Goal: Information Seeking & Learning: Learn about a topic

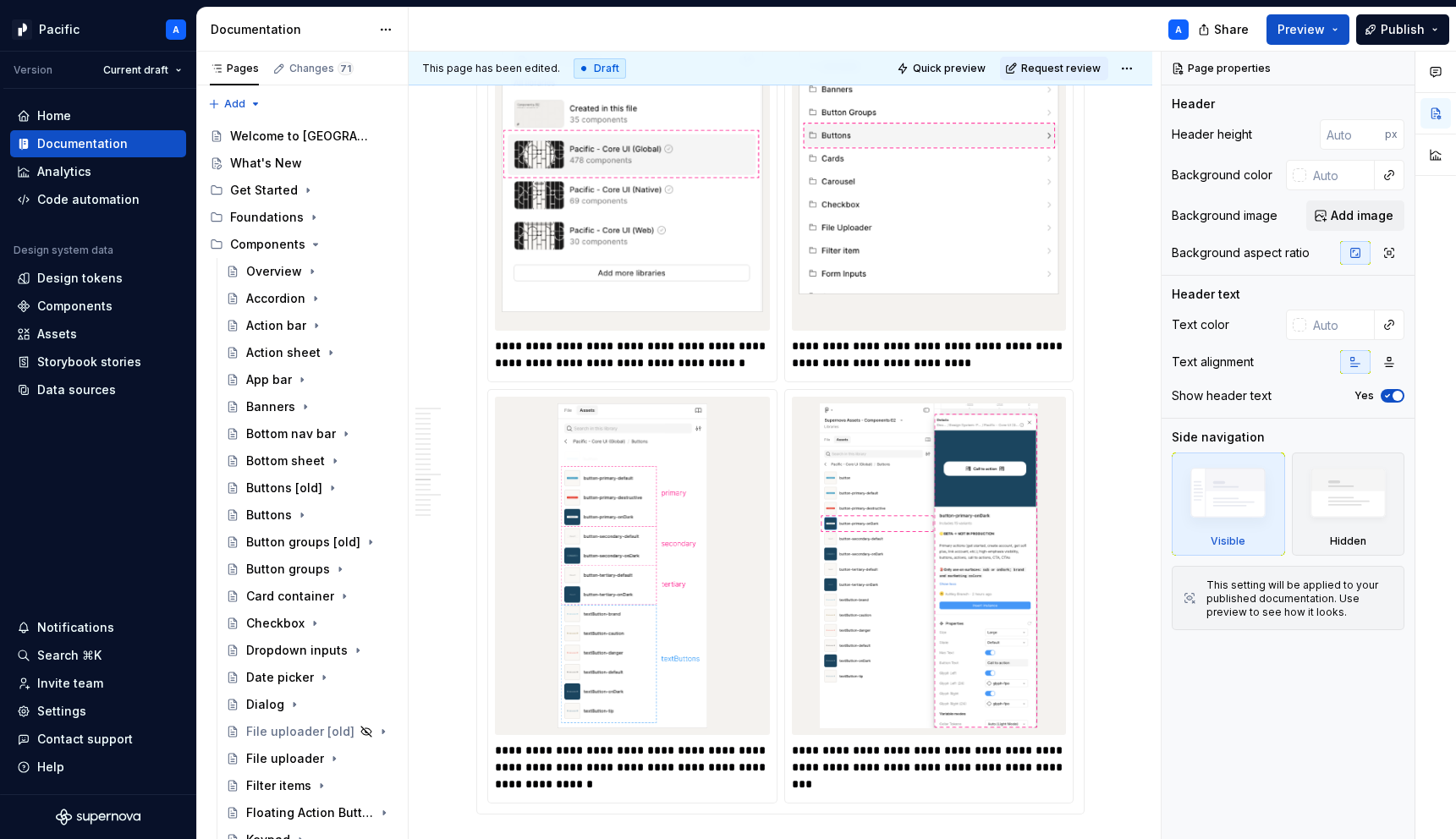
scroll to position [3004, 0]
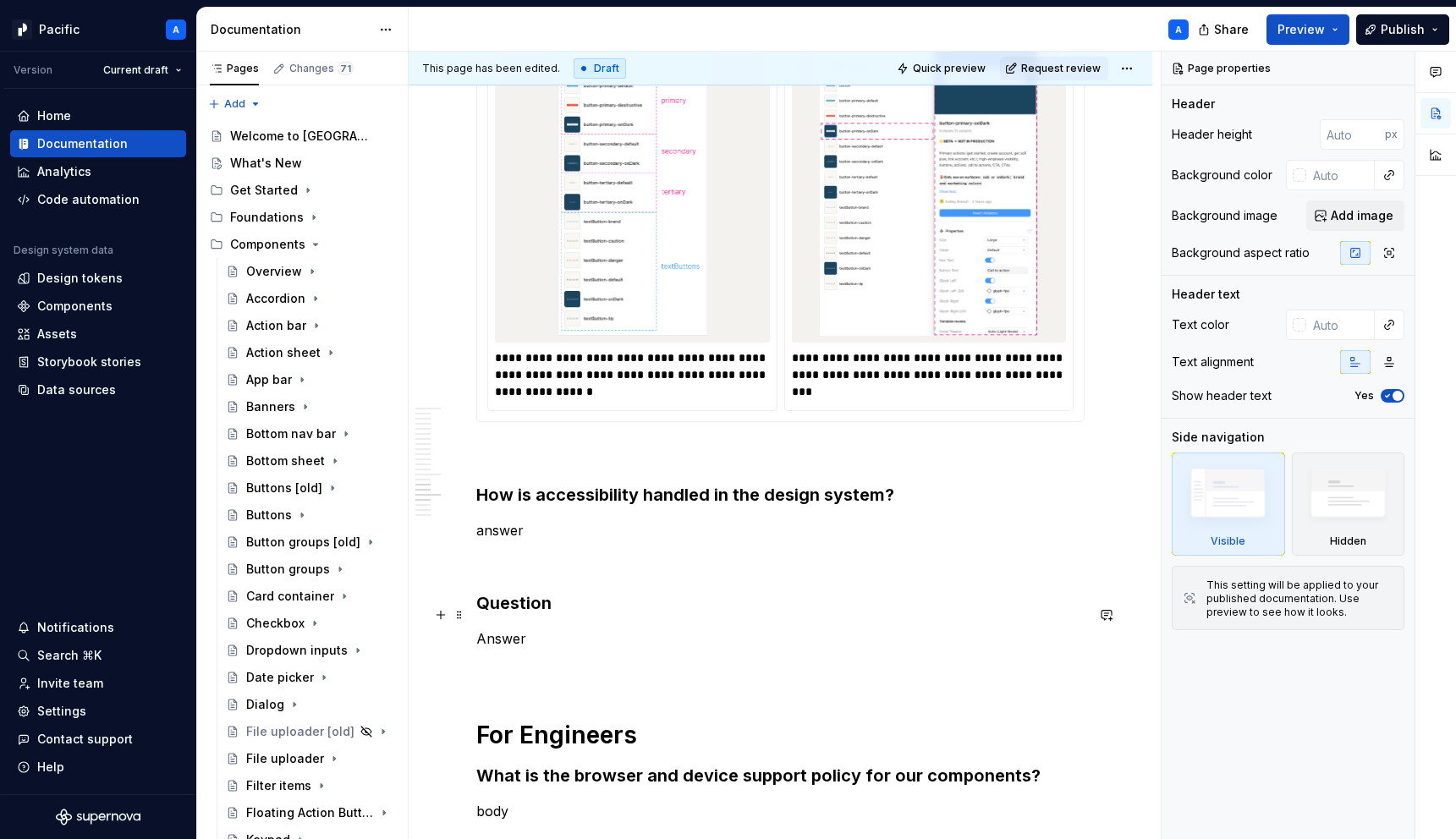
click at [685, 629] on p "Answer" at bounding box center [780, 639] width 608 height 20
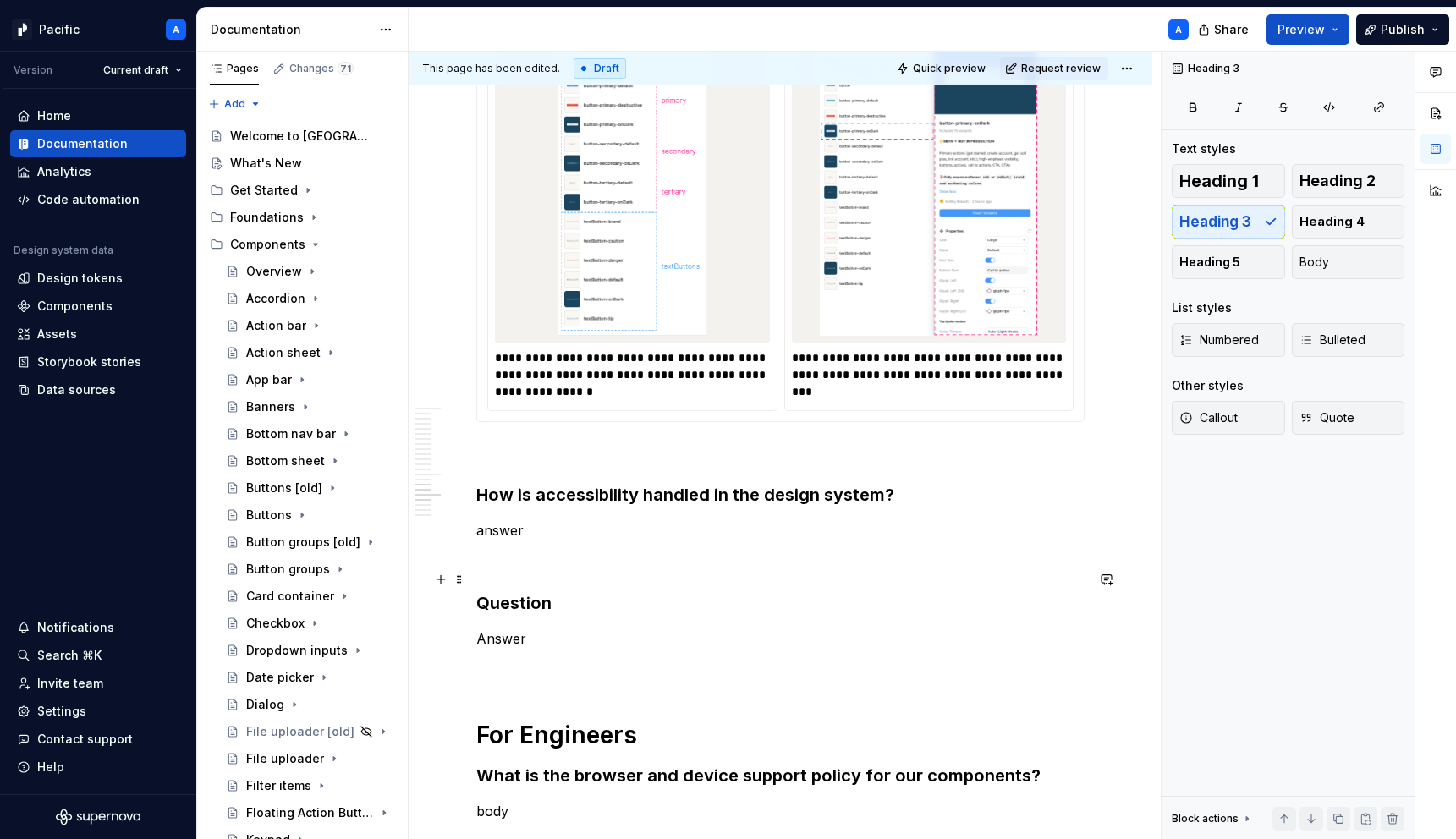
click at [517, 592] on h3 "Question" at bounding box center [780, 603] width 608 height 24
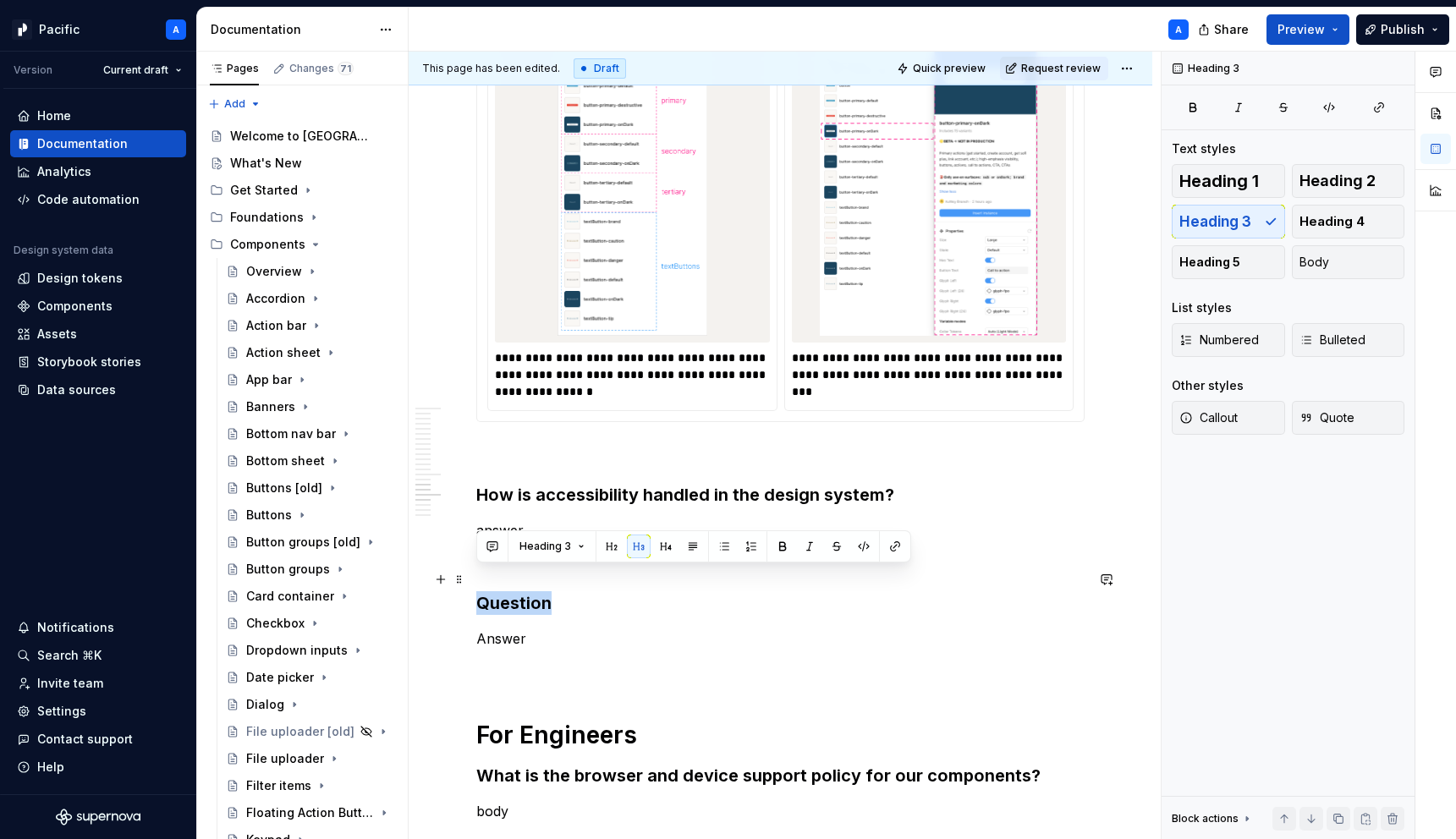
type textarea "*"
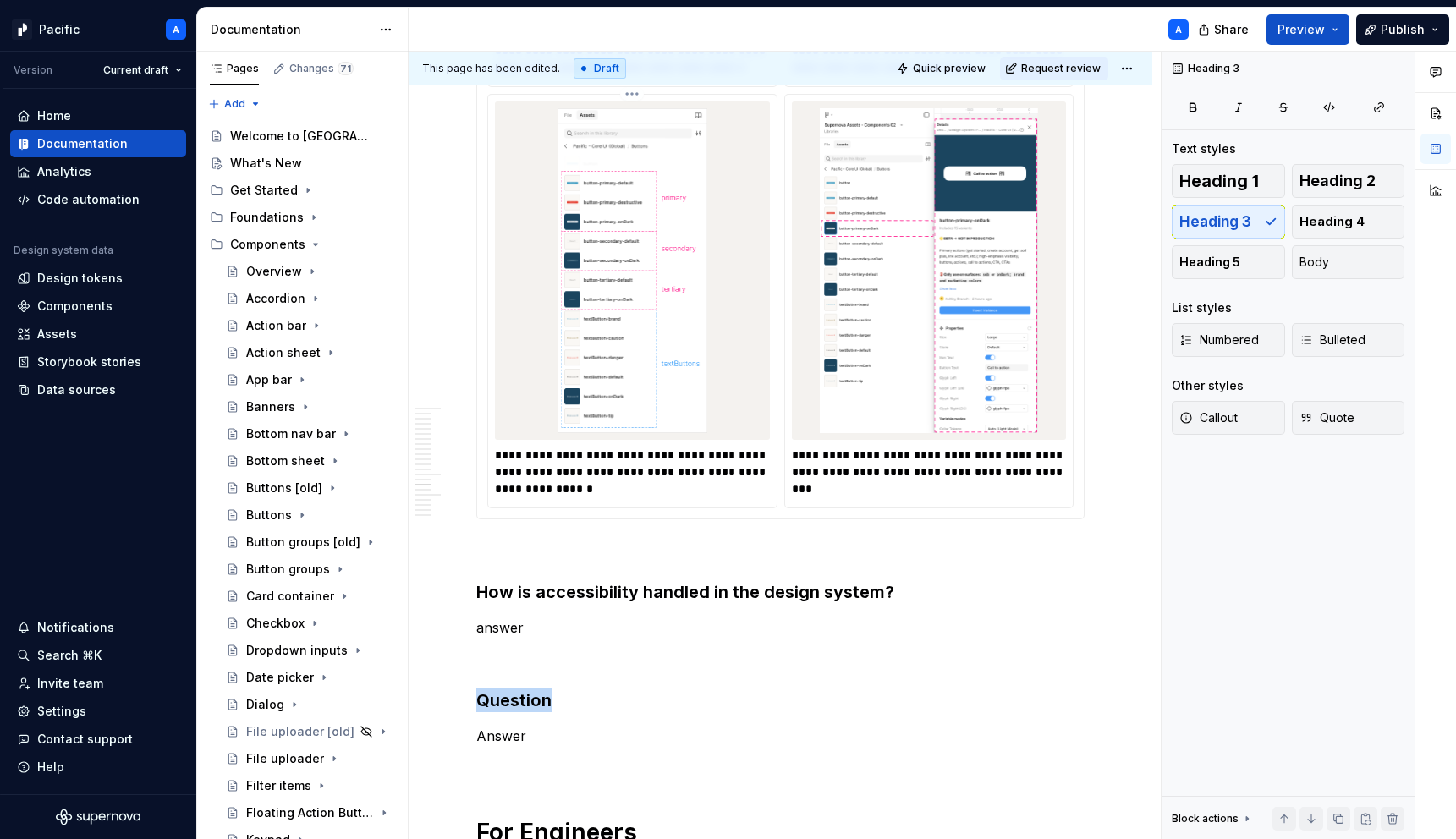
scroll to position [2987, 0]
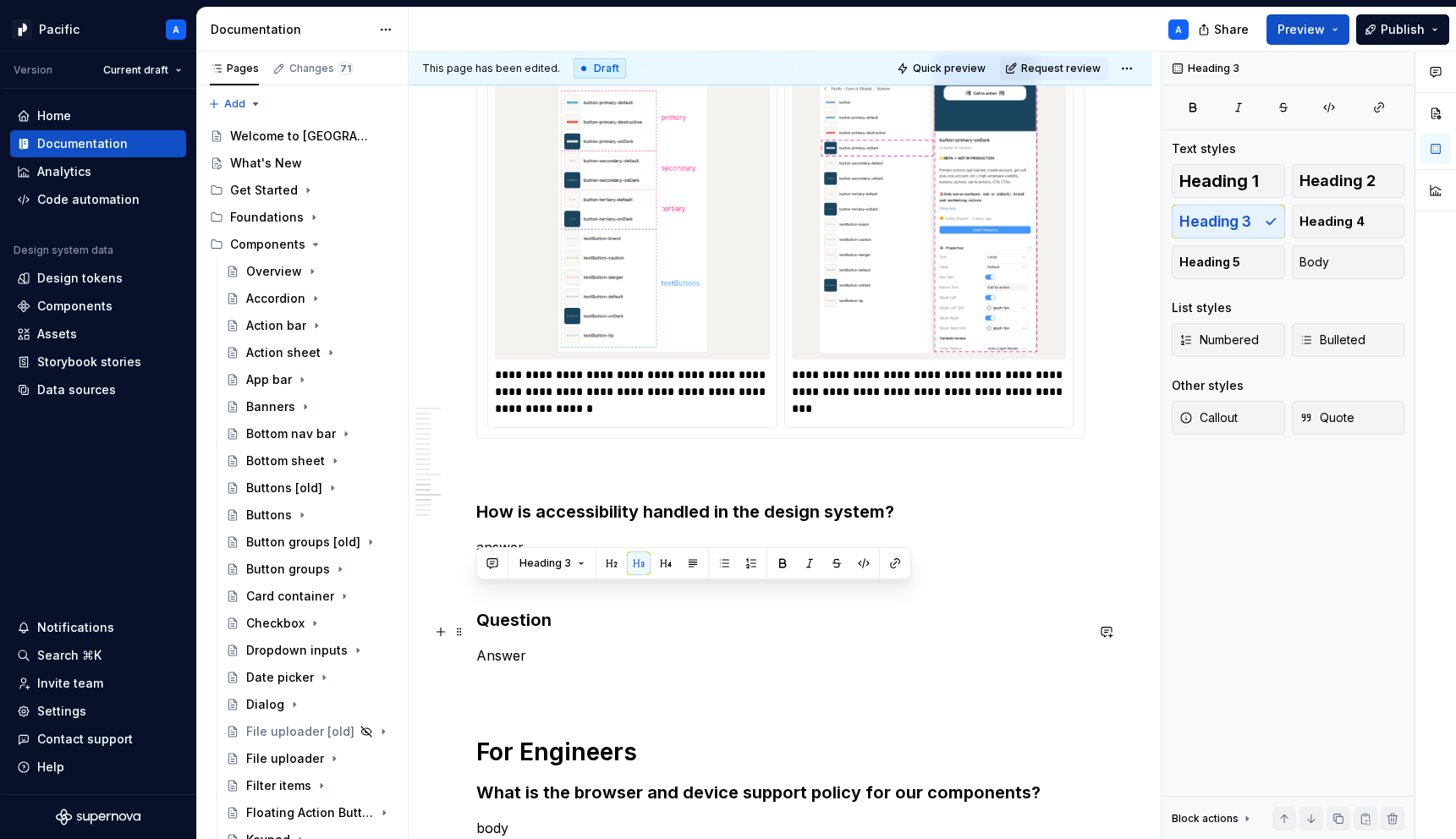
click at [521, 608] on h3 "Question" at bounding box center [780, 620] width 608 height 24
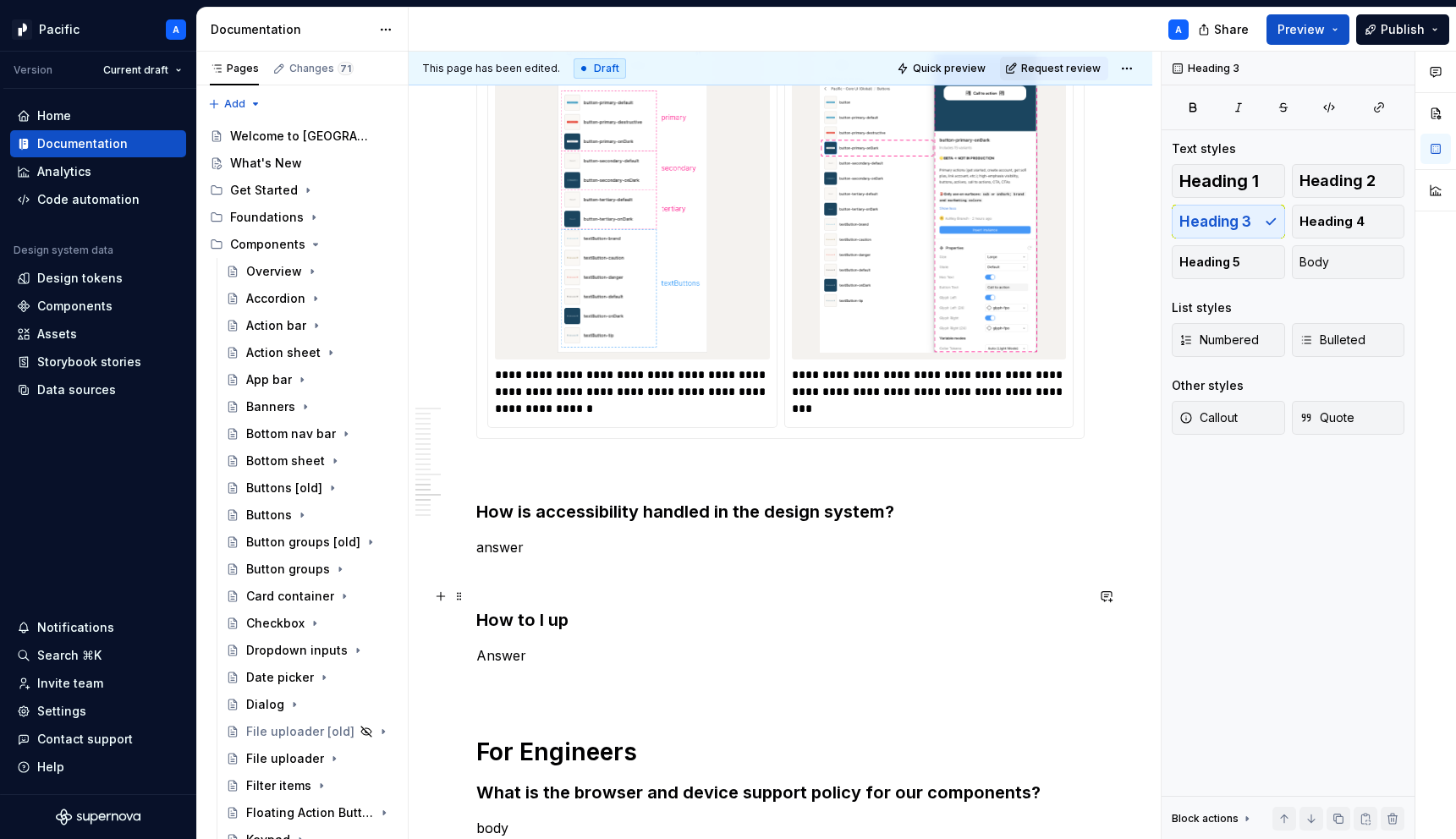
click at [563, 608] on h3 "How to I up" at bounding box center [780, 620] width 608 height 24
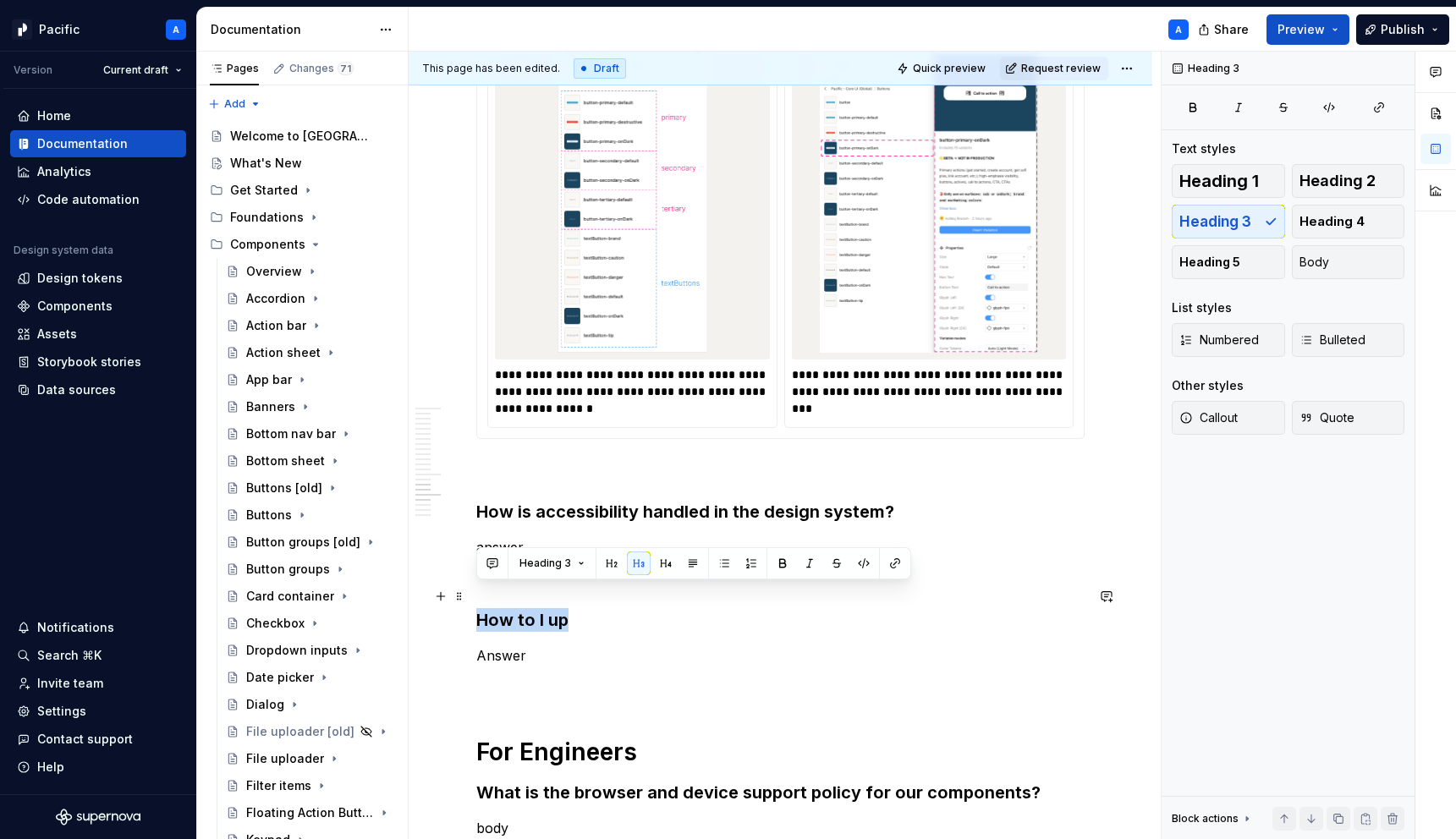
click at [563, 608] on h3 "How to I up" at bounding box center [780, 620] width 608 height 24
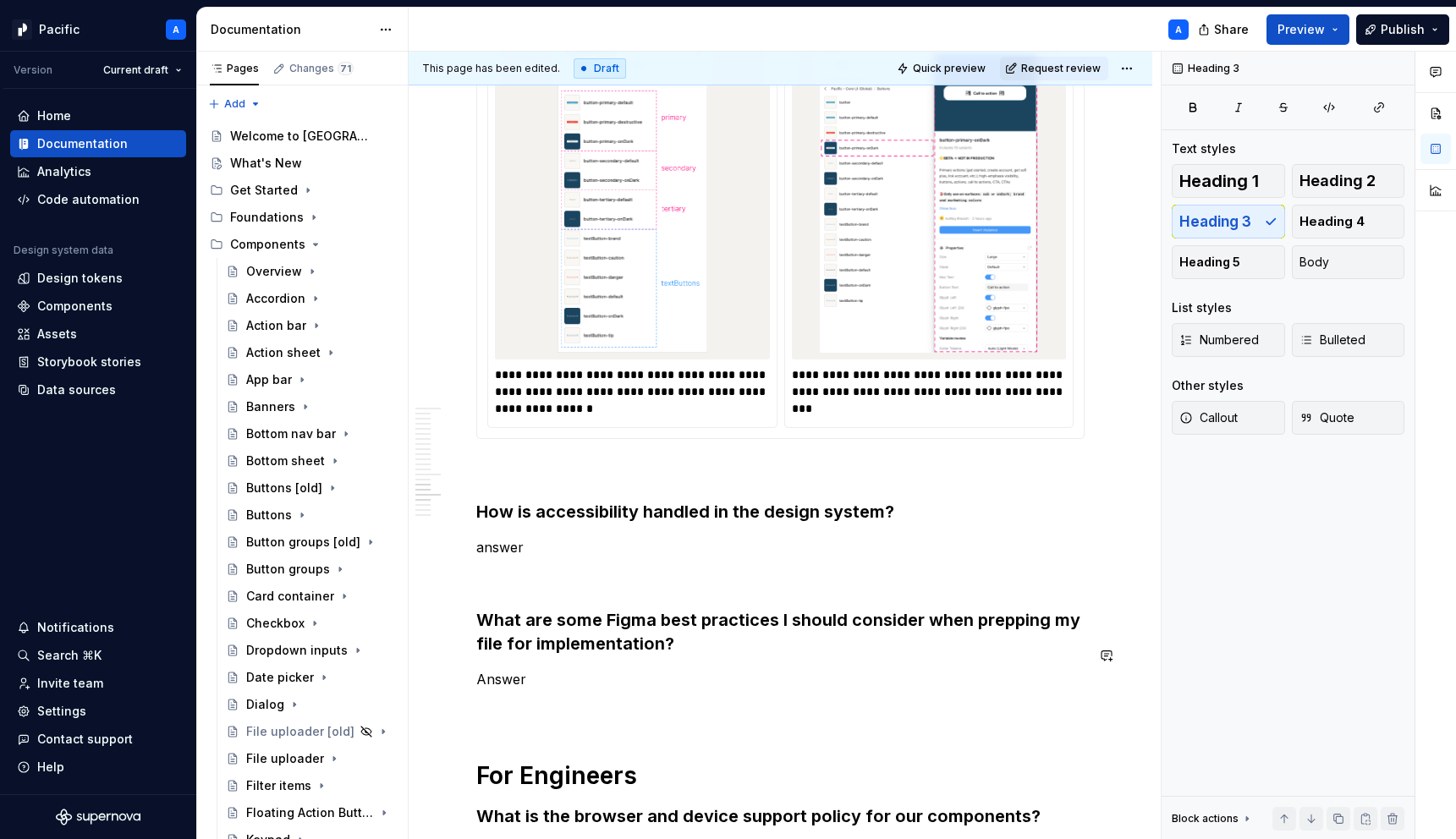
click at [605, 670] on p "Answer" at bounding box center [780, 679] width 608 height 20
click at [602, 670] on p "Answer" at bounding box center [780, 679] width 608 height 20
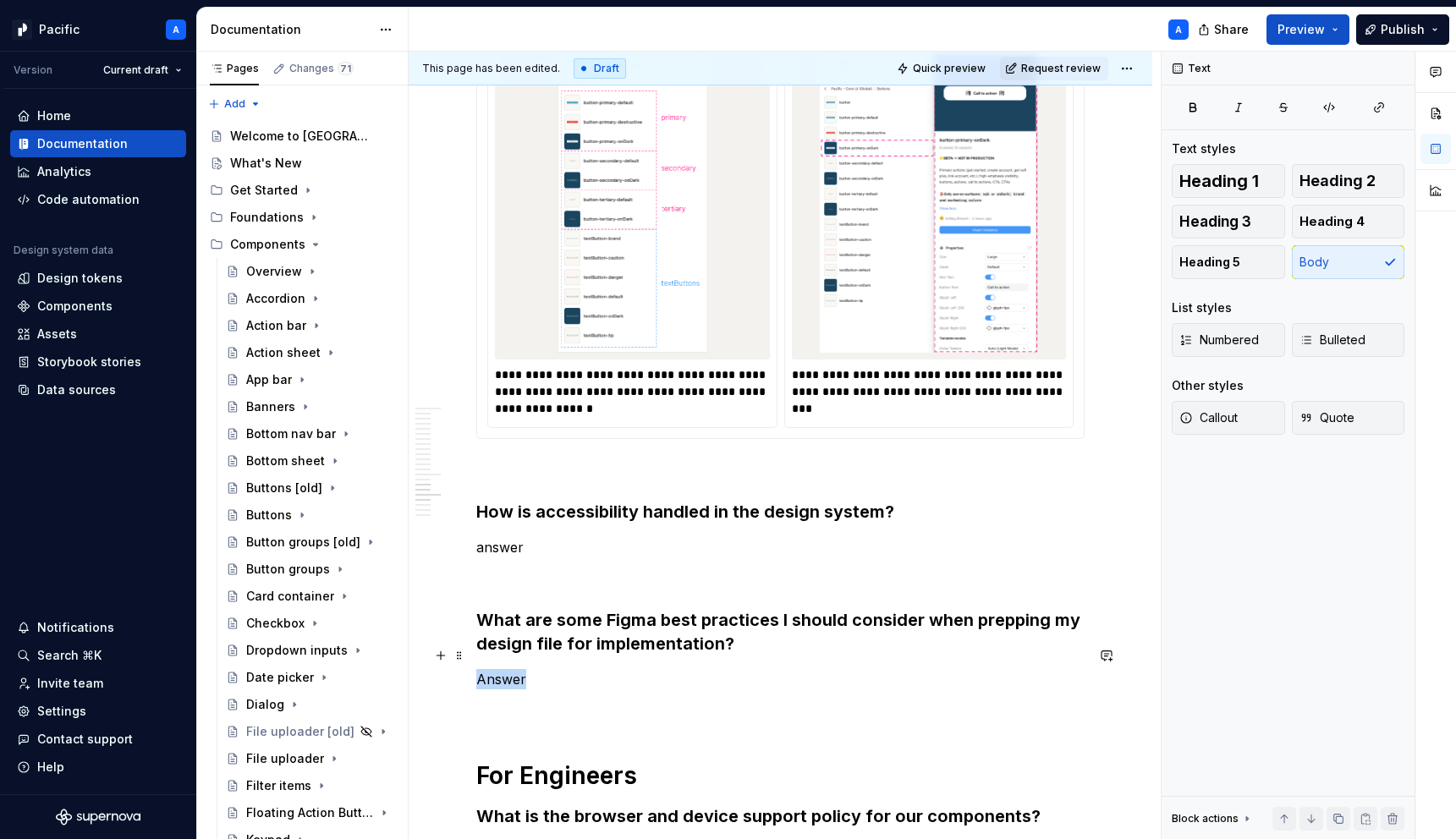
click at [602, 670] on p "Answer" at bounding box center [780, 679] width 608 height 20
click at [692, 624] on button "button" at bounding box center [695, 625] width 24 height 24
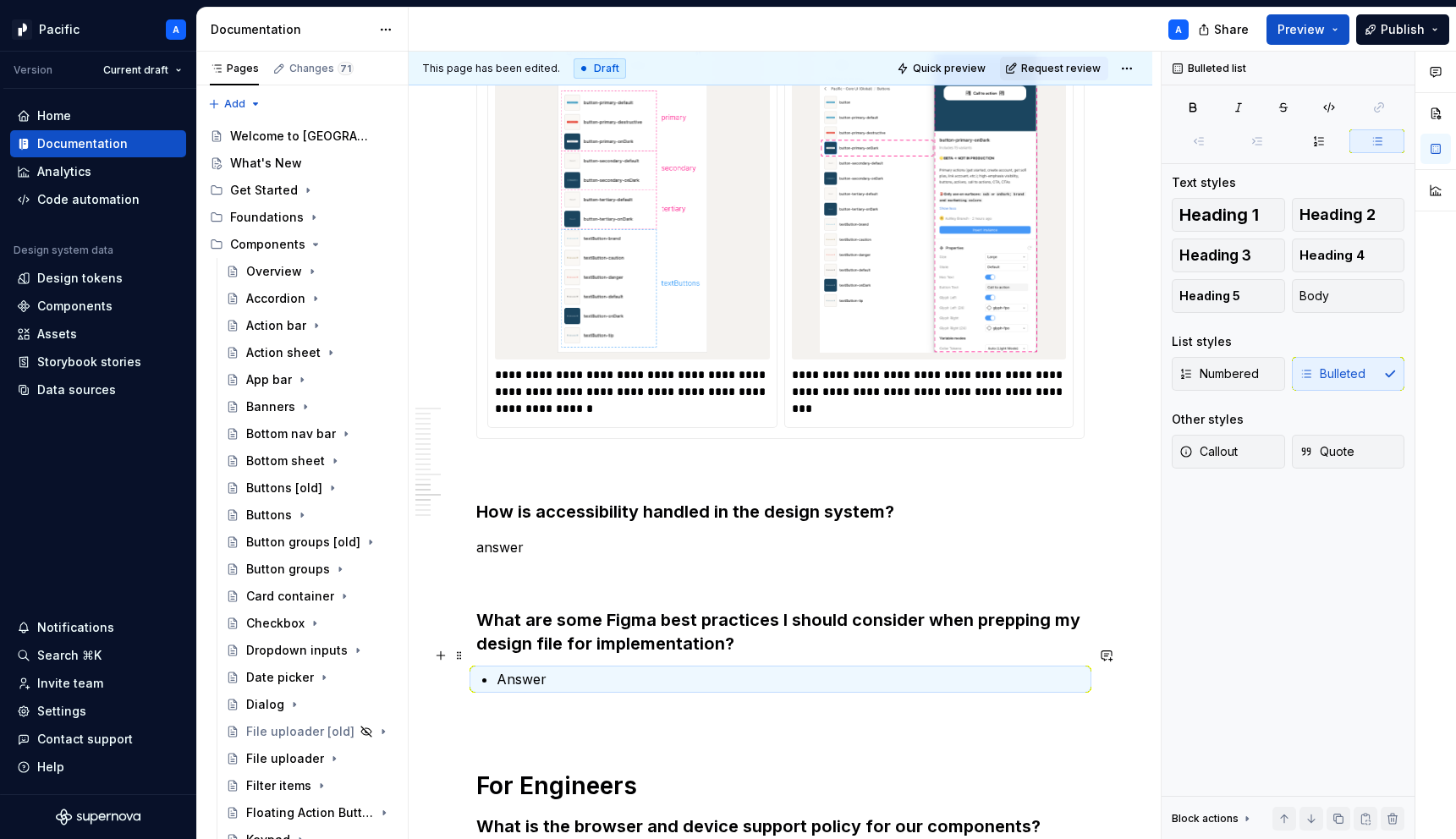
click at [563, 670] on p "Answer" at bounding box center [790, 679] width 588 height 20
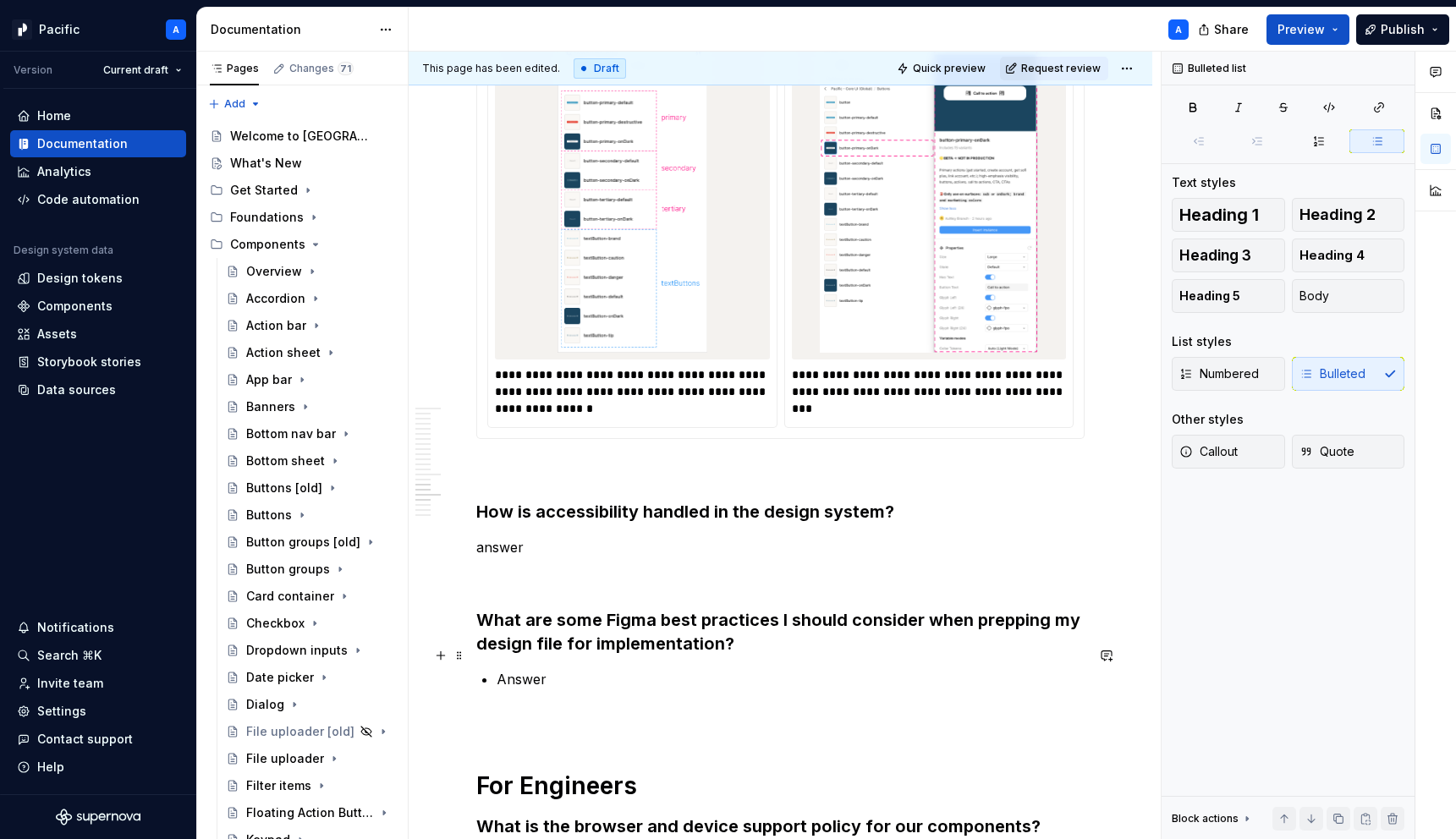
click at [567, 670] on p "Answer" at bounding box center [790, 679] width 588 height 20
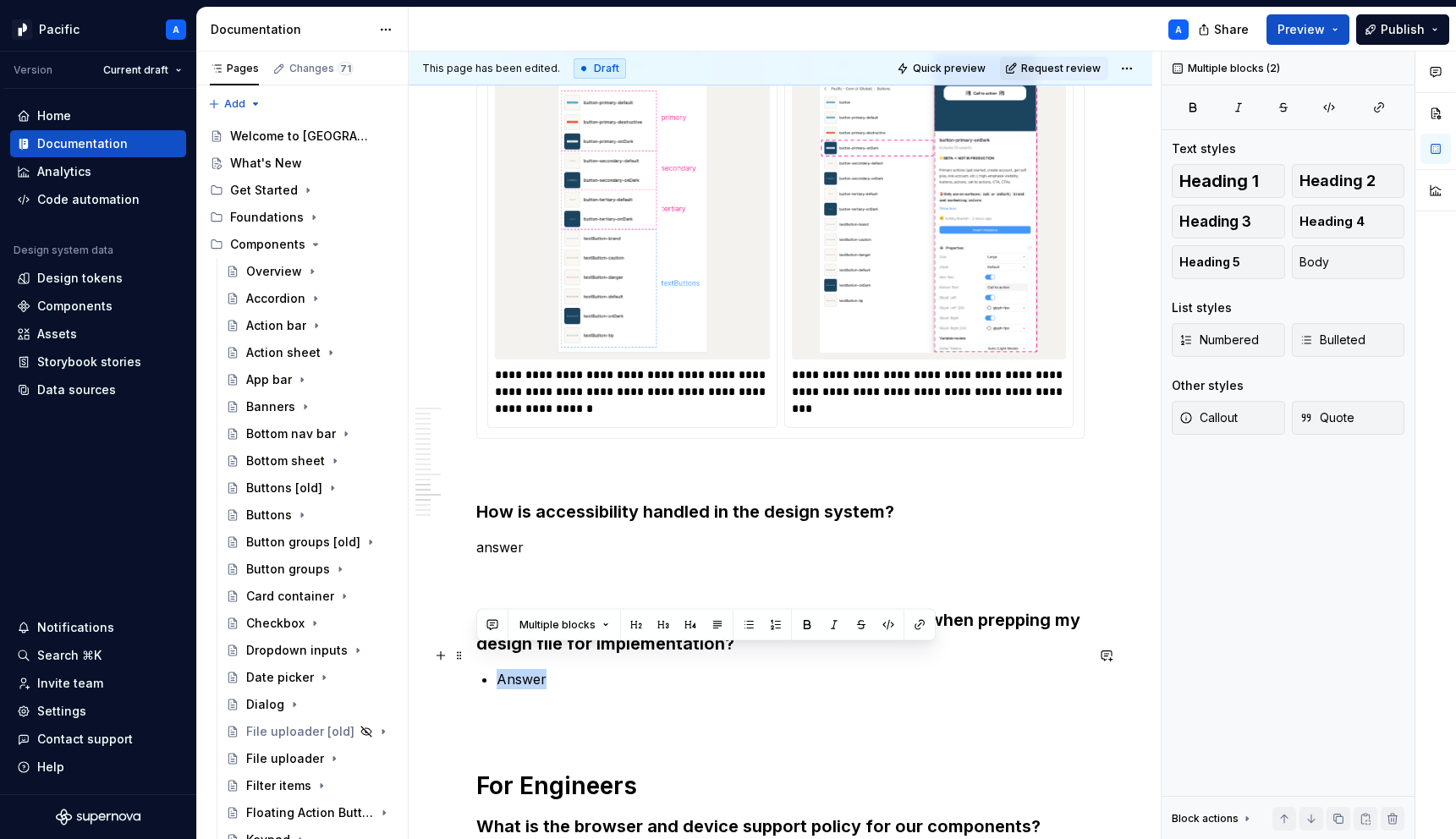
click at [567, 670] on p "Answer" at bounding box center [790, 679] width 588 height 20
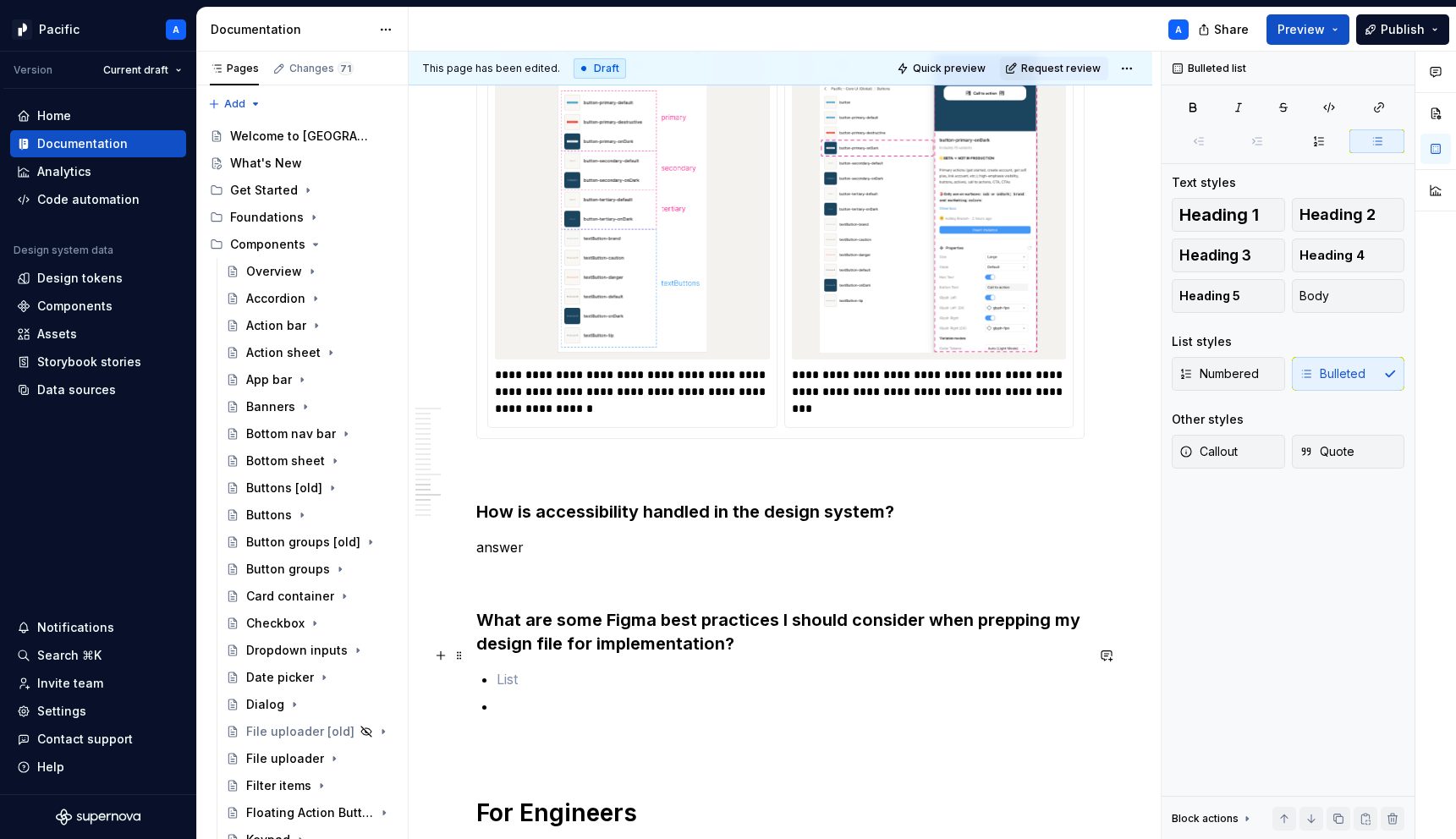
click at [508, 670] on p at bounding box center [790, 679] width 588 height 20
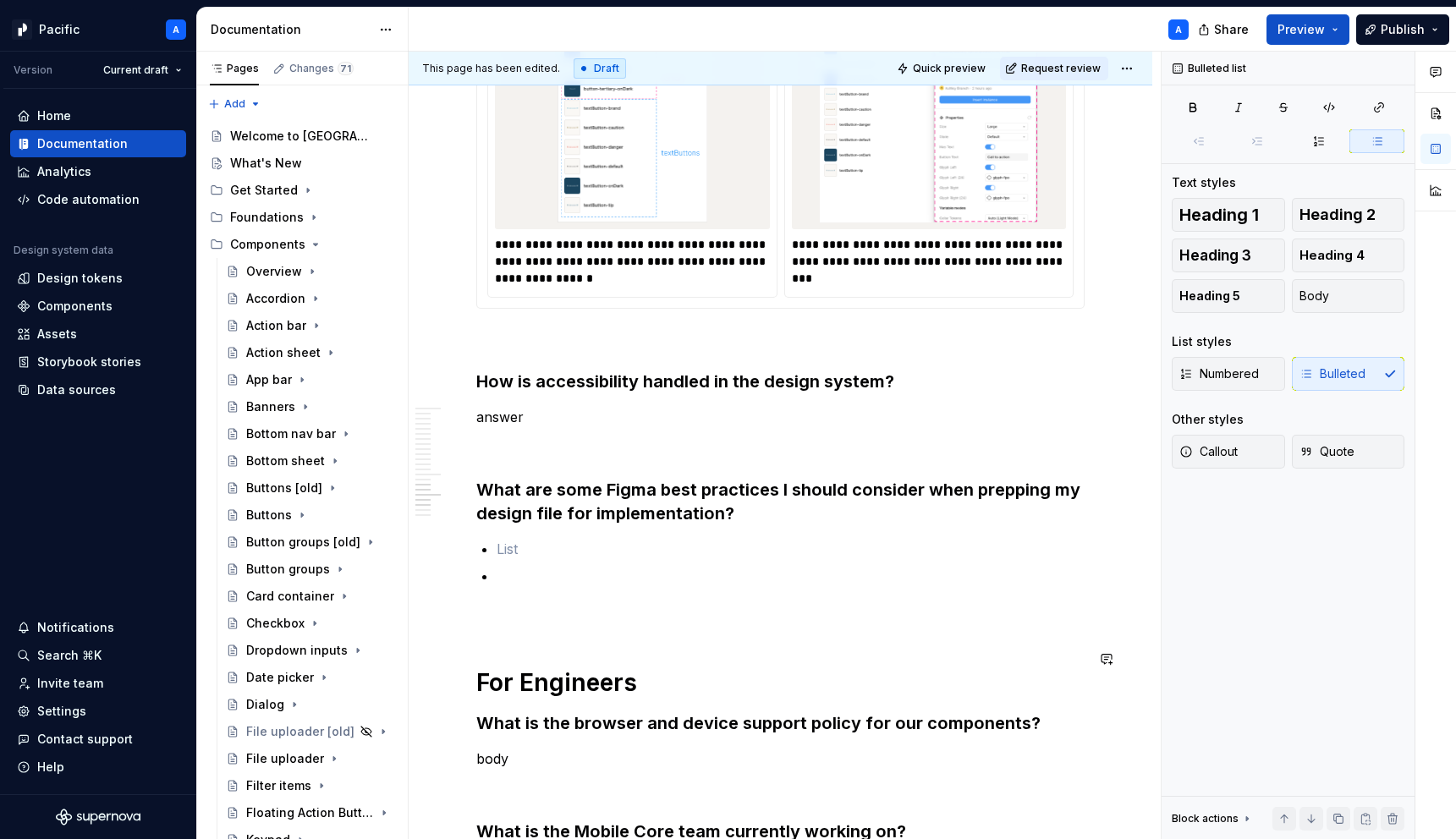
scroll to position [3123, 0]
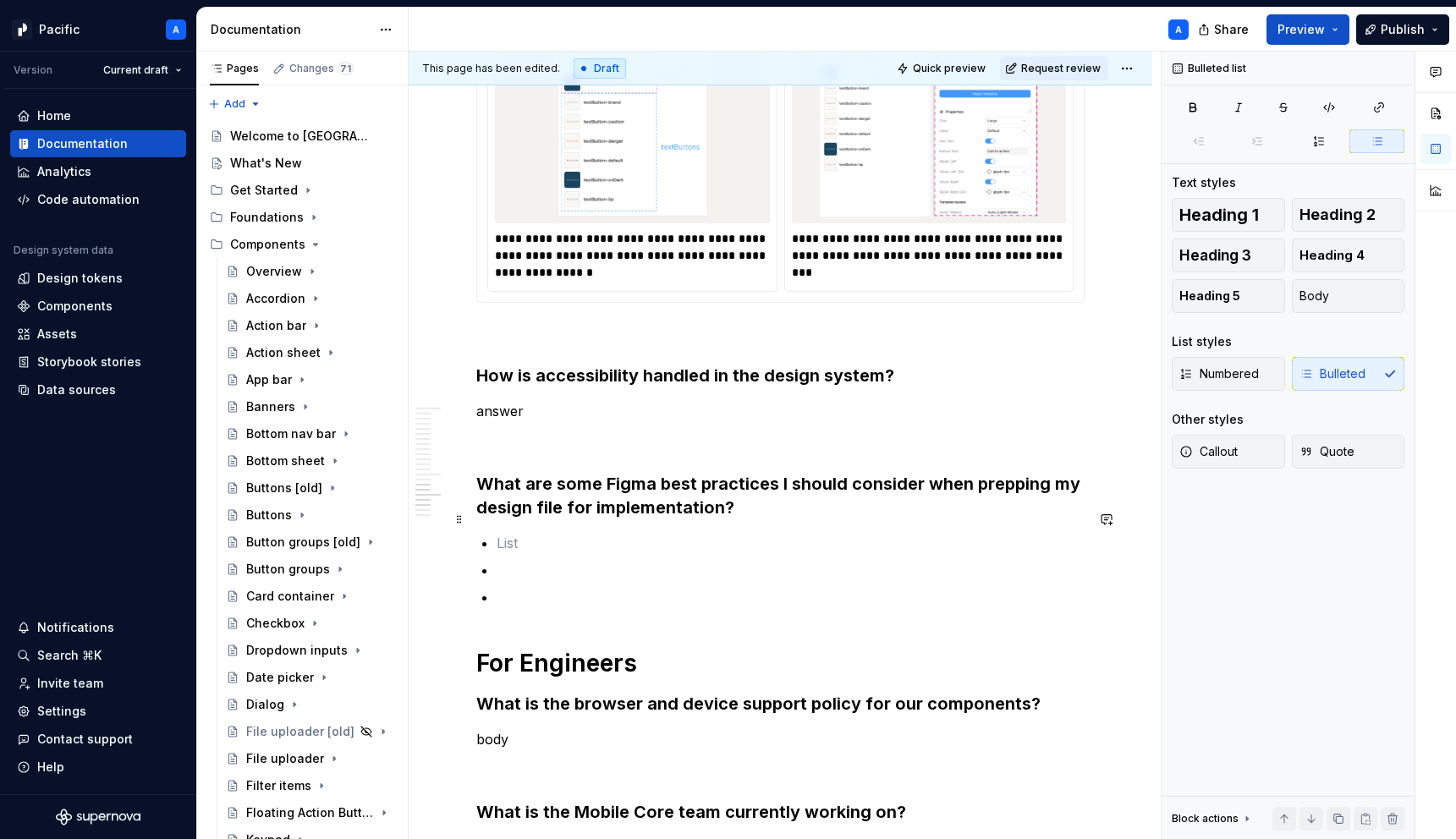
click at [523, 533] on p at bounding box center [790, 543] width 588 height 20
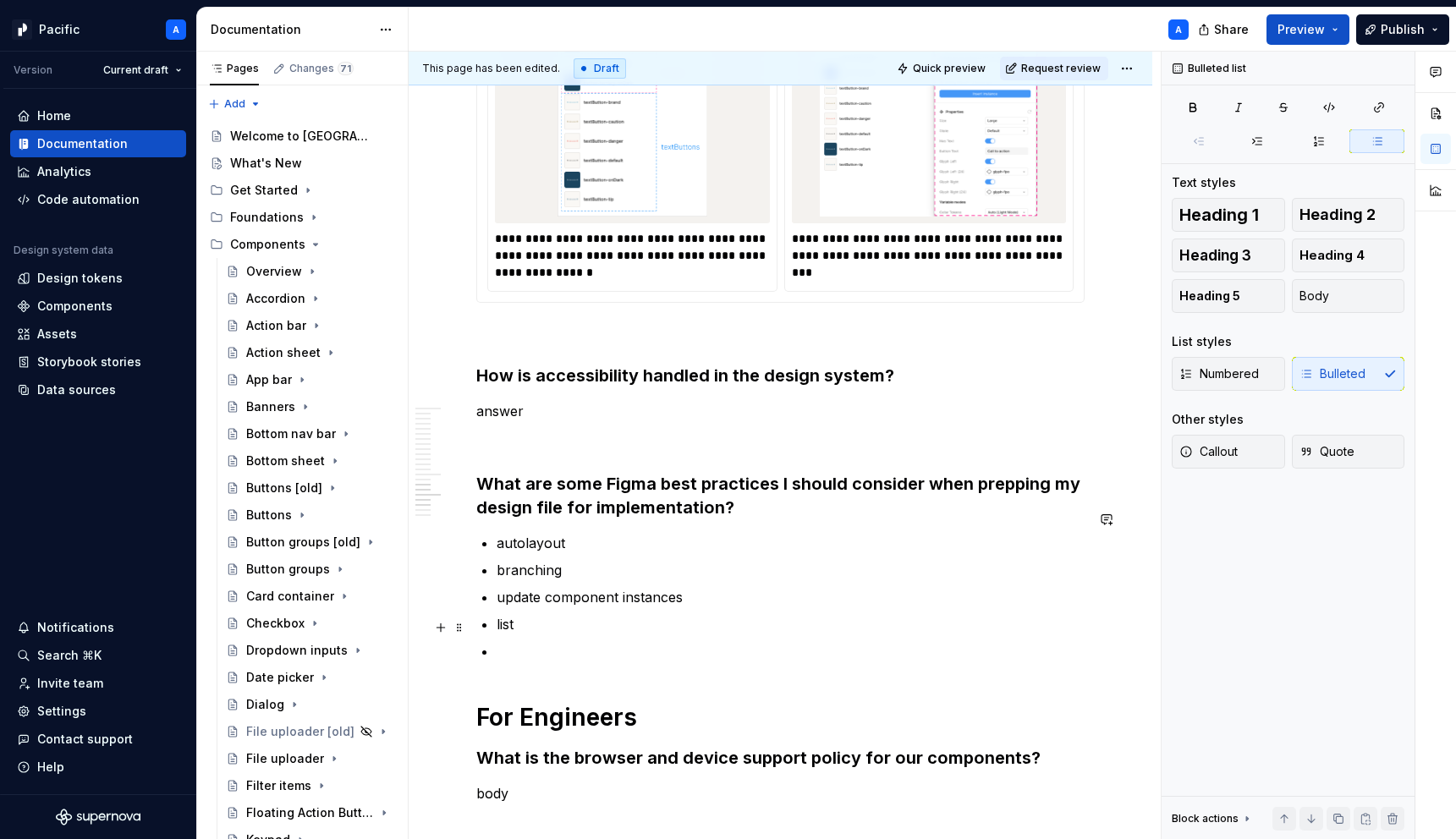
click at [513, 615] on ul "autolayout branching update component instances list" at bounding box center [790, 597] width 588 height 129
click at [540, 615] on p "list" at bounding box center [790, 624] width 588 height 20
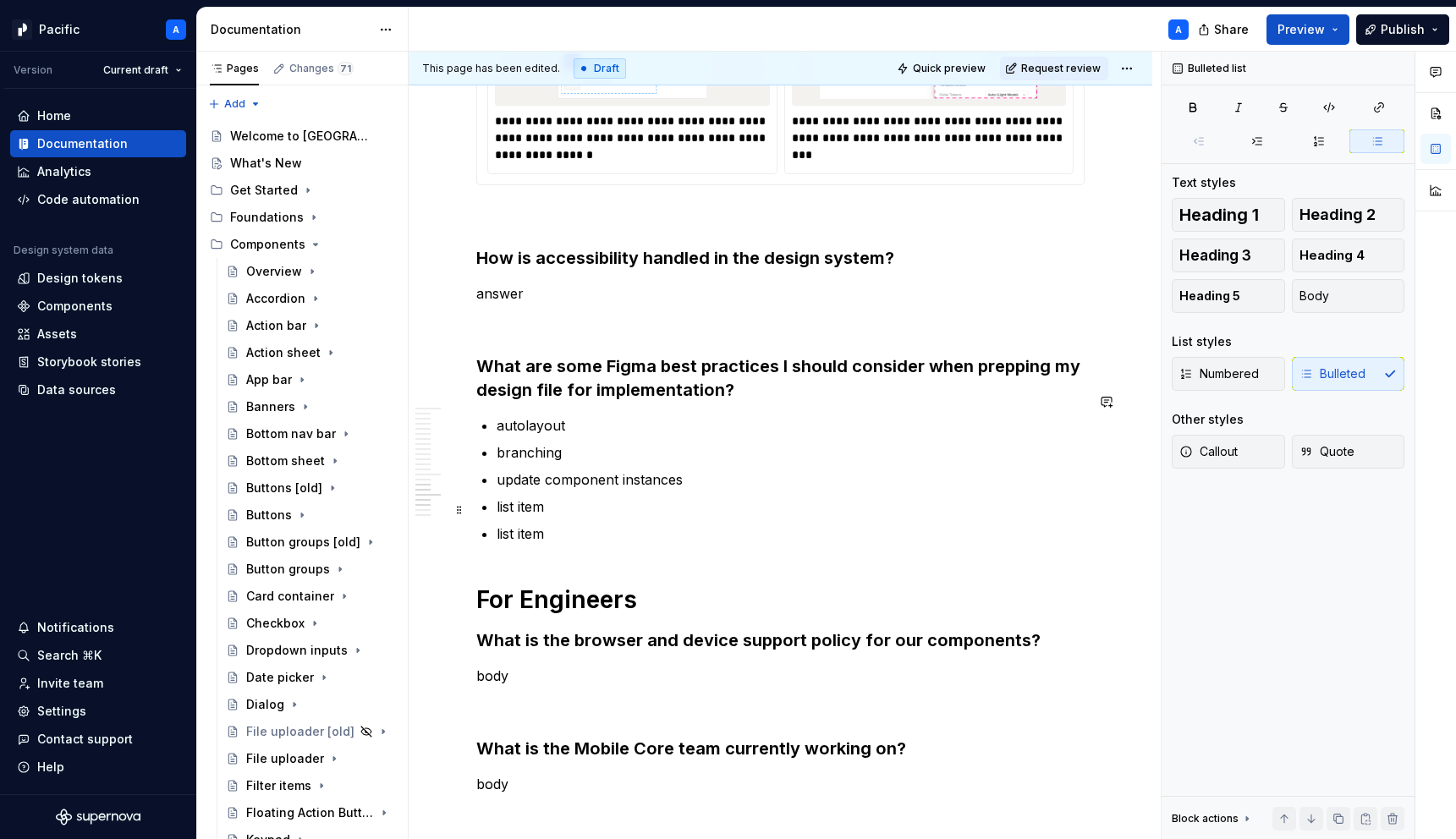
scroll to position [3249, 0]
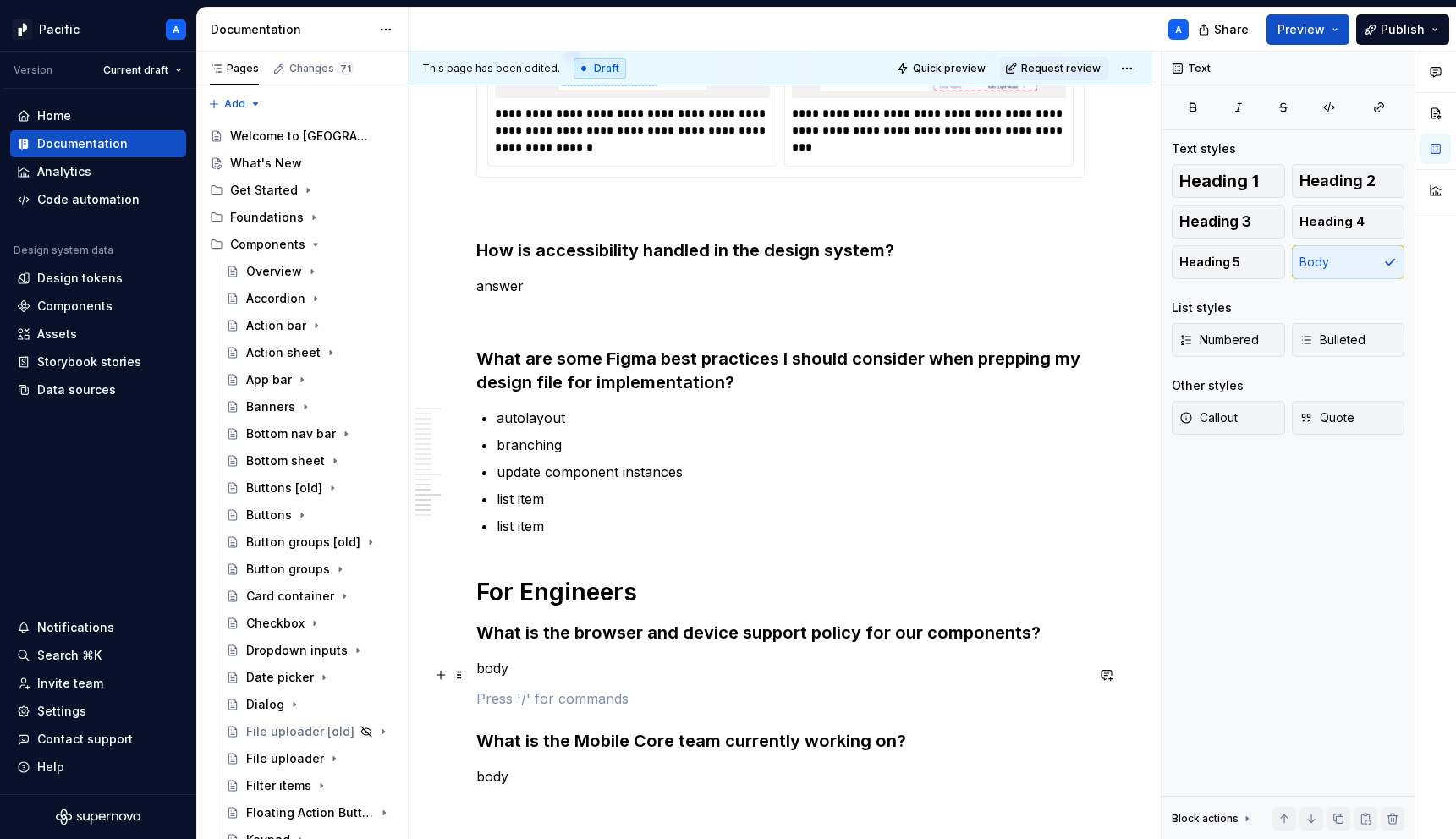
click at [506, 689] on p at bounding box center [780, 699] width 608 height 20
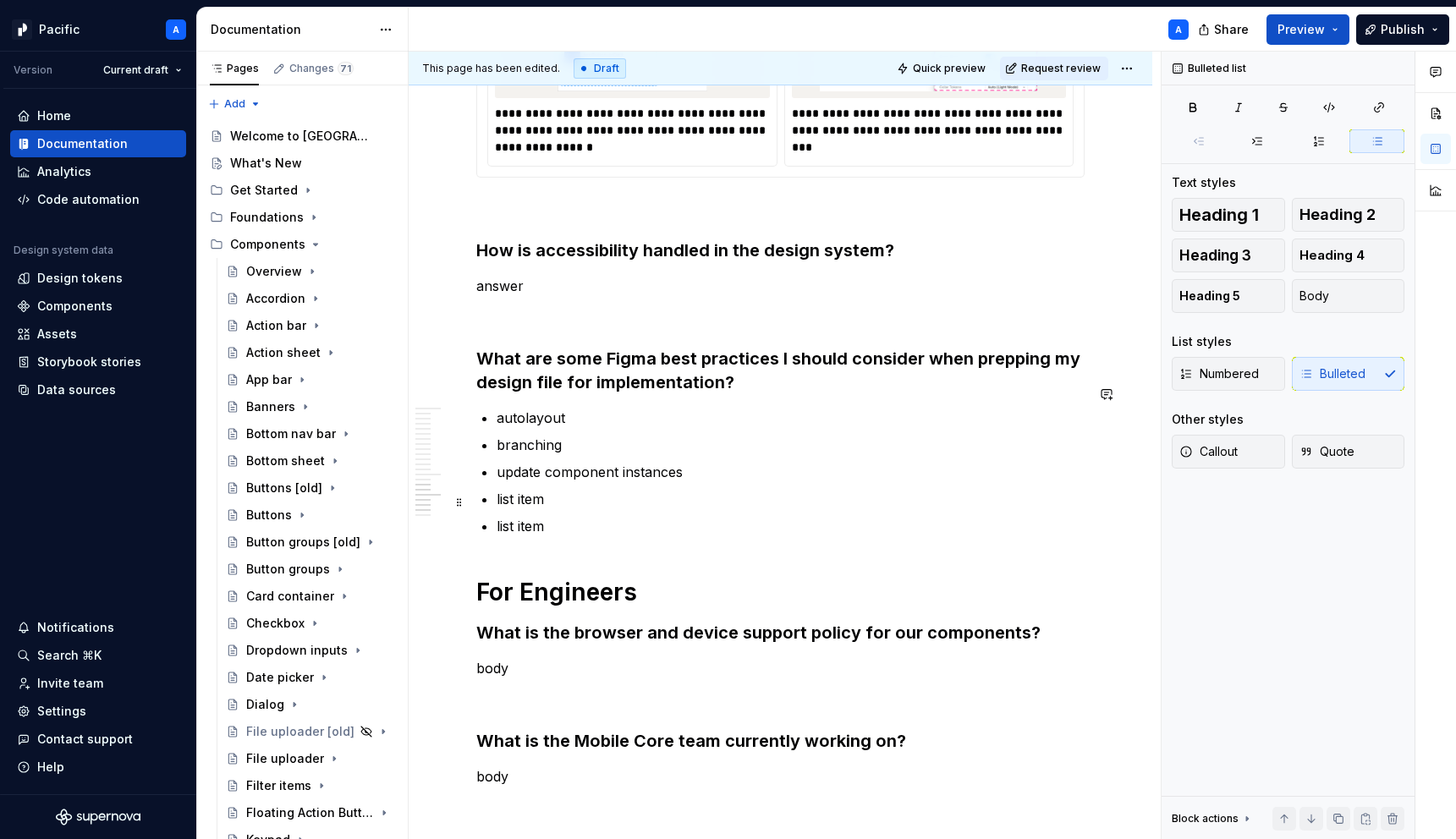
click at [575, 487] on ul "autolayout branching update component instances list item list item" at bounding box center [790, 472] width 588 height 129
click at [544, 516] on p "list item" at bounding box center [790, 526] width 588 height 20
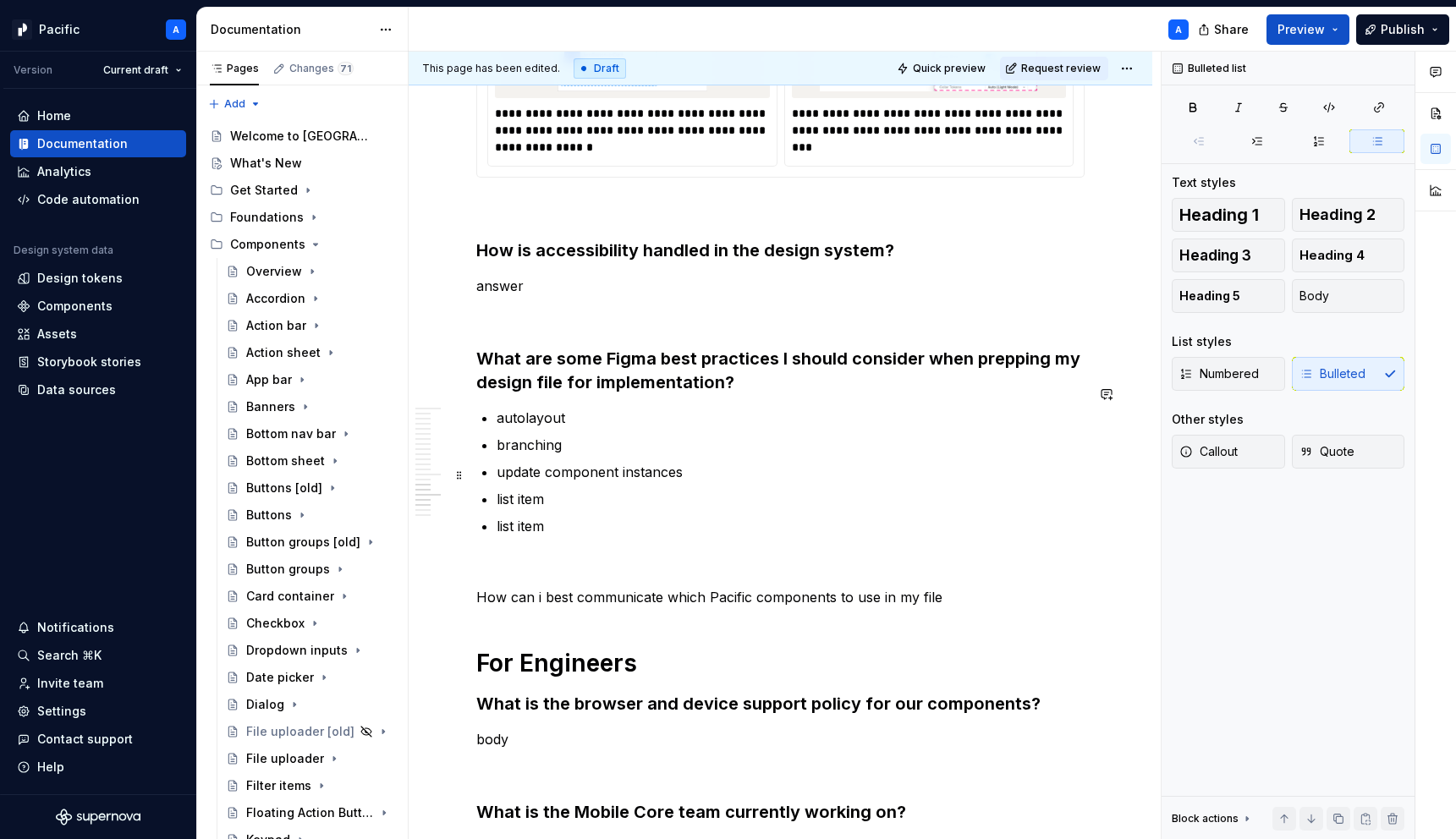
click at [513, 489] on p "list item" at bounding box center [790, 498] width 588 height 20
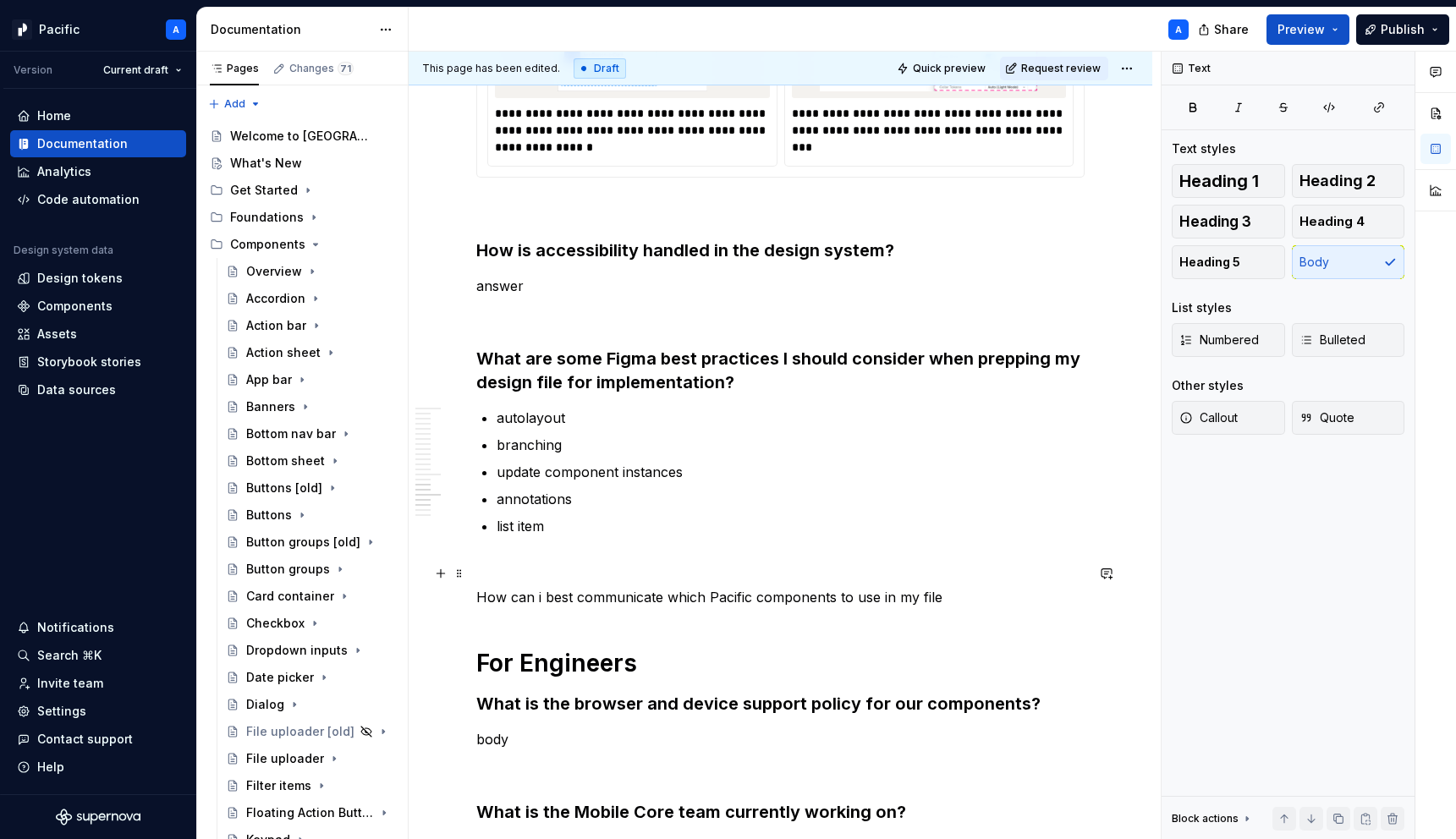
click at [727, 587] on p "How can i best communicate which Pacific components to use in my file" at bounding box center [780, 597] width 608 height 20
type textarea "*"
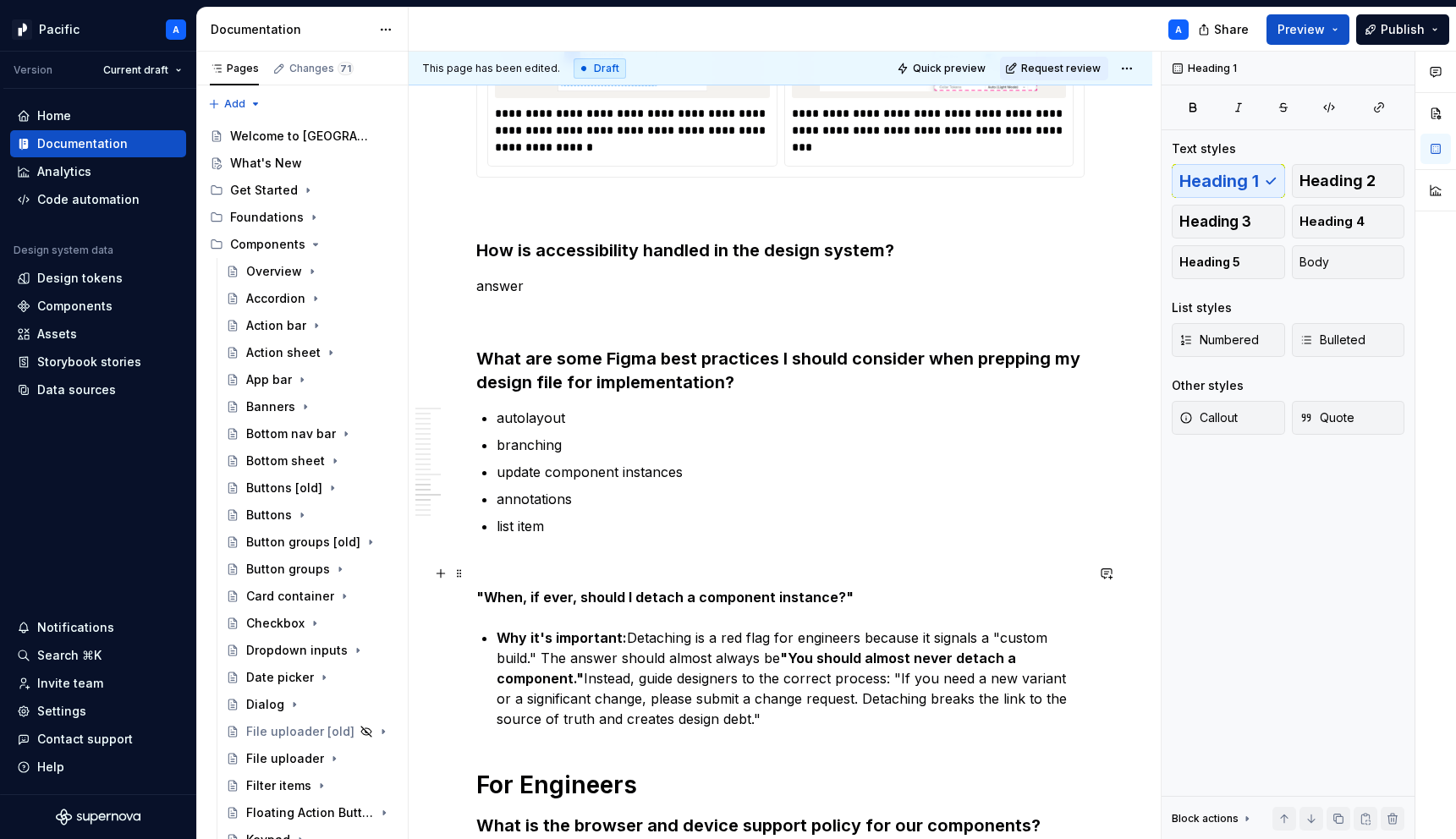
click at [588, 589] on strong ""When, if ever, should I detach a component instance?"" at bounding box center [665, 597] width 378 height 17
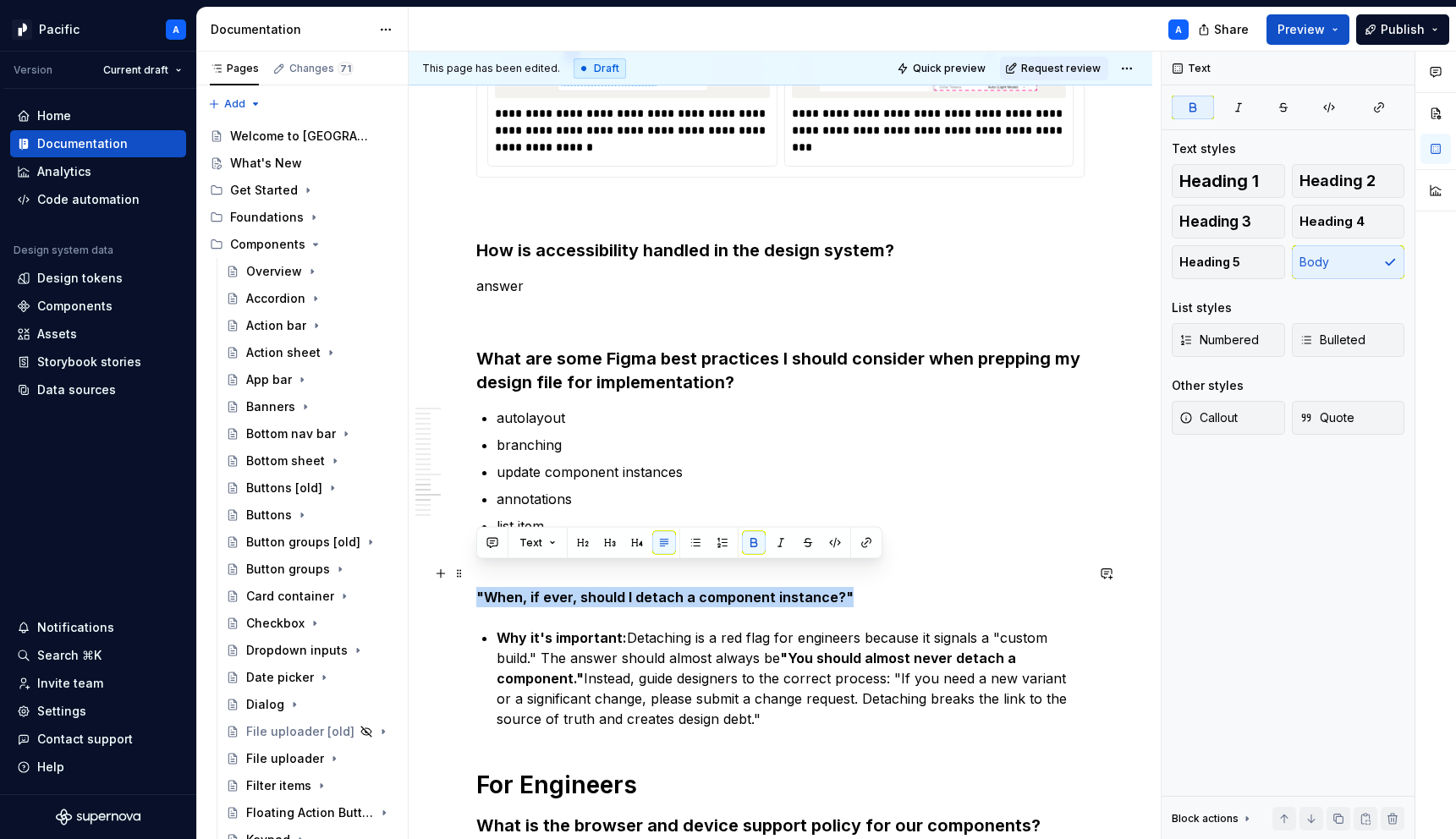
click at [588, 589] on strong ""When, if ever, should I detach a component instance?"" at bounding box center [665, 597] width 378 height 17
click at [599, 546] on button "button" at bounding box center [610, 543] width 24 height 24
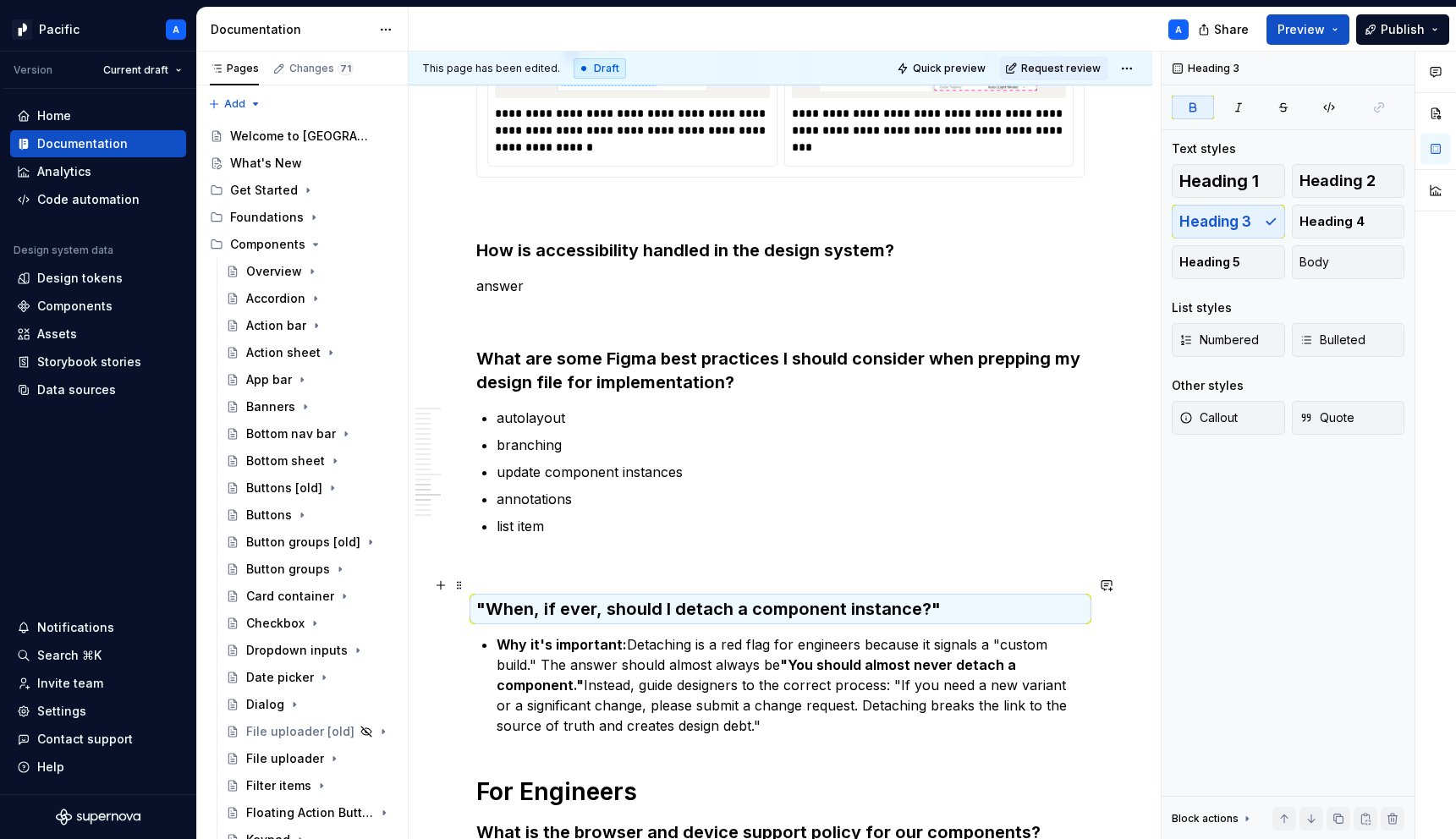
click at [602, 598] on h3 ""When, if ever, should I detach a component instance?"" at bounding box center [780, 609] width 608 height 24
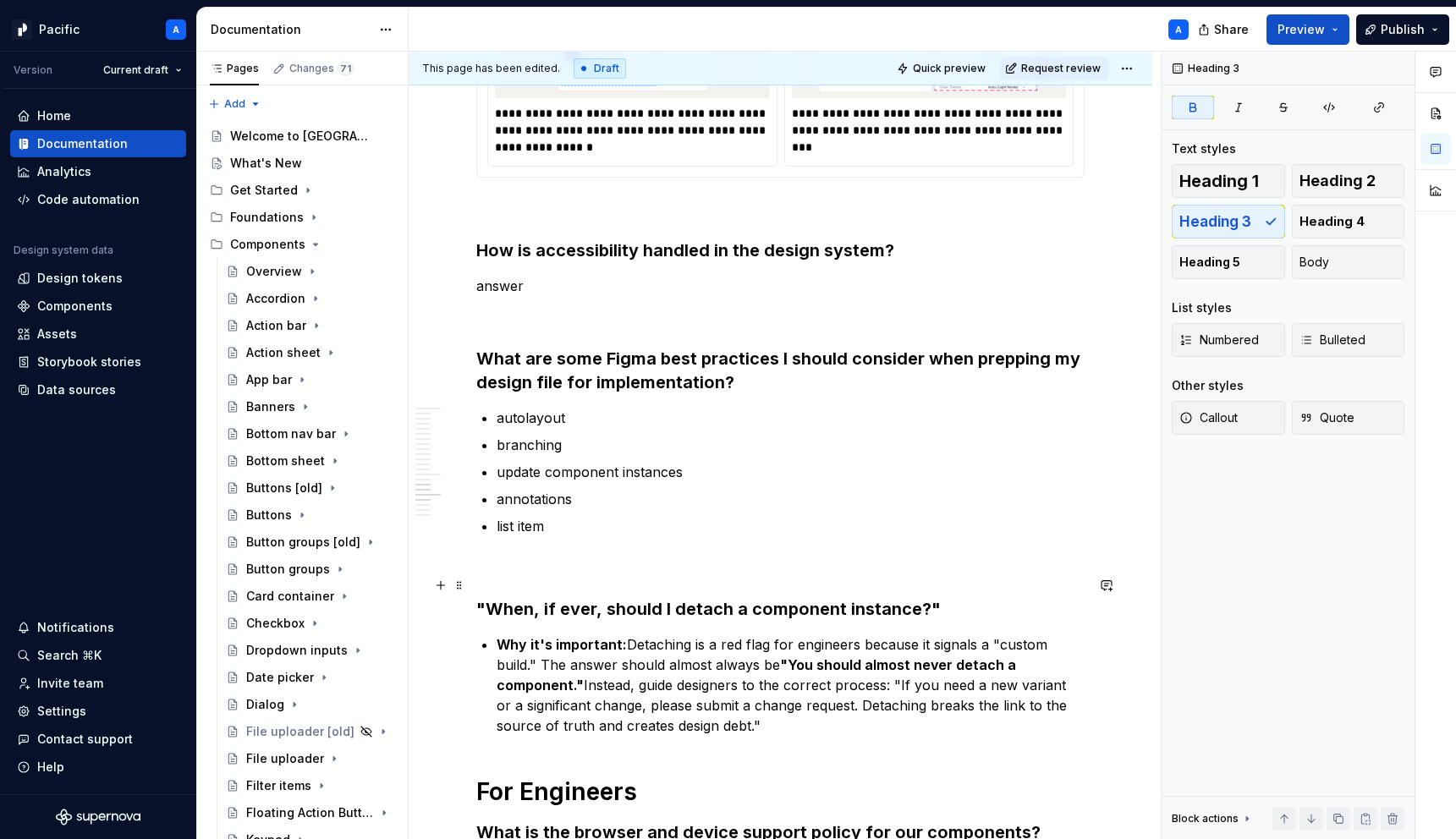
click at [934, 598] on h3 ""When, if ever, should I detach a component instance?"" at bounding box center [780, 609] width 608 height 24
click at [490, 599] on strong ""When, if ever, should I detach a component instance?" at bounding box center [703, 608] width 455 height 20
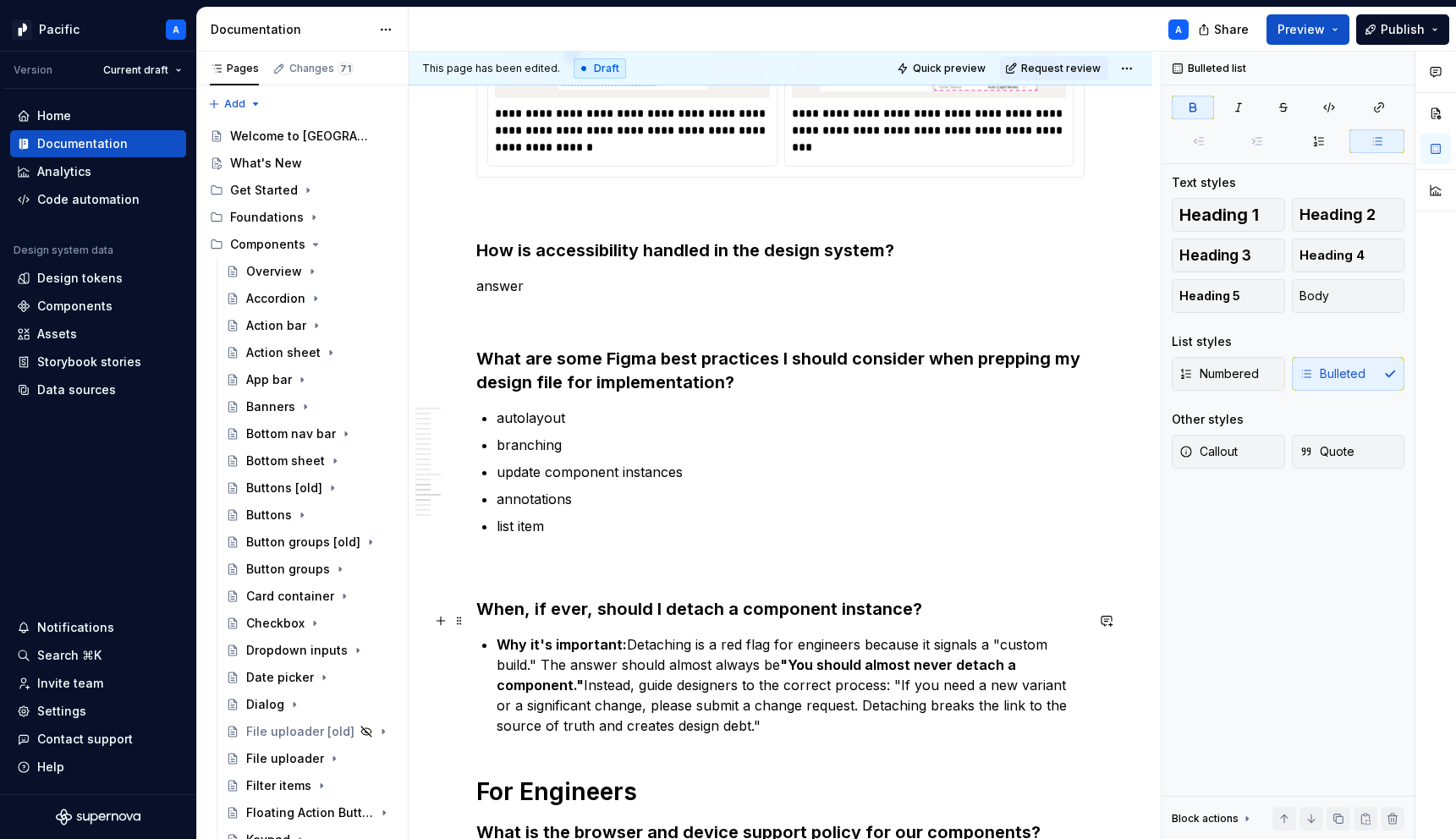
click at [497, 635] on li "Why it's important: Detaching is a red flag for engineers because it signals a …" at bounding box center [790, 686] width 588 height 101
click at [986, 598] on h3 "When, if ever, should I detach a component instance?" at bounding box center [780, 609] width 608 height 24
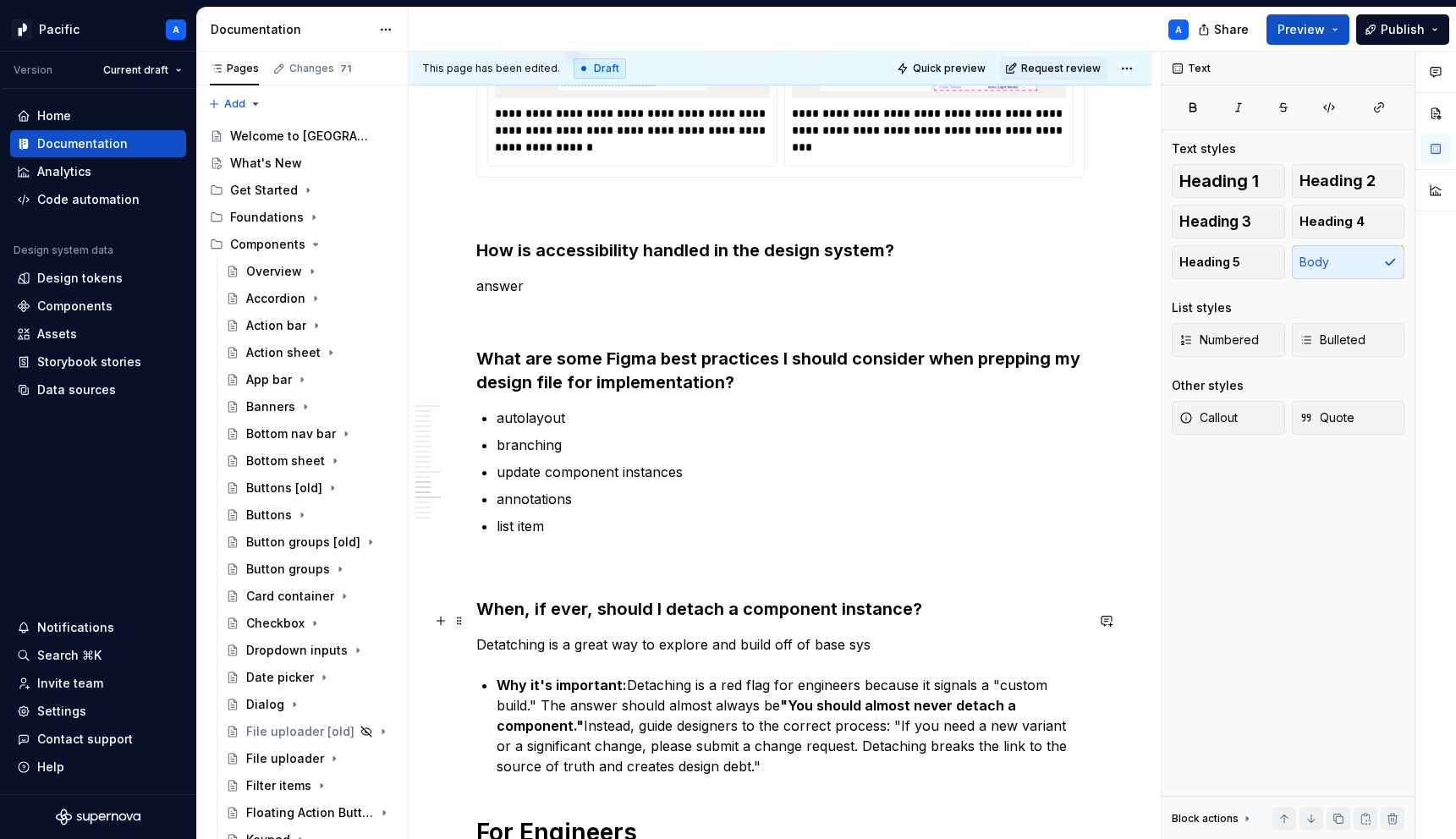
click at [819, 635] on p "Detatching is a great way to explore and build off of base sys" at bounding box center [780, 645] width 608 height 20
click at [860, 635] on p "Detatching is a great way to explore and build off of sys" at bounding box center [780, 645] width 608 height 20
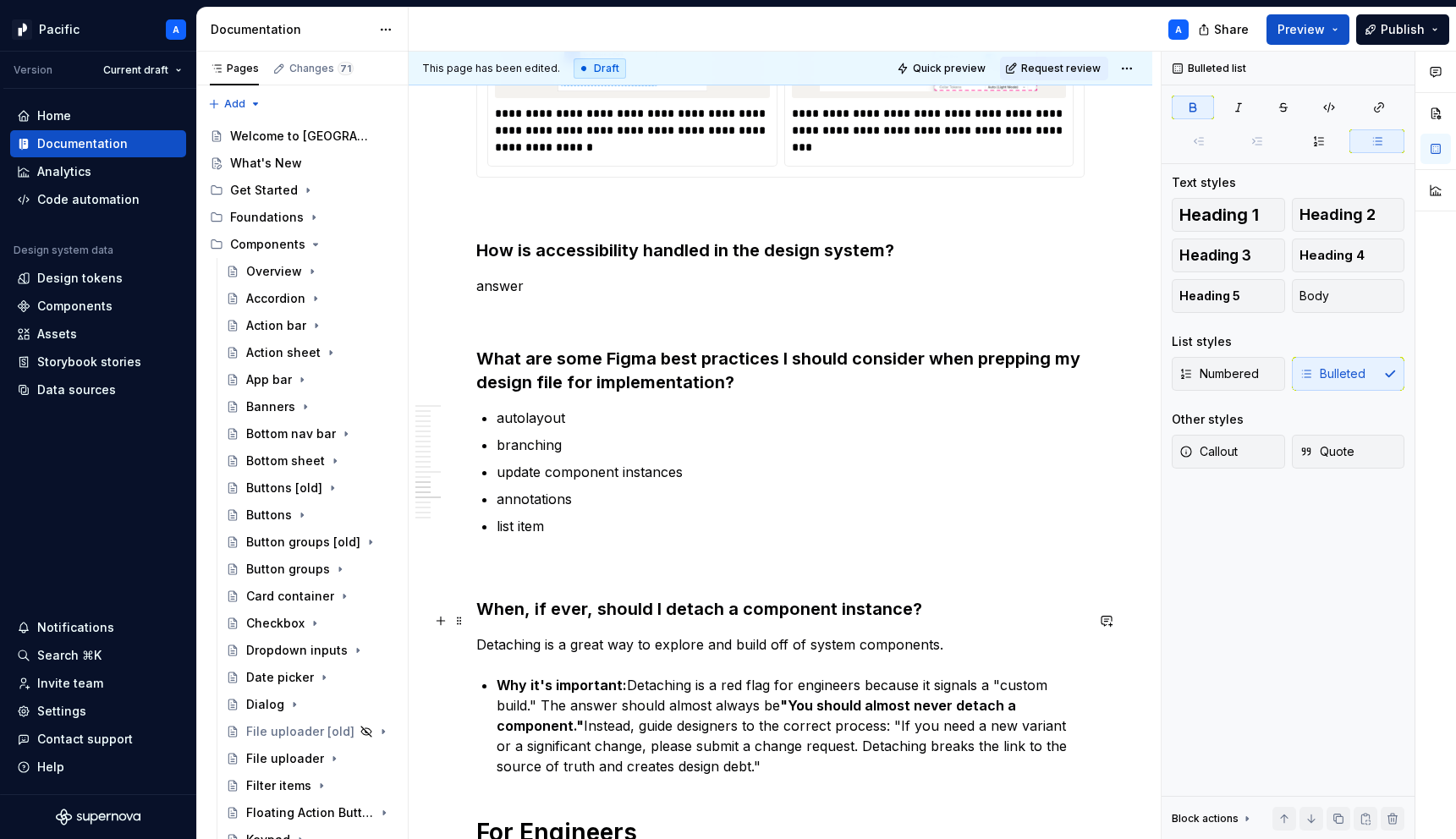
click at [978, 635] on p "Detaching is a great way to explore and build off of system components." at bounding box center [780, 645] width 608 height 20
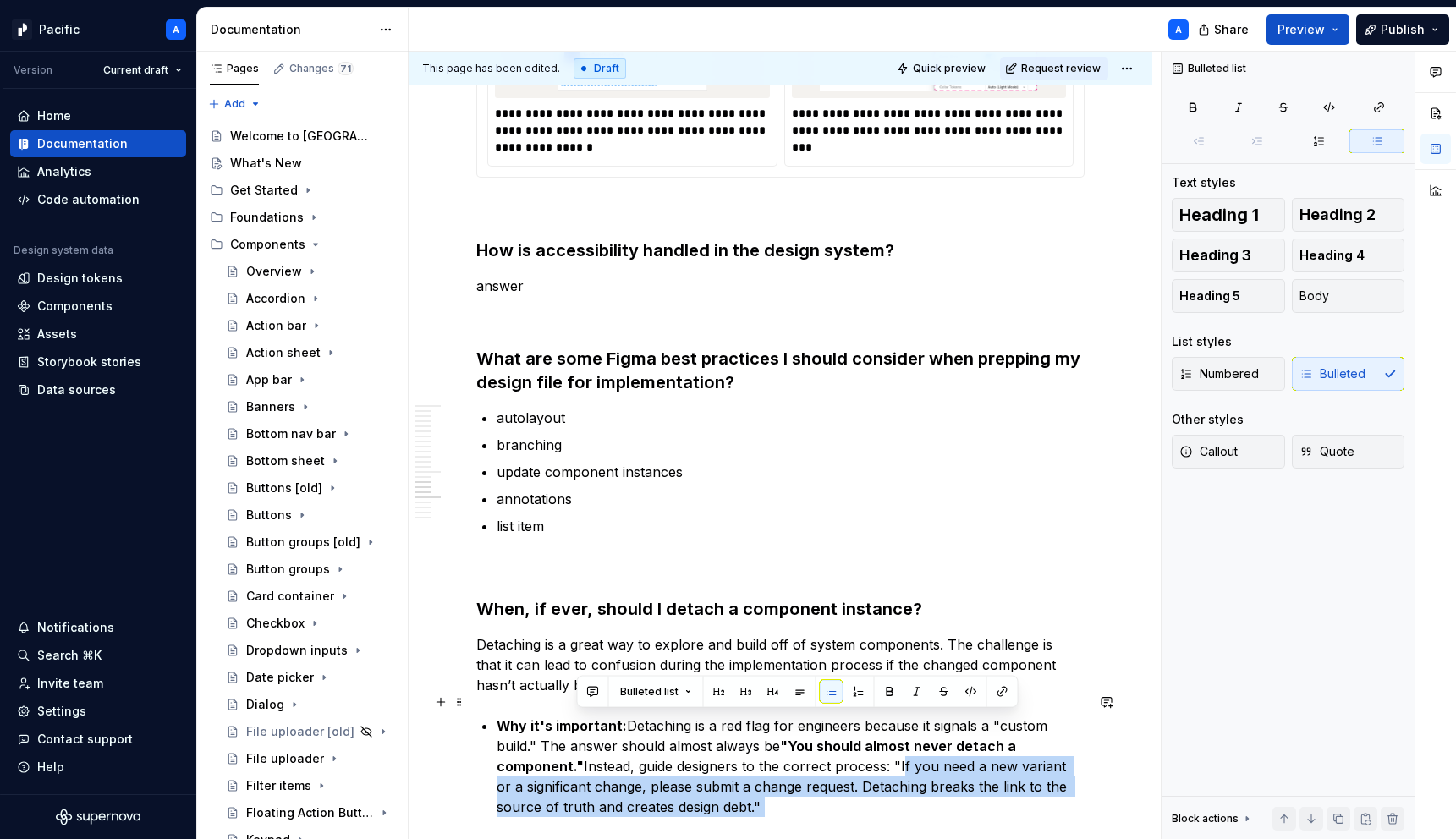
scroll to position [3290, 0]
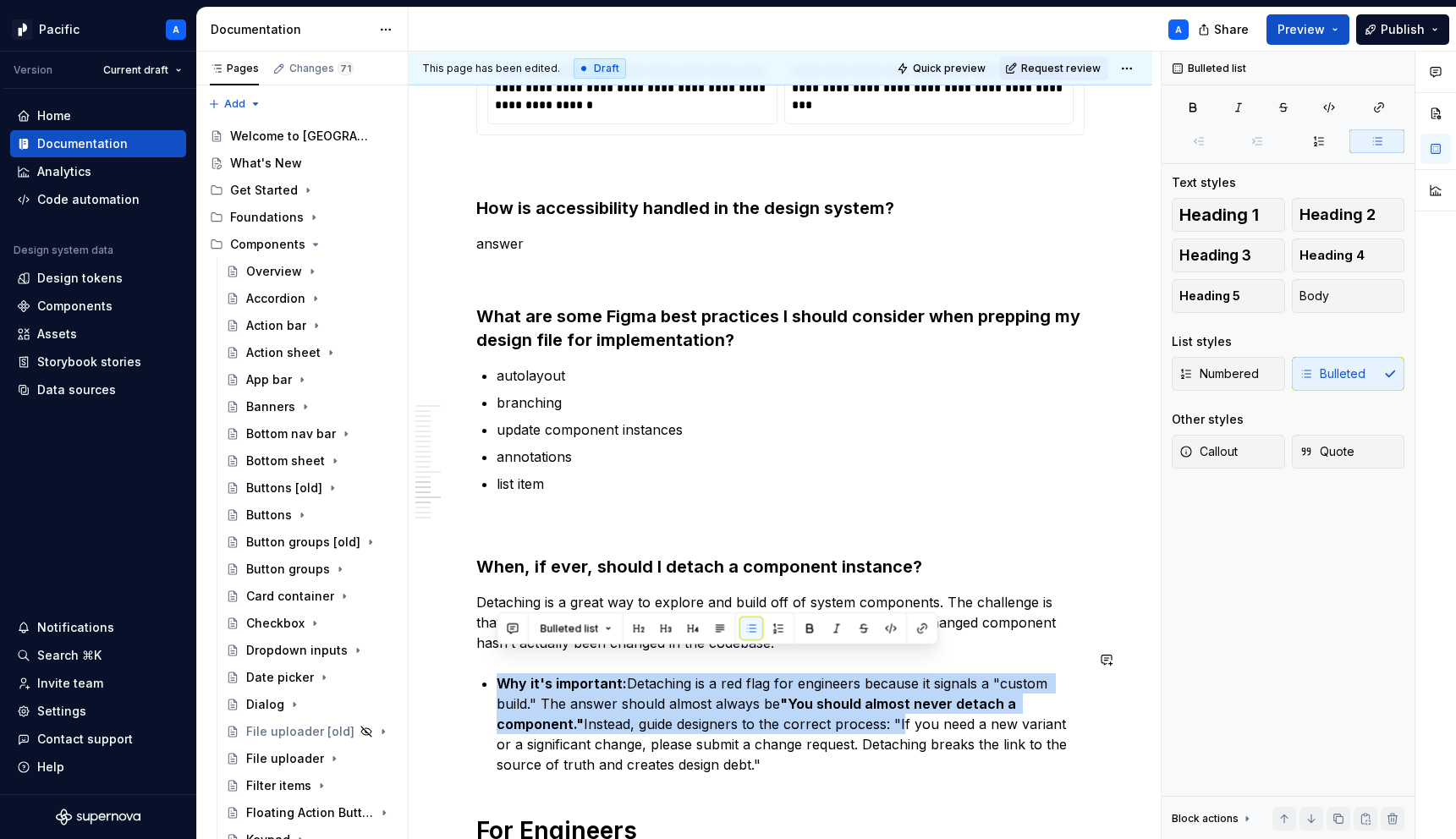
drag, startPoint x: 901, startPoint y: 745, endPoint x: 482, endPoint y: 638, distance: 432.4
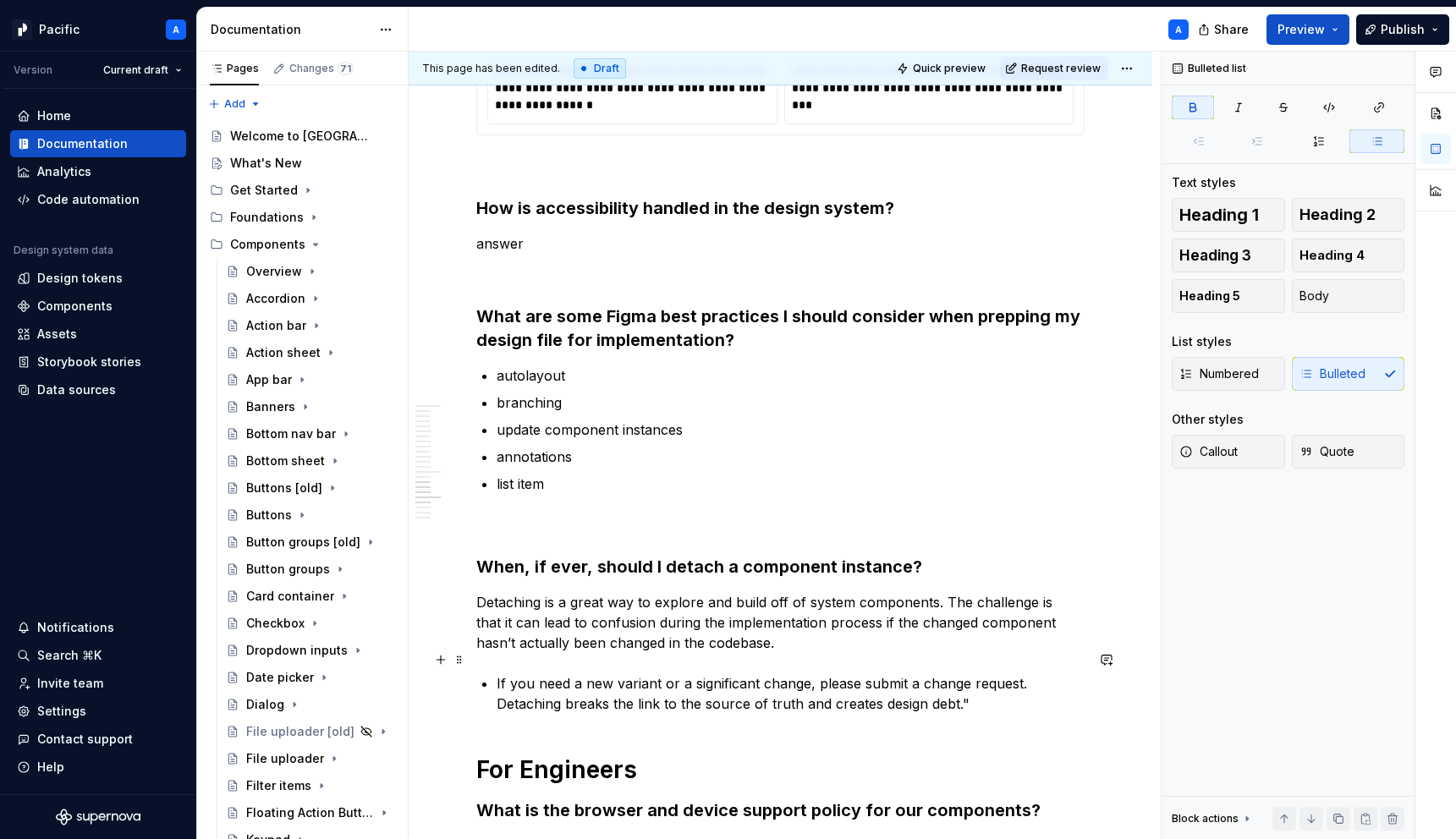
click at [925, 673] on p "If you need a new variant or a significant change, please submit a change reque…" at bounding box center [790, 694] width 588 height 41
click at [1011, 673] on p "If you need a new variant or a significant change, please submit a Pacific requ…" at bounding box center [790, 694] width 588 height 41
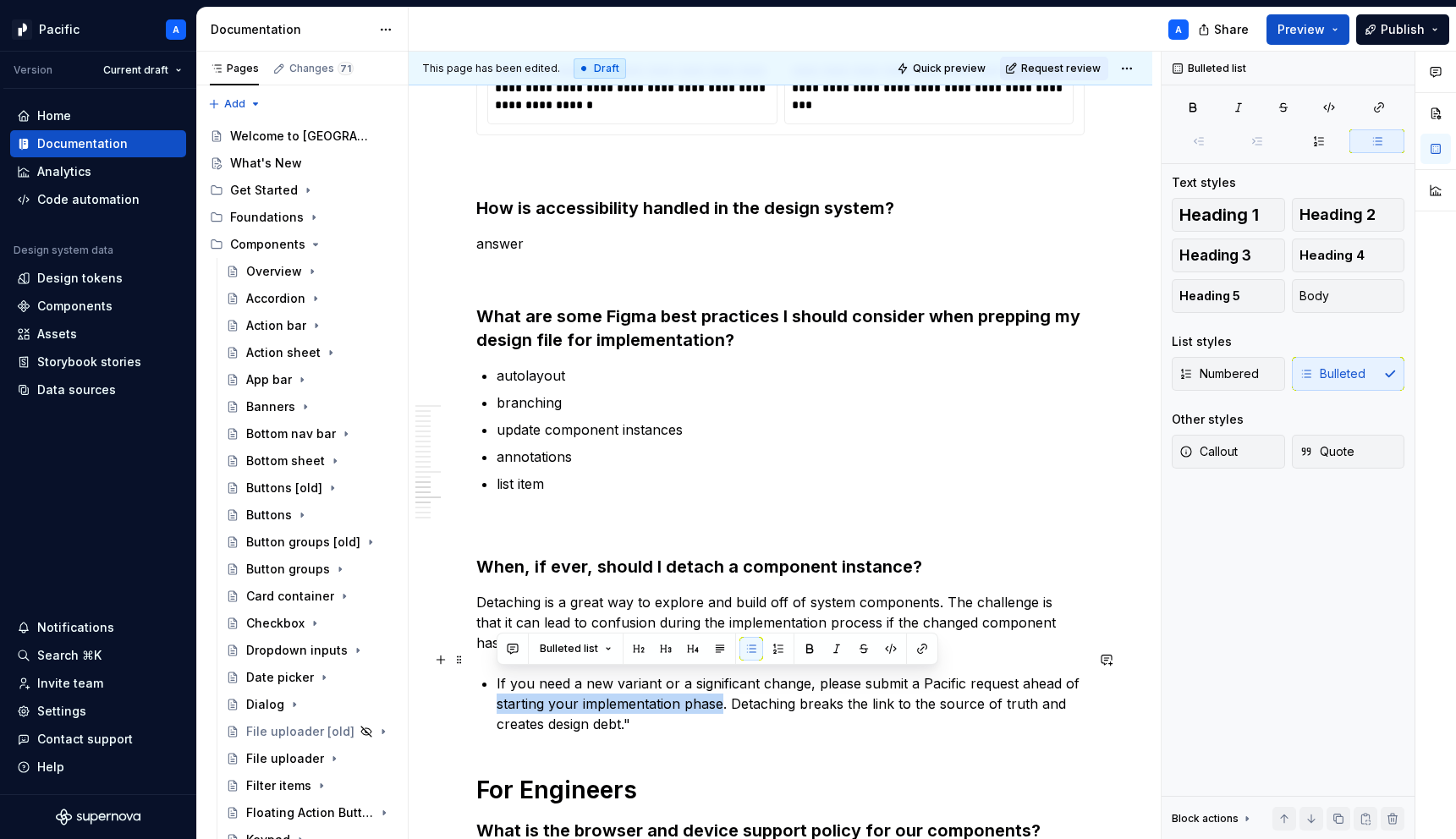
drag, startPoint x: 497, startPoint y: 678, endPoint x: 721, endPoint y: 677, distance: 224.0
click at [721, 677] on p "If you need a new variant or a significant change, please submit a Pacific requ…" at bounding box center [790, 703] width 588 height 61
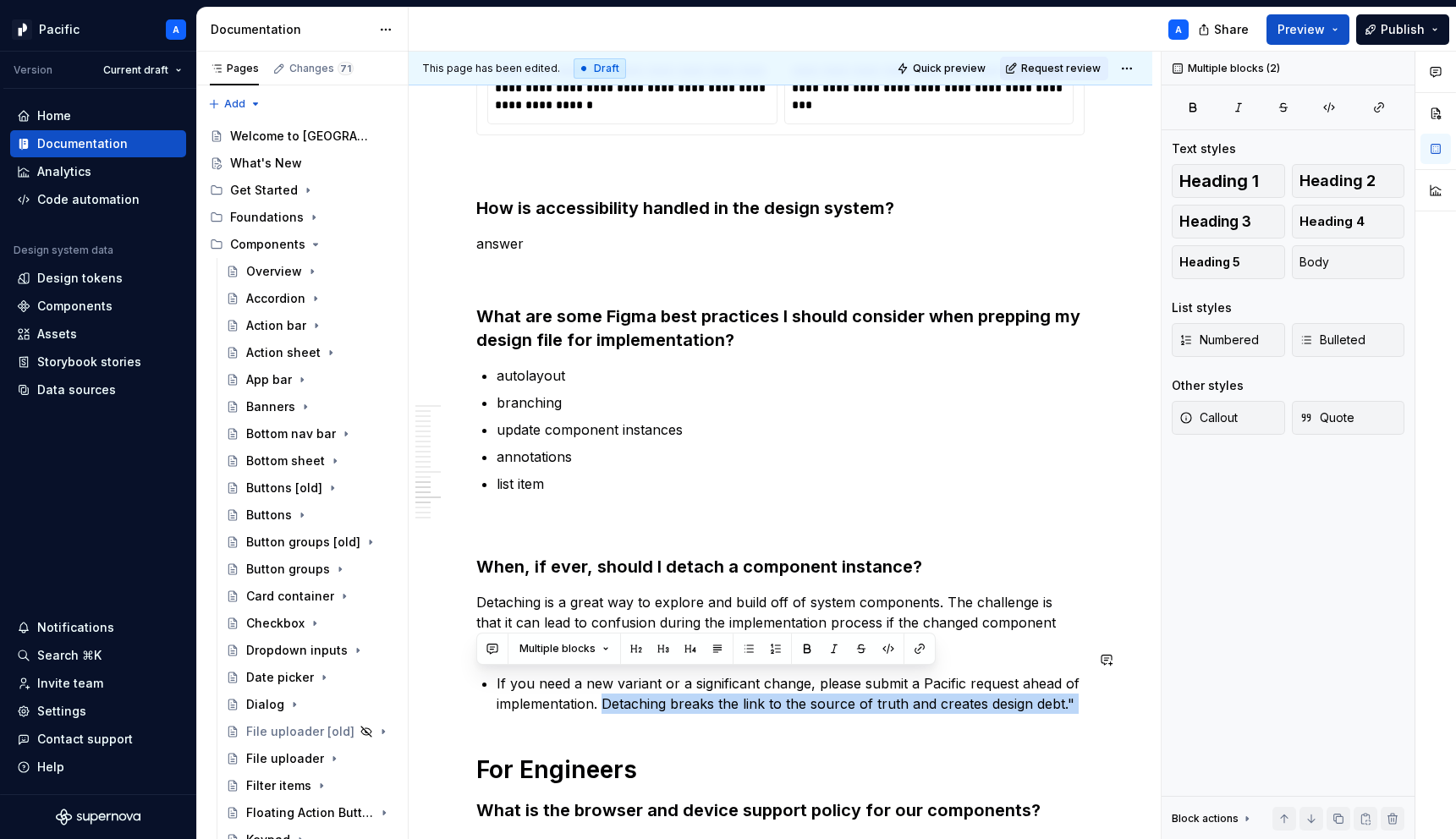
drag, startPoint x: 602, startPoint y: 685, endPoint x: 1063, endPoint y: 694, distance: 461.1
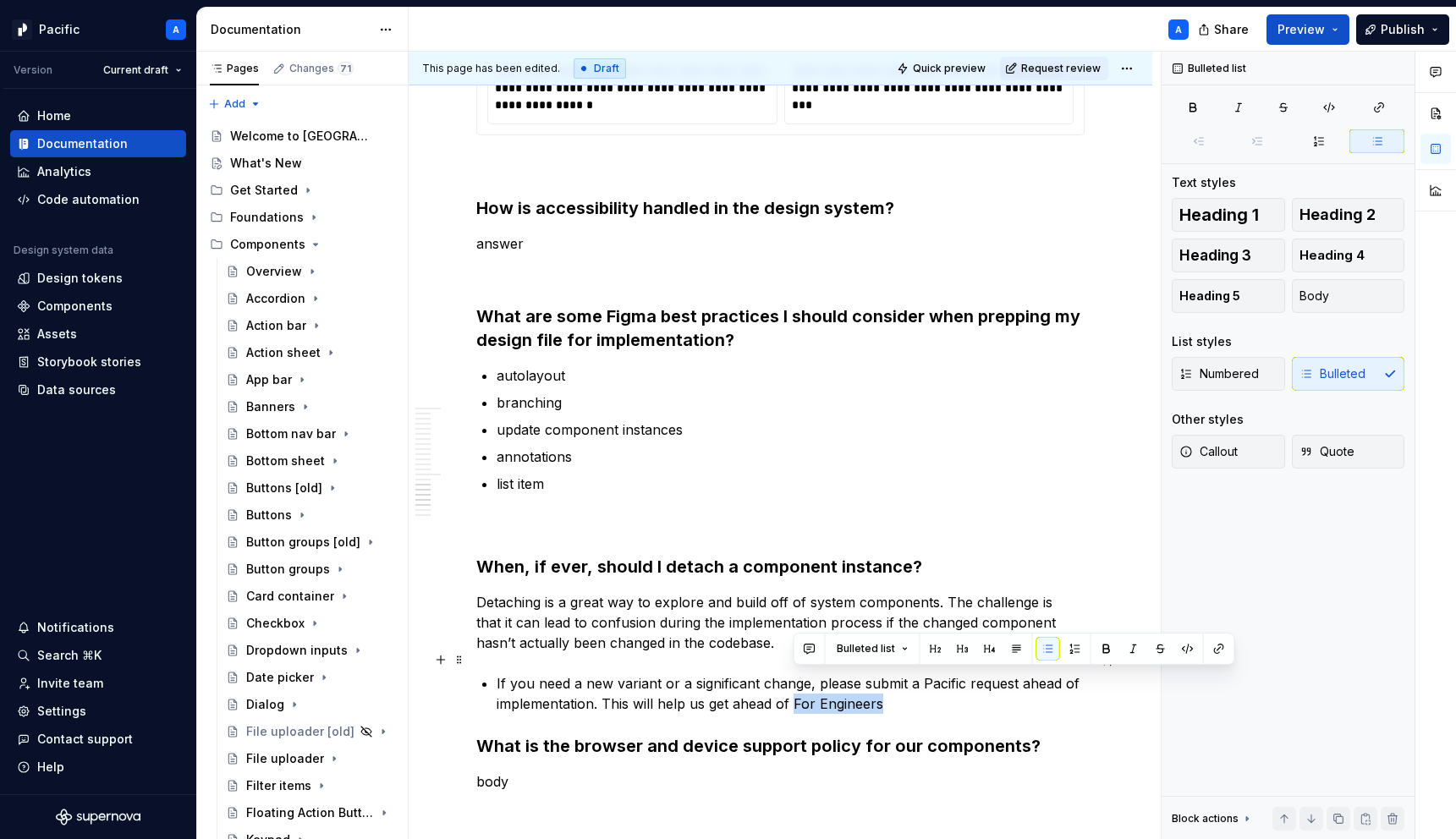
drag, startPoint x: 894, startPoint y: 679, endPoint x: 795, endPoint y: 676, distance: 99.0
click at [795, 676] on p "If you need a new variant or a significant change, please submit a Pacific requ…" at bounding box center [790, 694] width 588 height 41
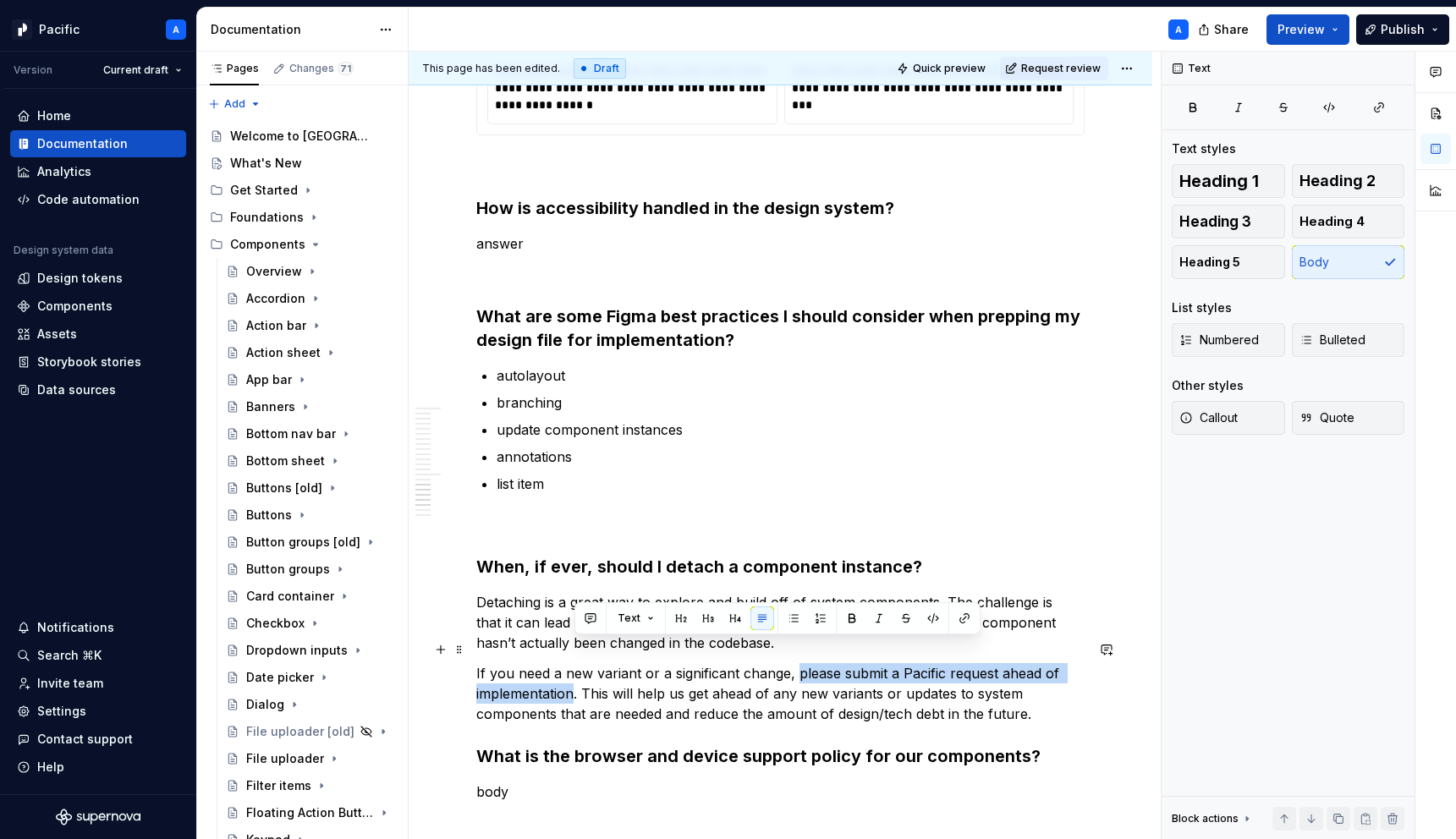
drag, startPoint x: 799, startPoint y: 648, endPoint x: 574, endPoint y: 670, distance: 226.1
click at [574, 670] on p "If you need a new variant or a significant change, please submit a Pacific requ…" at bounding box center [780, 694] width 608 height 61
click at [621, 686] on p "If you need a new variant or a significant change, please submit a Pacific requ…" at bounding box center [780, 694] width 608 height 61
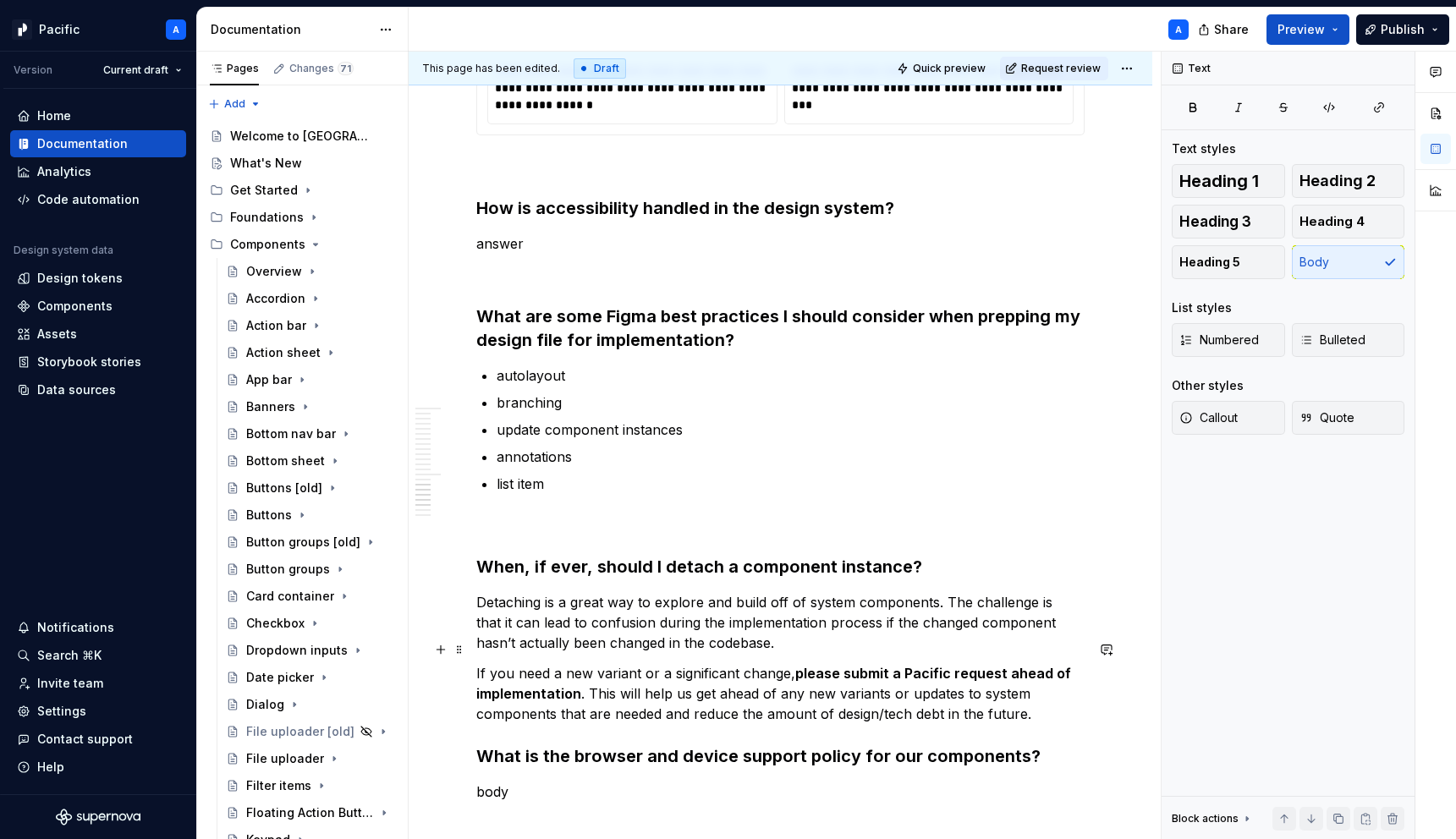
click at [1037, 689] on p "If you need a new variant or a significant change, please submit a Pacific requ…" at bounding box center [780, 694] width 608 height 61
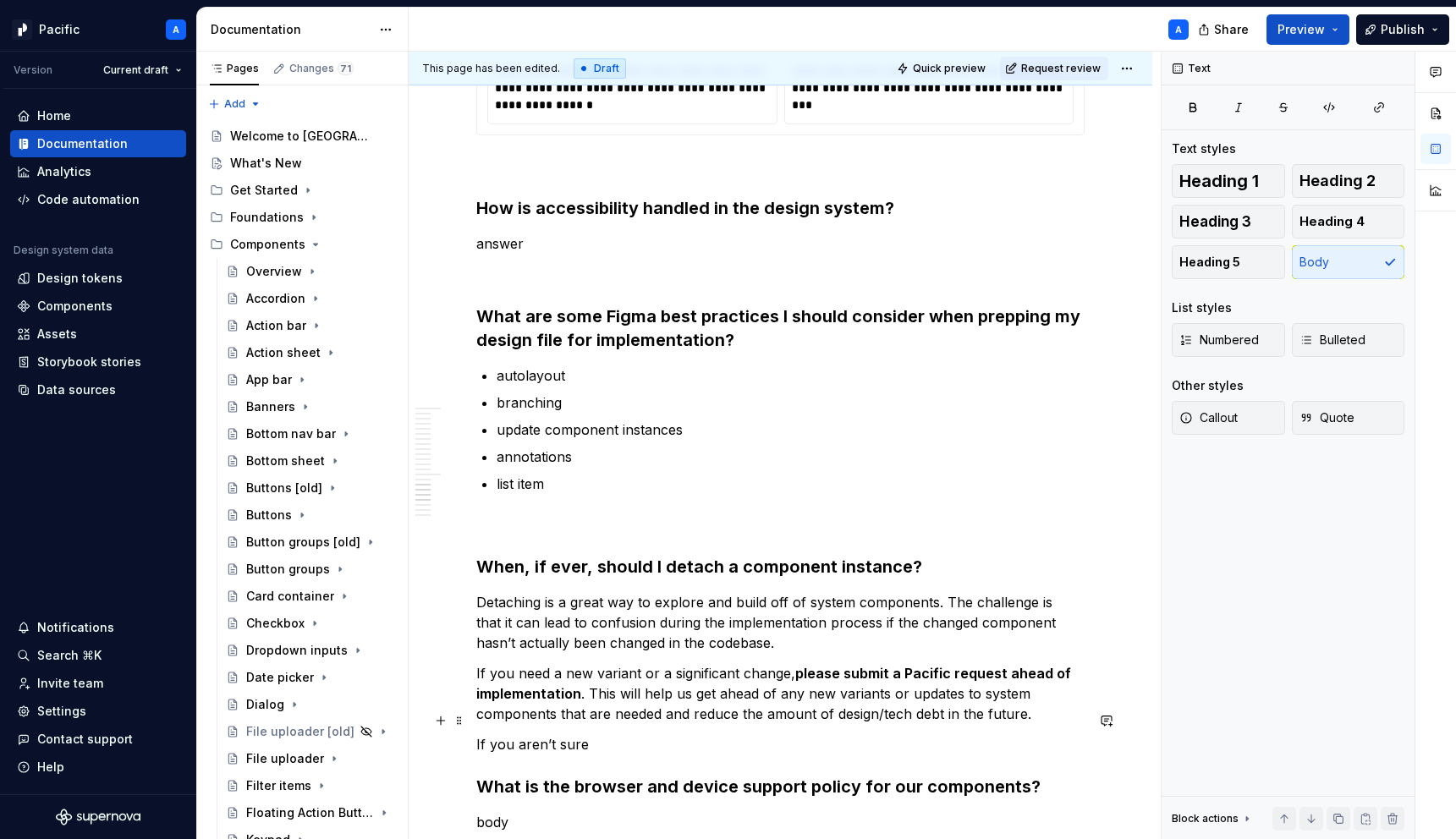
click at [521, 734] on p "If you aren’t sure" at bounding box center [780, 744] width 608 height 20
drag, startPoint x: 513, startPoint y: 720, endPoint x: 615, endPoint y: 716, distance: 102.1
click at [615, 734] on p "If you aren’t sure" at bounding box center [780, 744] width 608 height 20
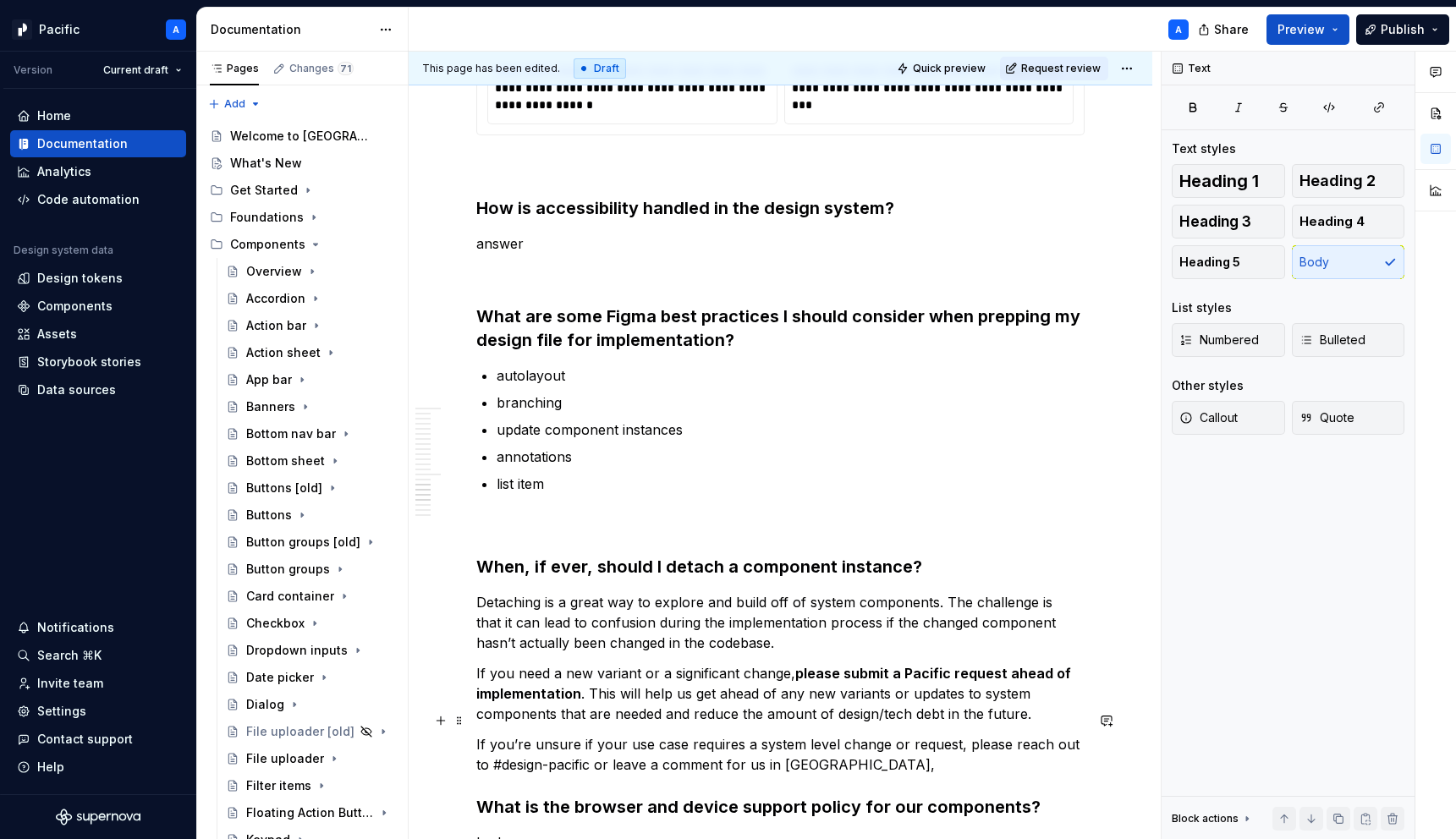
click at [1083, 734] on p "If you’re unsure if your use case requires a system level change or request, pl…" at bounding box center [780, 755] width 608 height 41
click at [512, 734] on p "If you’re unsure if your use case requires a system level change or request, pl…" at bounding box center [780, 755] width 608 height 41
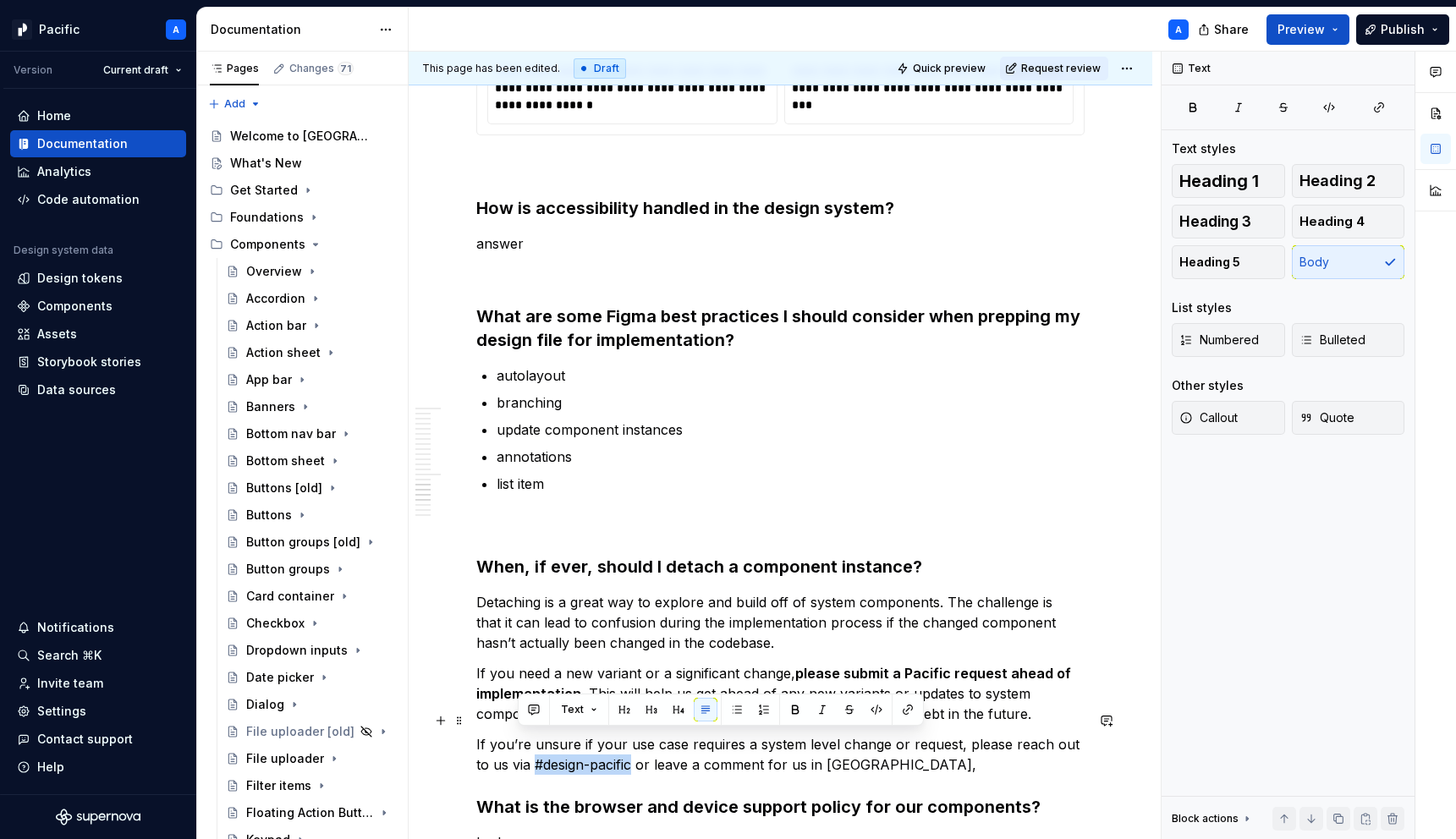
drag, startPoint x: 518, startPoint y: 737, endPoint x: 617, endPoint y: 737, distance: 99.0
click at [617, 737] on p "If you’re unsure if your use case requires a system level change or request, pl…" at bounding box center [780, 755] width 608 height 41
click at [630, 740] on p "If you’re unsure if your use case requires a system level change or request, pl…" at bounding box center [780, 755] width 608 height 41
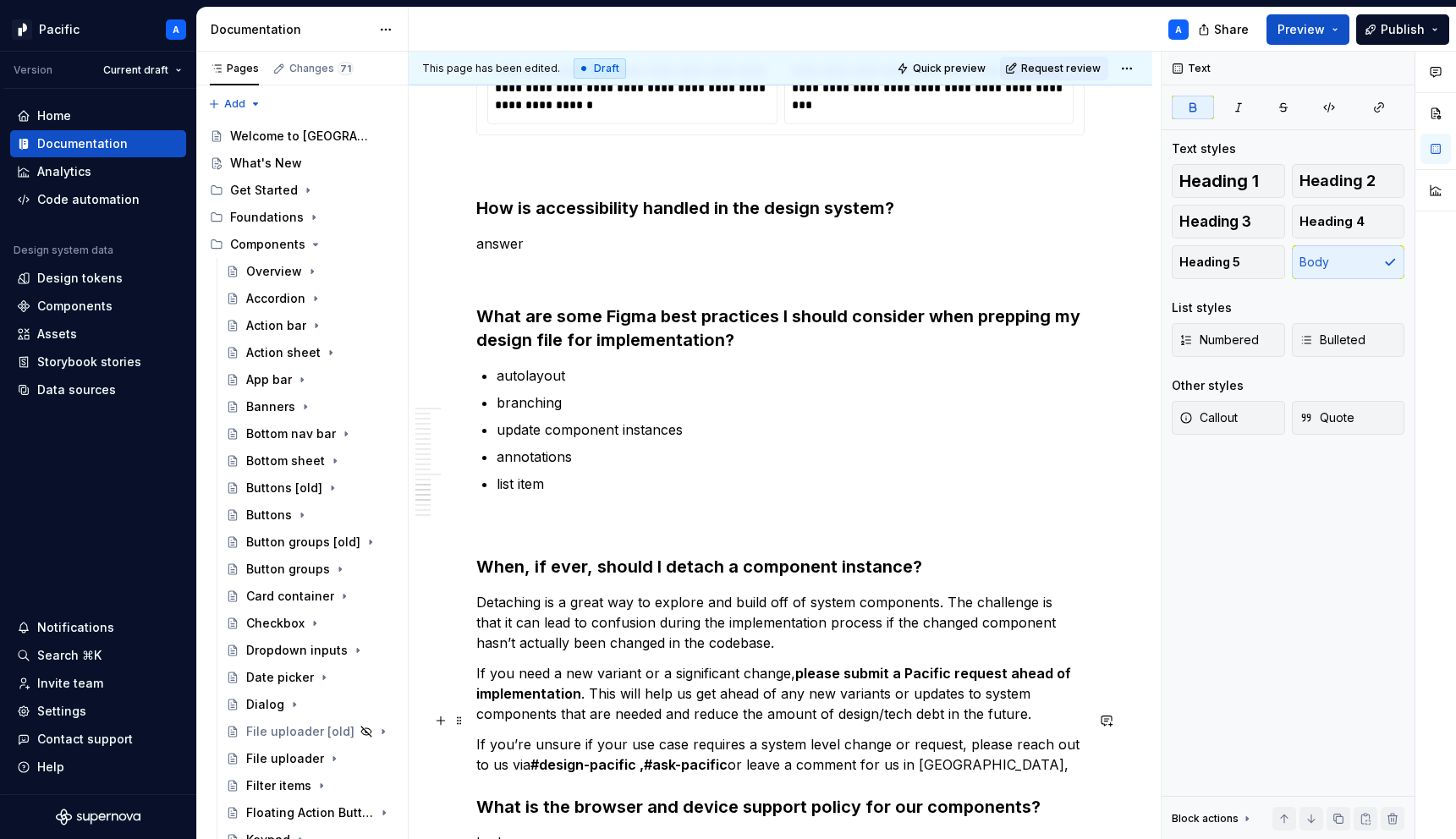
click at [625, 757] on strong "#design-pacific ,#ask-pacific" at bounding box center [629, 765] width 197 height 17
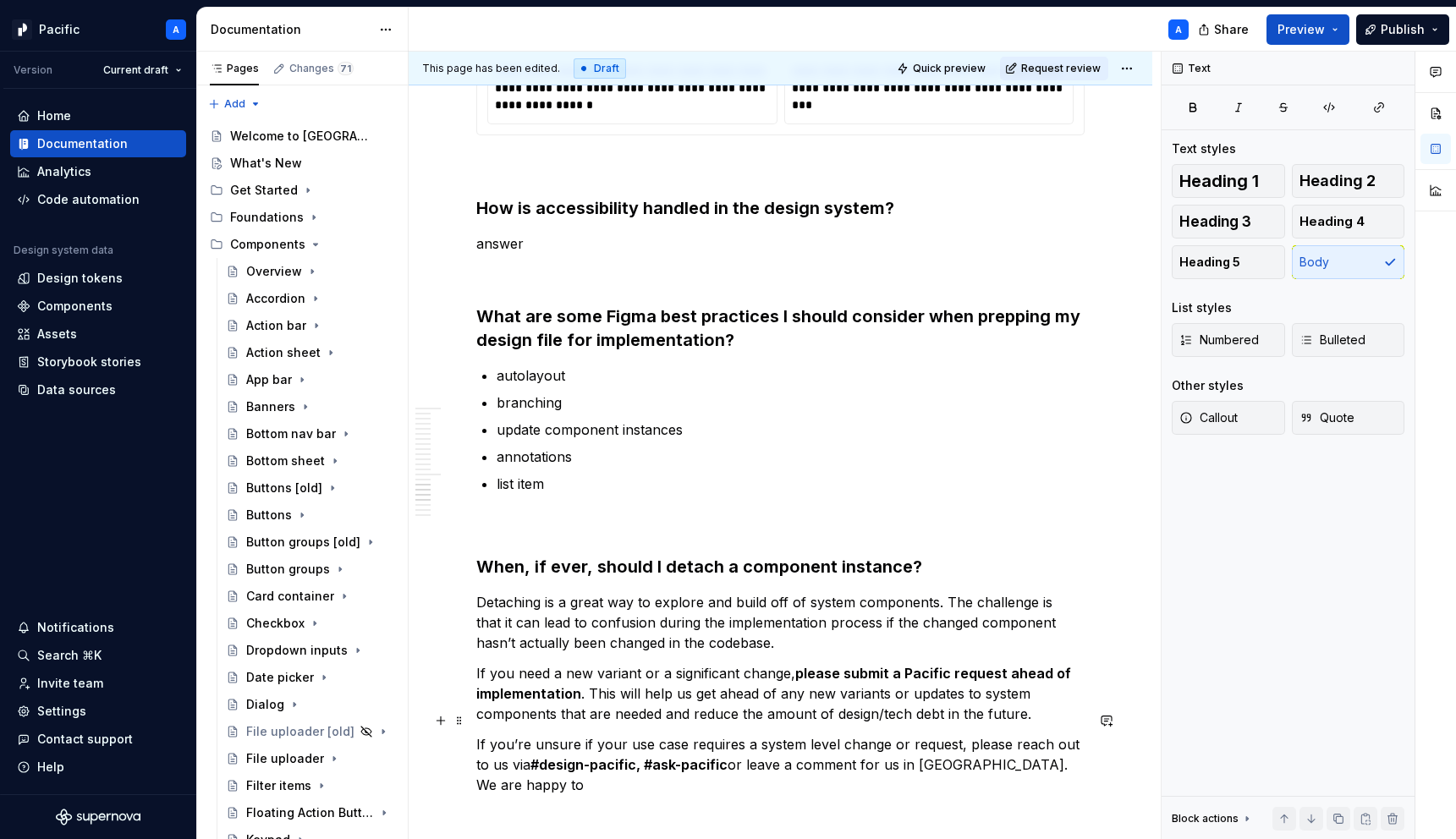
click at [1067, 746] on p "If you’re unsure if your use case requires a system level change or request, pl…" at bounding box center [780, 765] width 608 height 61
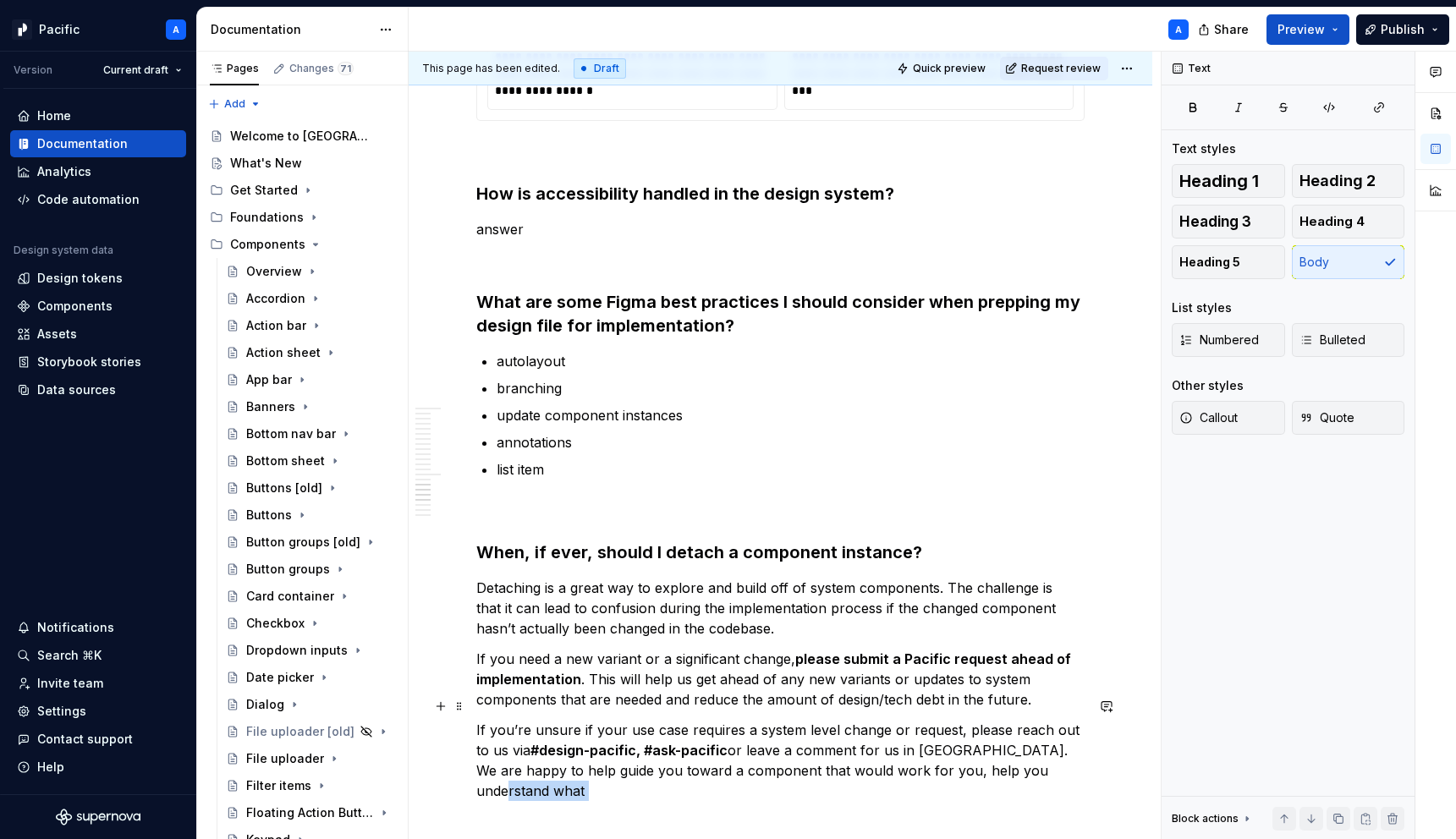
scroll to position [3309, 0]
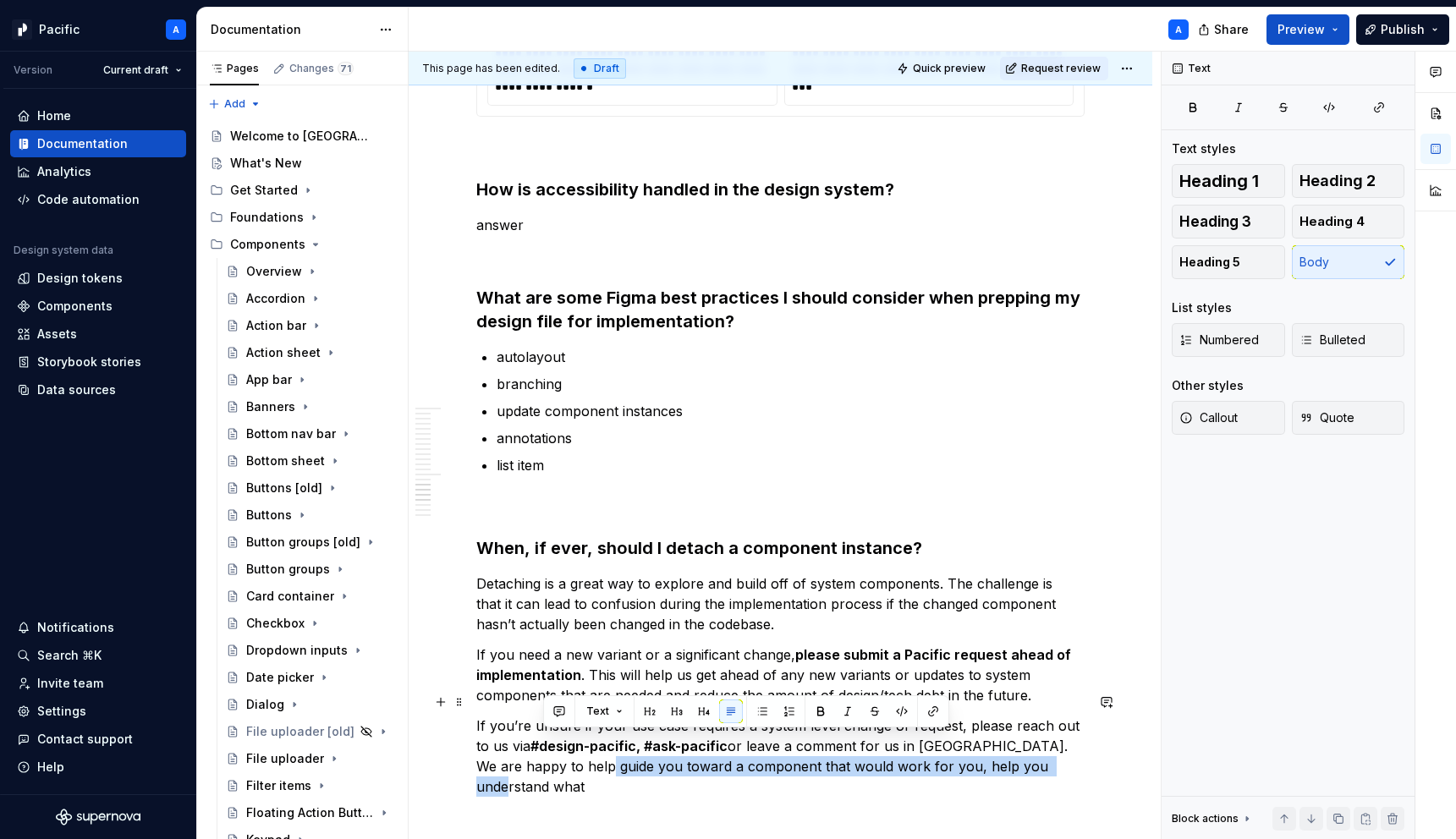
drag, startPoint x: 1059, startPoint y: 745, endPoint x: 542, endPoint y: 741, distance: 517.0
click at [542, 741] on p "If you’re unsure if your use case requires a system level change or request, pl…" at bounding box center [780, 757] width 608 height 82
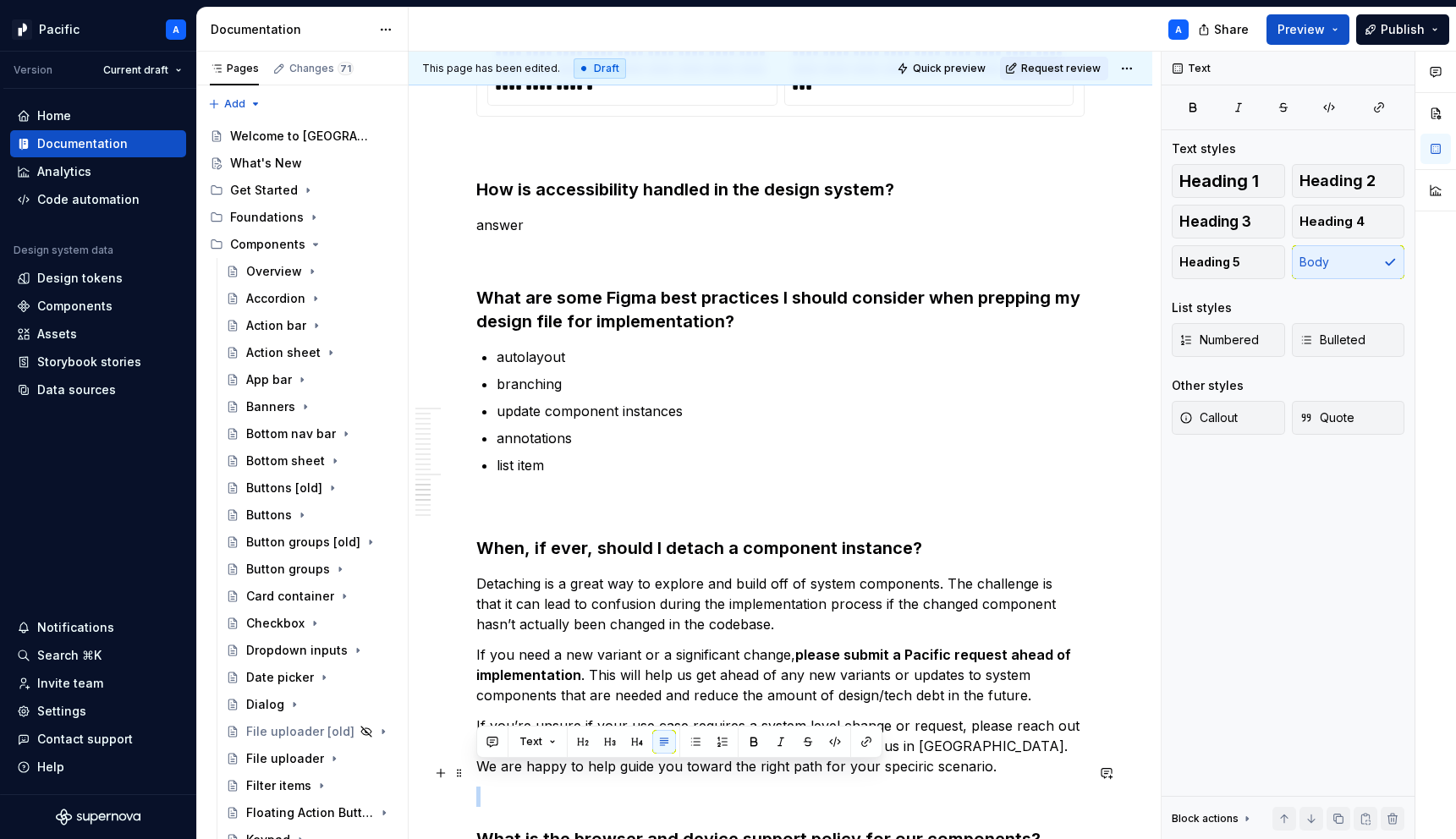
click at [727, 787] on p at bounding box center [780, 796] width 608 height 20
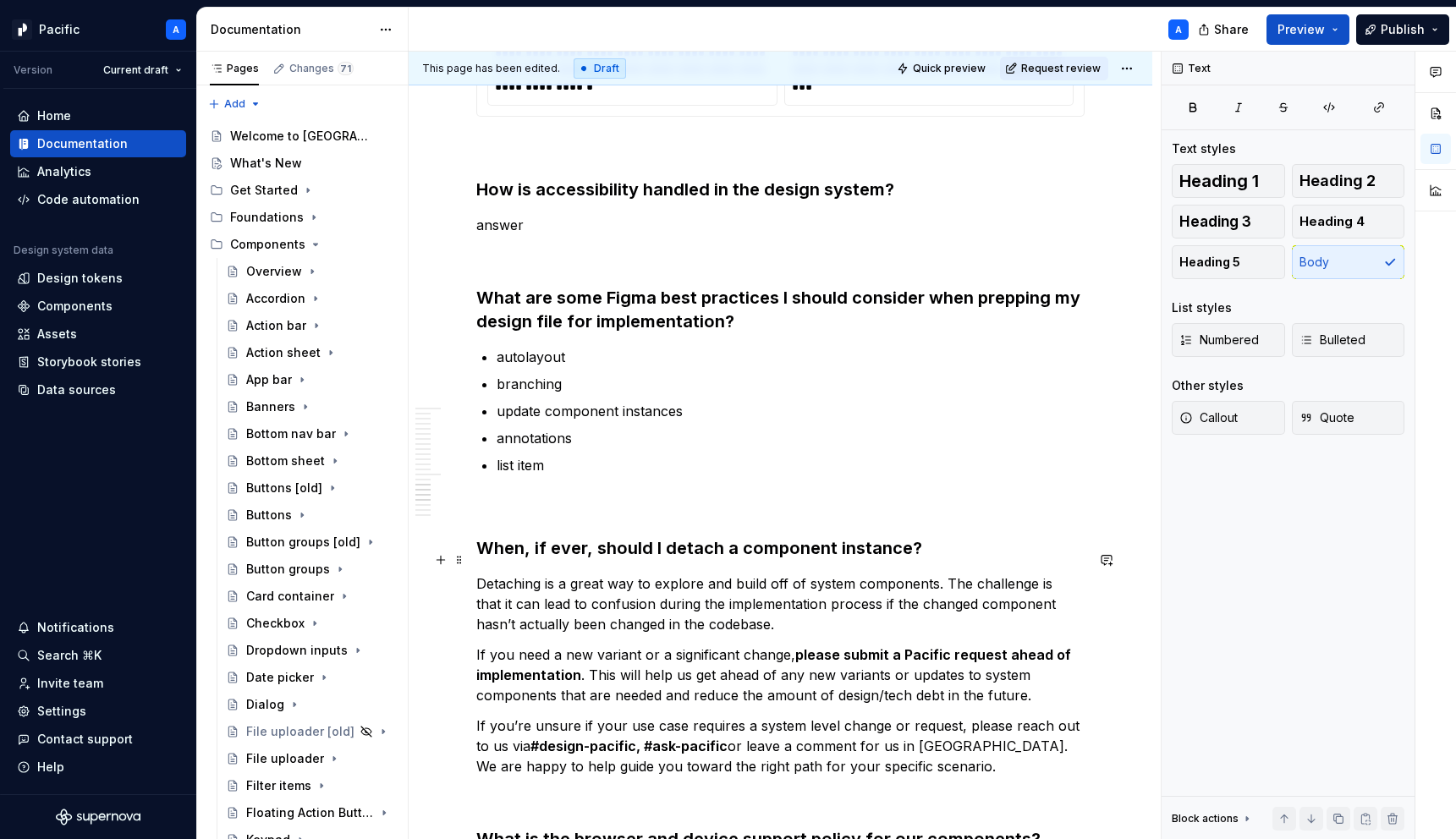
click at [937, 574] on p "Detaching is a great way to explore and build off of system components. The cha…" at bounding box center [780, 604] width 608 height 61
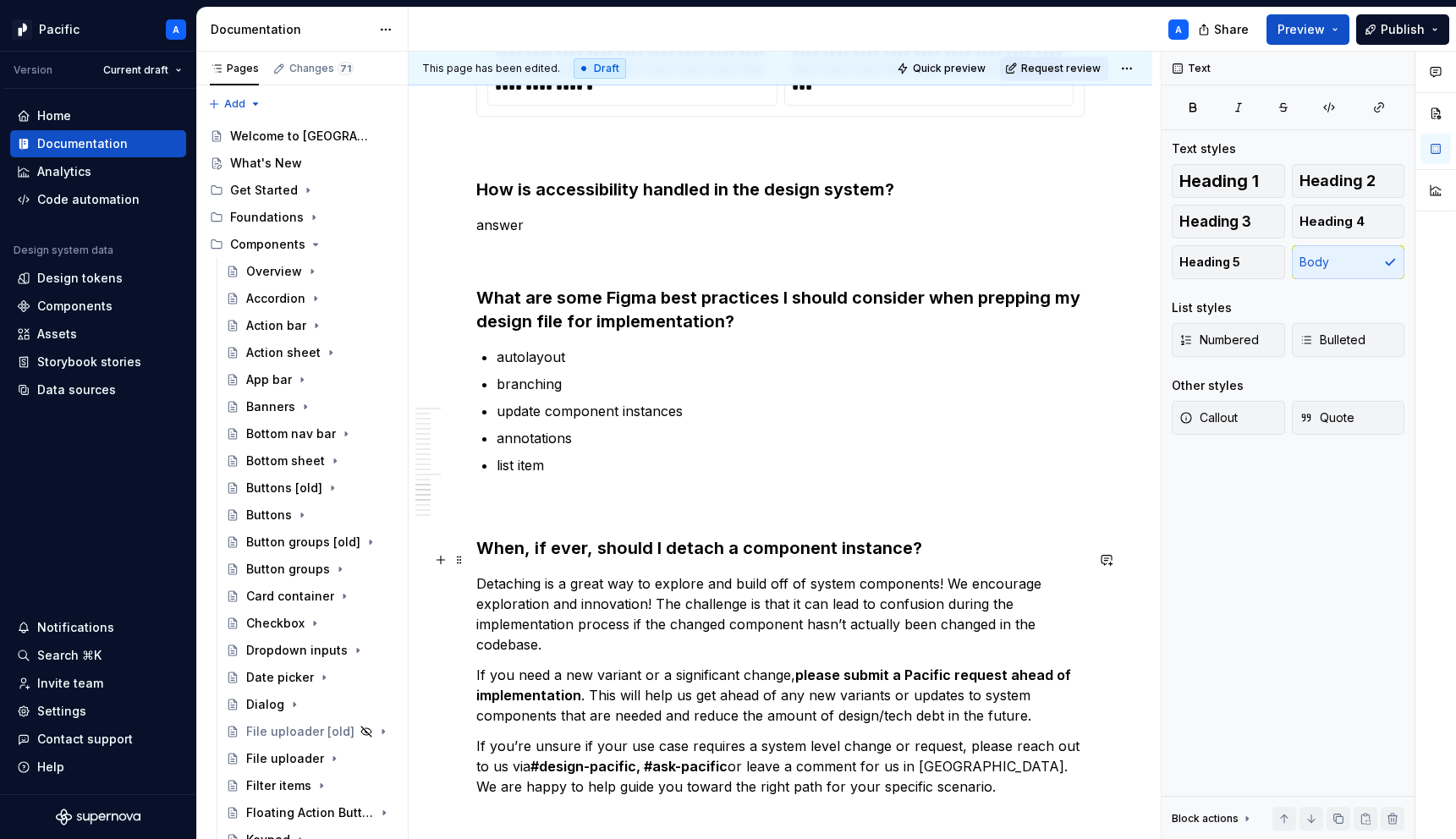
click at [937, 574] on p "Detaching is a great way to explore and build off of system components! We enco…" at bounding box center [780, 615] width 608 height 82
click at [655, 601] on p "Detaching is a great way to explore and build off of system components. We enco…" at bounding box center [780, 615] width 608 height 82
click at [857, 605] on p "Detaching is a great way to explore and build off of system components. We enco…" at bounding box center [780, 615] width 608 height 82
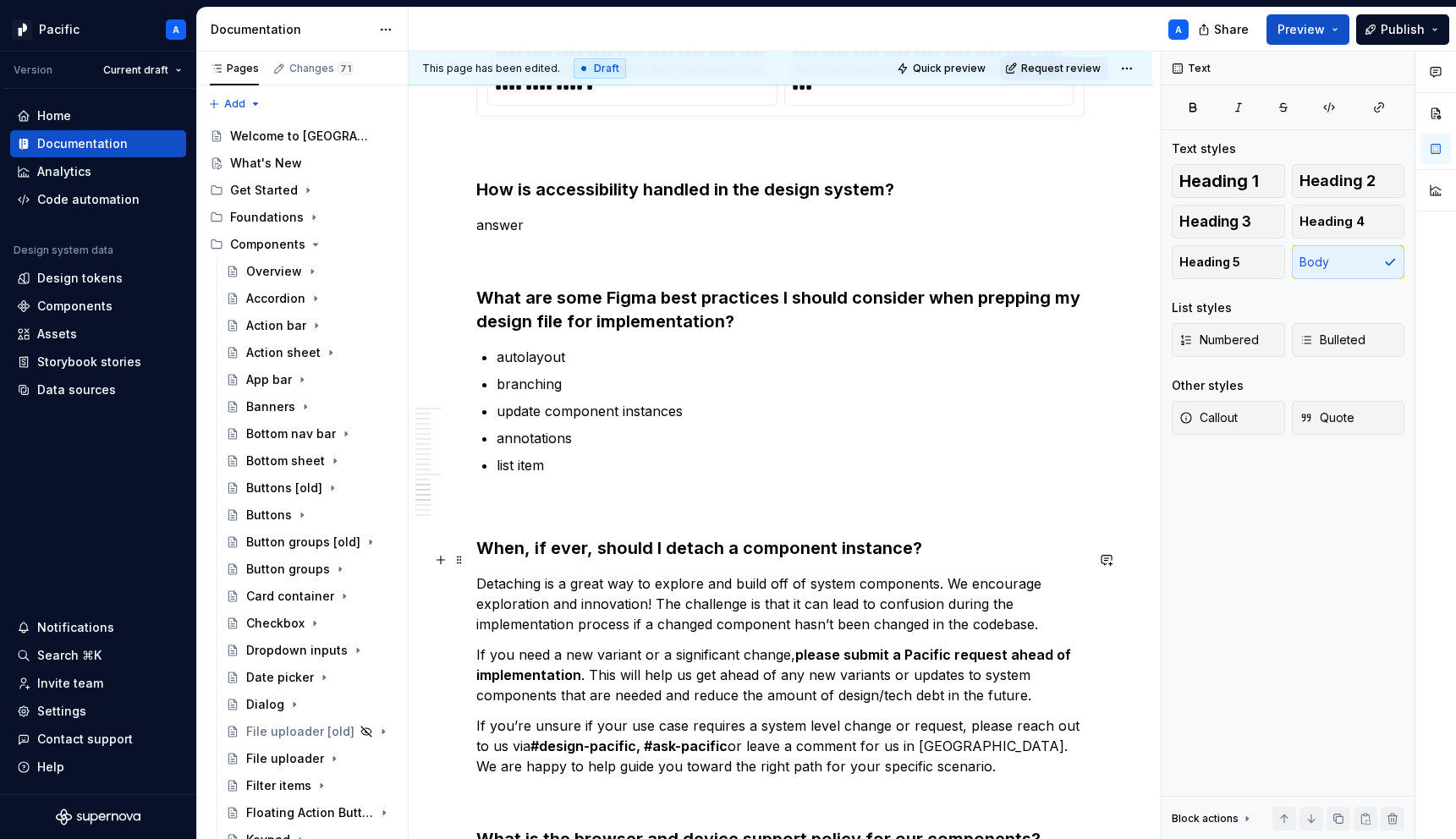
click at [1002, 597] on p "Detaching is a great way to explore and build off of system components. We enco…" at bounding box center [780, 604] width 608 height 61
click at [716, 600] on p "Detaching is a great way to explore and build off of system components. We enco…" at bounding box center [780, 604] width 608 height 61
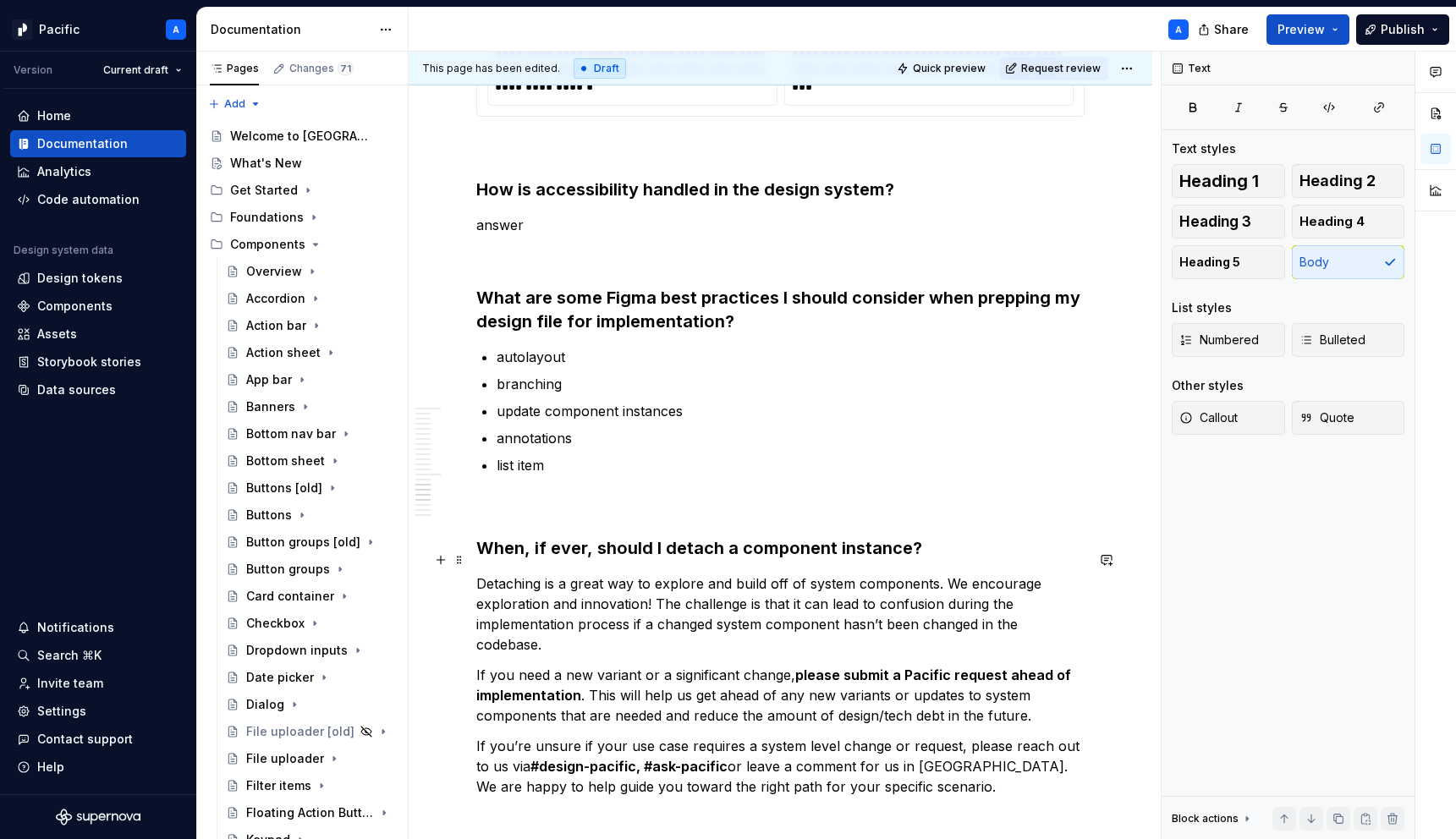
click at [842, 590] on p "Detaching is a great way to explore and build off of system components. We enco…" at bounding box center [780, 615] width 608 height 82
click at [513, 617] on p "Detaching is a great way to explore and build off of system components. We enco…" at bounding box center [780, 615] width 608 height 82
click at [565, 623] on p "Detaching is a great way to explore and build off of system components. We enco…" at bounding box center [780, 615] width 608 height 82
click at [533, 620] on p "Detaching is a great way to explore and build off of system components. We enco…" at bounding box center [780, 615] width 608 height 82
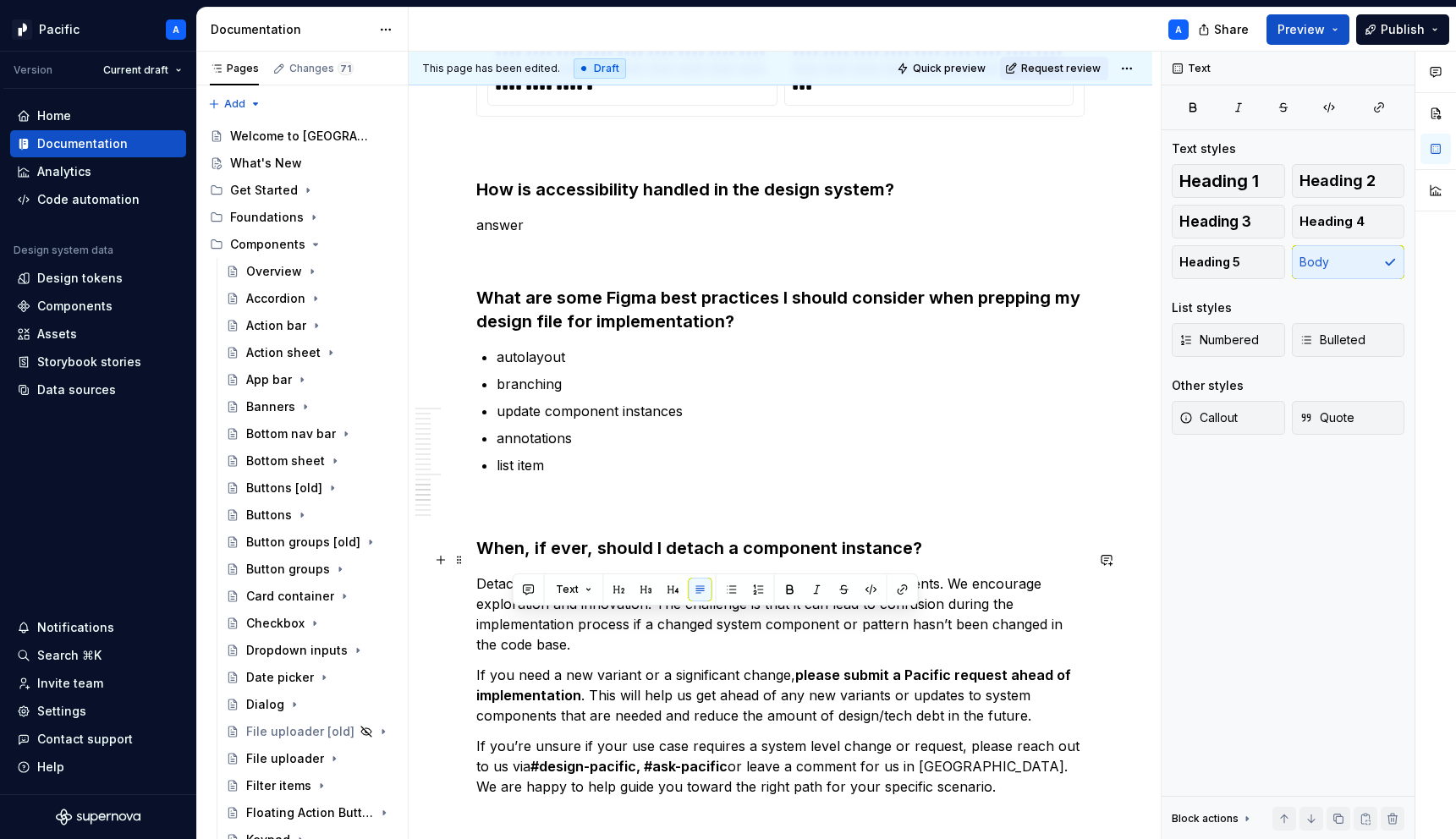
click at [1034, 622] on p "Detaching is a great way to explore and build off of system components. We enco…" at bounding box center [780, 615] width 608 height 82
click at [1045, 599] on p "Detaching is a great way to explore and build off of system components. We enco…" at bounding box center [780, 615] width 608 height 82
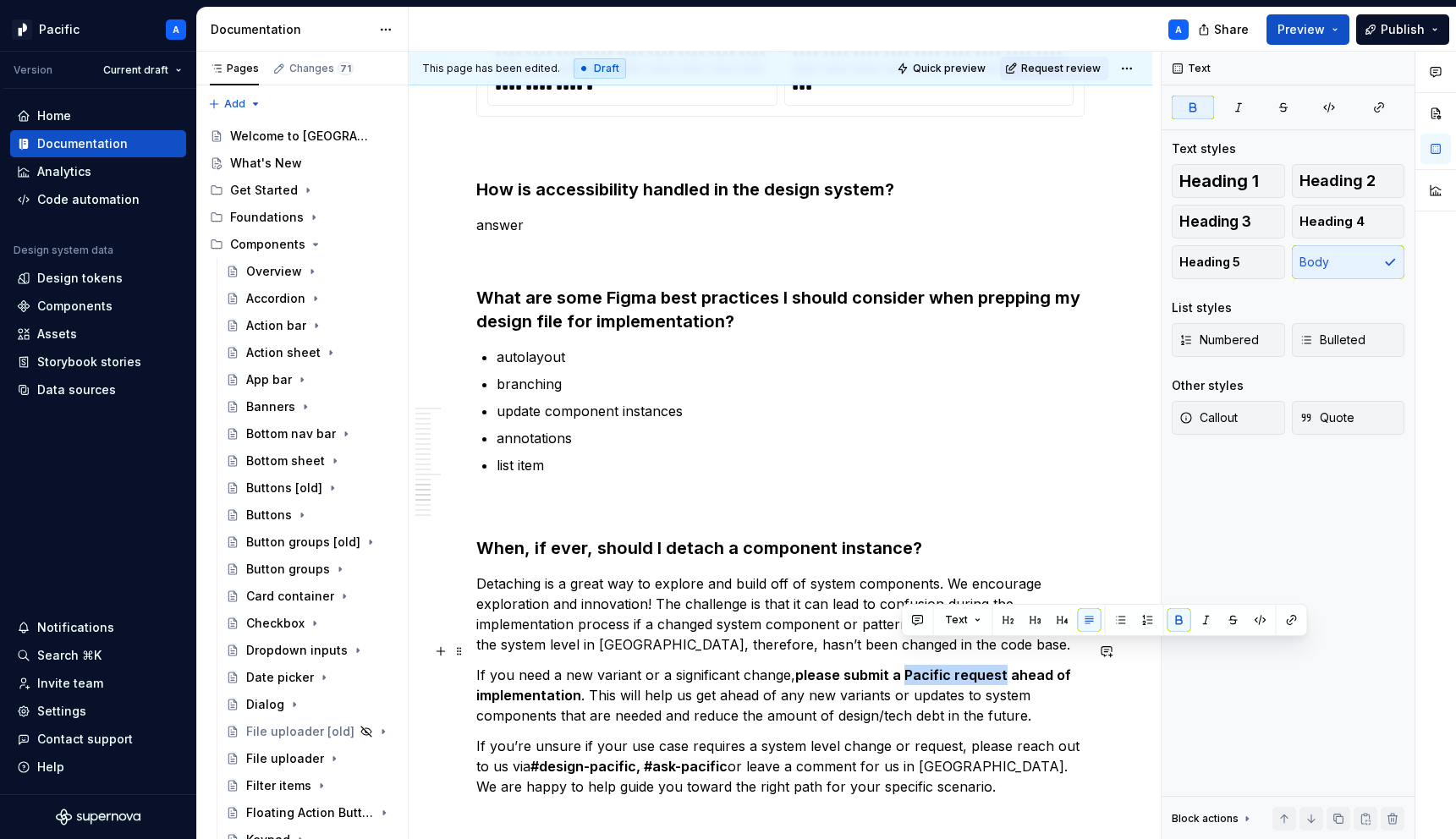
drag, startPoint x: 902, startPoint y: 647, endPoint x: 998, endPoint y: 645, distance: 96.0
click at [998, 667] on strong "please submit a Pacific request ahead of implementation" at bounding box center [775, 686] width 599 height 37
click at [1290, 617] on button "button" at bounding box center [1291, 620] width 24 height 24
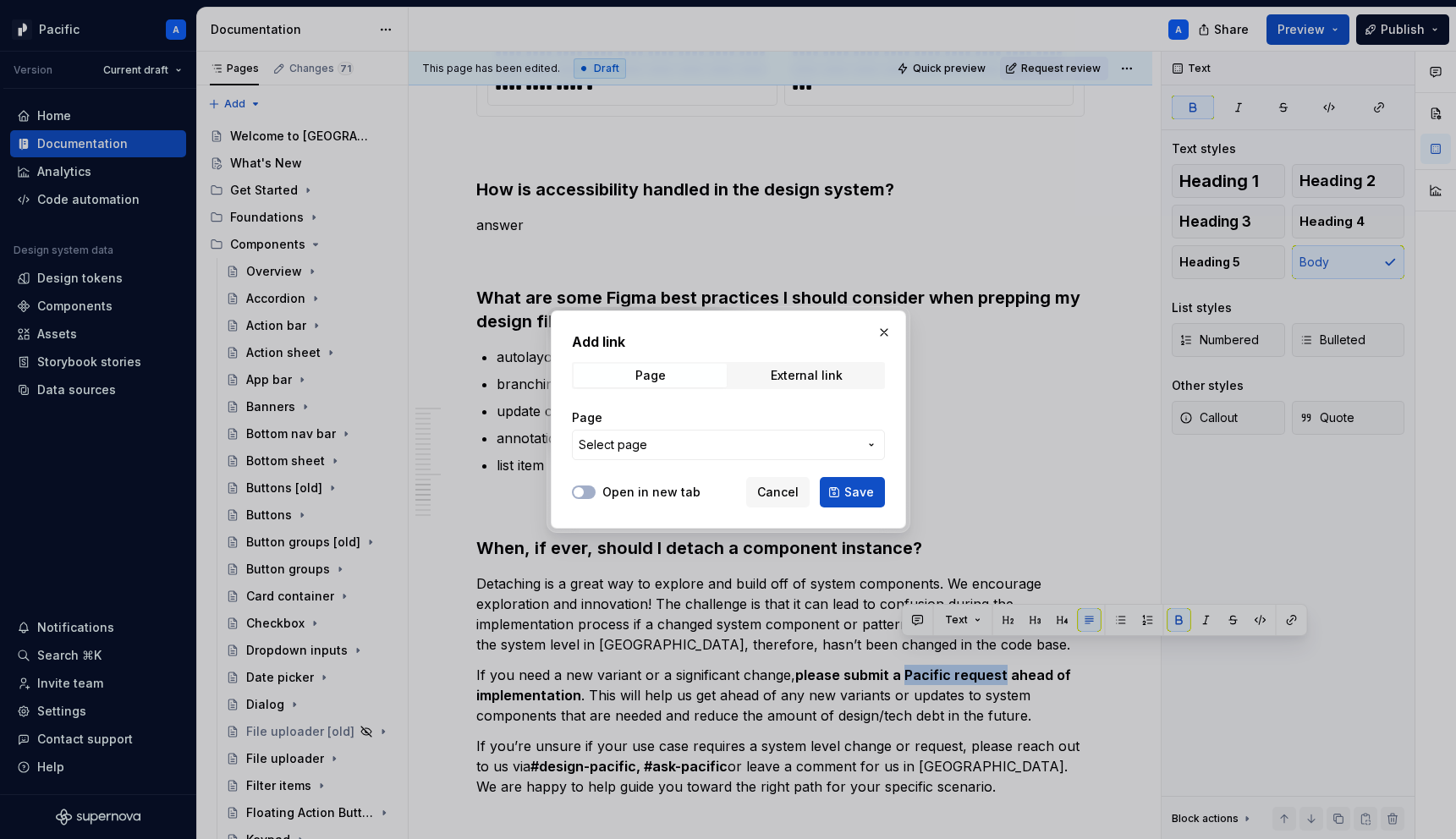
click at [762, 441] on span "Select page" at bounding box center [718, 444] width 279 height 17
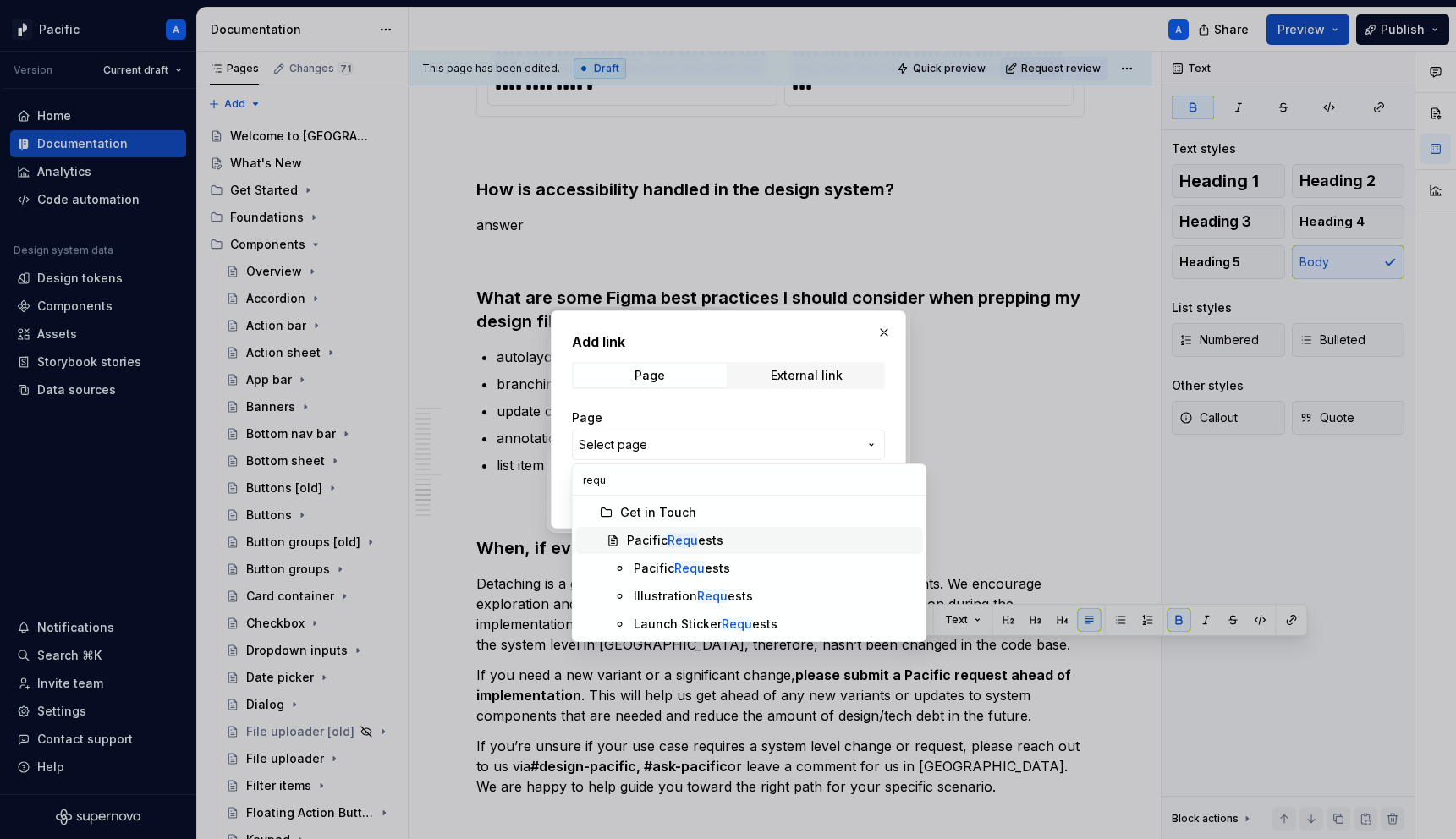
type input "requ"
click at [736, 536] on div "Pacific Requ ests" at bounding box center [771, 540] width 289 height 17
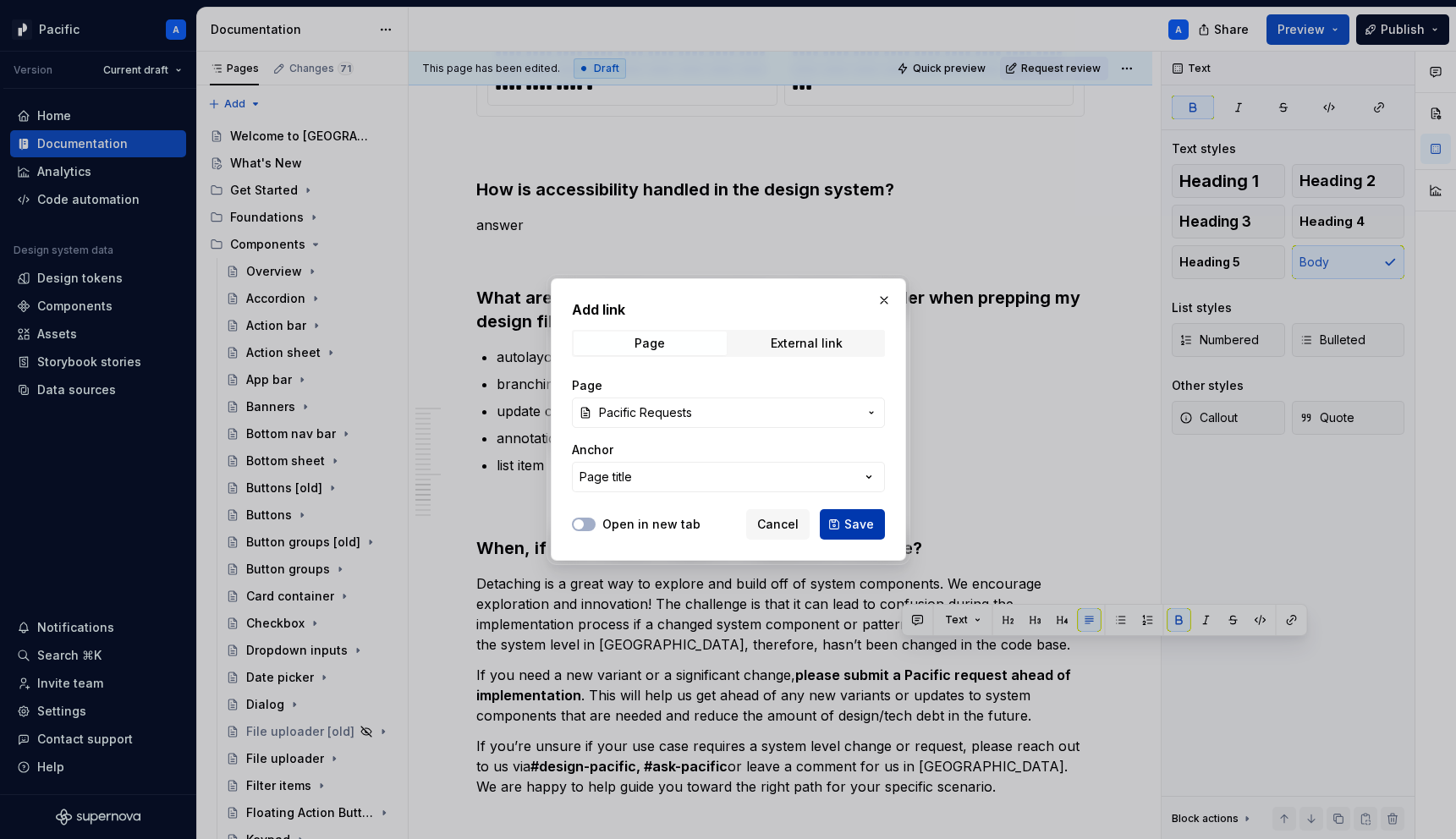
click at [874, 529] on button "Save" at bounding box center [851, 524] width 65 height 30
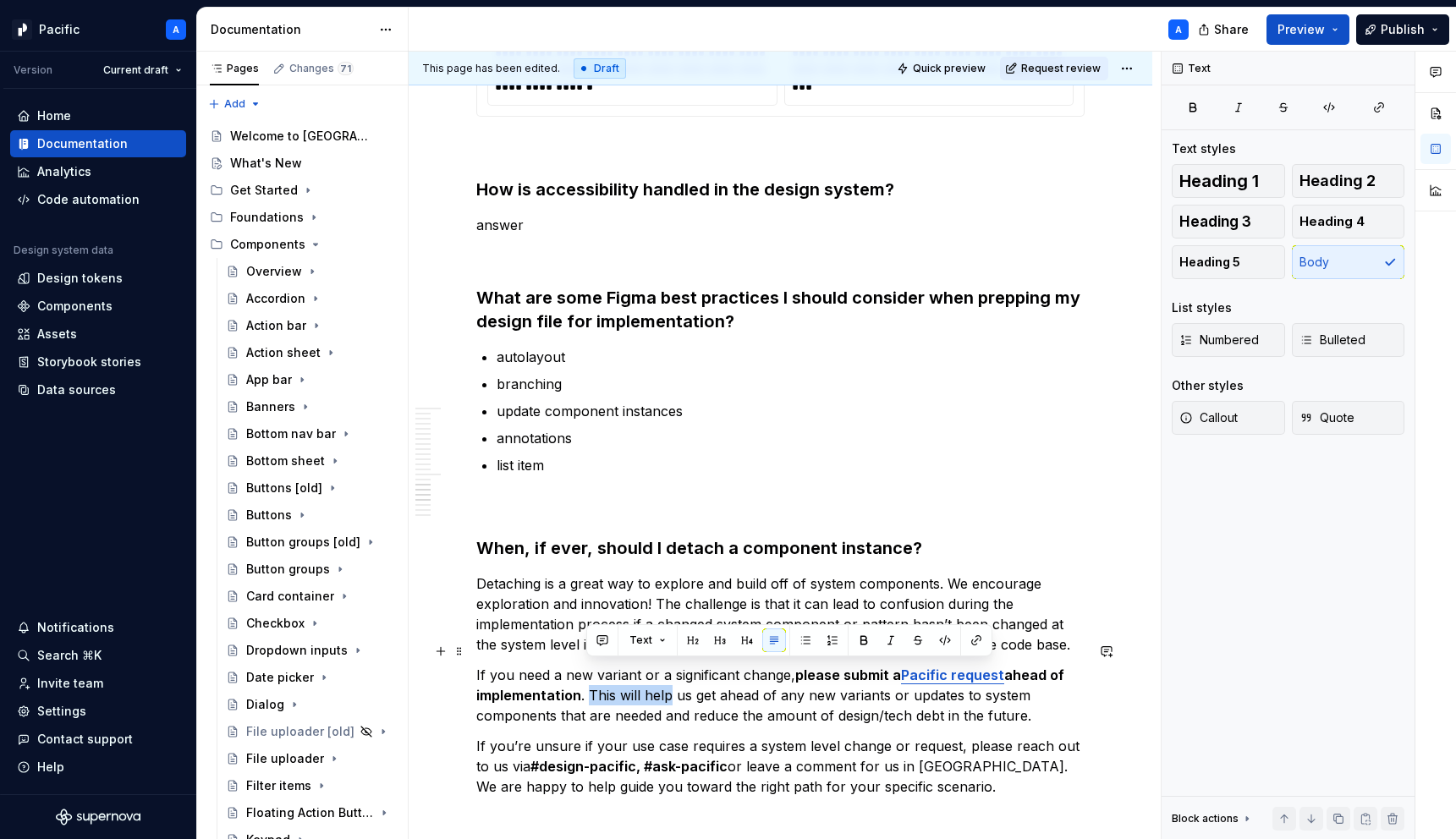
drag, startPoint x: 666, startPoint y: 672, endPoint x: 586, endPoint y: 668, distance: 80.1
click at [586, 668] on p "If you need a new variant or a significant change, please submit a Pacific requ…" at bounding box center [780, 695] width 608 height 61
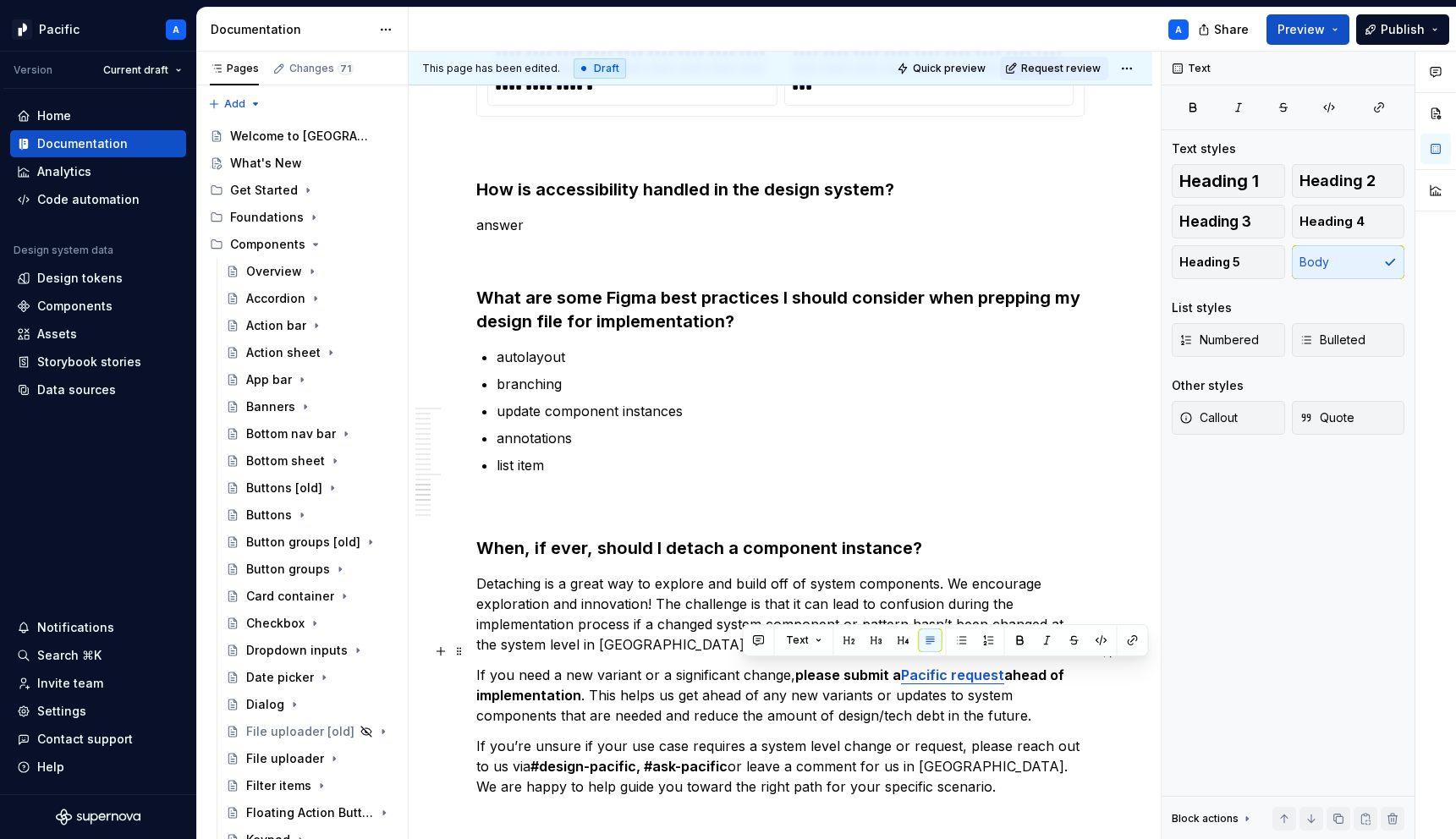
drag, startPoint x: 1000, startPoint y: 691, endPoint x: 740, endPoint y: 667, distance: 261.1
click at [740, 667] on p "If you need a new variant or a significant change, please submit a Pacific requ…" at bounding box center [780, 695] width 608 height 61
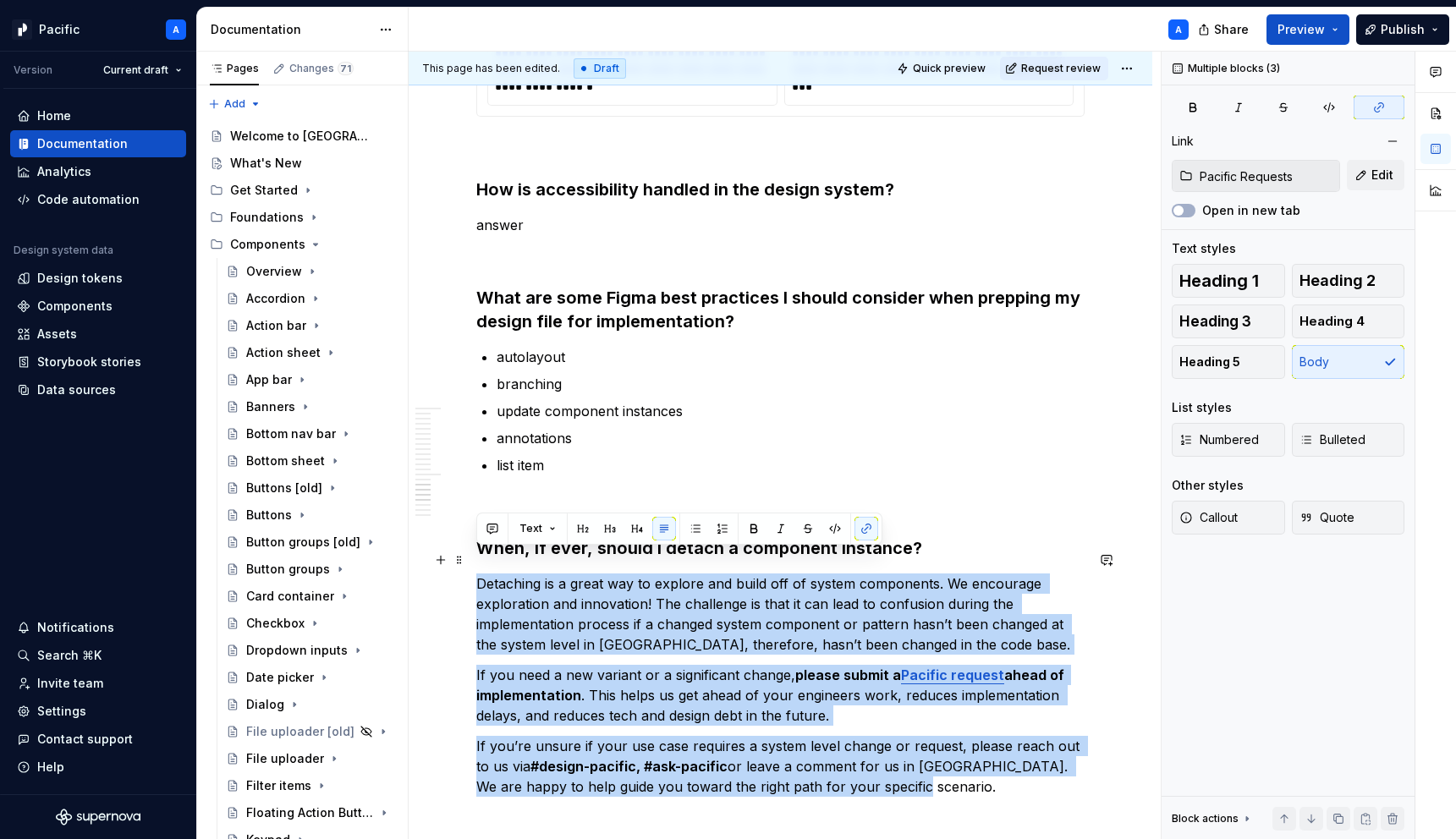
drag, startPoint x: 886, startPoint y: 772, endPoint x: 472, endPoint y: 562, distance: 464.2
copy div "Detaching is a great way to explore and build off of system components. We enco…"
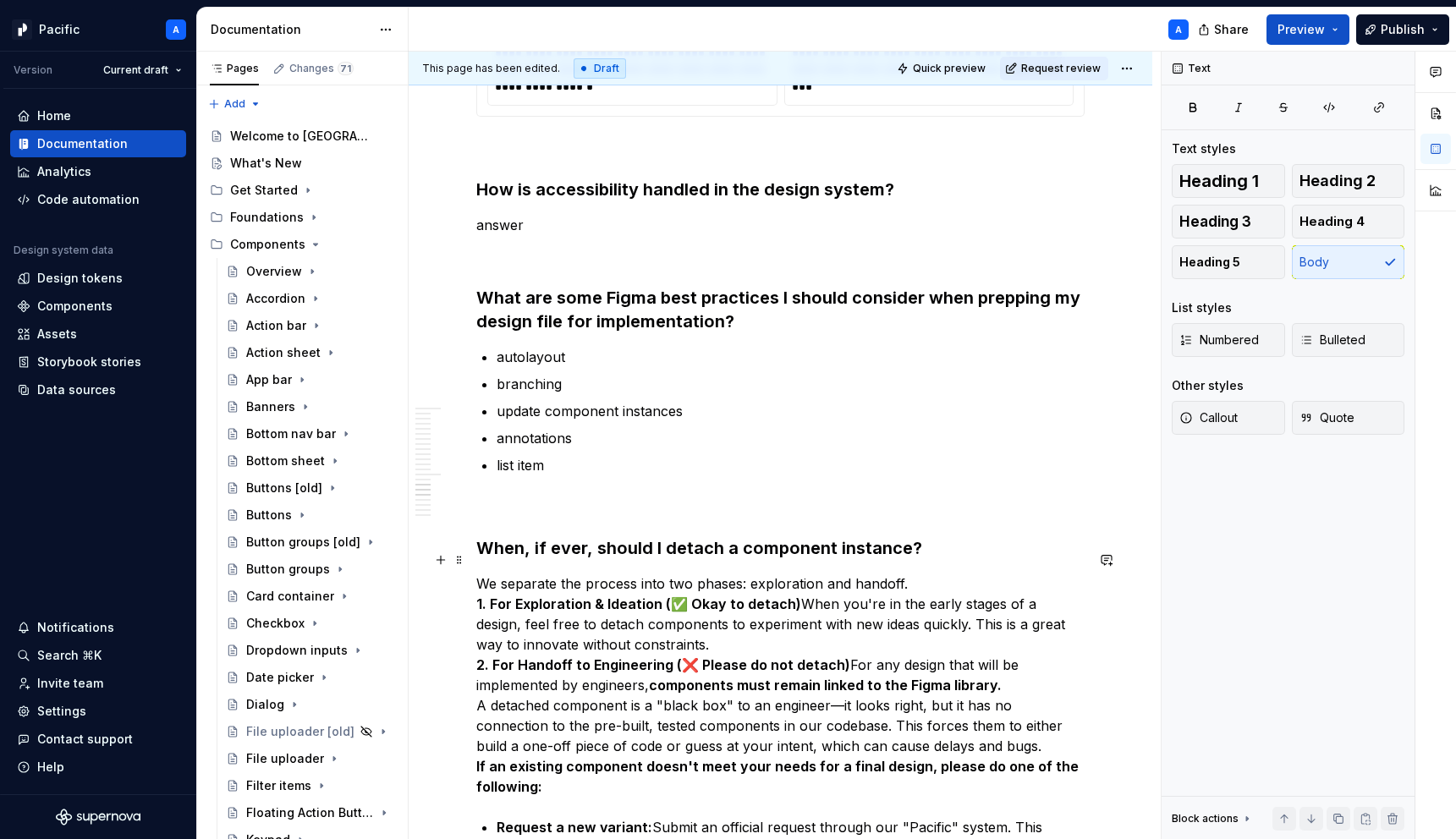
scroll to position [3509, 0]
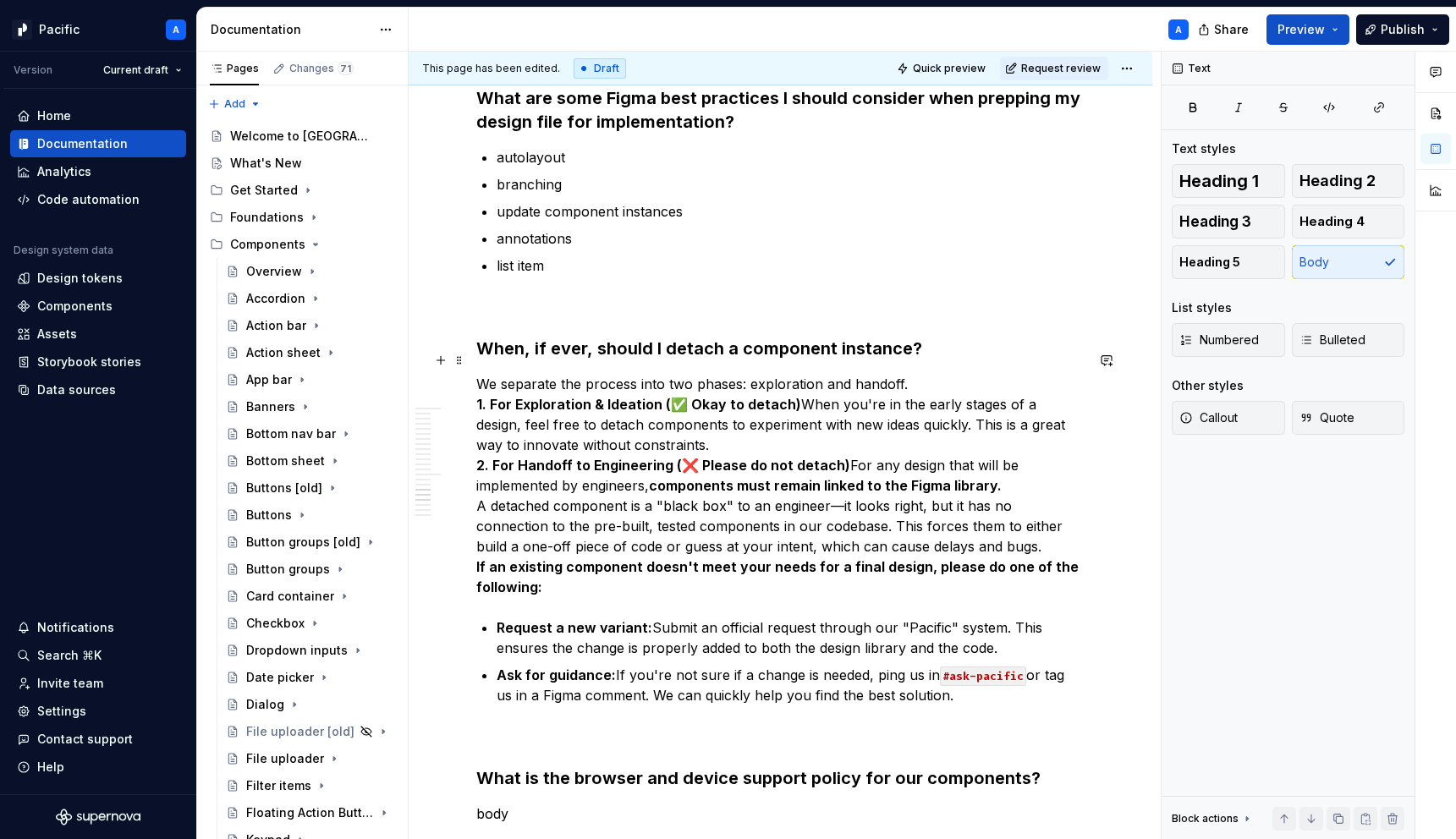
click at [932, 374] on p "We separate the process into two phases: exploration and handoff. 1. For Explor…" at bounding box center [780, 486] width 608 height 223
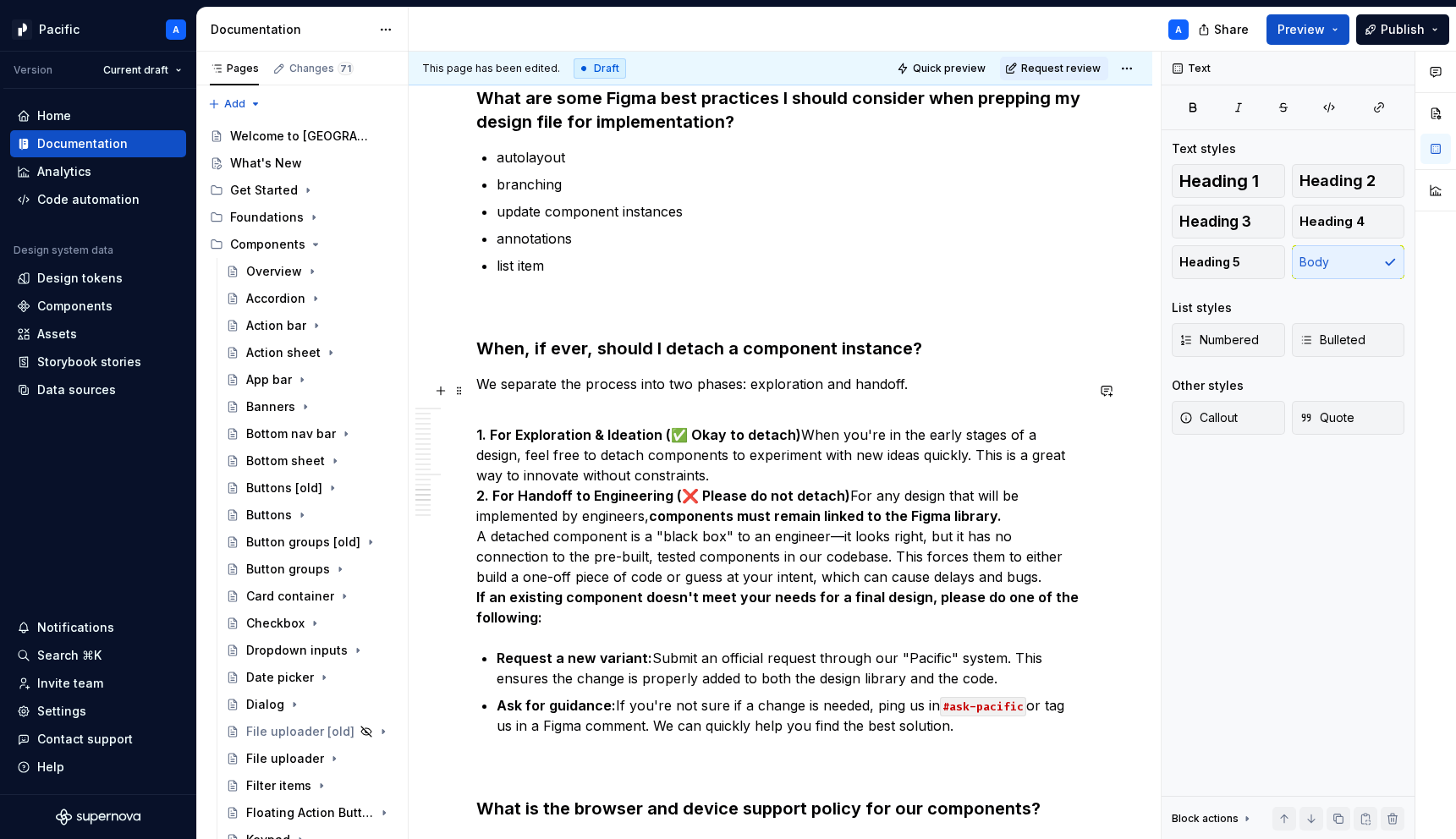
click at [675, 447] on p "1. For Exploration & Ideation (✅ Okay to detach) When you're in the early stage…" at bounding box center [780, 516] width 608 height 223
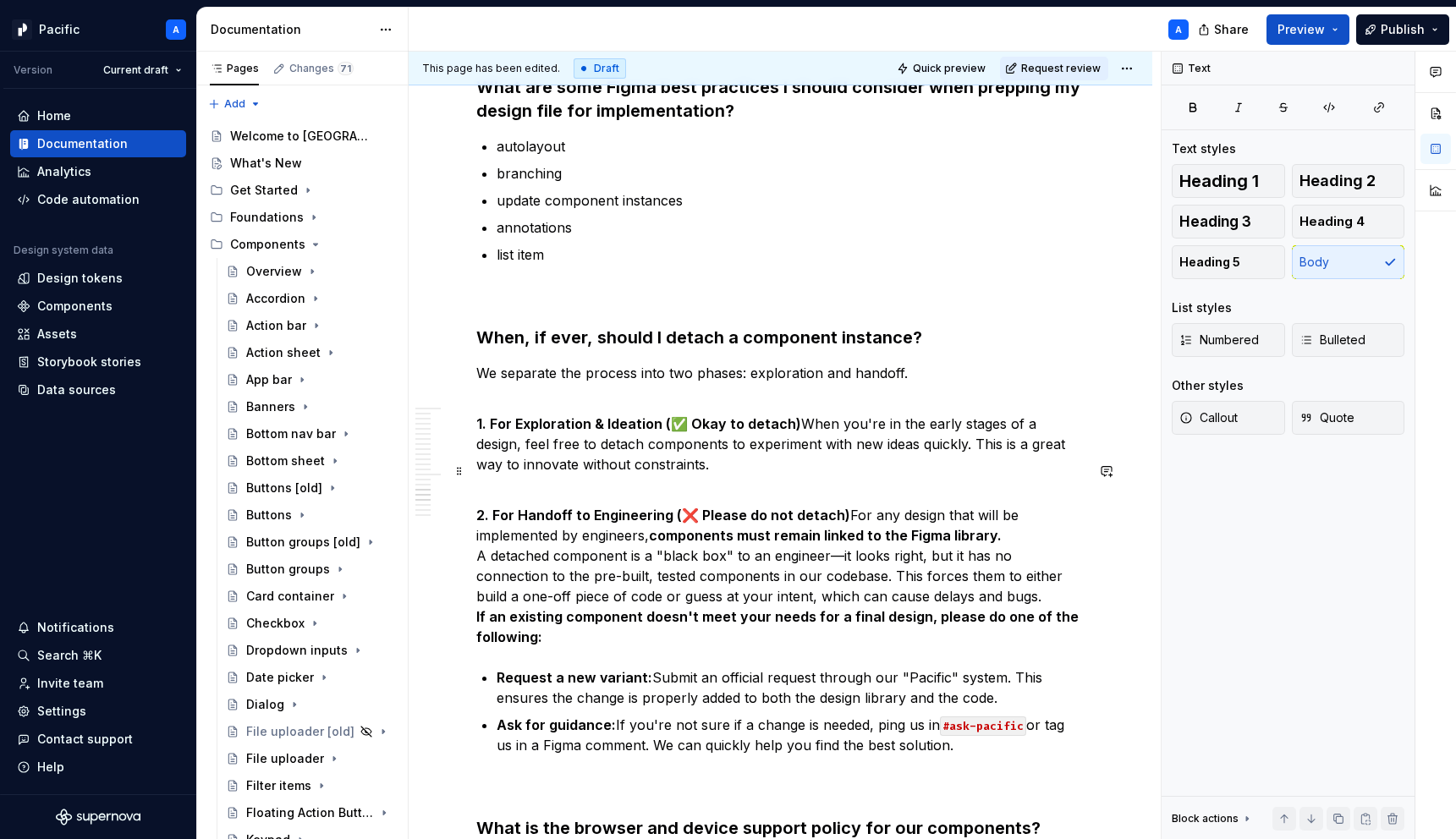
scroll to position [3500, 0]
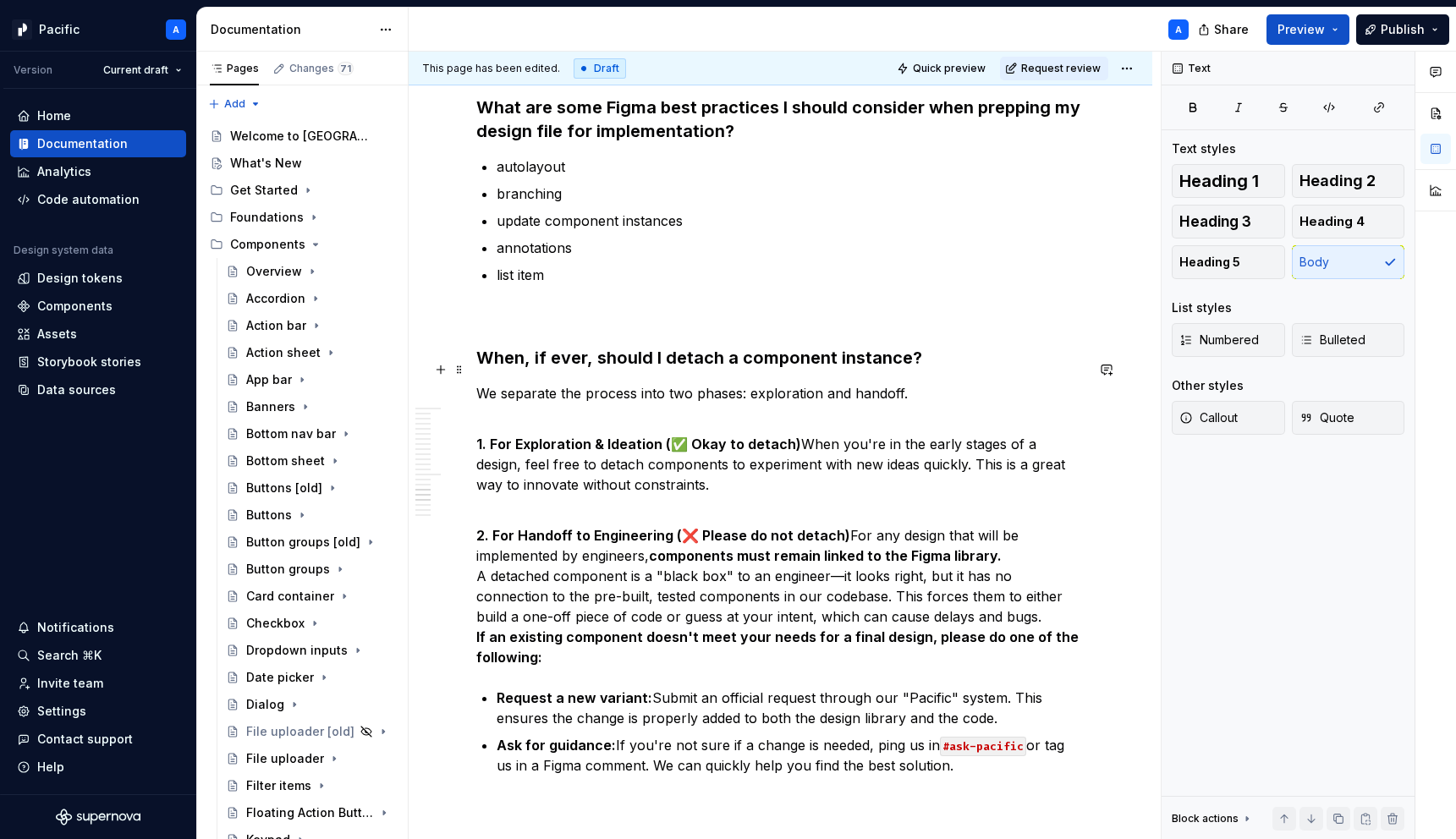
click at [766, 383] on p "We separate the process into two phases: exploration and handoff." at bounding box center [780, 393] width 608 height 20
click at [857, 383] on p "We separate the process into two phases: exploration and handoff." at bounding box center [780, 393] width 608 height 20
click at [927, 414] on p "1. For Exploration & Ideation (✅ Okay to detach) When you're in the early stage…" at bounding box center [780, 455] width 608 height 82
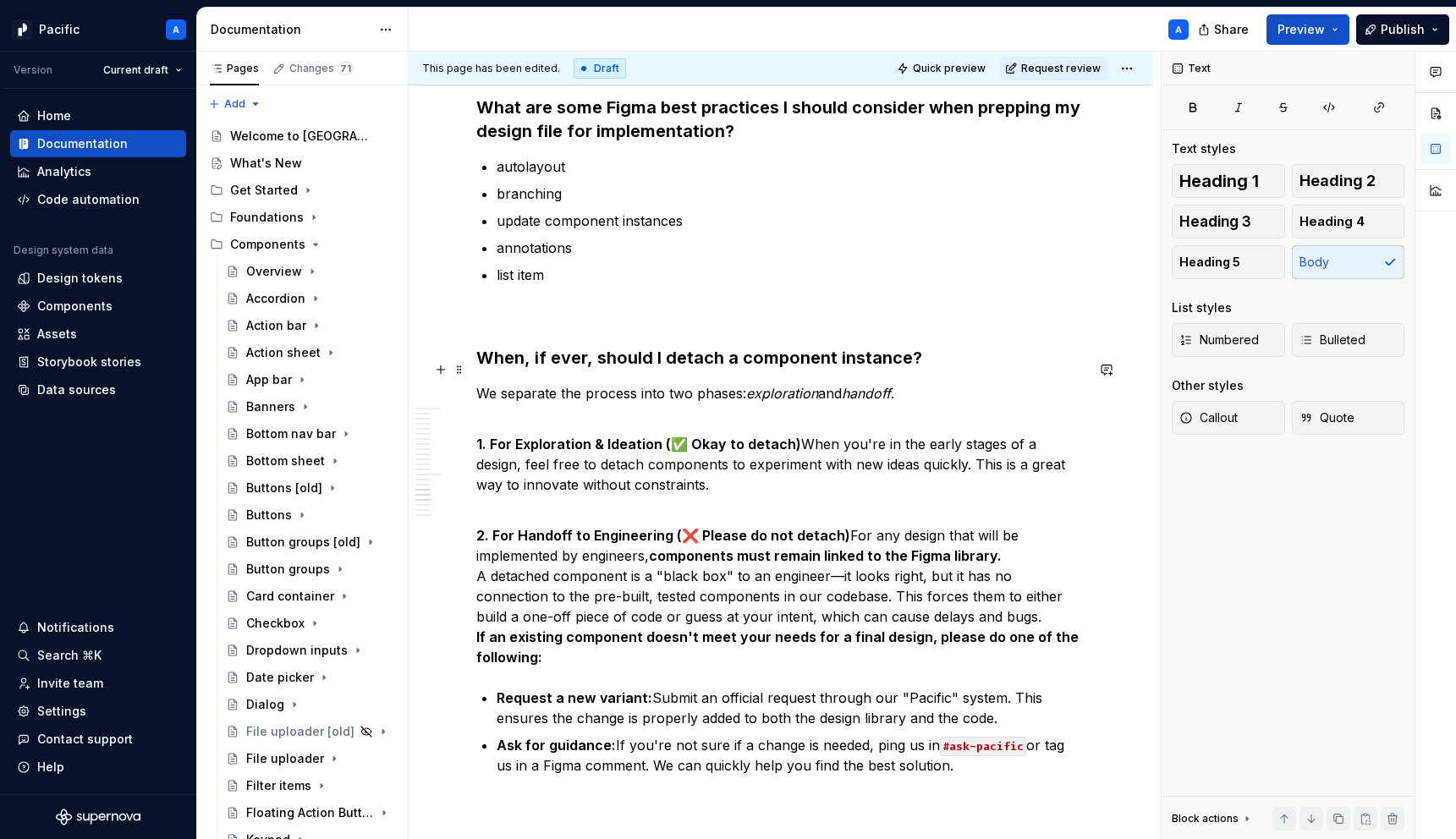
click at [881, 385] on em "handoff" at bounding box center [865, 393] width 49 height 17
click at [924, 547] on p "2. For Handoff to Engineering (❌ Please do not detach) For any design that will…" at bounding box center [780, 586] width 608 height 162
click at [548, 527] on strong "2. For Handoff to Engineering (❌ Please do not detach)" at bounding box center [663, 535] width 374 height 17
click at [691, 435] on strong "1. For Exploration & Ideation (✅ Okay to detach)" at bounding box center [638, 443] width 325 height 17
drag, startPoint x: 682, startPoint y: 421, endPoint x: 726, endPoint y: 421, distance: 44.0
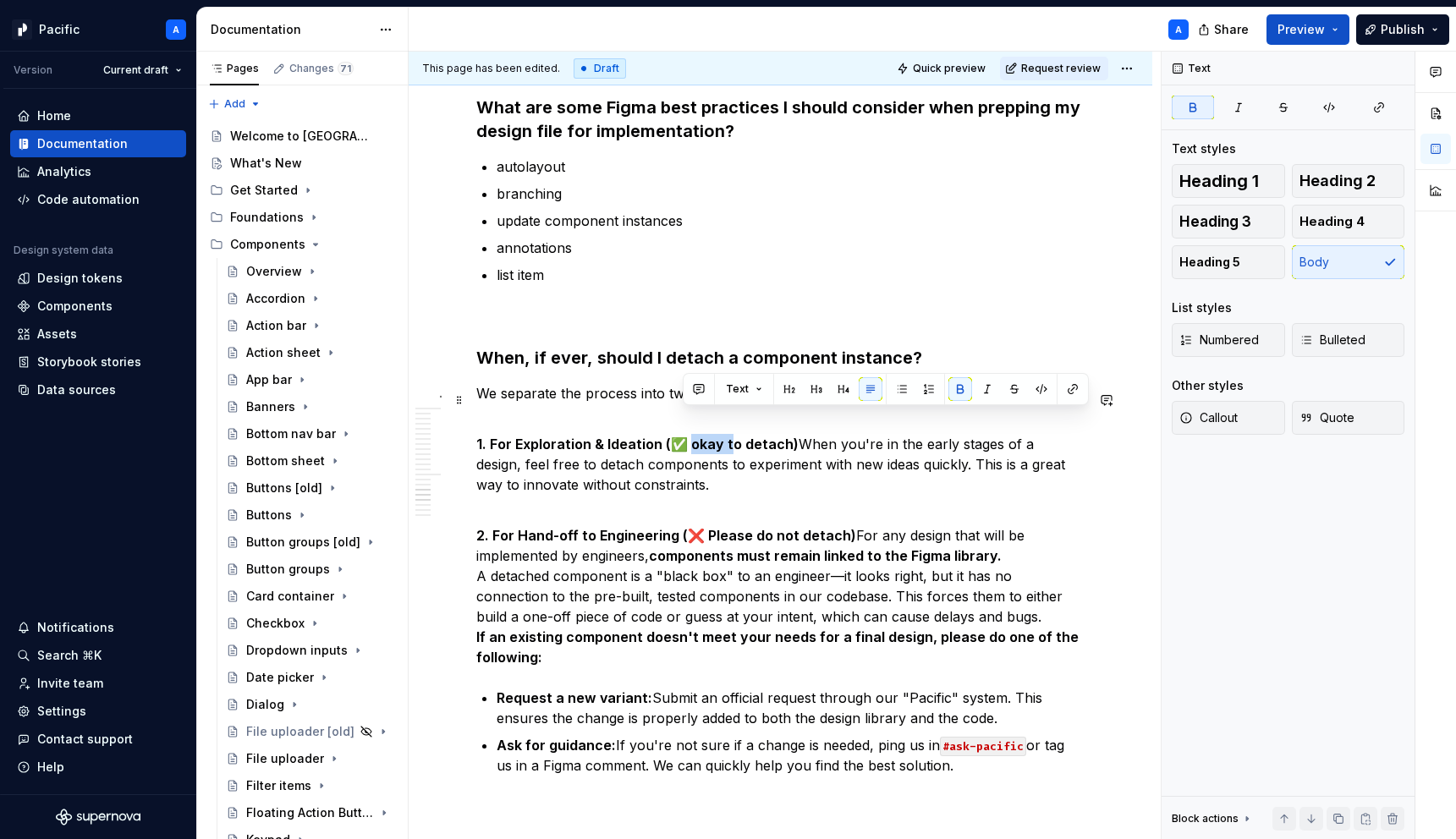
click at [726, 435] on strong "1. For Exploration & Ideation (✅ okay to detach)" at bounding box center [637, 443] width 322 height 17
click at [743, 436] on p "1. For Exploration & Ideation (✅ okay to detach) When you're in the early stage…" at bounding box center [780, 455] width 608 height 82
click at [783, 435] on strong "1. For Exploration & Ideation (✅ okay to detach)" at bounding box center [637, 443] width 322 height 17
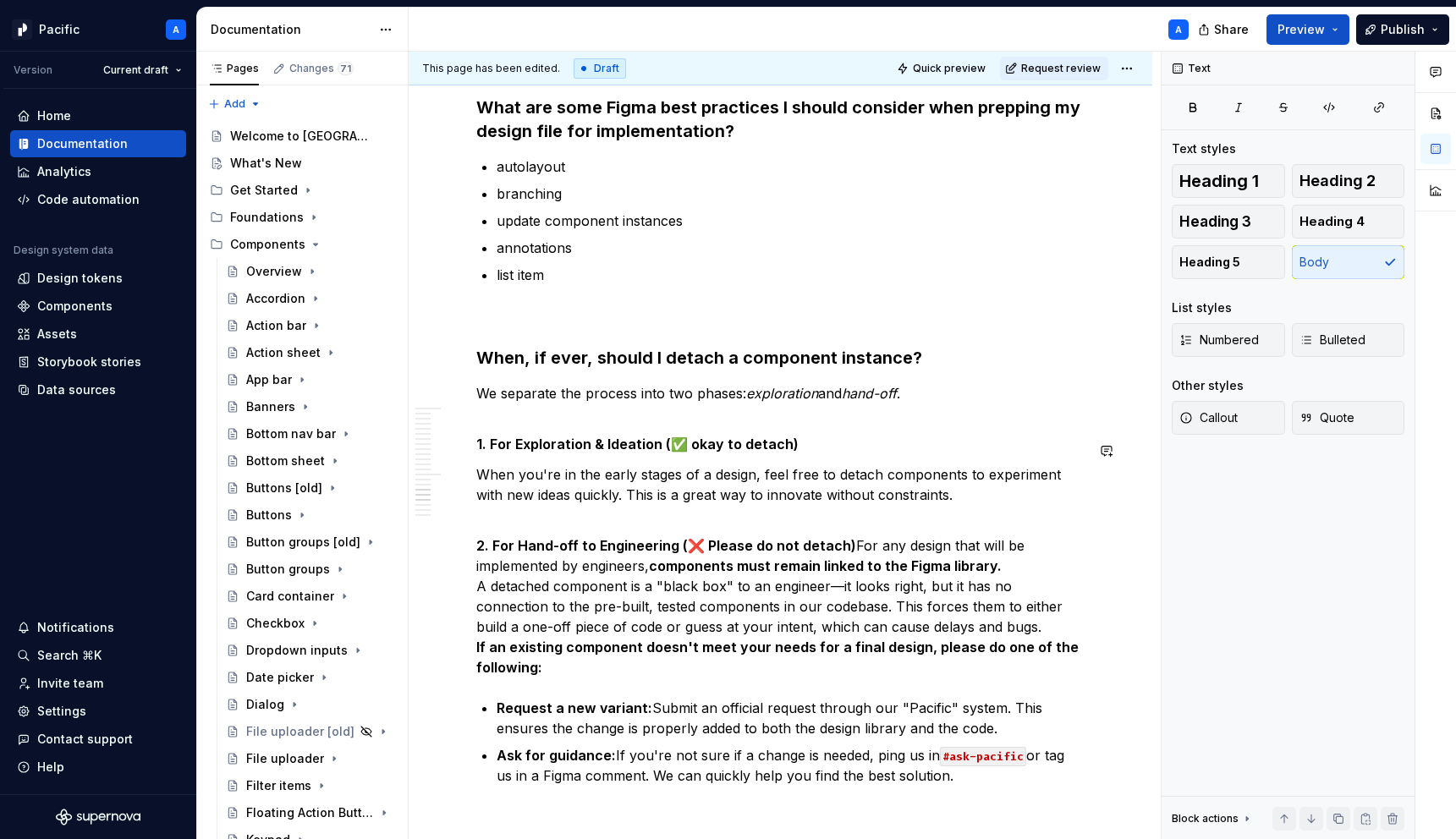
scroll to position [3510, 0]
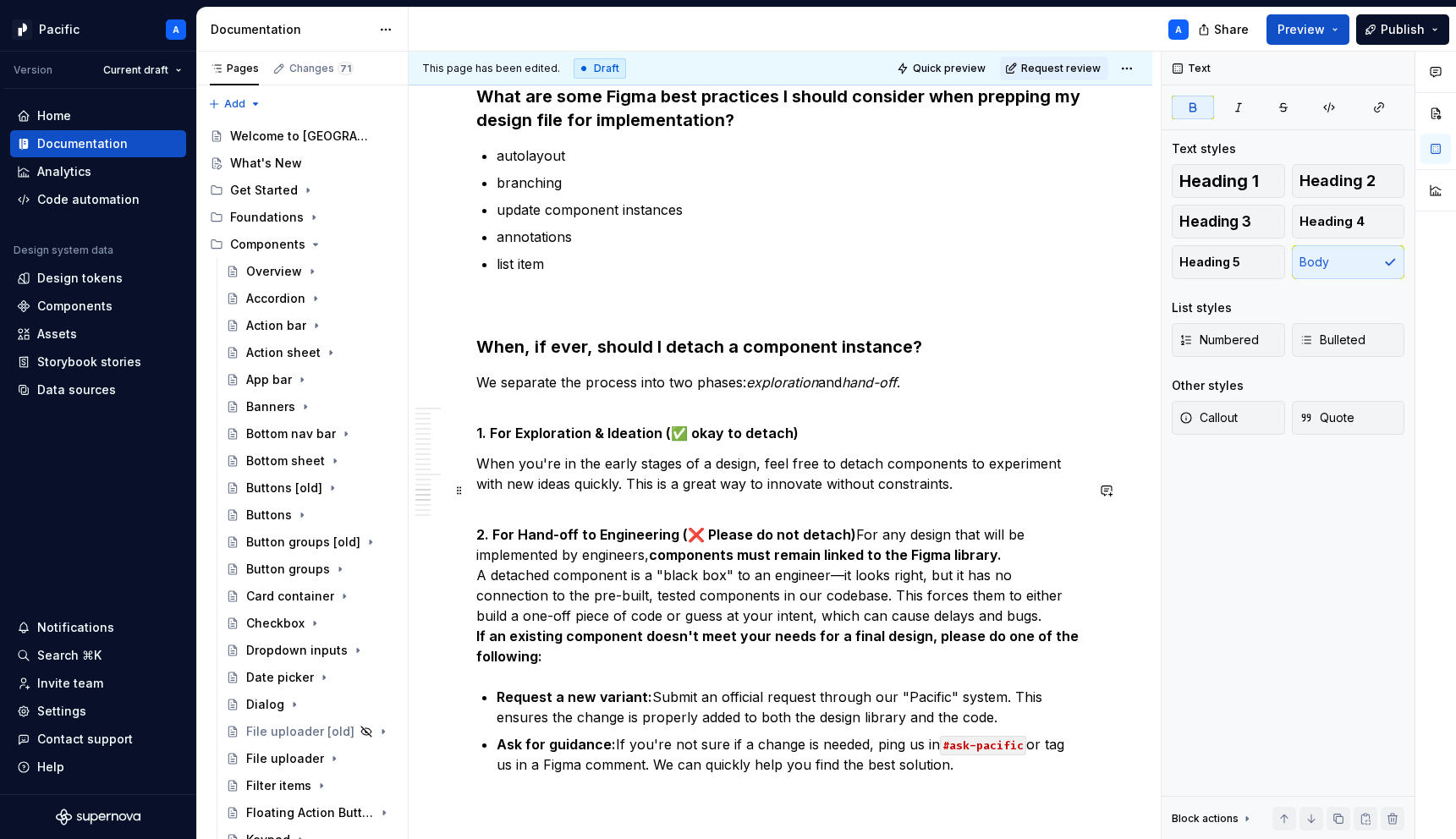
click at [708, 526] on strong "2. For Hand-off to Engineering (❌ Please do not detach)" at bounding box center [666, 534] width 380 height 17
click at [689, 403] on p "1. For Exploration & Ideation (✅ okay to detach)" at bounding box center [780, 423] width 608 height 41
click at [787, 467] on p "When you're in the early stages of a design, feel free to detach components to …" at bounding box center [780, 474] width 608 height 41
click at [525, 526] on strong "2. For Hand-off to Engineering (❌ Please do not detach)" at bounding box center [666, 534] width 380 height 17
click at [600, 526] on strong "2. For hand-off to Engineering (❌ Please do not detach)" at bounding box center [665, 534] width 378 height 17
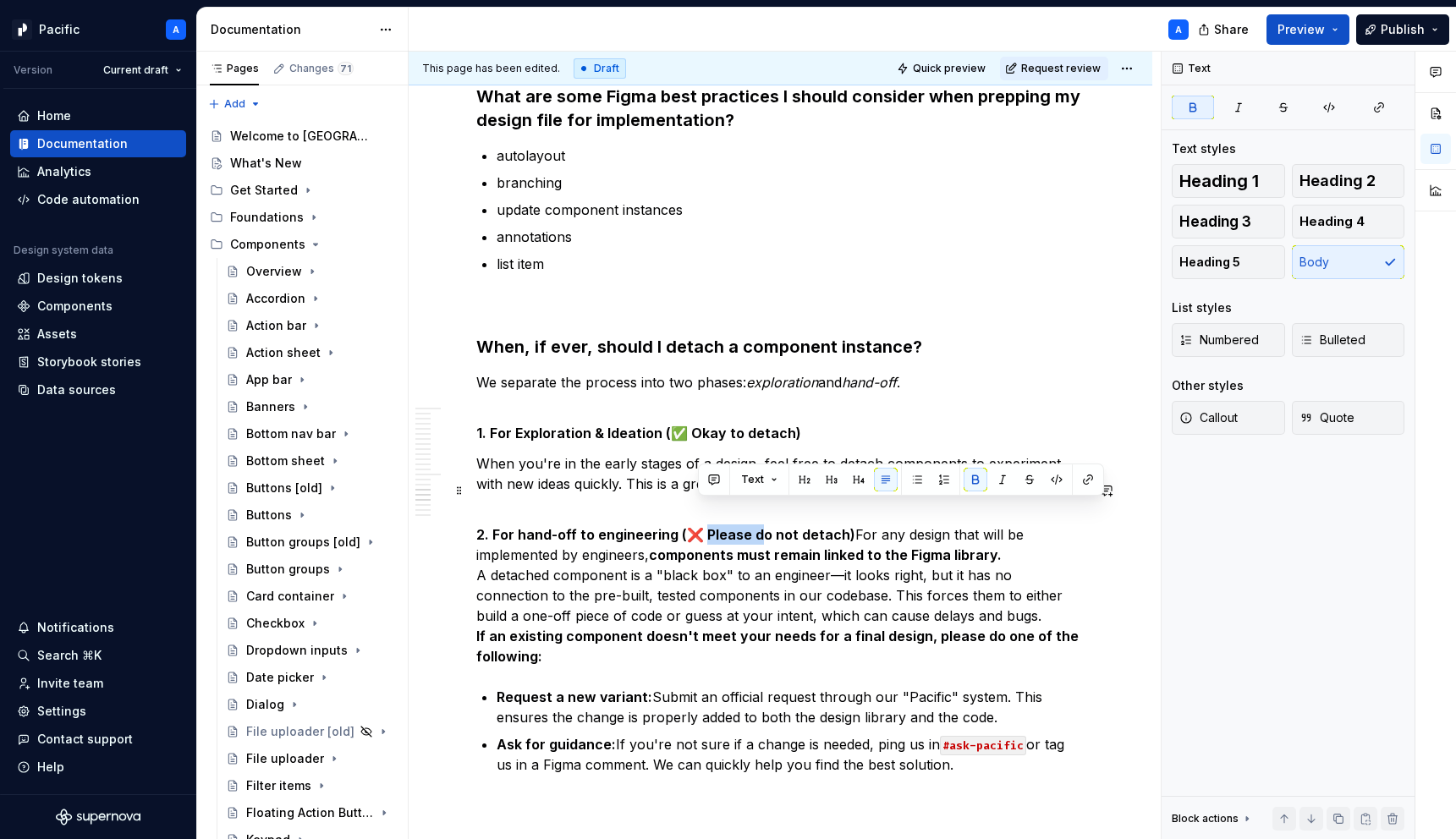
drag, startPoint x: 749, startPoint y: 508, endPoint x: 700, endPoint y: 514, distance: 49.4
click at [700, 526] on strong "2. For hand-off to engineering (❌ Please do not detach)" at bounding box center [665, 534] width 379 height 17
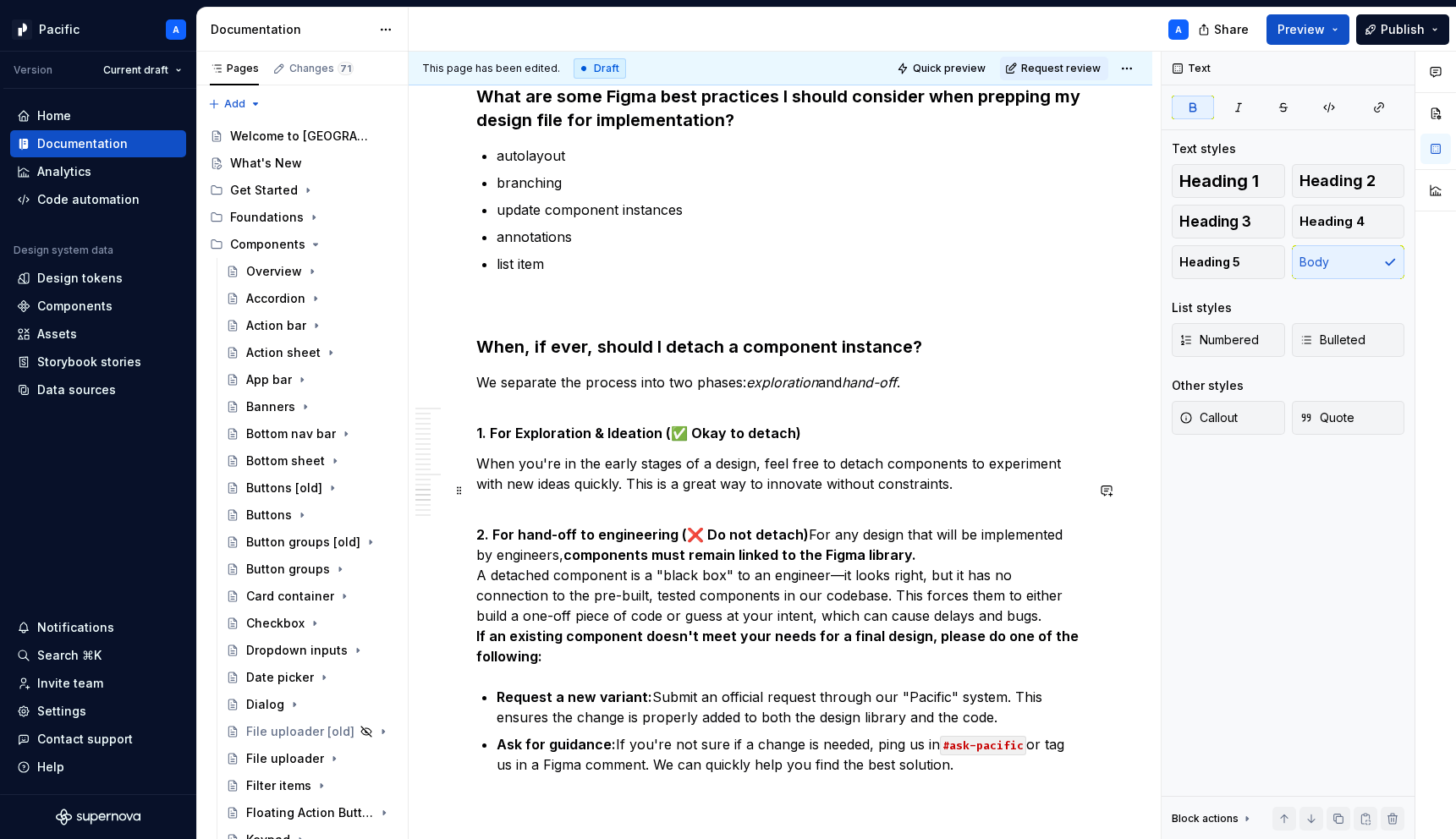
click at [802, 510] on p "2. For hand-off to engineering (❌ Do not detach) For any design that will be im…" at bounding box center [780, 585] width 608 height 162
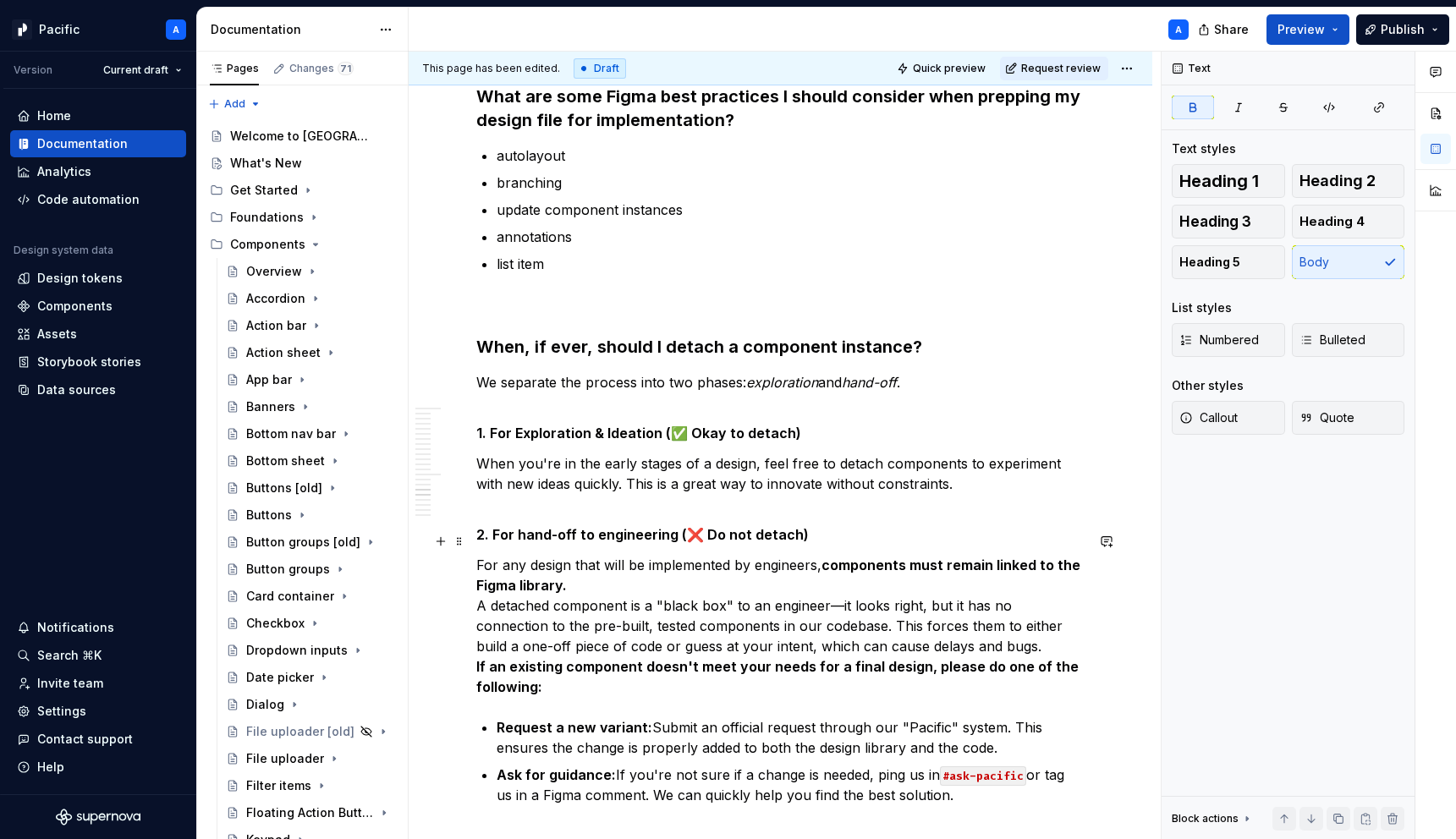
click at [633, 566] on p "For any design that will be implemented by engineers, components must remain li…" at bounding box center [780, 626] width 608 height 142
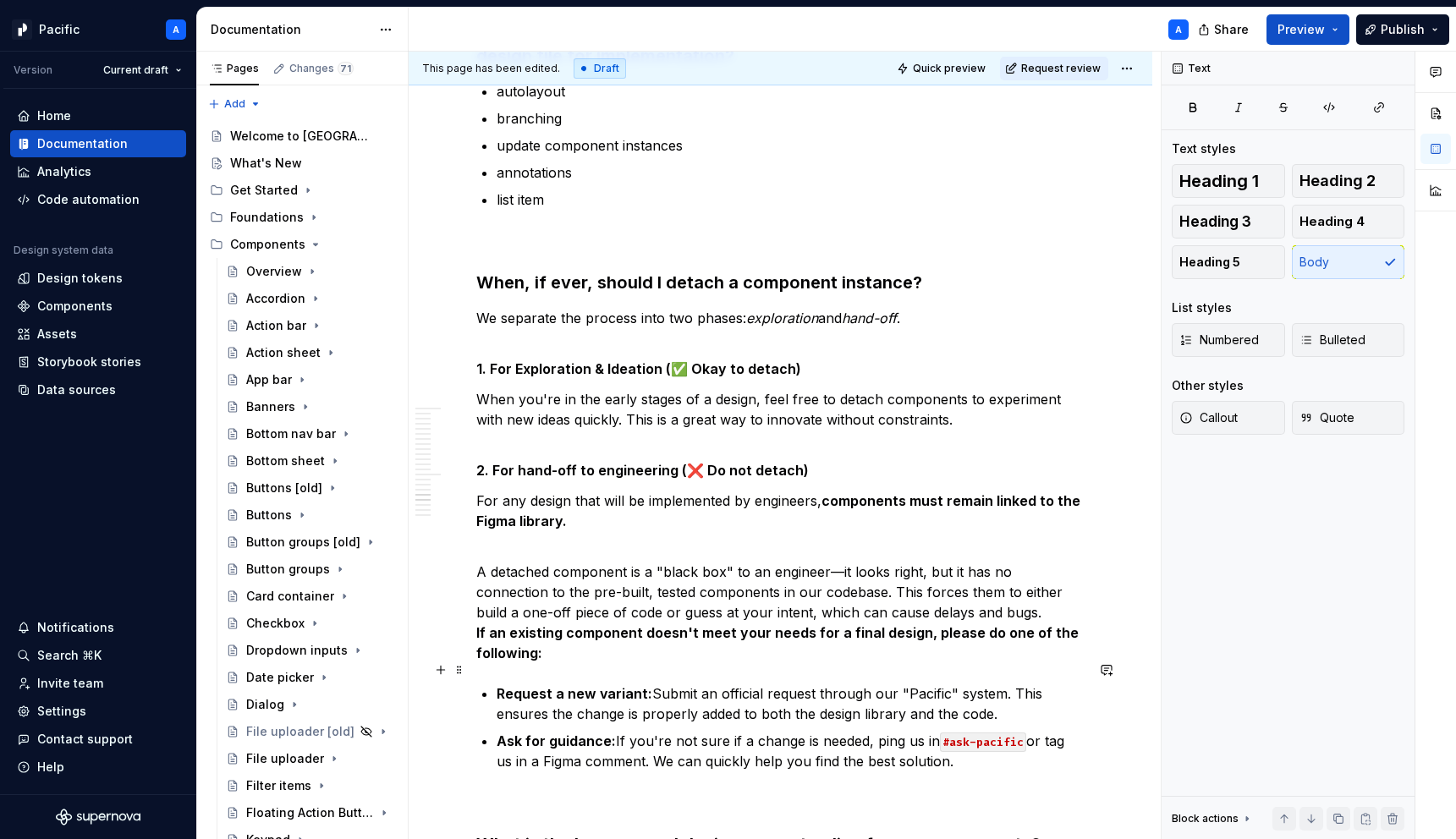
scroll to position [3582, 0]
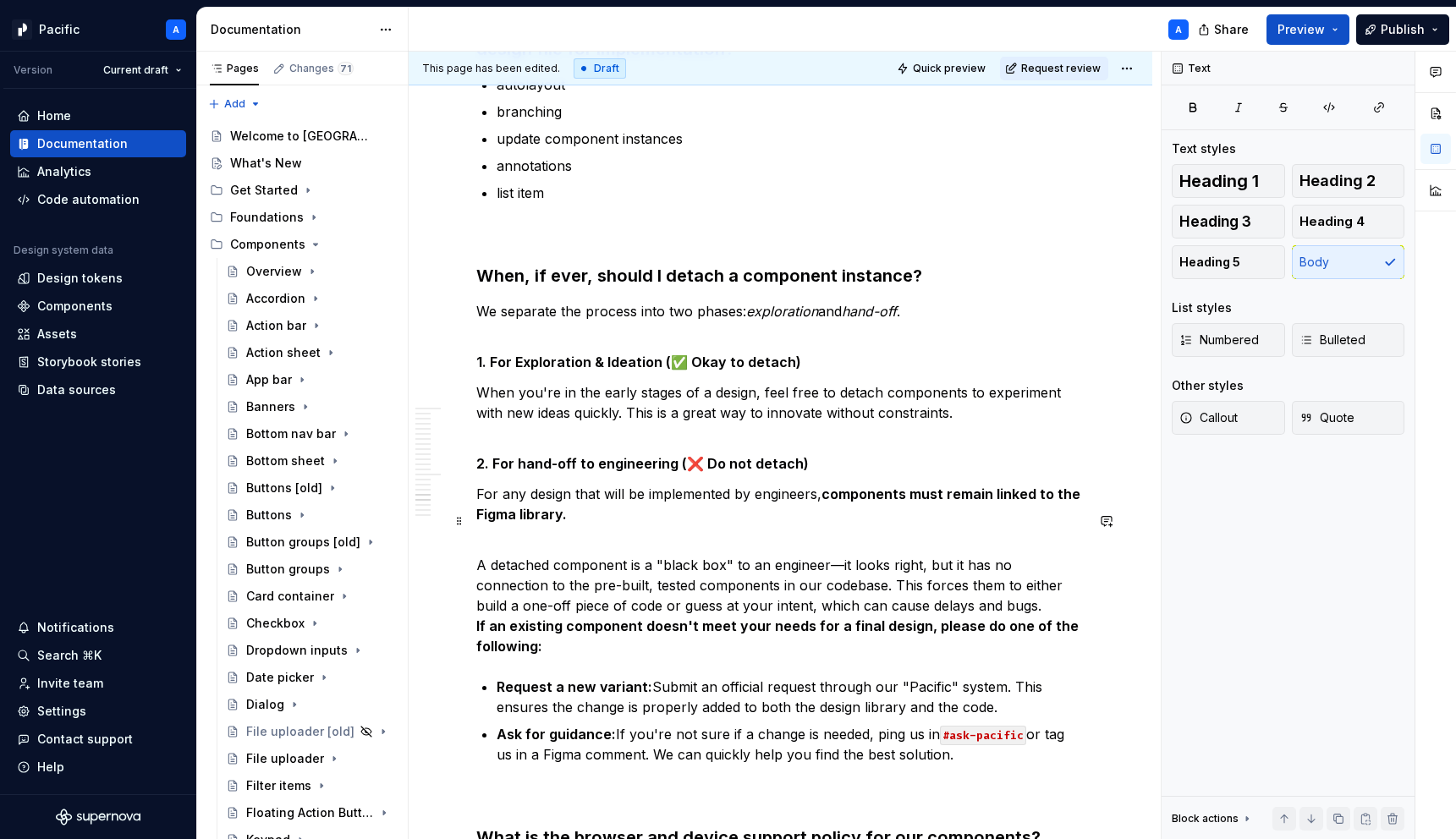
click at [476, 617] on strong "If an existing component doesn't meet your needs for a final design, please do …" at bounding box center [779, 636] width 606 height 37
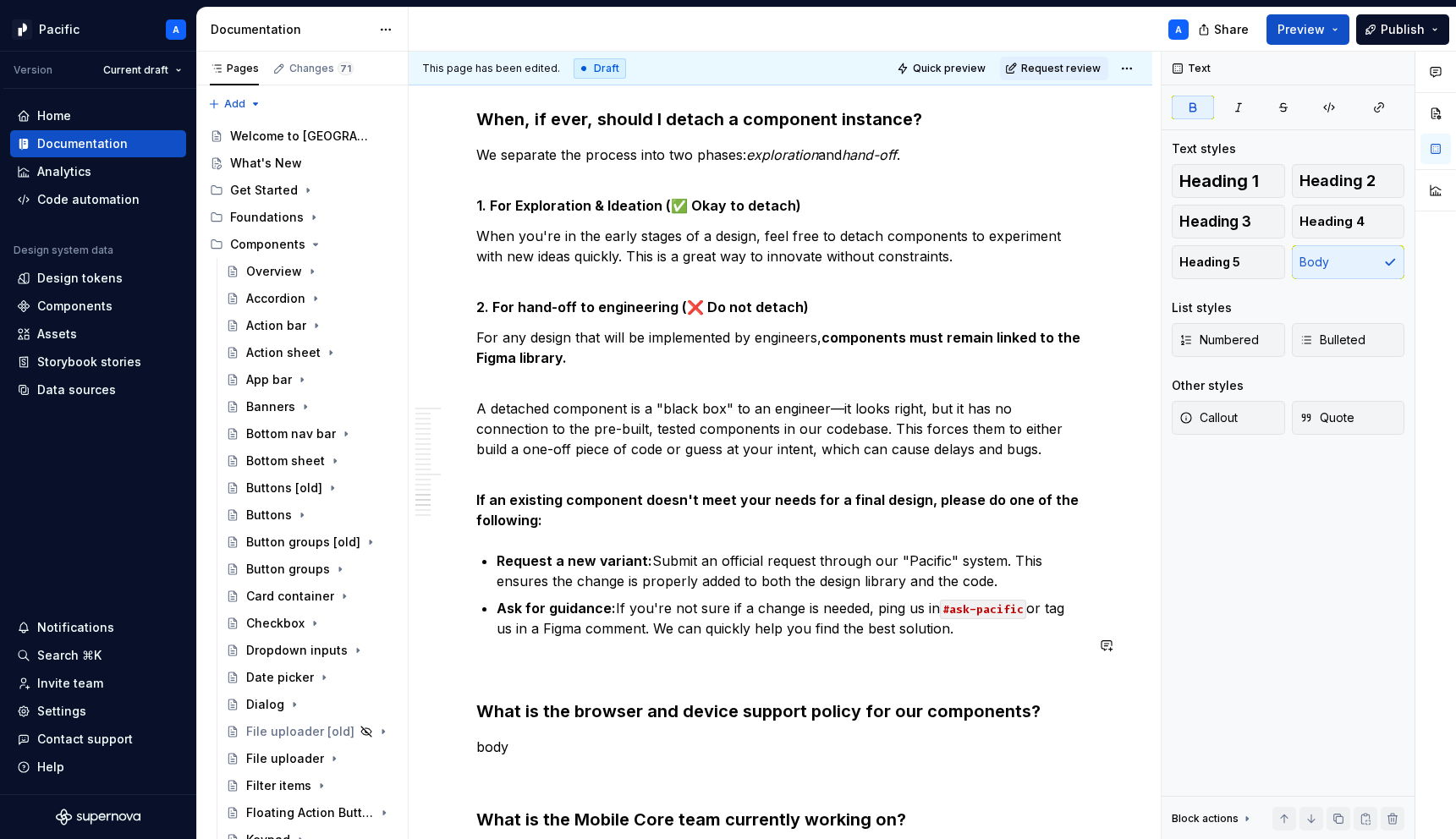
scroll to position [3749, 0]
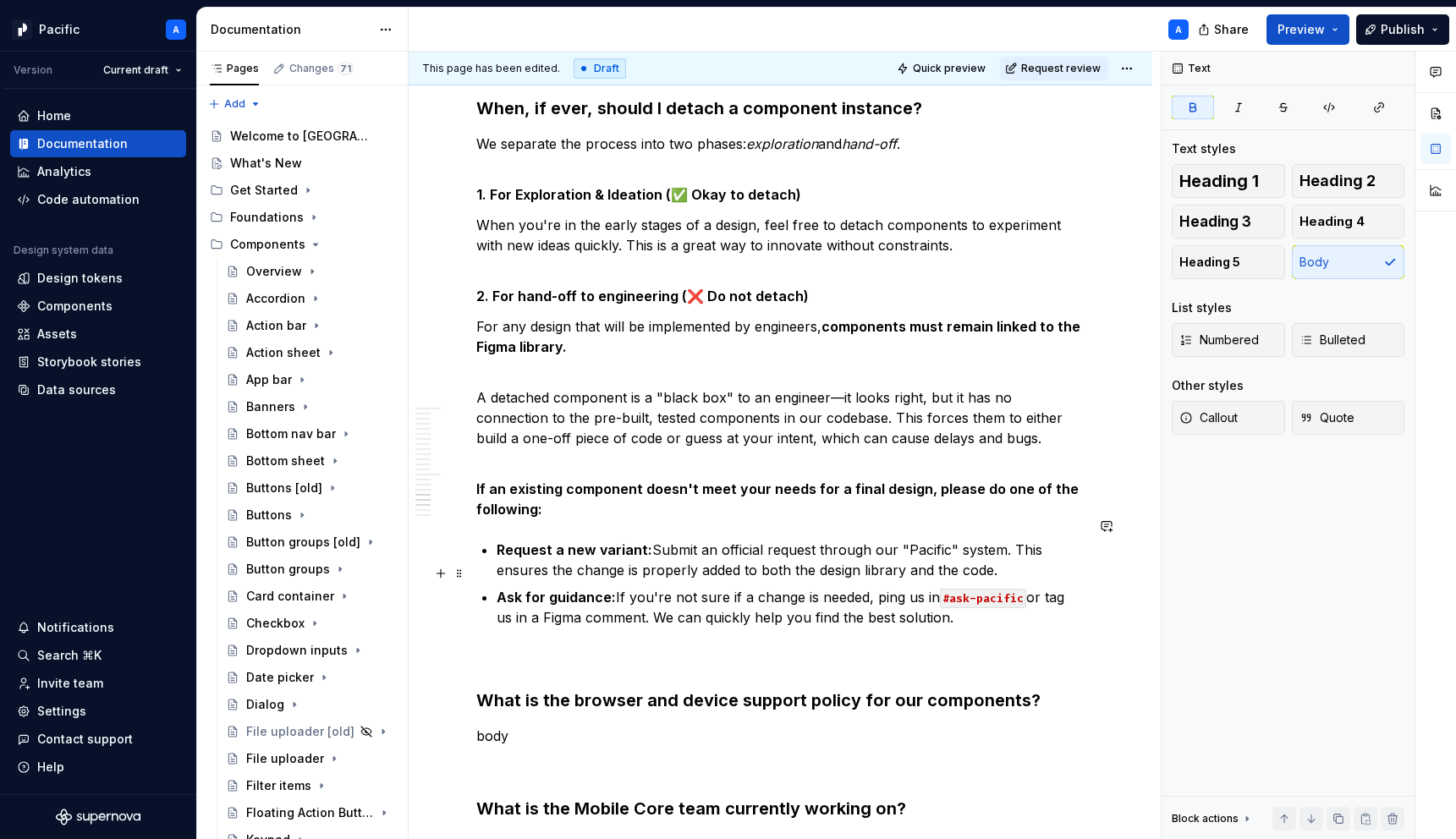
click at [931, 587] on p "Ask for guidance: If you're not sure if a change is needed, ping us in #ask-pac…" at bounding box center [790, 608] width 588 height 41
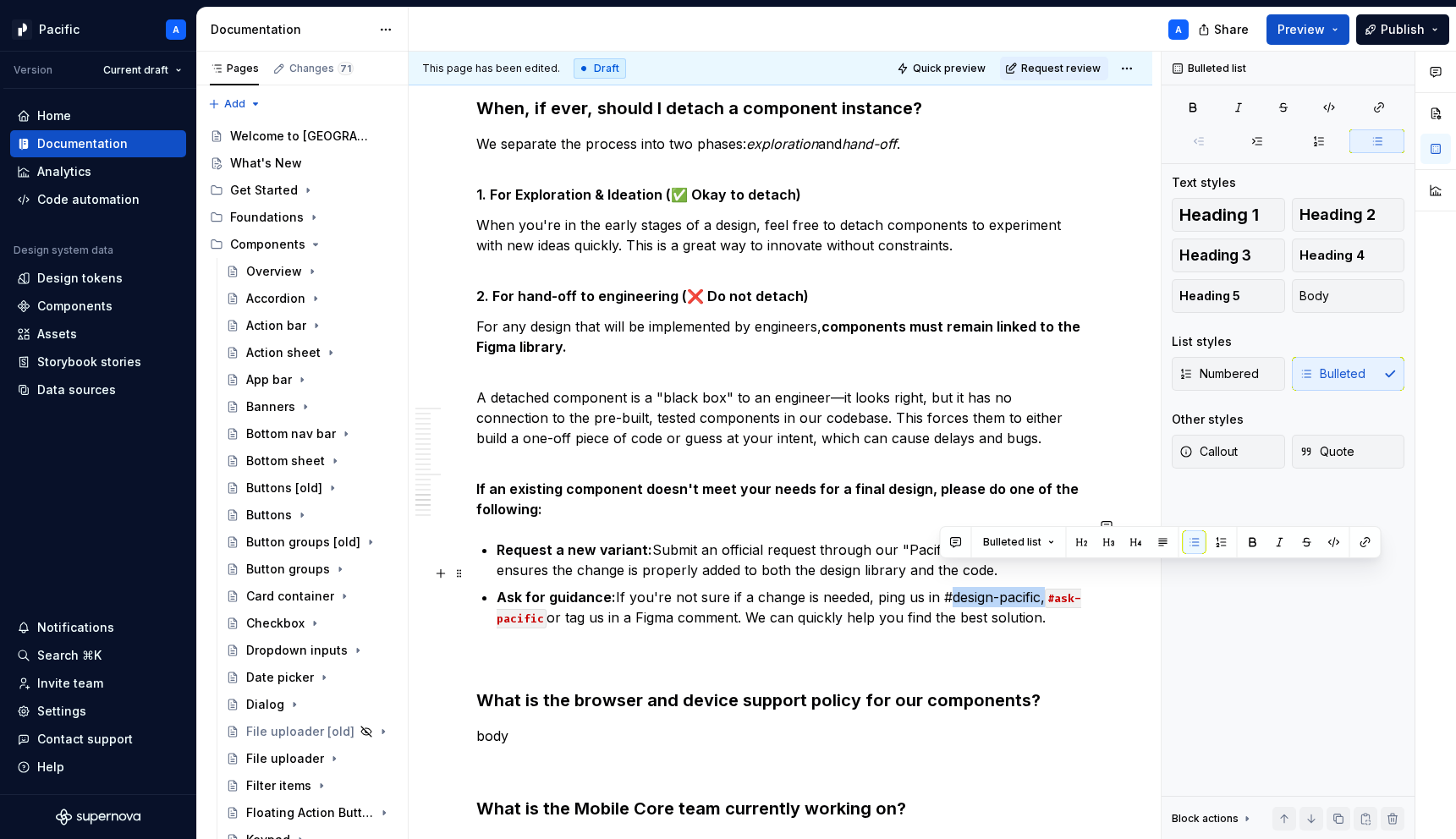
drag, startPoint x: 1038, startPoint y: 574, endPoint x: 937, endPoint y: 576, distance: 101.0
click at [937, 587] on p "Ask for guidance: If you're not sure if a change is needed, ping us in #design-…" at bounding box center [790, 608] width 588 height 41
click at [1322, 543] on button "button" at bounding box center [1334, 542] width 24 height 24
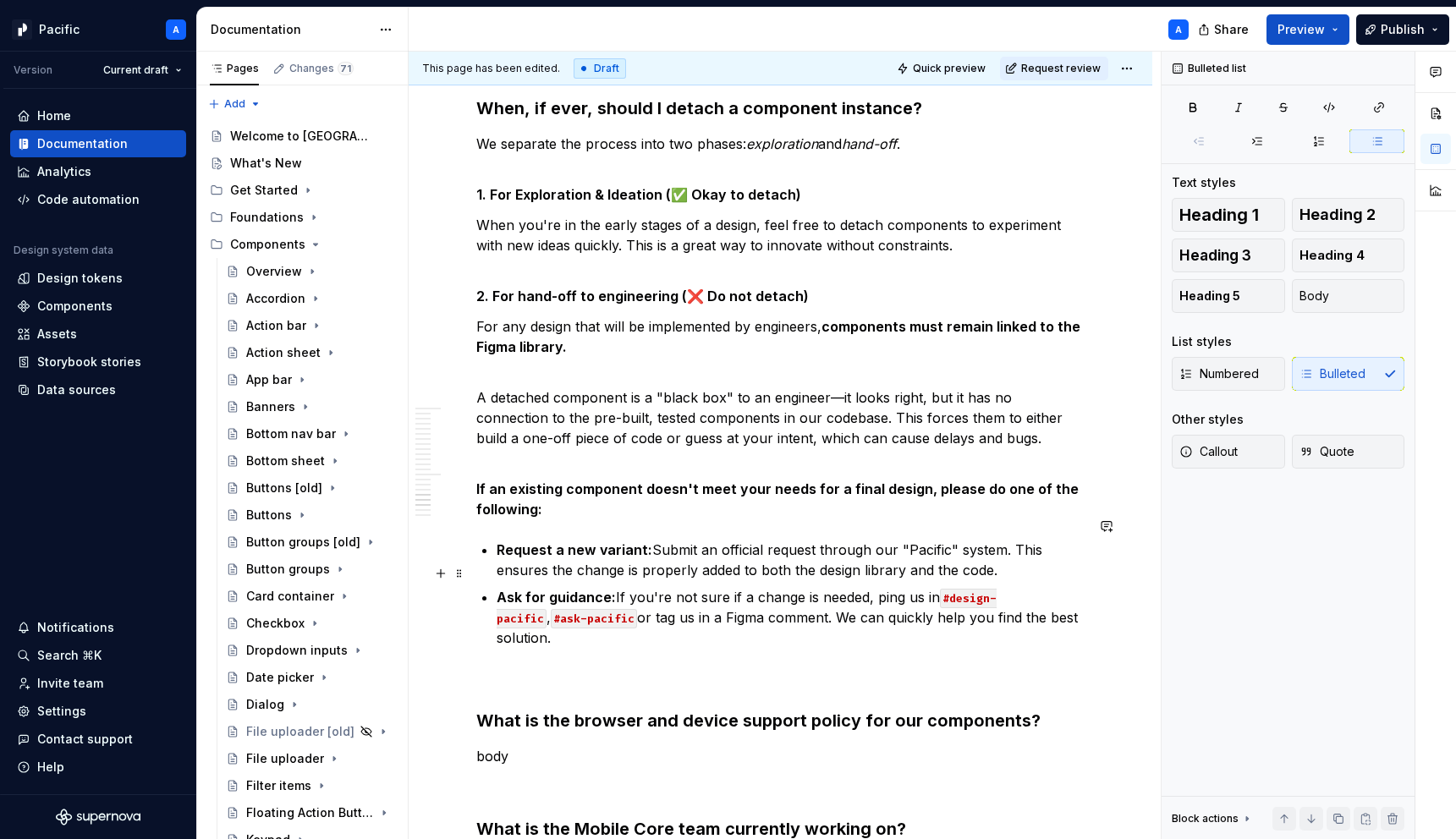
click at [574, 595] on p "Ask for guidance: If you're not sure if a change is needed, ping us in #design-…" at bounding box center [790, 617] width 588 height 61
click at [551, 594] on p "Ask for guidance: If you're not sure if a change is needed, ping us in #design-…" at bounding box center [790, 617] width 588 height 61
click at [685, 587] on p "Ask for guidance: If you're not sure if a change is needed, ping us in #design-…" at bounding box center [790, 617] width 588 height 61
click at [922, 669] on p at bounding box center [780, 678] width 608 height 20
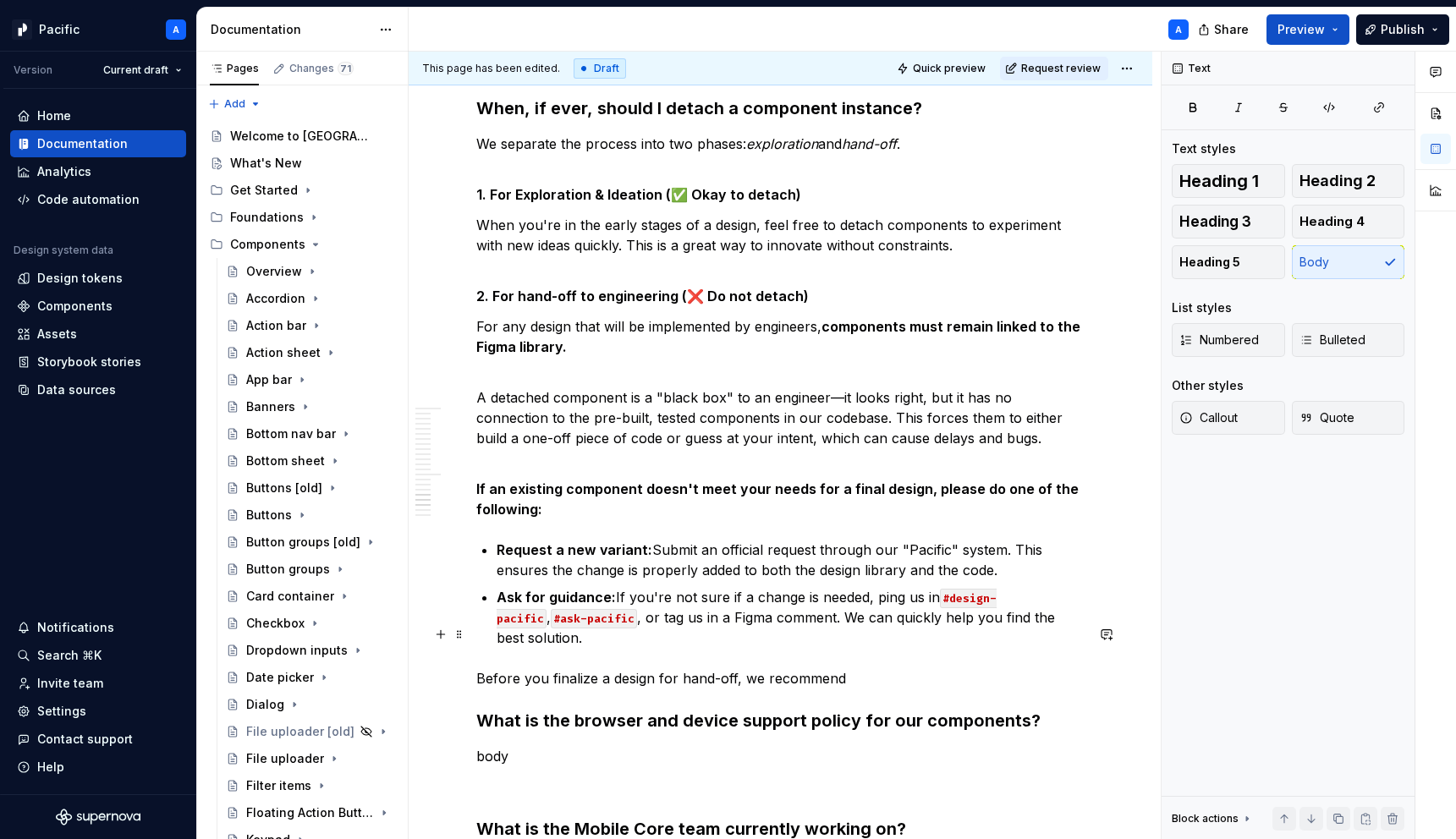
click at [841, 669] on p "Before you finalize a design for hand-off, we recommend" at bounding box center [780, 678] width 608 height 20
click at [780, 669] on p "Before you finalize a design for hand-off, we recommend" at bounding box center [780, 678] width 608 height 20
click at [1237, 418] on span "Callout" at bounding box center [1209, 418] width 59 height 17
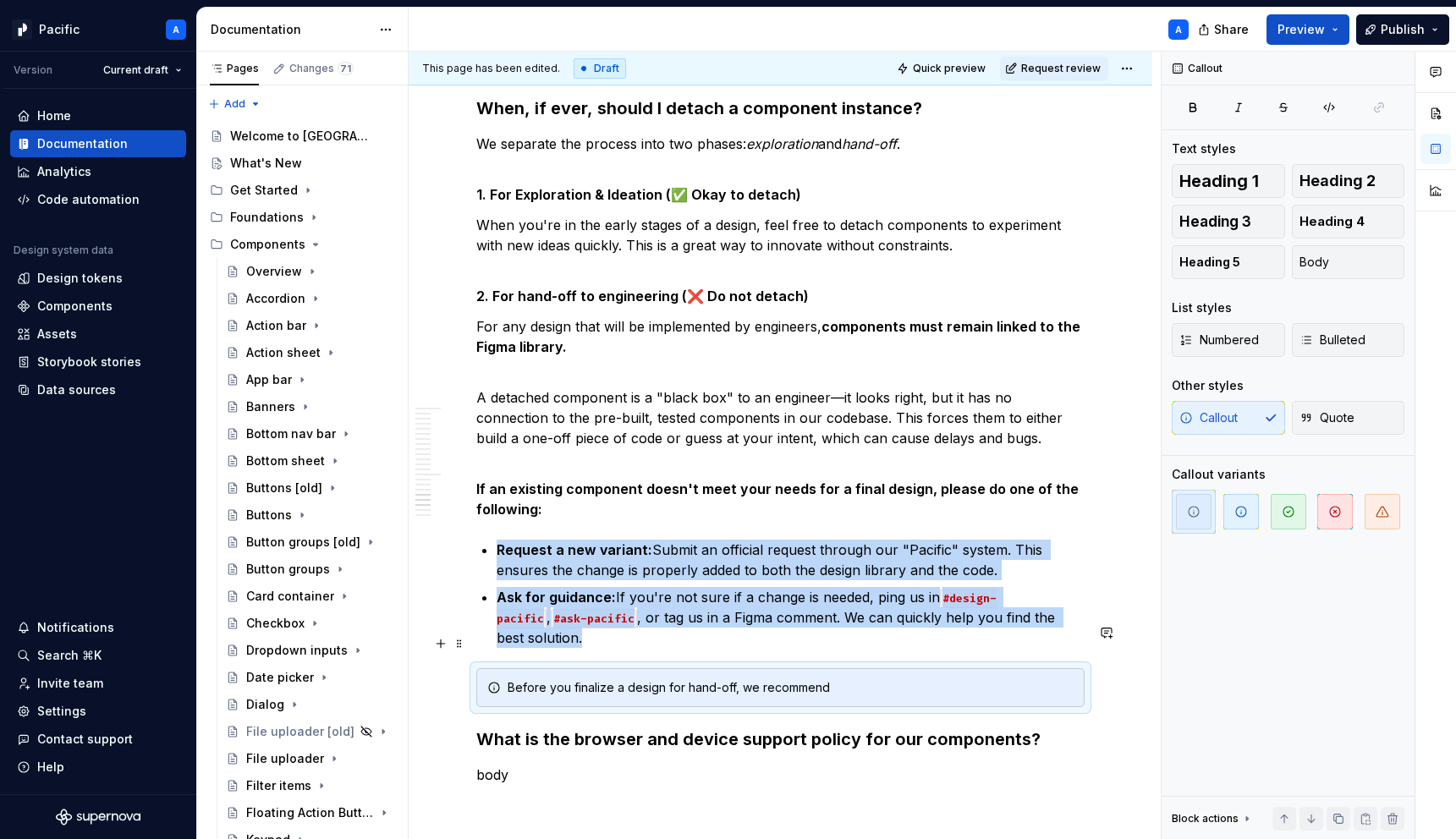
click at [890, 679] on div "Before you finalize a design for hand-off, we recommend" at bounding box center [790, 687] width 566 height 17
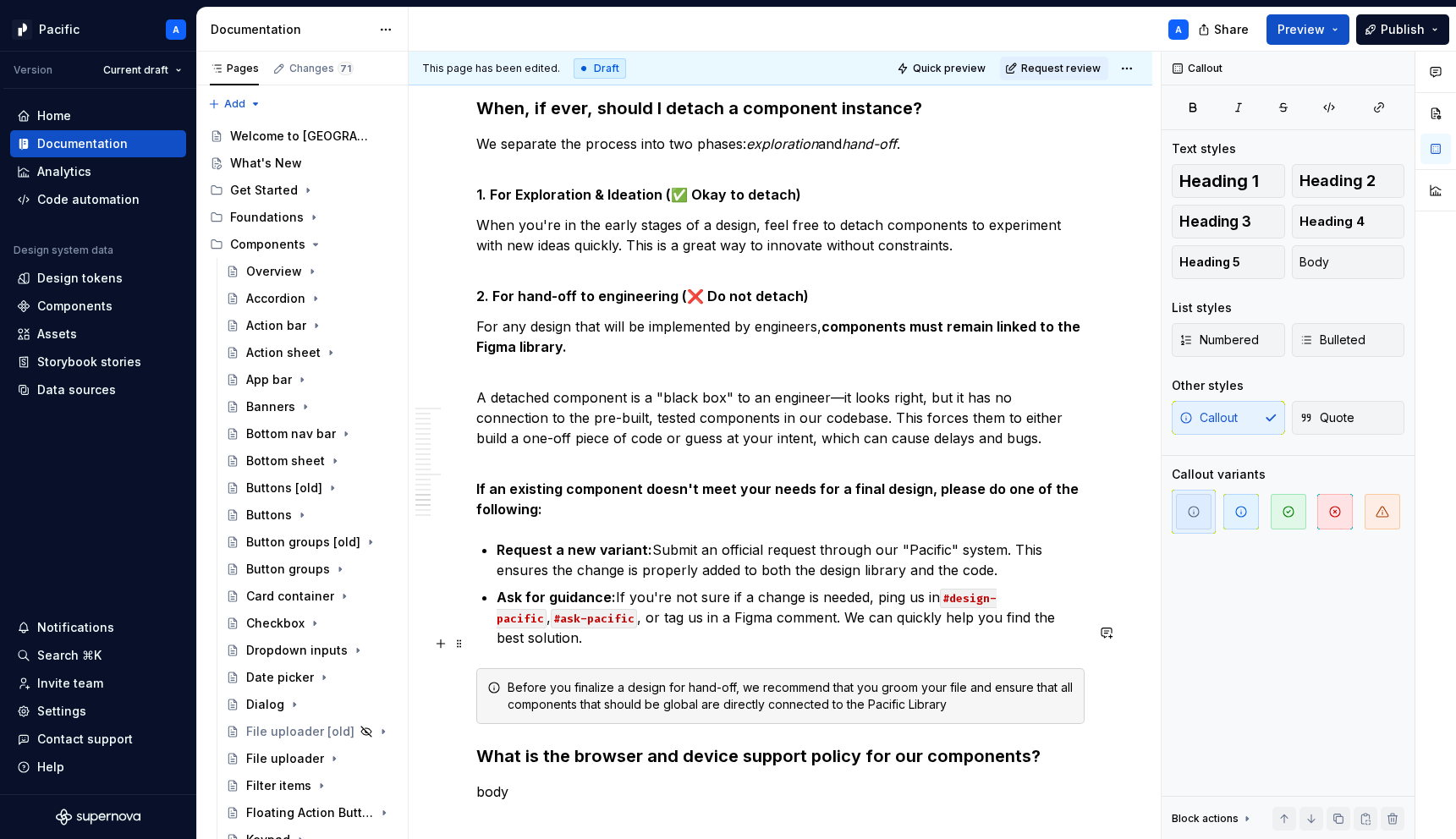
drag, startPoint x: 864, startPoint y: 671, endPoint x: 944, endPoint y: 668, distance: 80.1
click at [944, 669] on div "Before you finalize a design for hand-off, we recommend that you groom your fil…" at bounding box center [780, 696] width 608 height 56
click at [950, 679] on div "Before you finalize a design for hand-off, we recommend that you groom your fil…" at bounding box center [790, 696] width 566 height 34
click at [904, 679] on div "Before you finalize a design for hand-off, we recommend that you groom your fil…" at bounding box center [790, 696] width 566 height 34
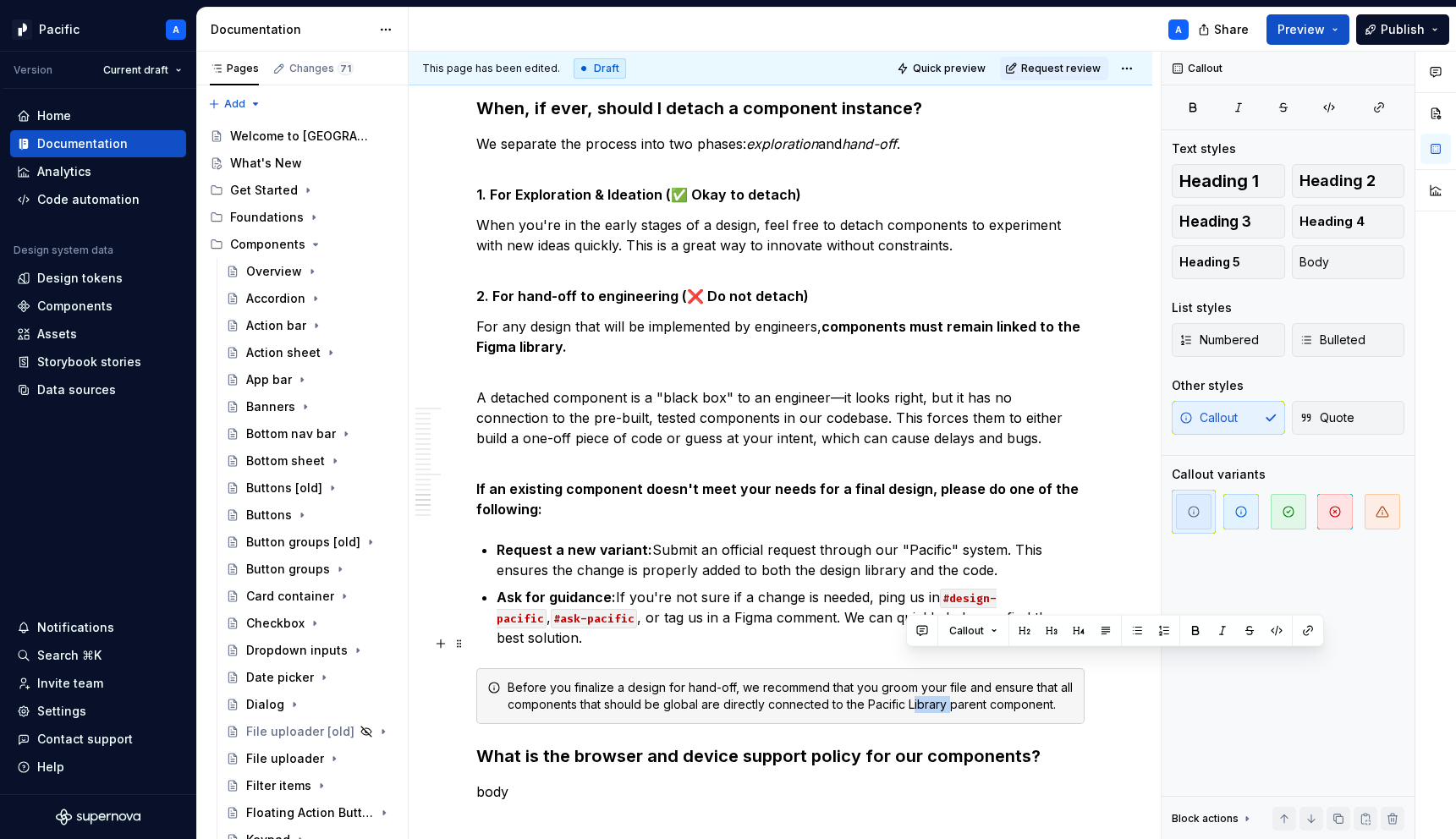
click at [904, 679] on div "Before you finalize a design for hand-off, we recommend that you groom your fil…" at bounding box center [790, 696] width 566 height 34
click at [1047, 679] on div "Before you finalize a design for hand-off, we recommend that you groom your fil…" at bounding box center [790, 696] width 566 height 34
click at [960, 679] on div "Before you finalize a design for hand-off, we recommend that you groom your fil…" at bounding box center [790, 696] width 566 height 34
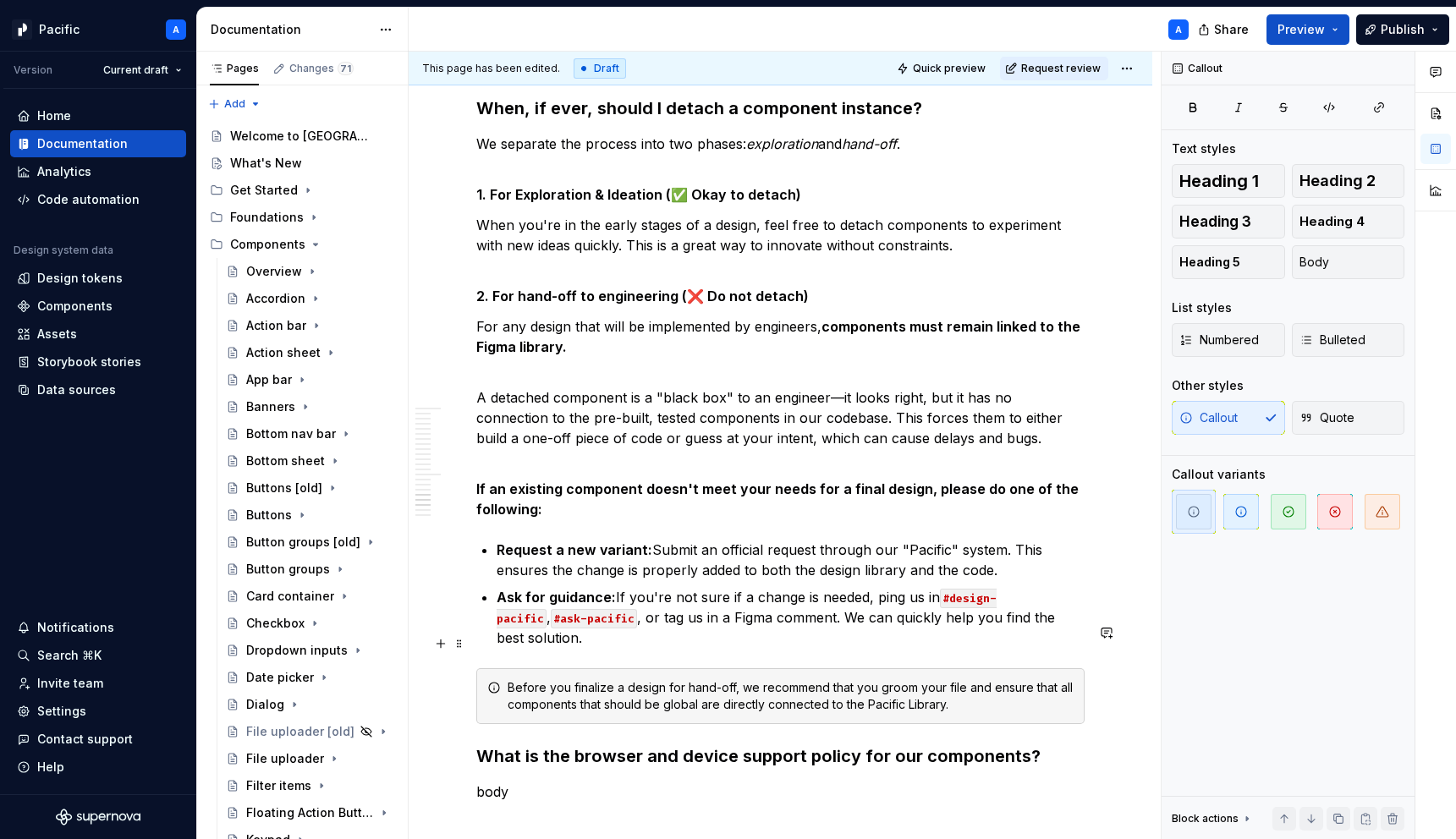
click at [904, 679] on div "Before you finalize a design for hand-off, we recommend that you groom your fil…" at bounding box center [790, 696] width 566 height 34
drag, startPoint x: 865, startPoint y: 661, endPoint x: 988, endPoint y: 665, distance: 123.1
click at [988, 679] on div "Before you finalize a design for hand-off, we recommend that you groom your fil…" at bounding box center [790, 696] width 566 height 34
click at [1020, 679] on div "Before you finalize a design for hand-off, we recommend that you groom your fil…" at bounding box center [790, 696] width 566 height 34
click at [890, 679] on div "Before you finalize a design for hand-off, we recommend that you groom your fil…" at bounding box center [790, 696] width 566 height 34
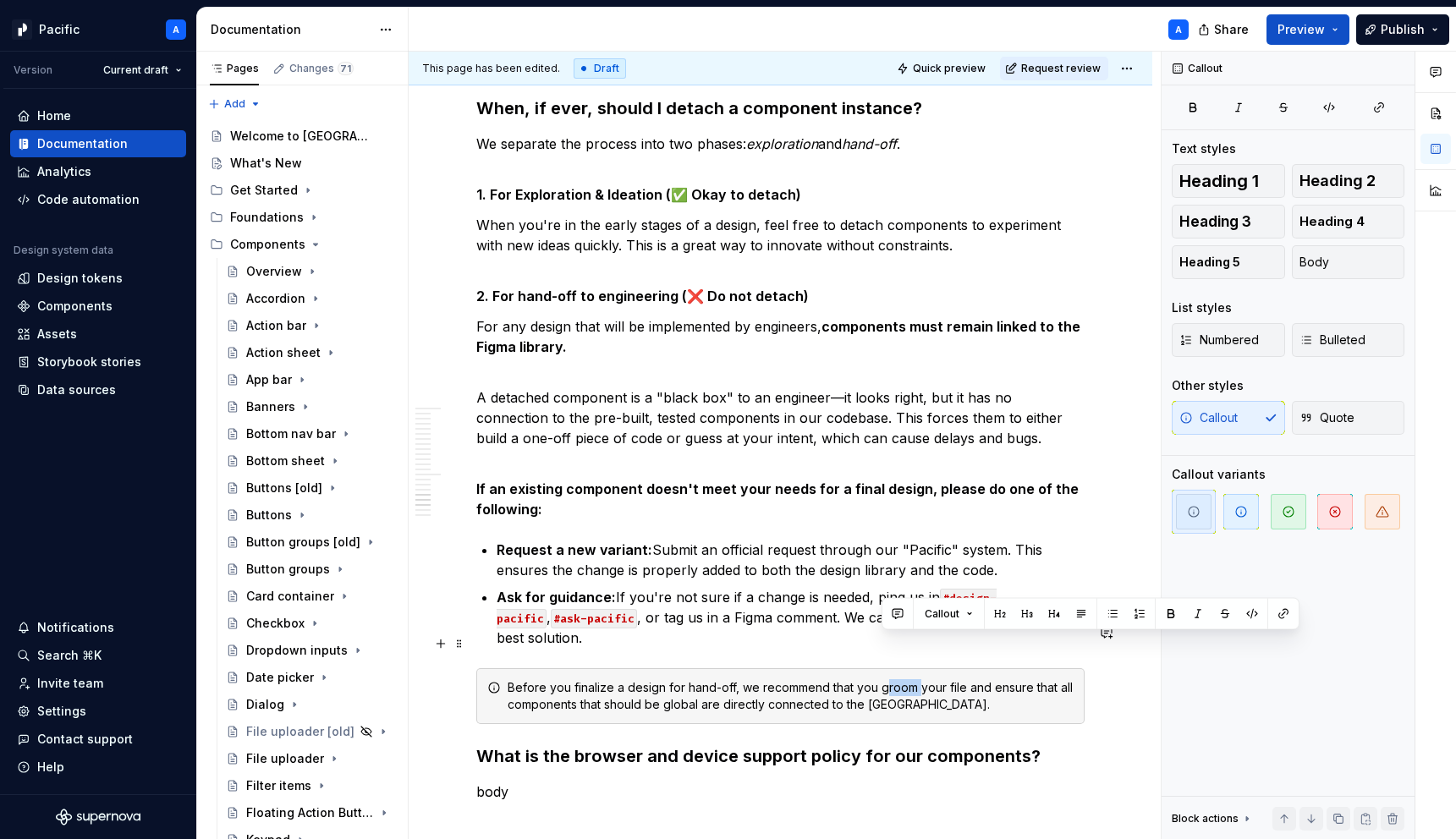
click at [890, 679] on div "Before you finalize a design for hand-off, we recommend that you groom your fil…" at bounding box center [790, 696] width 566 height 34
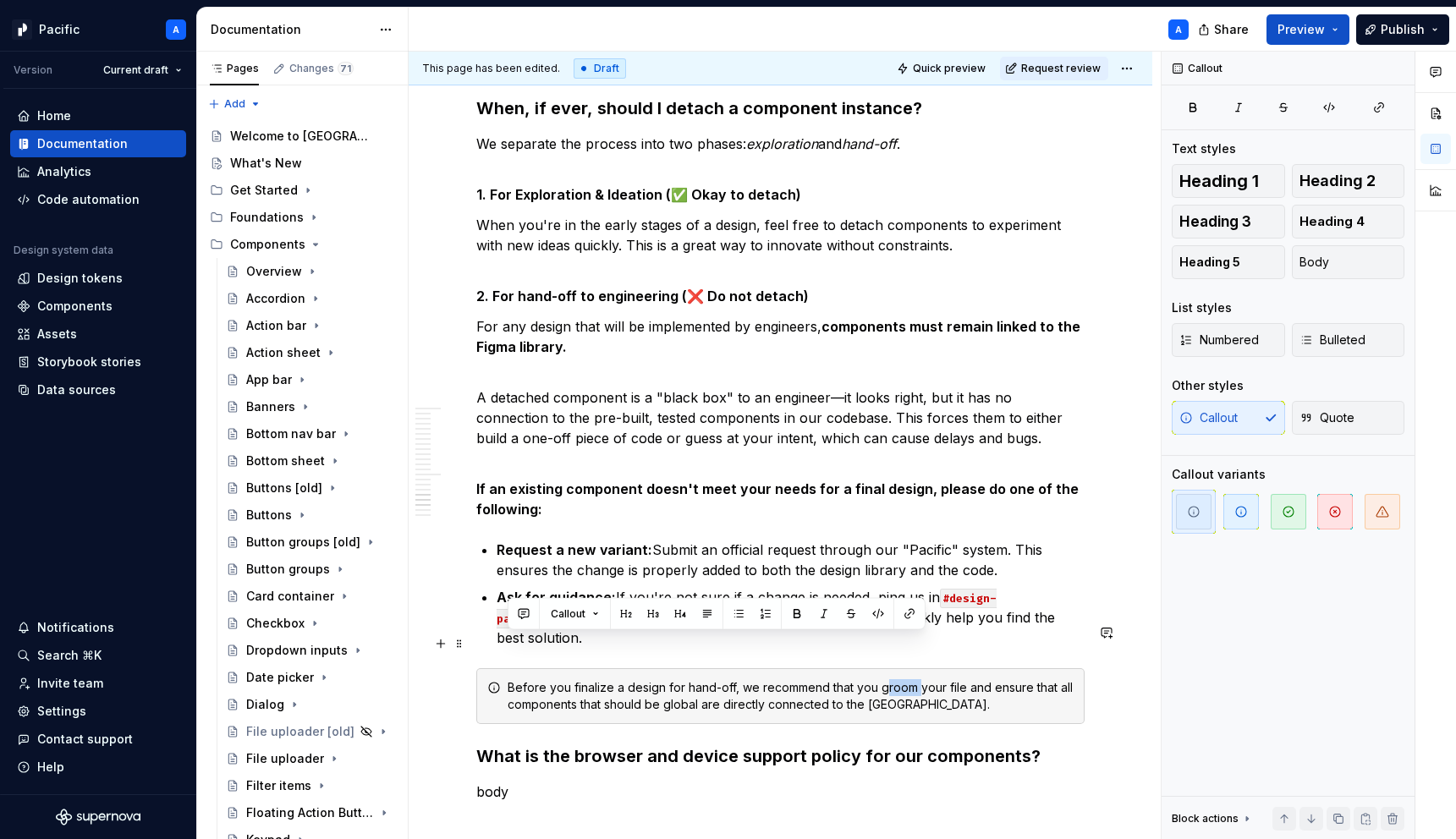
click at [890, 679] on div "Before you finalize a design for hand-off, we recommend that you groom your fil…" at bounding box center [790, 696] width 566 height 34
click at [801, 615] on button "button" at bounding box center [796, 614] width 24 height 24
click at [805, 680] on strong "Before you finalize a design for hand-off, we recommend that you groom your fil…" at bounding box center [786, 695] width 558 height 31
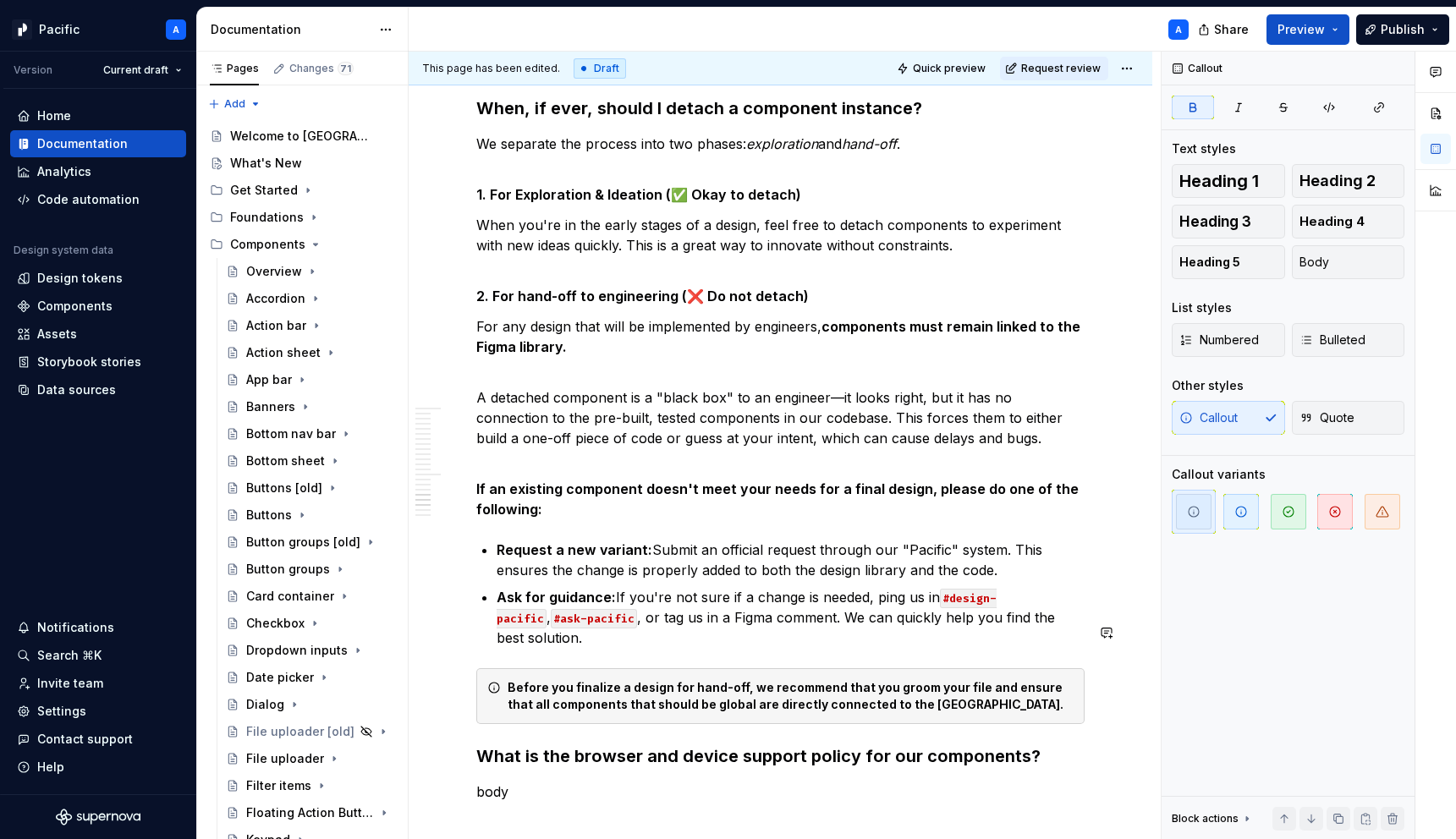
click at [889, 680] on strong "Before you finalize a design for hand-off, we recommend that you groom your fil…" at bounding box center [786, 695] width 558 height 31
click at [865, 672] on div "Before you finalize a design for hand-off, we recommend that you groom your fil…" at bounding box center [780, 696] width 608 height 56
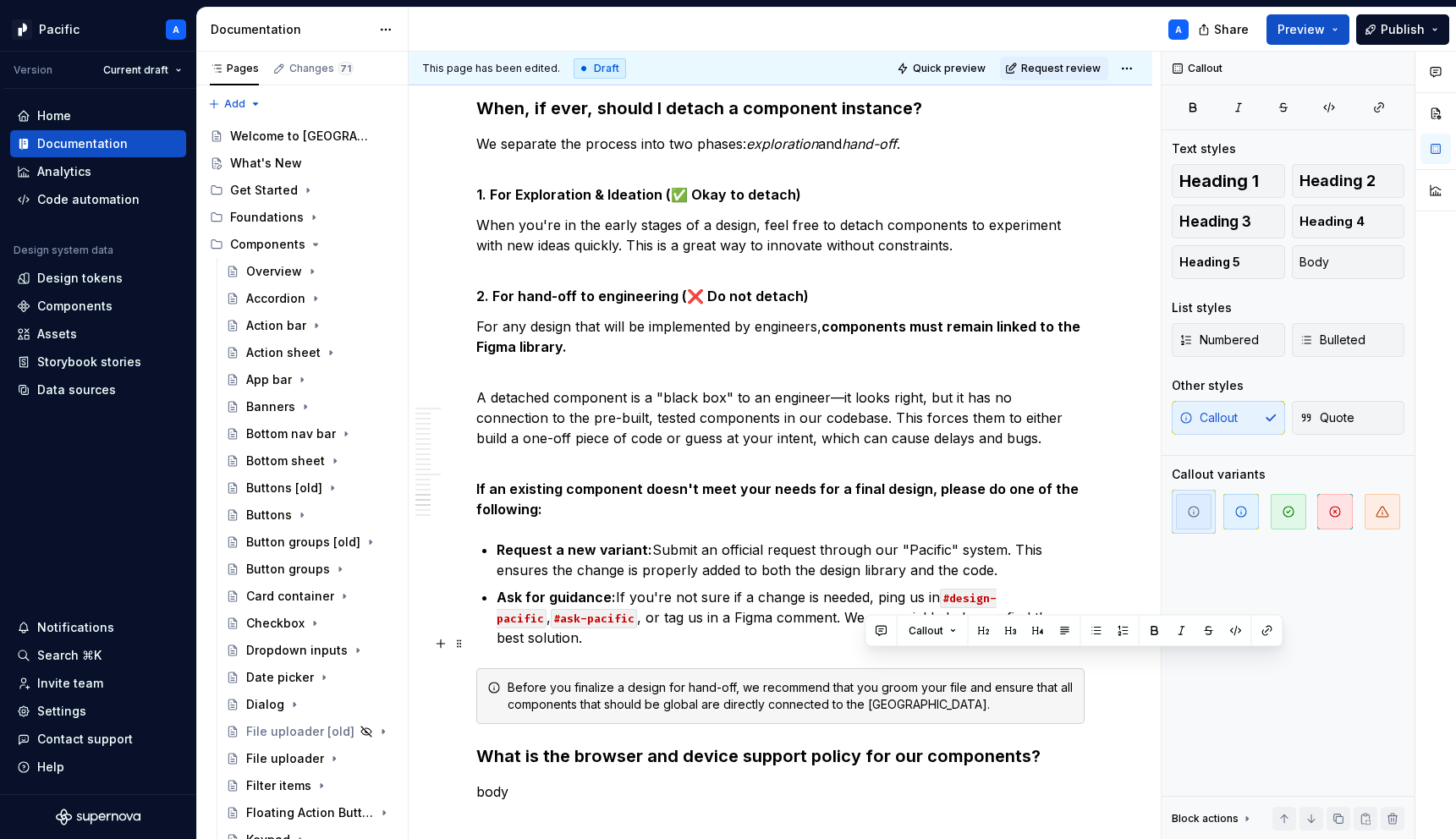
drag, startPoint x: 865, startPoint y: 659, endPoint x: 991, endPoint y: 660, distance: 126.0
click at [991, 679] on div "Before you finalize a design for hand-off, we recommend that you groom your fil…" at bounding box center [790, 696] width 566 height 34
click at [799, 679] on div "Before you finalize a design for hand-off, we recommend that you groom your fil…" at bounding box center [790, 696] width 566 height 34
click at [719, 679] on div "Before you finalize a design for hand-off, we recommend that you groom your fil…" at bounding box center [790, 696] width 566 height 34
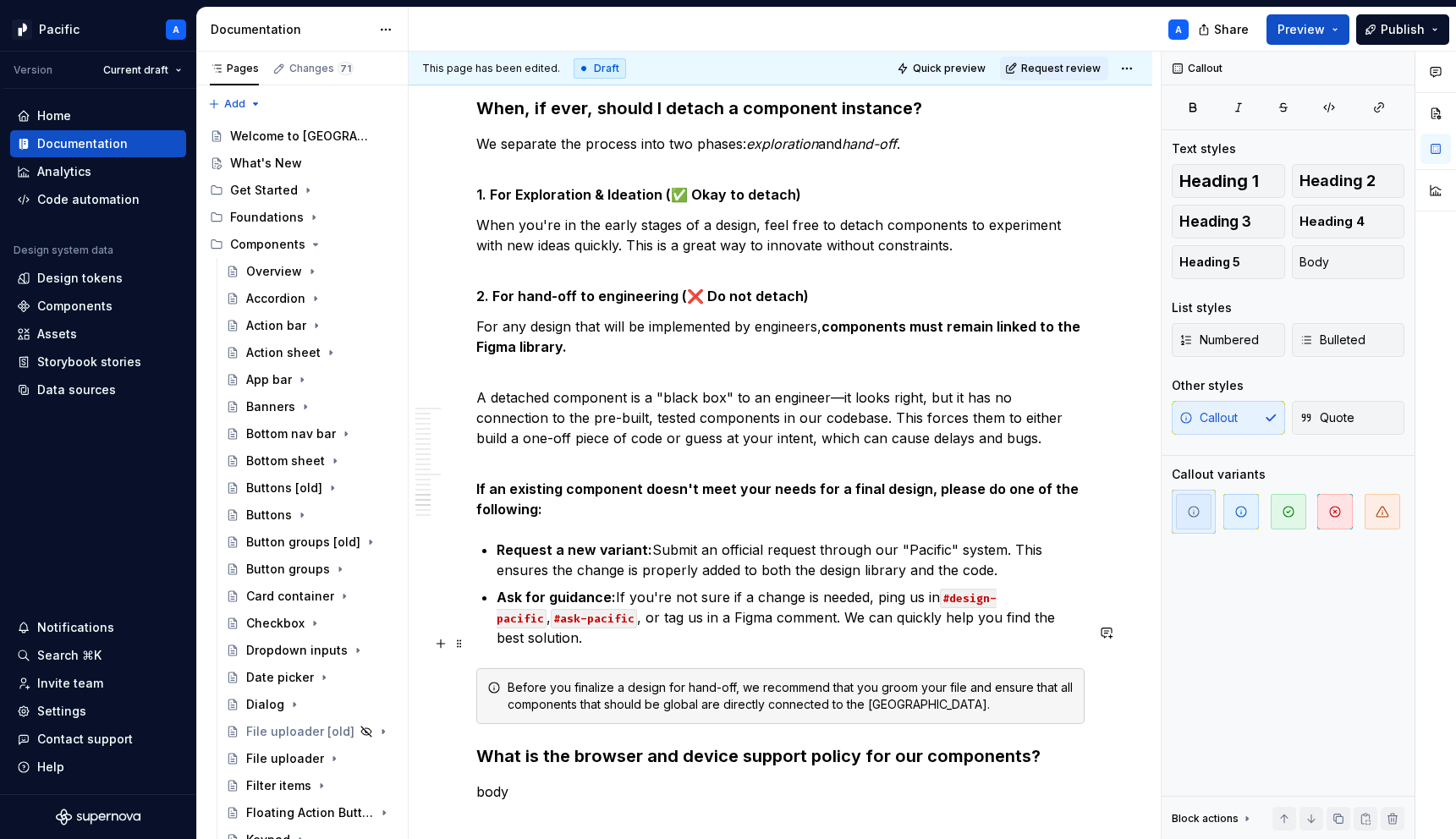
click at [732, 679] on div "Before you finalize a design for hand-off, we recommend that you groom your fil…" at bounding box center [790, 696] width 566 height 34
drag, startPoint x: 721, startPoint y: 662, endPoint x: 779, endPoint y: 661, distance: 58.0
click at [779, 679] on div "Before you finalize a design for hand-off, we recommend that you groom your fil…" at bounding box center [790, 696] width 566 height 34
click at [727, 679] on div "Before you finalize a design for hand-off, we recommend that you groom your fil…" at bounding box center [790, 696] width 566 height 34
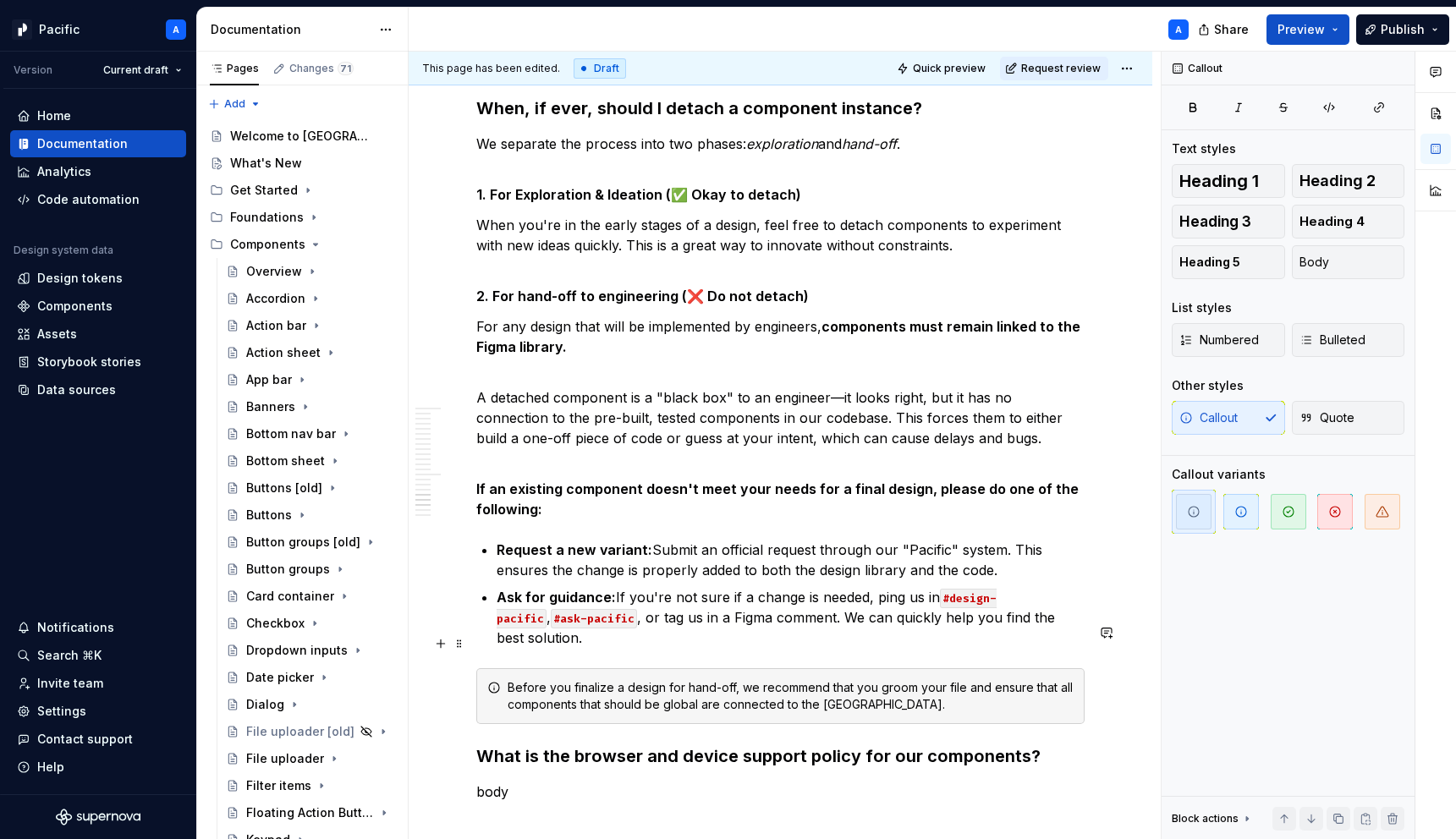
click at [719, 679] on div "Before you finalize a design for hand-off, we recommend that you groom your fil…" at bounding box center [790, 696] width 566 height 34
click at [776, 679] on div "Before you finalize a design for hand-off, we recommend that you groom your fil…" at bounding box center [790, 696] width 566 height 34
click at [771, 679] on div "Before you finalize a design for hand-off, we recommend that you groom your fil…" at bounding box center [790, 696] width 566 height 34
click at [770, 679] on div "Before you finalize a design for hand-off, we recommend that you groom your fil…" at bounding box center [790, 696] width 566 height 34
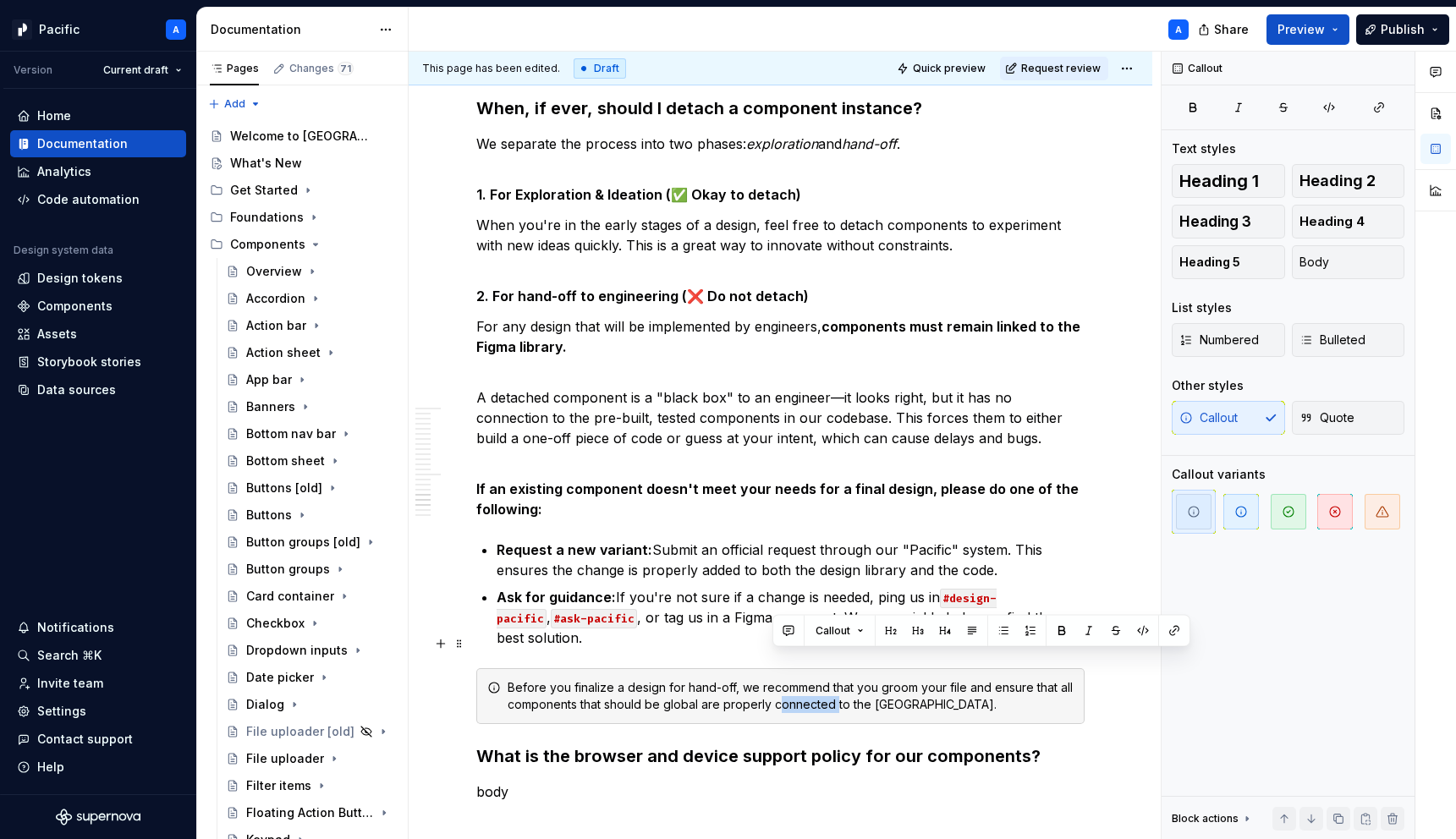
drag, startPoint x: 772, startPoint y: 661, endPoint x: 993, endPoint y: 656, distance: 221.1
click at [993, 679] on div "Before you finalize a design for hand-off, we recommend that you groom your fil…" at bounding box center [790, 696] width 566 height 34
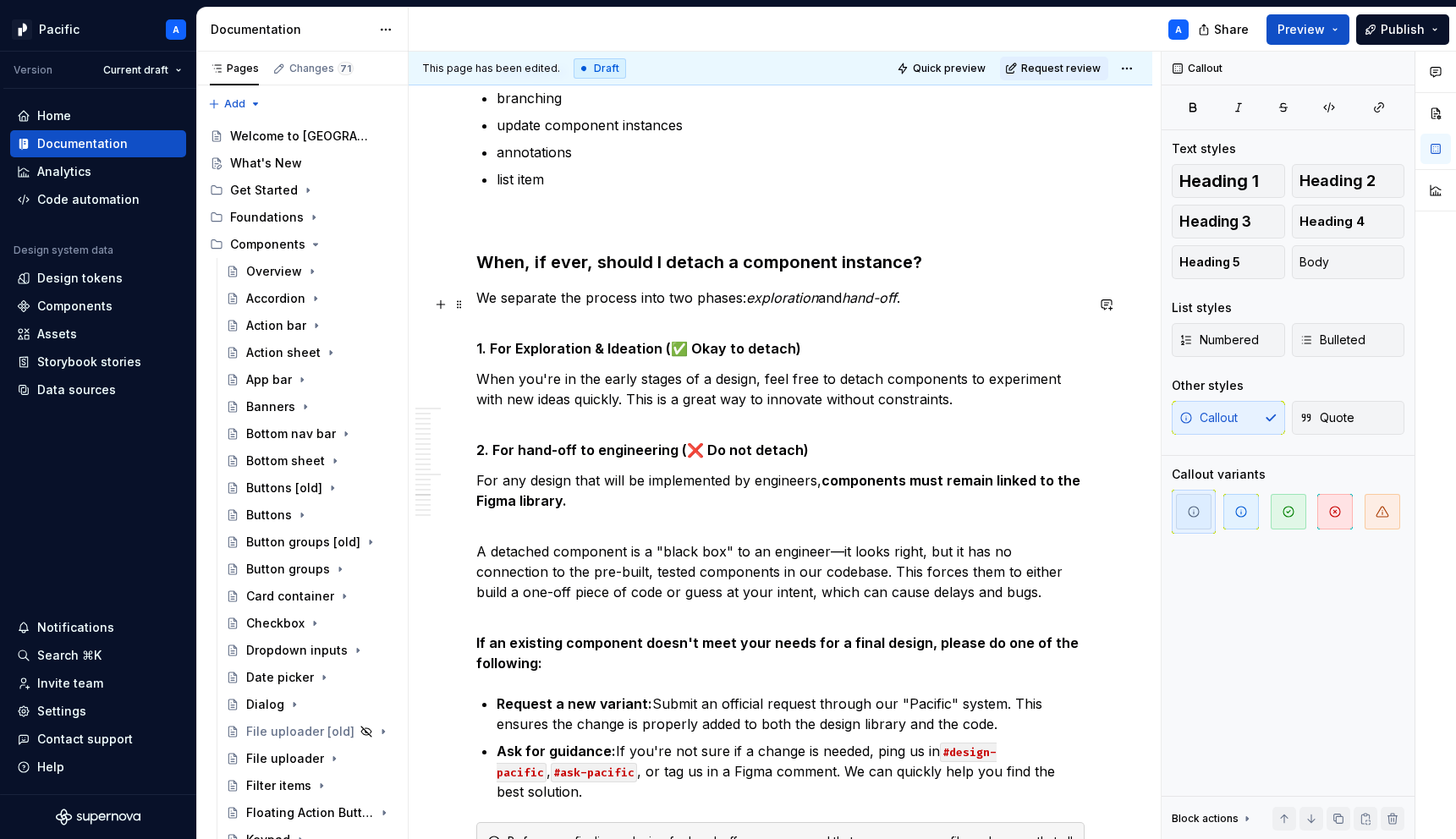
scroll to position [3601, 0]
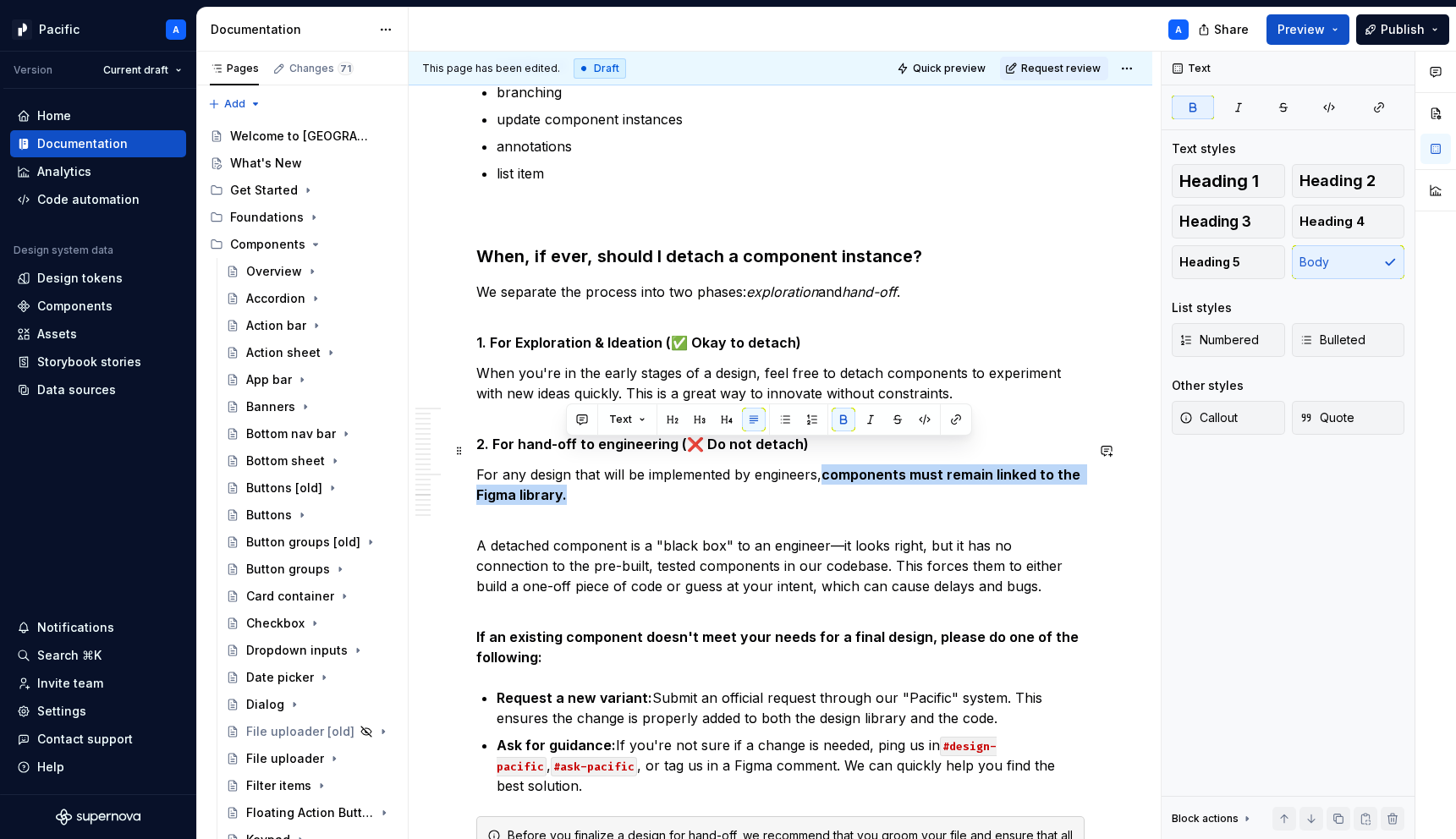
drag, startPoint x: 603, startPoint y: 466, endPoint x: 826, endPoint y: 449, distance: 223.6
click at [826, 465] on p "For any design that will be implemented by engineers, components must remain li…" at bounding box center [780, 485] width 608 height 41
click at [827, 515] on p "A detached component is a "black box" to an engineer—it looks right, but it has…" at bounding box center [780, 566] width 608 height 101
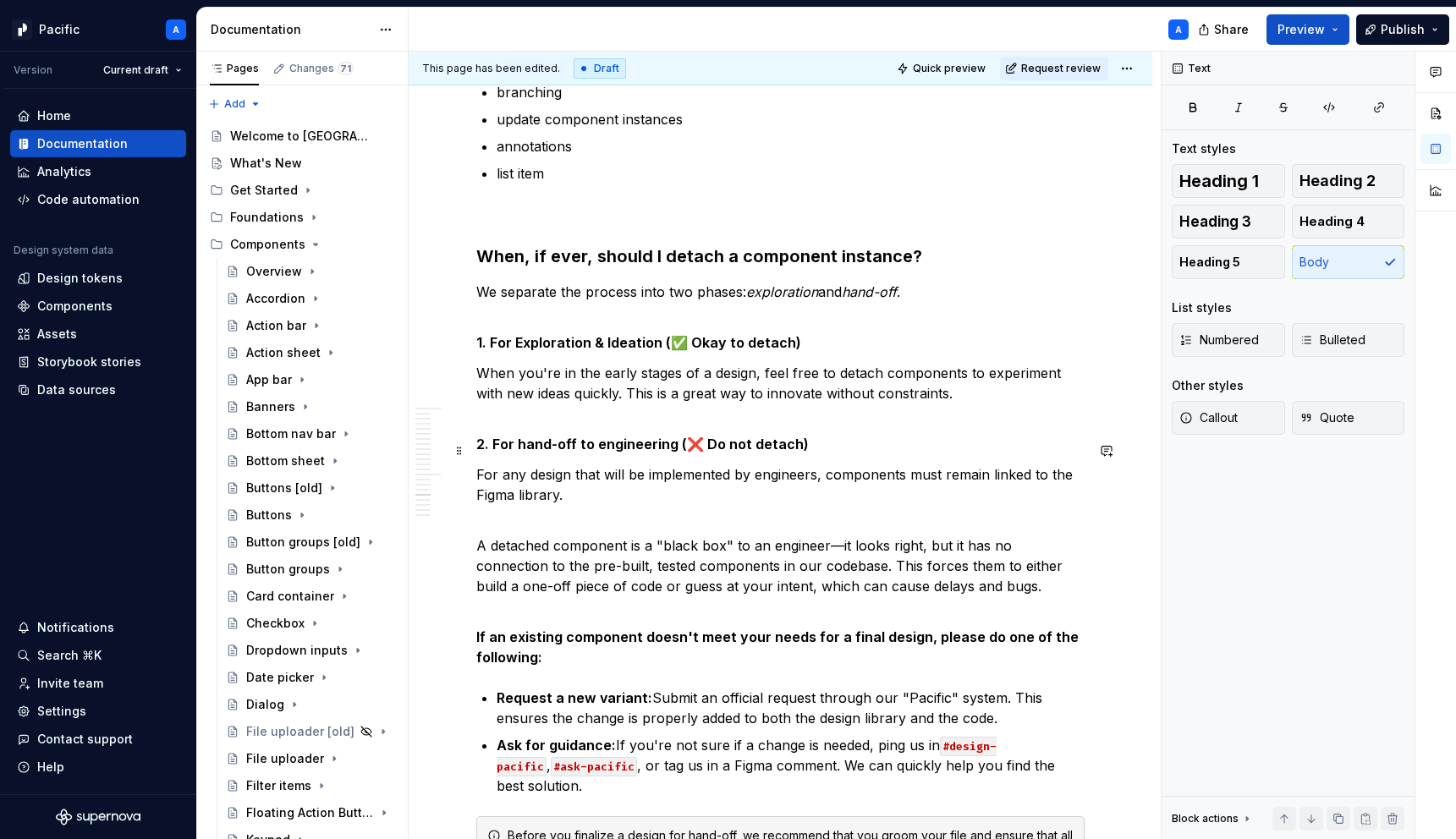
click at [1004, 465] on p "For any design that will be implemented by engineers, components must remain li…" at bounding box center [780, 485] width 608 height 41
drag, startPoint x: 905, startPoint y: 451, endPoint x: 1029, endPoint y: 459, distance: 124.3
click at [1030, 465] on p "For any design that will be implemented by engineers, components must remain li…" at bounding box center [780, 485] width 608 height 41
click at [943, 559] on p "A detached component is a "black box" to an engineer—it looks right, but it has…" at bounding box center [780, 566] width 608 height 101
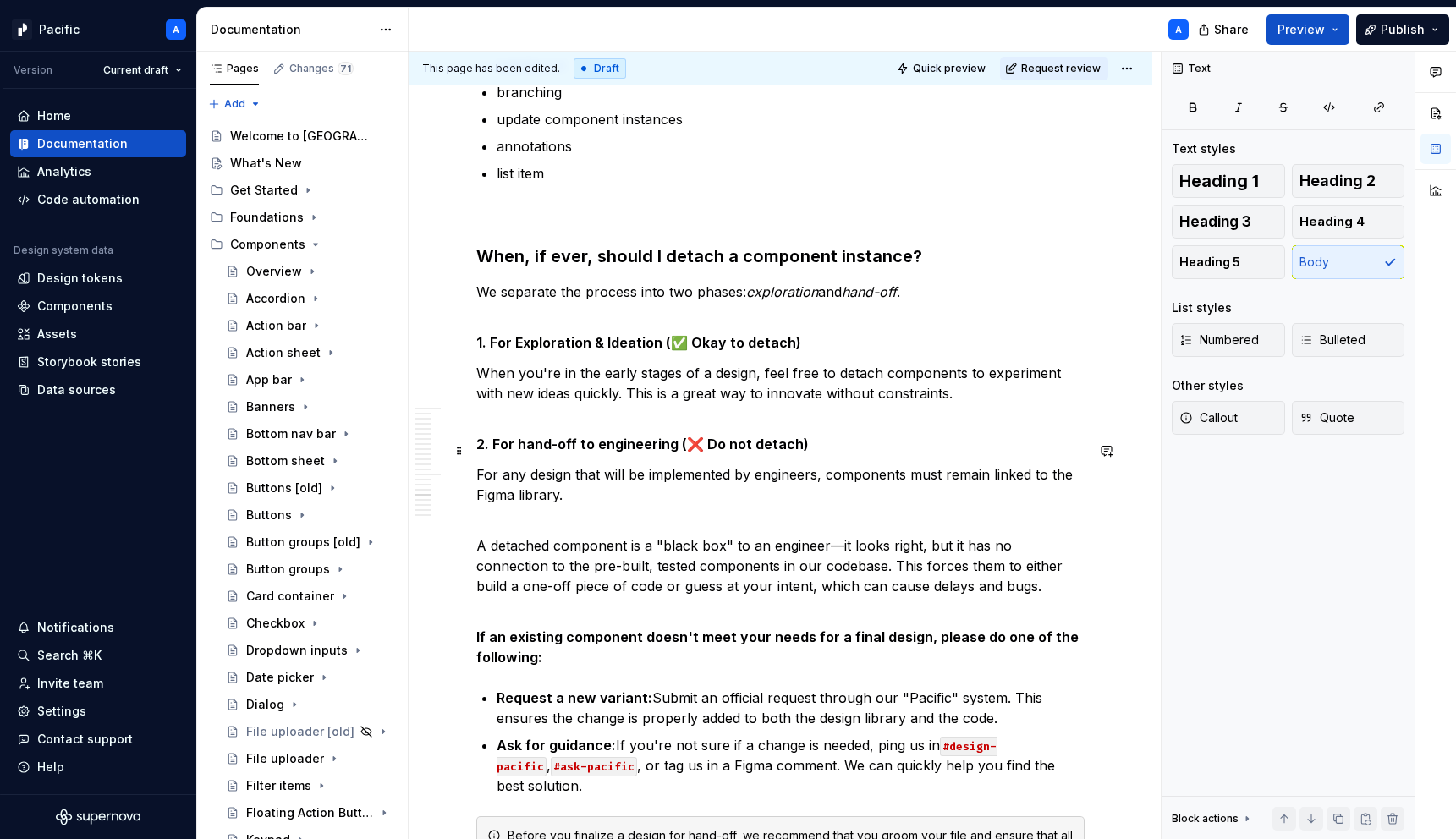
click at [932, 465] on p "For any design that will be implemented by engineers, components must remain li…" at bounding box center [780, 485] width 608 height 41
click at [659, 470] on p "For any design that will be implemented by engineers, components should remain …" at bounding box center [780, 485] width 608 height 41
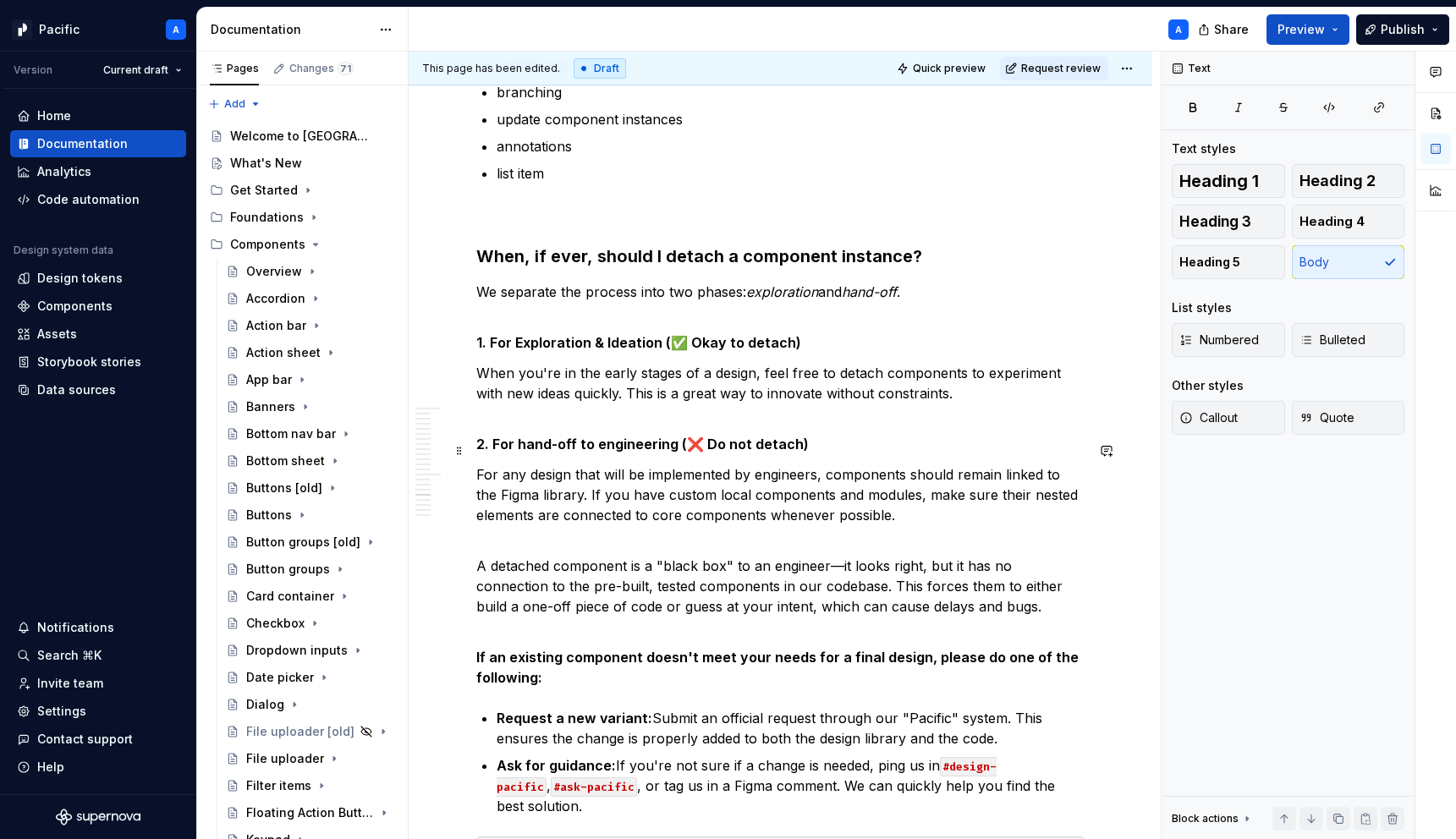
click at [764, 490] on p "For any design that will be implemented by engineers, components should remain …" at bounding box center [780, 495] width 608 height 61
click at [928, 488] on p "For any design that will be implemented by engineers, components should remain …" at bounding box center [780, 495] width 608 height 61
click at [1046, 488] on p "For any design that will be implemented by engineers, components should remain …" at bounding box center [780, 495] width 608 height 61
click at [839, 467] on p "For any design that will be implemented by engineers, components should remain …" at bounding box center [780, 495] width 608 height 61
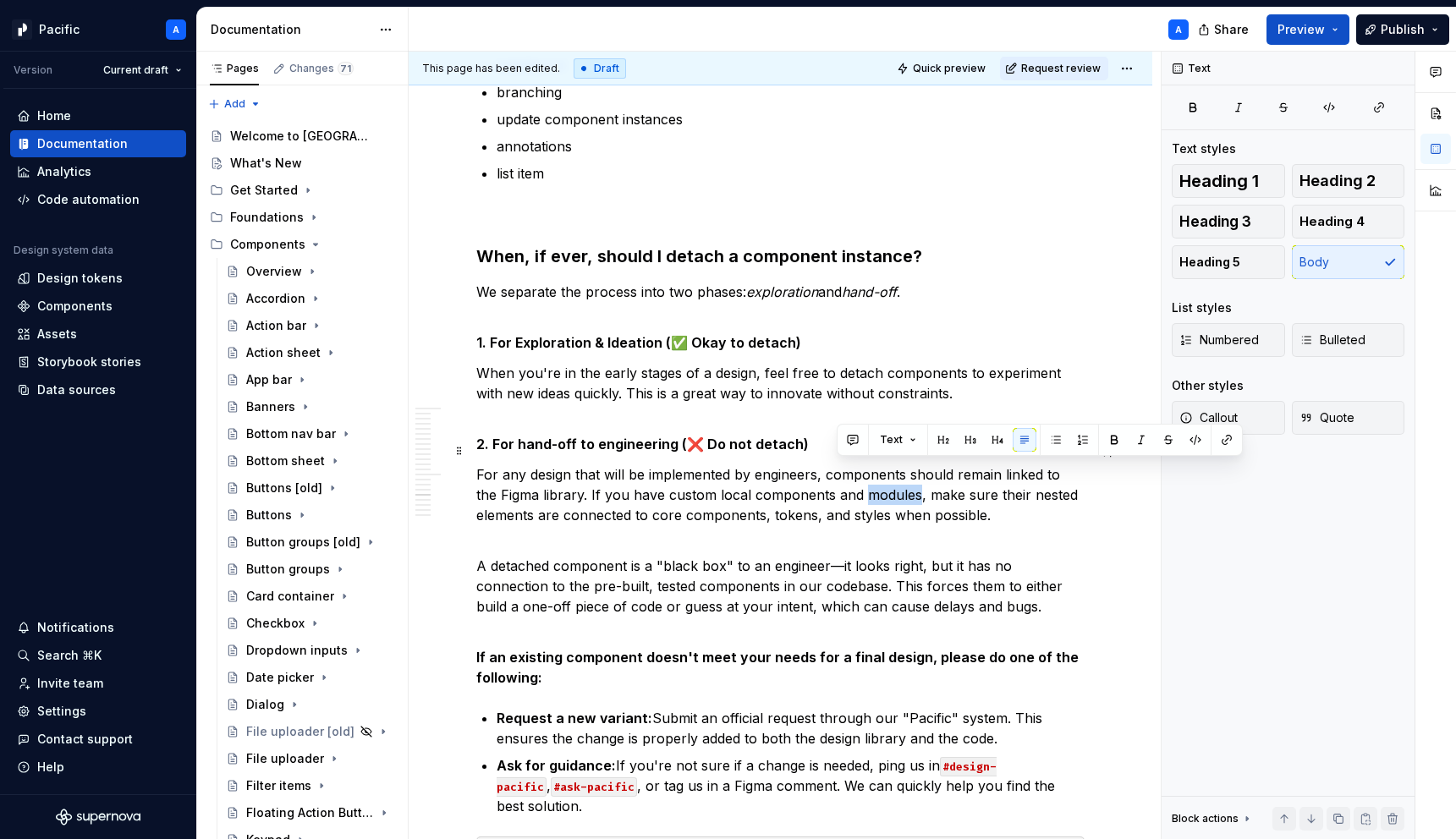
click at [839, 467] on p "For any design that will be implemented by engineers, components should remain …" at bounding box center [780, 495] width 608 height 61
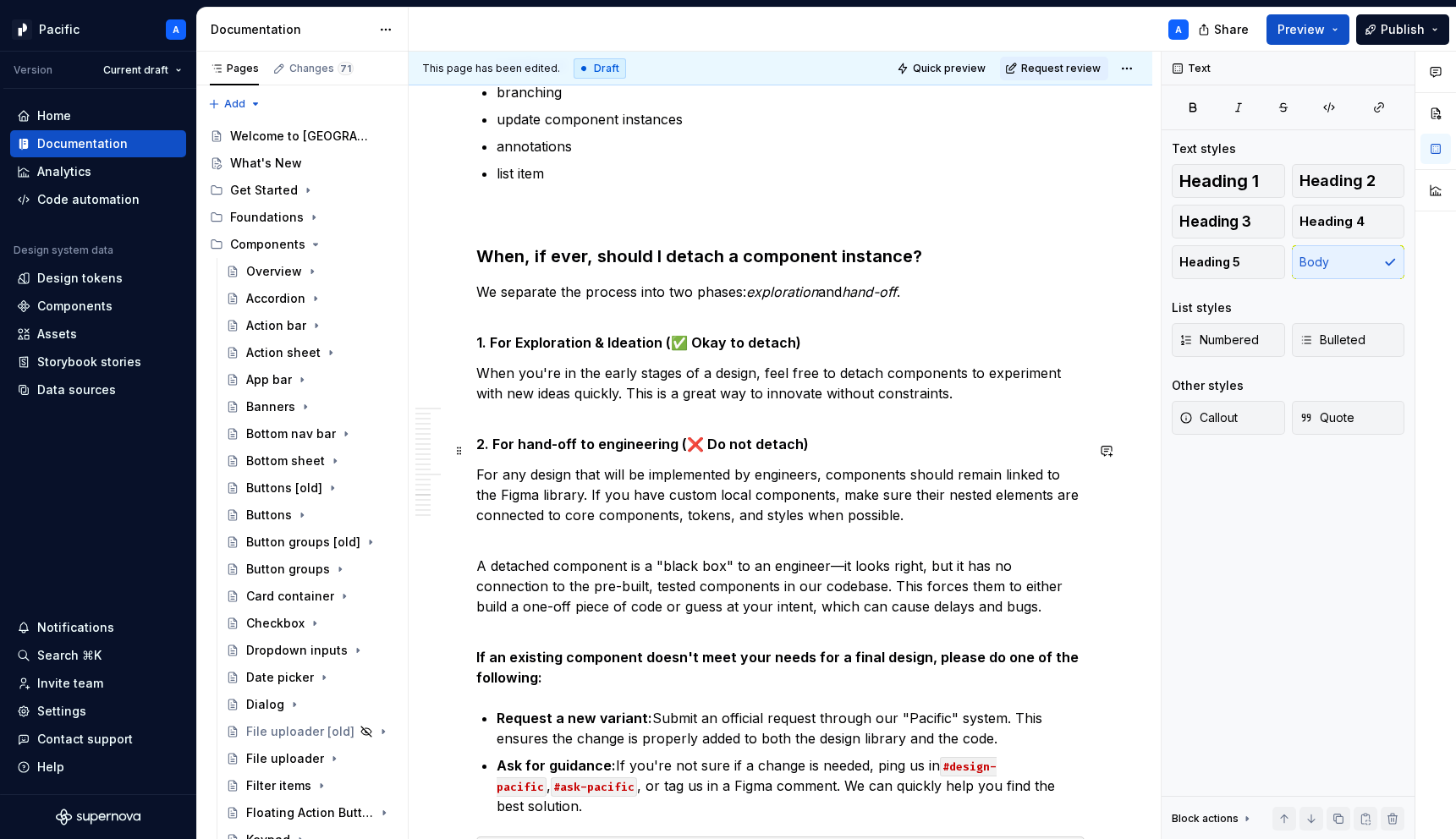
click at [620, 470] on p "For any design that will be implemented by engineers, components should remain …" at bounding box center [780, 495] width 608 height 61
click at [906, 465] on p "For any design that will be implemented by engineers, components should remain …" at bounding box center [780, 495] width 608 height 61
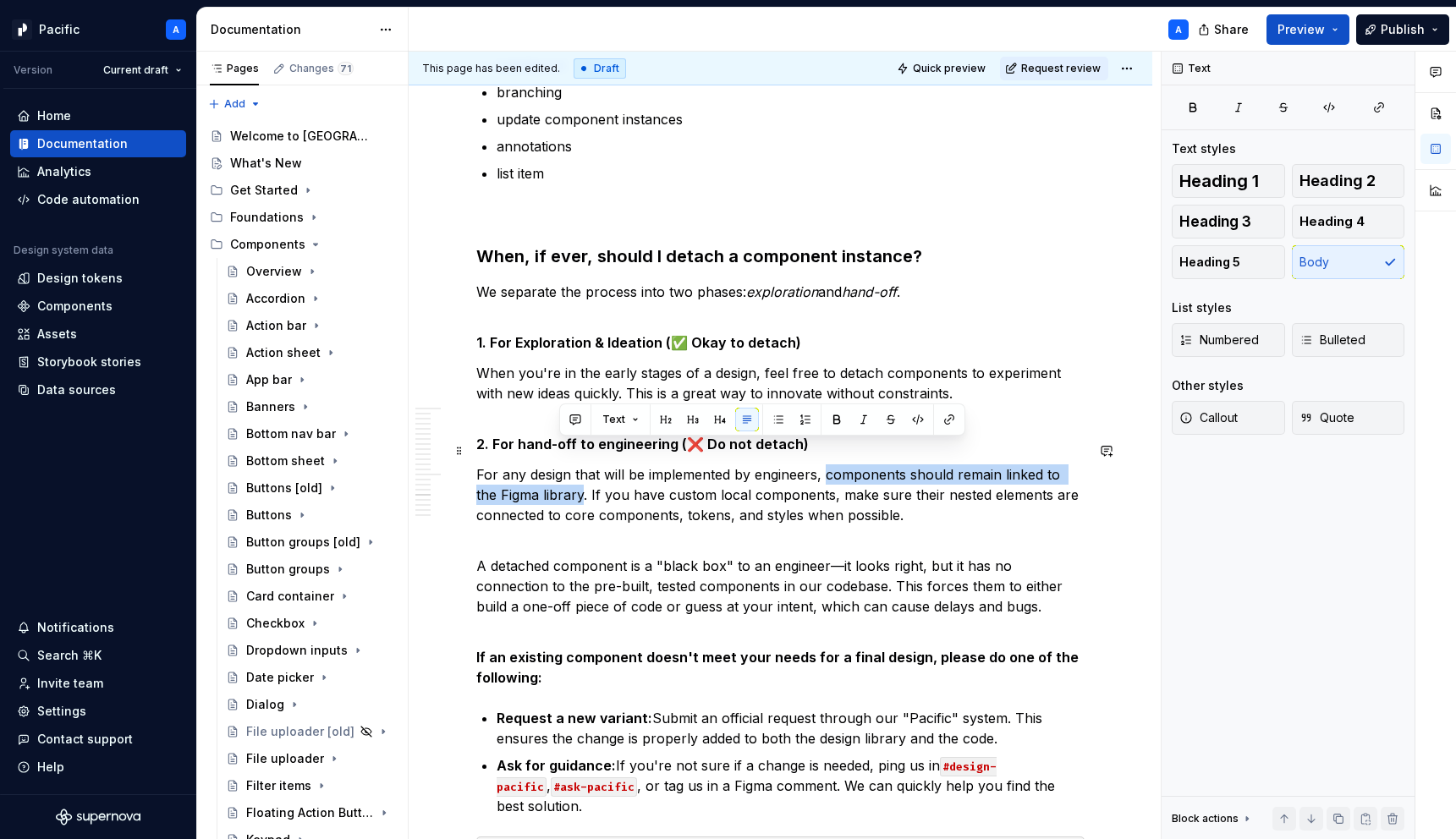
drag, startPoint x: 826, startPoint y: 448, endPoint x: 558, endPoint y: 470, distance: 268.9
click at [558, 470] on p "For any design that will be implemented by engineers, components should remain …" at bounding box center [780, 495] width 608 height 61
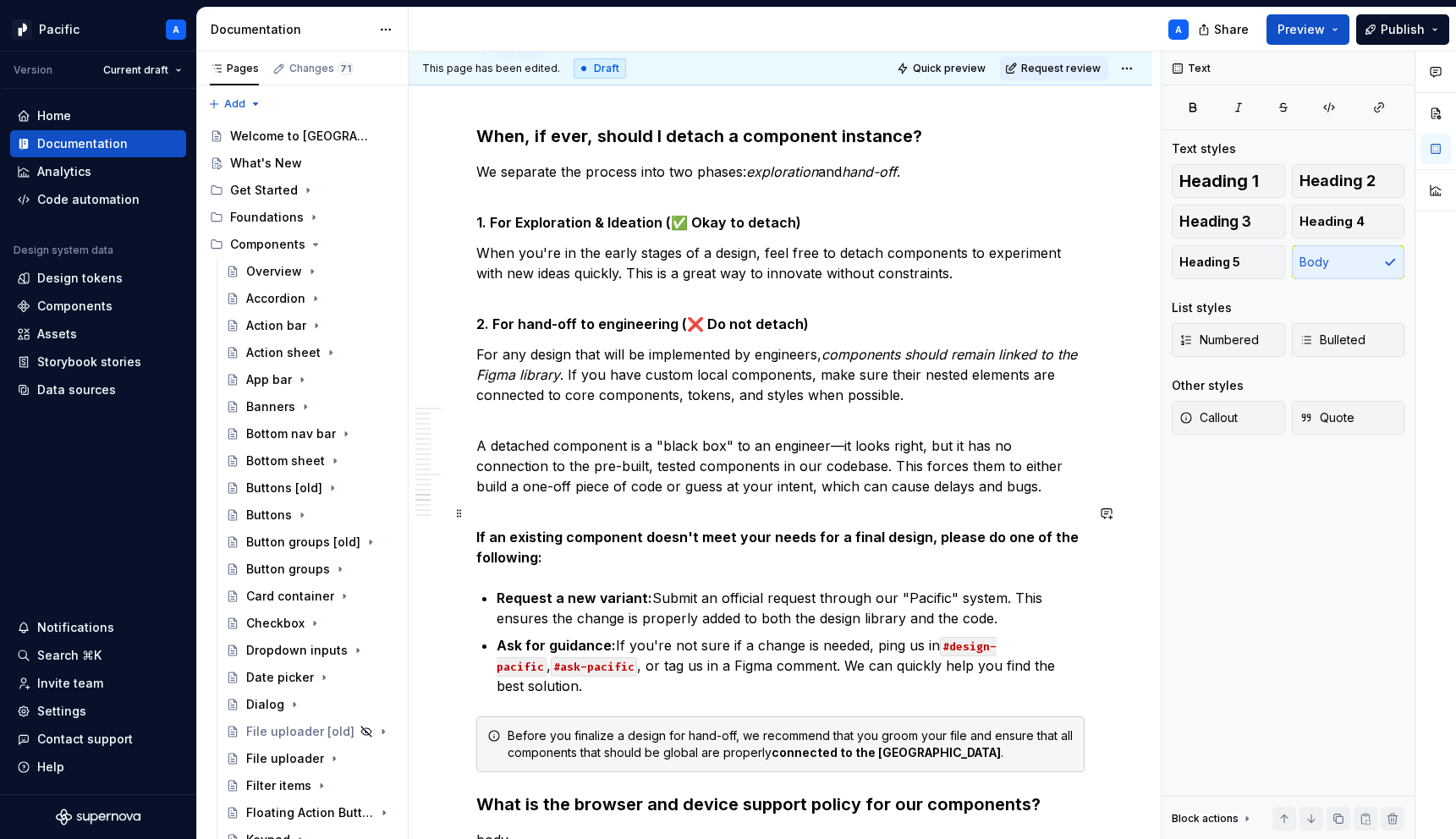
scroll to position [3728, 0]
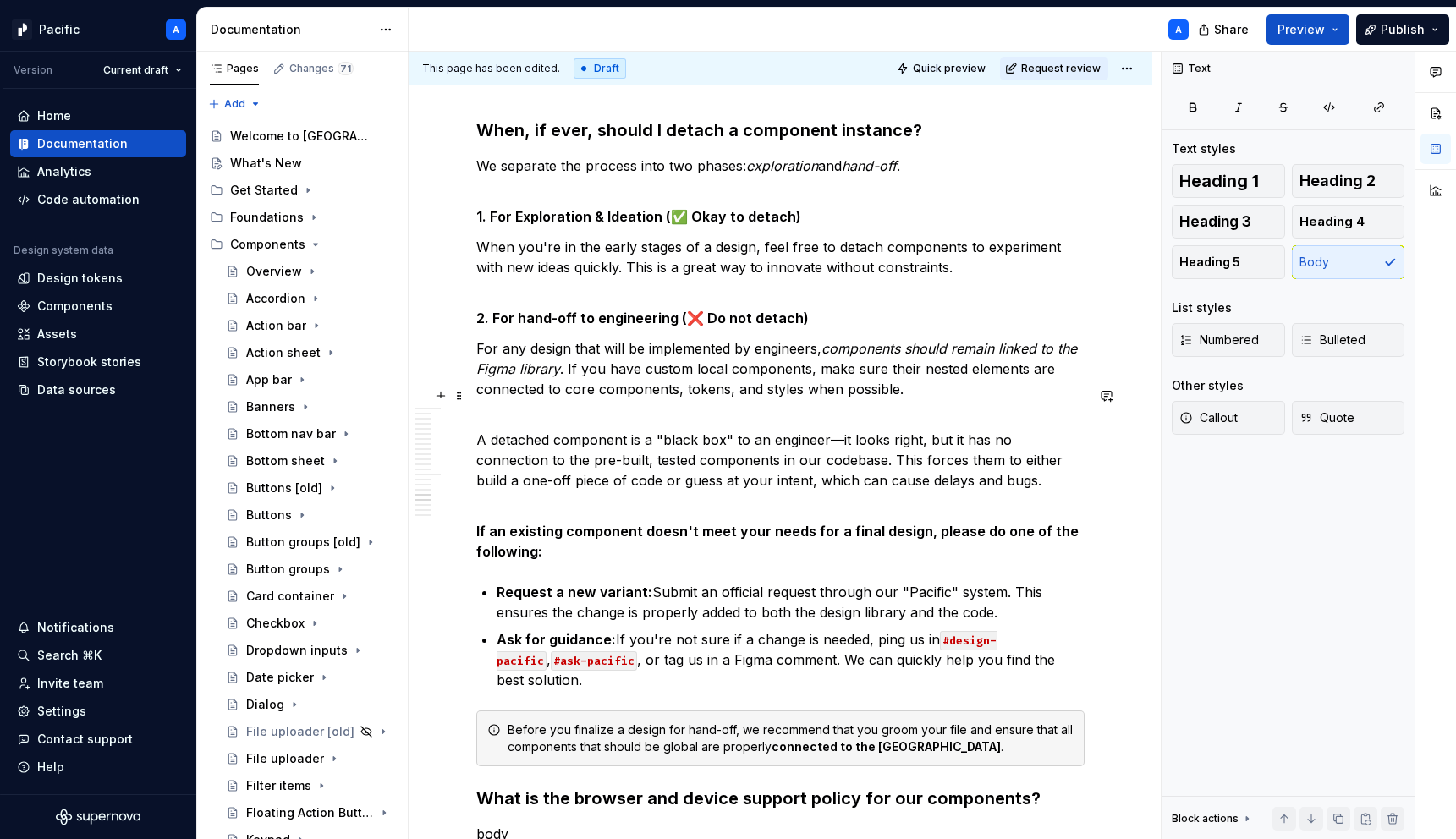
click at [595, 485] on p "A detached component is a "black box" to an engineer—it looks right, but it has…" at bounding box center [780, 460] width 608 height 101
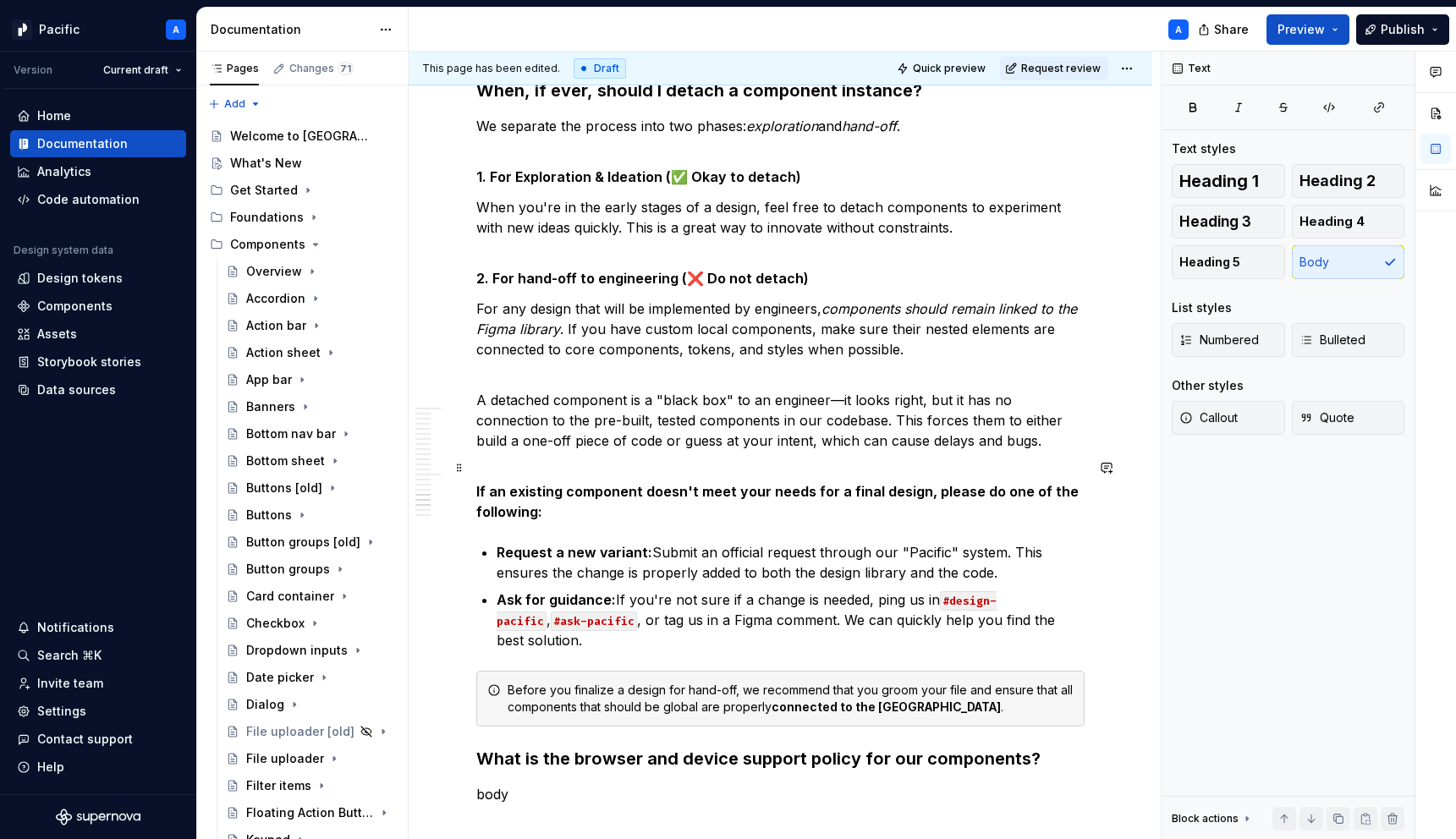
click at [595, 485] on p "If an existing component doesn't meet your needs for a final design, please do …" at bounding box center [780, 502] width 608 height 41
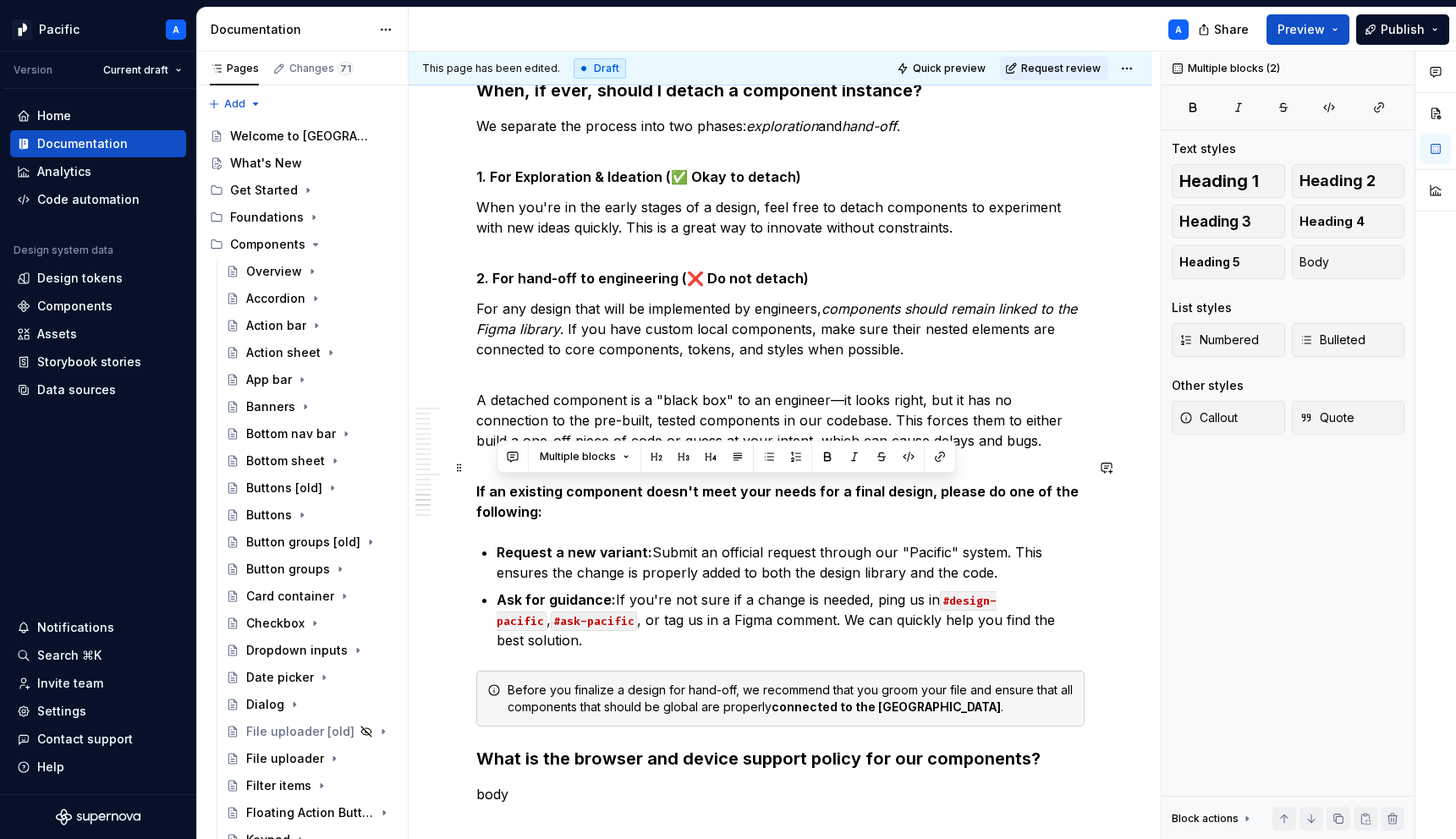
click at [595, 485] on p "If an existing component doesn't meet your needs for a final design, please do …" at bounding box center [780, 502] width 608 height 41
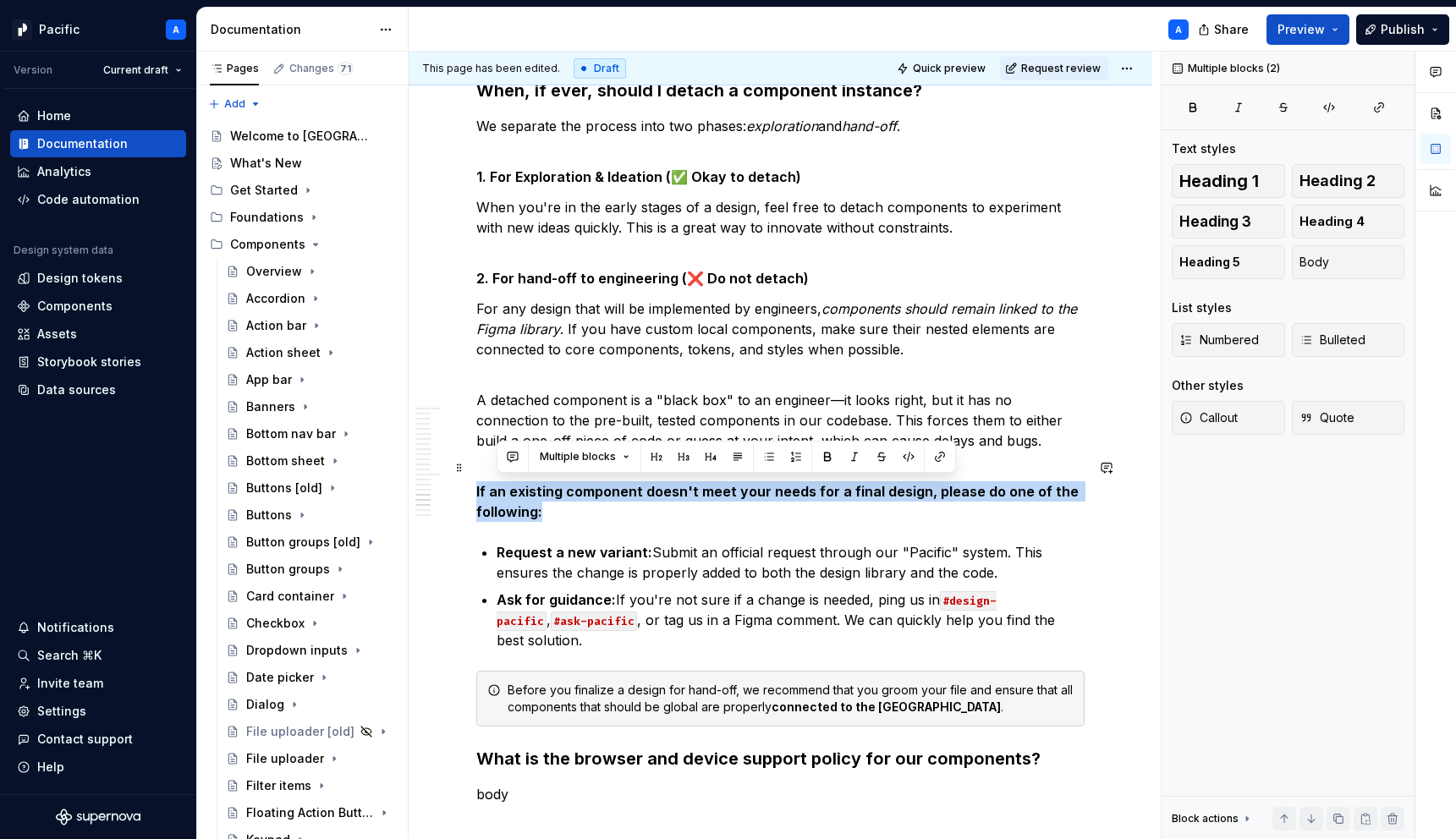
click at [595, 485] on p "If an existing component doesn't meet your needs for a final design, please do …" at bounding box center [780, 502] width 608 height 41
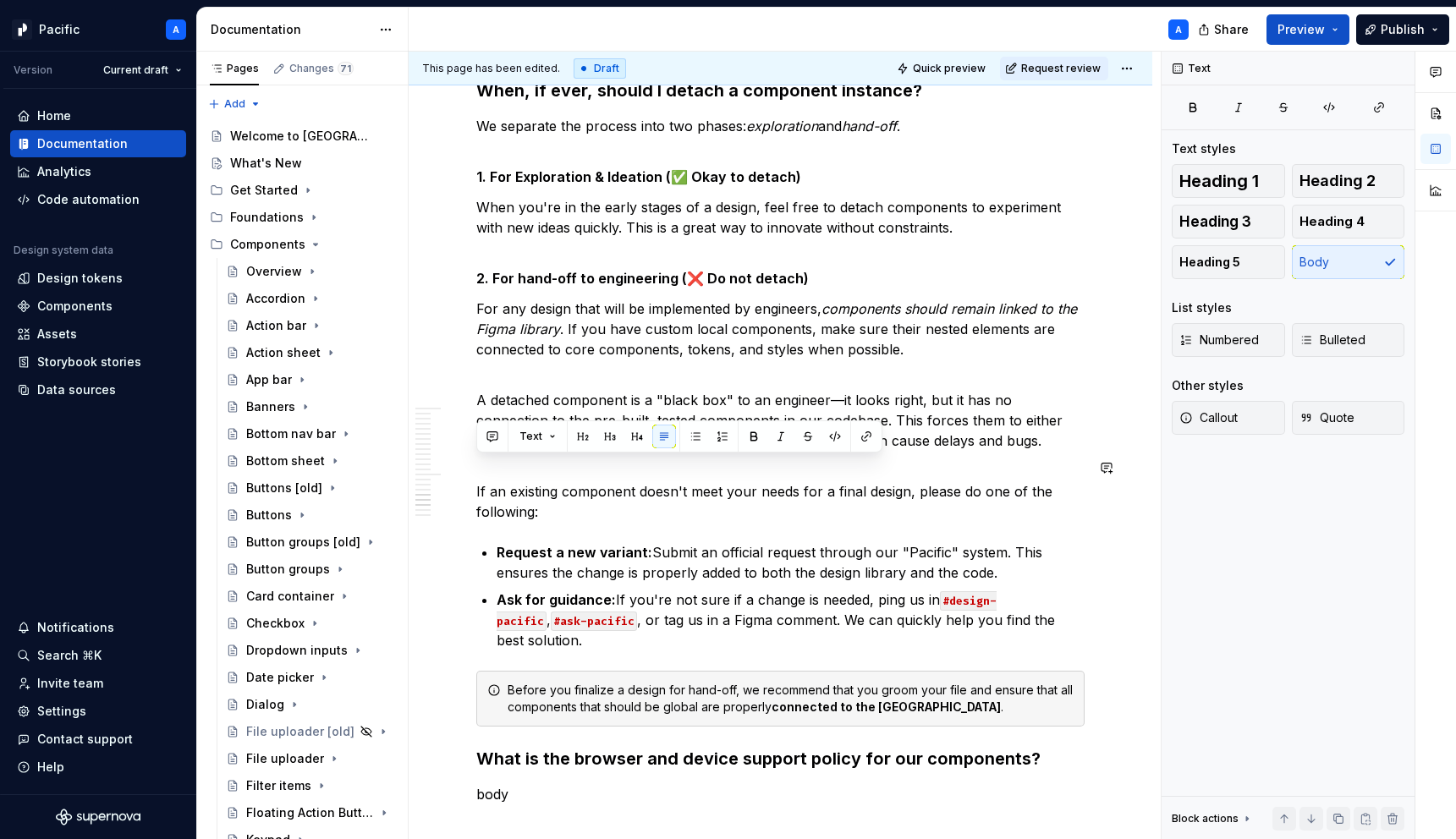
click at [595, 485] on p "If an existing component doesn't meet your needs for a final design, please do …" at bounding box center [780, 502] width 608 height 41
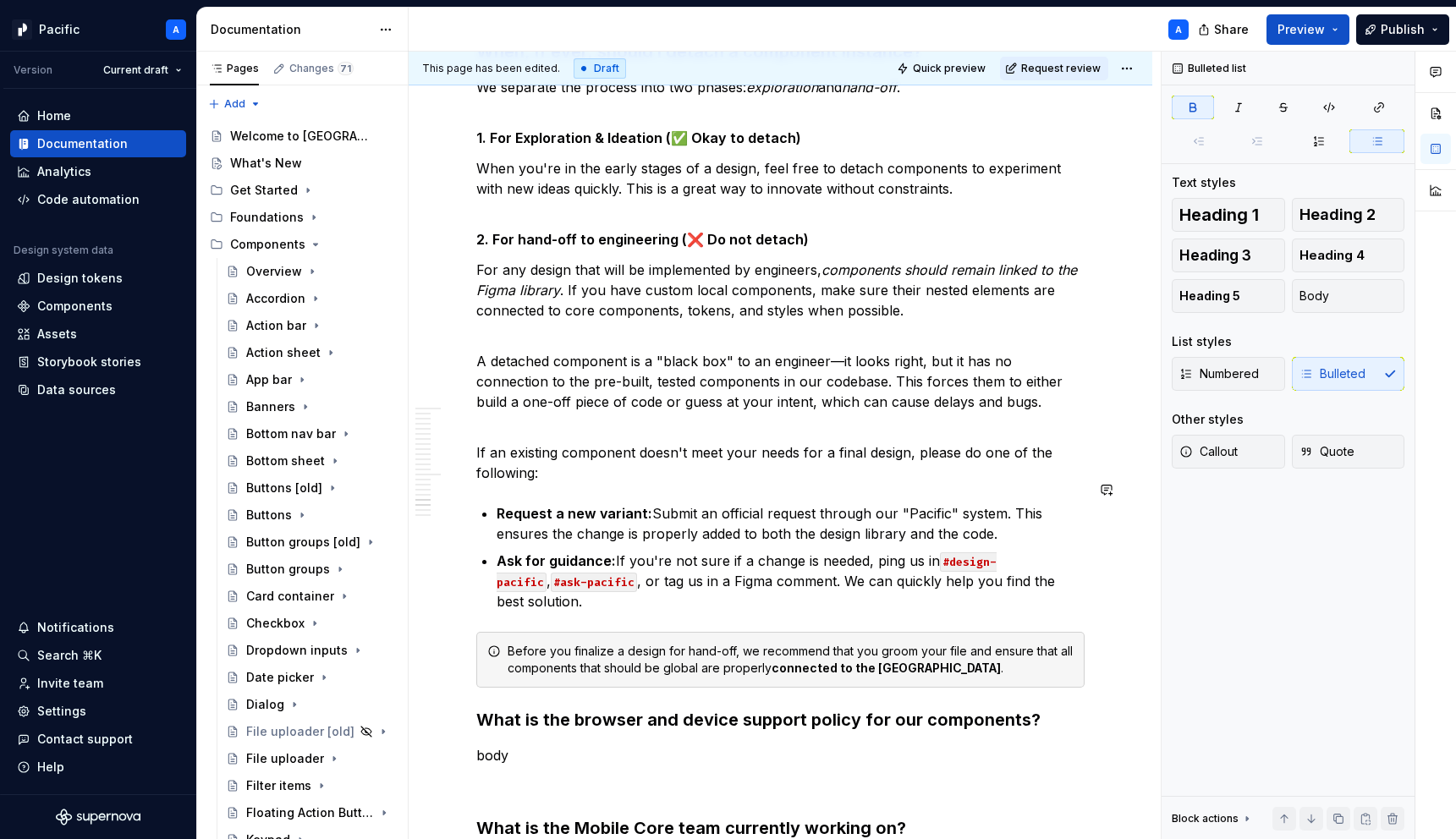
scroll to position [3828, 0]
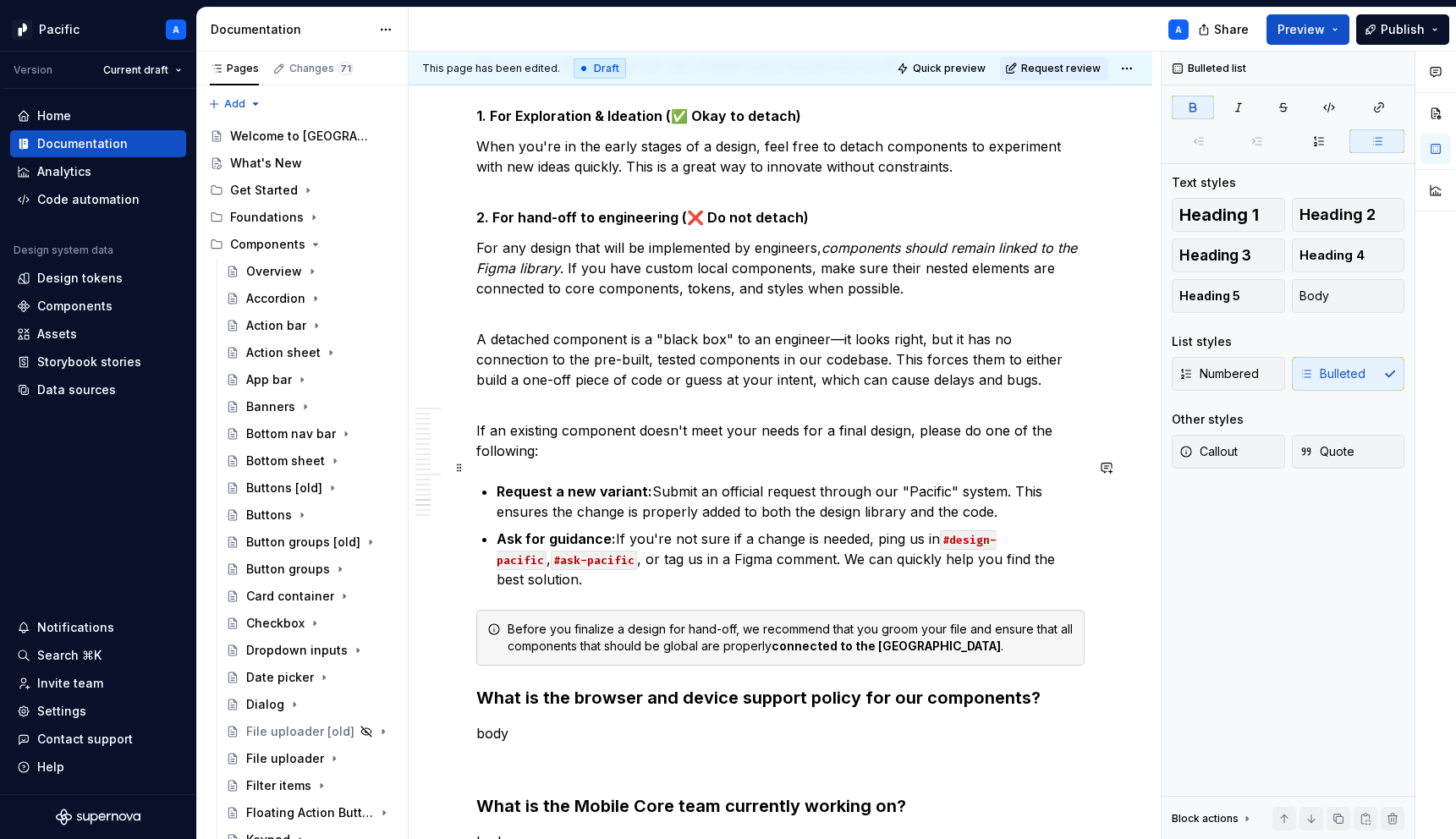
click at [599, 483] on strong "Request a new variant:" at bounding box center [575, 491] width 156 height 17
click at [569, 483] on strong "Request a new compvariant:" at bounding box center [593, 491] width 193 height 17
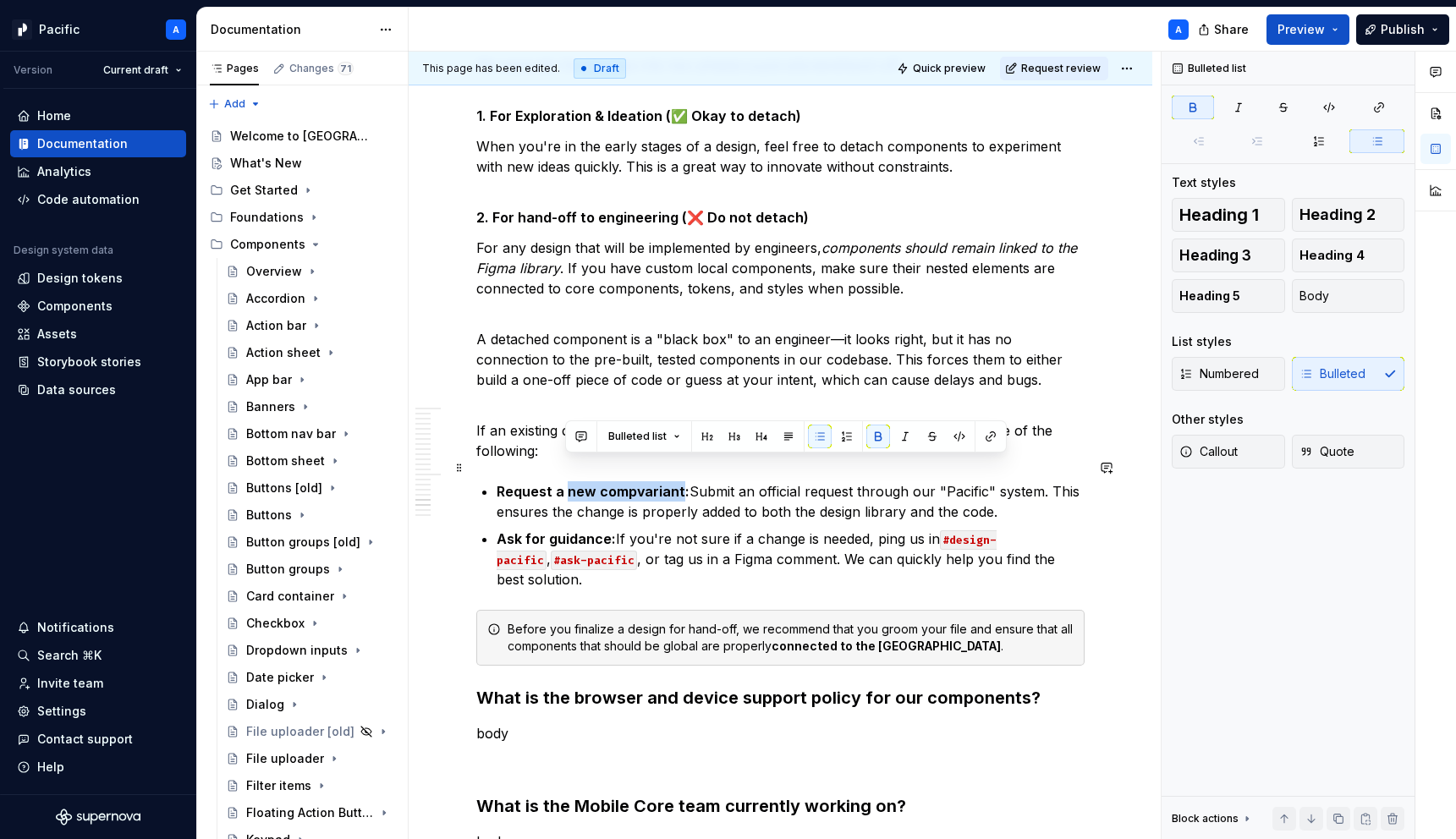
drag, startPoint x: 567, startPoint y: 467, endPoint x: 676, endPoint y: 461, distance: 109.2
click at [676, 483] on strong "Request a new compvariant:" at bounding box center [593, 491] width 193 height 17
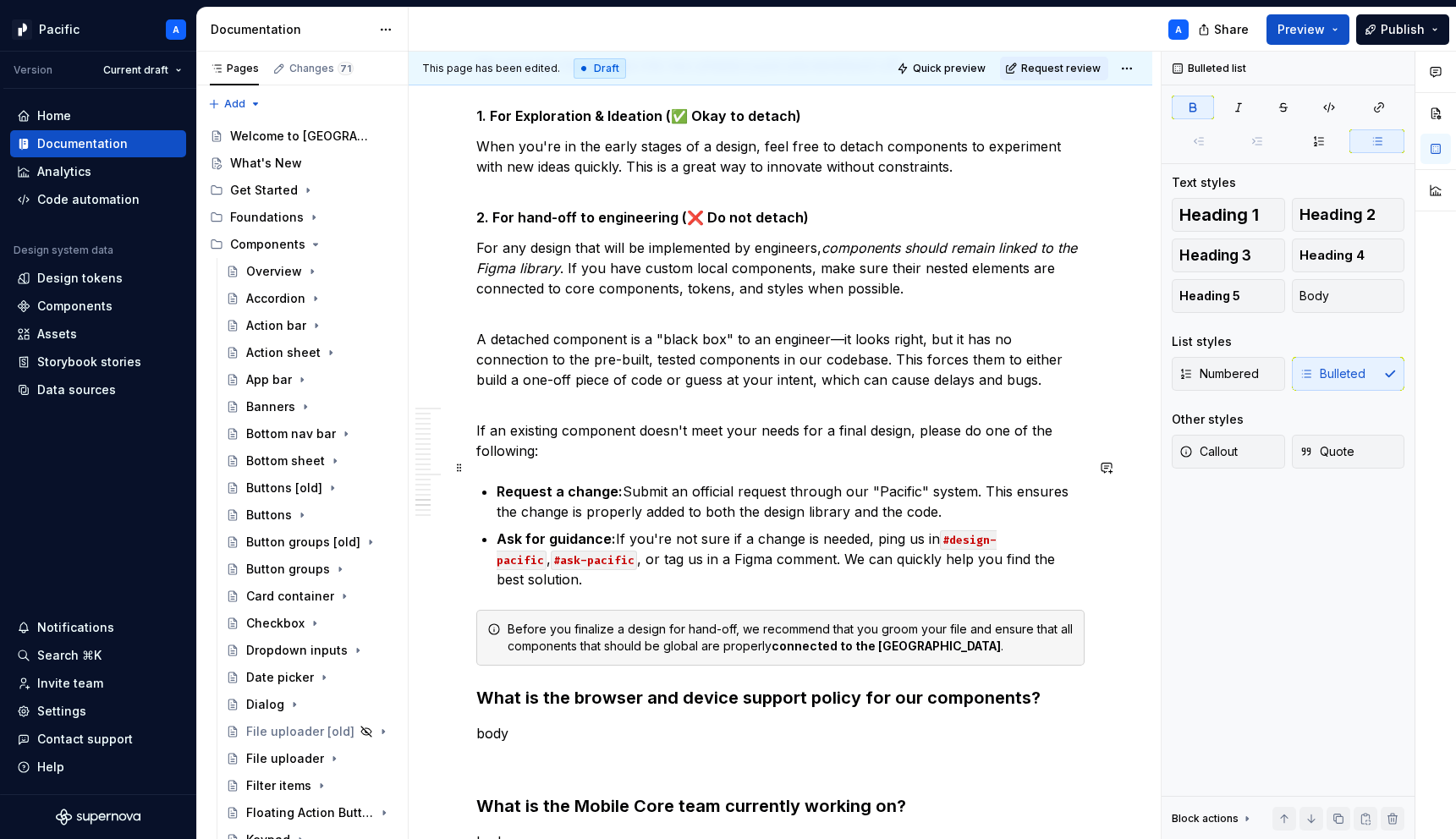
click at [916, 482] on p "Request a change: Submit an official request through our "Pacific" system. This…" at bounding box center [790, 502] width 588 height 41
click at [1010, 482] on p "Request a change: Submit an official request through our "Pacific Request" syst…" at bounding box center [790, 502] width 588 height 41
click at [620, 492] on p "Request a change: Submit an official request through our "Pacific Request" form…" at bounding box center [790, 502] width 588 height 41
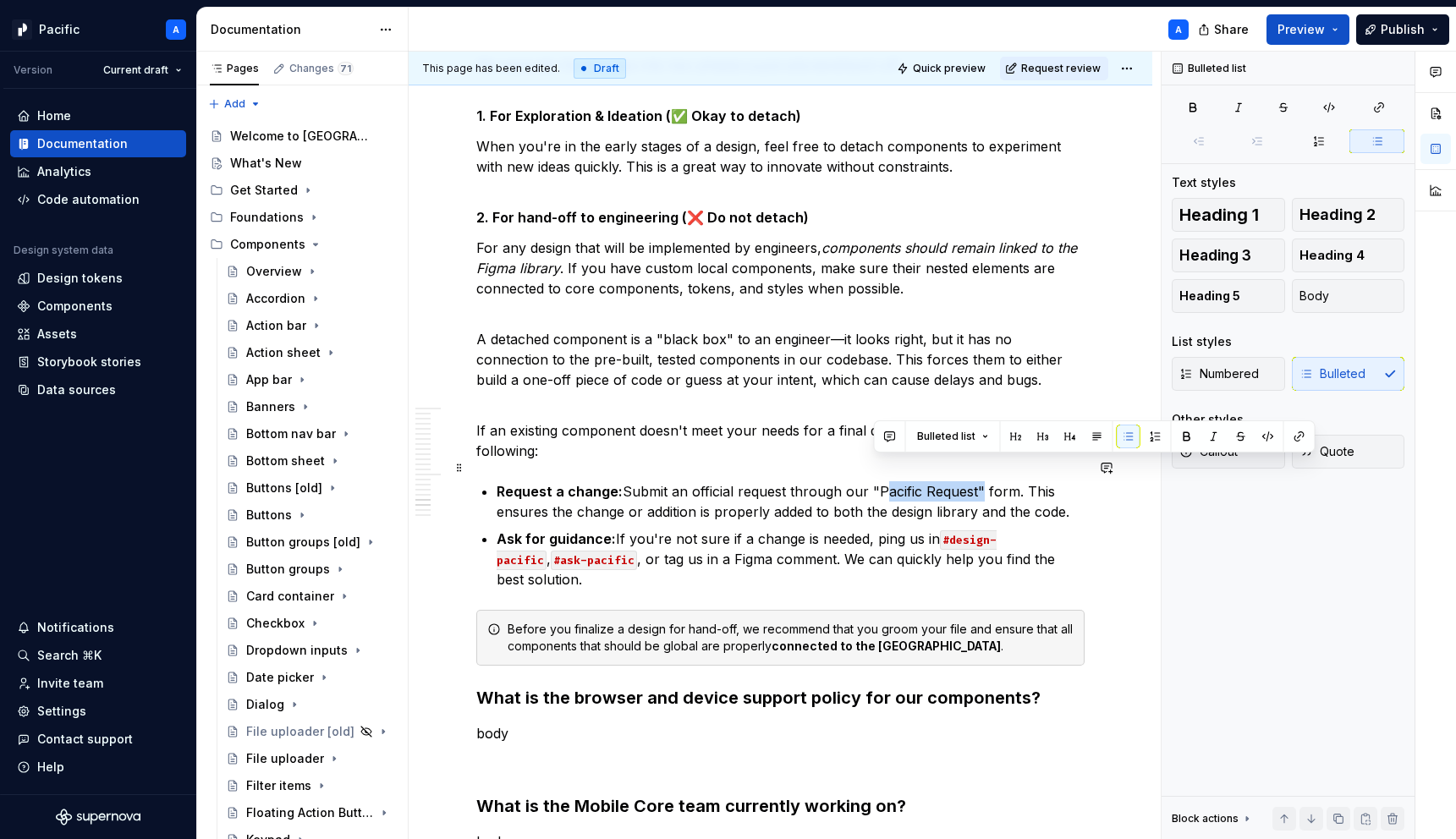
drag, startPoint x: 876, startPoint y: 467, endPoint x: 970, endPoint y: 468, distance: 94.0
click at [970, 482] on p "Request a change: Submit an official request through our "Pacific Request" form…" at bounding box center [790, 502] width 588 height 41
click at [970, 483] on strong "Pacific Request" at bounding box center [932, 491] width 106 height 17
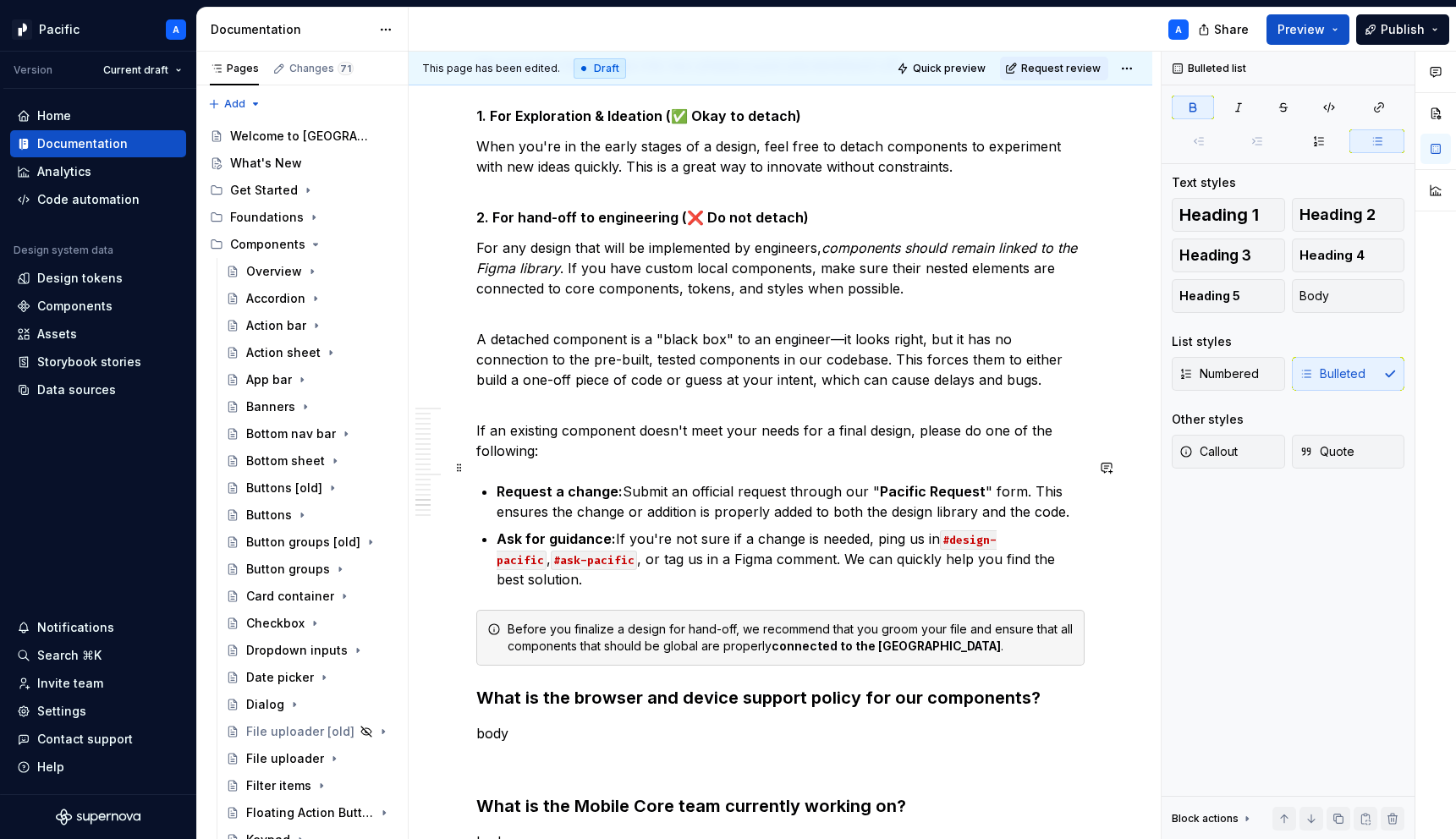
click at [978, 482] on p "Request a change: Submit an official request through our " Pacific Request " fo…" at bounding box center [790, 502] width 588 height 41
click at [880, 483] on strong "Pacific Request" at bounding box center [932, 491] width 106 height 17
click at [479, 686] on h3 "What is the browser and device support policy for our components?" at bounding box center [780, 698] width 608 height 24
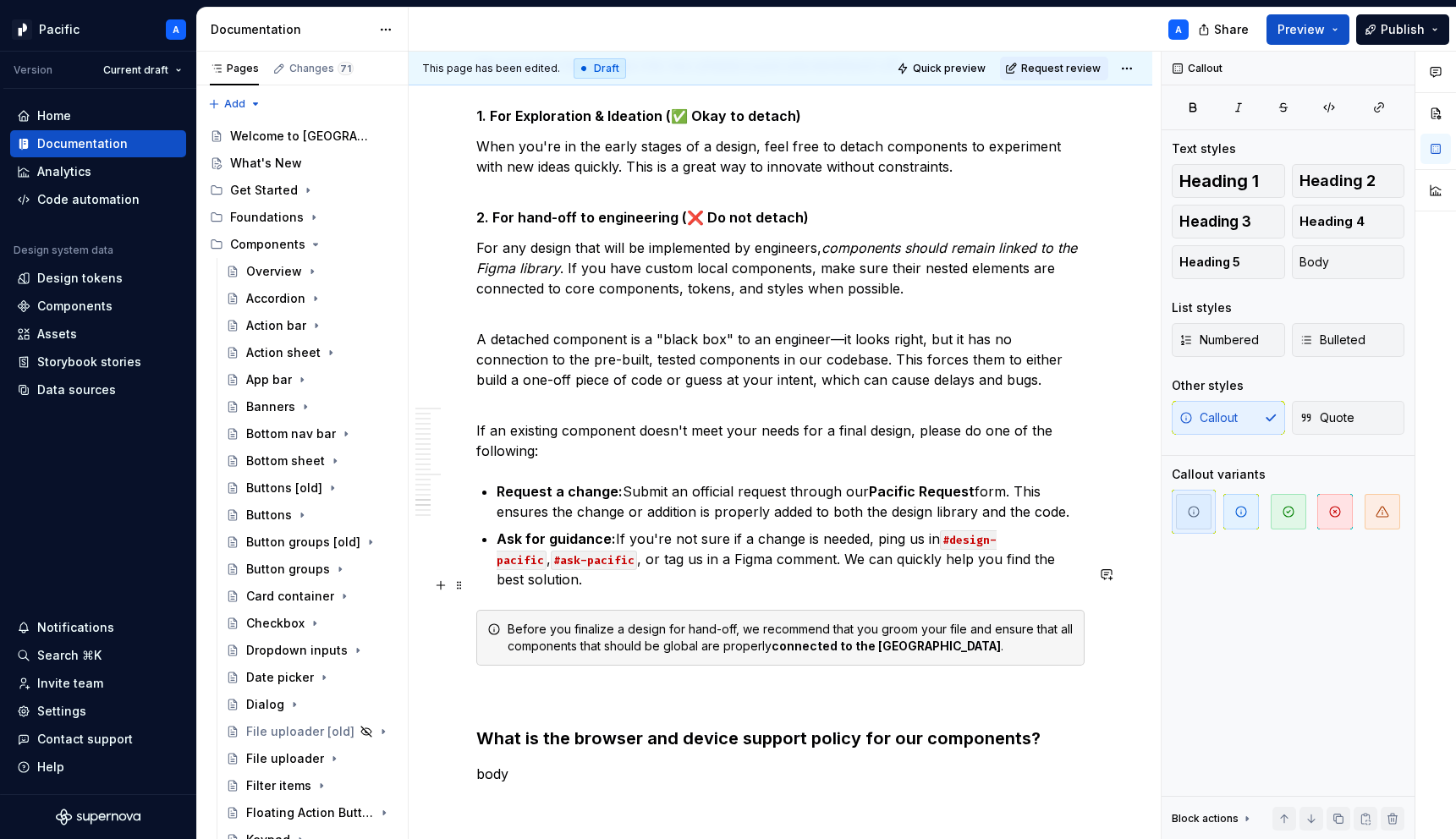
click at [765, 621] on div "Before you finalize a design for hand-off, we recommend that you groom your fil…" at bounding box center [790, 638] width 566 height 34
drag, startPoint x: 871, startPoint y: 583, endPoint x: 954, endPoint y: 580, distance: 83.1
click at [954, 621] on div "Before you finalize a design for hand-off, we highly recommend that you groom y…" at bounding box center [790, 638] width 566 height 34
click at [1011, 621] on div "Before you finalize a design for hand-off, we highly recommend grooming your fi…" at bounding box center [790, 638] width 566 height 34
drag, startPoint x: 976, startPoint y: 585, endPoint x: 995, endPoint y: 582, distance: 19.2
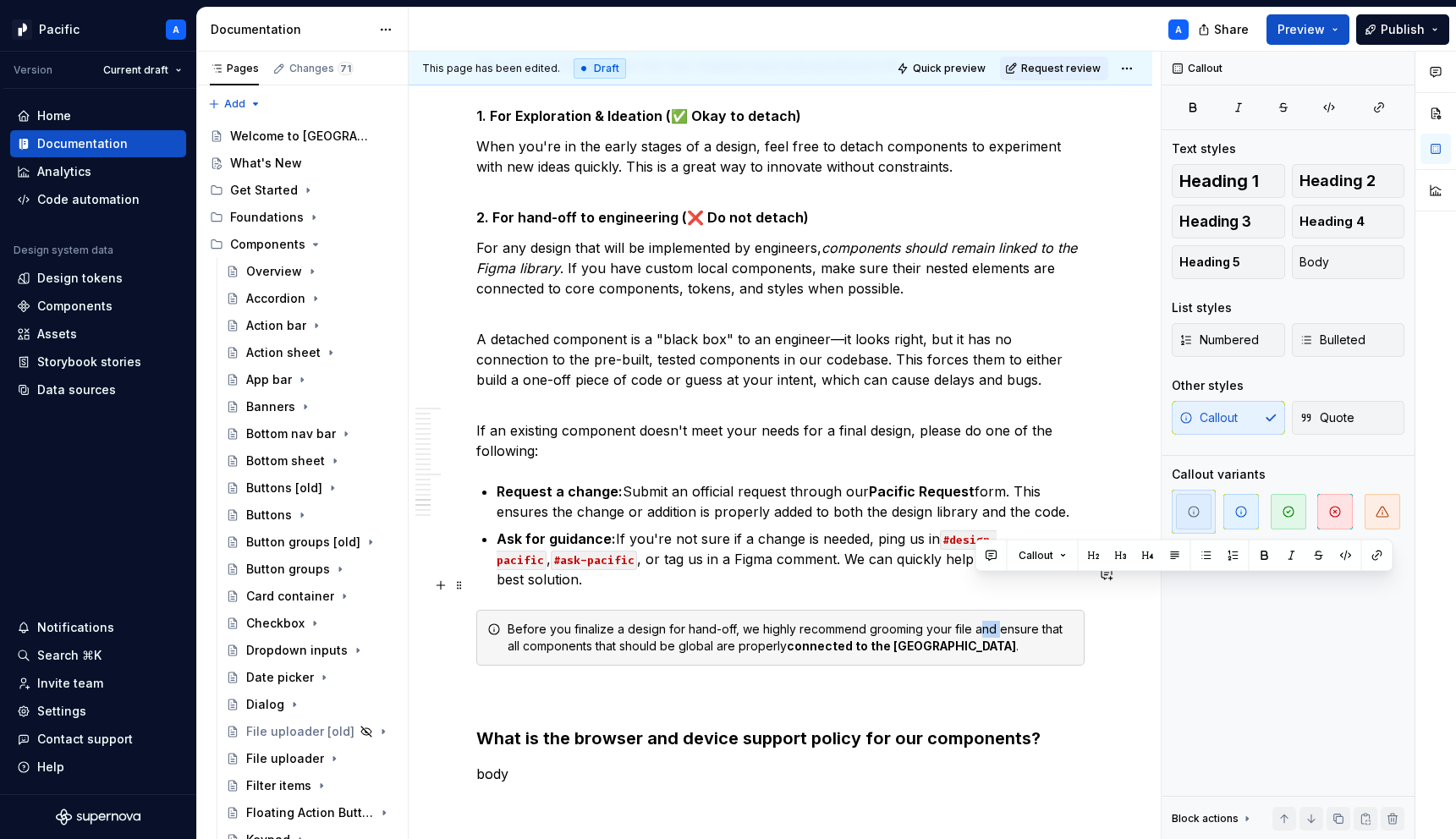
click at [995, 621] on div "Before you finalize a design for hand-off, we highly recommend grooming your fi…" at bounding box center [790, 638] width 566 height 34
click at [1038, 621] on div "Before you finalize a design for hand-off, we highly recommend grooming your fi…" at bounding box center [790, 638] width 566 height 34
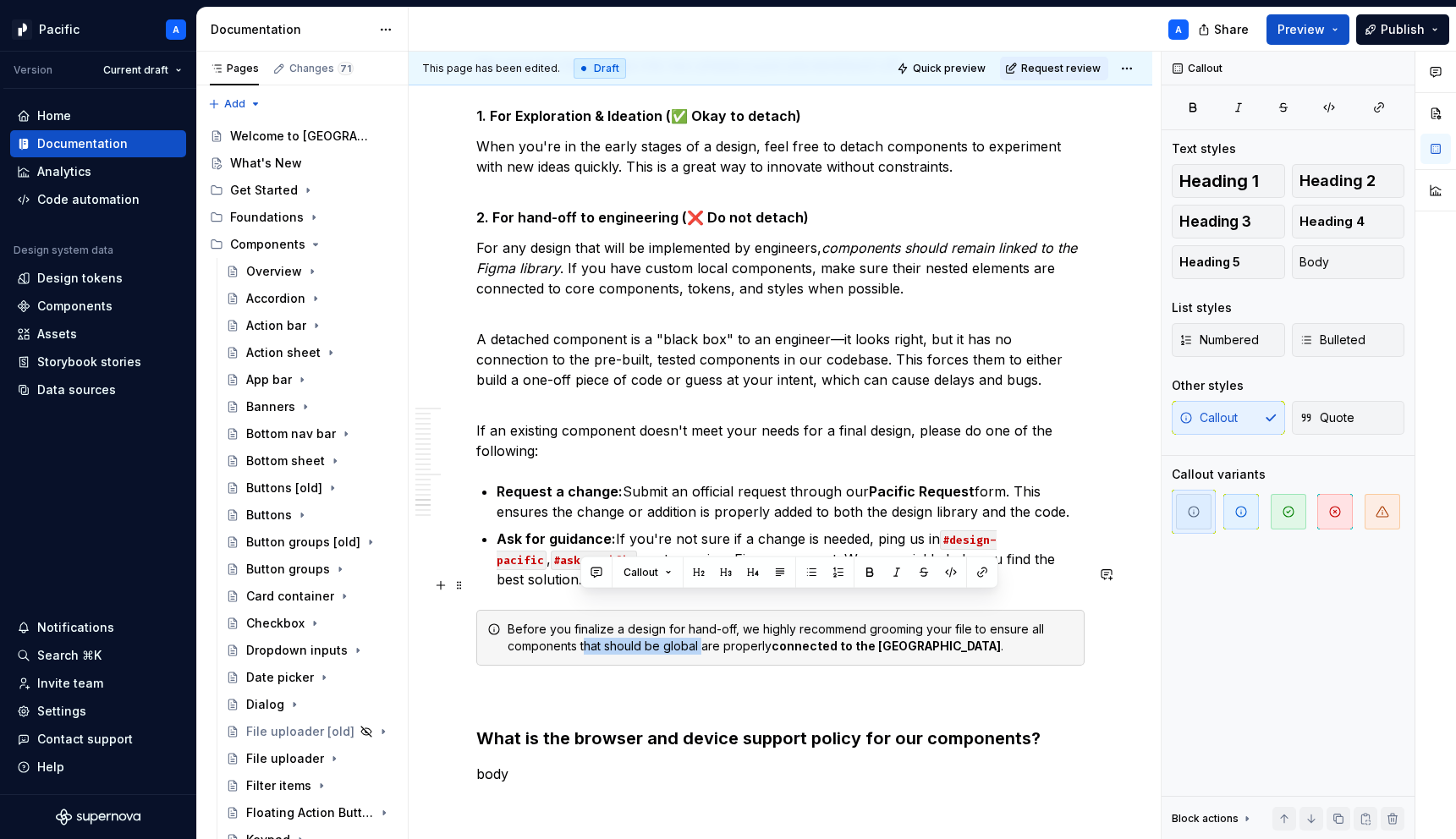
drag, startPoint x: 579, startPoint y: 604, endPoint x: 696, endPoint y: 606, distance: 117.0
click at [696, 621] on div "Before you finalize a design for hand-off, we highly recommend grooming your fi…" at bounding box center [790, 638] width 566 height 34
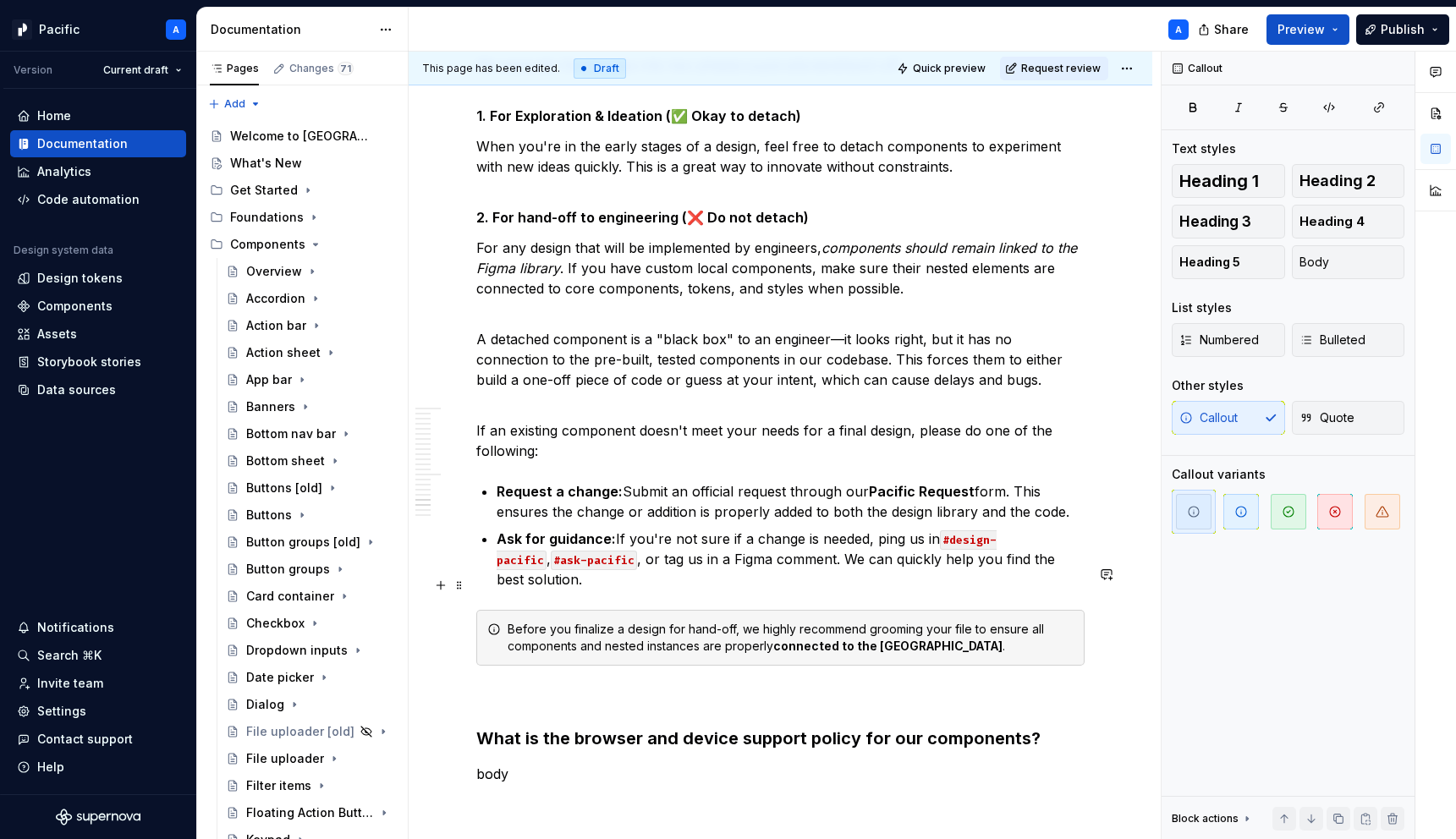
click at [1024, 621] on div "Before you finalize a design for hand-off, we highly recommend grooming your fi…" at bounding box center [790, 638] width 566 height 34
click at [674, 727] on h3 "What is the browser and device support policy for our components?" at bounding box center [780, 739] width 608 height 24
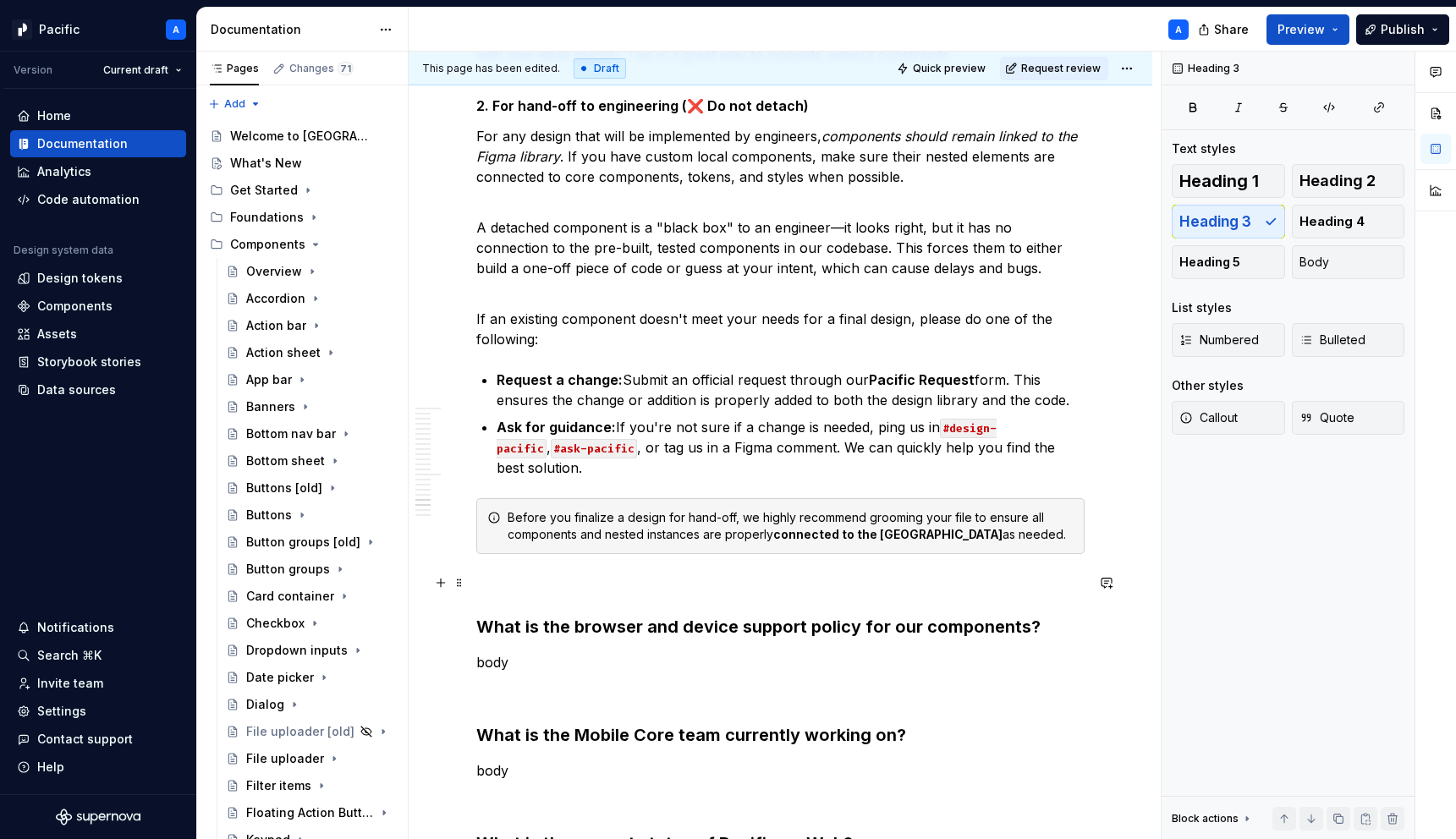
scroll to position [3945, 0]
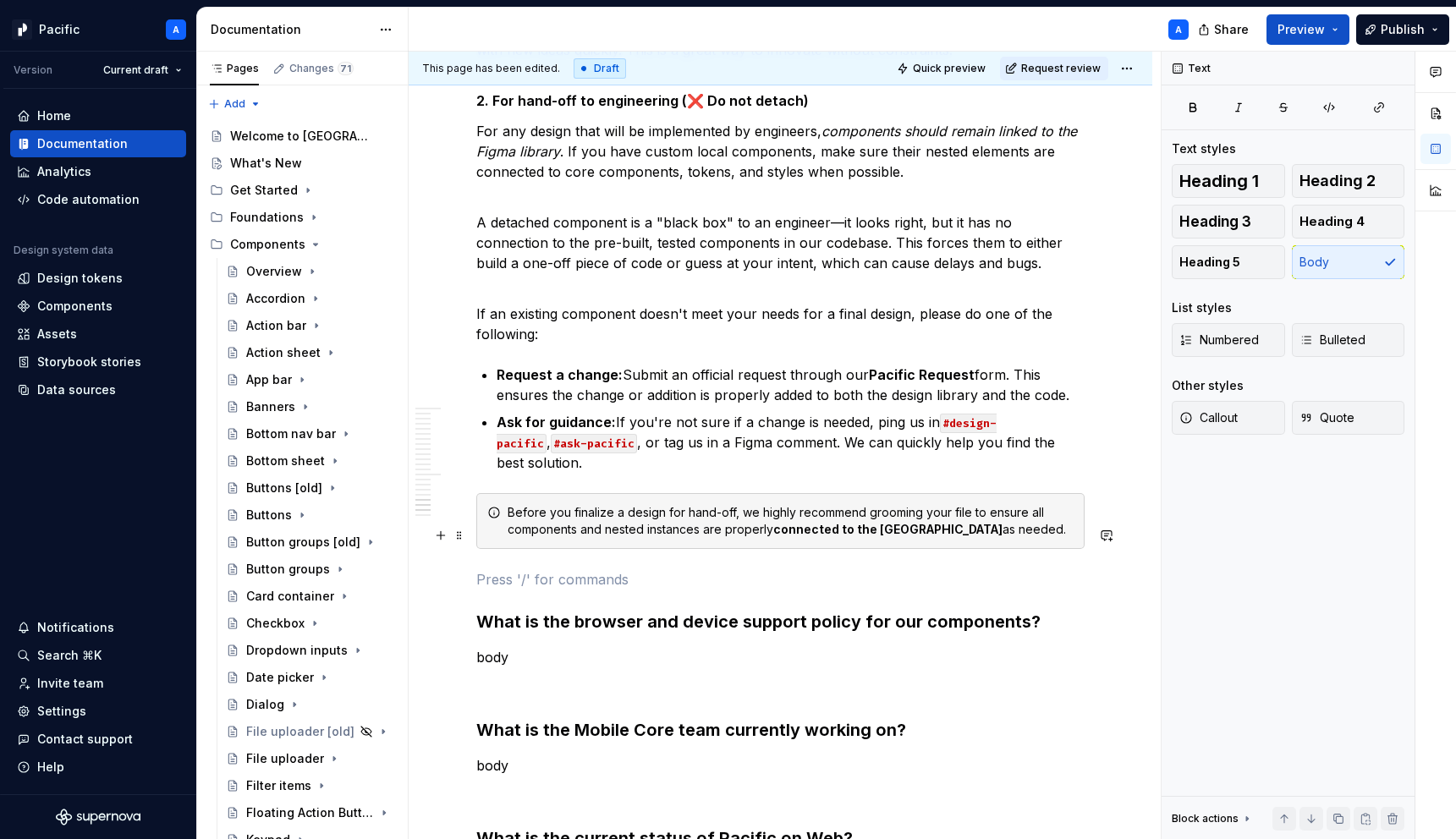
click at [689, 569] on p at bounding box center [780, 579] width 608 height 20
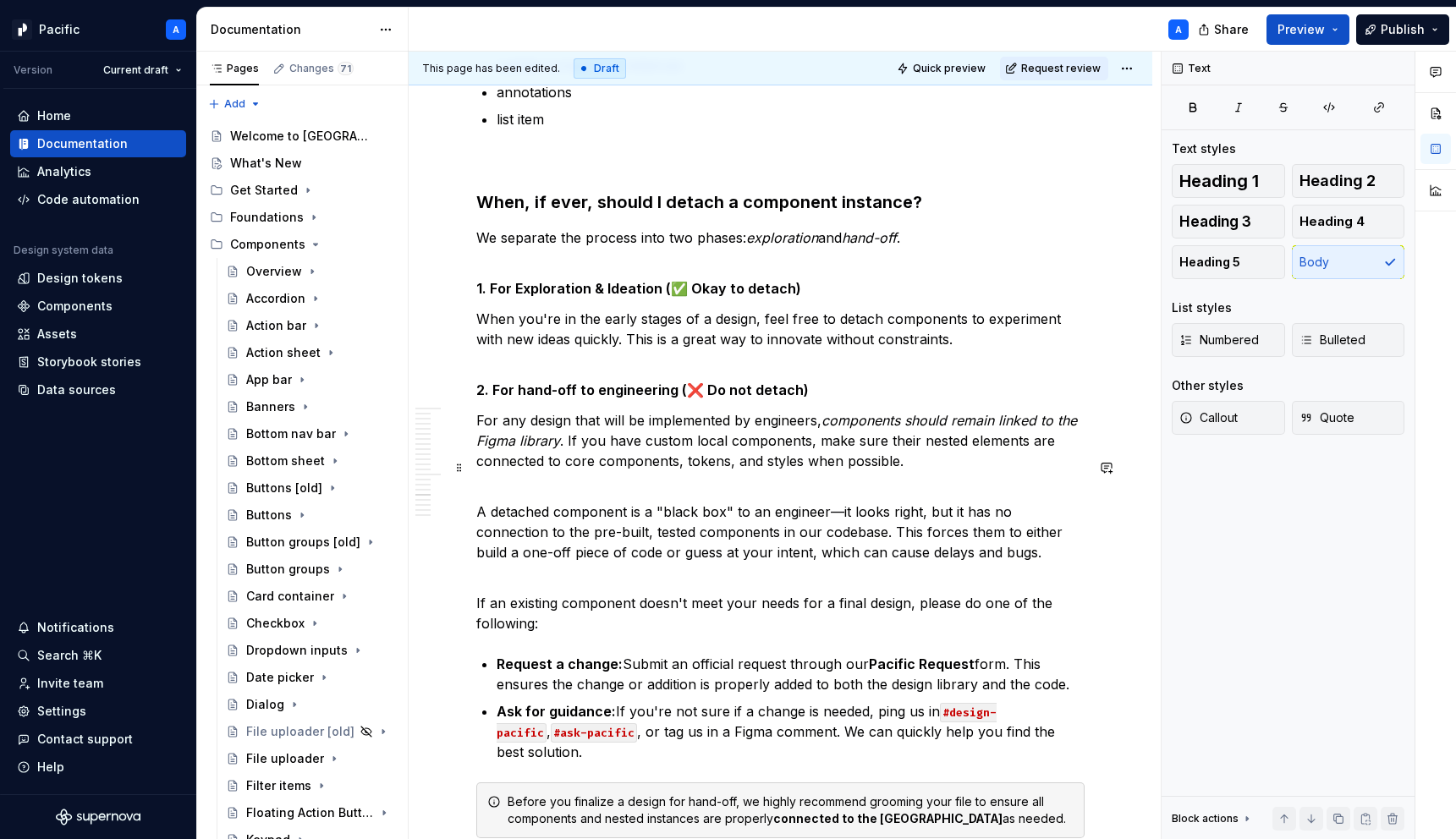
scroll to position [3642, 0]
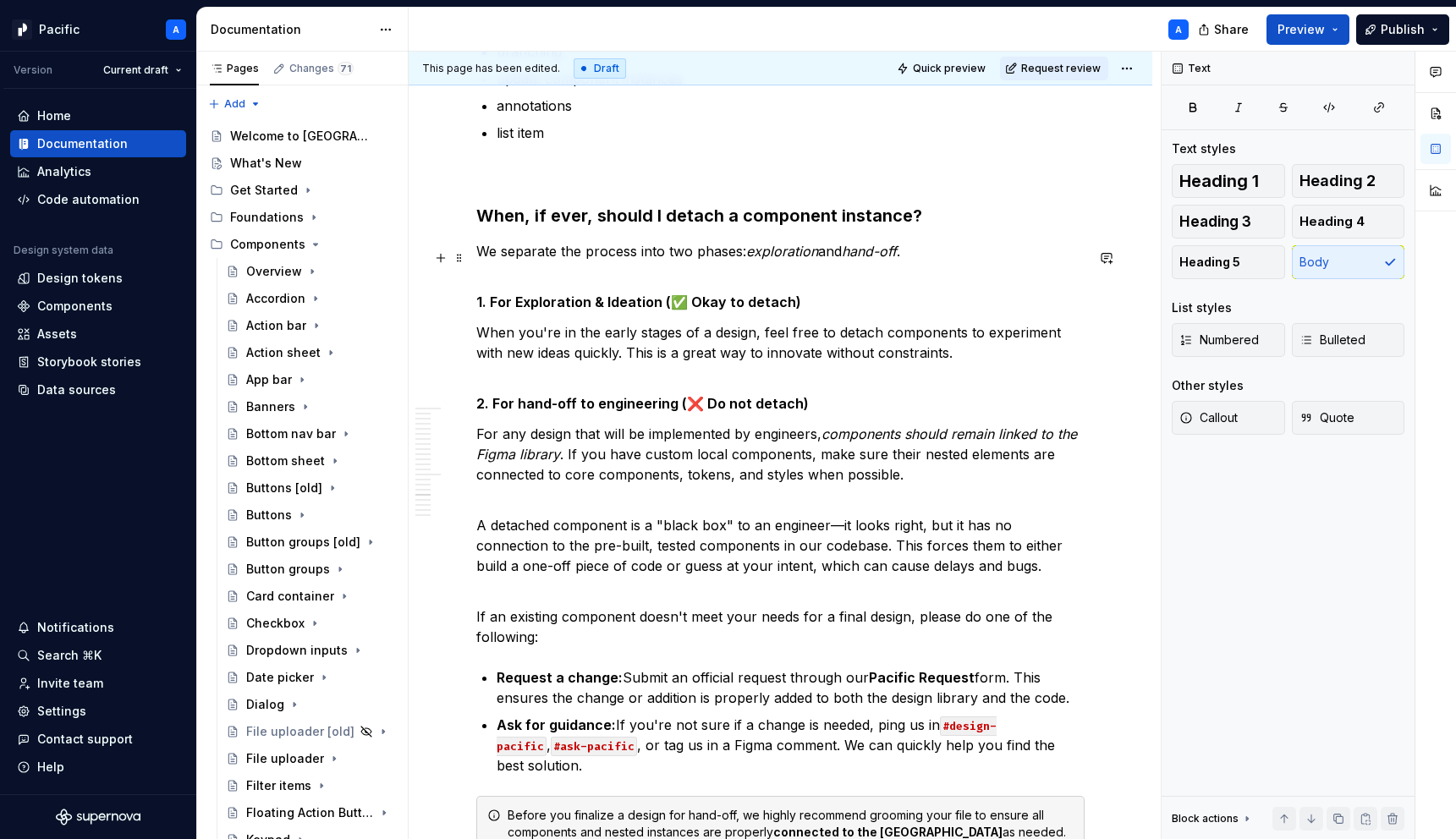
click at [491, 294] on strong "1. For Exploration & Ideation (✅ Okay to detach)" at bounding box center [638, 302] width 325 height 17
click at [1233, 332] on span "Numbered" at bounding box center [1219, 340] width 80 height 17
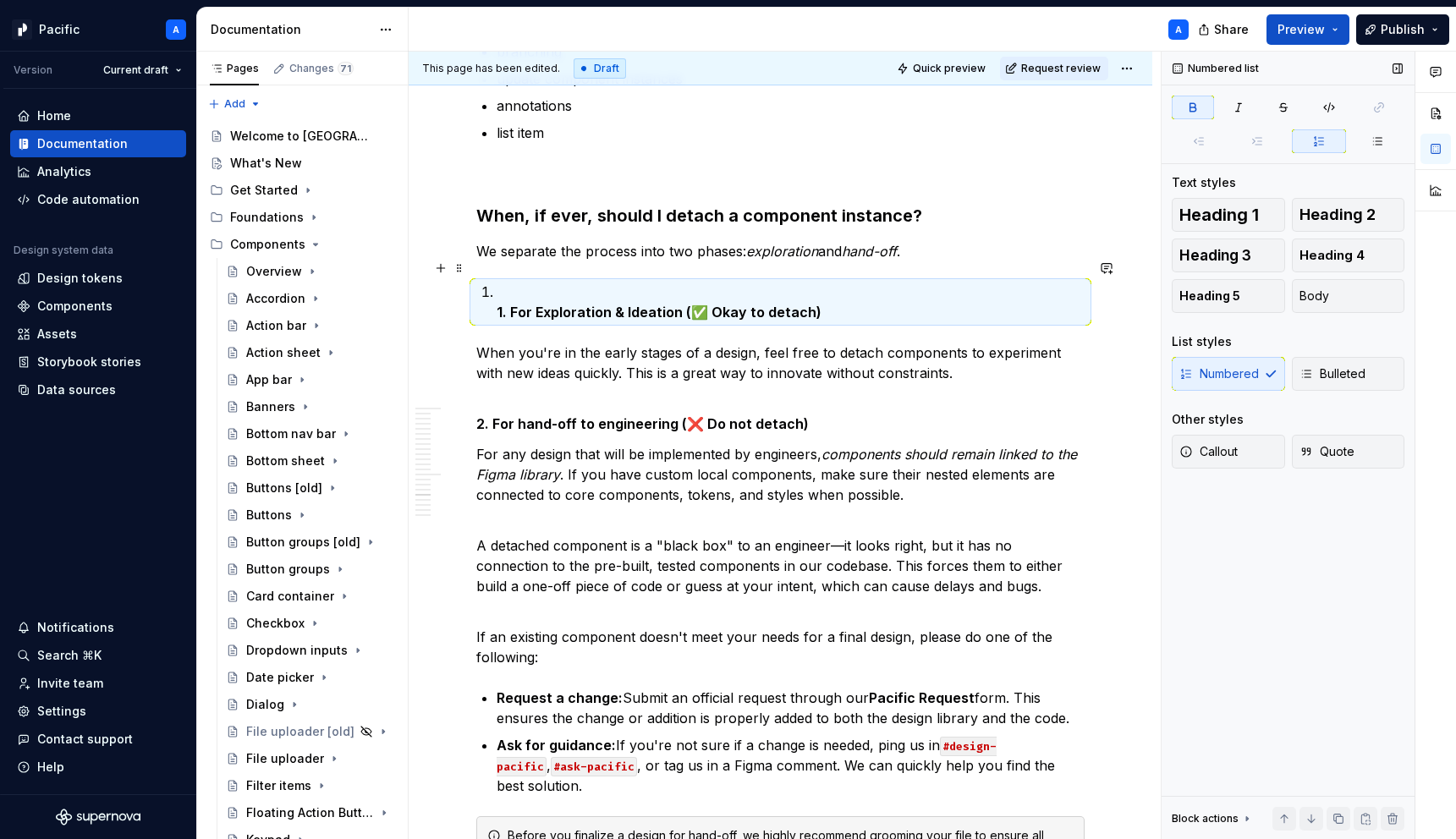
click at [505, 304] on strong "1. For Exploration & Ideation (✅ Okay to detach)" at bounding box center [659, 312] width 325 height 17
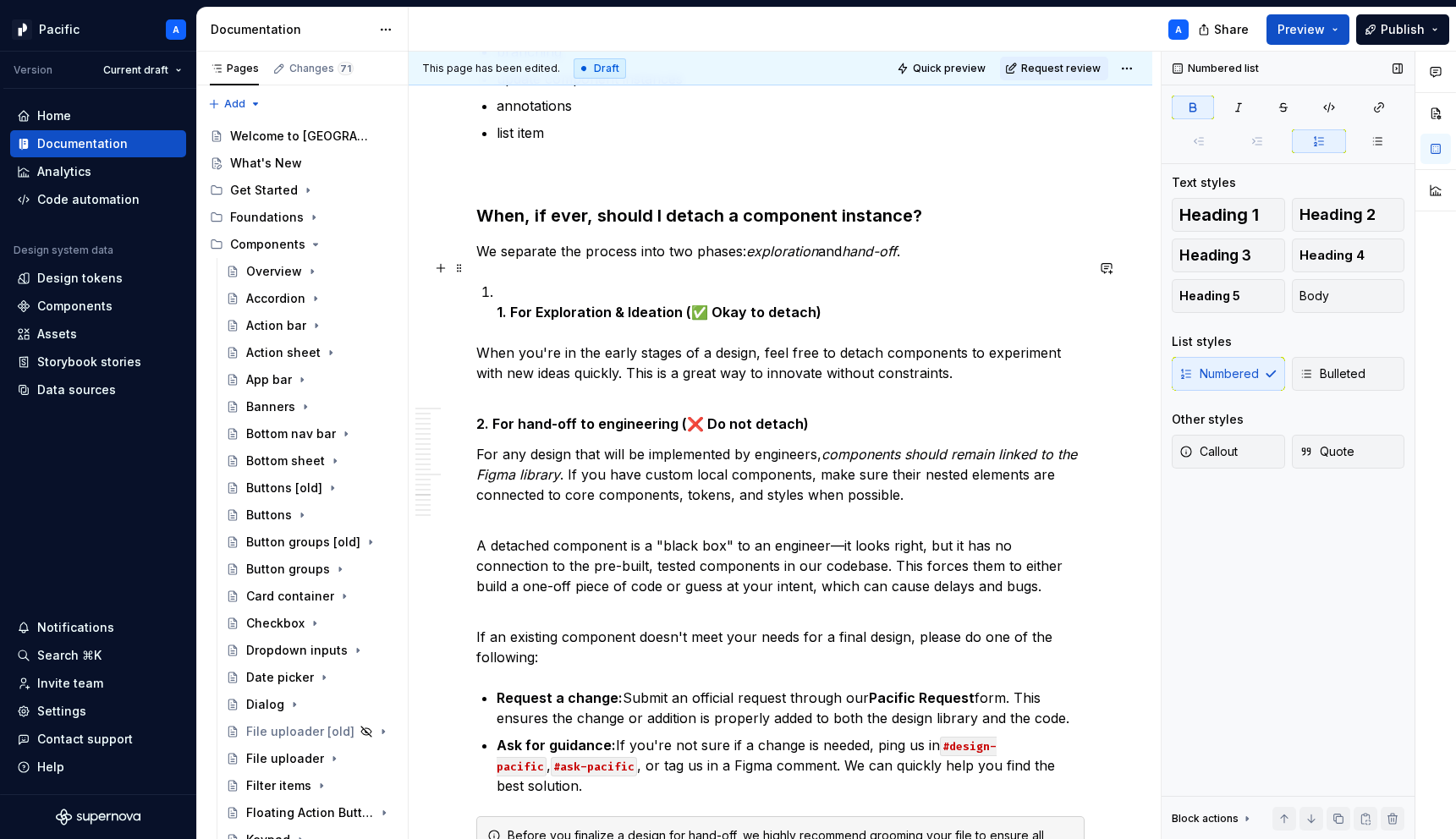
click at [507, 304] on strong "1. For Exploration & Ideation (✅ Okay to detach)" at bounding box center [659, 312] width 325 height 17
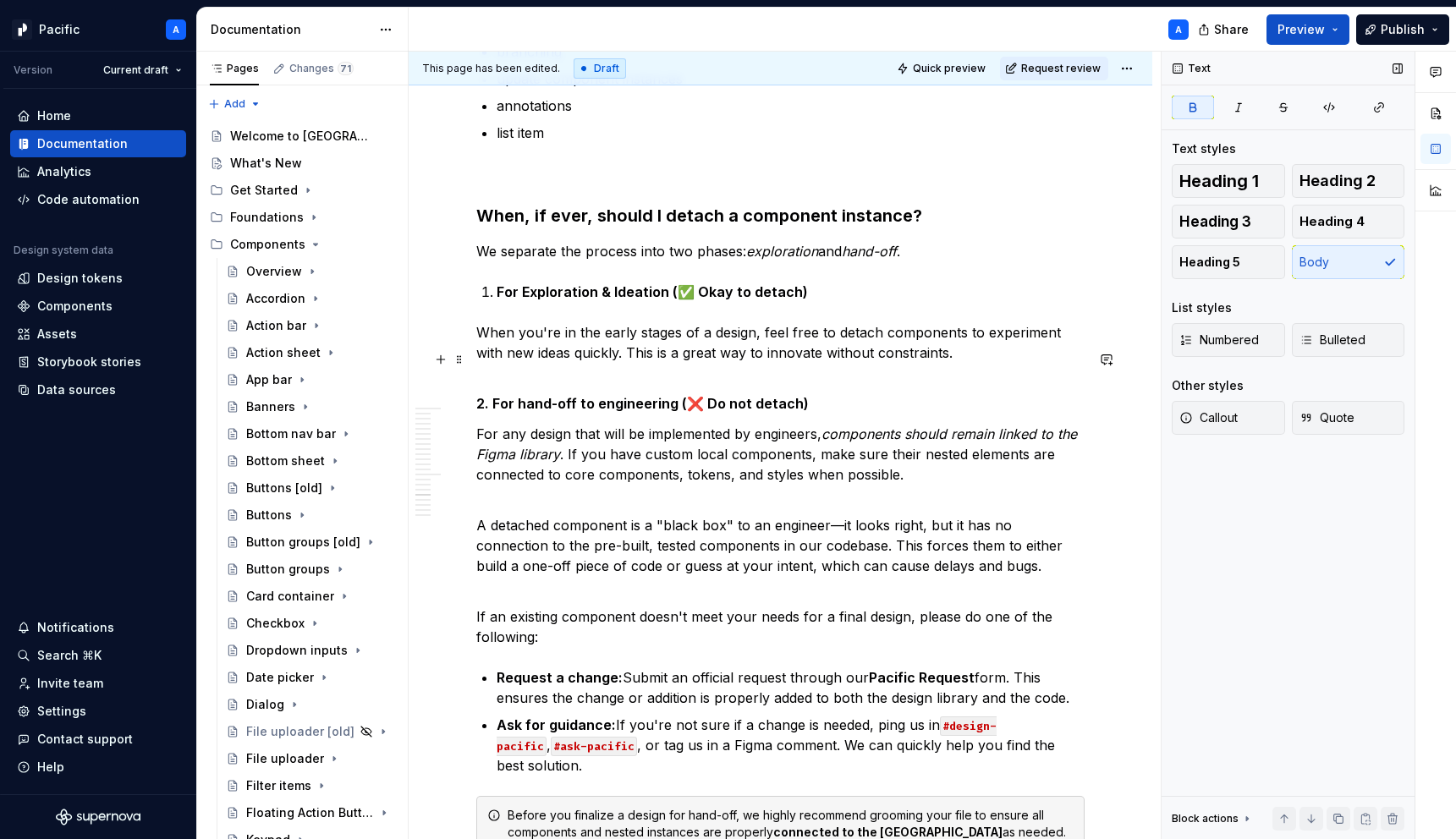
click at [488, 396] on strong "2. For hand-off to engineering (❌ Do not detach)" at bounding box center [642, 404] width 333 height 17
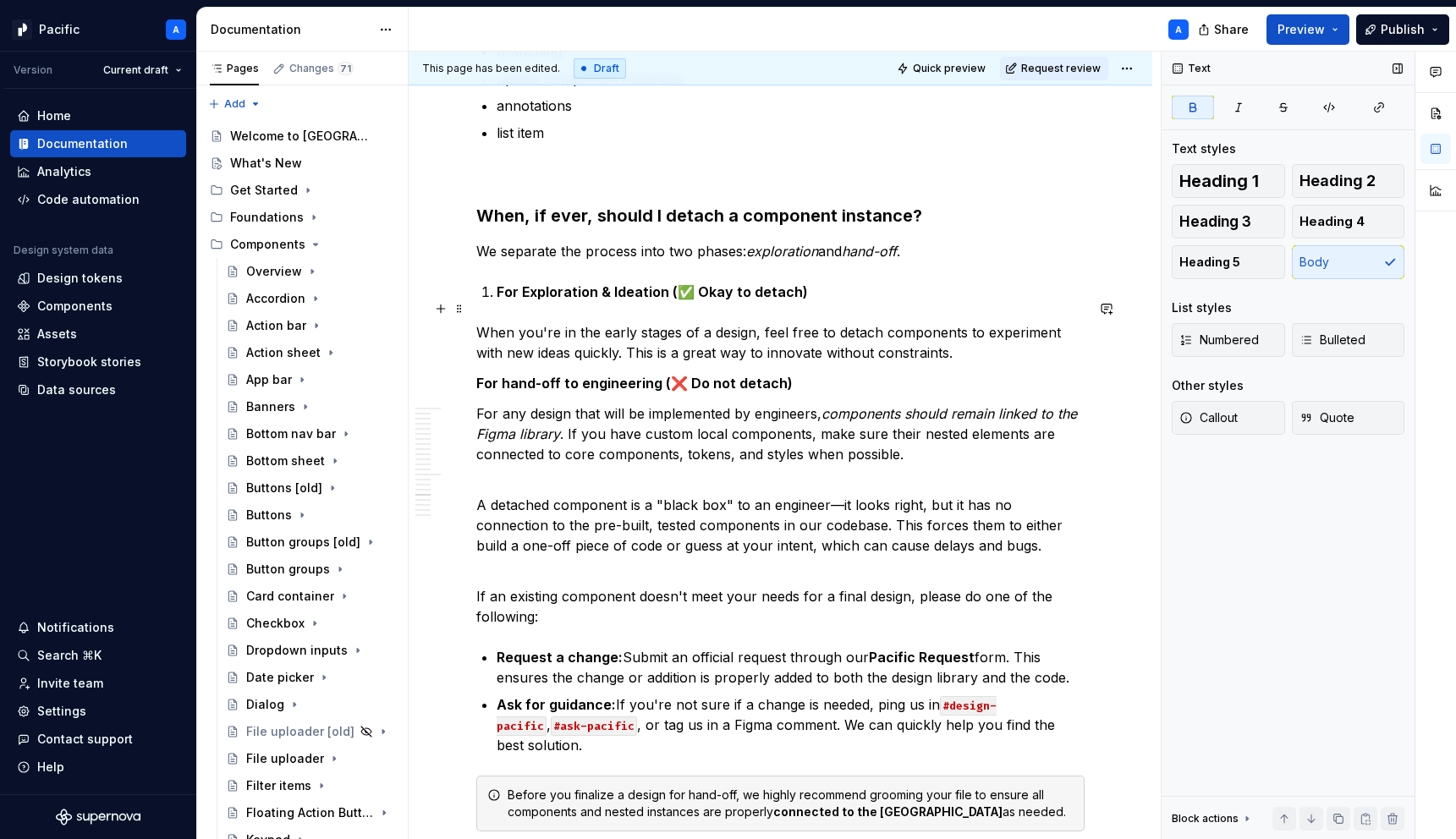
click at [684, 322] on p "When you're in the early stages of a design, feel free to detach components to …" at bounding box center [780, 342] width 608 height 41
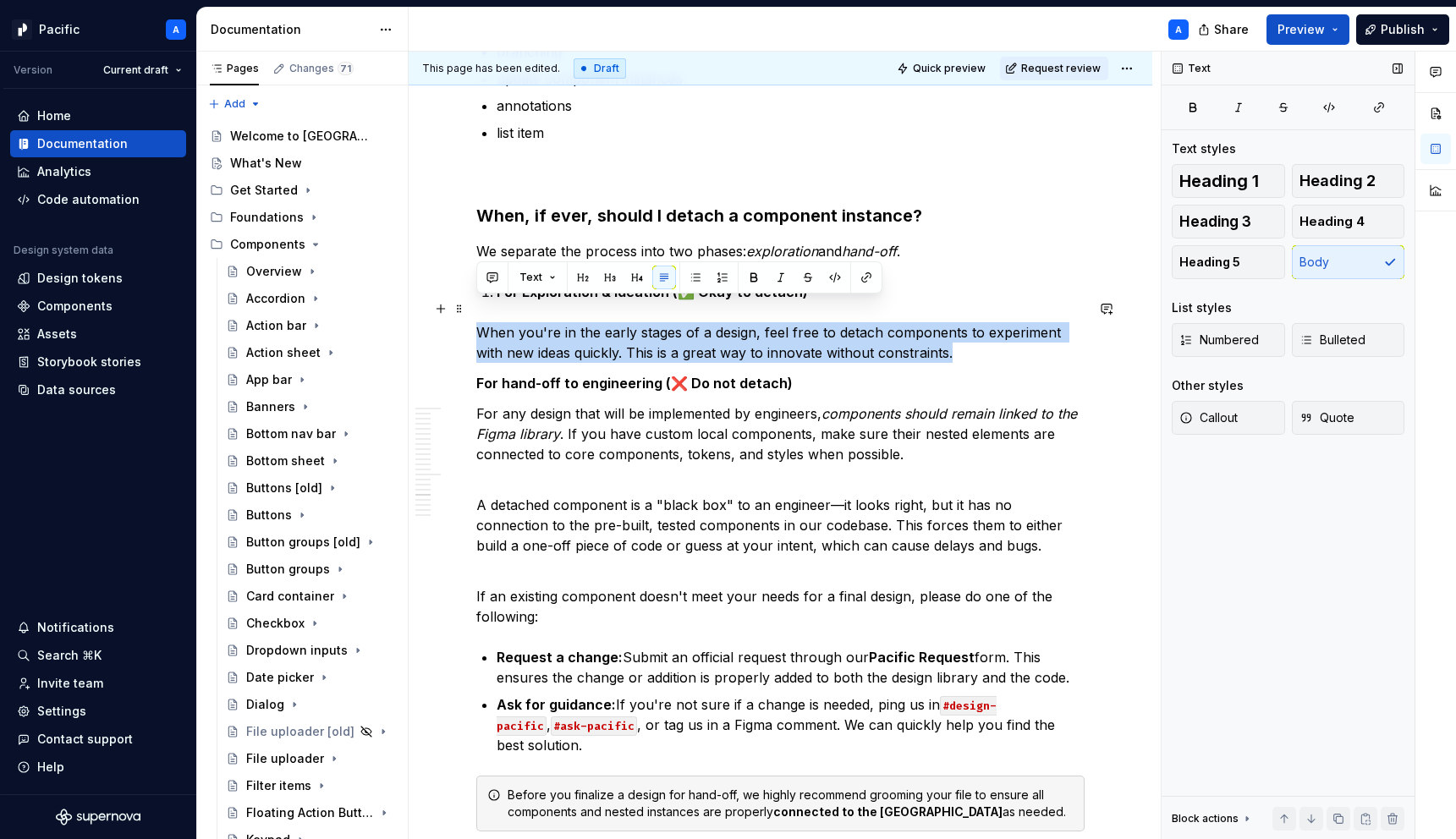
click at [684, 322] on p "When you're in the early stages of a design, feel free to detach components to …" at bounding box center [780, 342] width 608 height 41
copy p "When you're in the early stages of a design, feel free to detach components to …"
click at [636, 322] on p "When you're in the early stages of a design, feel free to detach components to …" at bounding box center [780, 342] width 608 height 41
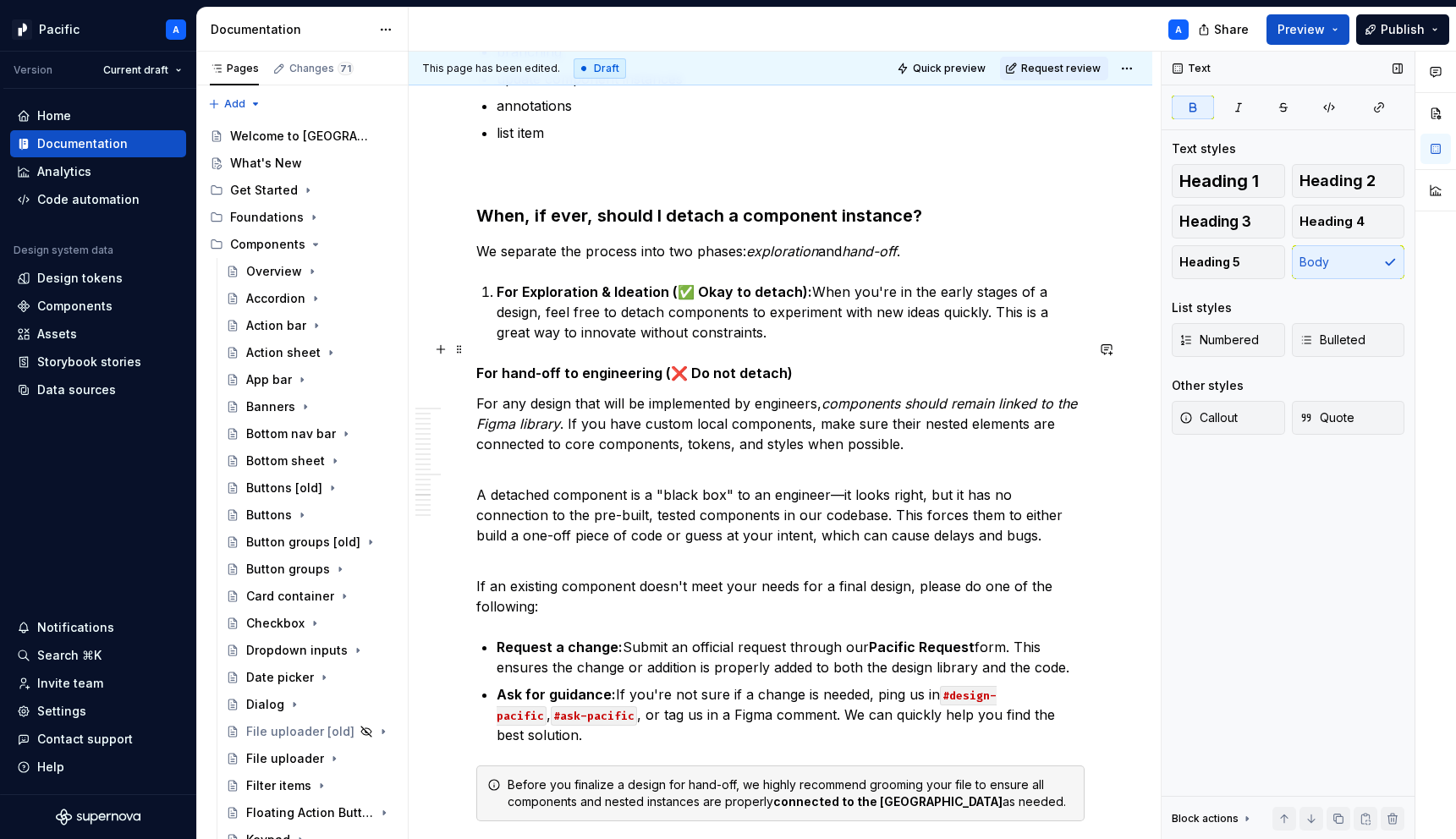
click at [482, 365] on strong "For hand-off to engineering (❌ Do not detach)" at bounding box center [634, 372] width 317 height 17
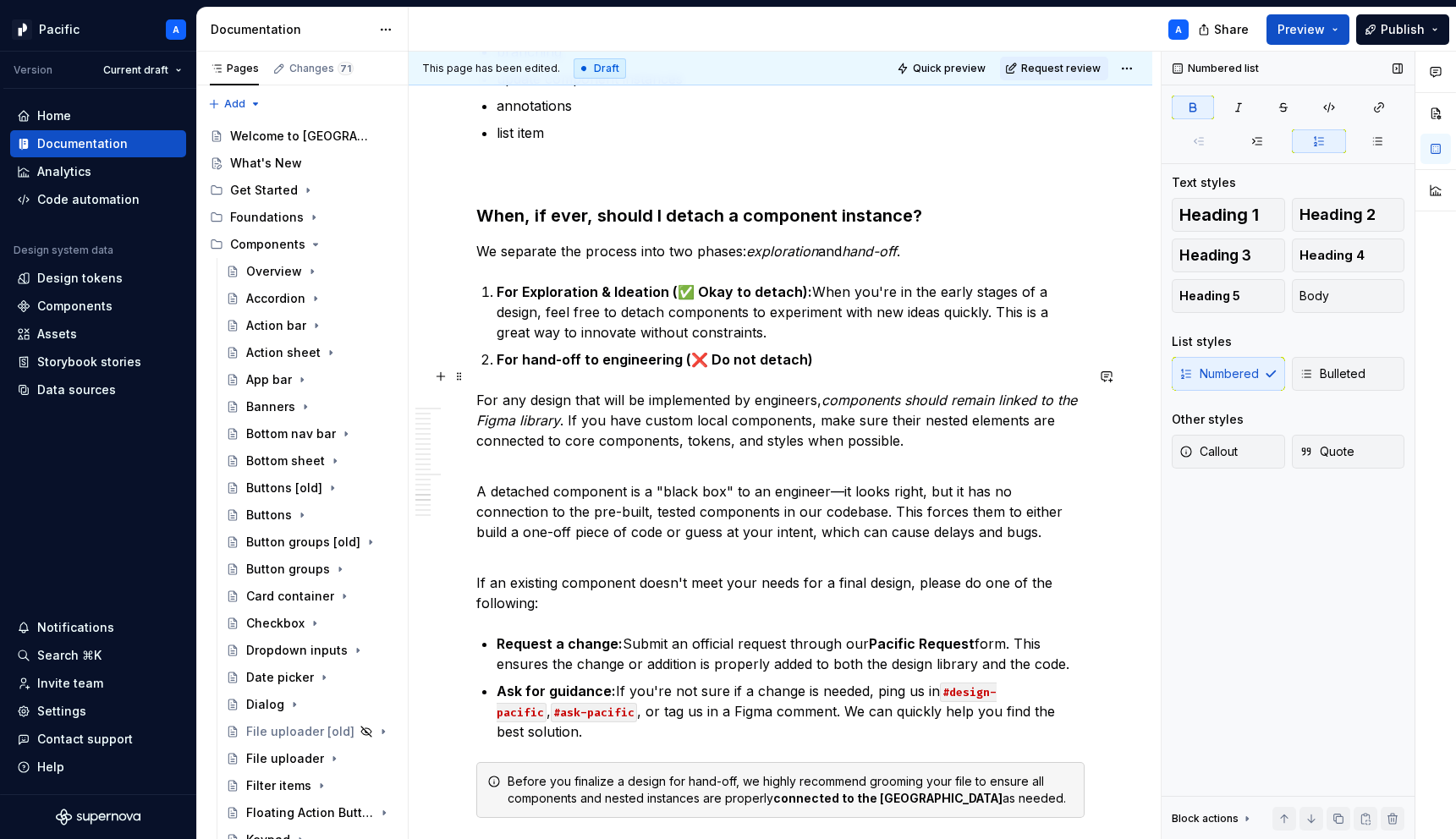
click at [477, 390] on p "For any design that will be implemented by engineers, components should remain …" at bounding box center [780, 420] width 608 height 61
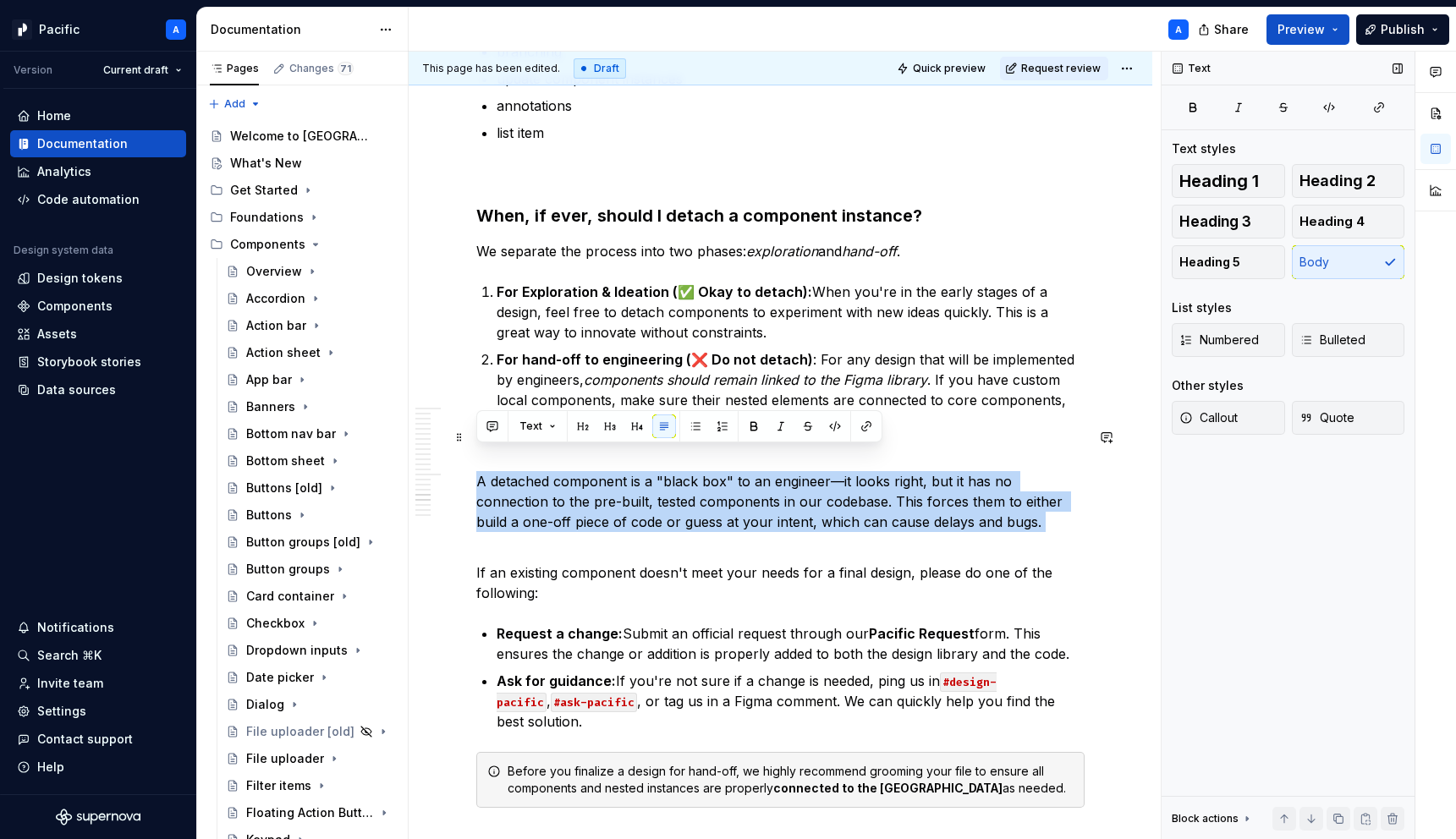
drag, startPoint x: 478, startPoint y: 459, endPoint x: 990, endPoint y: 506, distance: 514.2
click at [990, 506] on p "A detached component is a "black box" to an engineer—it looks right, but it has…" at bounding box center [780, 502] width 608 height 101
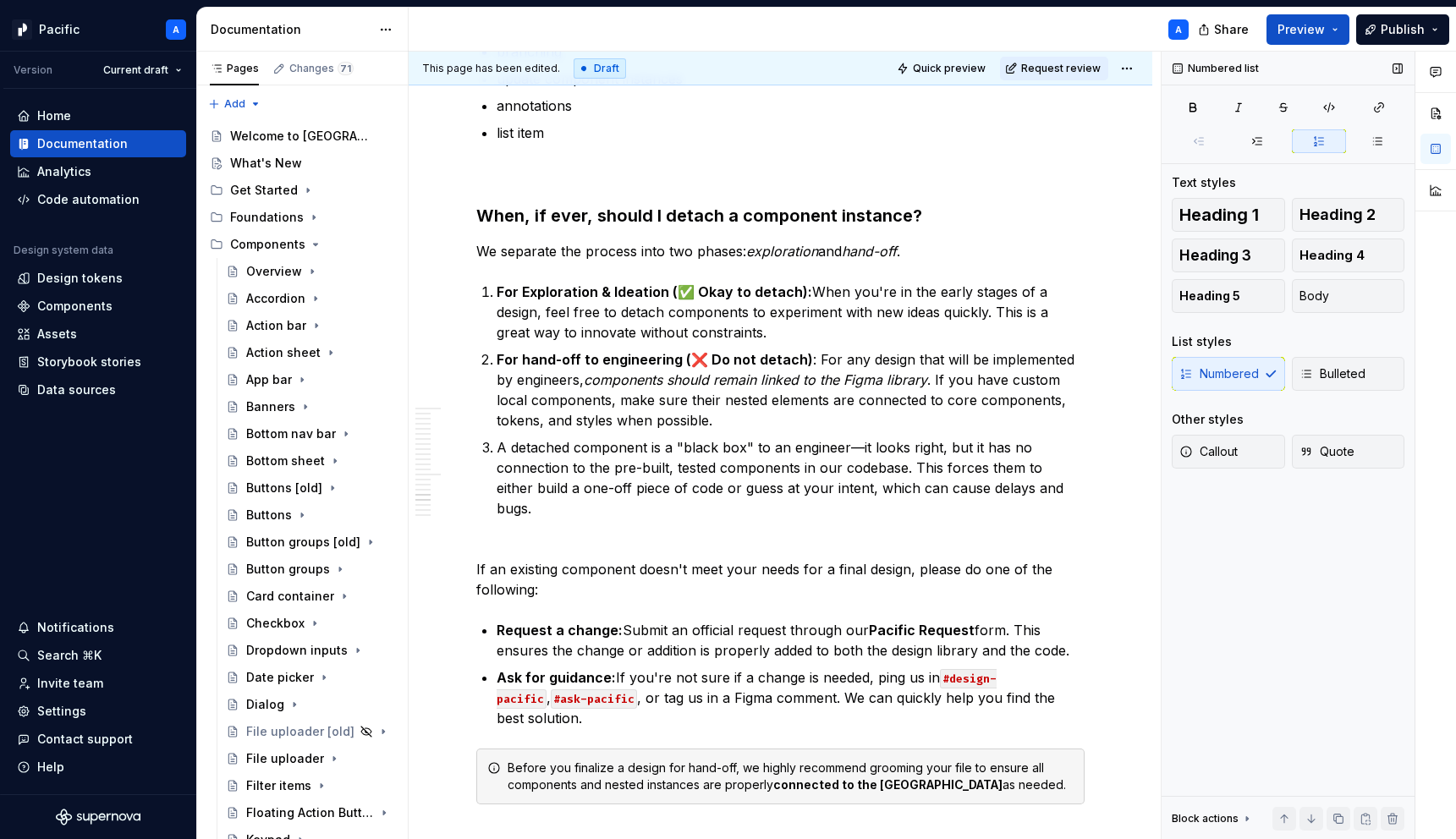
click at [1236, 372] on div "Numbered Bulleted" at bounding box center [1288, 374] width 232 height 34
click at [1263, 370] on div "Numbered Bulleted" at bounding box center [1288, 374] width 232 height 34
click at [1336, 299] on button "Body" at bounding box center [1349, 296] width 114 height 34
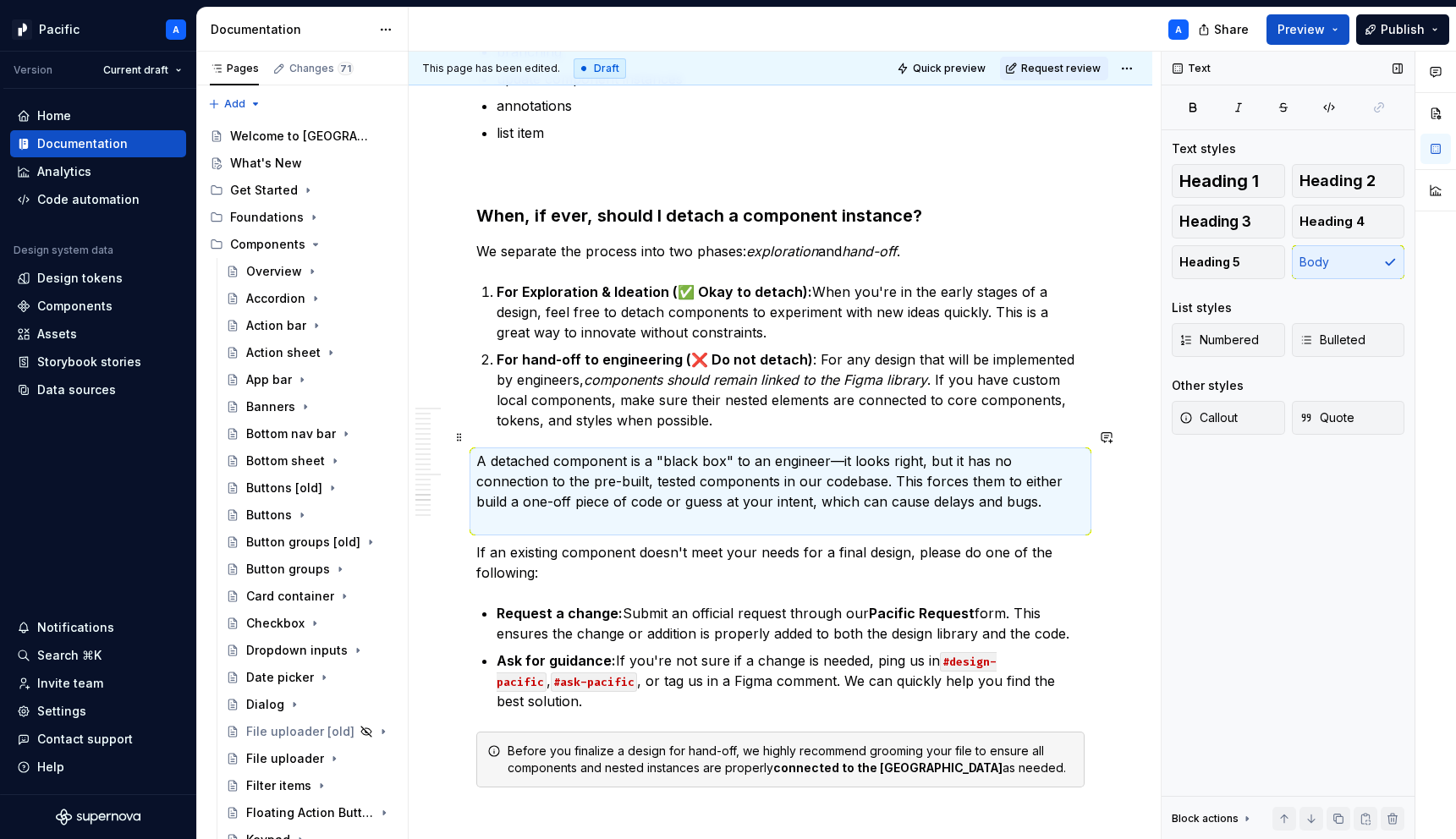
click at [816, 471] on p "A detached component is a "black box" to an engineer—it looks right, but it has…" at bounding box center [780, 492] width 608 height 82
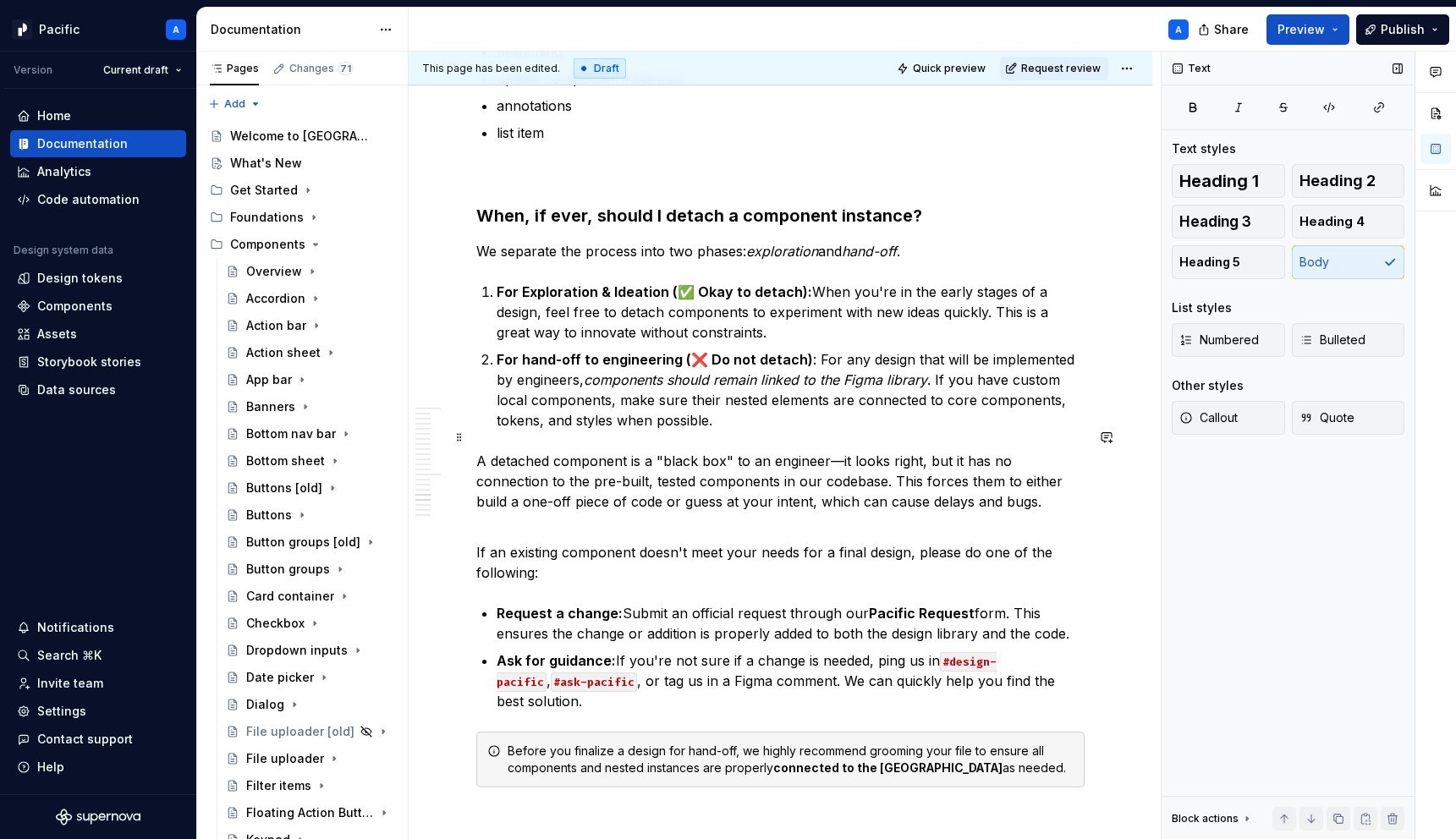
scroll to position [3635, 0]
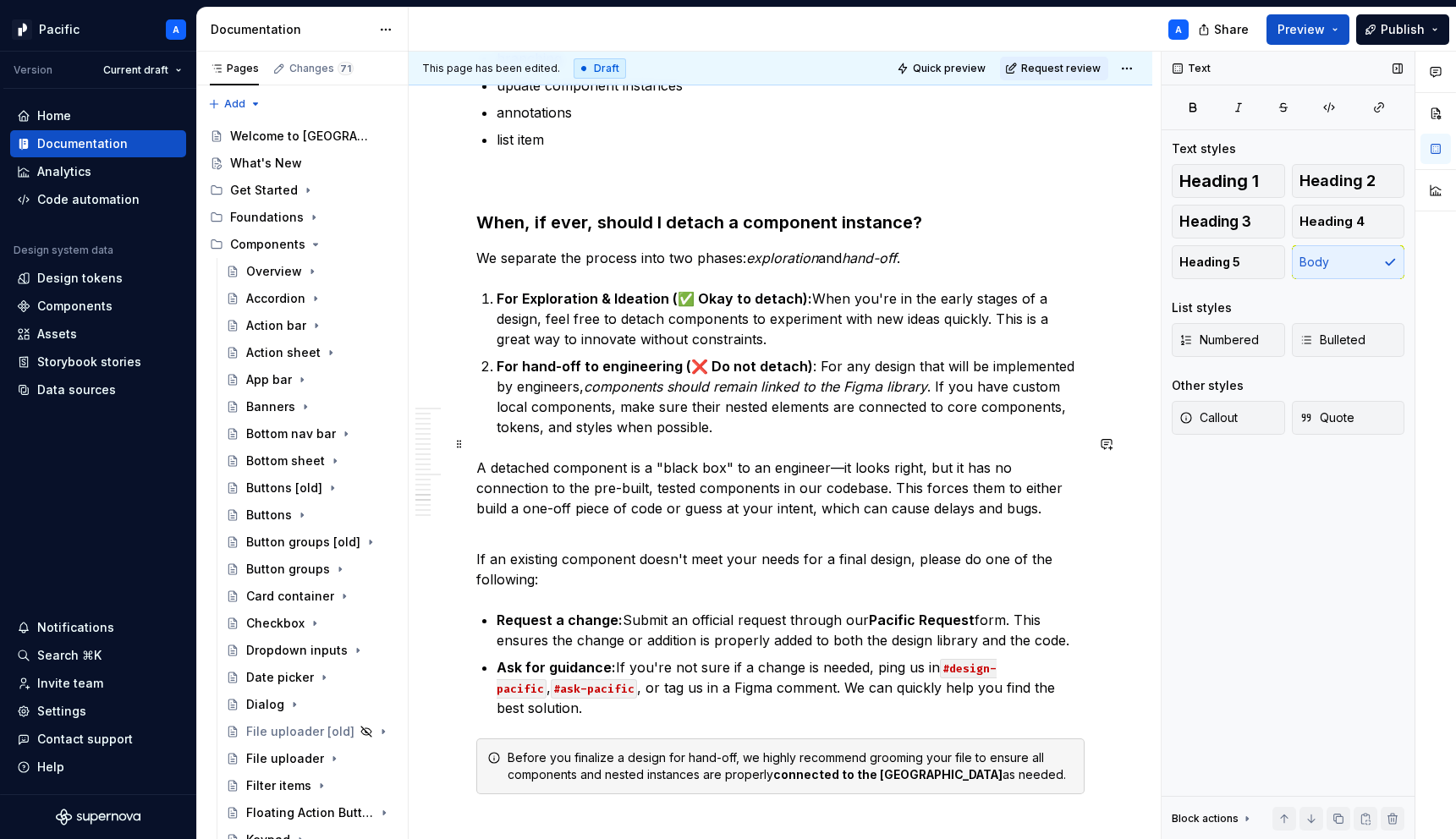
click at [506, 508] on p "A detached component is a "black box" to an engineer—it looks right, but it has…" at bounding box center [780, 498] width 608 height 82
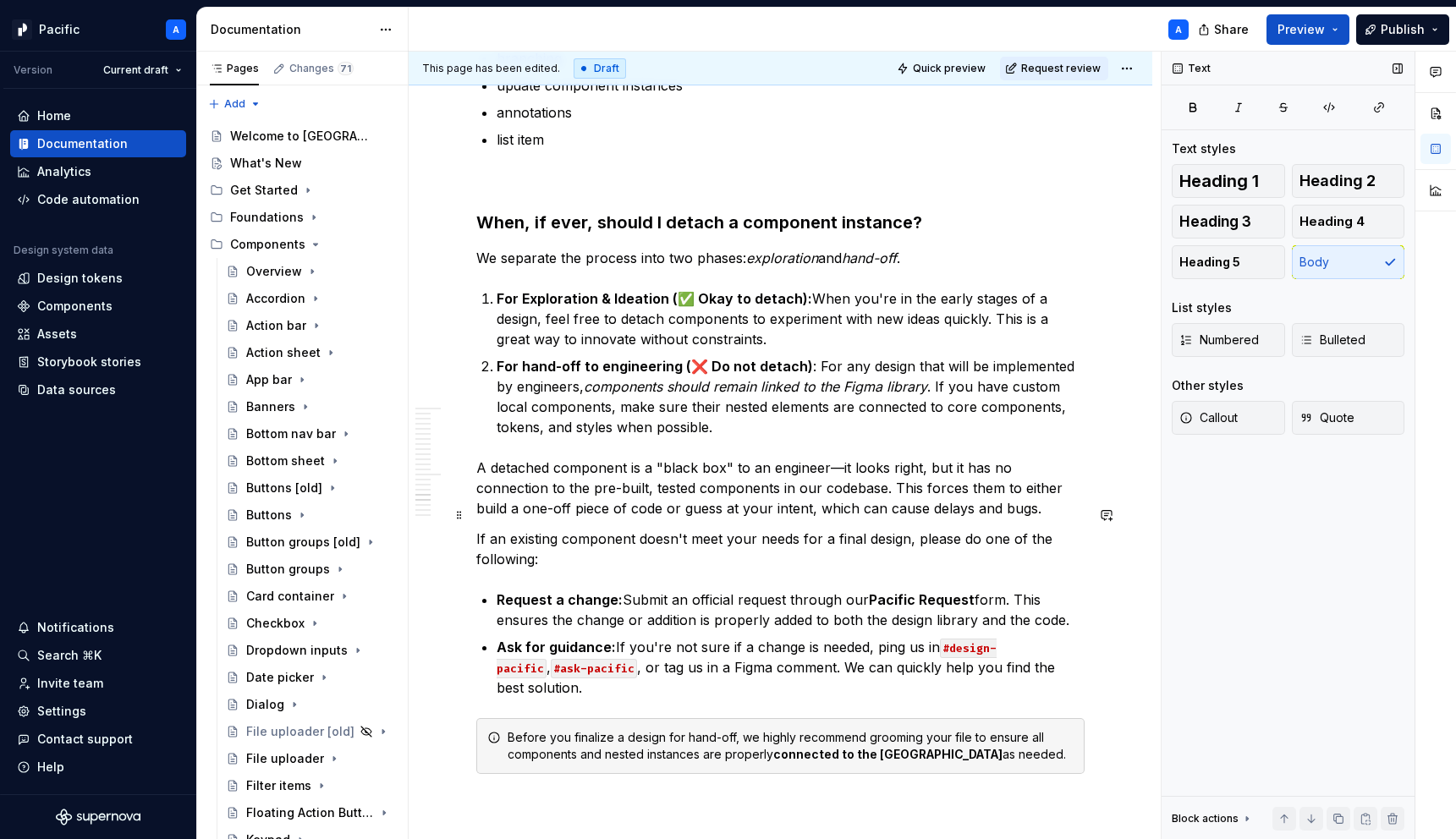
click at [681, 529] on p "If an existing component doesn't meet your needs for a final design, please do …" at bounding box center [780, 549] width 608 height 41
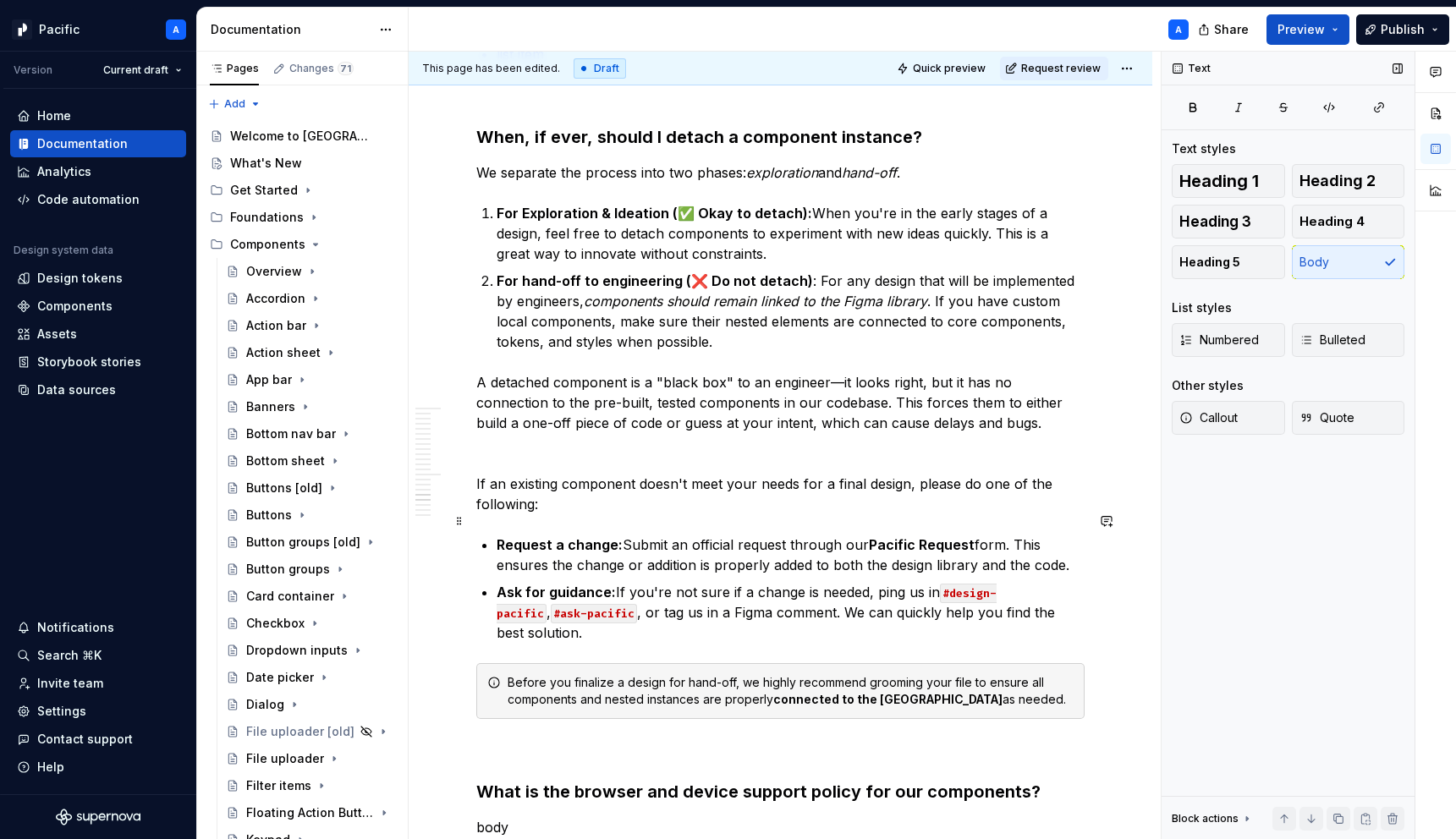
scroll to position [3722, 0]
click at [509, 442] on p at bounding box center [780, 451] width 608 height 20
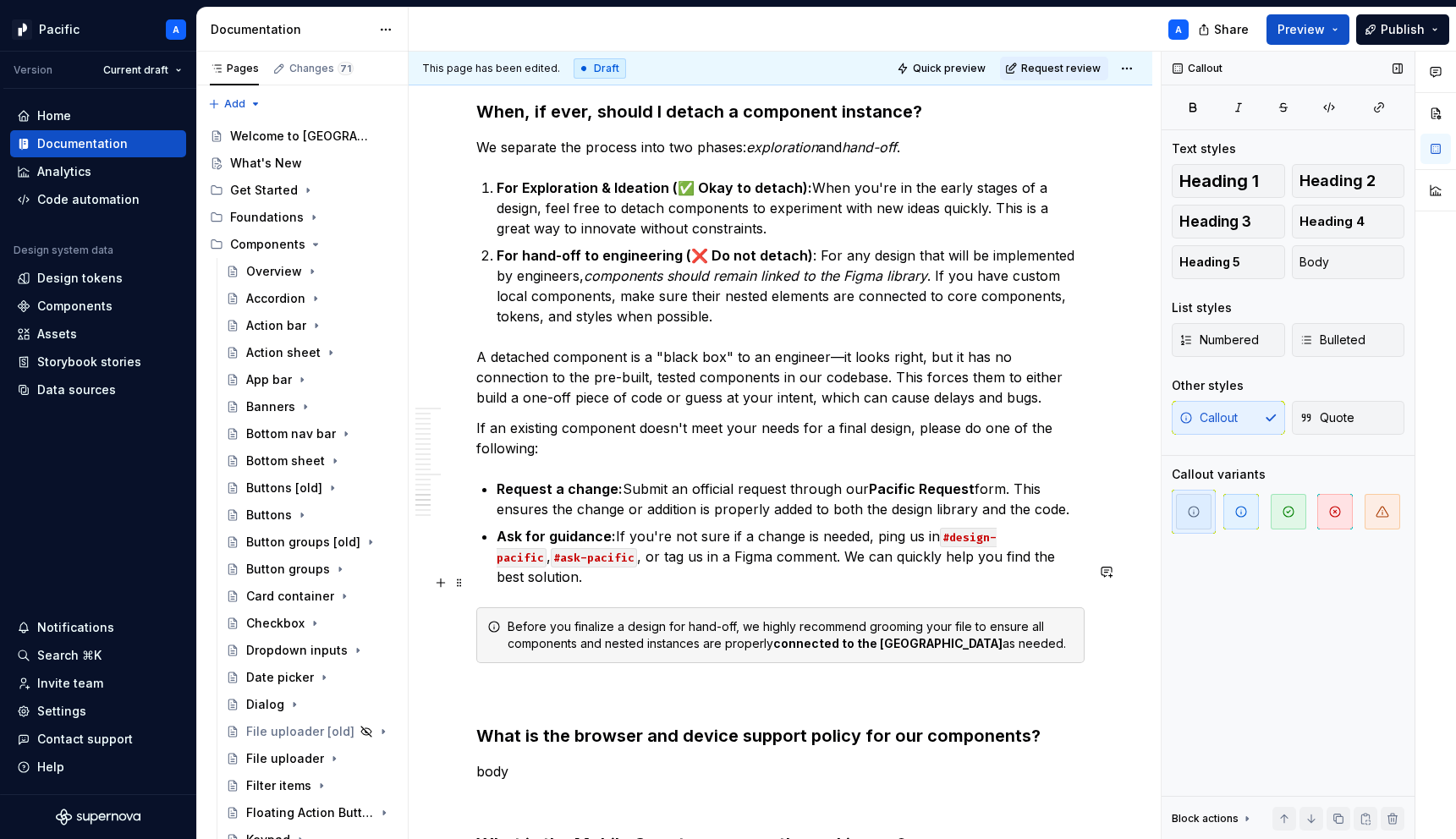
click at [631, 618] on div "Before you finalize a design for hand-off, we highly recommend grooming your fi…" at bounding box center [790, 635] width 566 height 34
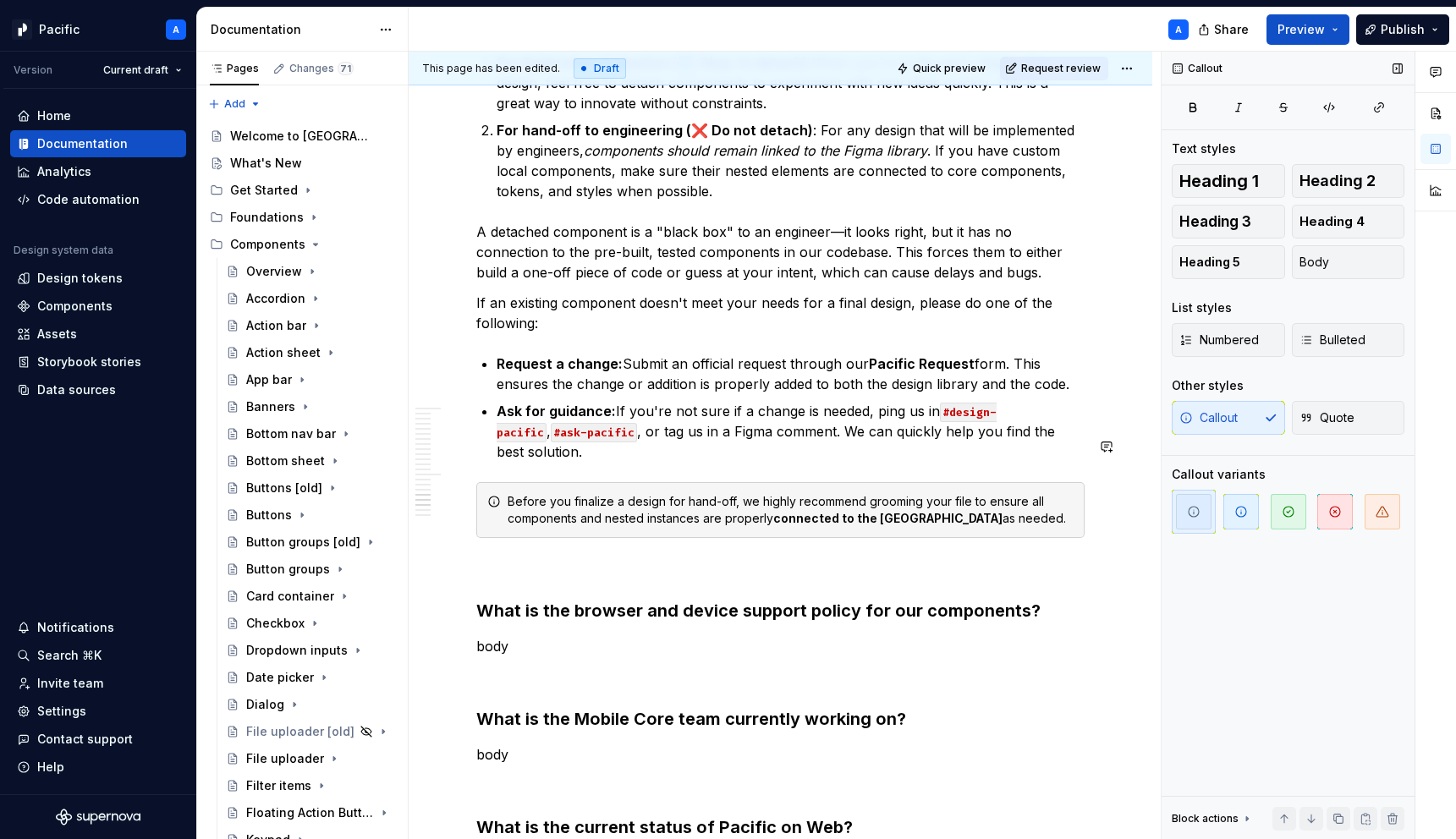
scroll to position [3872, 0]
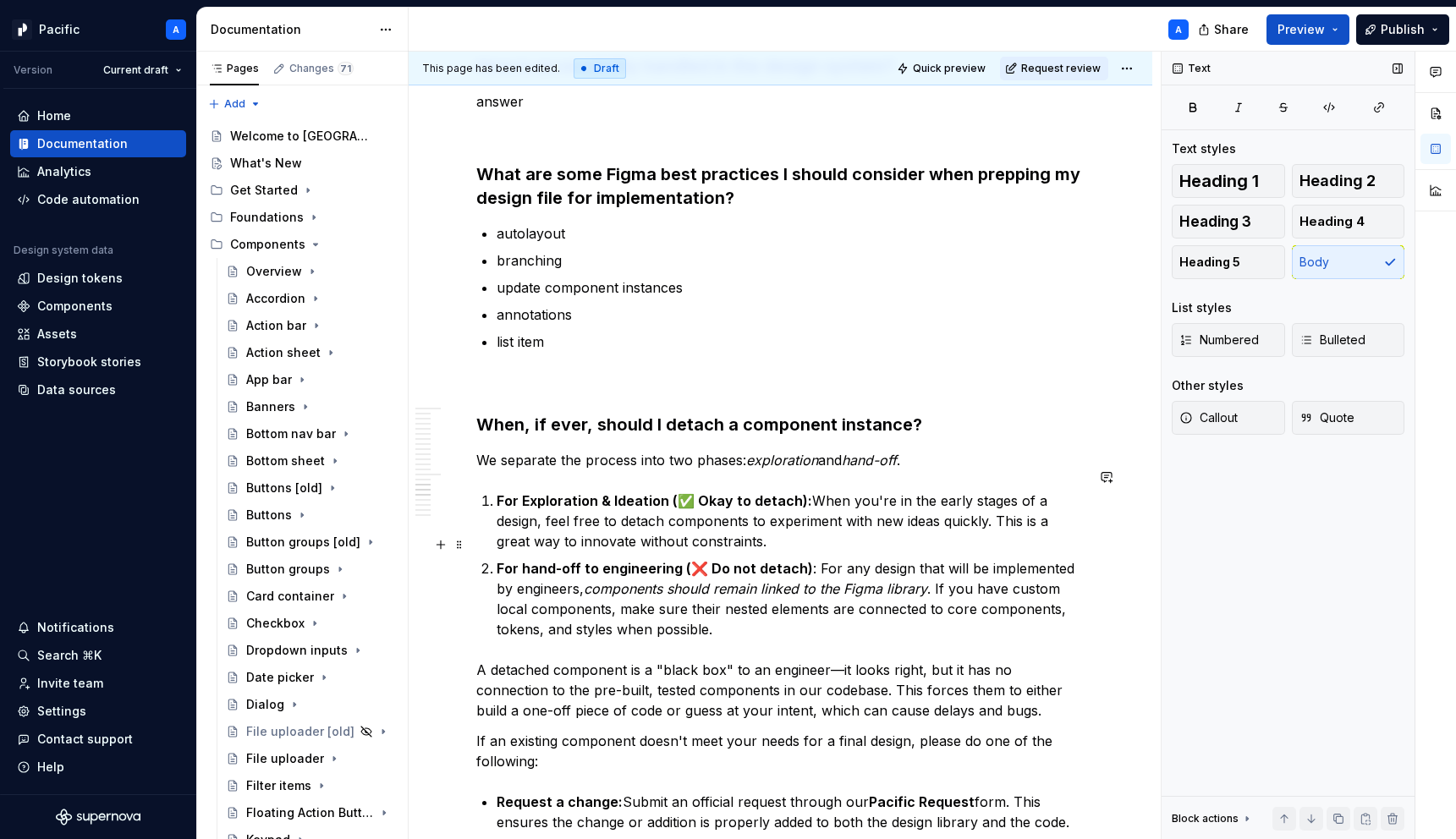
scroll to position [3392, 0]
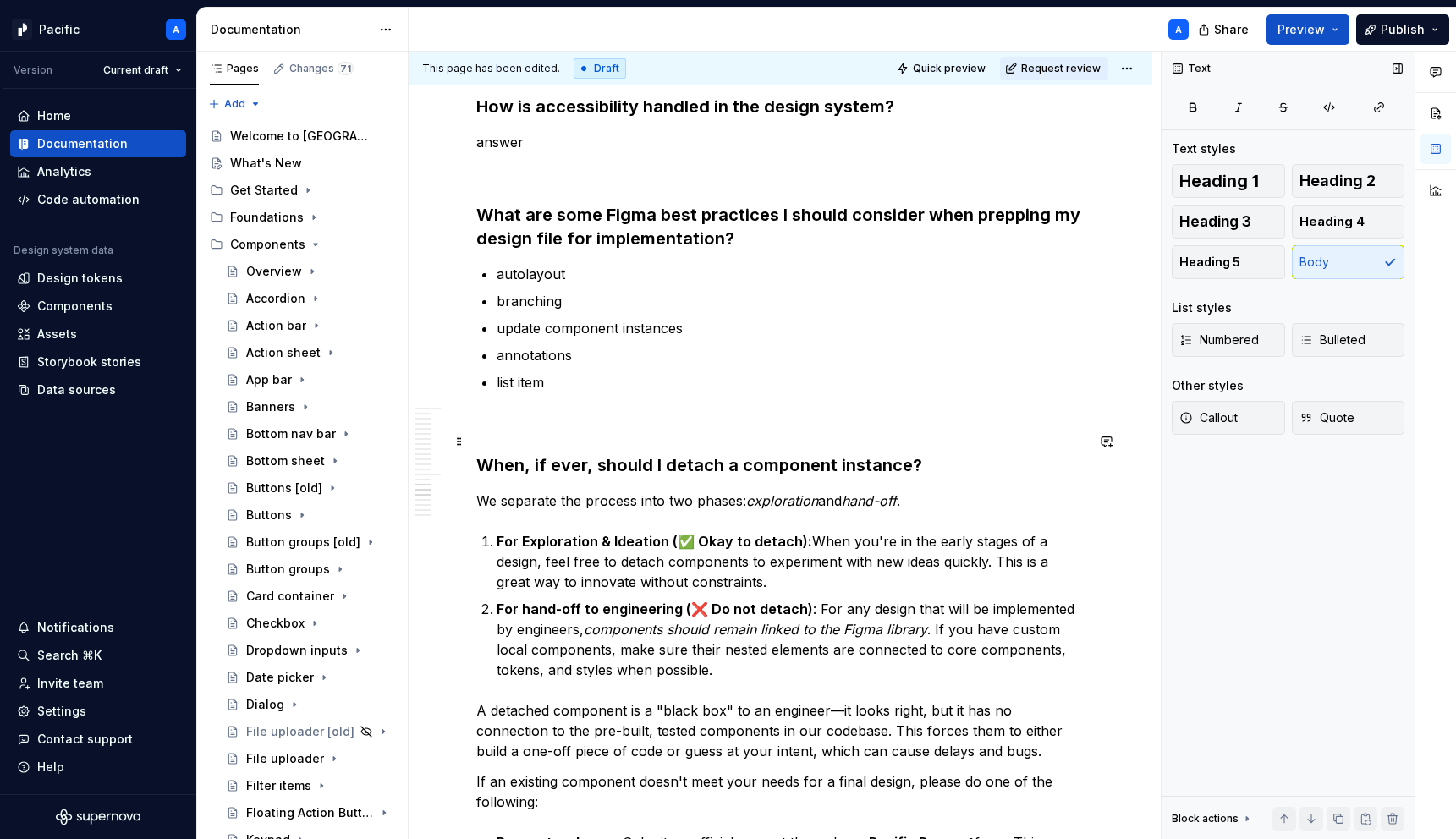
click at [476, 455] on strong "When, if ever, should I detach a component instance?" at bounding box center [699, 465] width 446 height 20
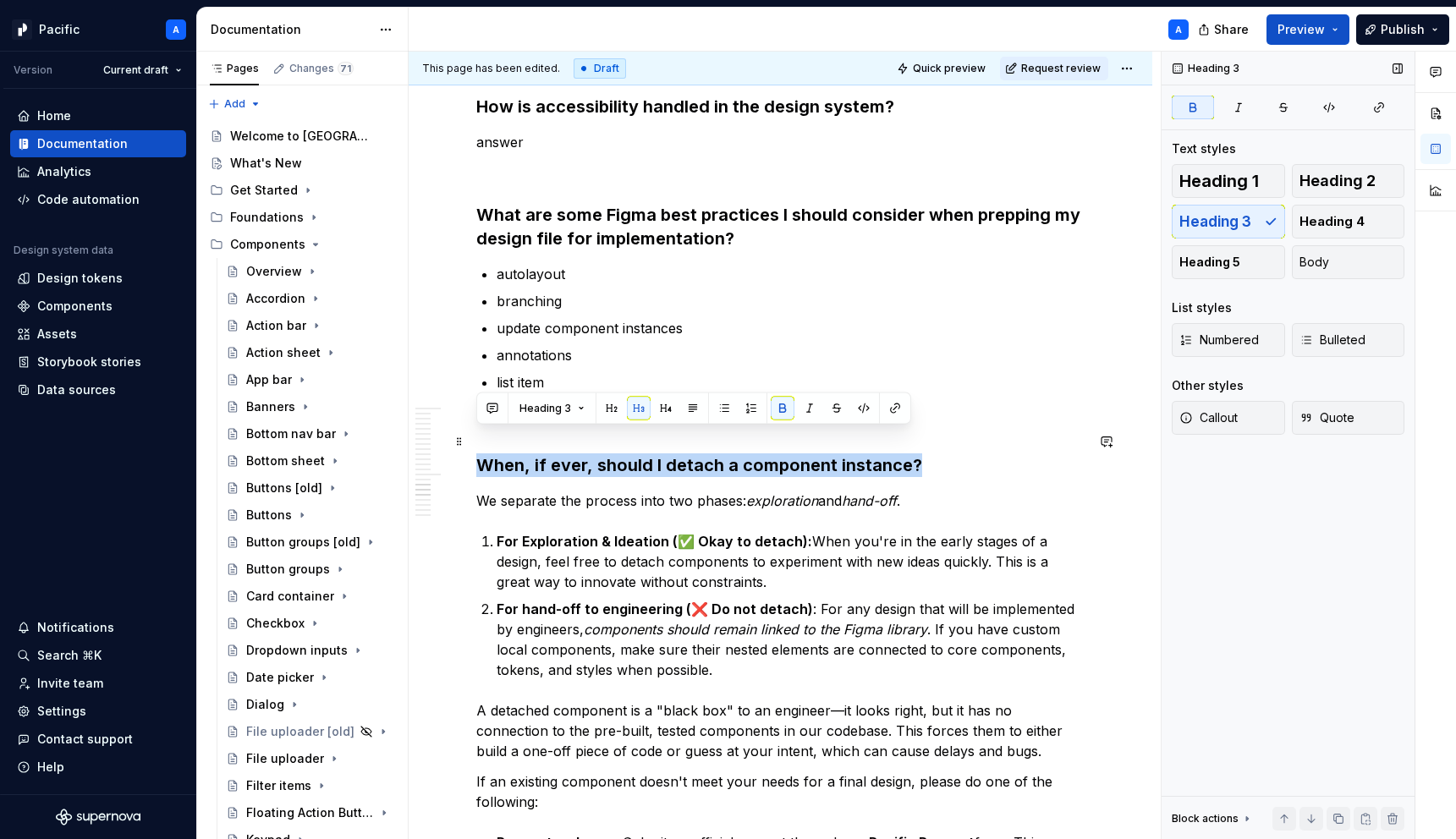
click at [476, 455] on strong "When, if ever, should I detach a component instance?" at bounding box center [699, 465] width 446 height 20
click at [635, 405] on button "button" at bounding box center [638, 408] width 24 height 24
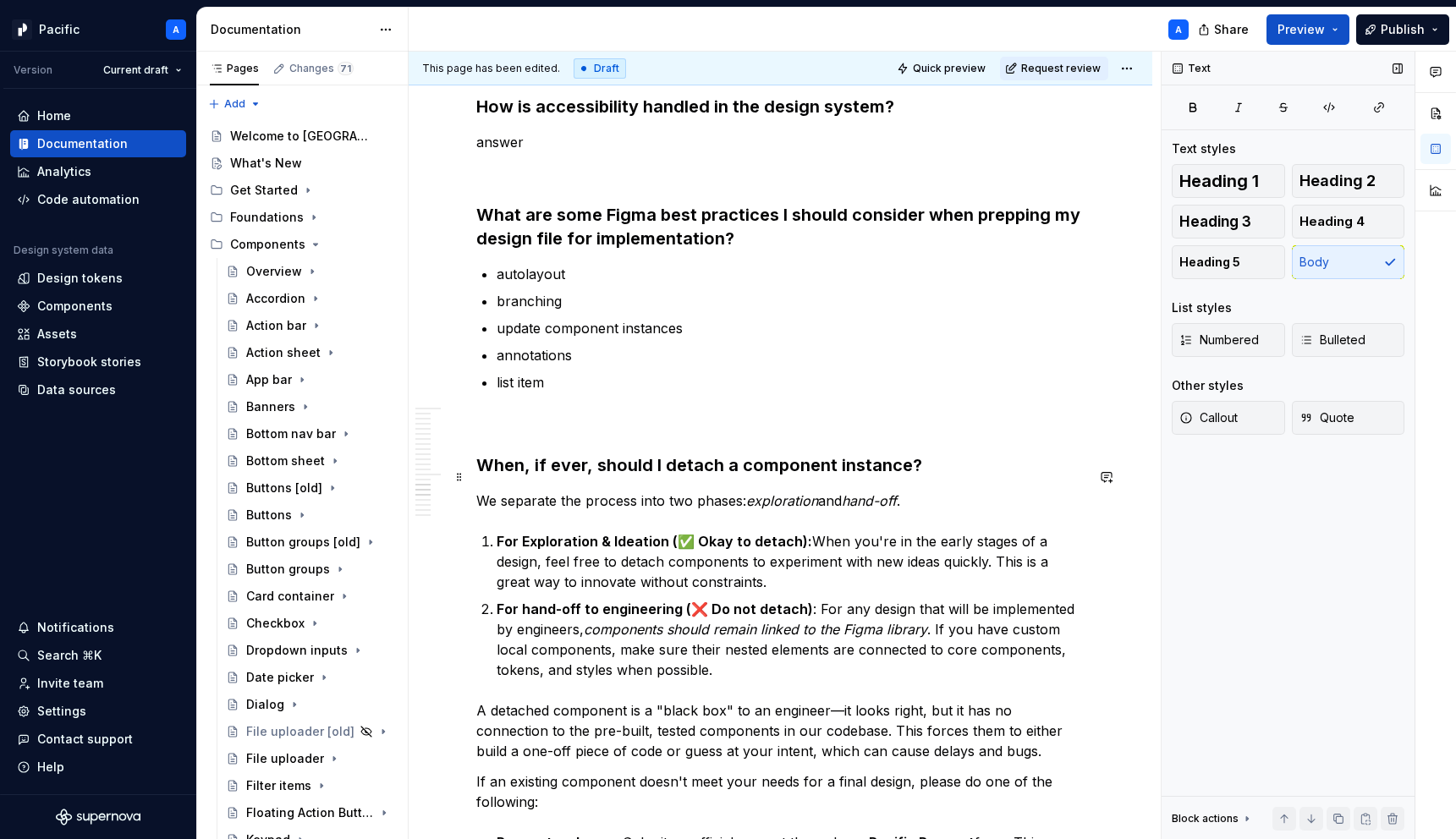
click at [544, 490] on p "We separate the process into two phases: exploration and hand-off ." at bounding box center [780, 500] width 608 height 20
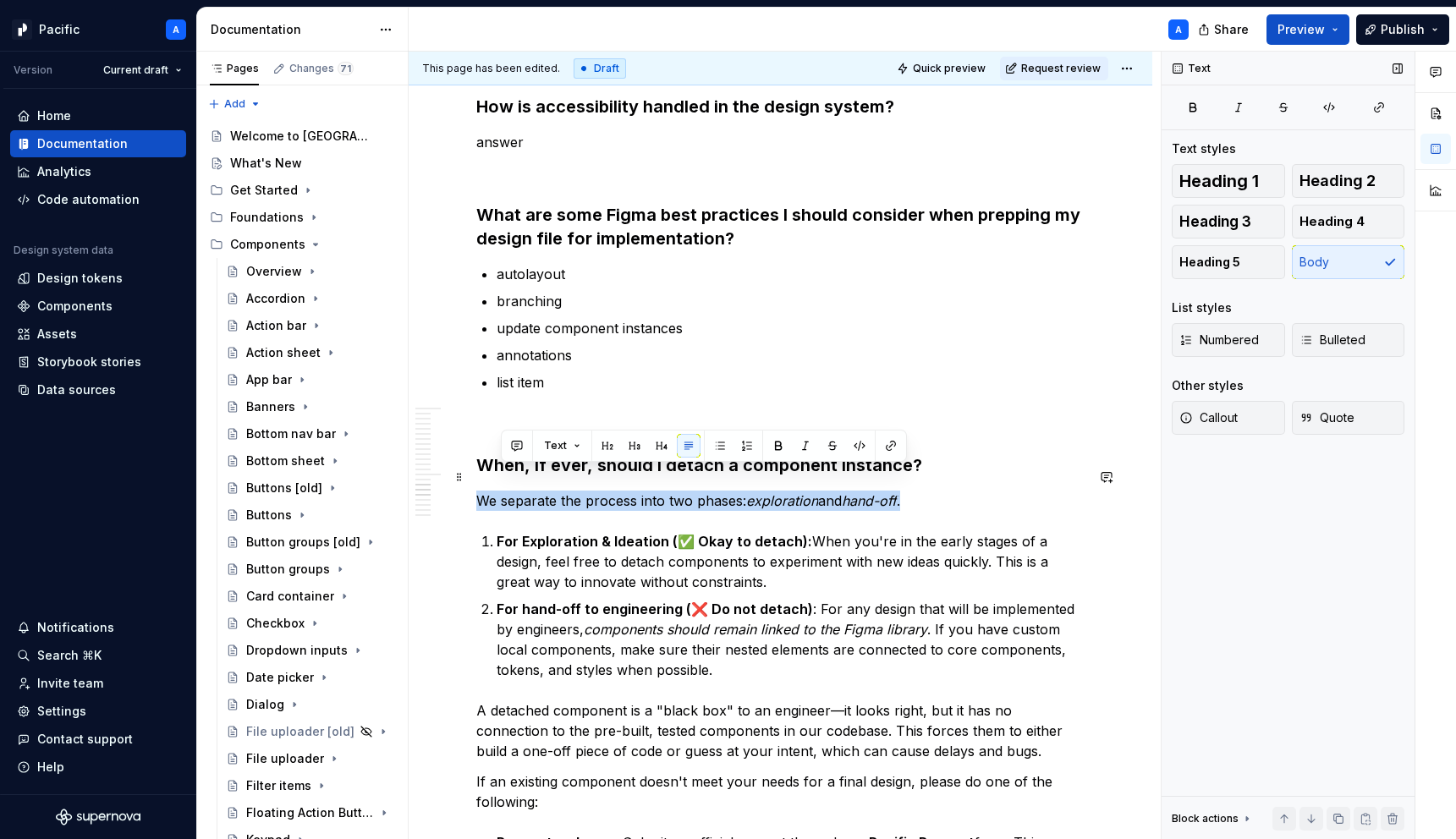
click at [544, 490] on p "We separate the process into two phases: exploration and hand-off ." at bounding box center [780, 500] width 608 height 20
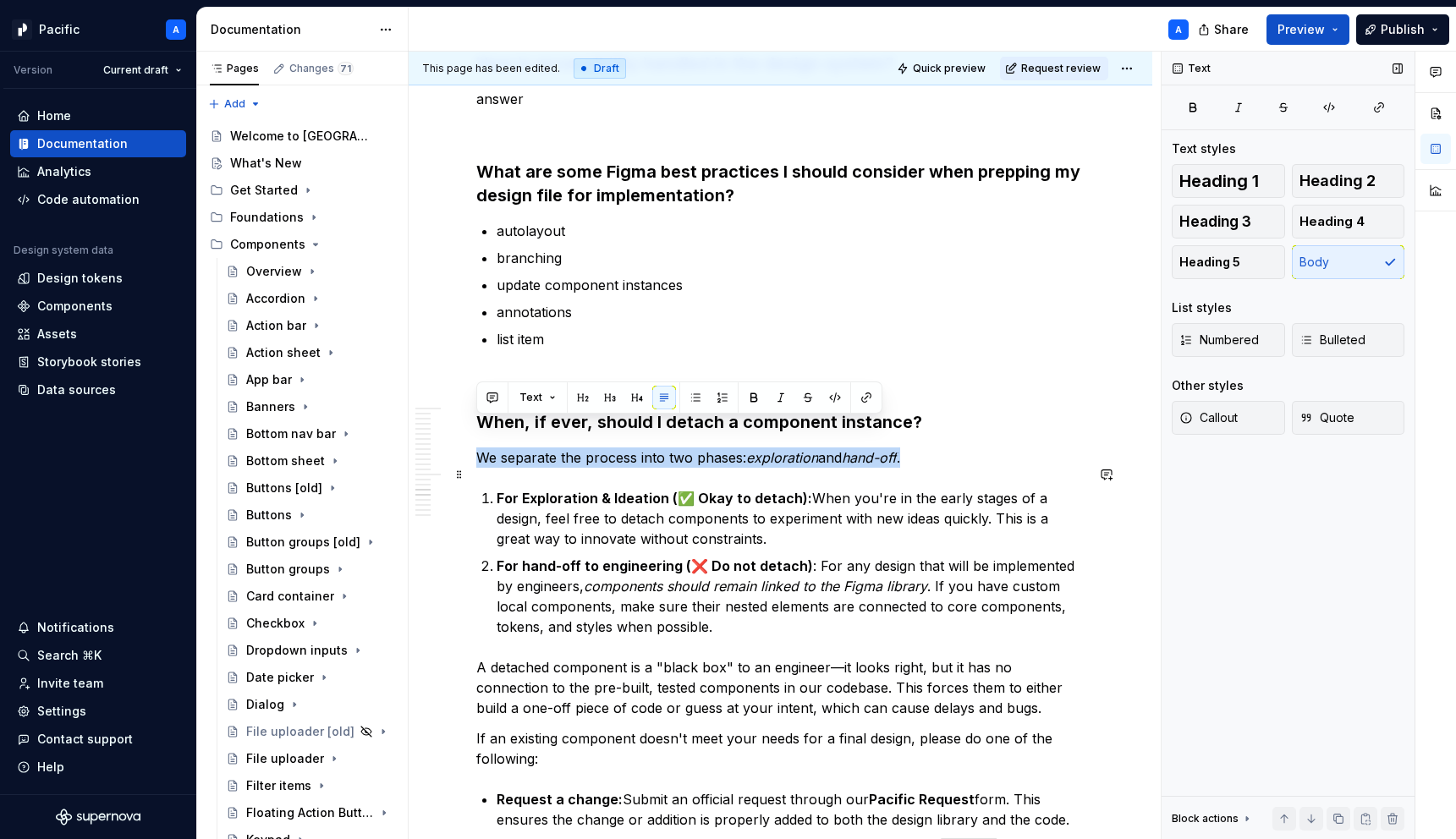
scroll to position [3440, 0]
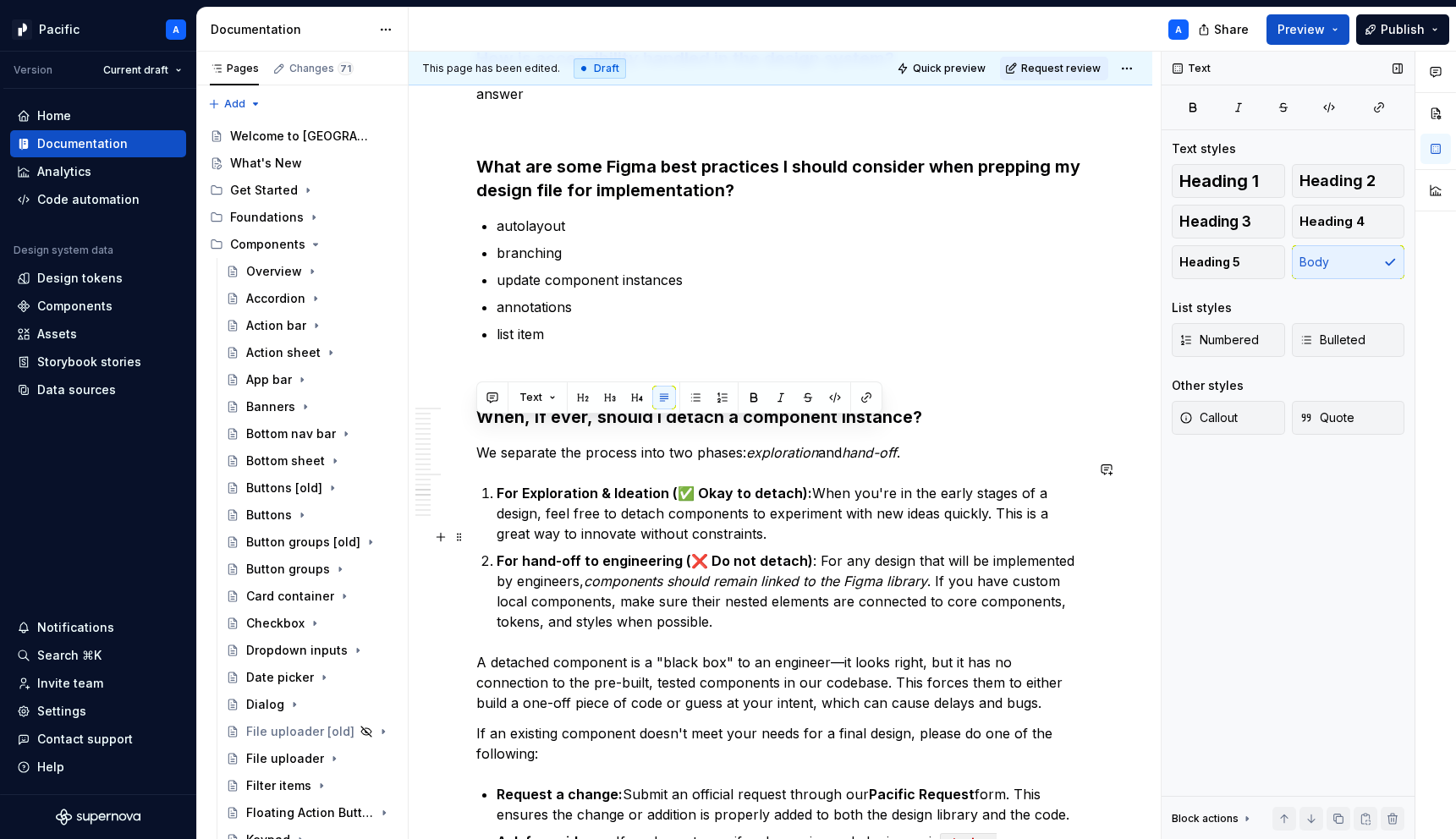
click at [646, 553] on strong "For hand-off to engineering (❌ Do not detach)" at bounding box center [654, 561] width 317 height 17
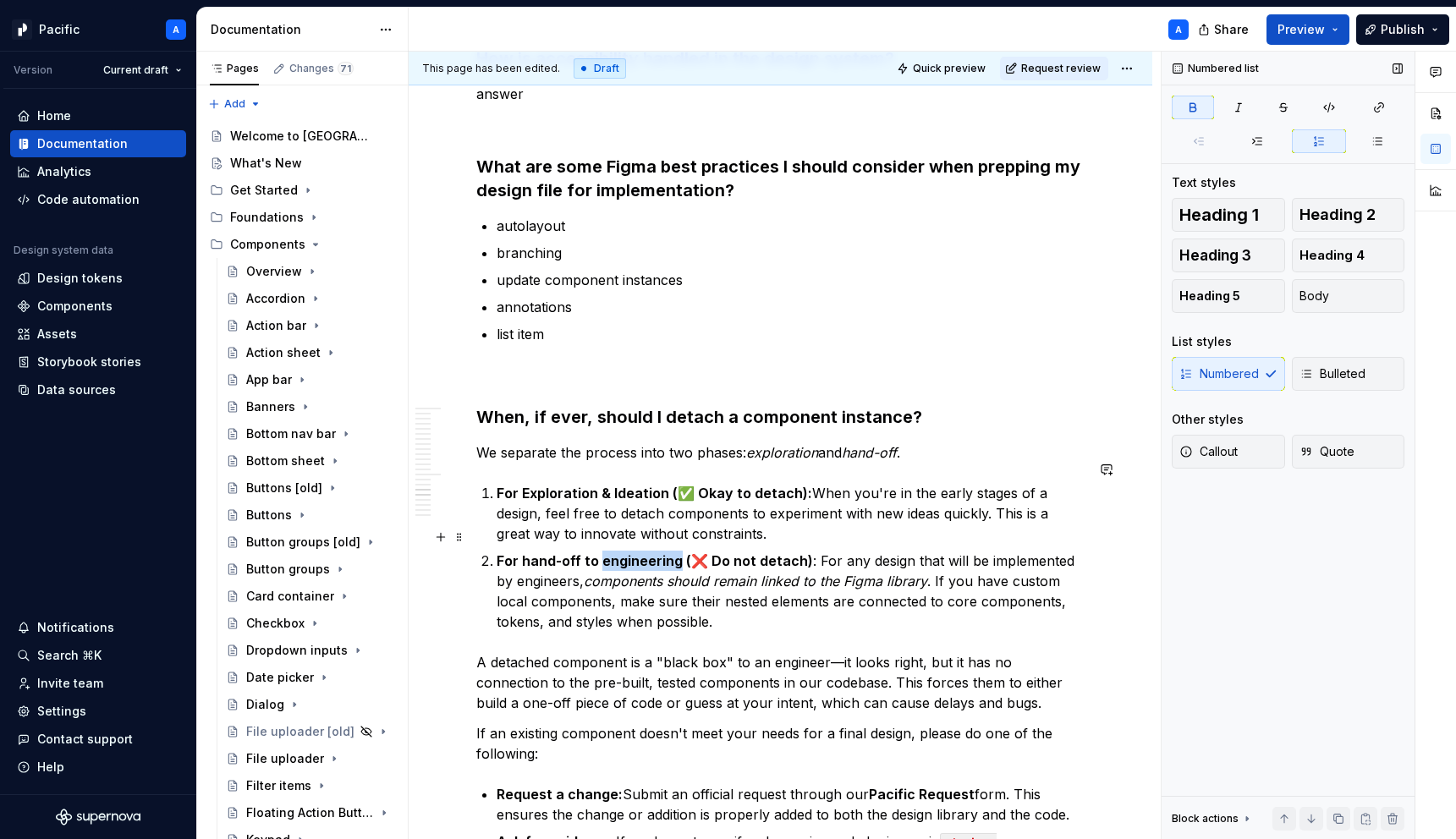
click at [646, 553] on strong "For hand-off to engineering (❌ Do not detach)" at bounding box center [654, 561] width 317 height 17
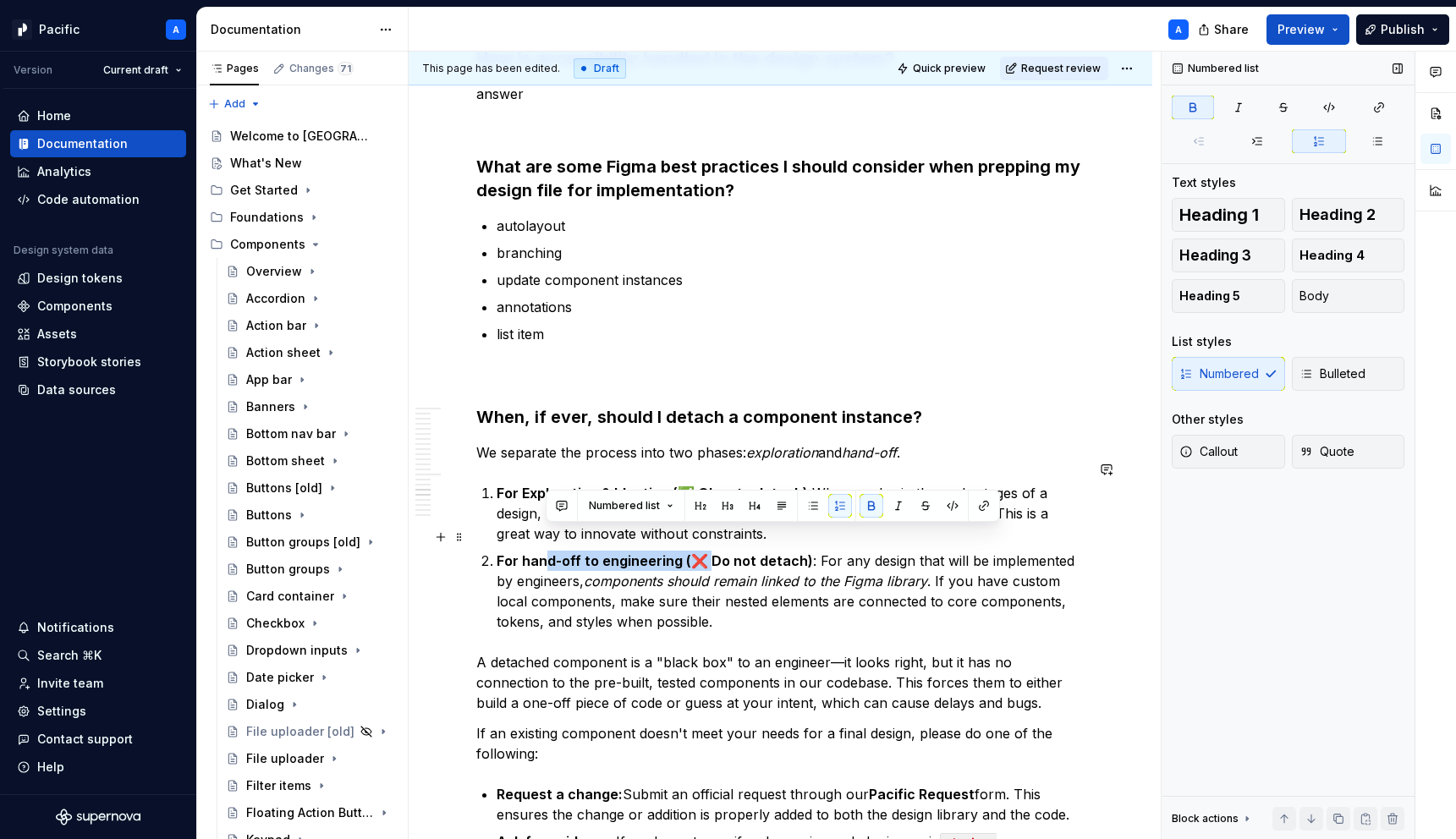
drag, startPoint x: 704, startPoint y: 535, endPoint x: 545, endPoint y: 527, distance: 159.2
click at [545, 551] on p "For hand-off to engineering (❌ Do not detach) : For any design that will be imp…" at bounding box center [790, 592] width 588 height 82
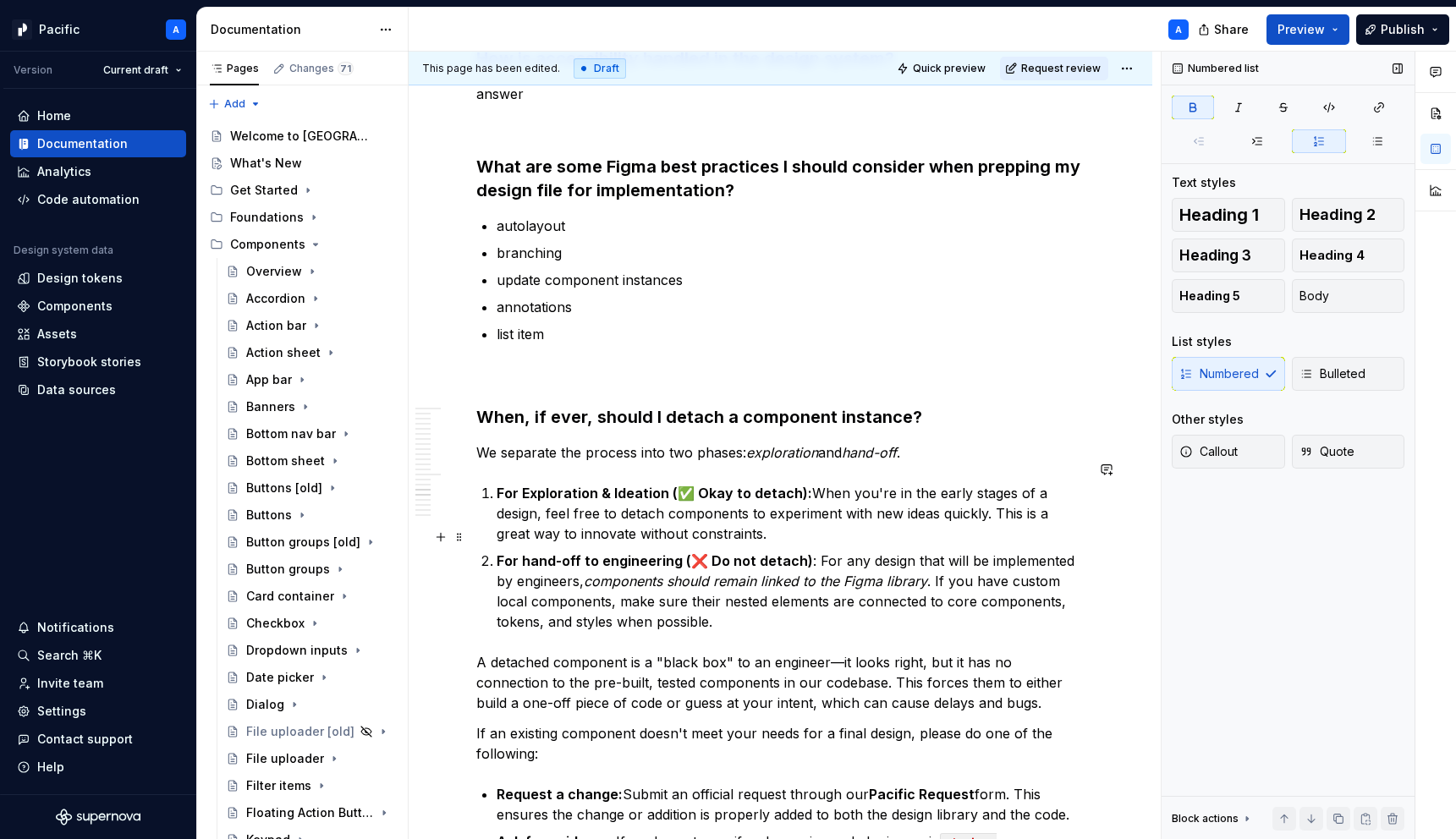
click at [580, 553] on strong "For hand-off to engineering (❌ Do not detach)" at bounding box center [654, 561] width 317 height 17
click at [617, 484] on strong "For Exploration & Ideation (✅ Okay to detach):" at bounding box center [654, 492] width 316 height 17
click at [530, 484] on strong "For Exploration & ideation (✅ Okay to detach):" at bounding box center [654, 492] width 316 height 17
drag, startPoint x: 742, startPoint y: 470, endPoint x: 691, endPoint y: 468, distance: 51.0
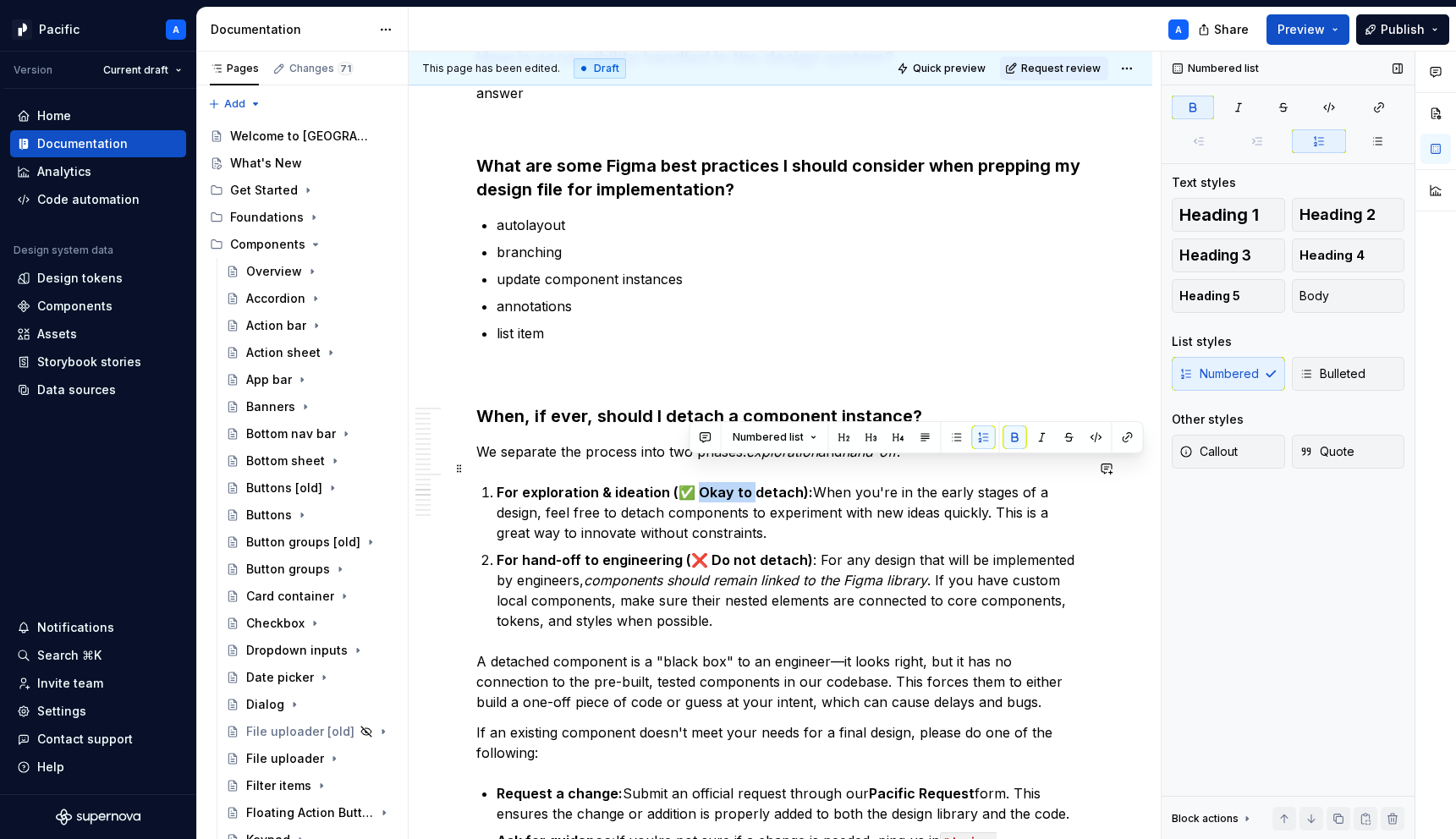
click at [691, 484] on strong "For exploration & ideation (✅ Okay to detach):" at bounding box center [654, 492] width 317 height 17
click at [708, 552] on strong "For hand-off to engineering (❌ Do not detach)" at bounding box center [654, 560] width 317 height 17
click at [856, 550] on p "For hand-off to engineering (❌ do not detach) : For any design that will be imp…" at bounding box center [790, 591] width 588 height 82
click at [860, 572] on em "components should remain linked to the Figma library" at bounding box center [755, 580] width 343 height 17
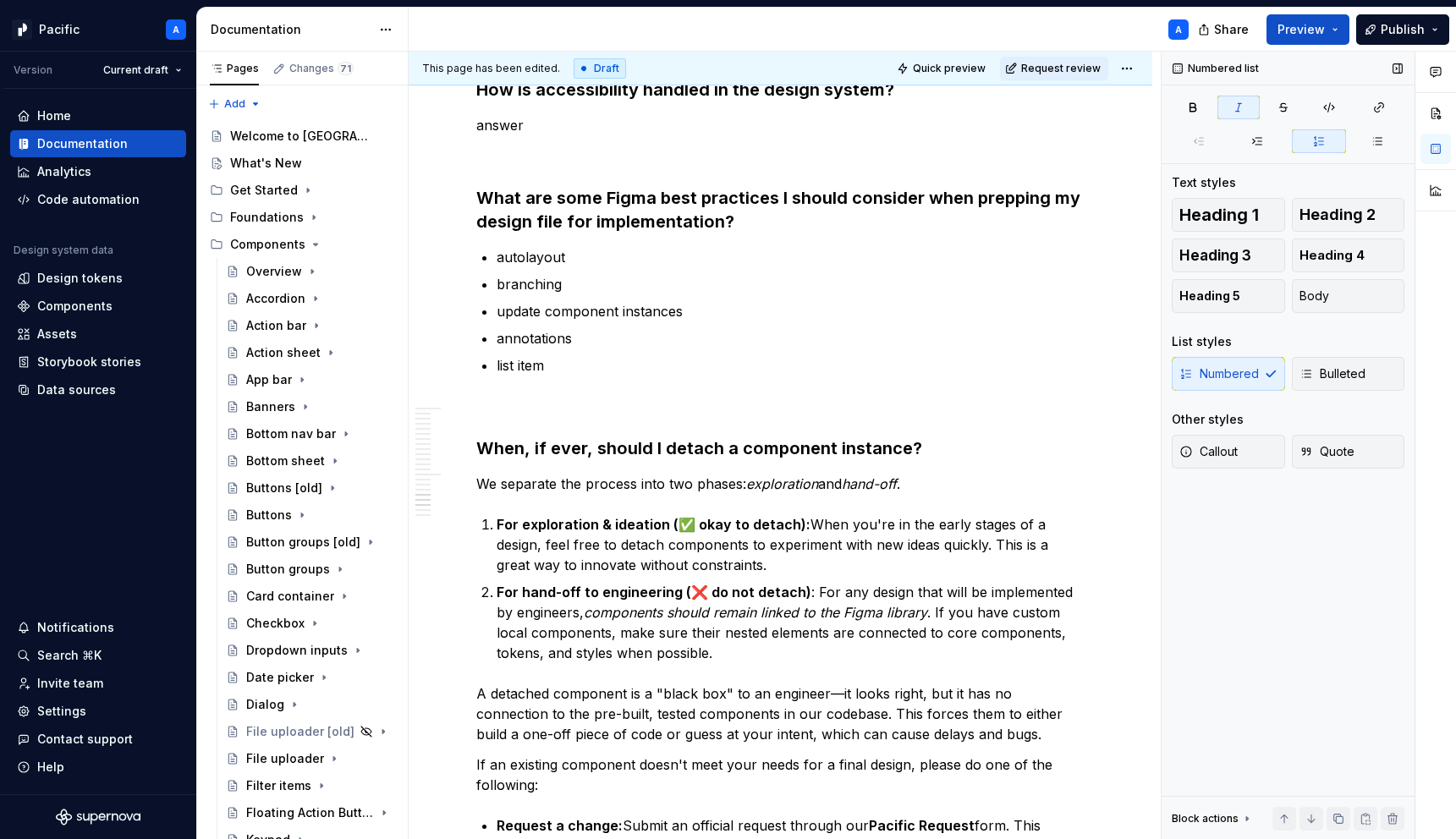
scroll to position [3389, 0]
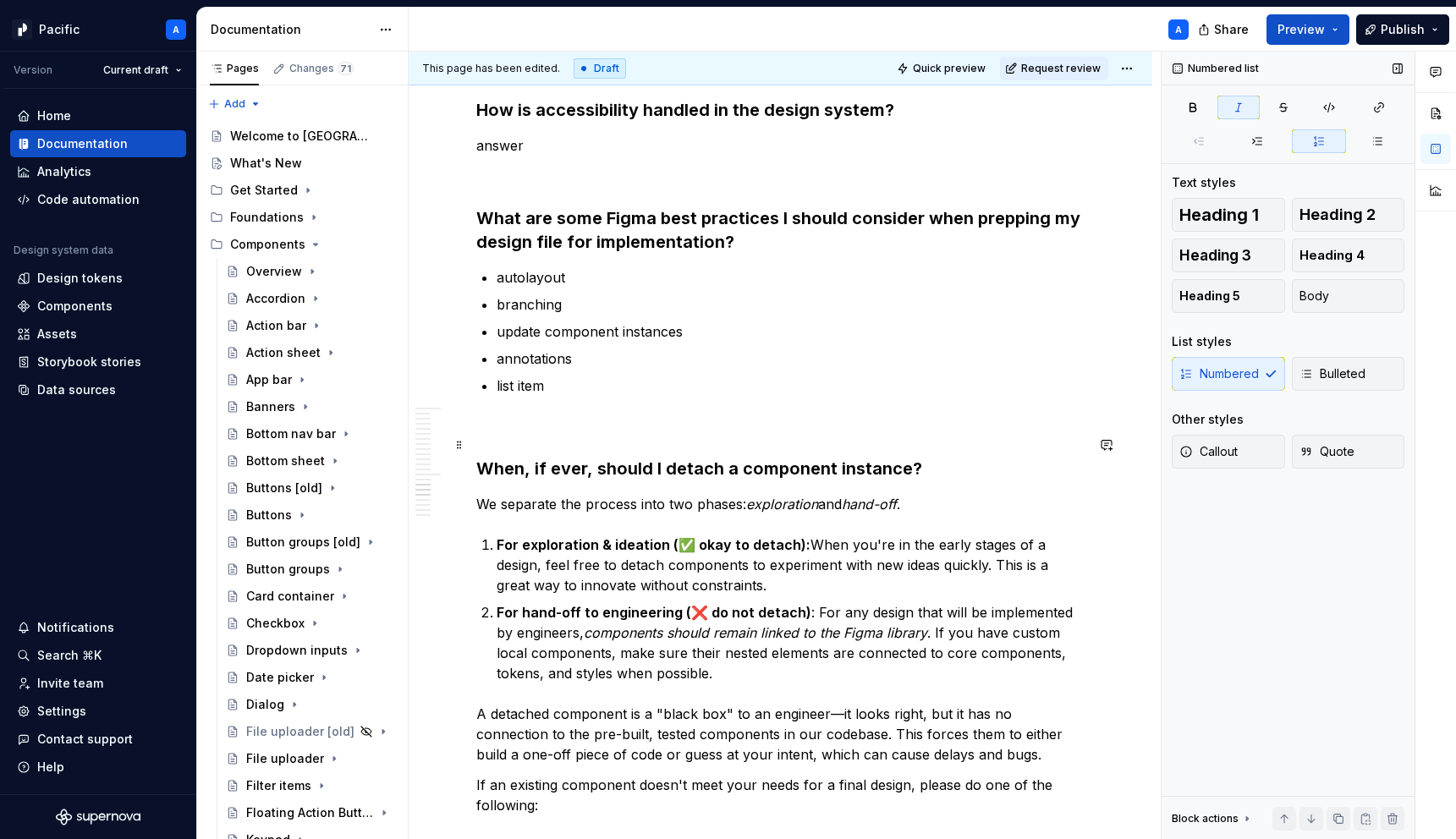
click at [727, 459] on strong "When, if ever, should I detach a component instance?" at bounding box center [699, 468] width 446 height 20
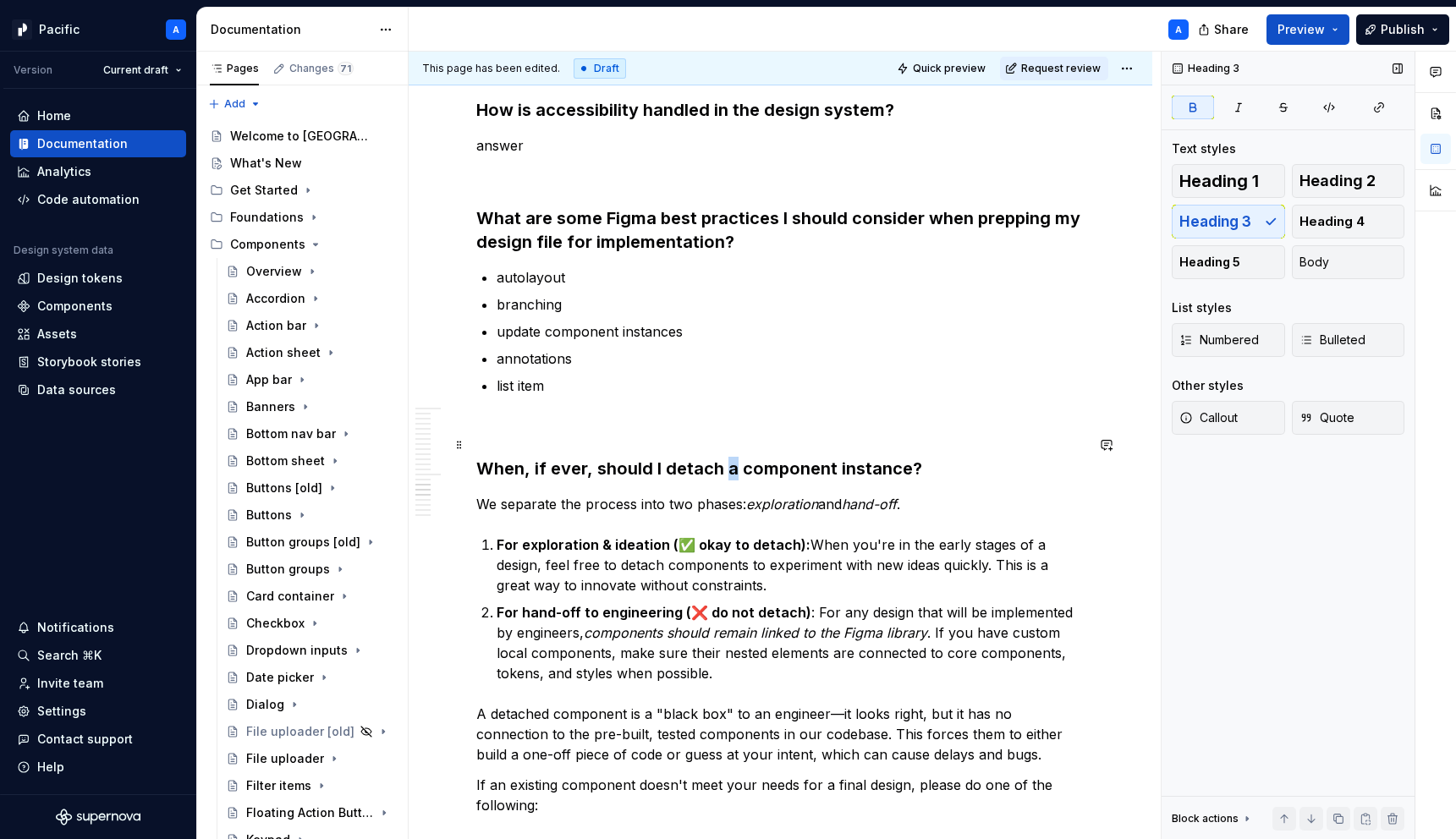
click at [727, 459] on strong "When, if ever, should I detach a component instance?" at bounding box center [699, 468] width 446 height 20
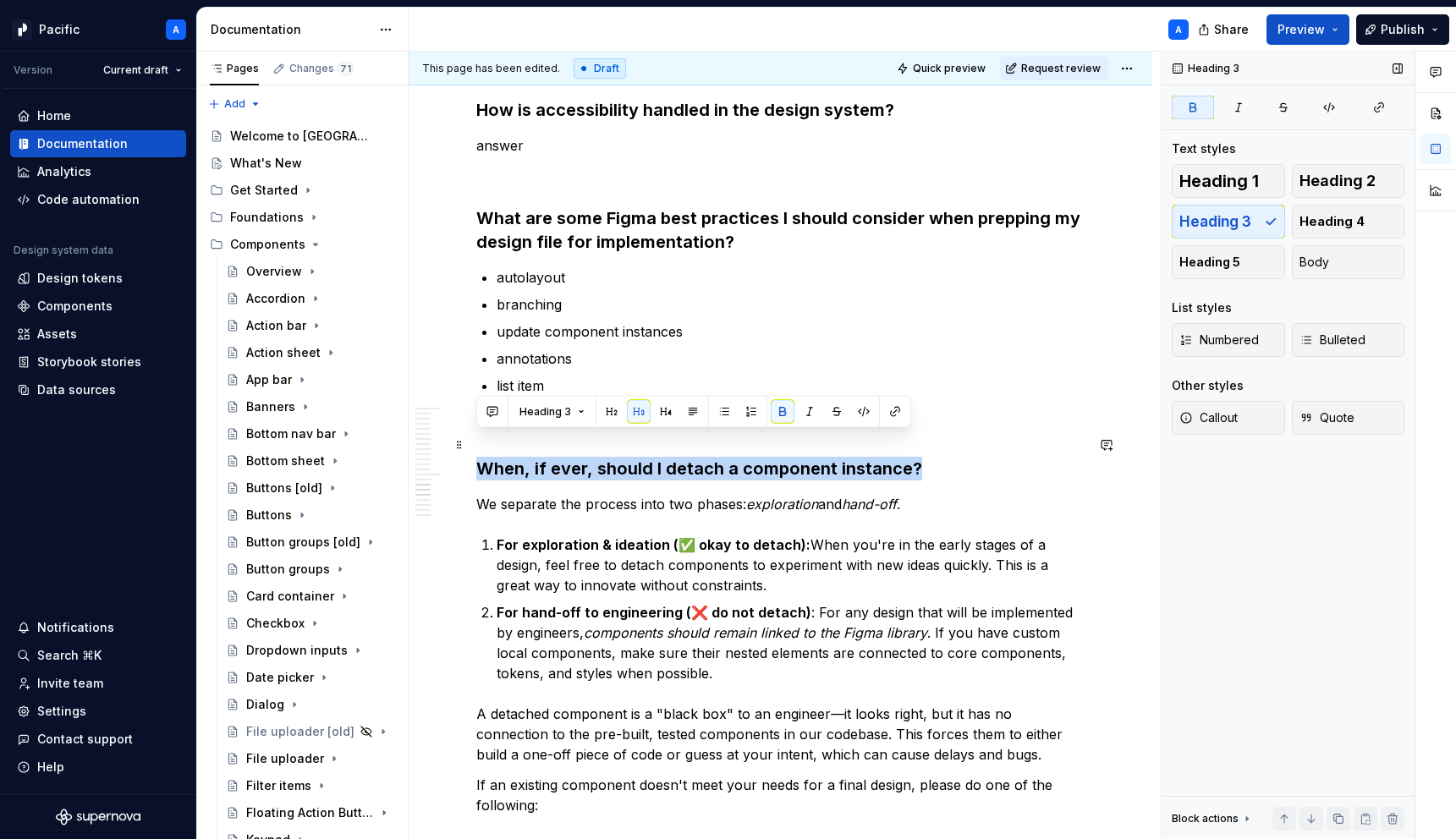
click at [727, 459] on strong "When, if ever, should I detach a component instance?" at bounding box center [699, 468] width 446 height 20
click at [1316, 185] on span "Heading 2" at bounding box center [1337, 181] width 76 height 17
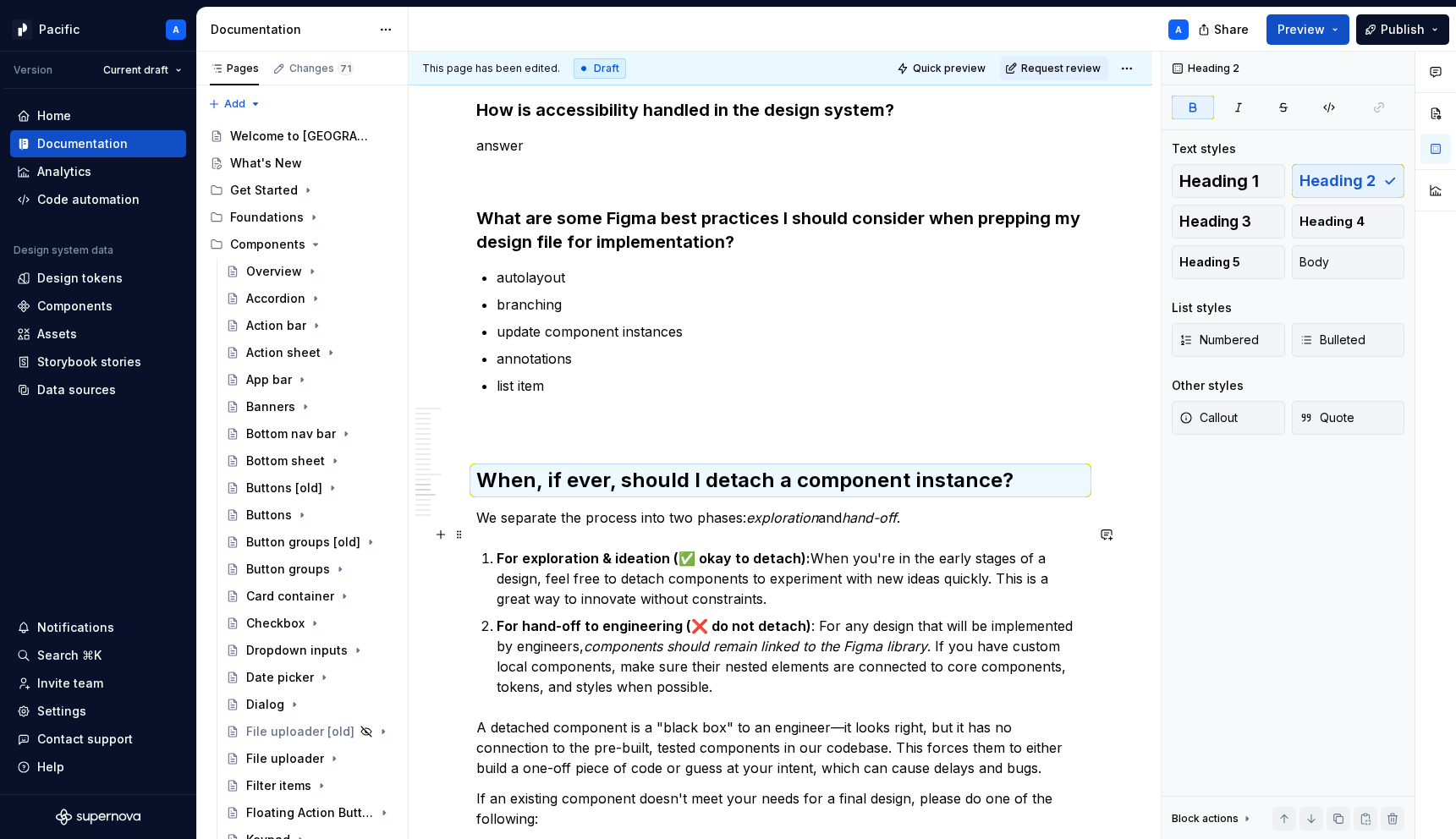
click at [757, 583] on p "For exploration & ideation (✅ okay to detach): When you're in the early stages …" at bounding box center [790, 578] width 588 height 61
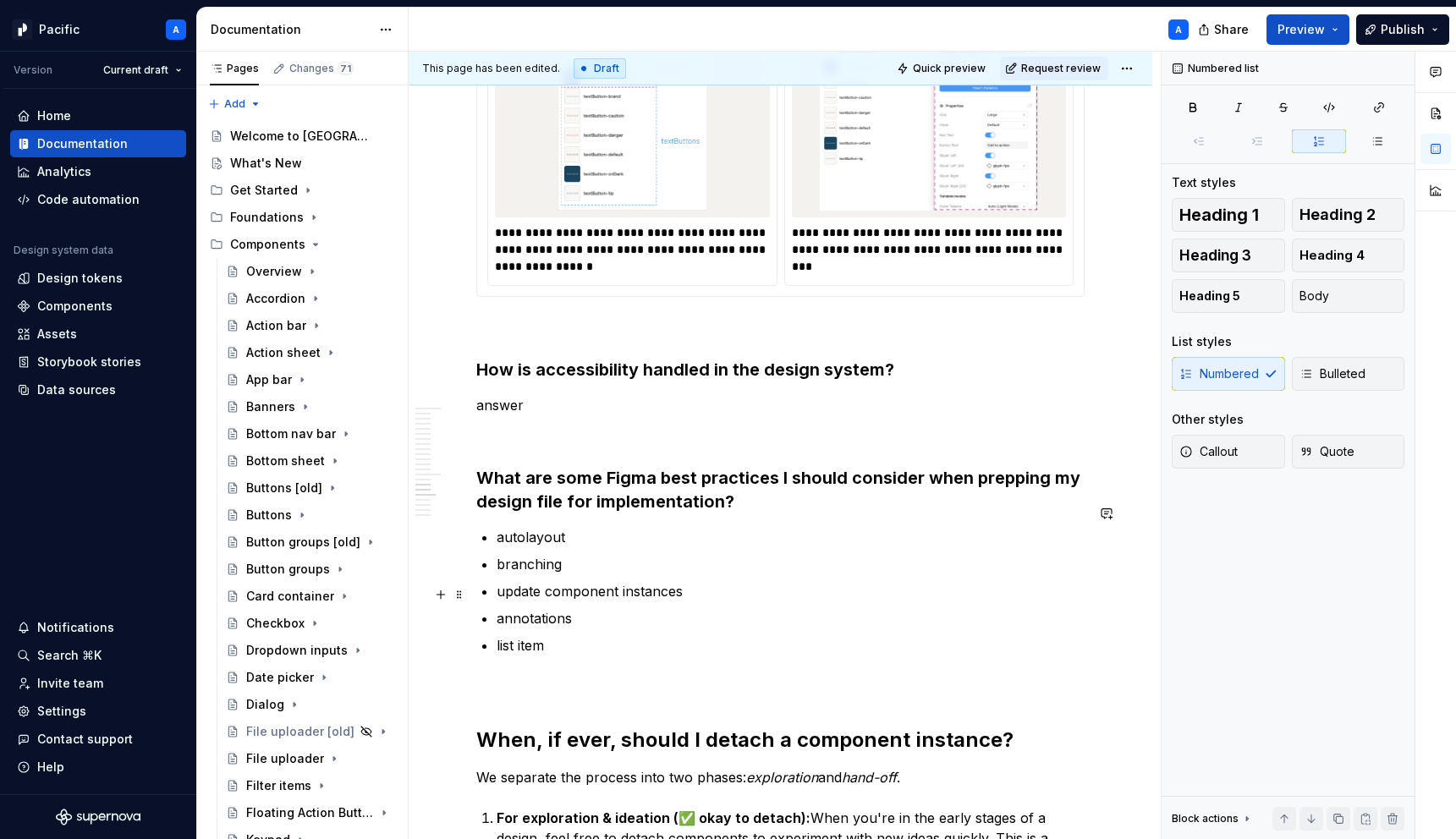
scroll to position [3126, 0]
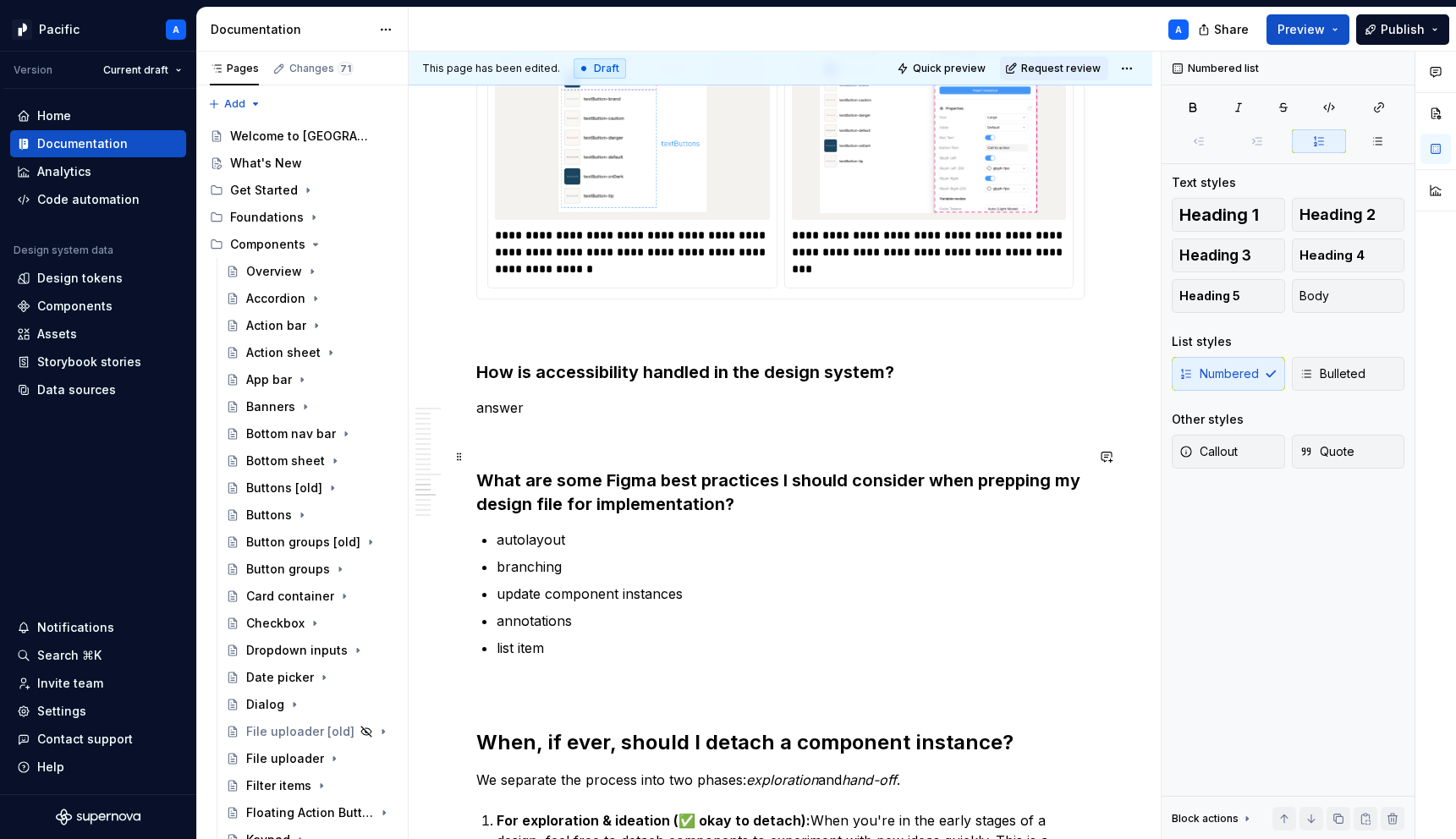
click at [745, 469] on h3 "What are some Figma best practices I should consider when prepping my design fi…" at bounding box center [780, 492] width 608 height 47
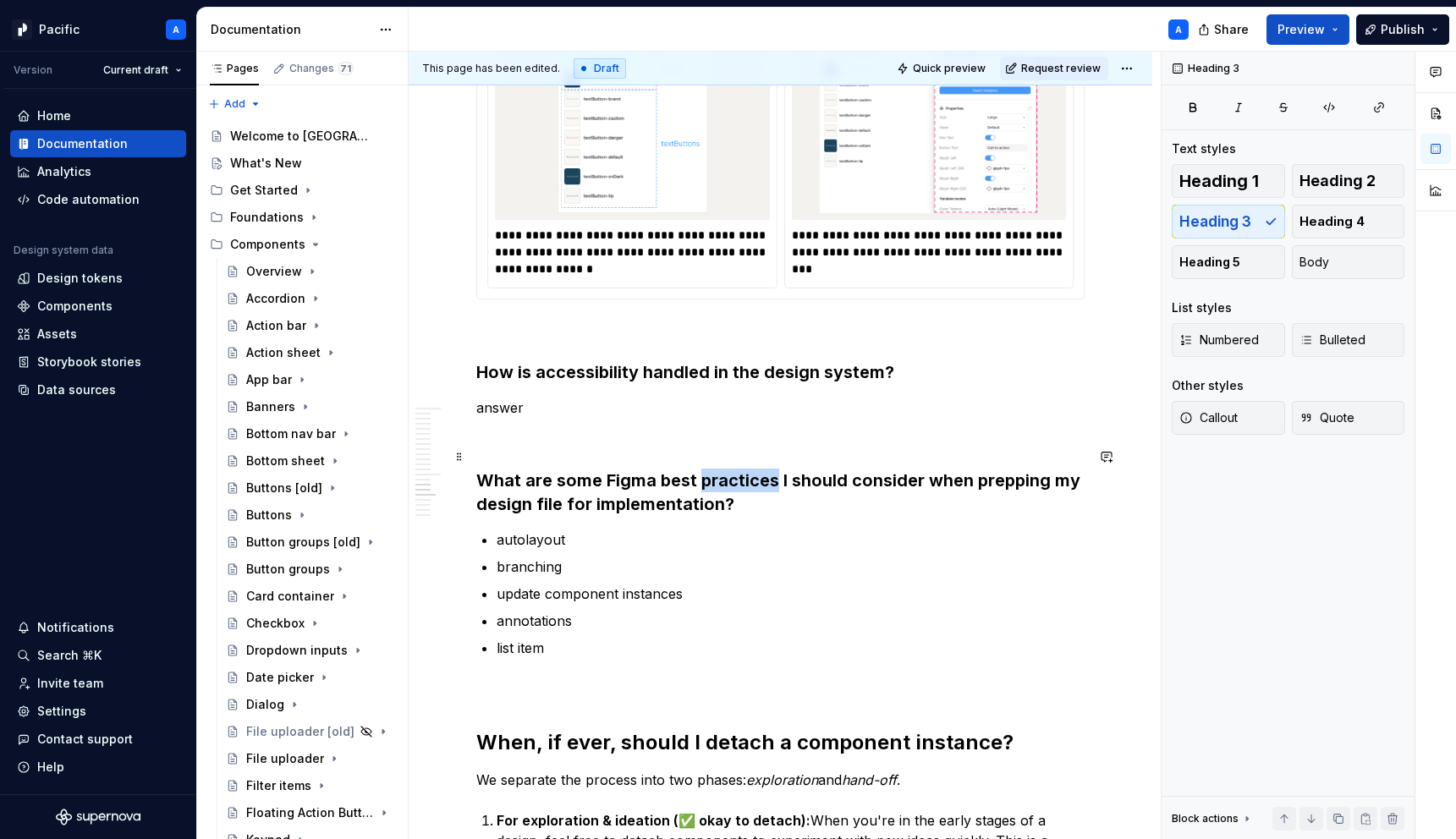
click at [745, 469] on h3 "What are some Figma best practices I should consider when prepping my design fi…" at bounding box center [780, 492] width 608 height 47
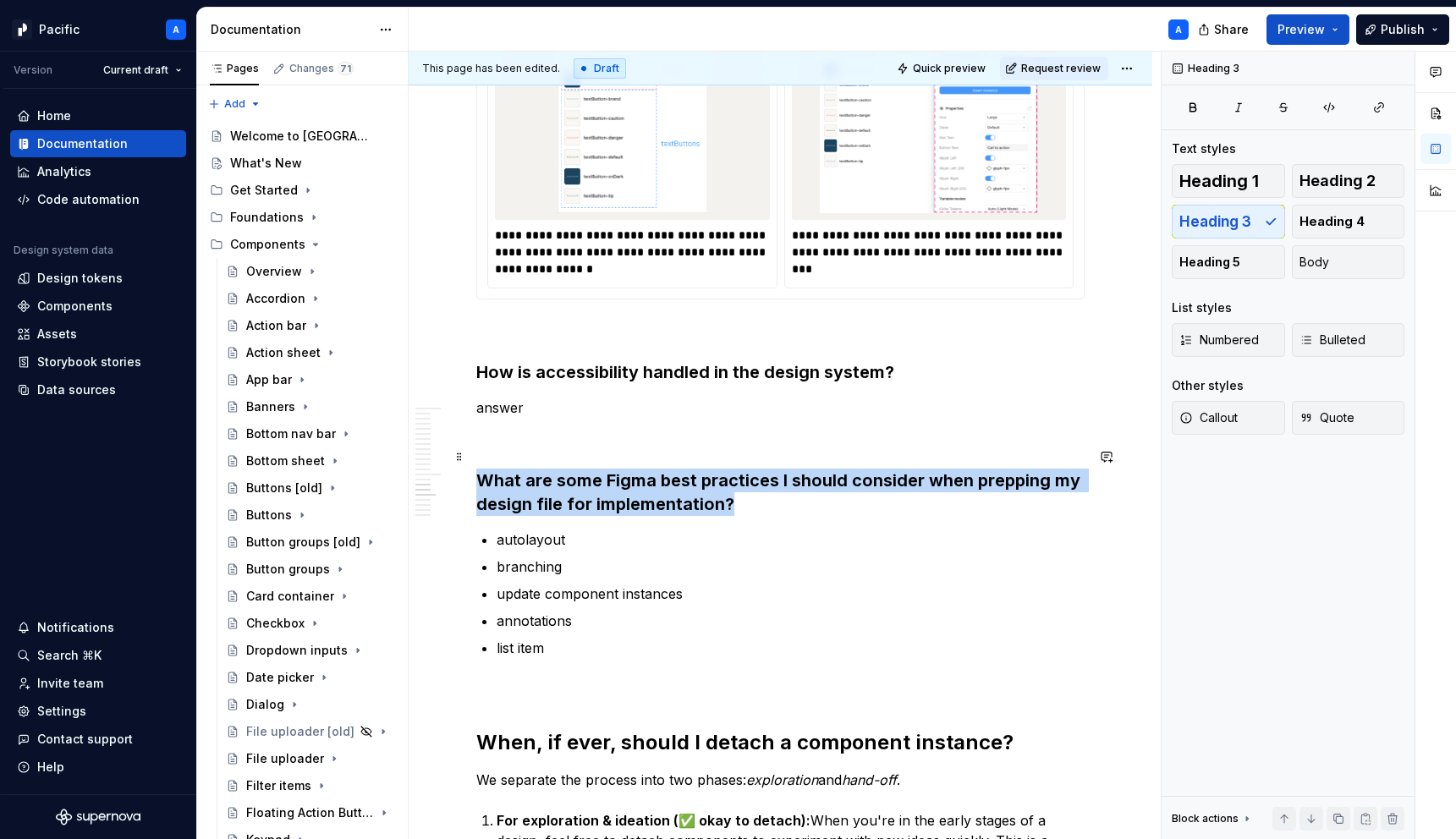
click at [745, 469] on h3 "What are some Figma best practices I should consider when prepping my design fi…" at bounding box center [780, 492] width 608 height 47
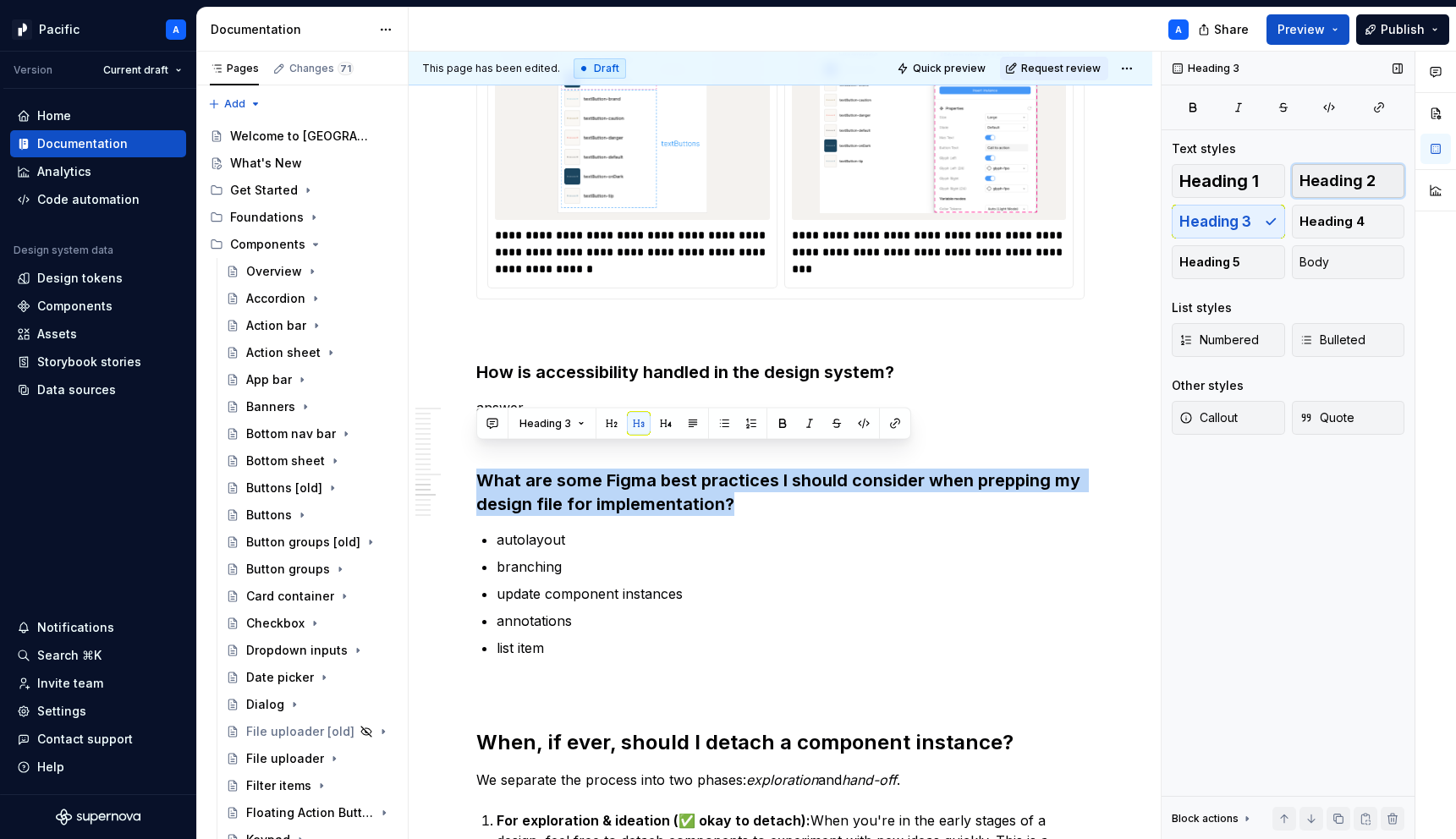
click at [1358, 184] on span "Heading 2" at bounding box center [1337, 181] width 76 height 17
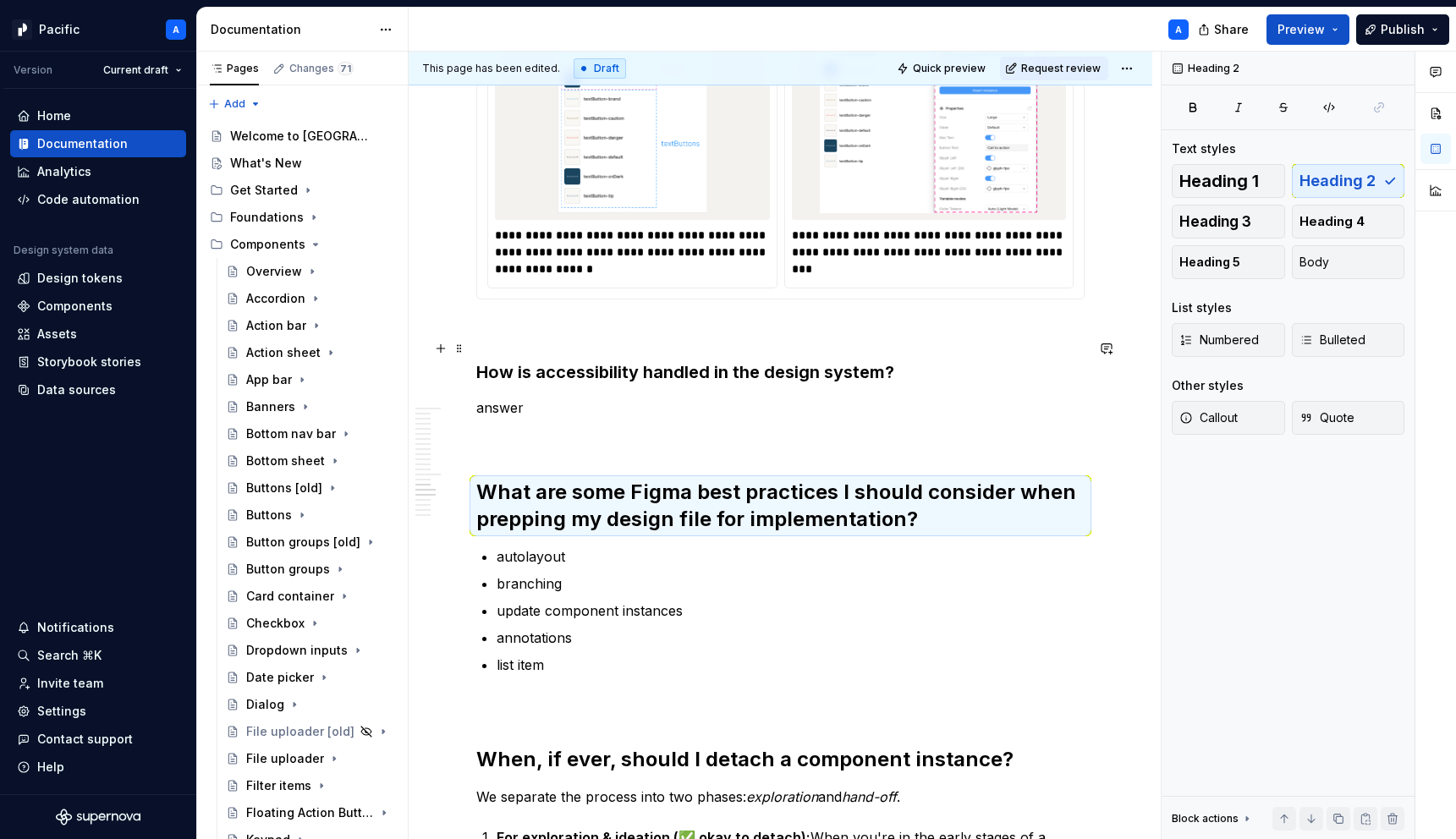
click at [753, 360] on h3 "How is accessibility handled in the design system?" at bounding box center [780, 372] width 608 height 24
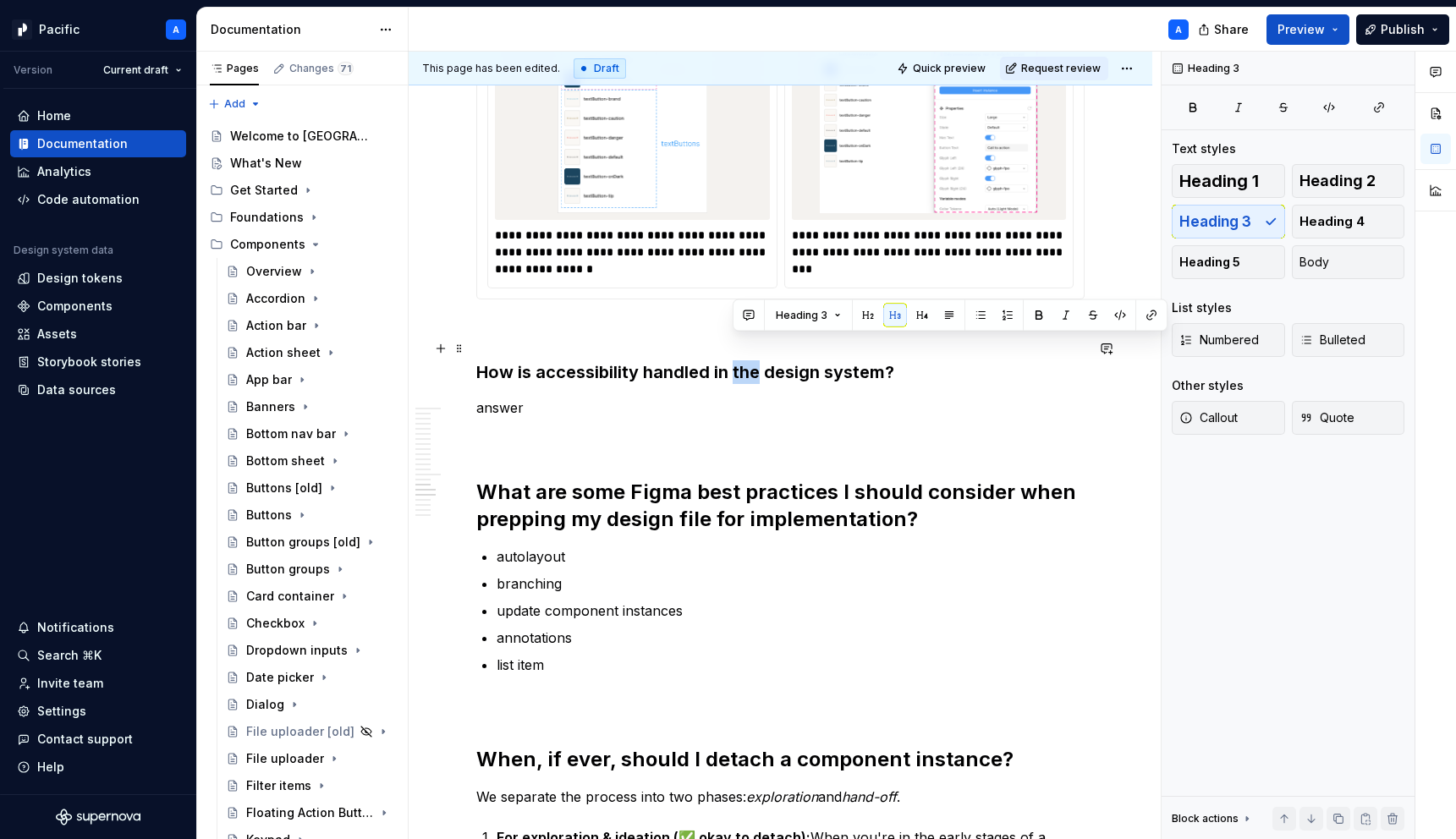
click at [753, 360] on h3 "How is accessibility handled in the design system?" at bounding box center [780, 372] width 608 height 24
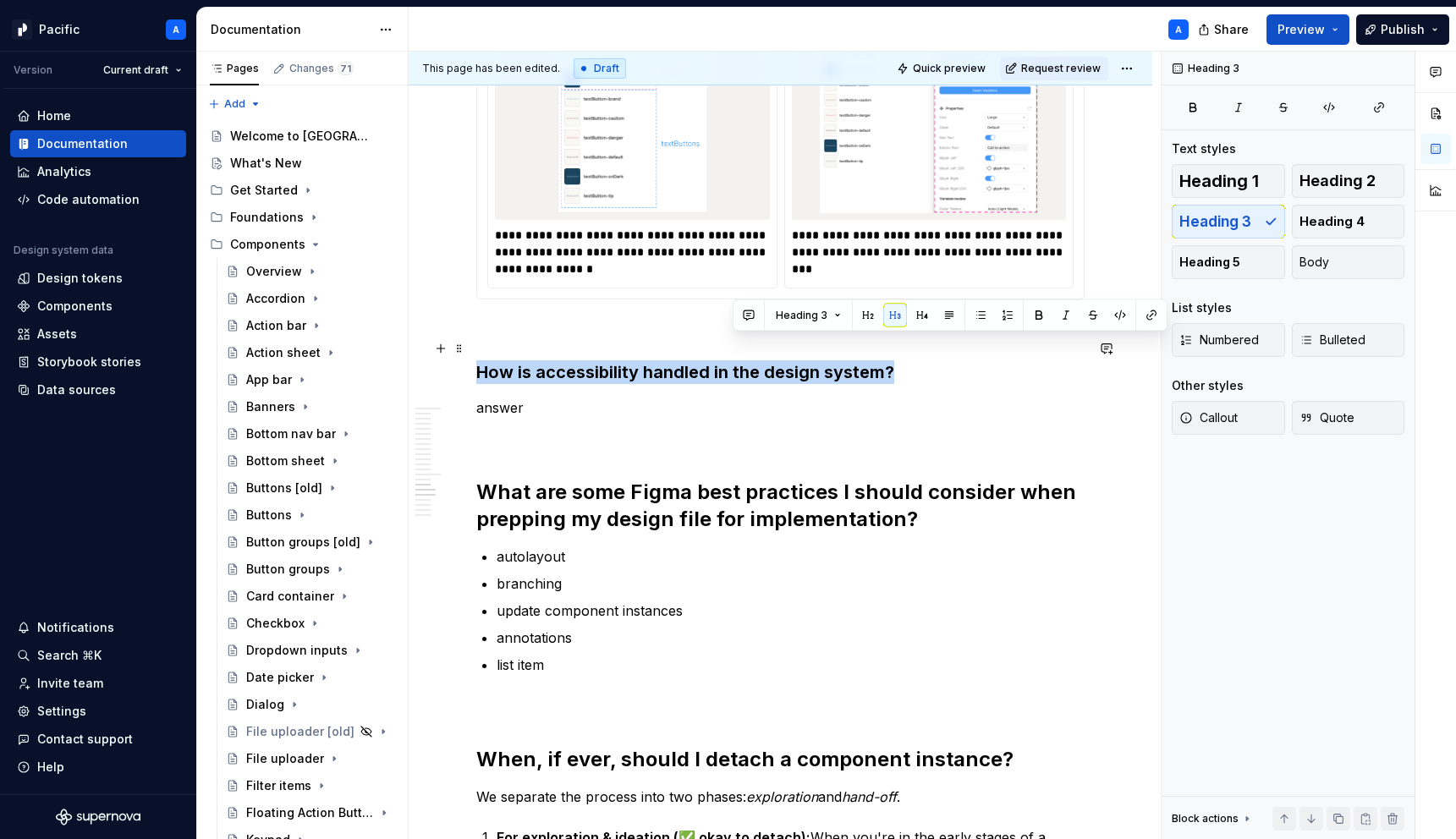
click at [753, 360] on h3 "How is accessibility handled in the design system?" at bounding box center [780, 372] width 608 height 24
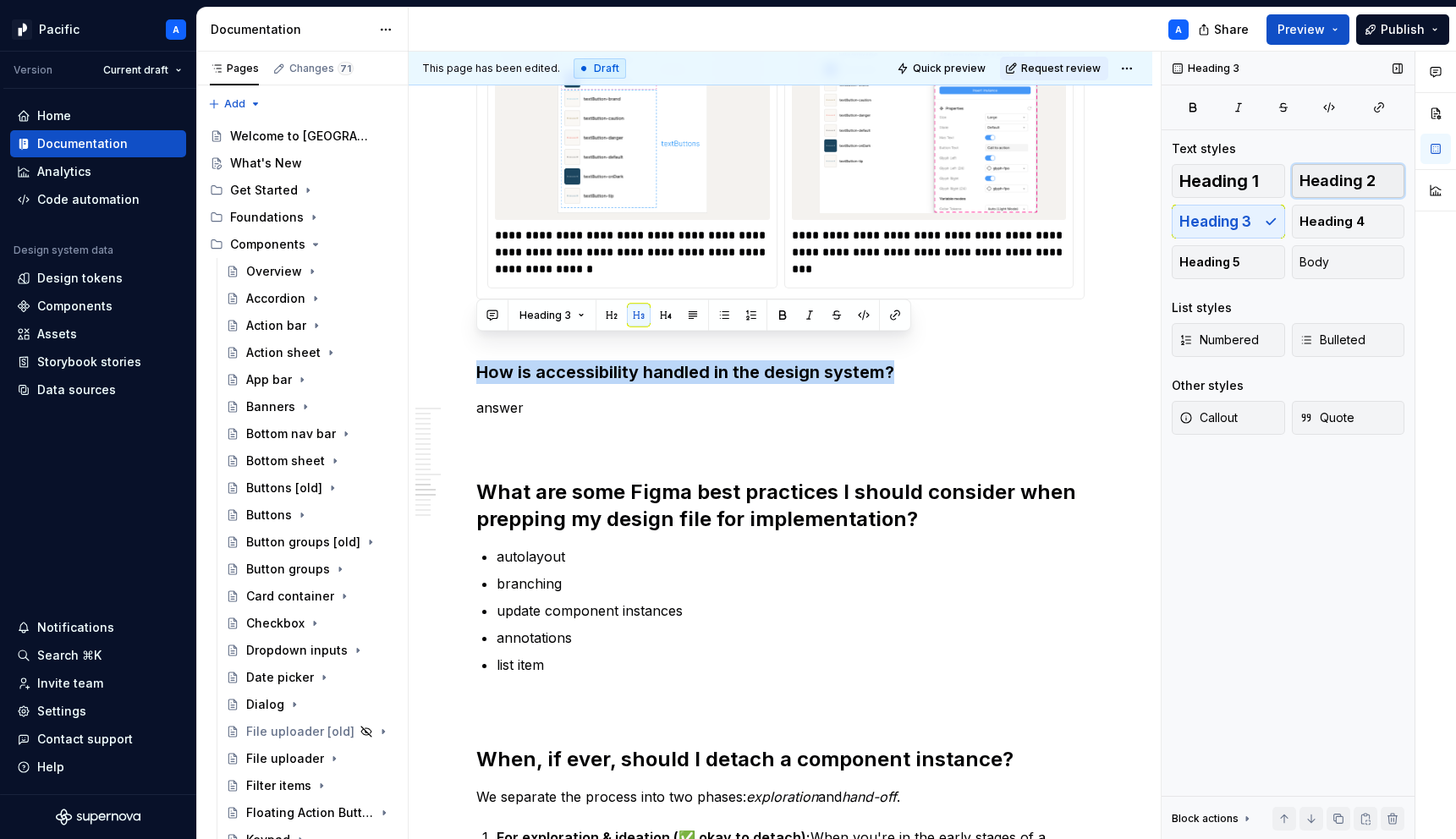
click at [1339, 181] on span "Heading 2" at bounding box center [1337, 181] width 76 height 17
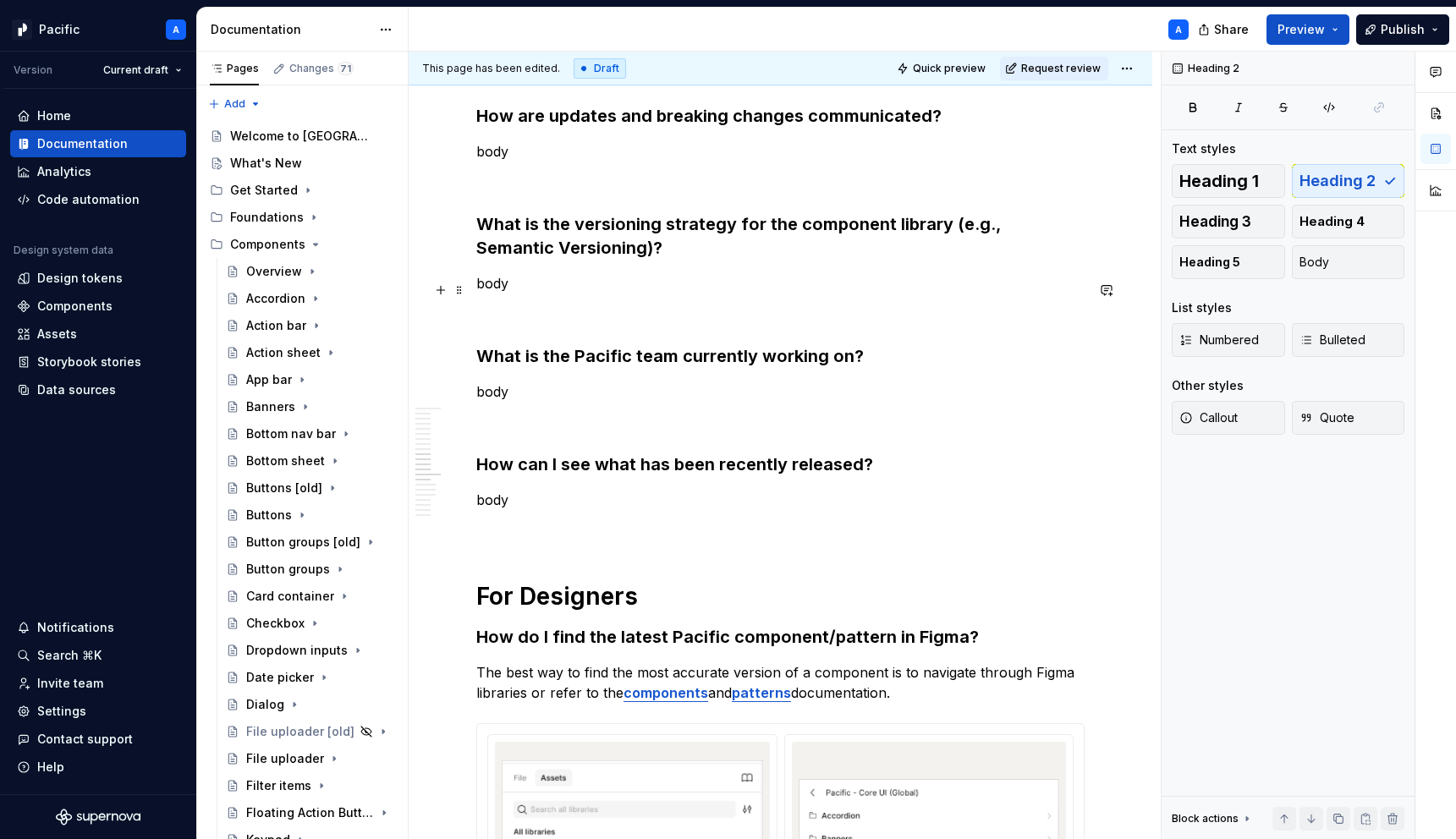
scroll to position [1848, 0]
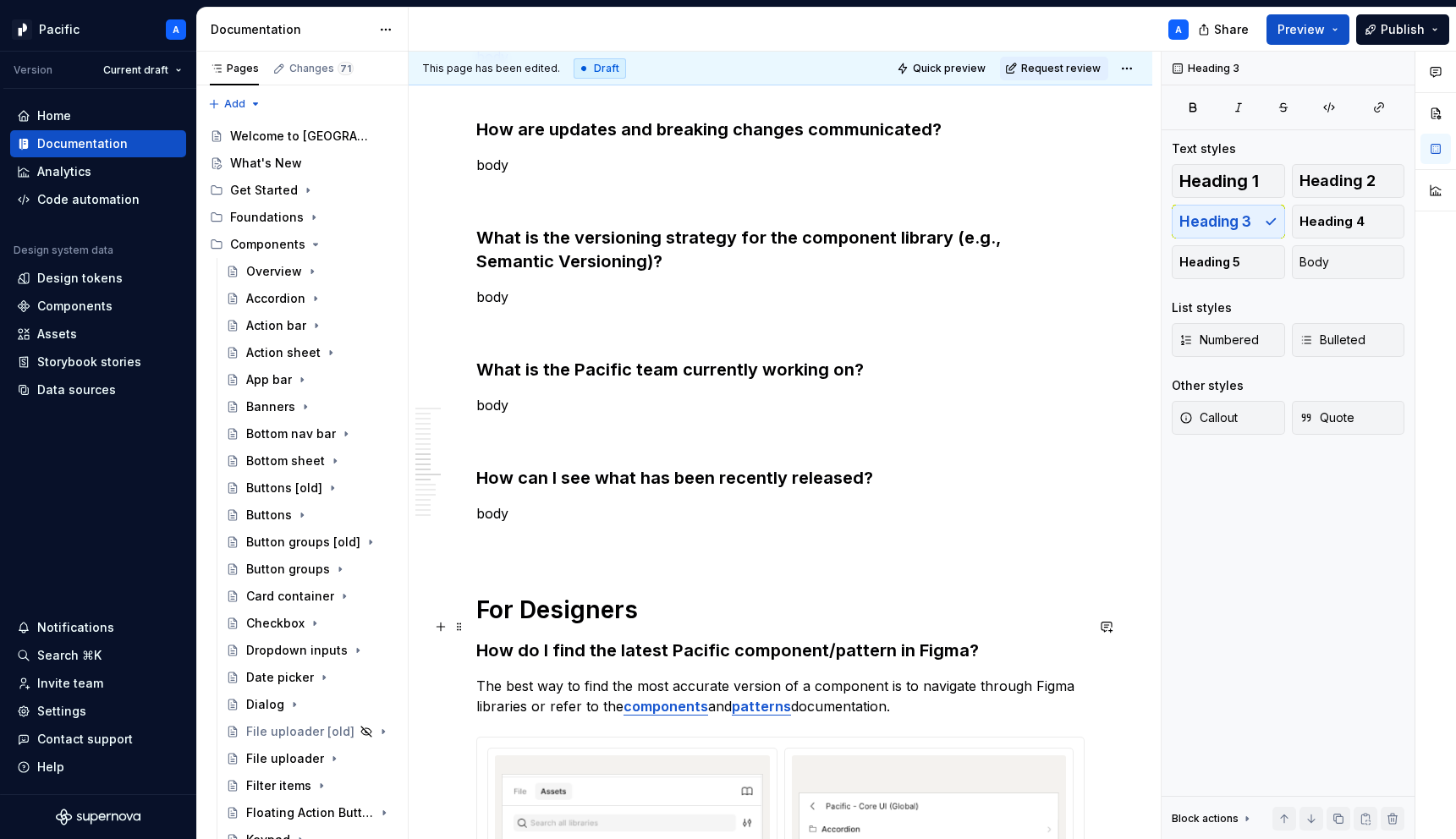
click at [596, 639] on h3 "How do I find the latest Pacific component/pattern in Figma?" at bounding box center [780, 650] width 608 height 24
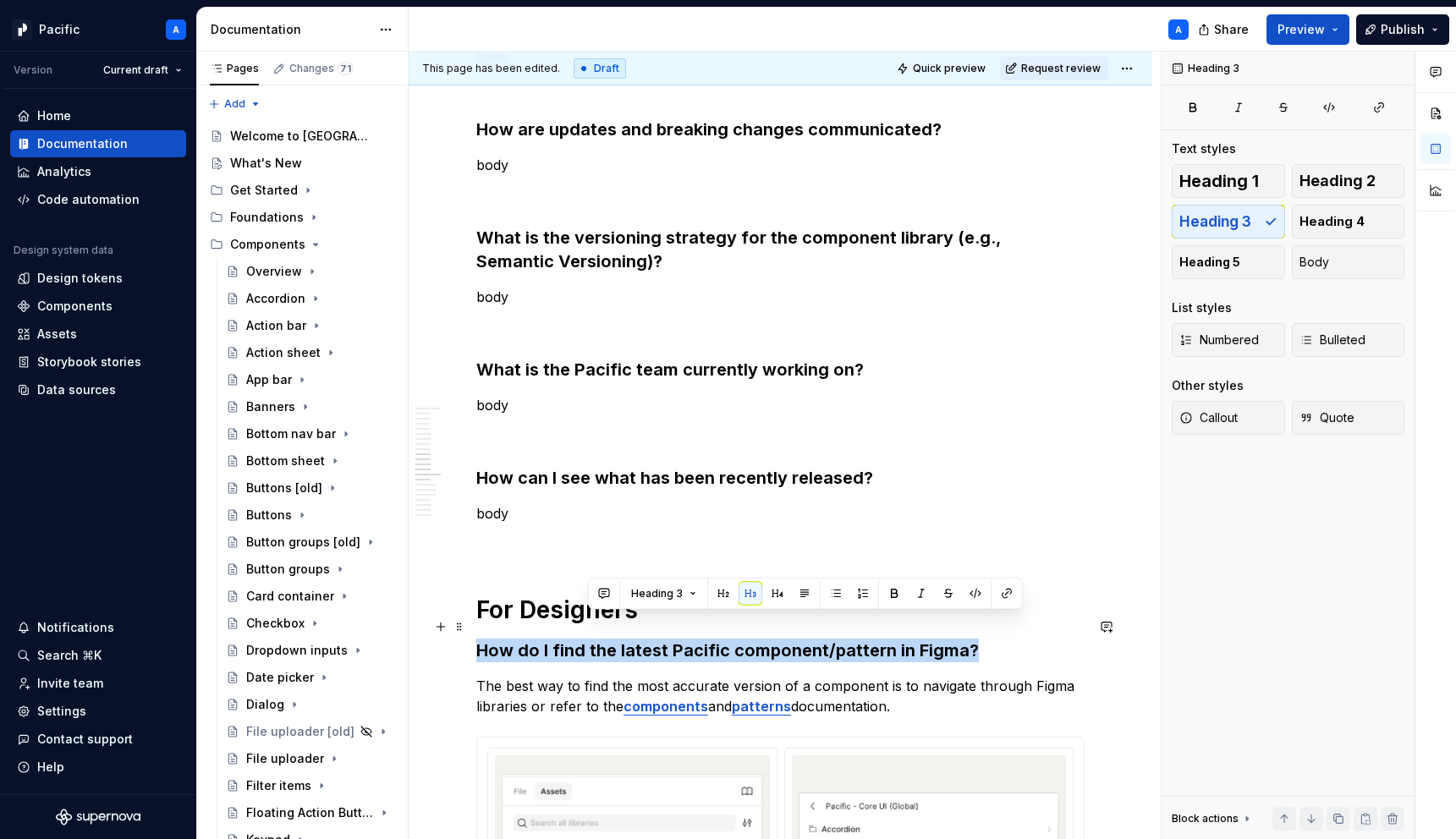
click at [596, 639] on h3 "How do I find the latest Pacific component/pattern in Figma?" at bounding box center [780, 650] width 608 height 24
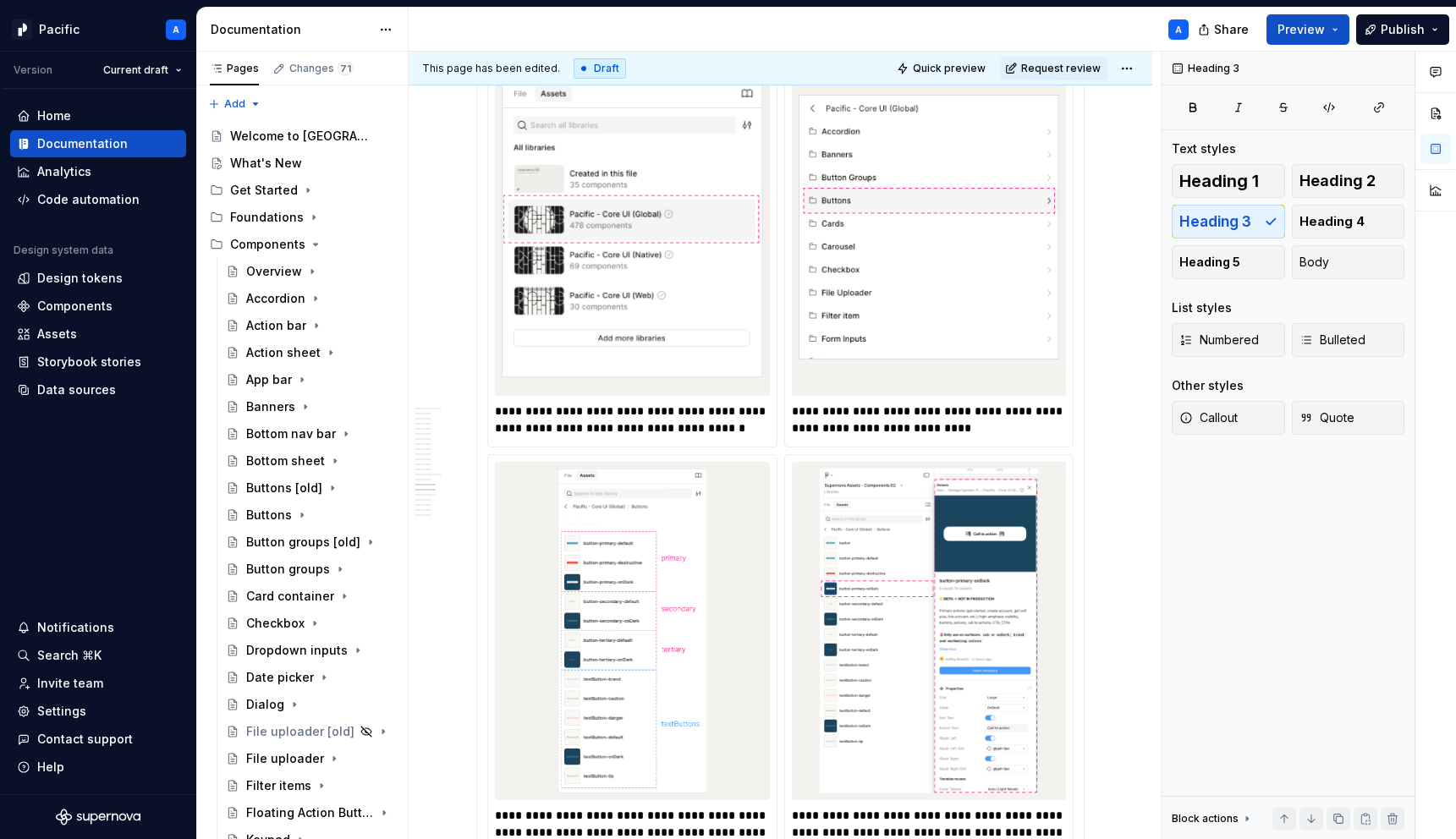
scroll to position [2922, 0]
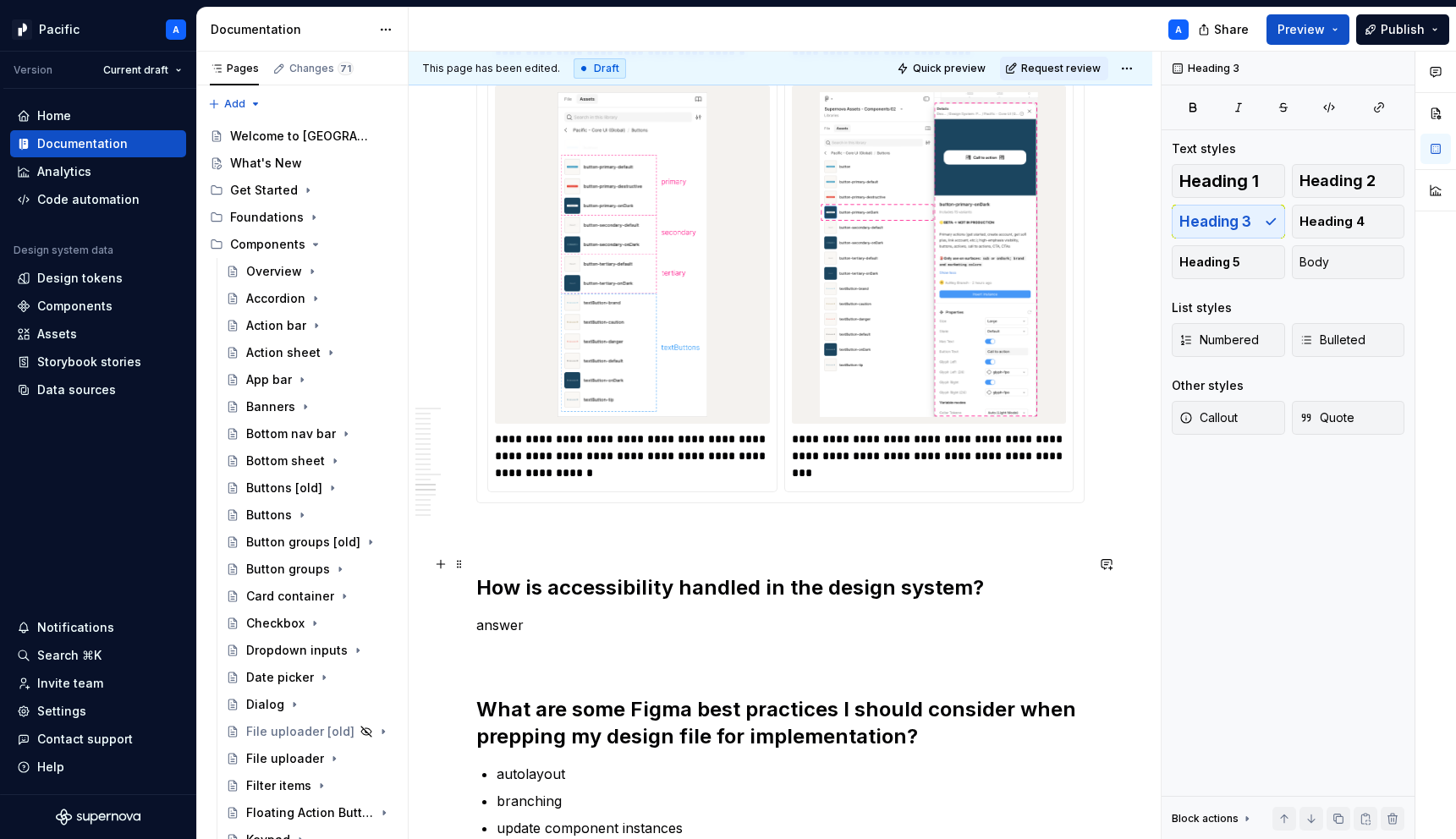
click at [698, 575] on h2 "How is accessibility handled in the design system?" at bounding box center [780, 588] width 608 height 27
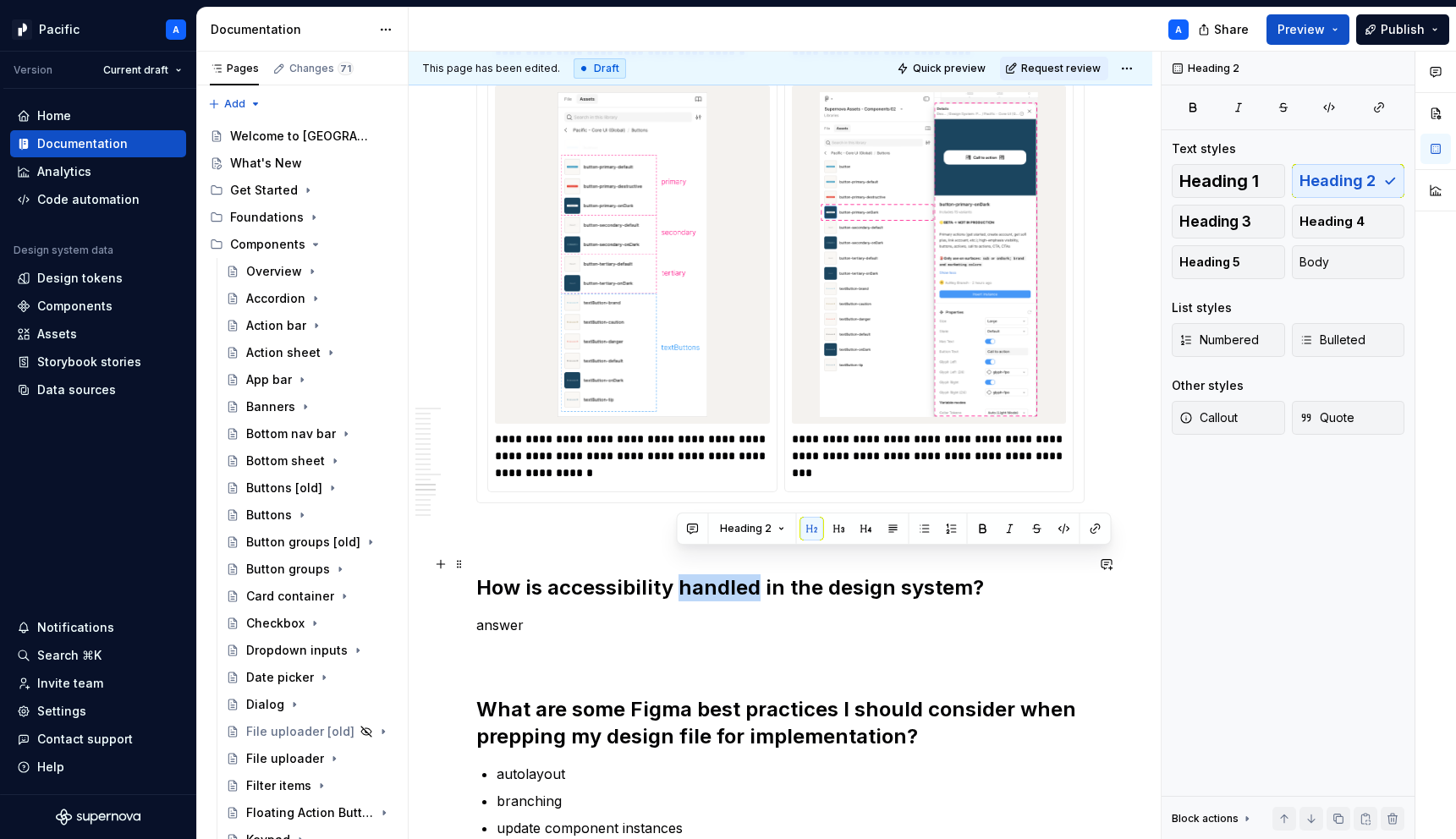
click at [698, 575] on h2 "How is accessibility handled in the design system?" at bounding box center [780, 588] width 608 height 27
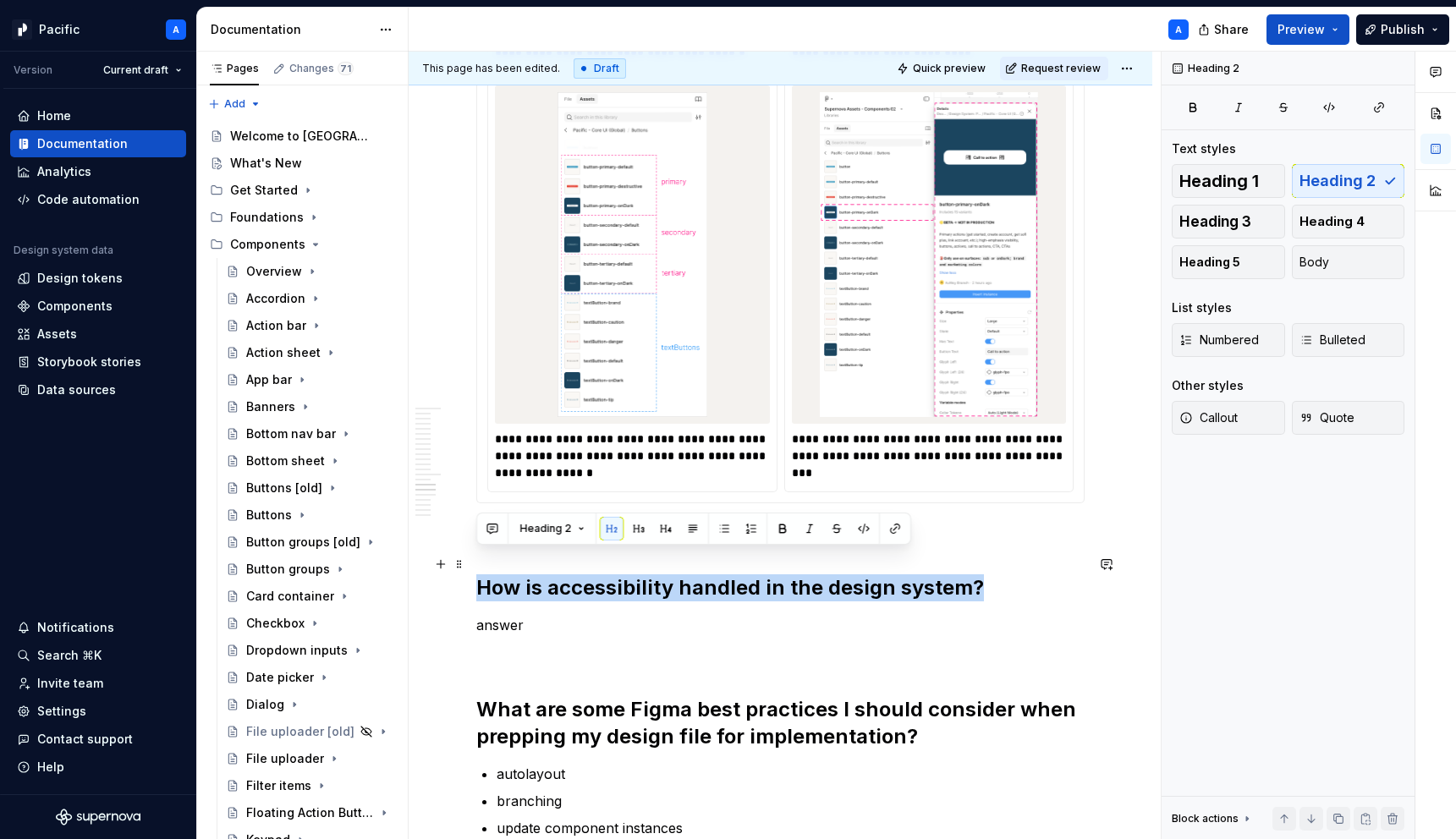
click at [698, 575] on h2 "How is accessibility handled in the design system?" at bounding box center [780, 588] width 608 height 27
click at [647, 527] on button "button" at bounding box center [638, 529] width 24 height 24
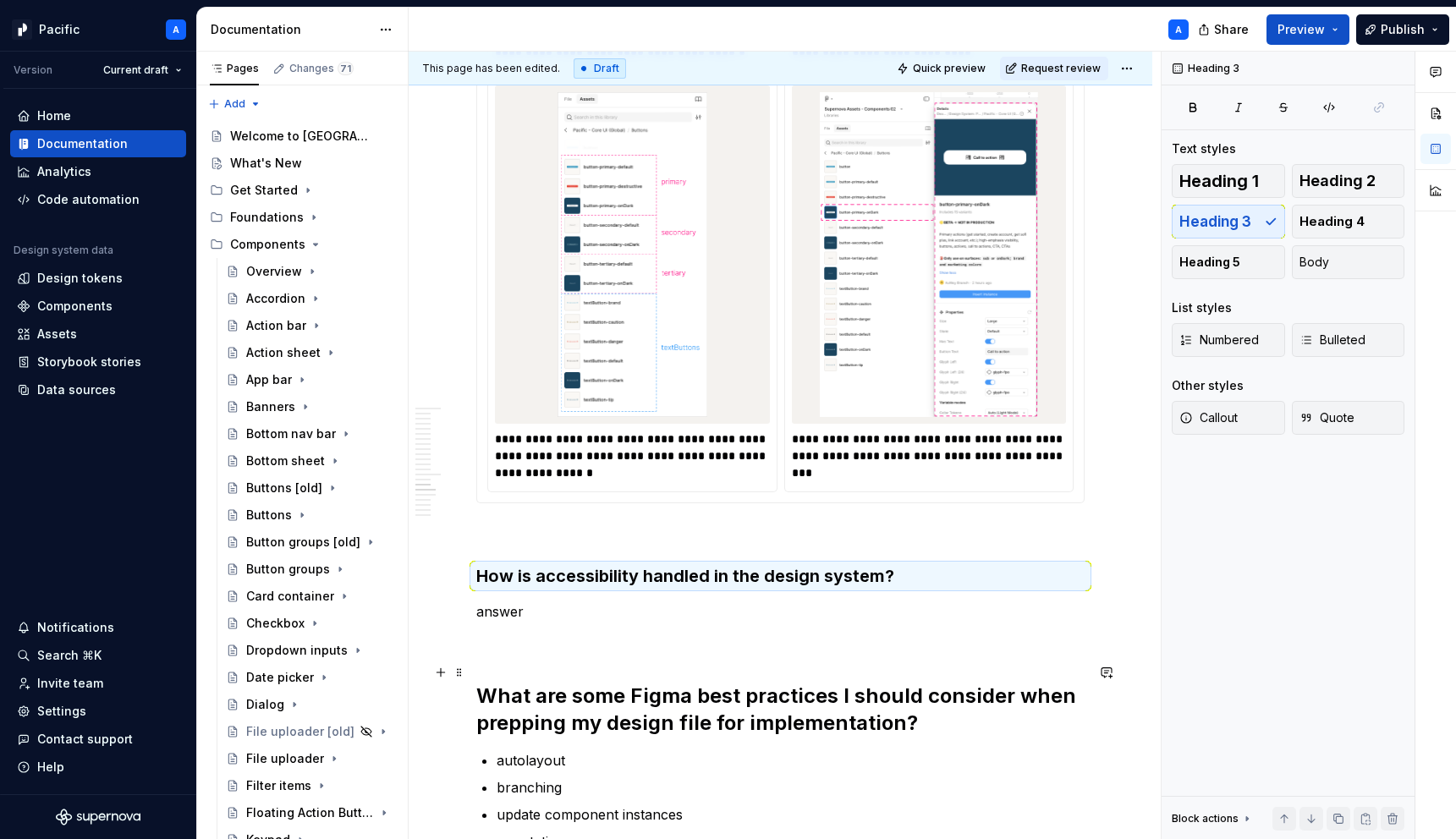
click at [645, 683] on h2 "What are some Figma best practices I should consider when prepping my design fi…" at bounding box center [780, 710] width 608 height 54
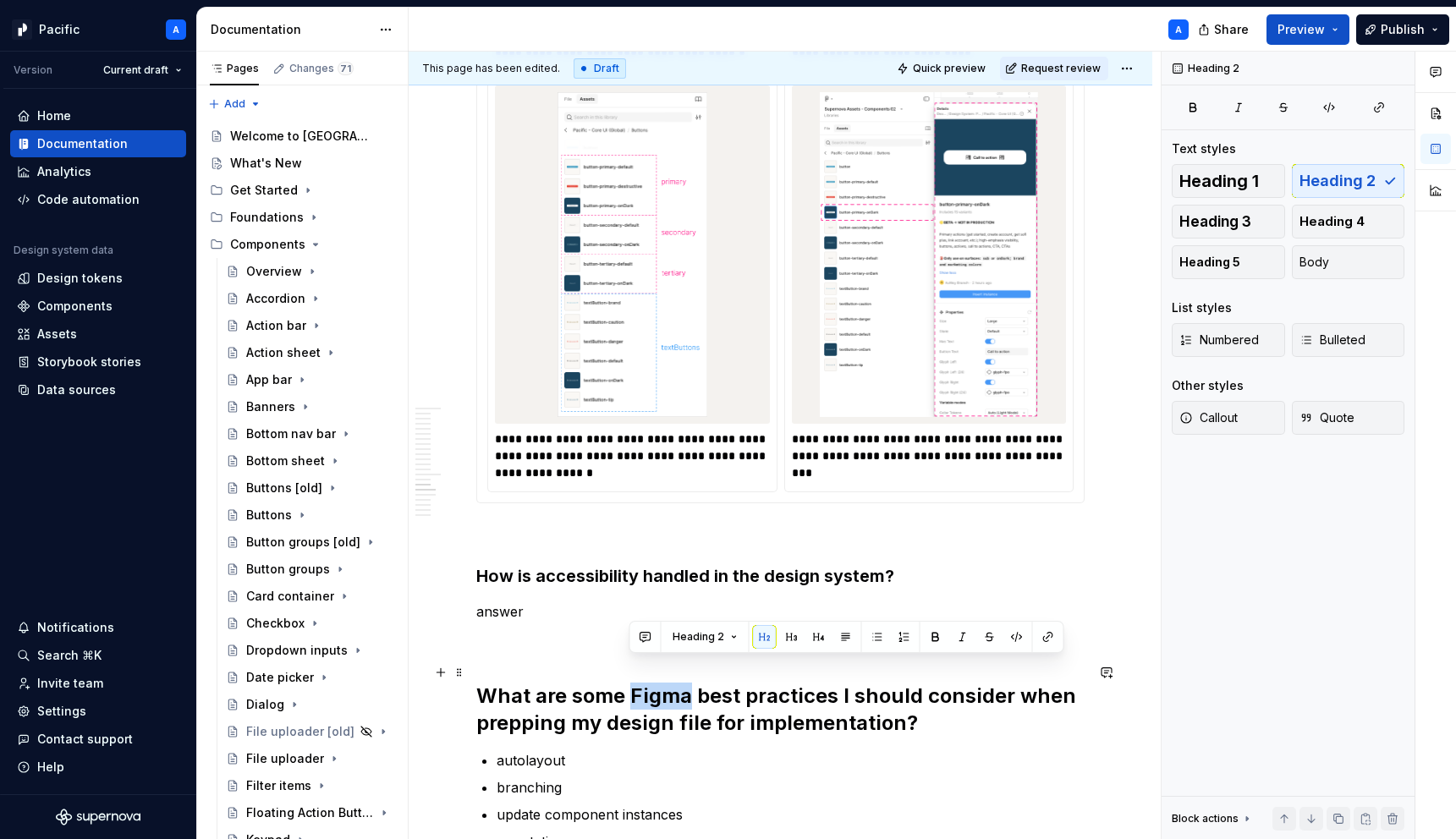
click at [645, 683] on h2 "What are some Figma best practices I should consider when prepping my design fi…" at bounding box center [780, 710] width 608 height 54
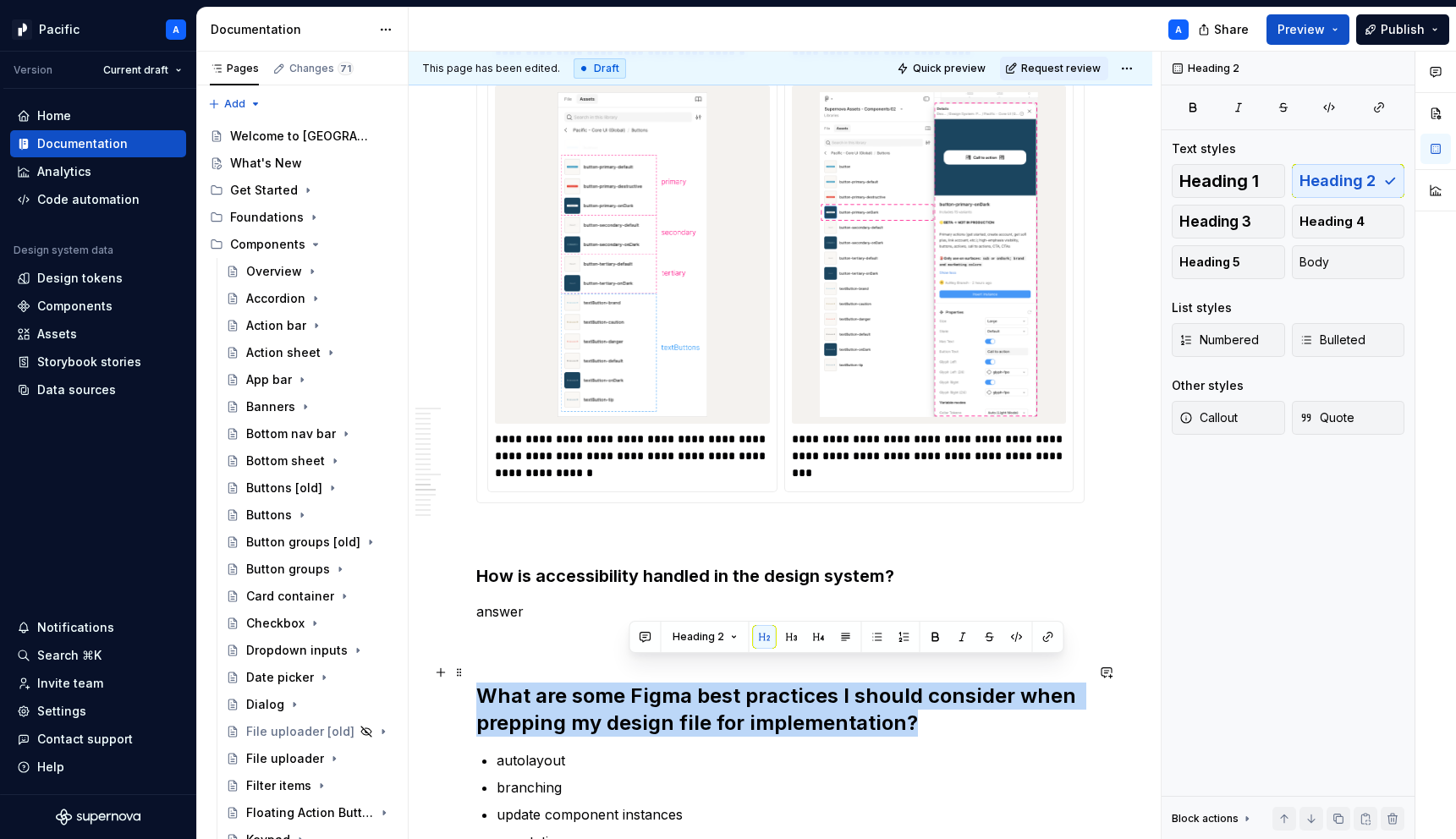
click at [645, 683] on h2 "What are some Figma best practices I should consider when prepping my design fi…" at bounding box center [780, 710] width 608 height 54
click at [638, 637] on button "button" at bounding box center [638, 637] width 24 height 24
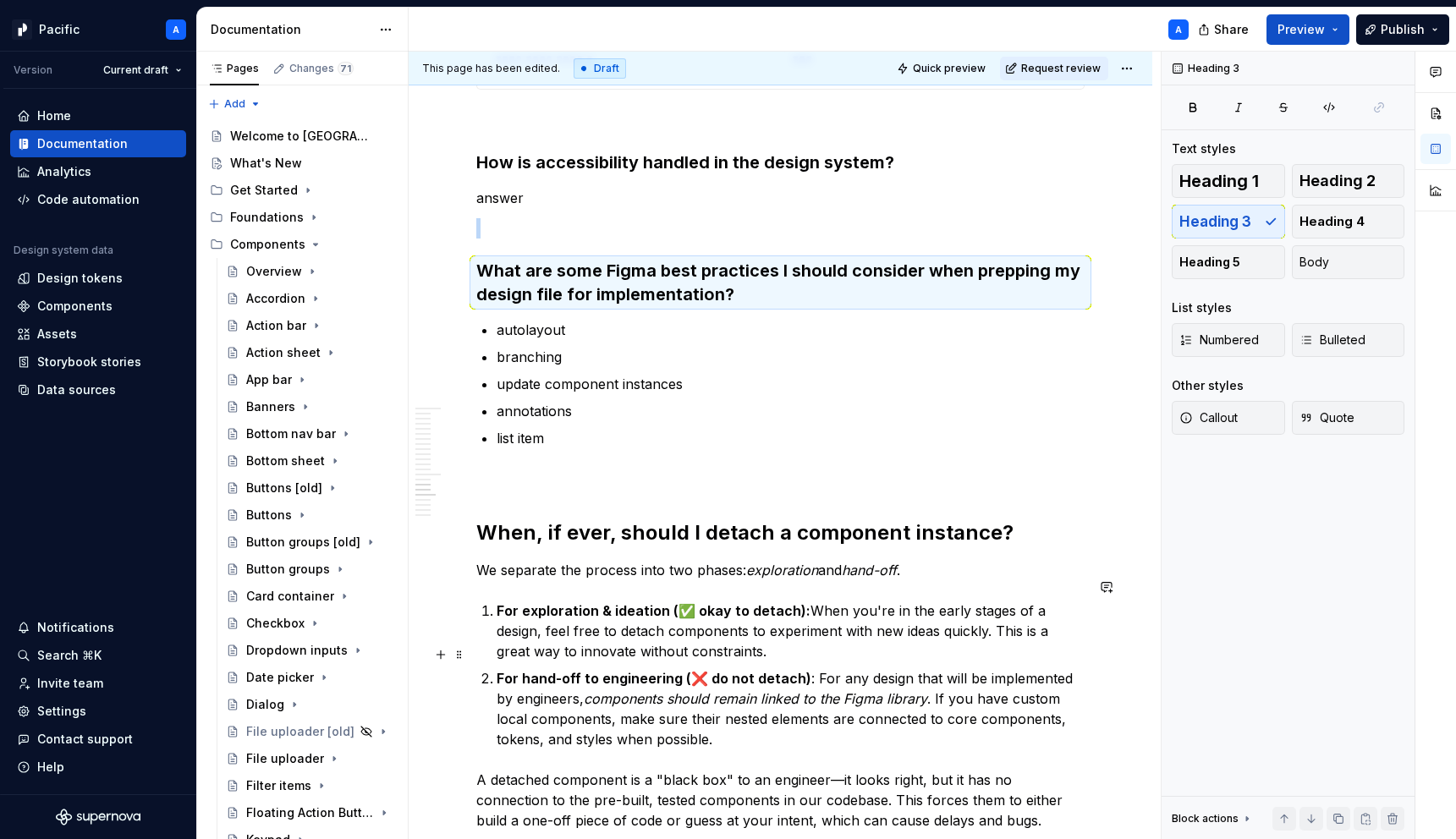
scroll to position [3346, 0]
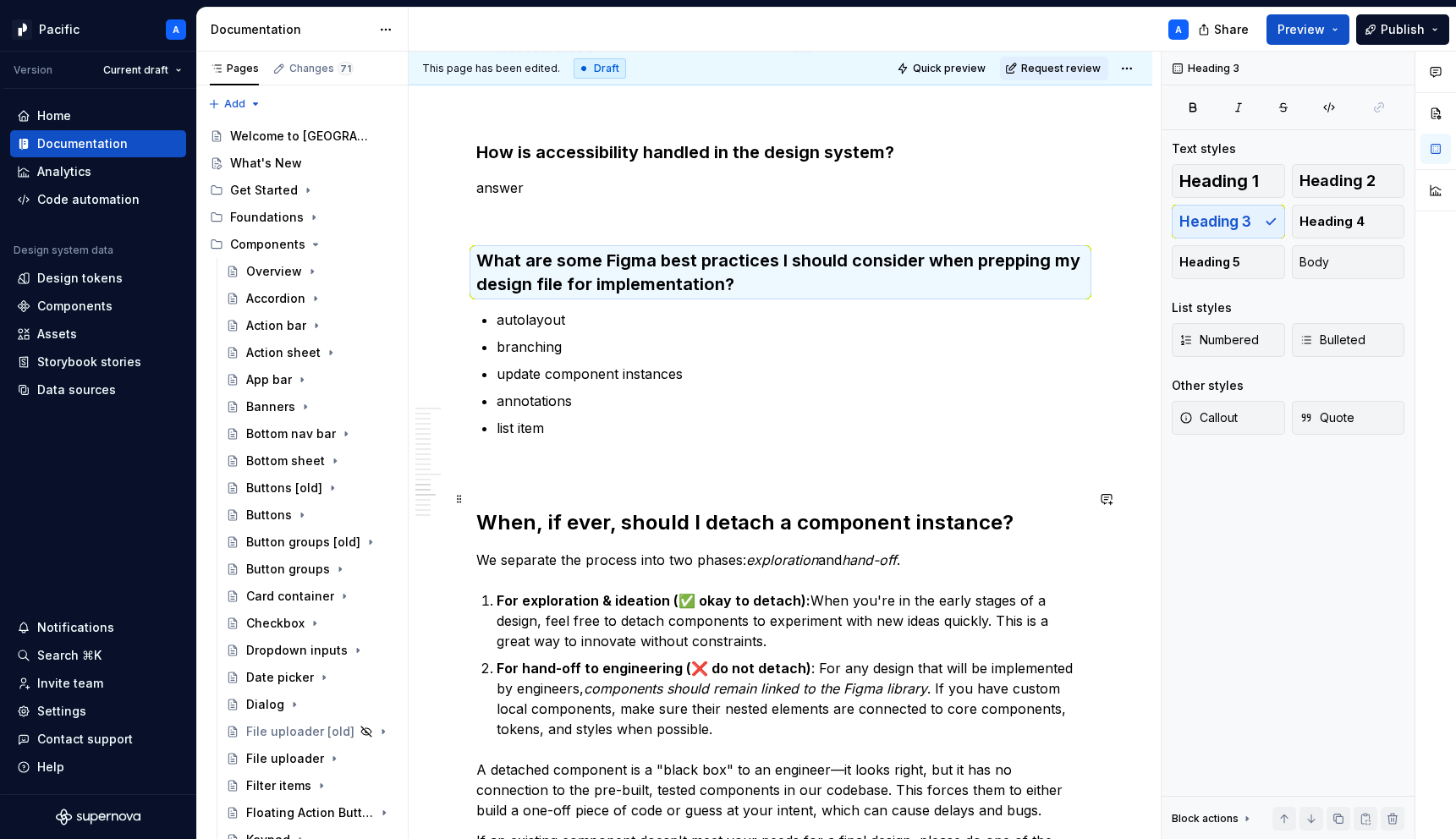
click at [614, 510] on strong "When, if ever, should I detach a component instance?" at bounding box center [745, 522] width 537 height 25
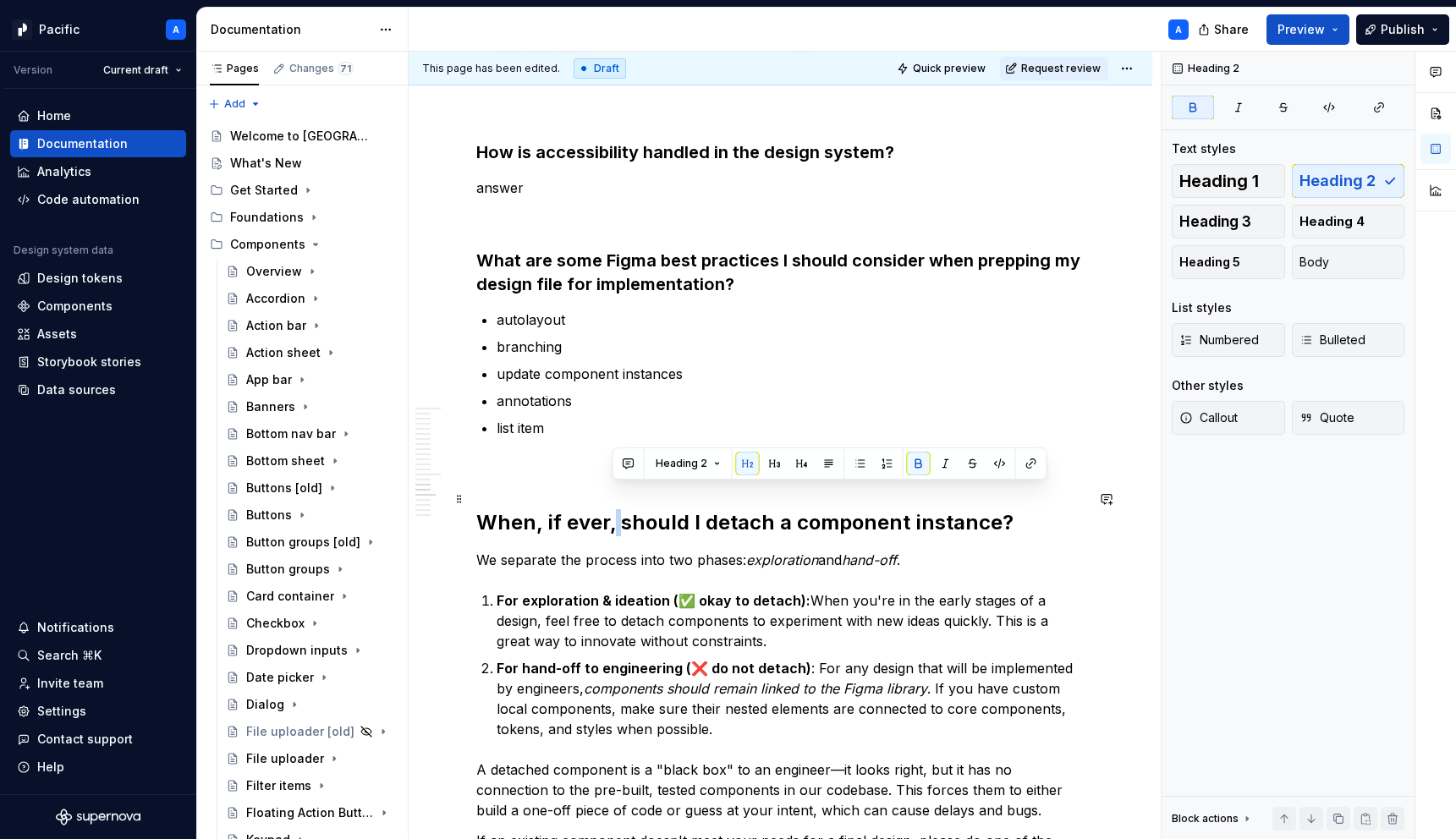
click at [614, 510] on strong "When, if ever, should I detach a component instance?" at bounding box center [745, 522] width 537 height 25
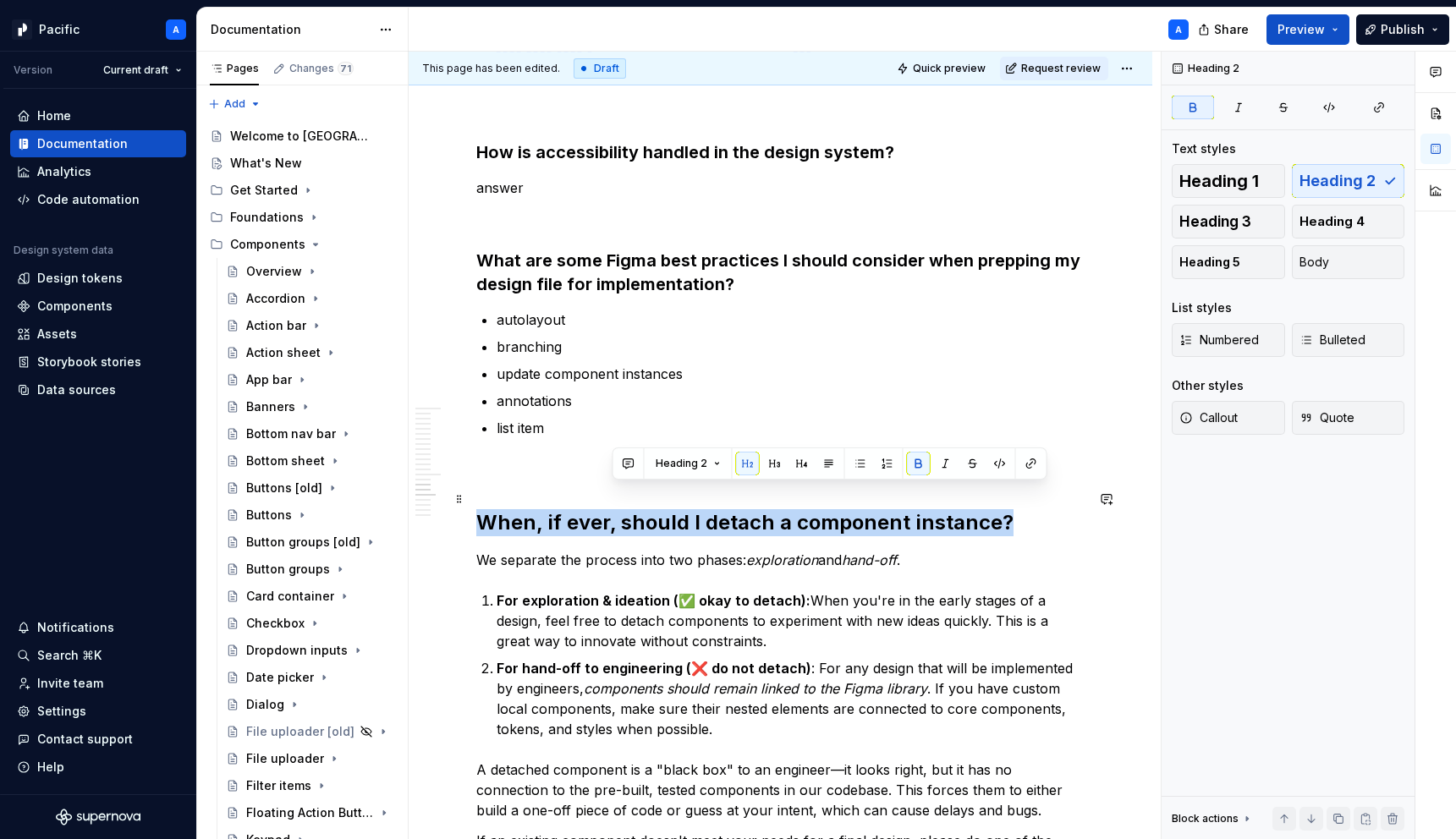
click at [614, 510] on strong "When, if ever, should I detach a component instance?" at bounding box center [745, 522] width 537 height 25
click at [644, 463] on button "button" at bounding box center [638, 463] width 24 height 24
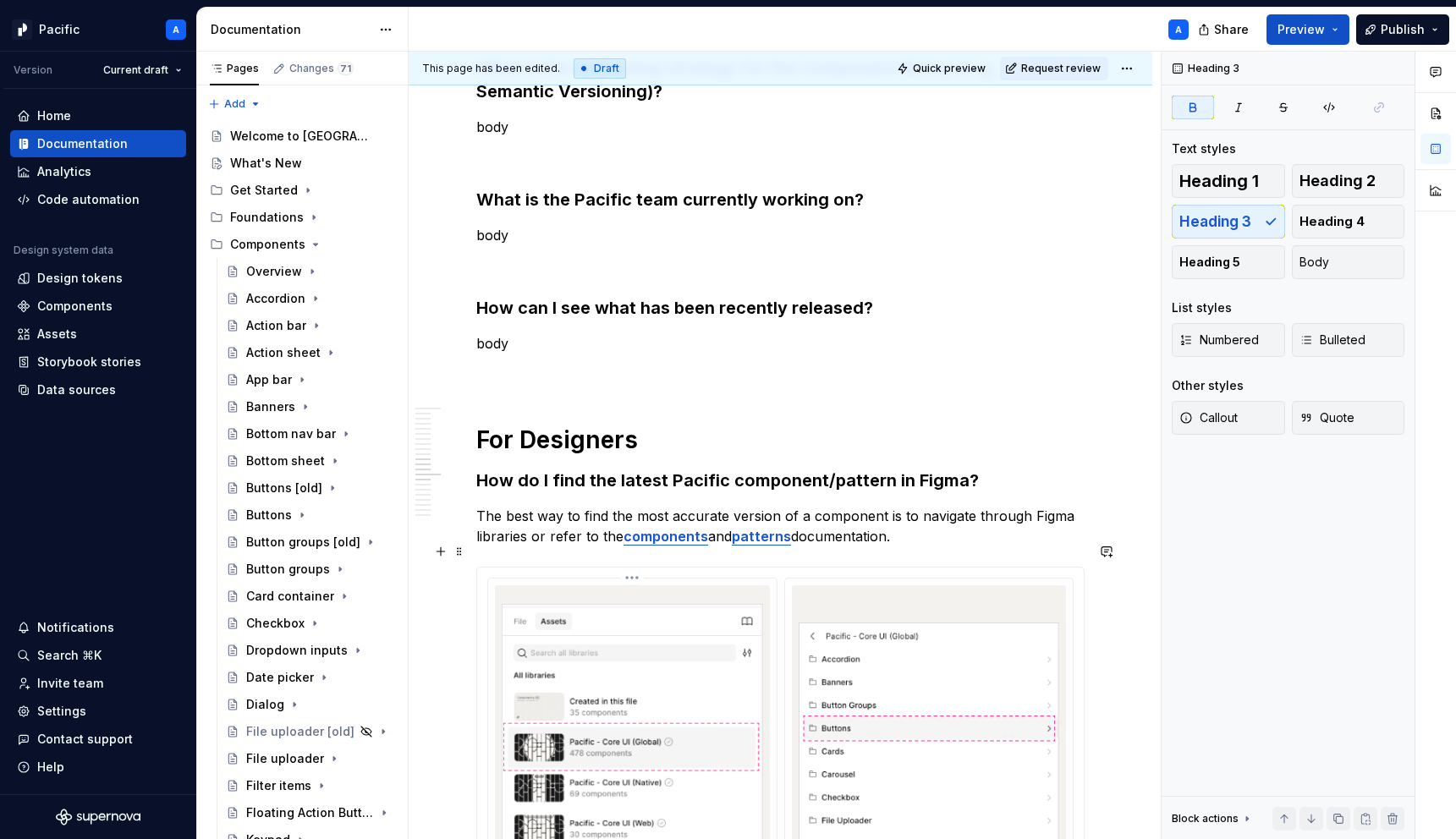
scroll to position [2012, 0]
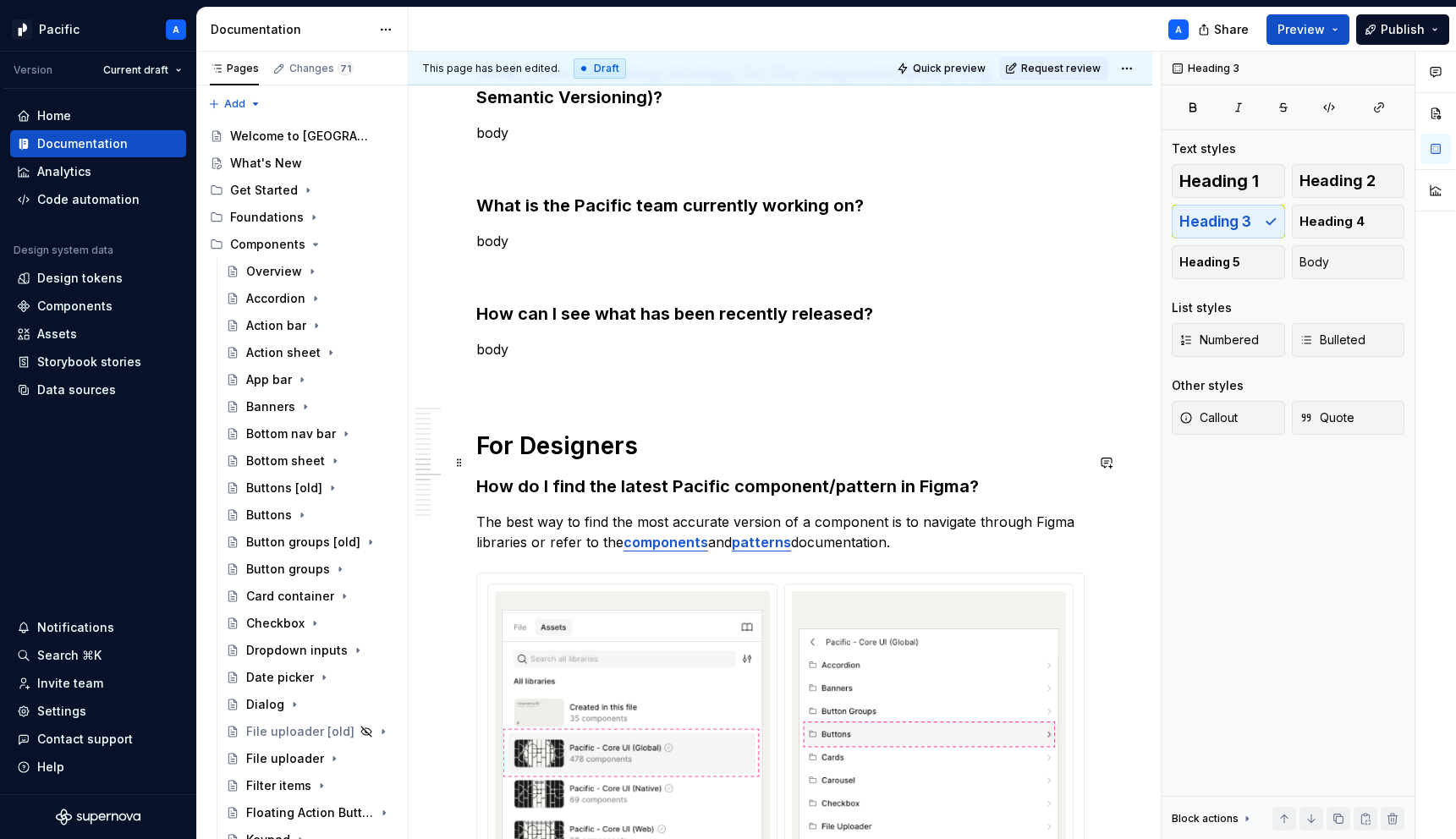
click at [577, 474] on h3 "How do I find the latest Pacific component/pattern in Figma?" at bounding box center [780, 486] width 608 height 24
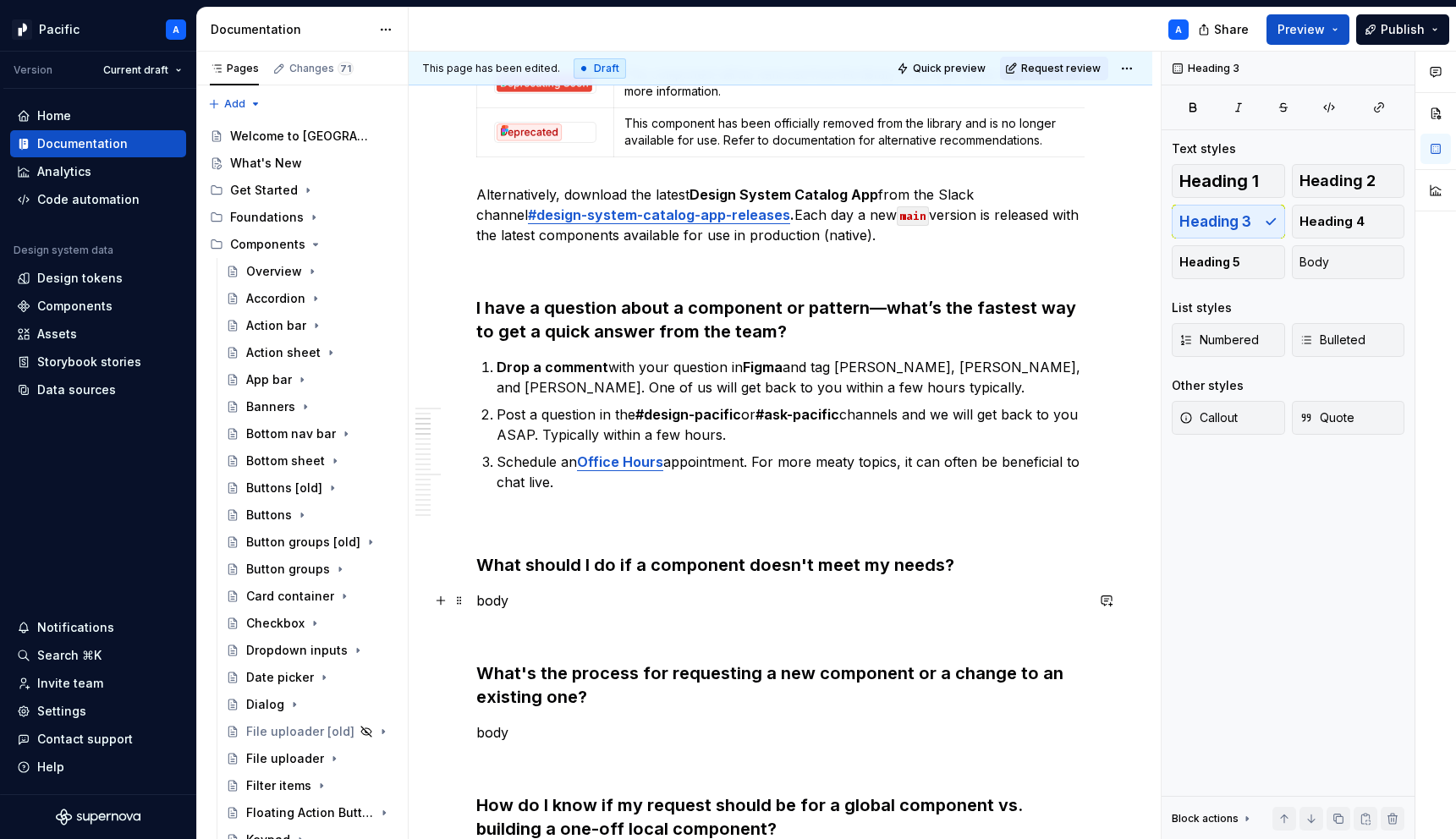
scroll to position [704, 0]
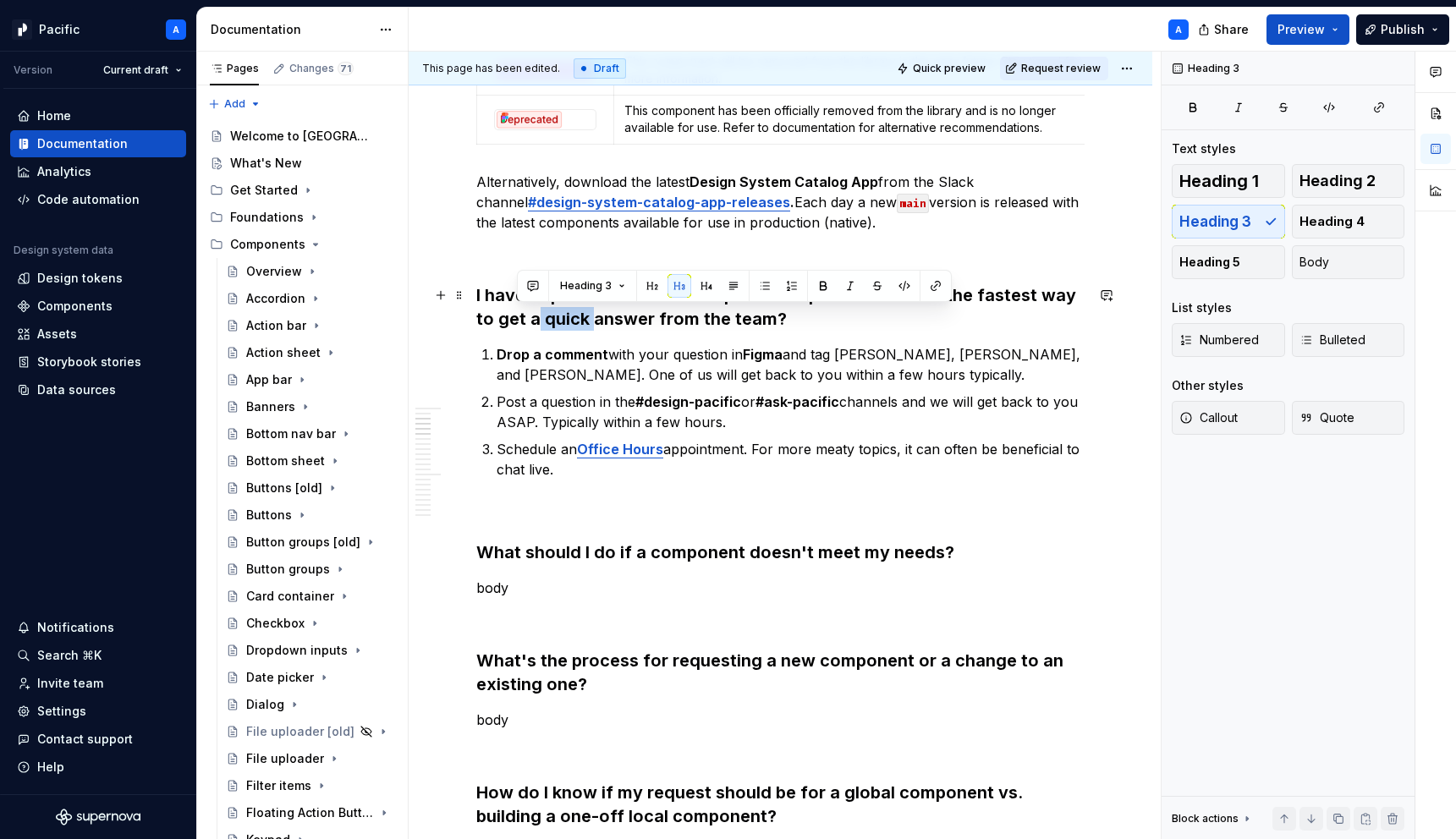
drag, startPoint x: 514, startPoint y: 320, endPoint x: 574, endPoint y: 320, distance: 60.0
click at [574, 320] on h3 "I have a question about a component or pattern—what’s the fastest way to get a …" at bounding box center [780, 307] width 608 height 47
drag, startPoint x: 509, startPoint y: 318, endPoint x: 591, endPoint y: 323, distance: 82.2
click at [591, 323] on h3 "I have a question about a component or pattern—what’s the fastest way to get an…" at bounding box center [780, 307] width 608 height 47
click at [735, 355] on p "Drop a comment with your question in Figma and tag [PERSON_NAME], [PERSON_NAME]…" at bounding box center [790, 365] width 588 height 41
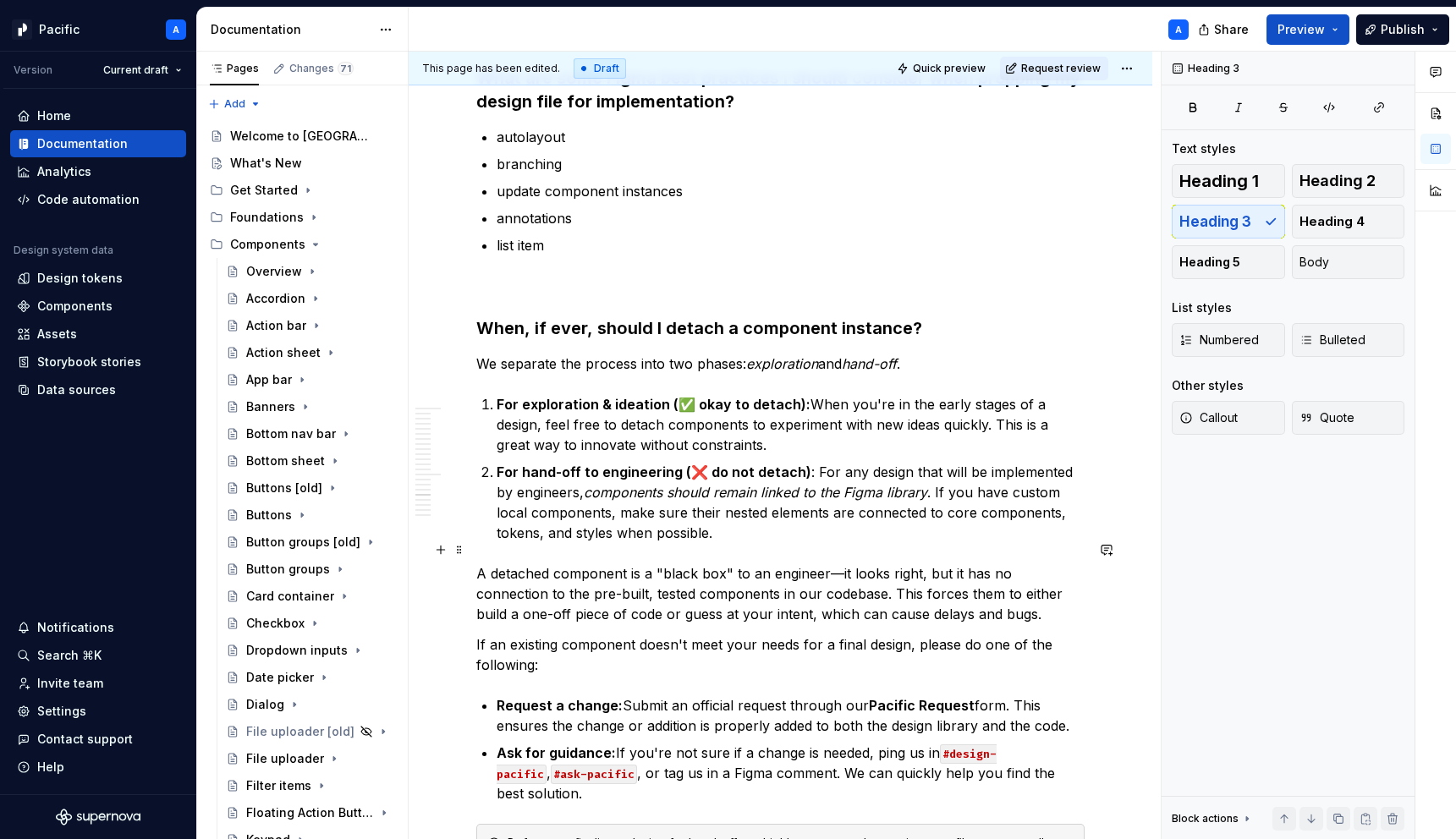
scroll to position [3583, 0]
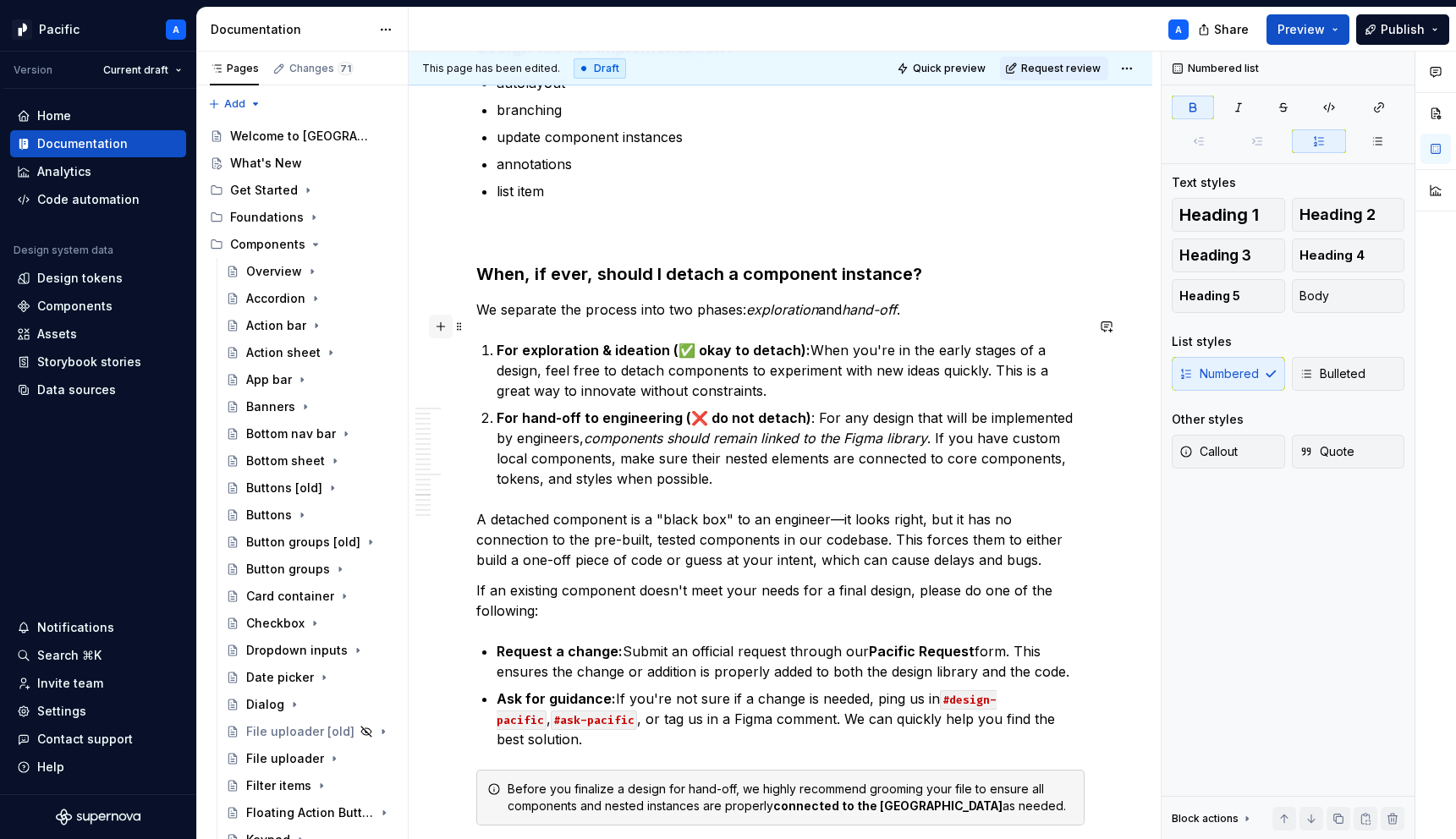
drag, startPoint x: 495, startPoint y: 325, endPoint x: 436, endPoint y: 323, distance: 59.0
click at [677, 459] on p "For hand-off to engineering (❌ do not detach) : For any design that will be imp…" at bounding box center [790, 449] width 588 height 82
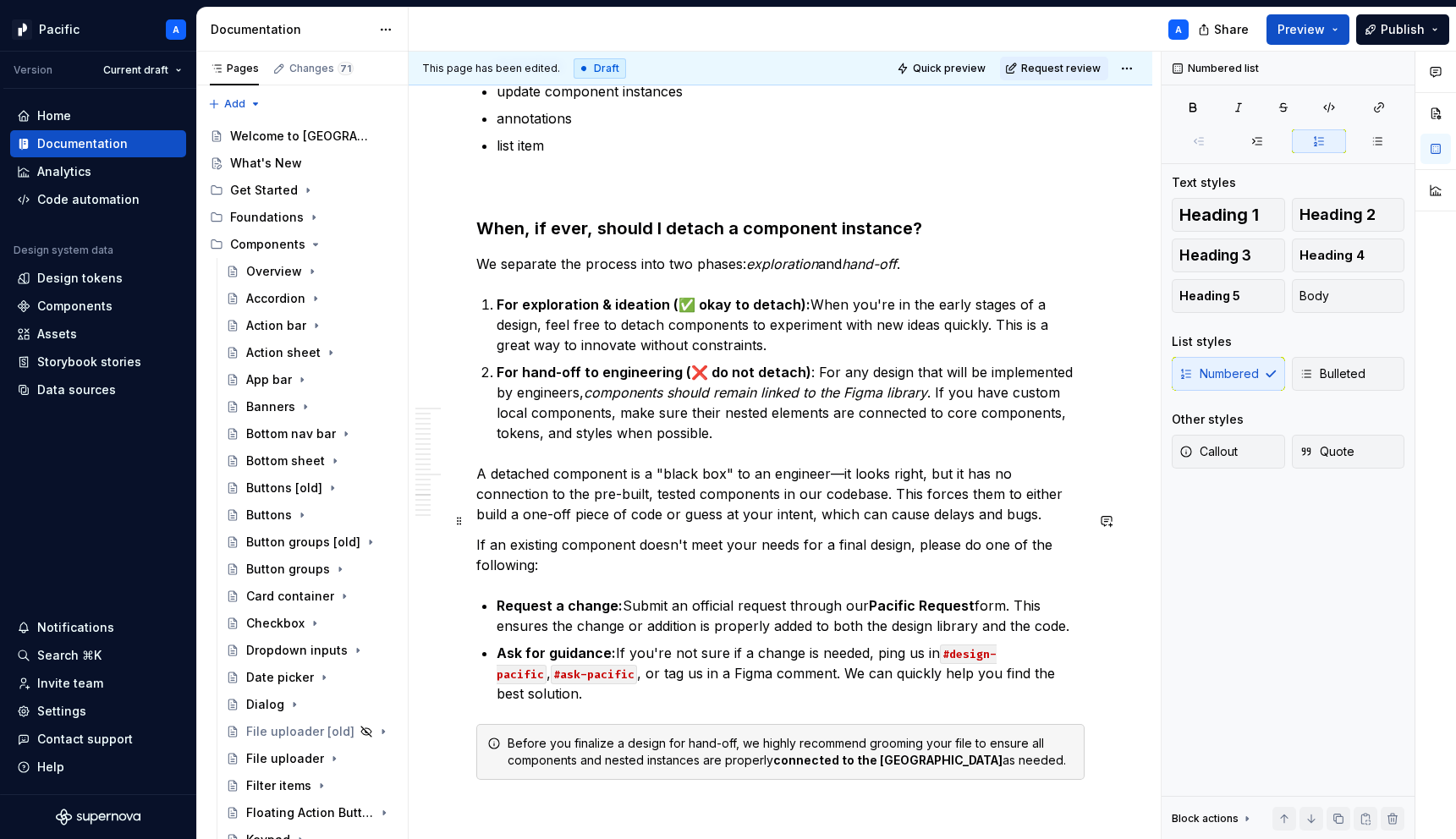
scroll to position [3639, 0]
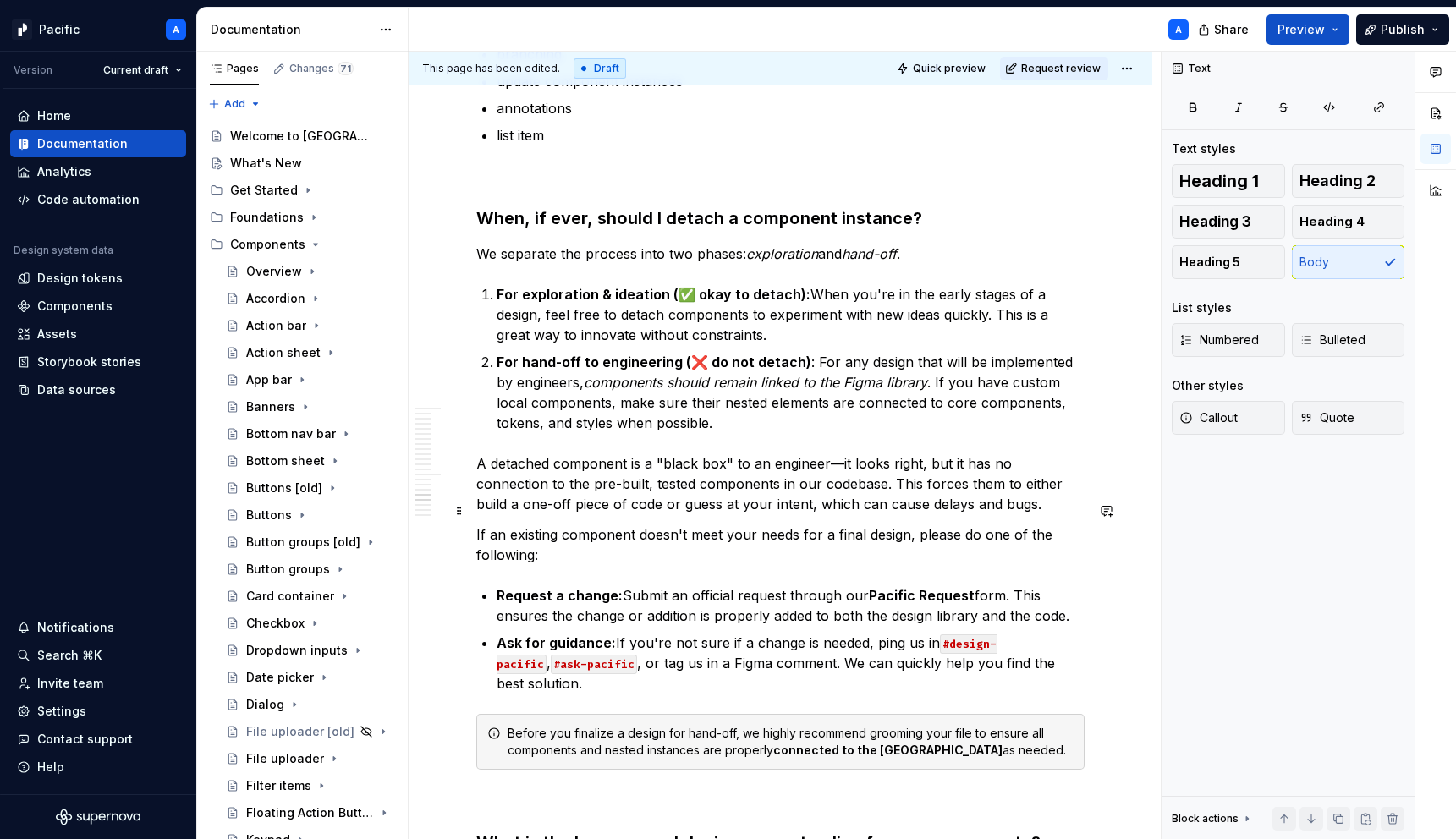
click at [907, 525] on p "If an existing component doesn't meet your needs for a final design, please do …" at bounding box center [780, 545] width 608 height 41
click at [865, 531] on p "If an existing component doesn't meet your needs for a final design or if you a…" at bounding box center [780, 545] width 608 height 41
click at [959, 527] on p "If an existing component doesn't meet your needs for a final design or if you a…" at bounding box center [780, 545] width 608 height 41
click at [970, 528] on p "If an existing component doesn't meet your needs for a final design or if you a…" at bounding box center [780, 545] width 608 height 41
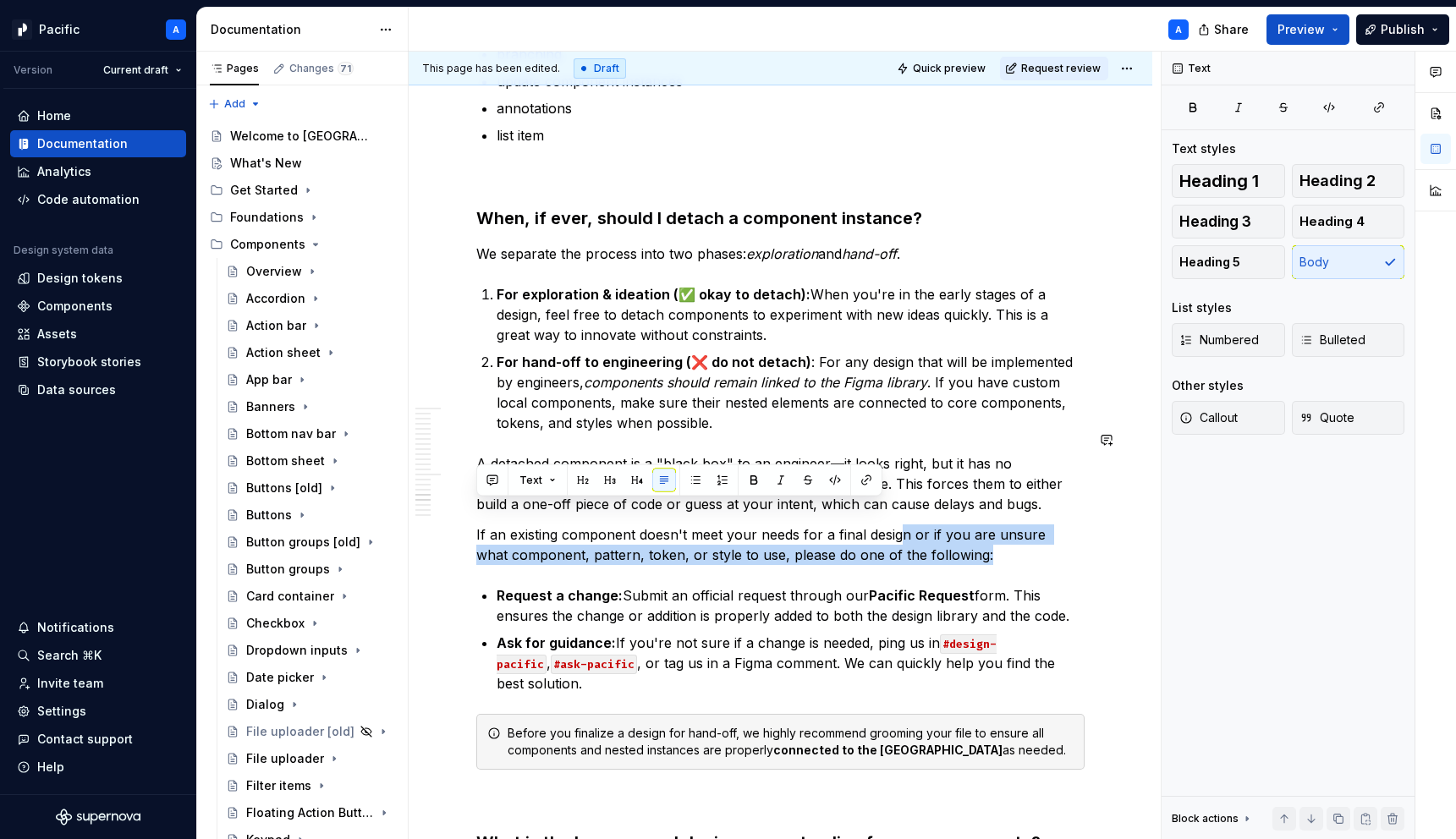
drag, startPoint x: 970, startPoint y: 528, endPoint x: 900, endPoint y: 506, distance: 73.4
click at [900, 525] on p "If an existing component doesn't meet your needs for a final design or if you a…" at bounding box center [780, 545] width 608 height 41
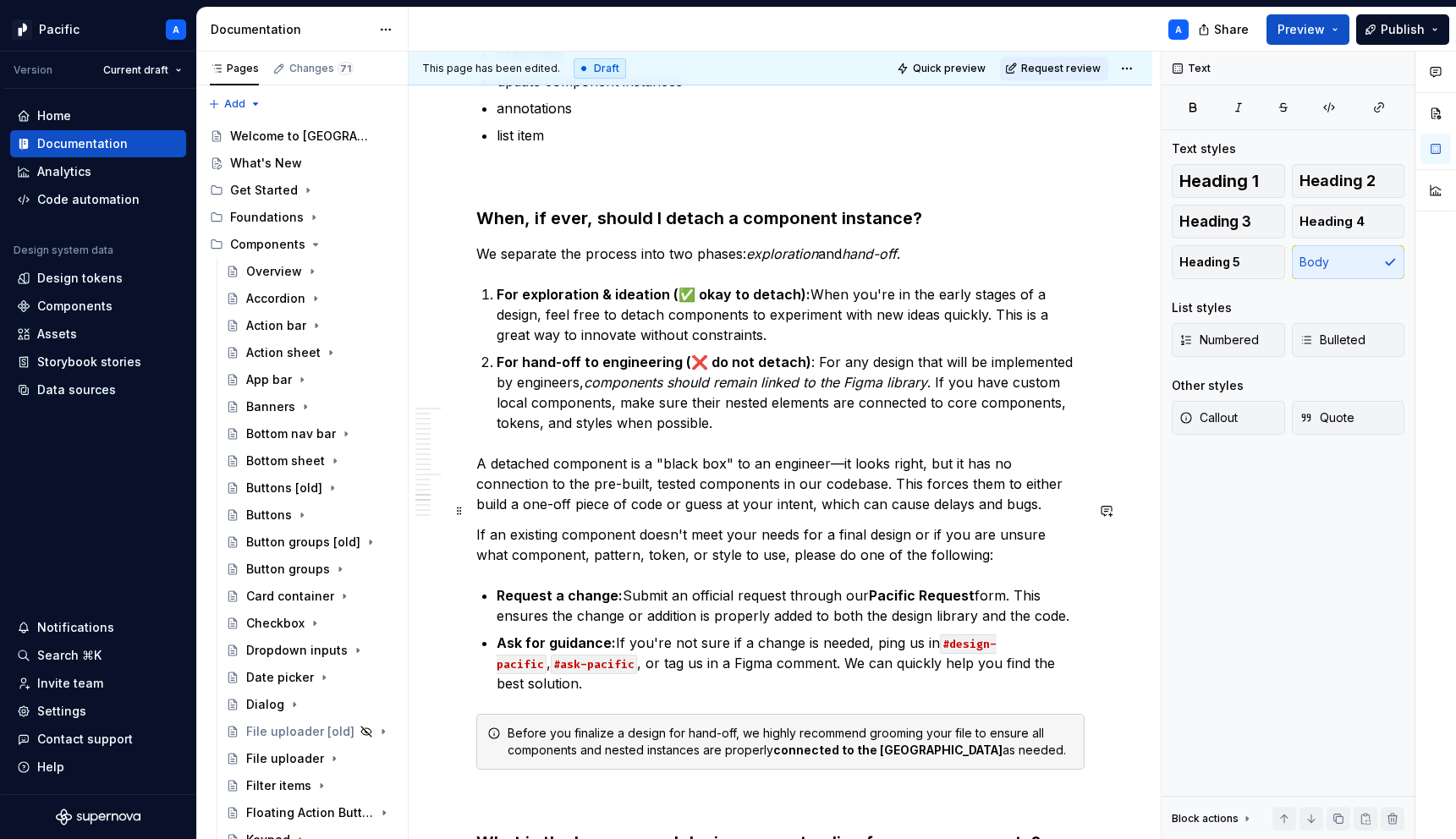
click at [895, 525] on p "If an existing component doesn't meet your needs for a final design or if you a…" at bounding box center [780, 545] width 608 height 41
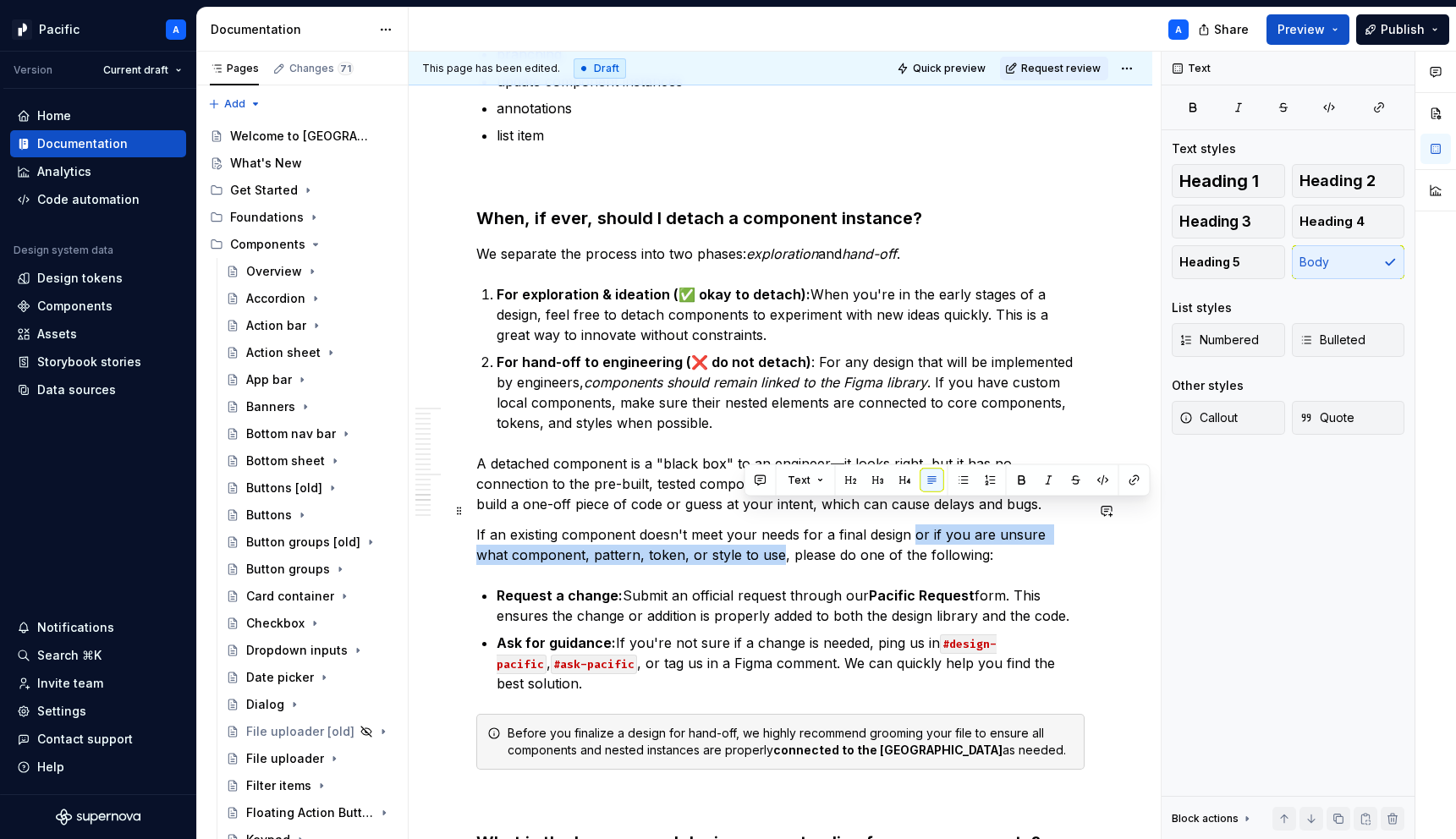
drag, startPoint x: 910, startPoint y: 506, endPoint x: 741, endPoint y: 525, distance: 170.1
click at [741, 525] on p "If an existing component doesn't meet your needs for a final design or if you a…" at bounding box center [780, 545] width 608 height 41
copy p "or if you are unsure what component, pattern, token, or style to use"
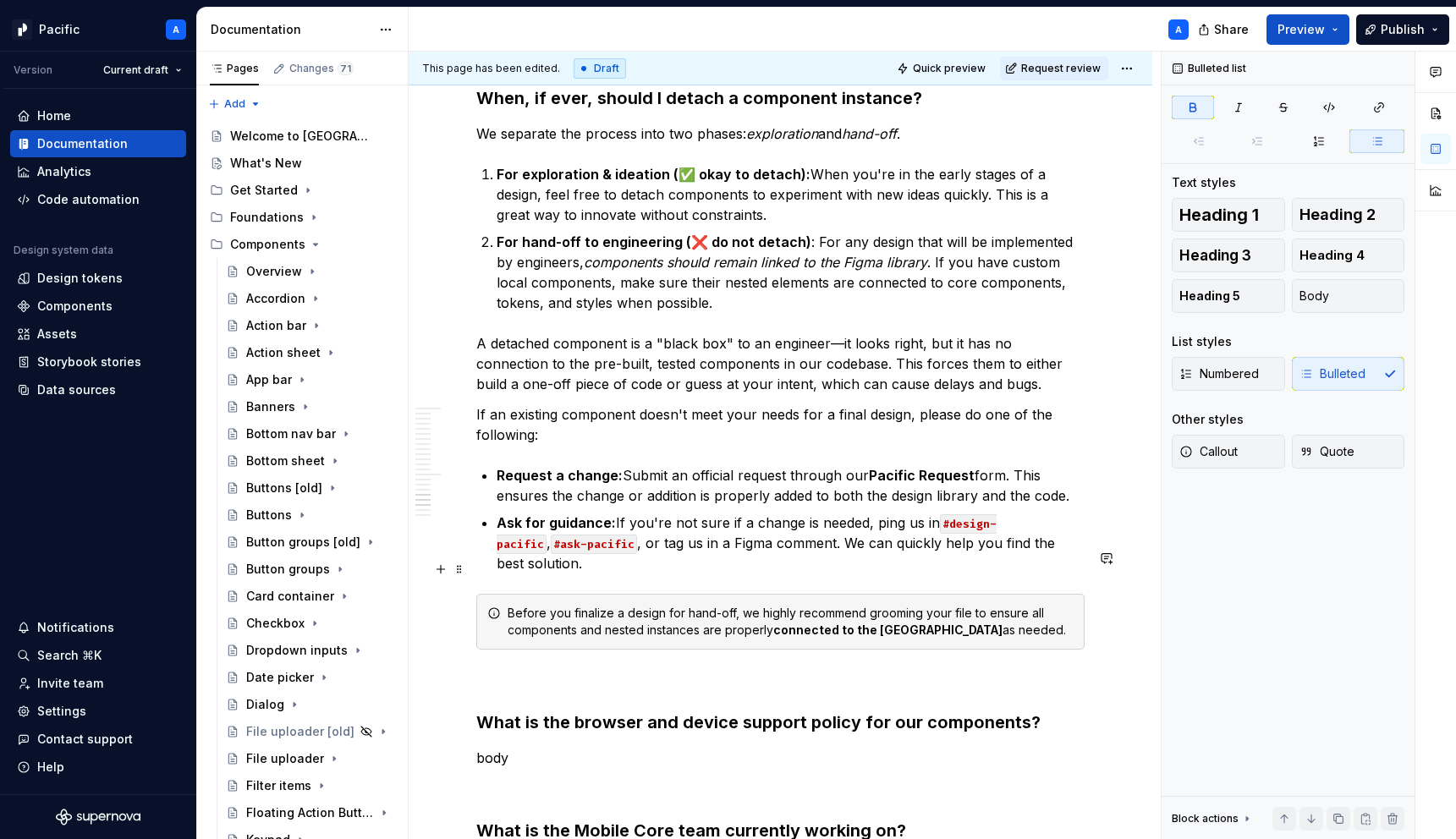
scroll to position [3761, 0]
click at [866, 511] on p "Ask for guidance: If you're not sure if a change is needed, ping us in #design-…" at bounding box center [790, 541] width 588 height 61
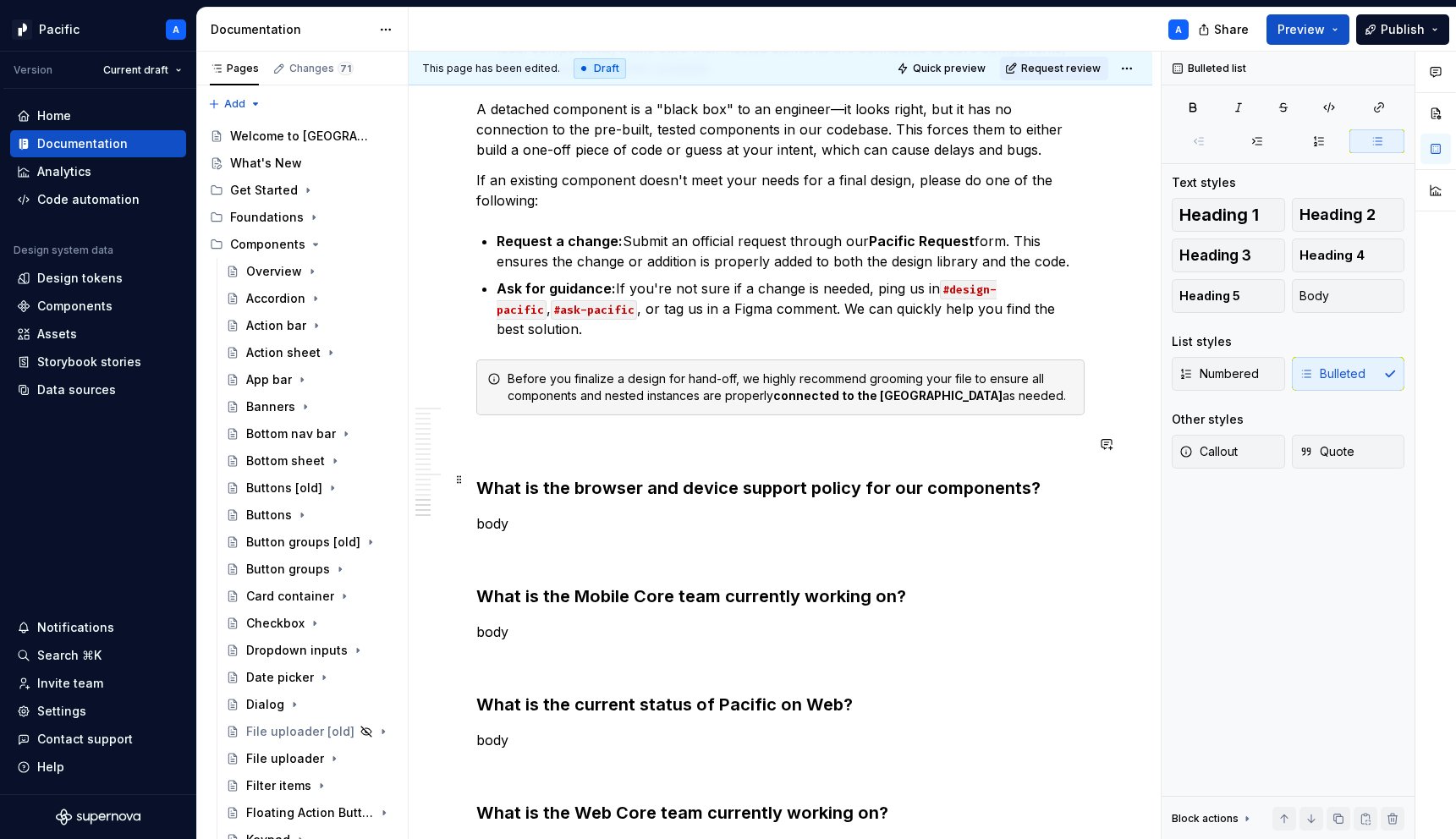
scroll to position [4012, 0]
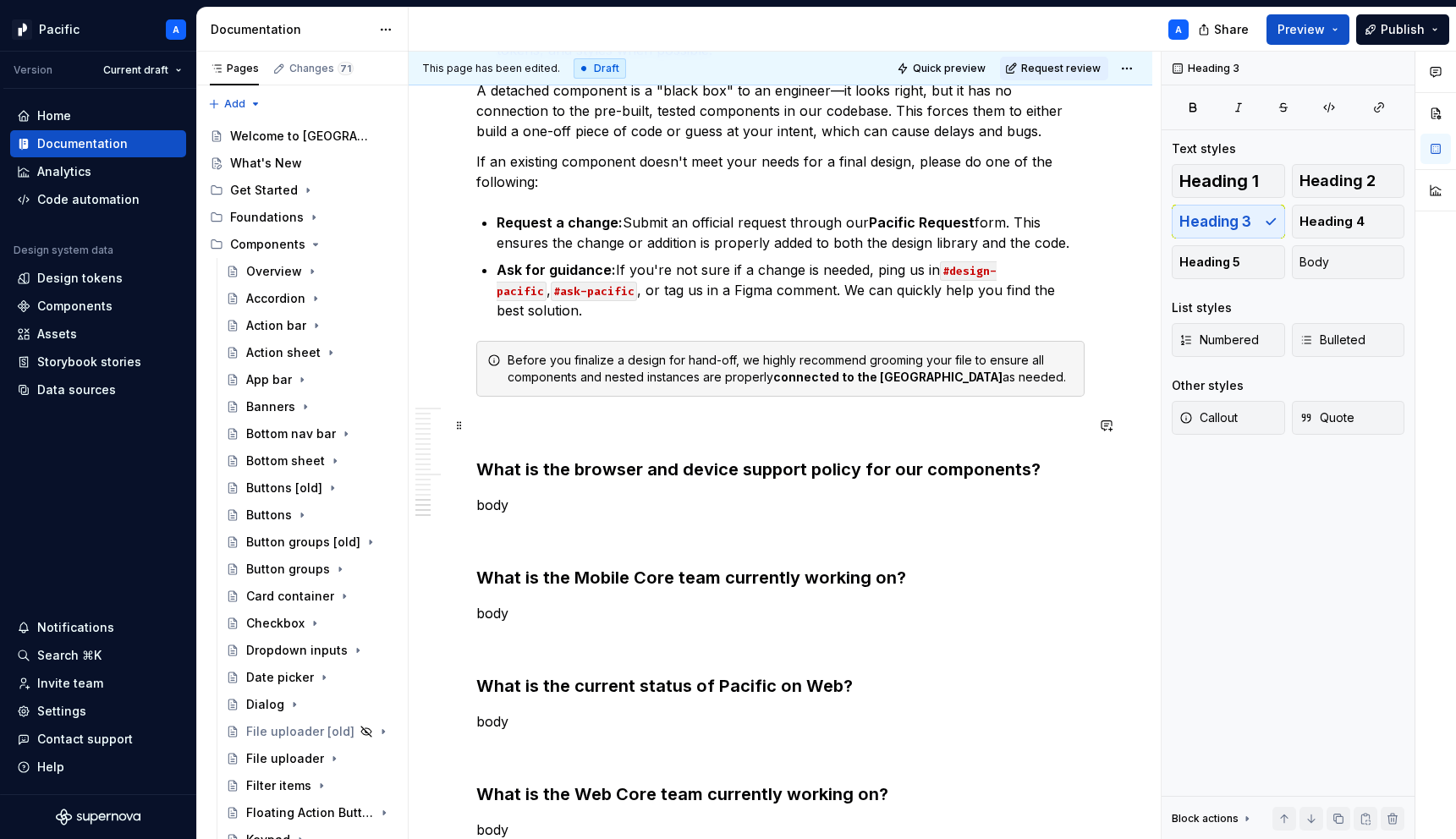
click at [855, 458] on h3 "What is the browser and device support policy for our components?" at bounding box center [780, 469] width 608 height 24
click at [487, 417] on p at bounding box center [780, 427] width 608 height 20
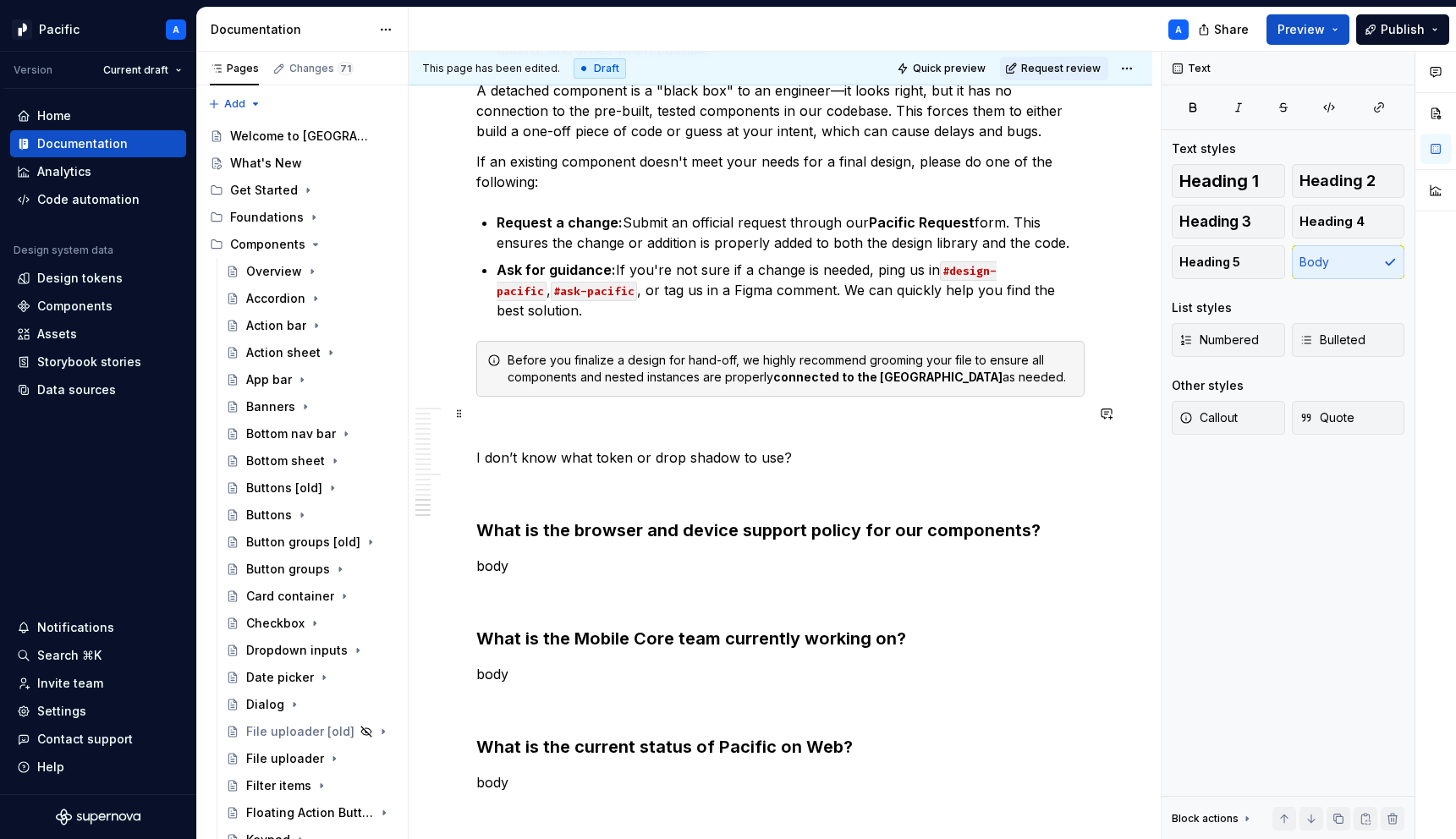
click at [683, 448] on p "I don’t know what token or drop shadow to use?" at bounding box center [780, 458] width 608 height 20
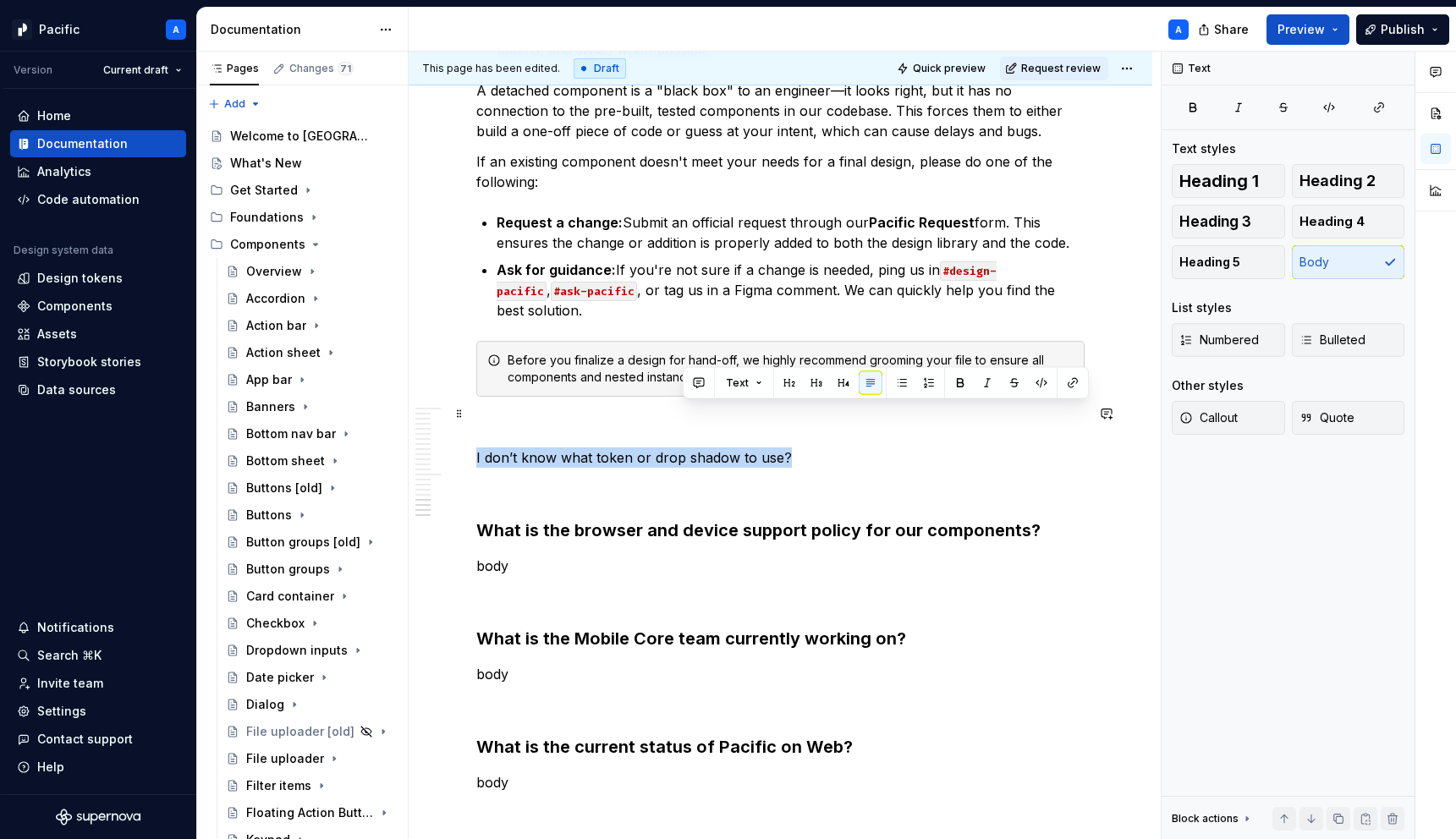
click at [683, 448] on p "I don’t know what token or drop shadow to use?" at bounding box center [780, 458] width 608 height 20
click at [608, 378] on button "button" at bounding box center [610, 383] width 24 height 24
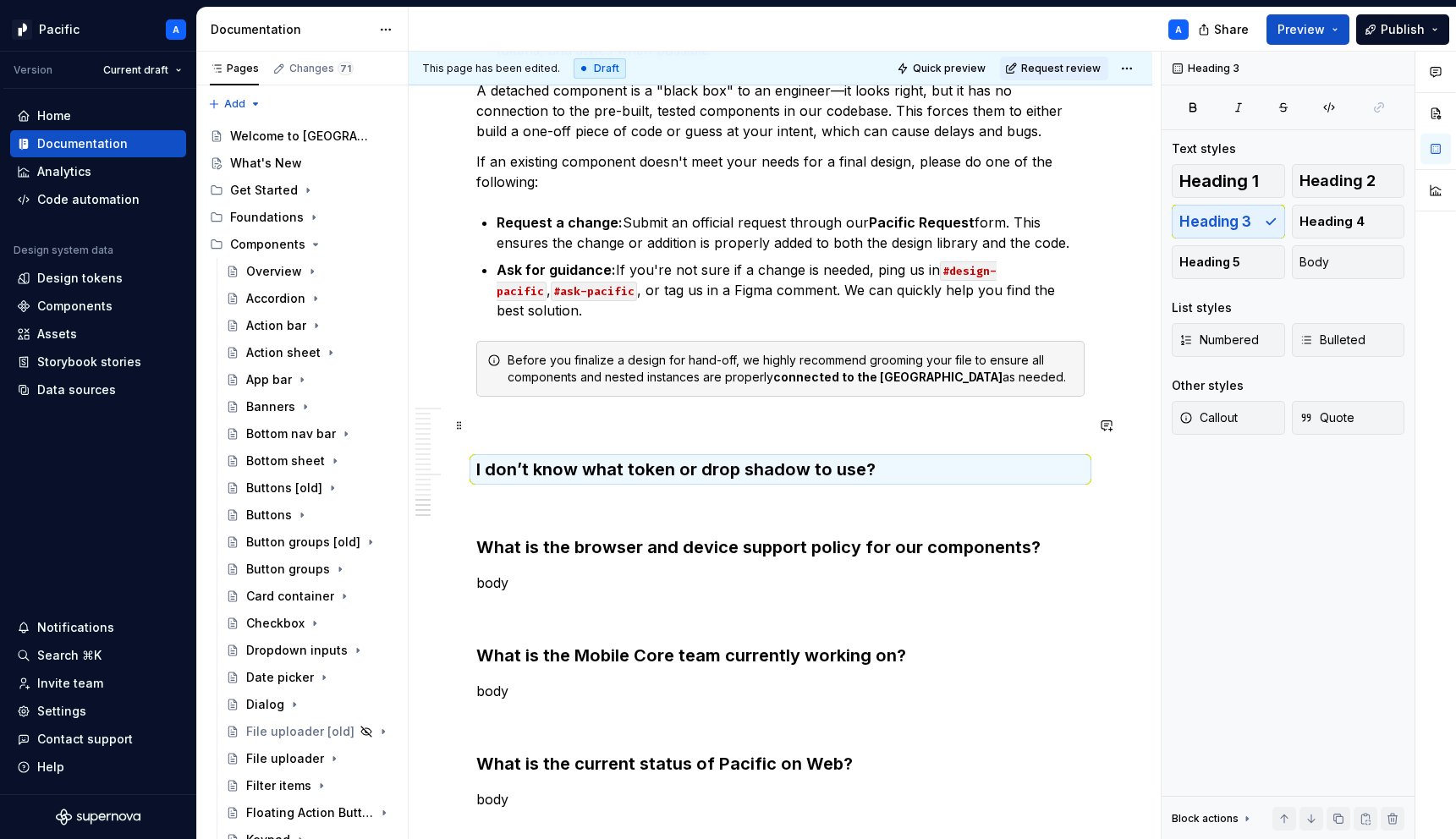
click at [628, 458] on h3 "I don’t know what token or drop shadow to use?" at bounding box center [780, 469] width 608 height 24
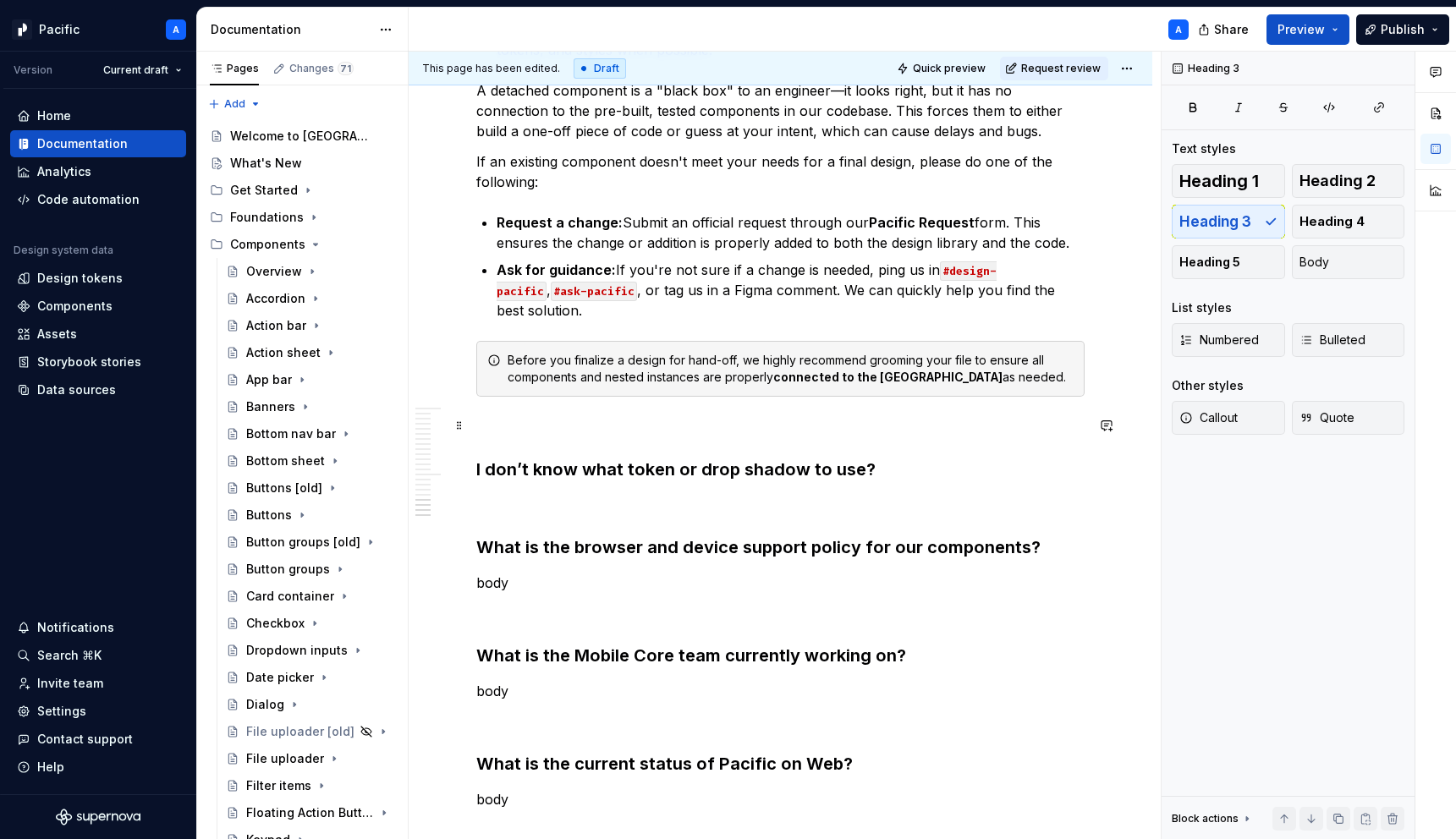
click at [912, 458] on h3 "I don’t know what token or drop shadow to use?" at bounding box center [780, 469] width 608 height 24
click at [1040, 458] on h3 "I don’t know what token or drop shadow to use. Can you help me?" at bounding box center [780, 469] width 608 height 24
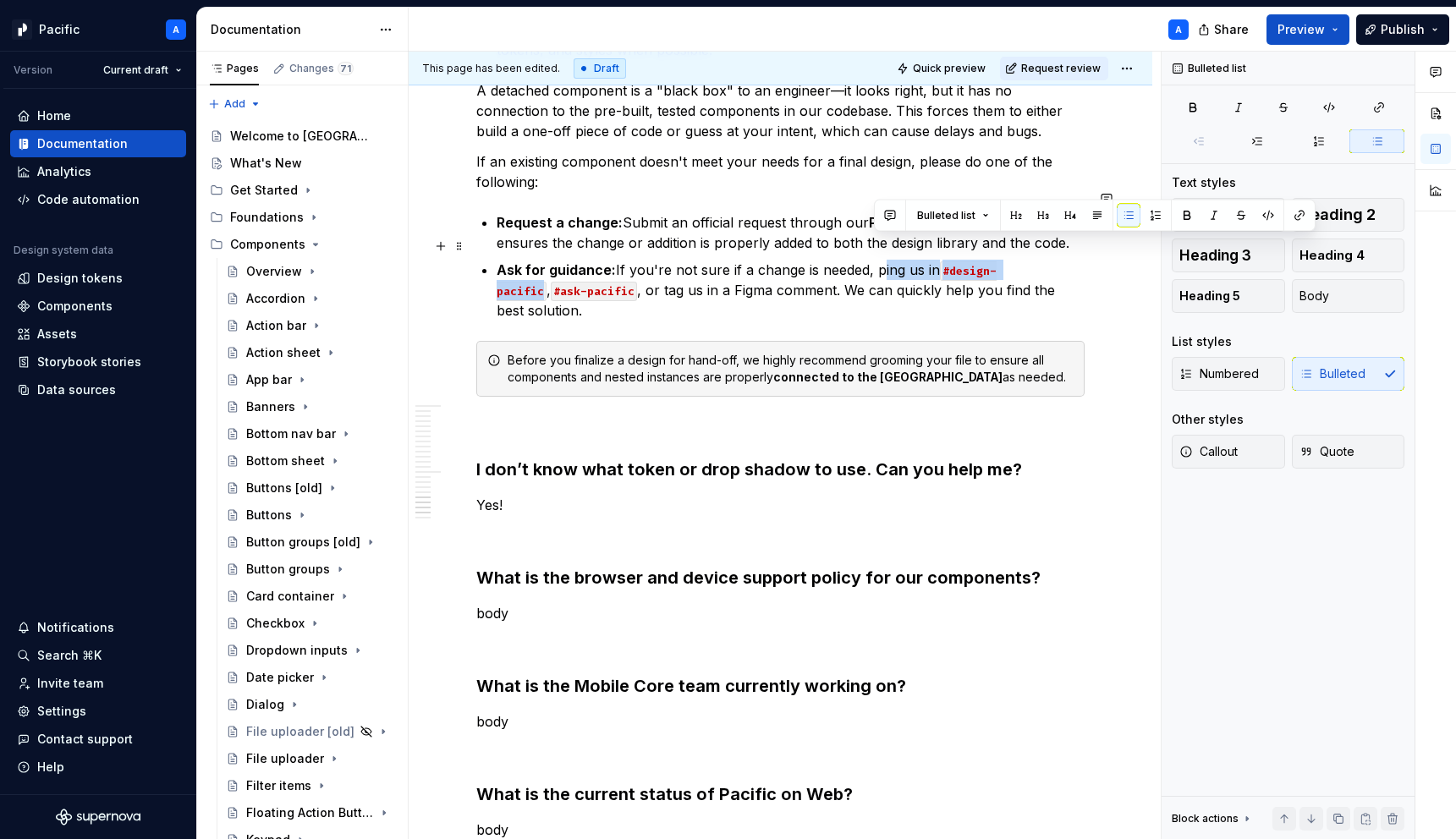
drag, startPoint x: 874, startPoint y: 245, endPoint x: 1045, endPoint y: 239, distance: 171.1
click at [1045, 260] on p "Ask for guidance: If you're not sure if a change is needed, ping us in #design-…" at bounding box center [790, 290] width 588 height 61
copy p "ping us in #design-pacific"
click at [544, 494] on p "Yes!" at bounding box center [780, 504] width 608 height 20
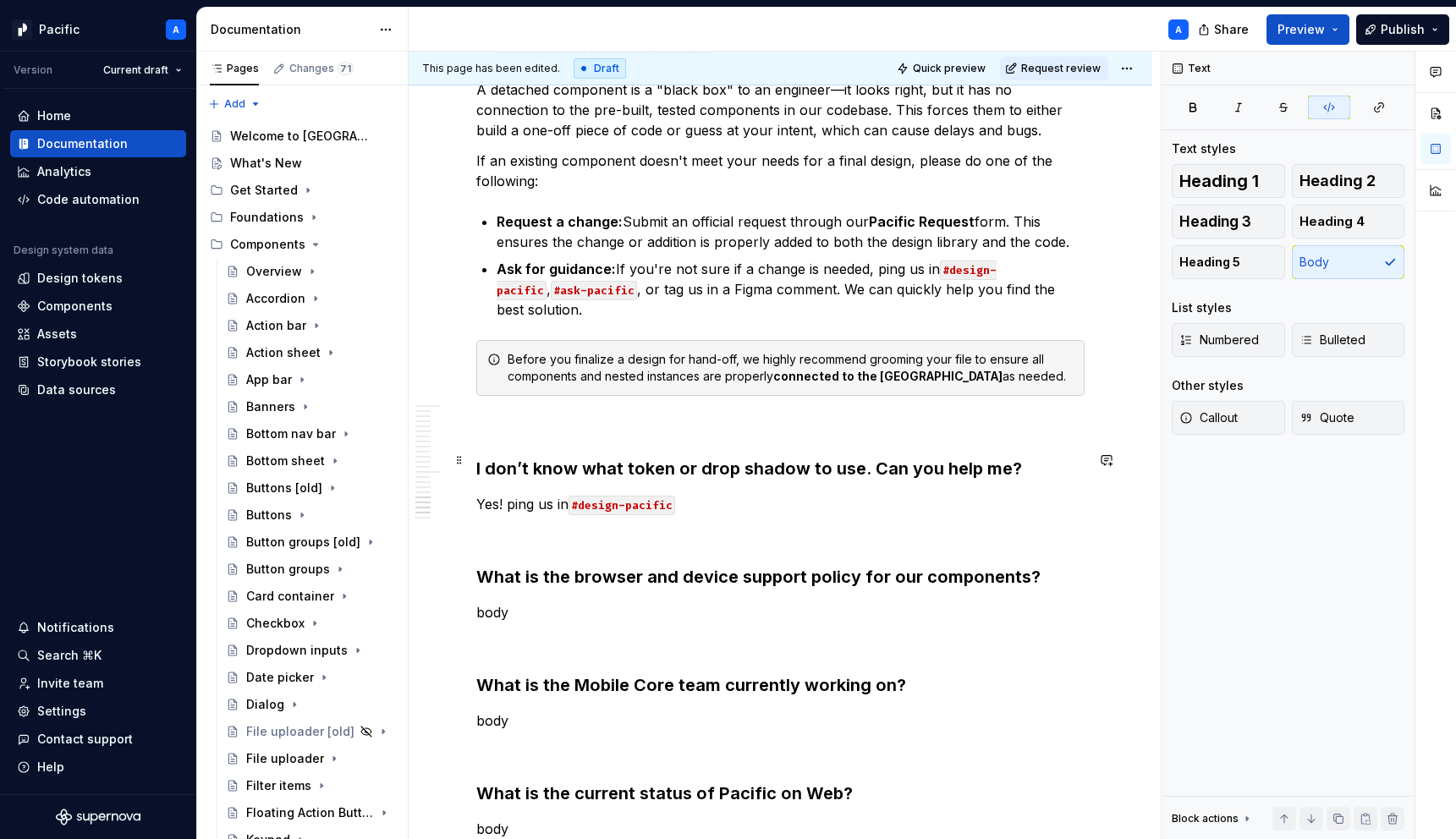
click at [513, 494] on p "Yes! ping us in #design-pacific" at bounding box center [780, 504] width 608 height 20
click at [714, 494] on p "Yes! Ping us in #design-pacific" at bounding box center [780, 504] width 608 height 20
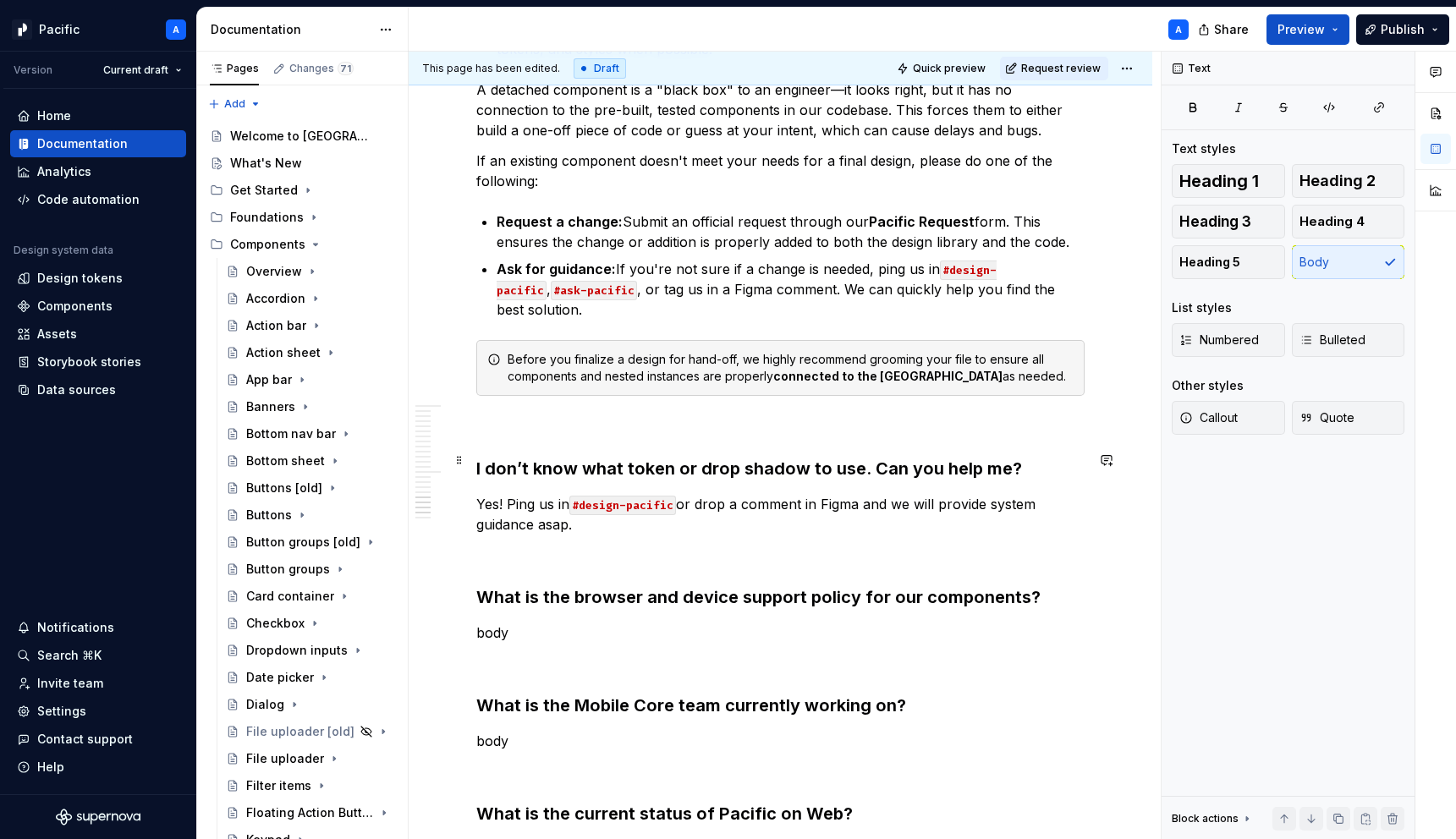
click at [694, 494] on p "Yes! Ping us in #design-pacific or drop a comment in Figma and we will provide …" at bounding box center [780, 514] width 608 height 41
click at [630, 545] on p at bounding box center [780, 554] width 608 height 20
click at [591, 654] on p at bounding box center [780, 663] width 608 height 20
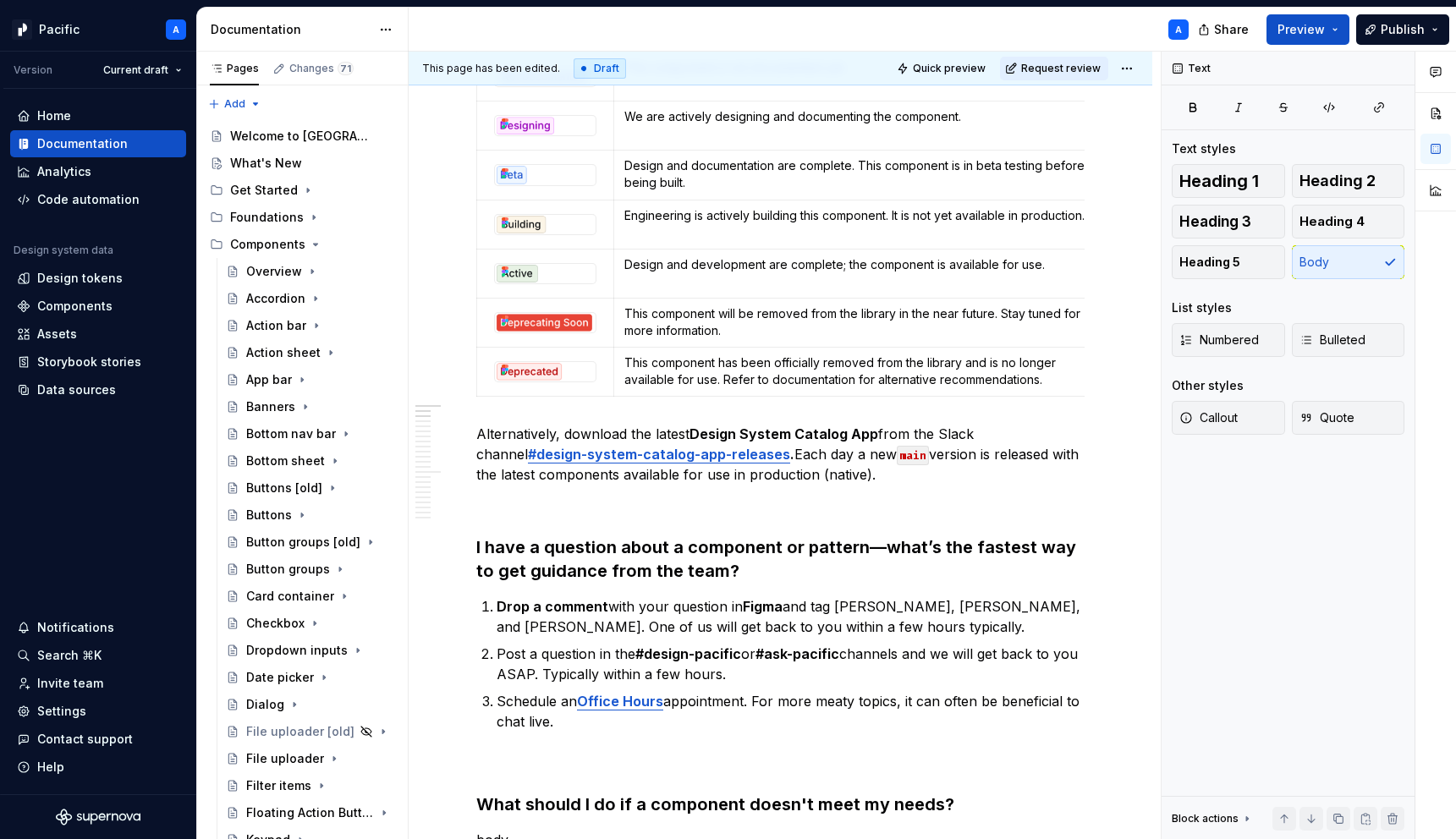
scroll to position [568, 0]
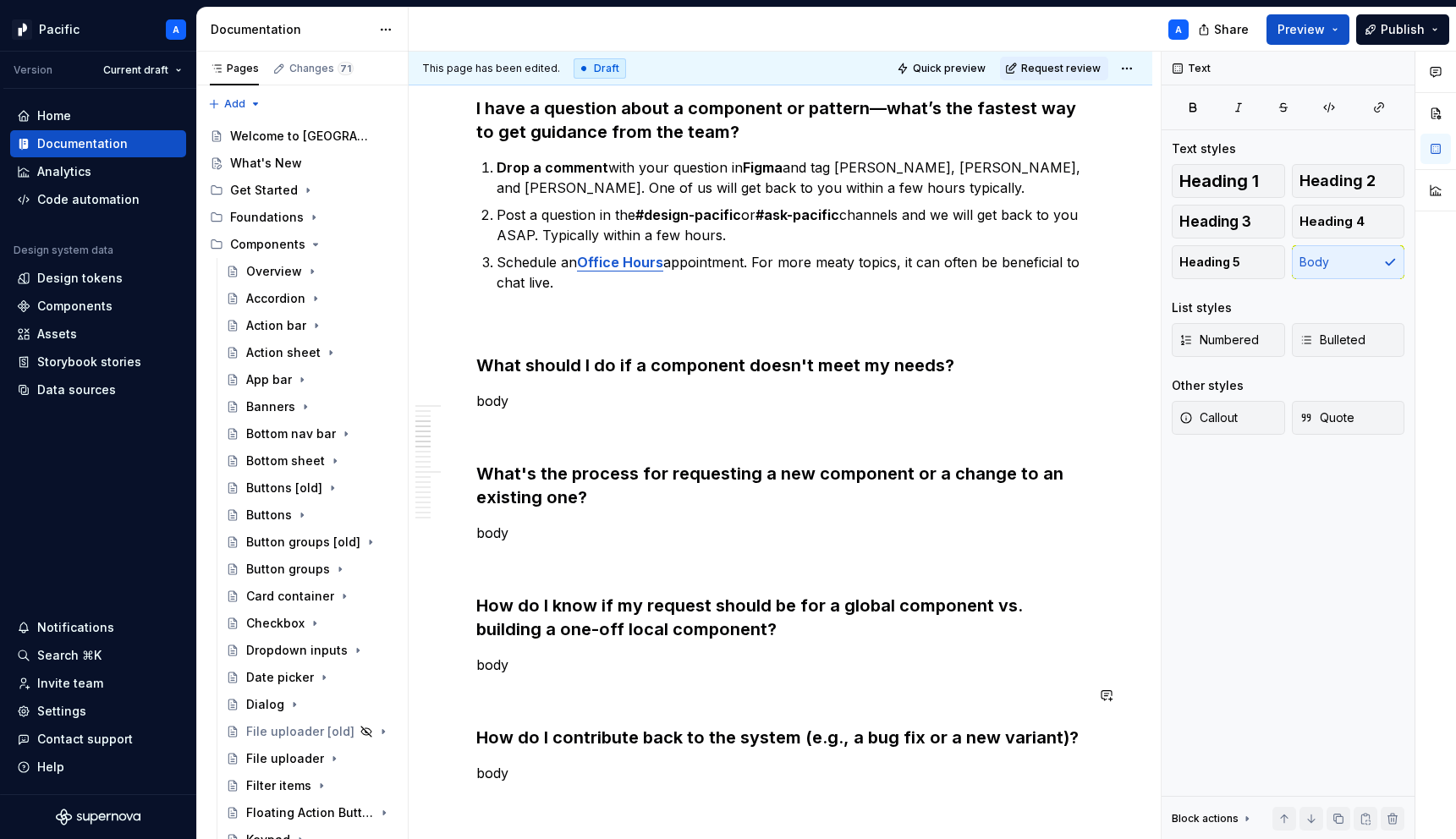
scroll to position [1342, 0]
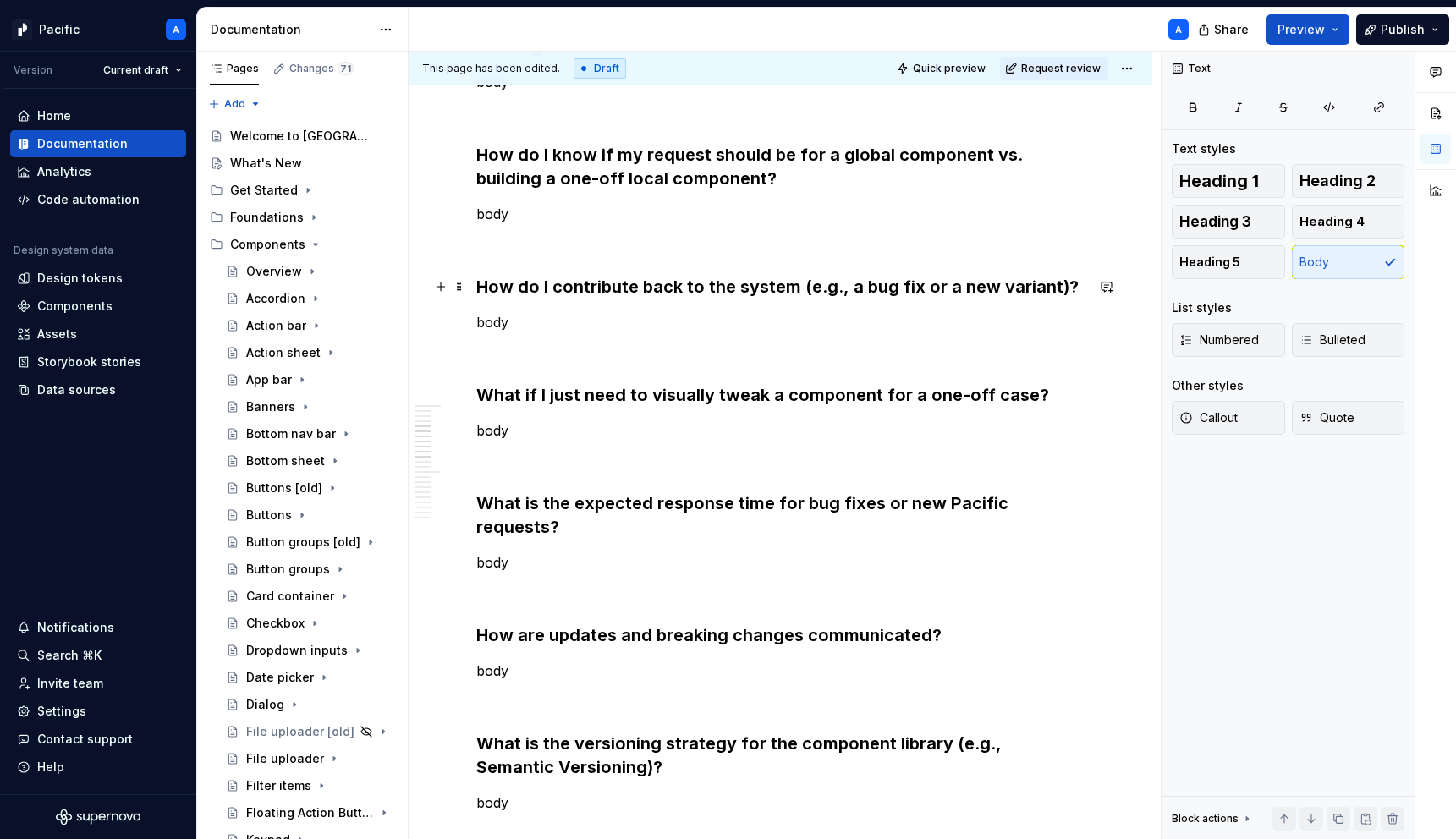
click at [915, 292] on h3 "How do I contribute back to the system (e.g., a bug fix or a new variant)?" at bounding box center [780, 286] width 608 height 24
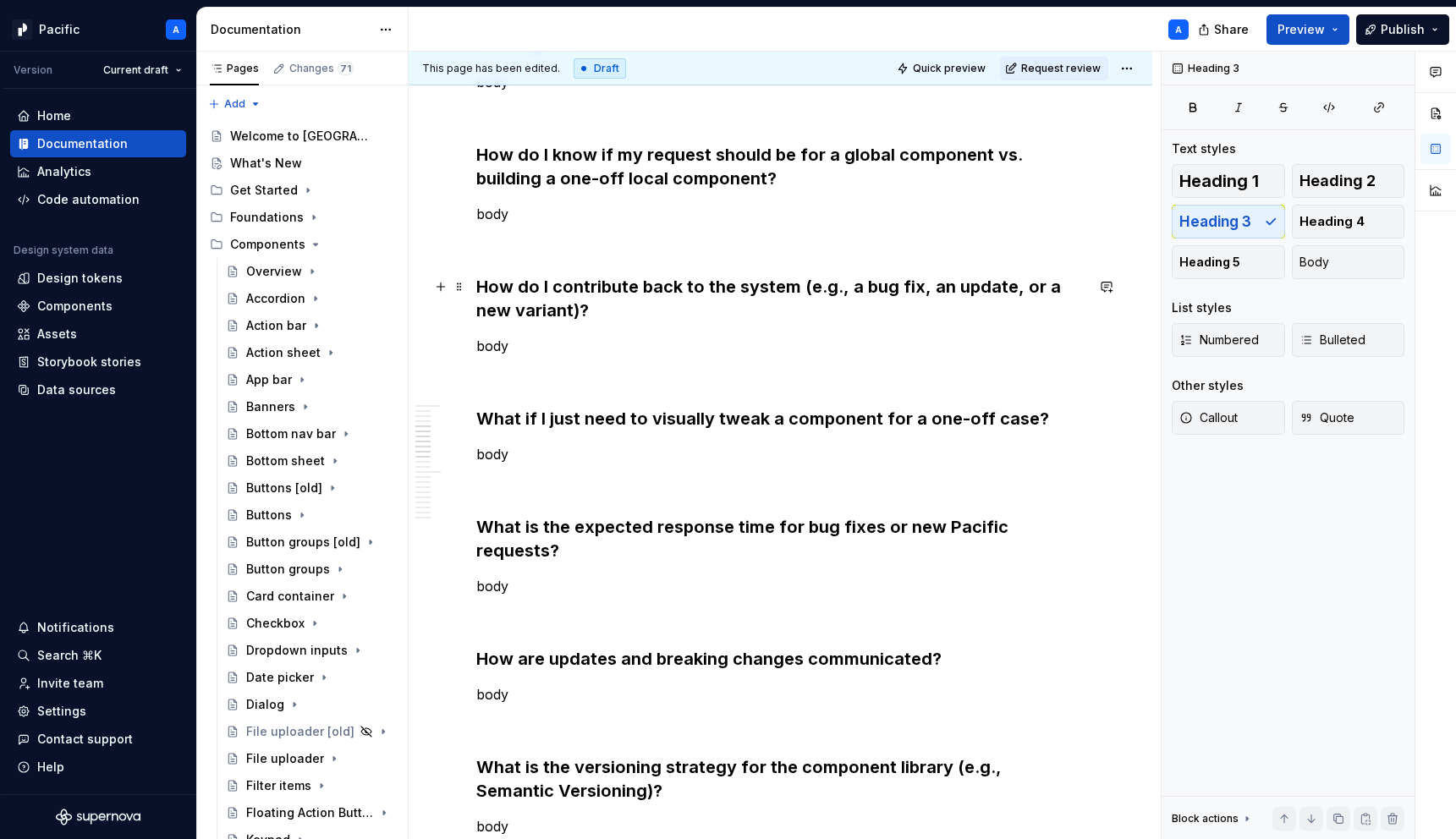
click at [806, 318] on h3 "How do I contribute back to the system (e.g., a bug fix, an update, or a new va…" at bounding box center [780, 298] width 608 height 47
click at [654, 348] on p "body" at bounding box center [780, 346] width 608 height 20
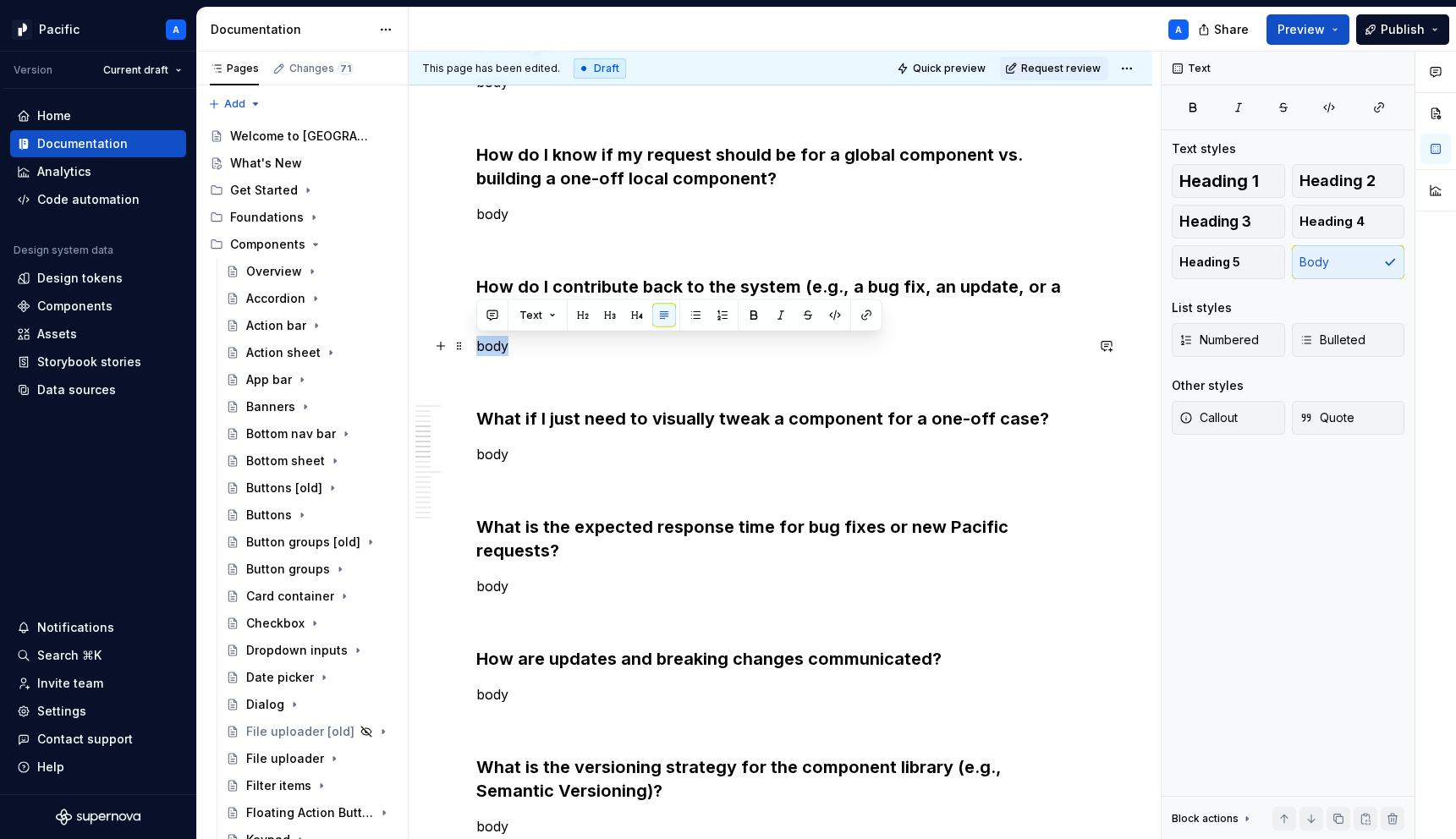
click at [654, 348] on p "body" at bounding box center [780, 346] width 608 height 20
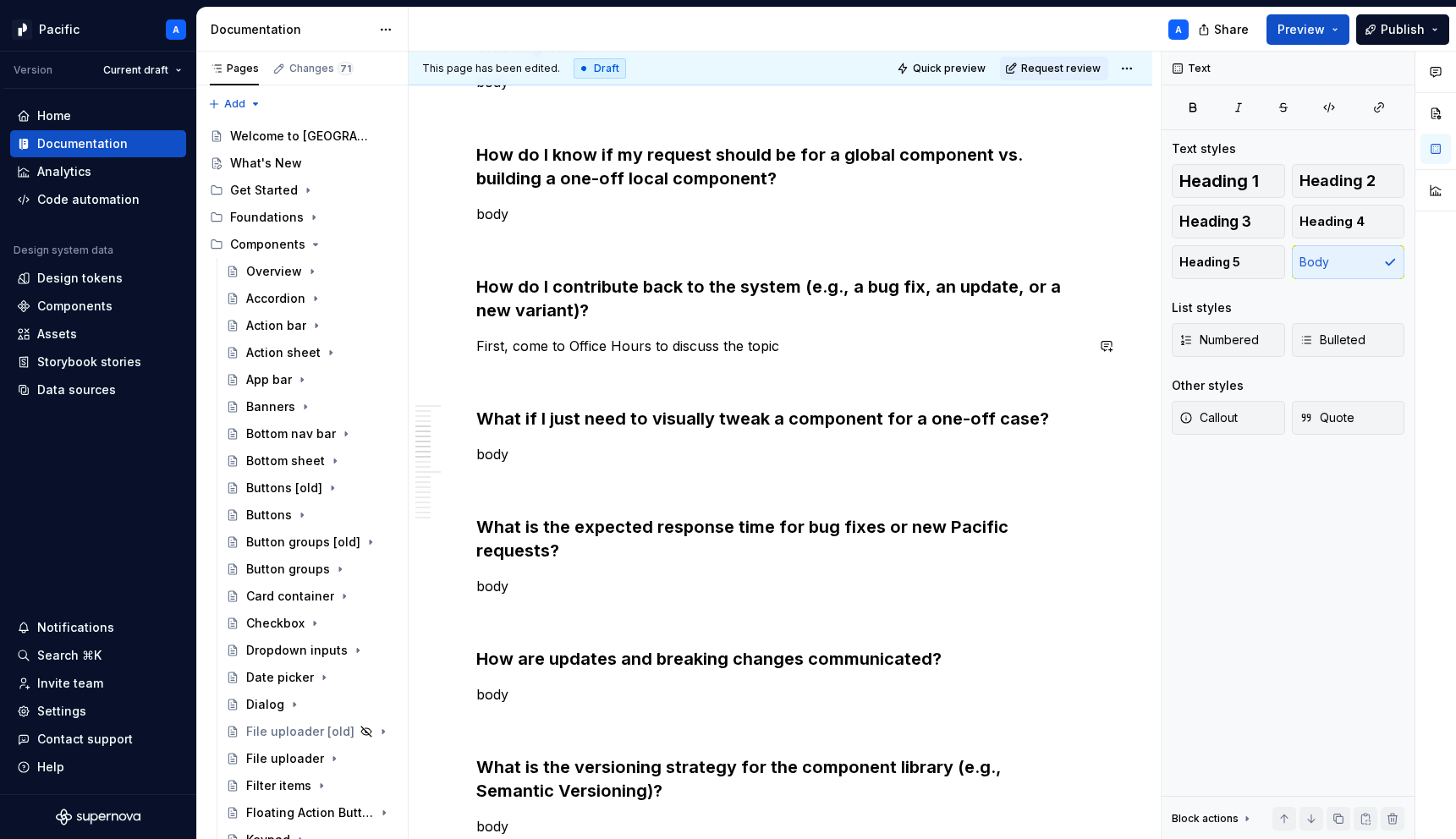
drag, startPoint x: 491, startPoint y: 338, endPoint x: 783, endPoint y: 334, distance: 292.0
click at [743, 348] on p "First, come to Office Hours to discuss the topic" at bounding box center [780, 346] width 608 height 20
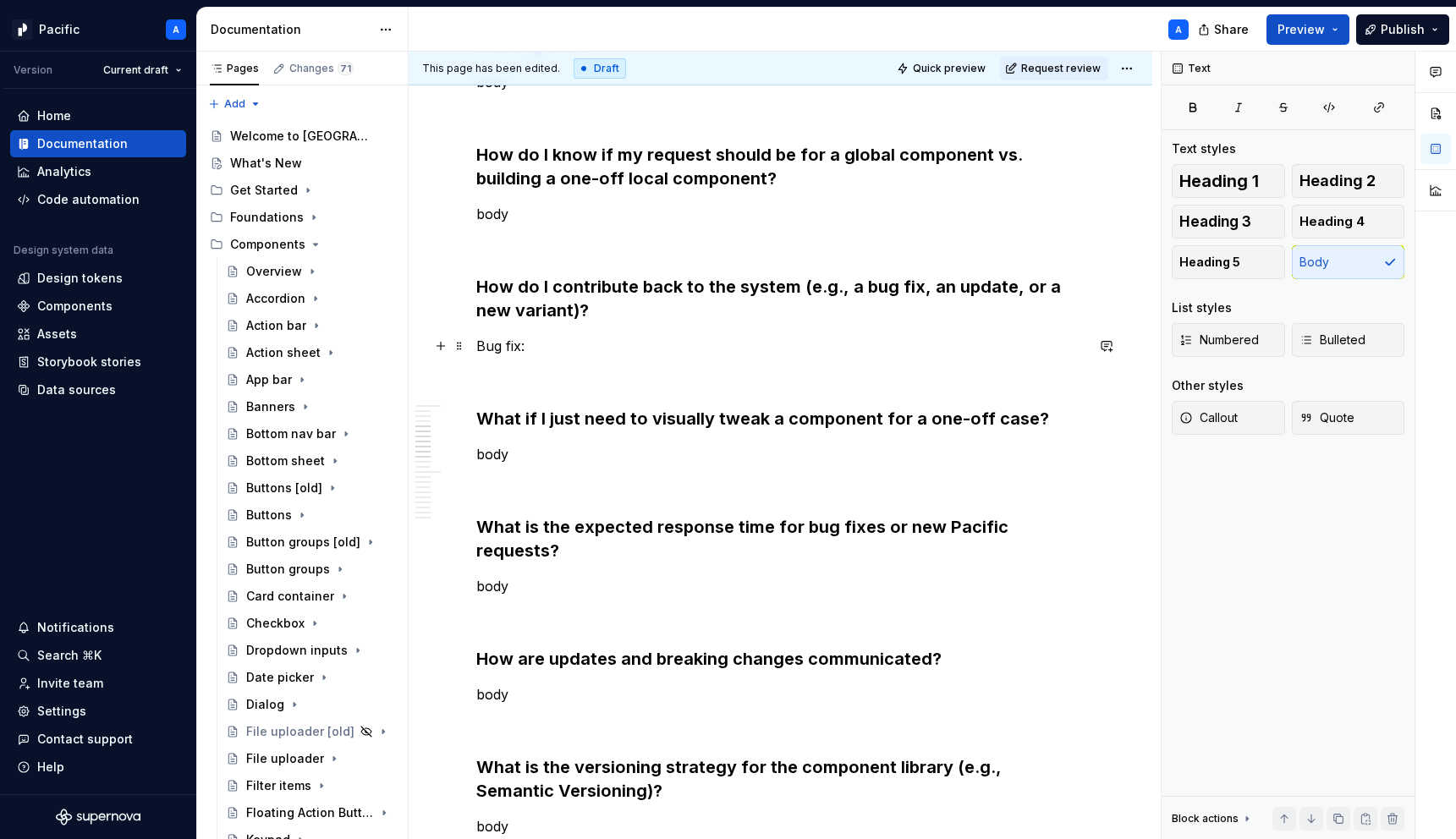
click at [476, 348] on p "Bug fix:" at bounding box center [780, 346] width 608 height 20
click at [519, 351] on p "Bug fix:" at bounding box center [780, 346] width 608 height 20
click at [481, 352] on p "Bug fix (Figma or Code):" at bounding box center [780, 346] width 608 height 20
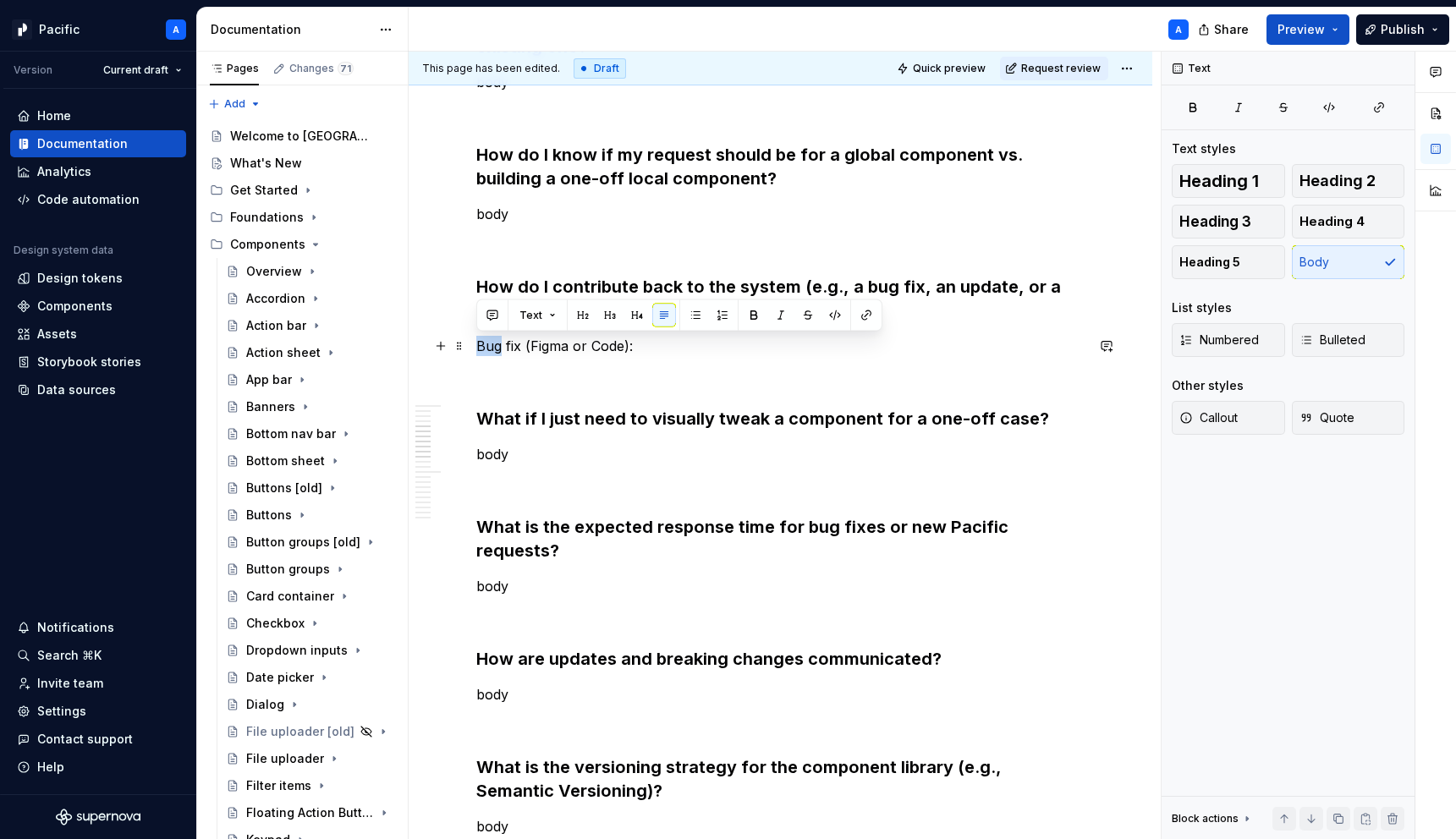
click at [481, 352] on p "Bug fix (Figma or Code):" at bounding box center [780, 346] width 608 height 20
click at [717, 317] on button "button" at bounding box center [722, 316] width 24 height 24
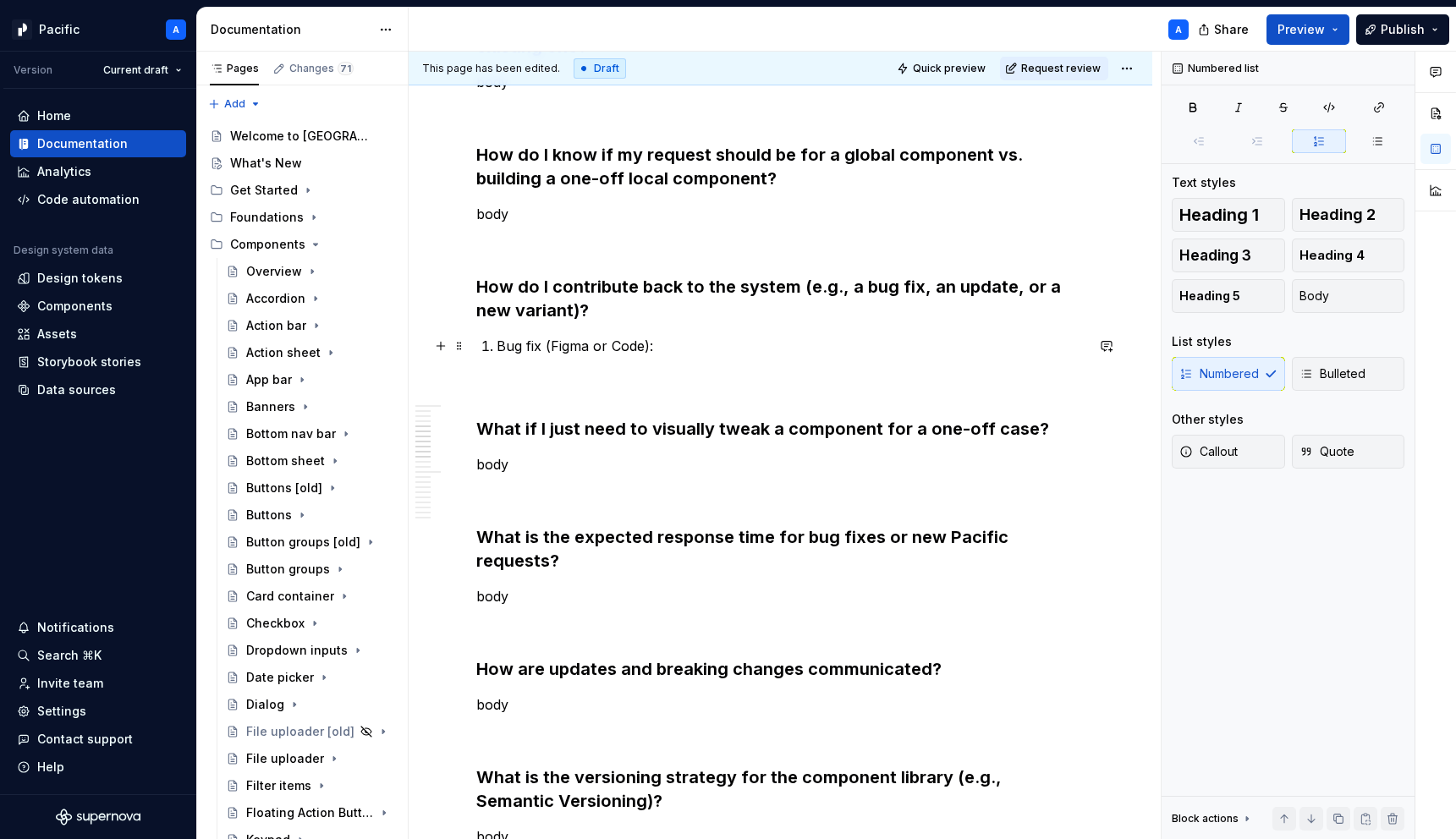
click at [708, 347] on p "Bug fix (Figma or Code):" at bounding box center [790, 346] width 588 height 20
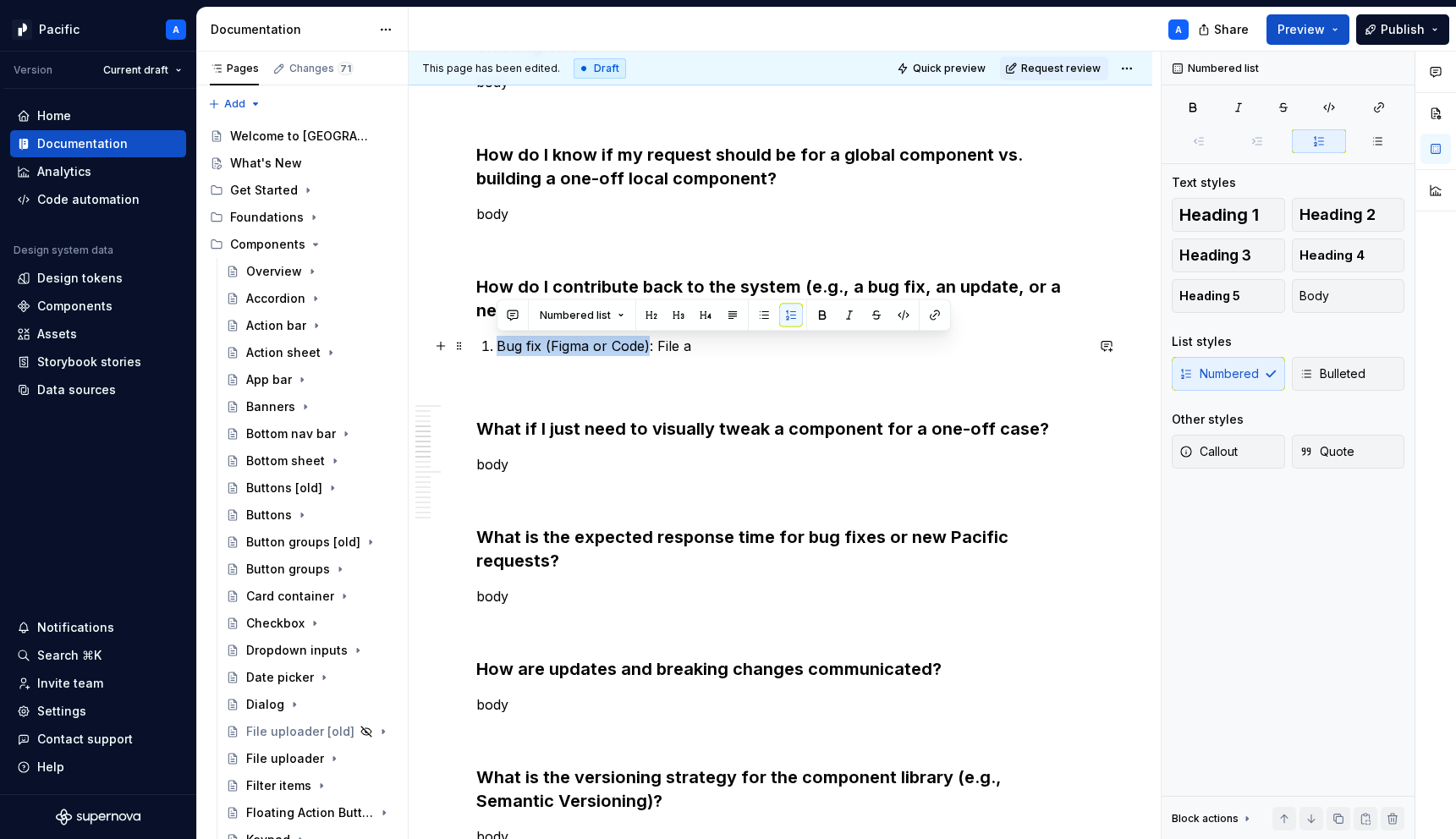
drag, startPoint x: 499, startPoint y: 347, endPoint x: 649, endPoint y: 344, distance: 150.0
click at [649, 344] on p "Bug fix (Figma or Code): File a" at bounding box center [790, 346] width 588 height 20
click at [700, 352] on p "Bug fix (Figma or Code) : File a" at bounding box center [790, 346] width 588 height 20
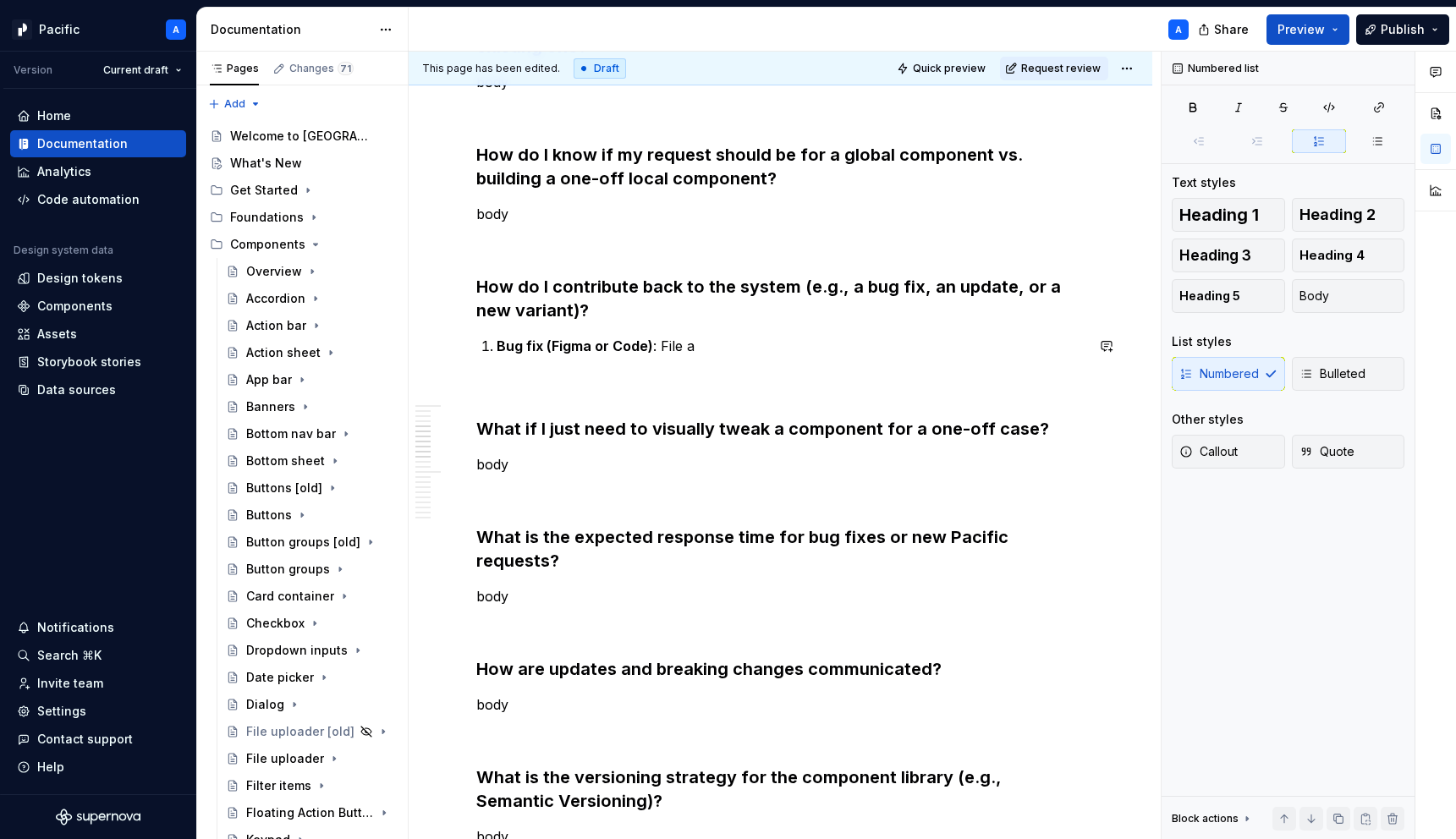
click at [700, 352] on p "Bug fix (Figma or Code) : File a" at bounding box center [790, 346] width 588 height 20
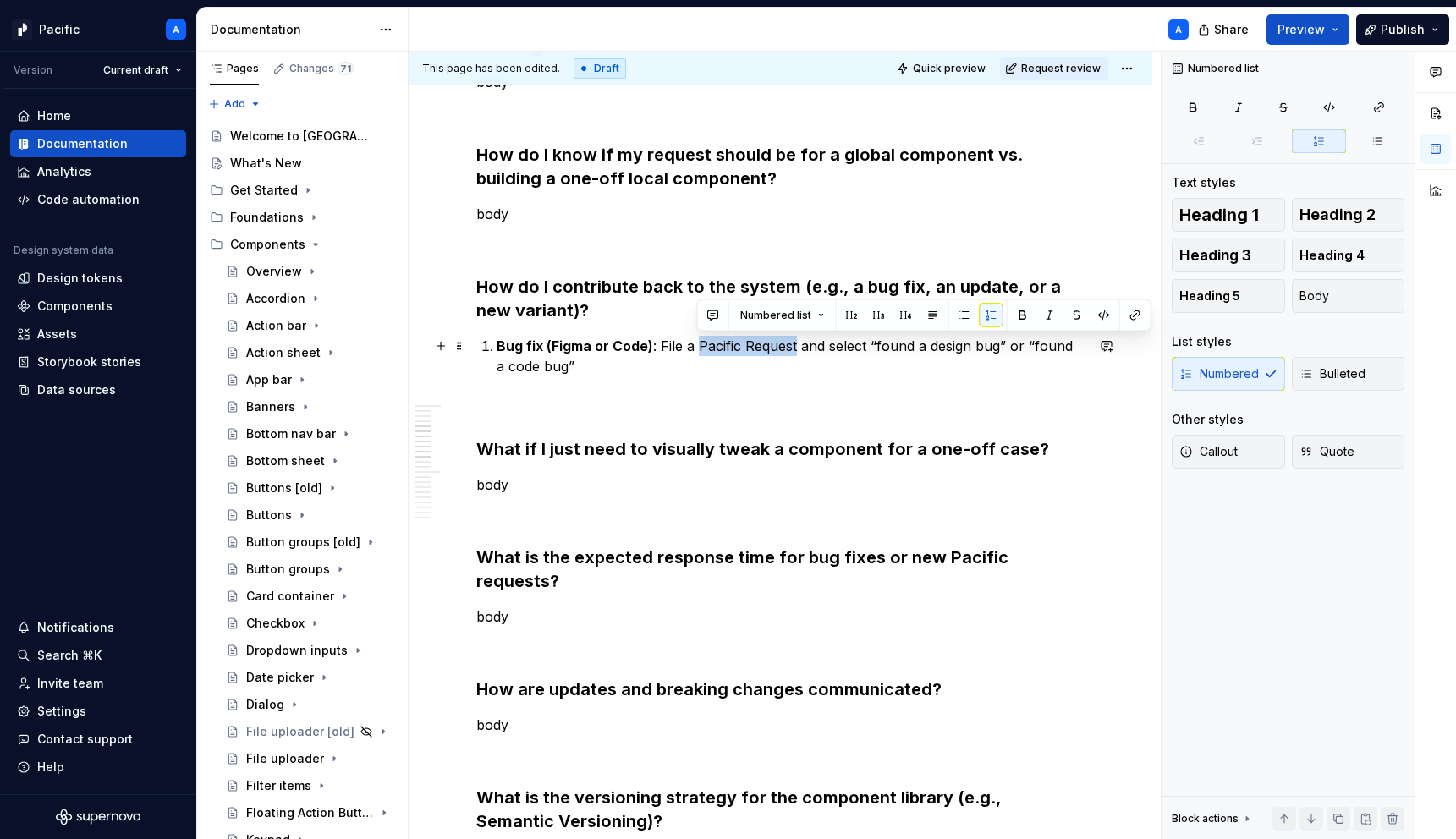
drag, startPoint x: 697, startPoint y: 340, endPoint x: 795, endPoint y: 338, distance: 98.0
click at [795, 338] on p "Bug fix (Figma or Code) : File a Pacific Request and select “found a design bug…" at bounding box center [790, 357] width 588 height 41
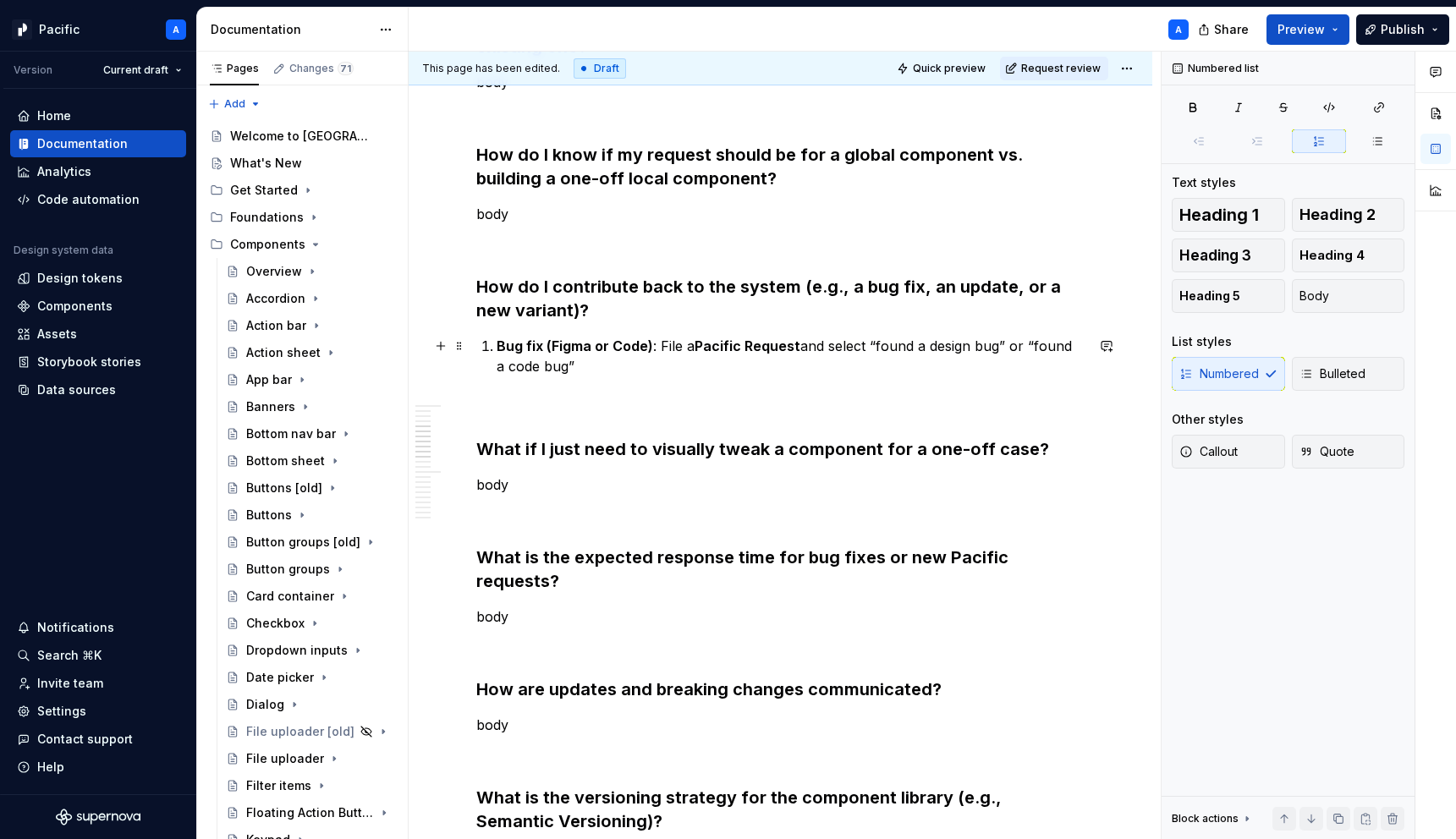
click at [771, 373] on p "Bug fix (Figma or Code) : File a Pacific Request and select “found a design bug…" at bounding box center [790, 357] width 588 height 41
click at [732, 350] on strong "Pacific Request" at bounding box center [747, 346] width 106 height 17
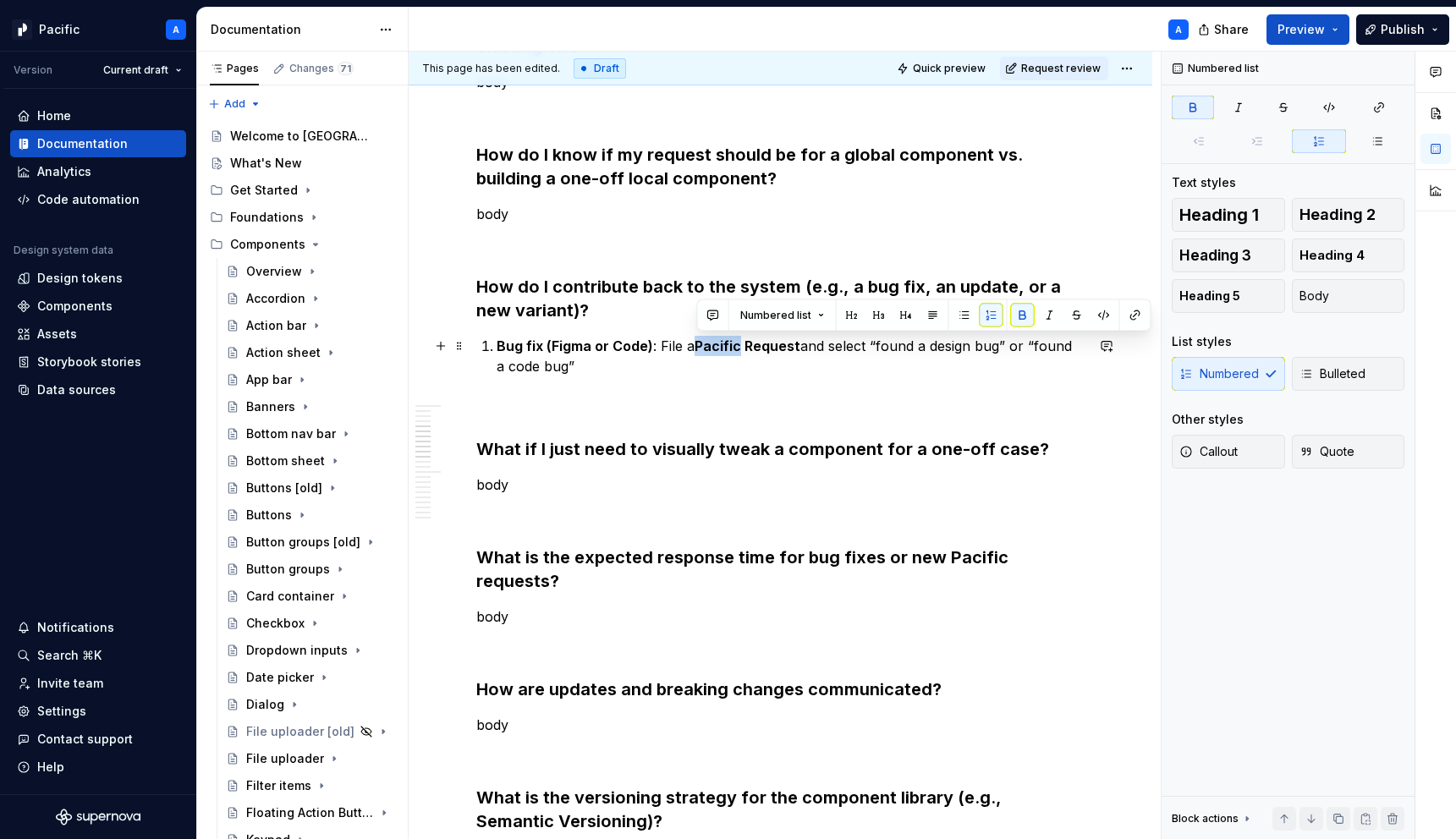
click at [732, 350] on strong "Pacific Request" at bounding box center [747, 346] width 106 height 17
click at [803, 359] on p "Bug fix (Figma or Code) : File a Pacific Request and select “found a design bug…" at bounding box center [790, 357] width 588 height 41
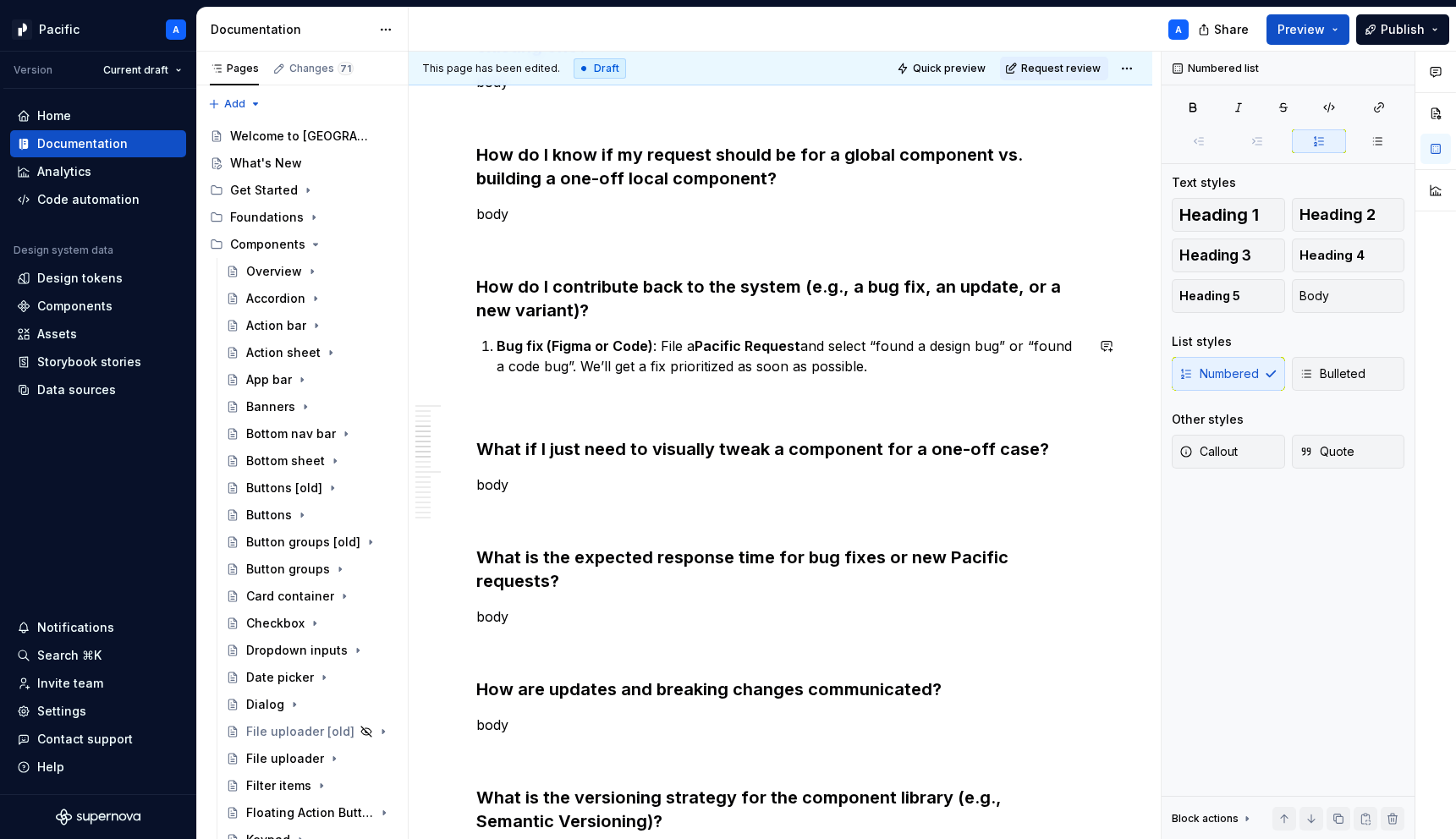
click at [724, 404] on p at bounding box center [780, 406] width 608 height 20
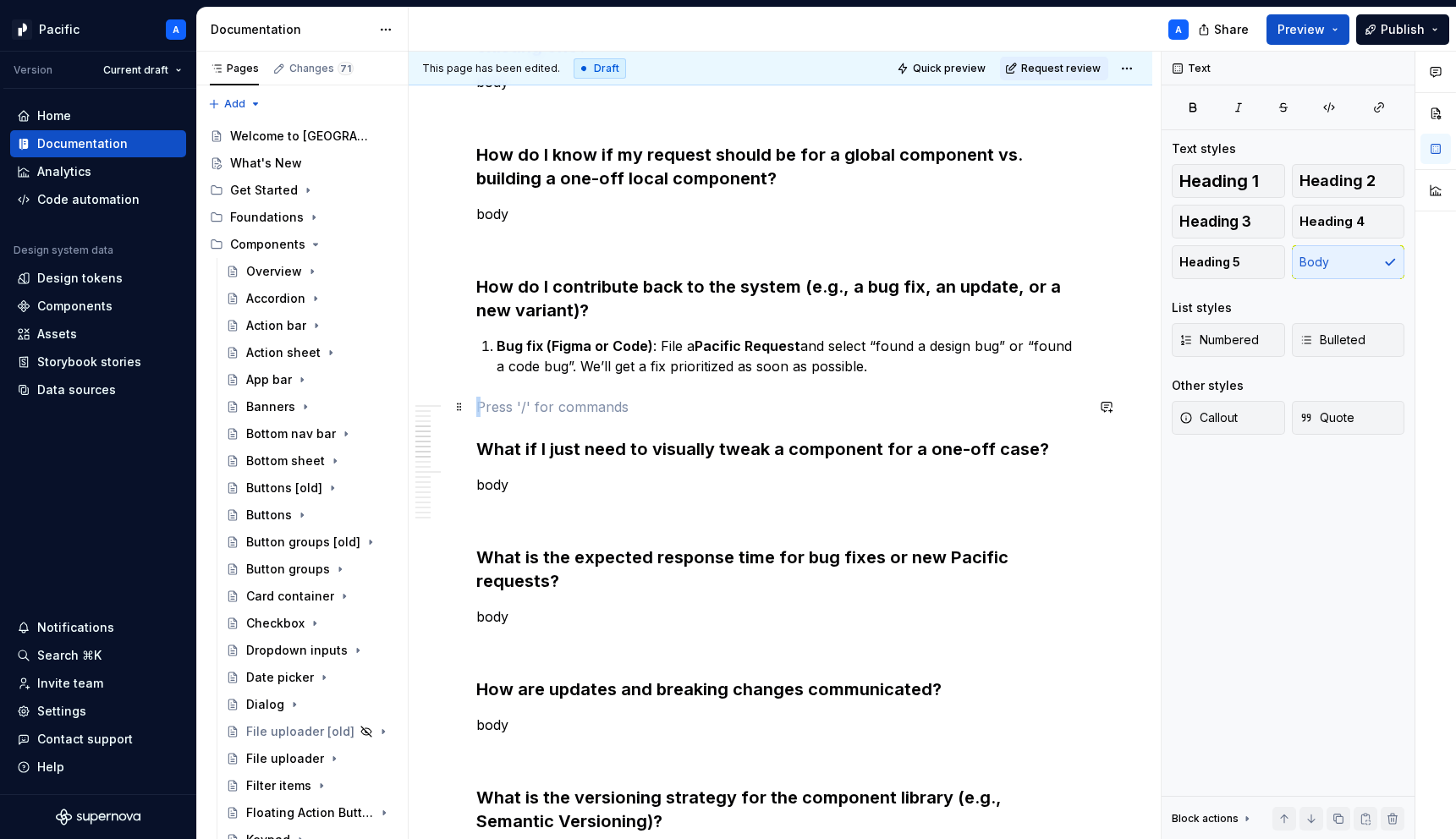
drag, startPoint x: 525, startPoint y: 392, endPoint x: 528, endPoint y: 424, distance: 32.1
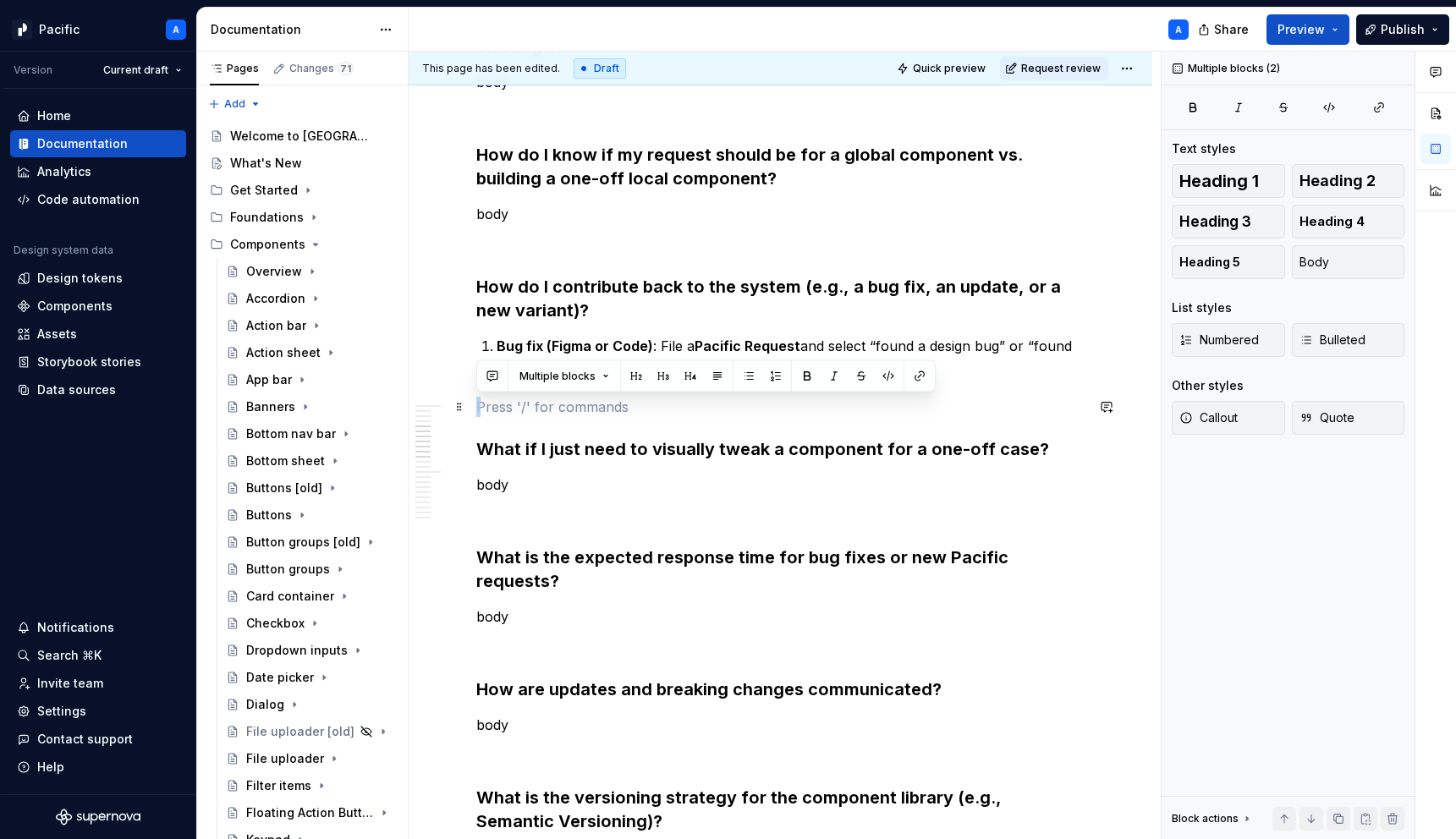
click at [781, 406] on p at bounding box center [780, 406] width 608 height 20
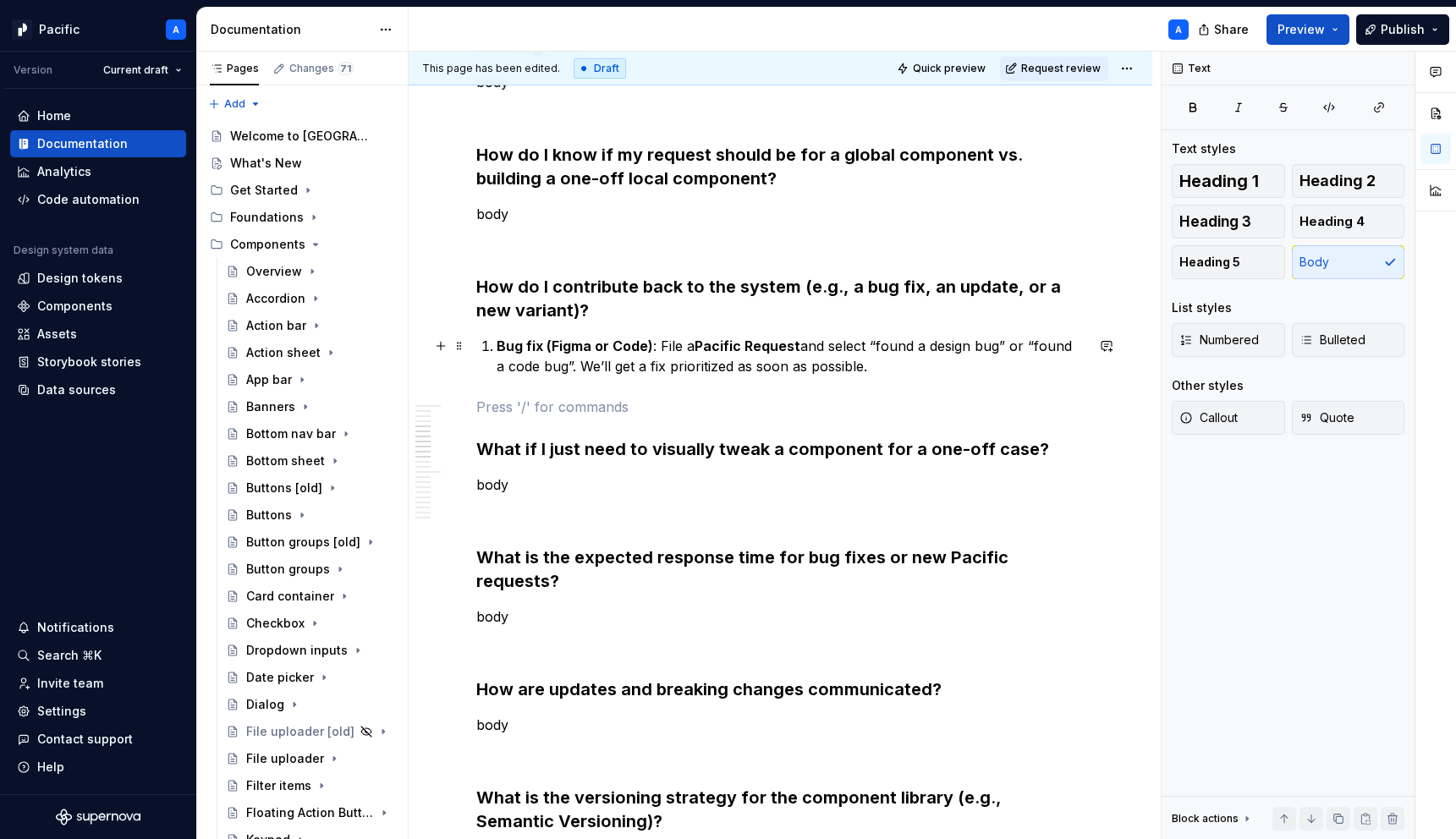
click at [892, 363] on p "Bug fix (Figma or Code) : File a Pacific Request and select “found a design bug…" at bounding box center [790, 357] width 588 height 41
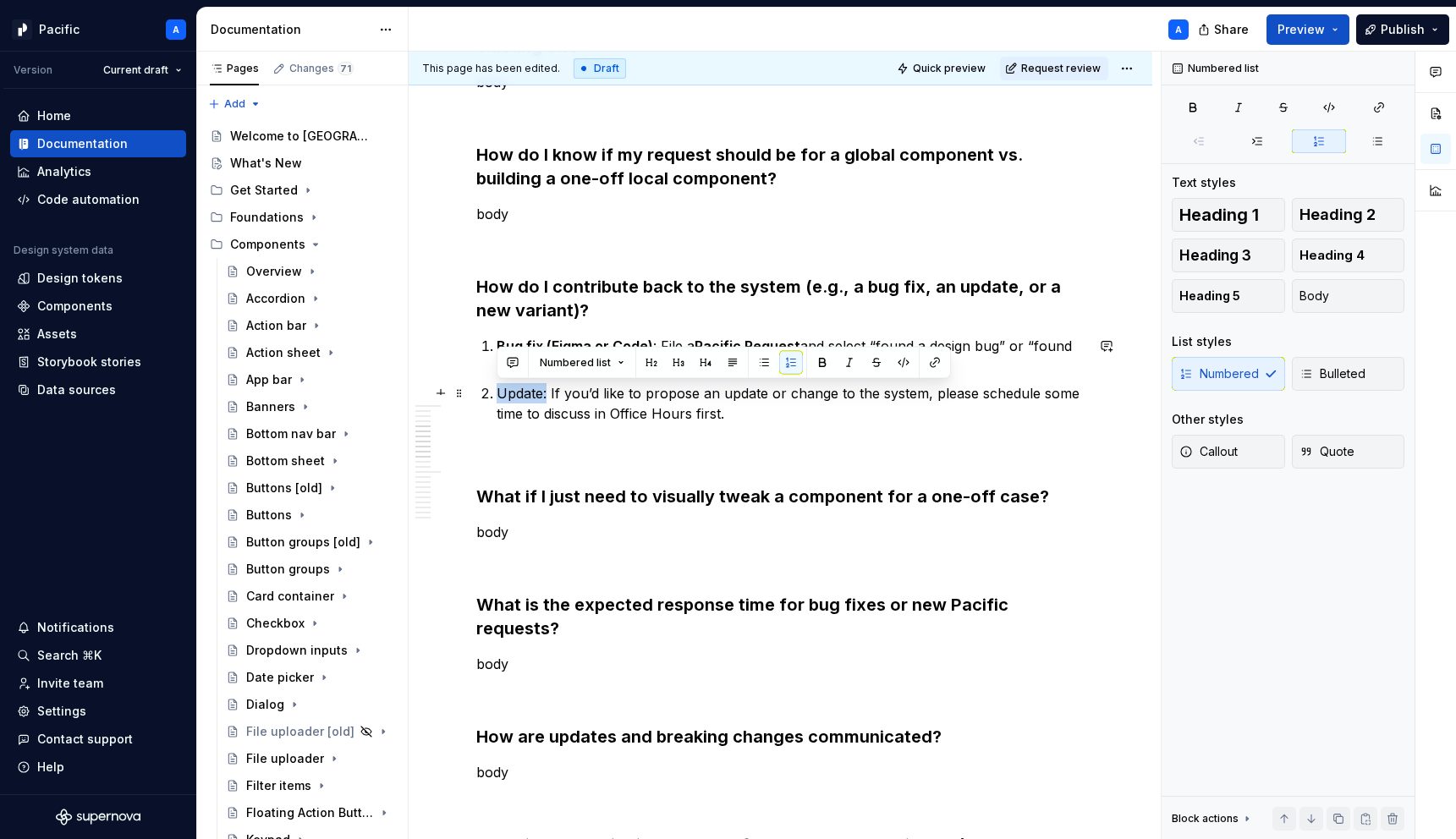
drag, startPoint x: 548, startPoint y: 395, endPoint x: 488, endPoint y: 390, distance: 60.2
click at [497, 390] on li "Update: If you’d like to propose an update or change to the system, please sche…" at bounding box center [790, 404] width 588 height 41
click at [779, 401] on p "Update: If you’d like to propose an update or change to the system, please sche…" at bounding box center [790, 404] width 588 height 41
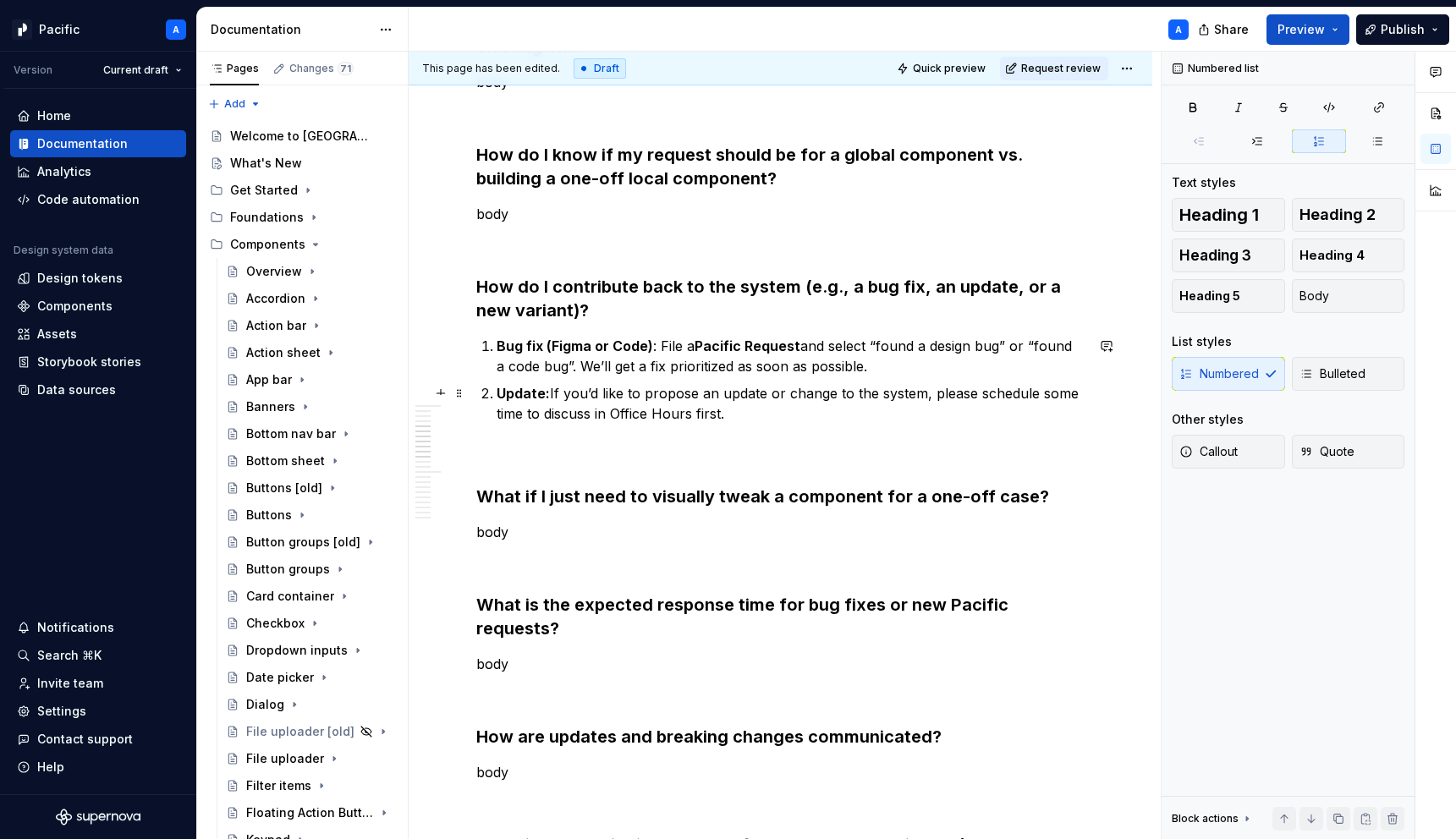
click at [759, 415] on p "Update: If you’d like to propose an update or change to the system, please sche…" at bounding box center [790, 404] width 588 height 41
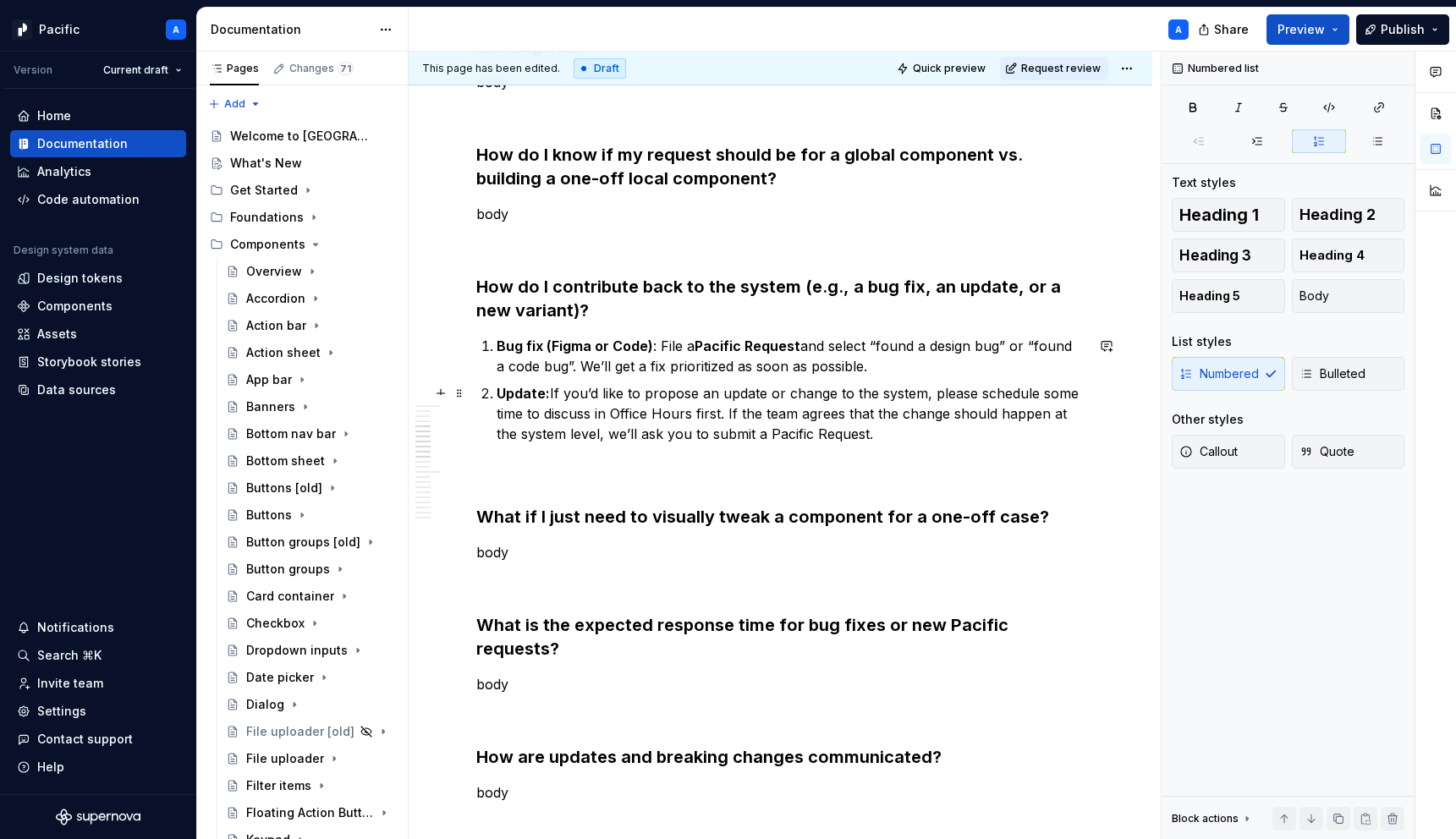
click at [544, 396] on strong "Update:" at bounding box center [523, 393] width 53 height 17
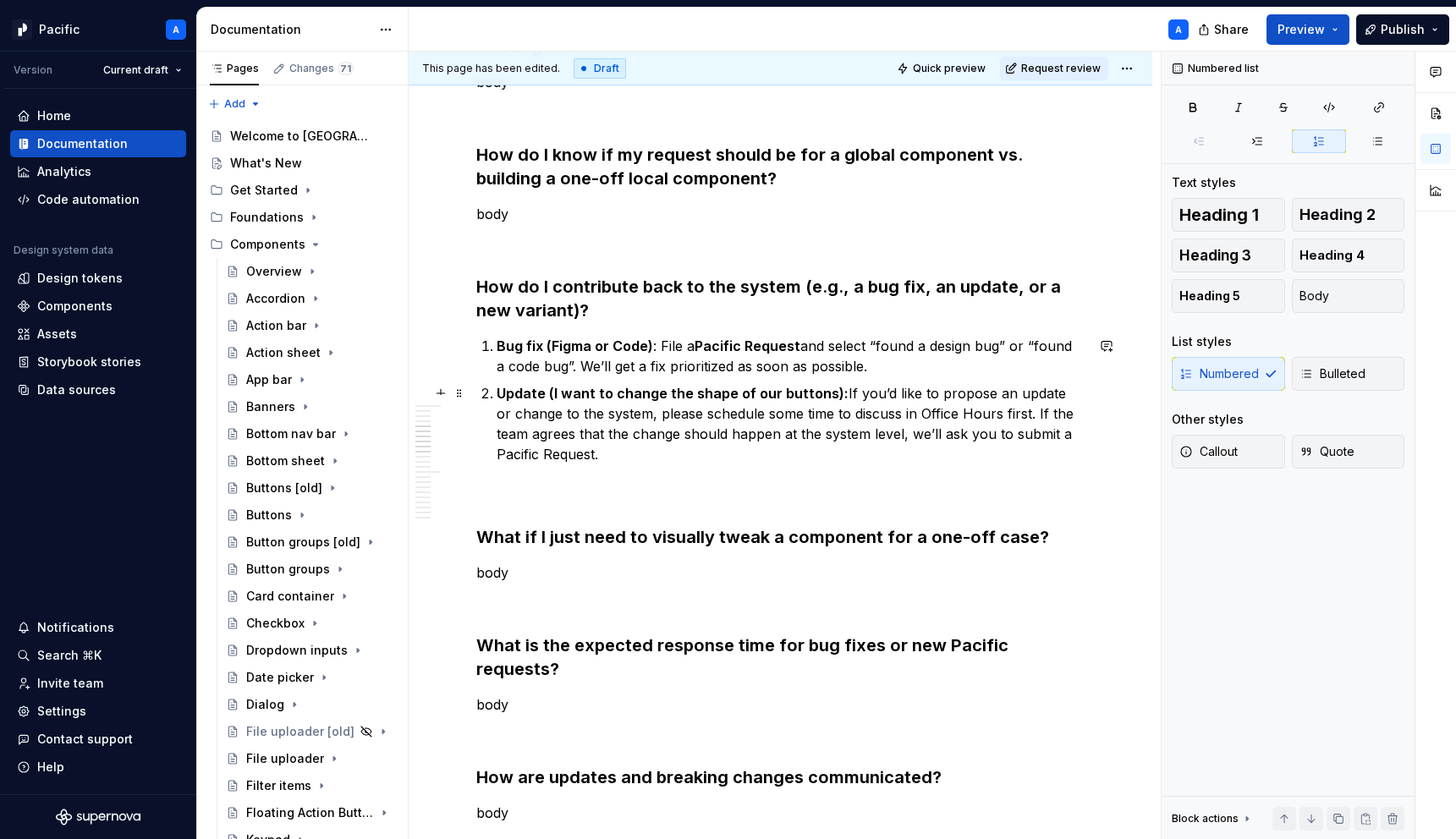
click at [796, 451] on p "Update (I want to change the shape of our buttons): If you’d like to propose an…" at bounding box center [790, 424] width 588 height 82
click at [552, 391] on strong "Update (I want to change the shape of our buttons):" at bounding box center [672, 393] width 352 height 17
click at [556, 394] on strong "Update (ex. I want to change the shape of our buttons):" at bounding box center [685, 393] width 376 height 17
click at [614, 436] on p "Update (Ex. I want to change the shape of our buttons): If you’d like to propos…" at bounding box center [790, 424] width 588 height 82
click at [614, 451] on p "Update (Ex. I want to change the shape of our buttons): If you’d like to propos…" at bounding box center [790, 424] width 588 height 82
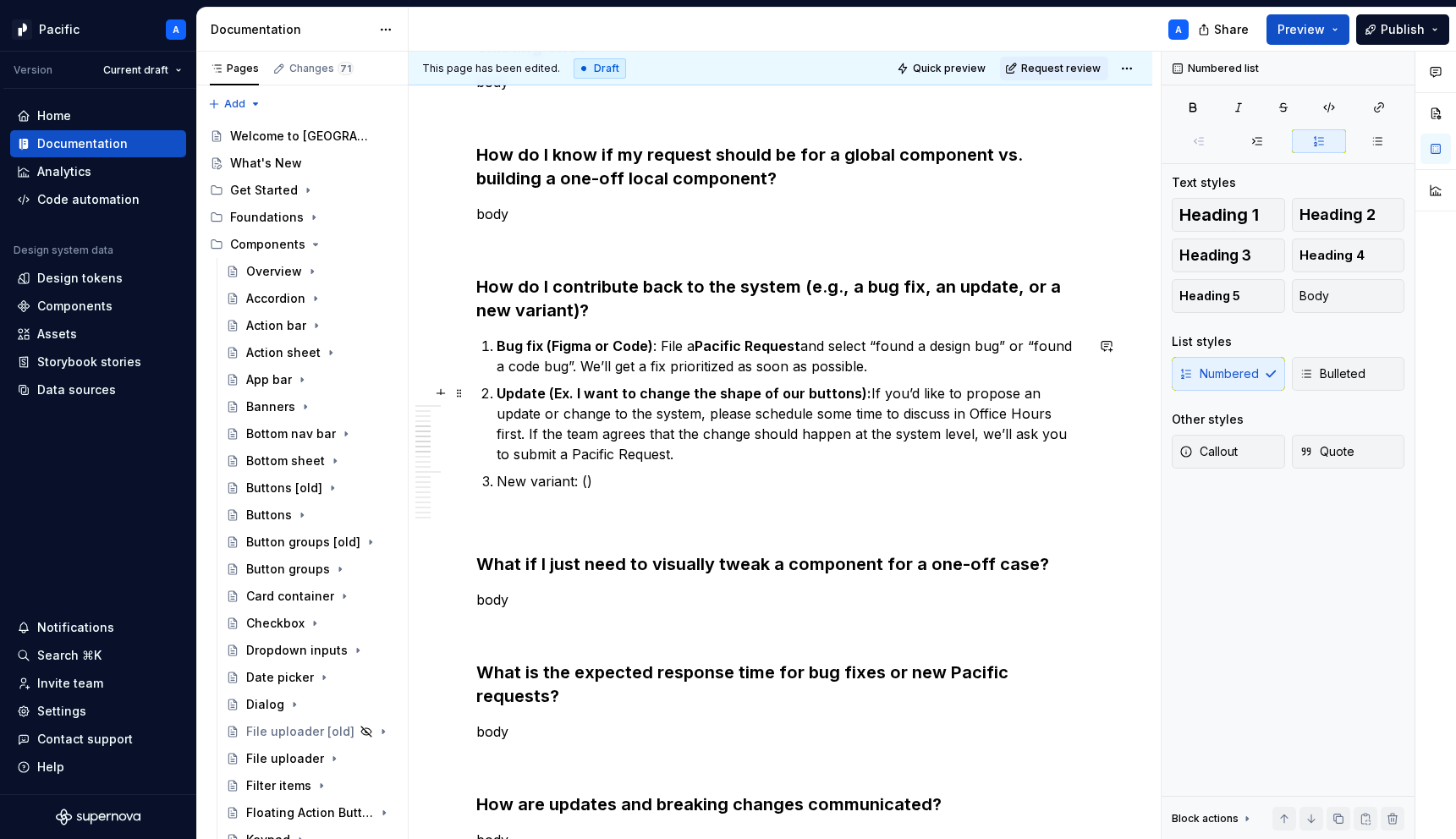
click at [563, 390] on strong "Update (Ex. I want to change the shape of our buttons):" at bounding box center [684, 393] width 375 height 17
click at [560, 388] on strong "Update (ie. I want to change the shape of our buttons):" at bounding box center [682, 393] width 372 height 17
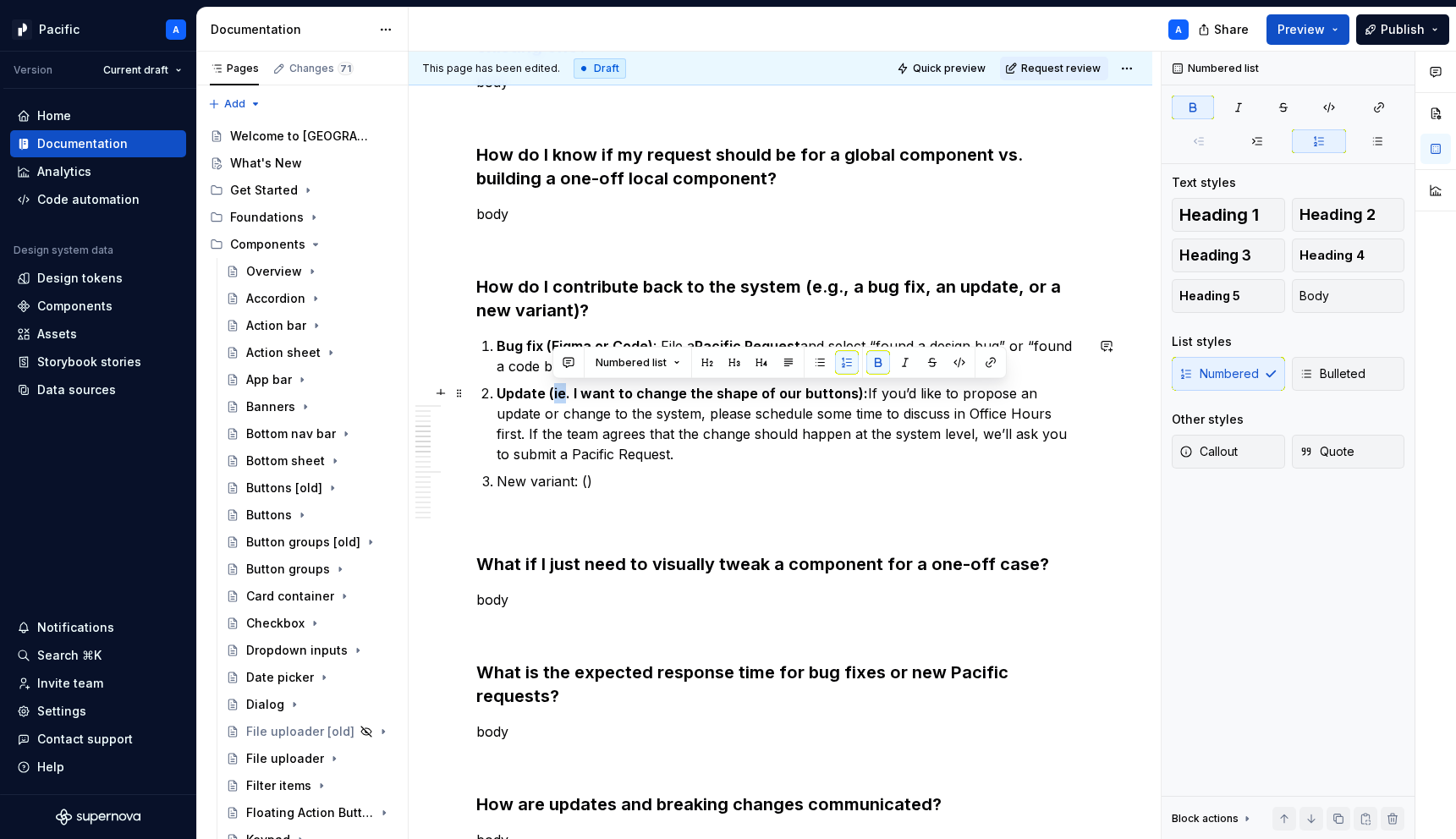
click at [560, 388] on strong "Update (ie. I want to change the shape of our buttons):" at bounding box center [682, 393] width 372 height 17
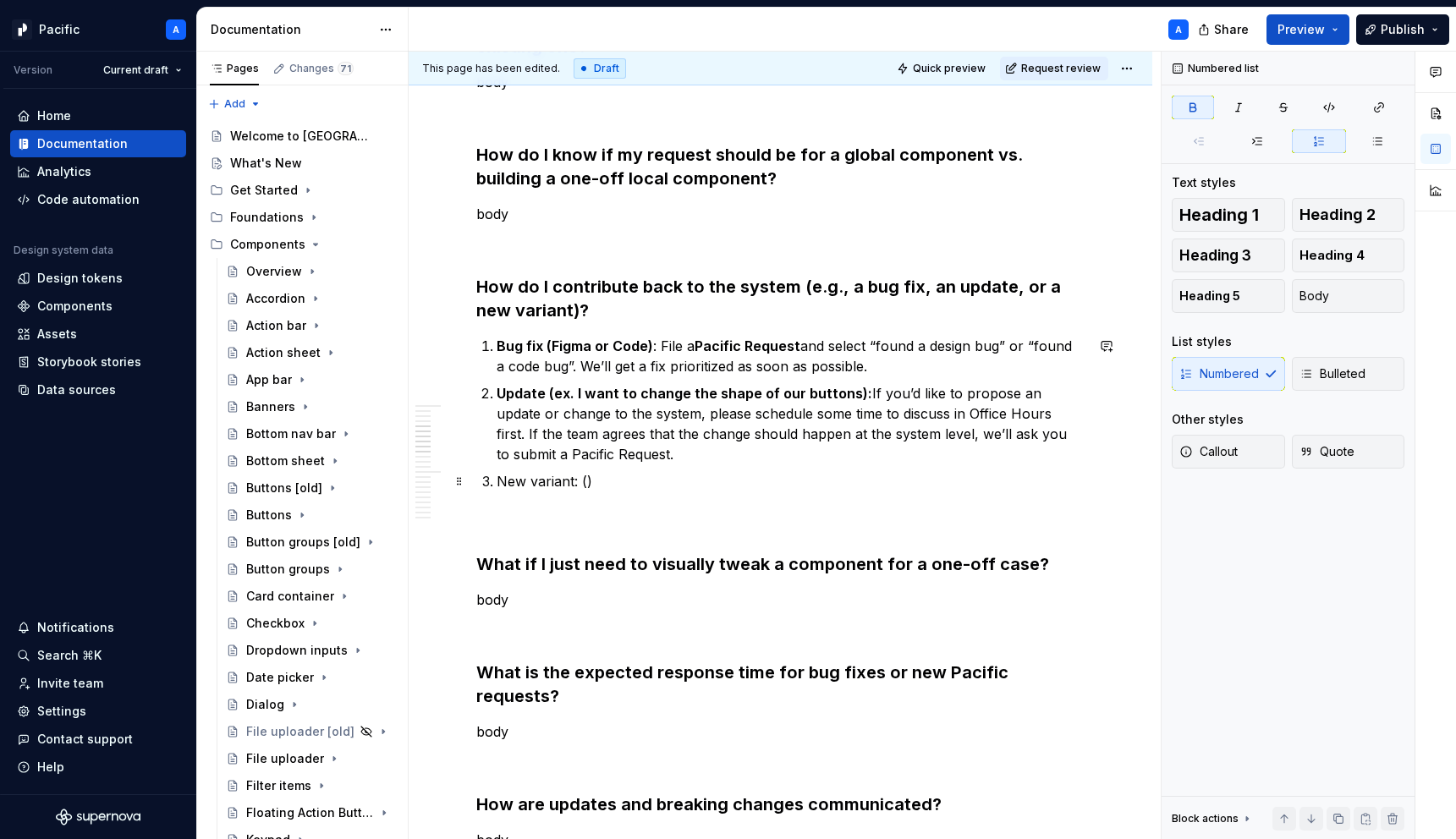
click at [583, 487] on p "New variant: ()" at bounding box center [790, 481] width 588 height 20
click at [580, 483] on p "New variant: (ex)" at bounding box center [790, 481] width 588 height 20
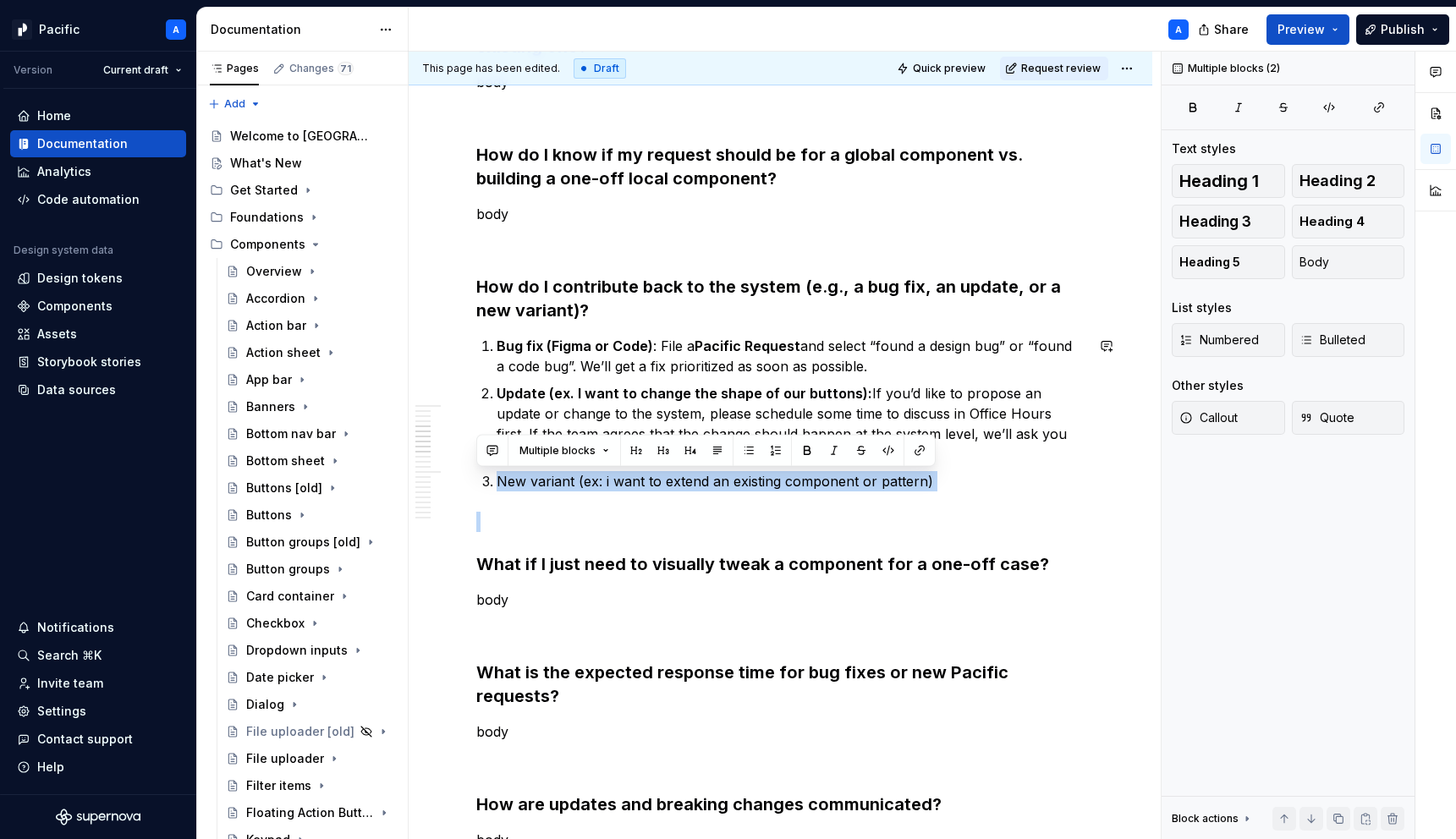
drag, startPoint x: 497, startPoint y: 482, endPoint x: 1045, endPoint y: 493, distance: 548.1
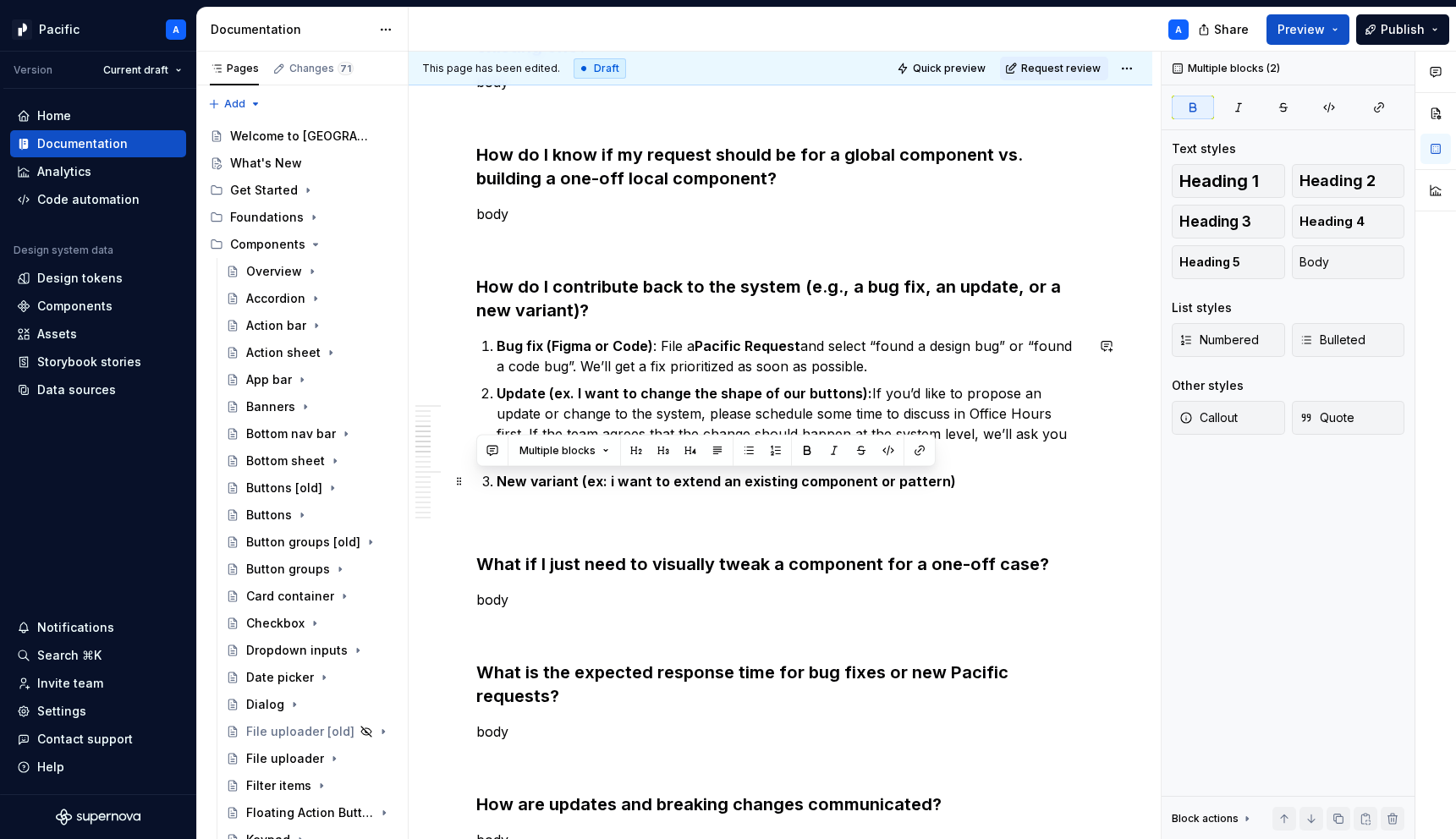
click at [1007, 474] on p "New variant (ex: i want to extend an existing component or pattern)" at bounding box center [790, 481] width 588 height 20
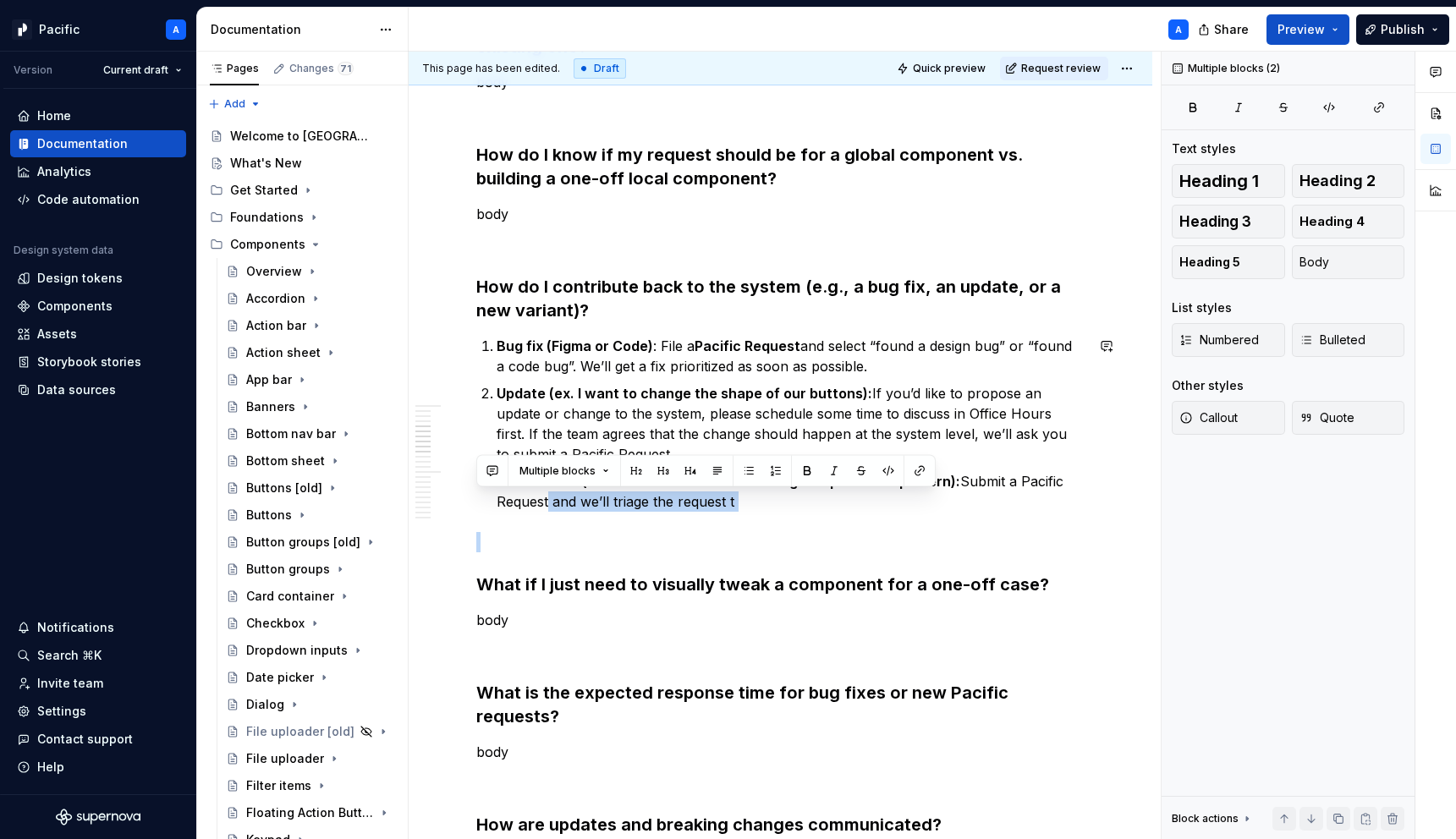
drag, startPoint x: 550, startPoint y: 501, endPoint x: 735, endPoint y: 519, distance: 185.9
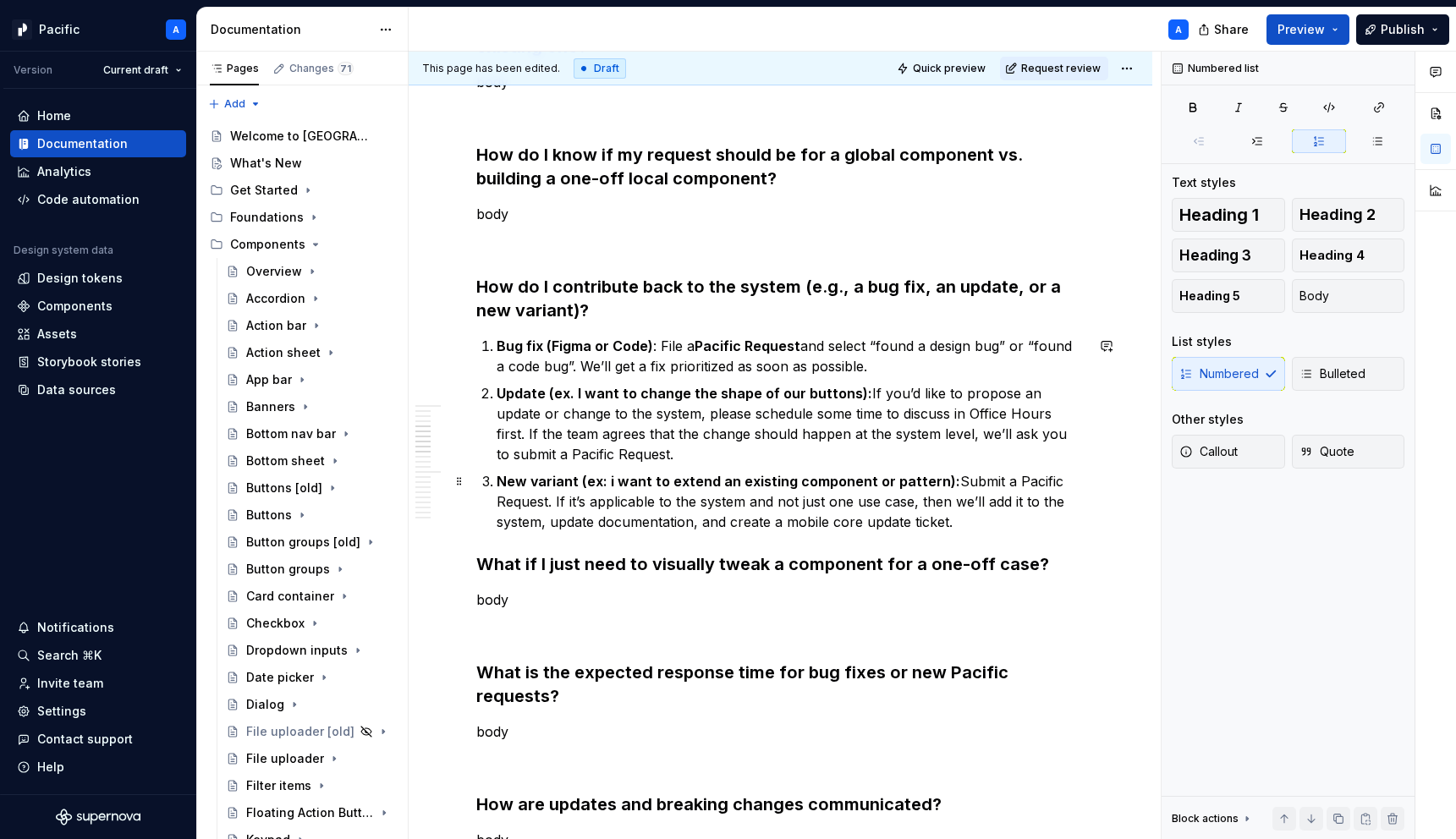
click at [978, 514] on p "New variant (ex: i want to extend an existing component or pattern): Submit a P…" at bounding box center [790, 501] width 588 height 61
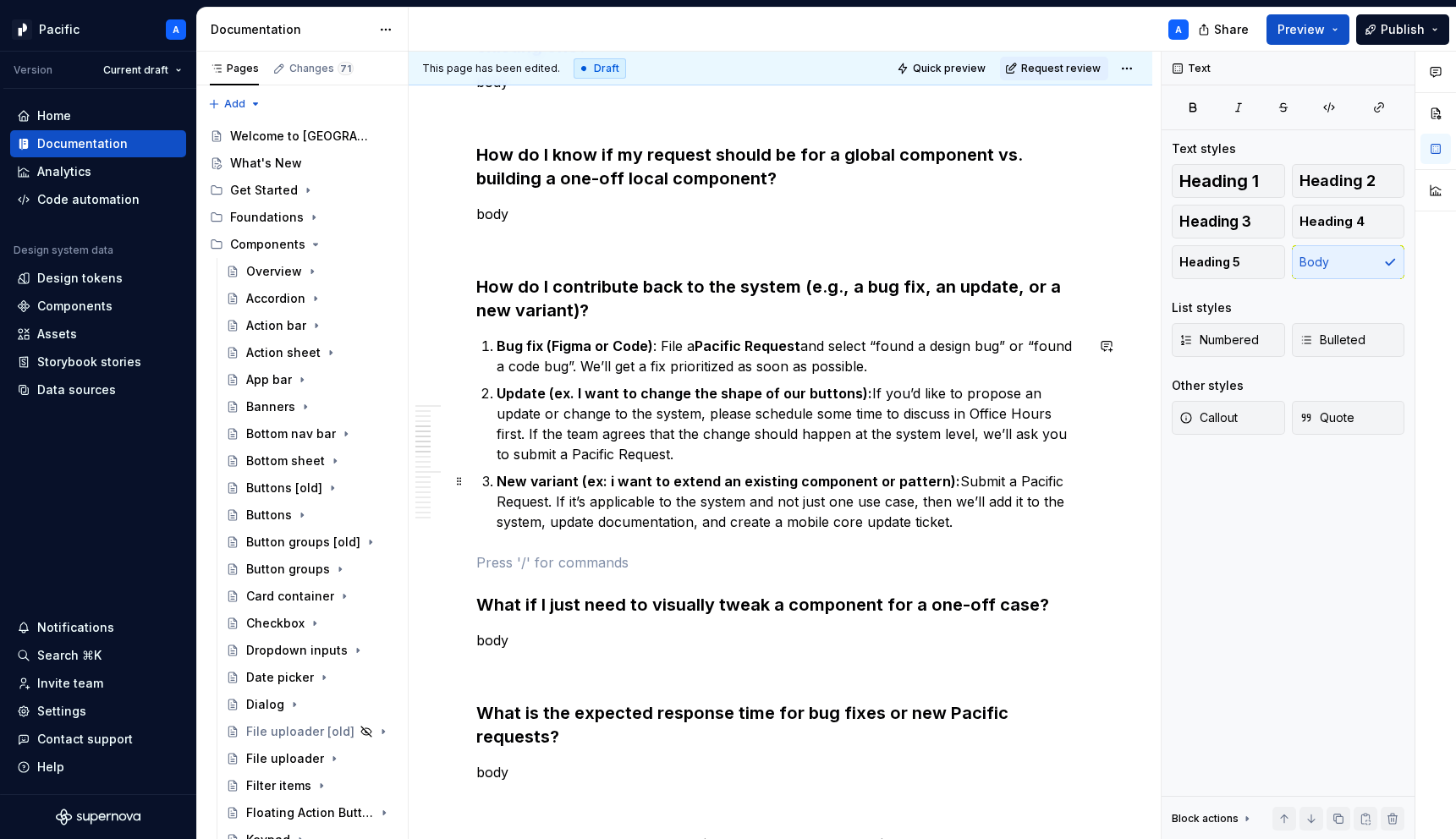
click at [976, 529] on p "New variant (ex: i want to extend an existing component or pattern): Submit a P…" at bounding box center [790, 501] width 588 height 61
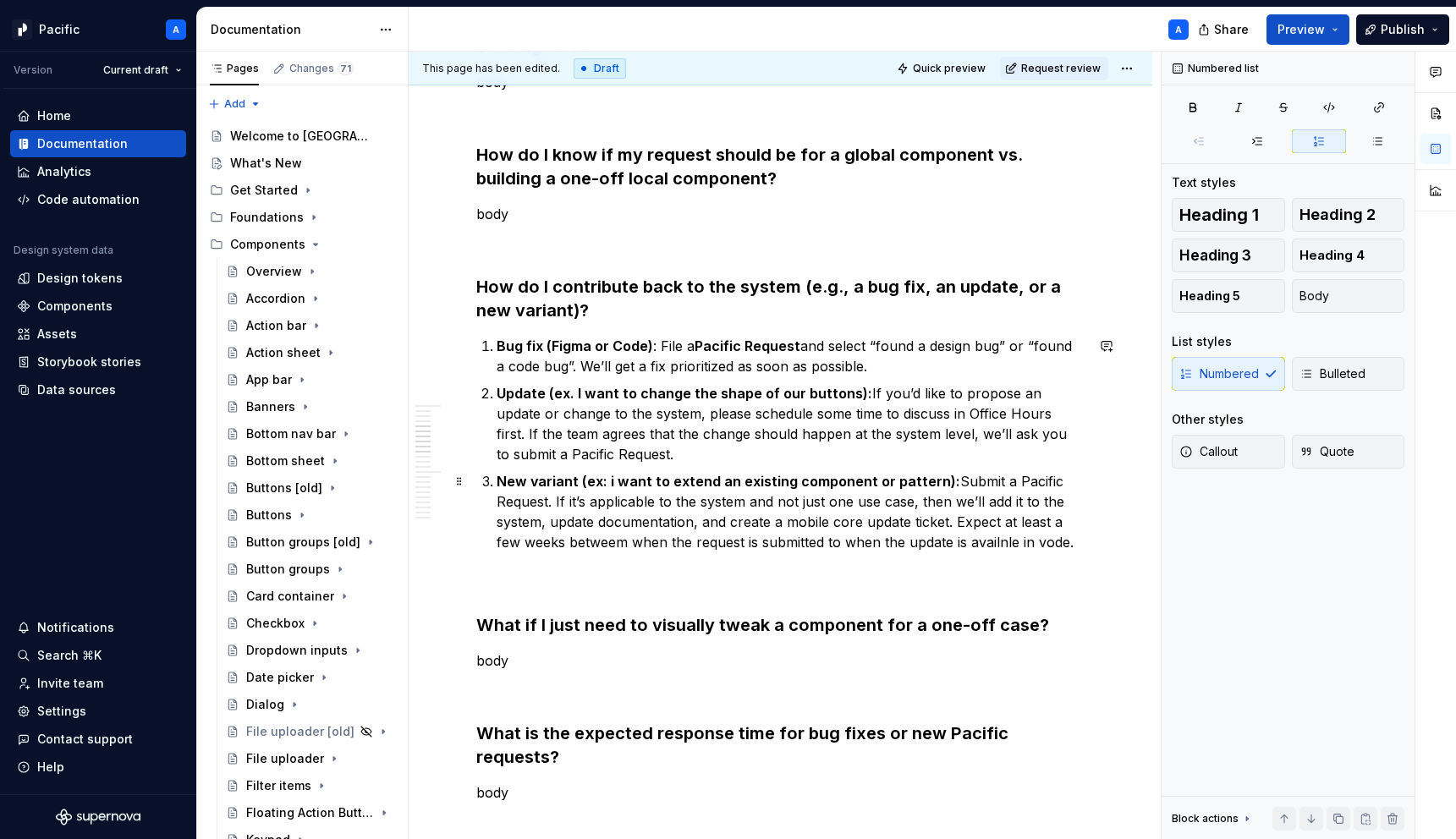
click at [1018, 545] on p "New variant (ex: i want to extend an existing component or pattern): Submit a P…" at bounding box center [790, 512] width 588 height 82
click at [1057, 525] on p "New variant (ex: i want to extend an existing component or pattern): Submit a P…" at bounding box center [790, 512] width 588 height 82
drag, startPoint x: 1053, startPoint y: 523, endPoint x: 1087, endPoint y: 523, distance: 34.0
click at [1084, 523] on p "New variant (ex: i want to extend an existing component or pattern): Submit a P…" at bounding box center [790, 512] width 588 height 82
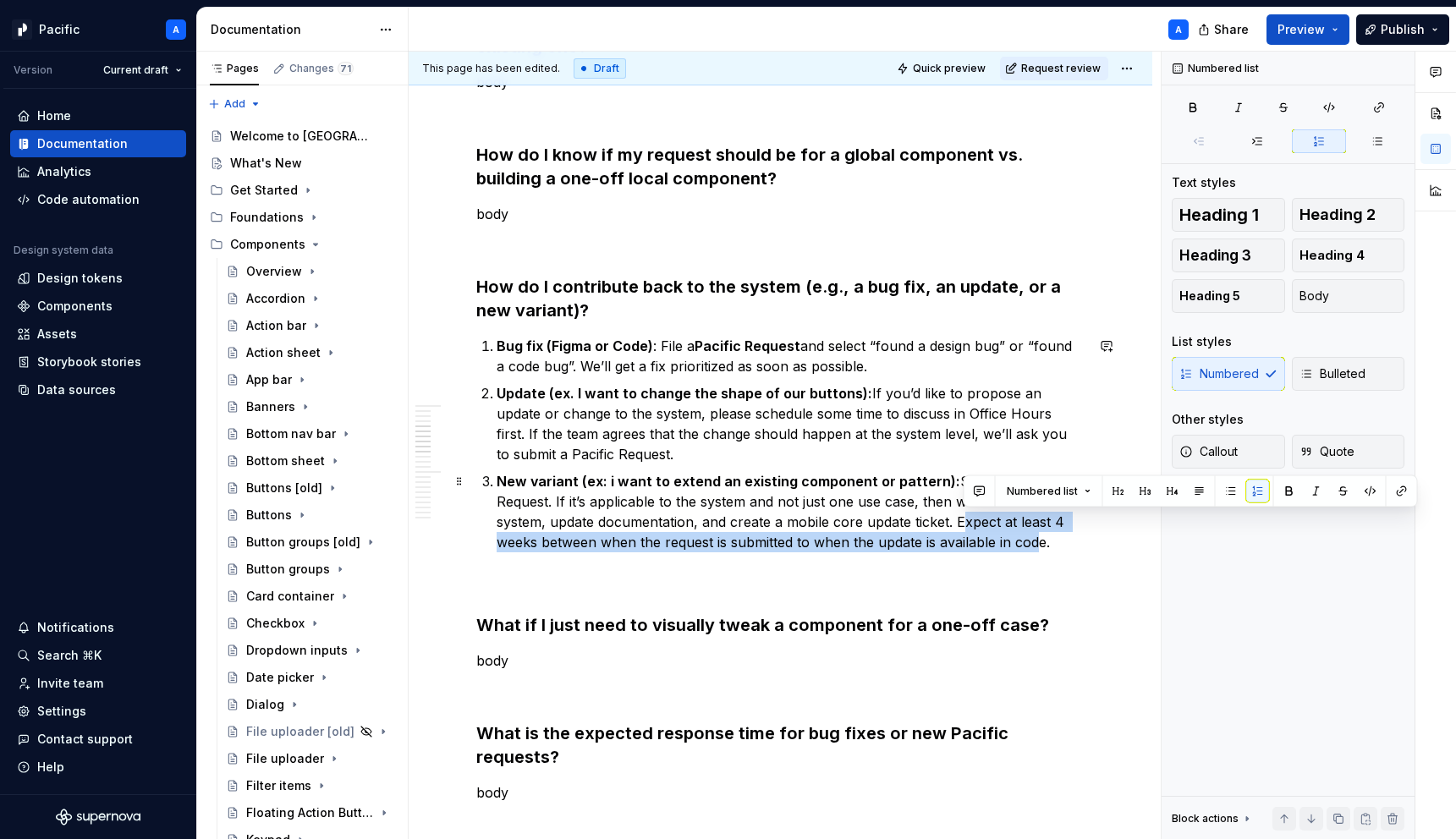
drag, startPoint x: 959, startPoint y: 518, endPoint x: 1038, endPoint y: 542, distance: 82.6
click at [1038, 542] on p "New variant (ex: i want to extend an existing component or pattern): Submit a P…" at bounding box center [790, 512] width 588 height 82
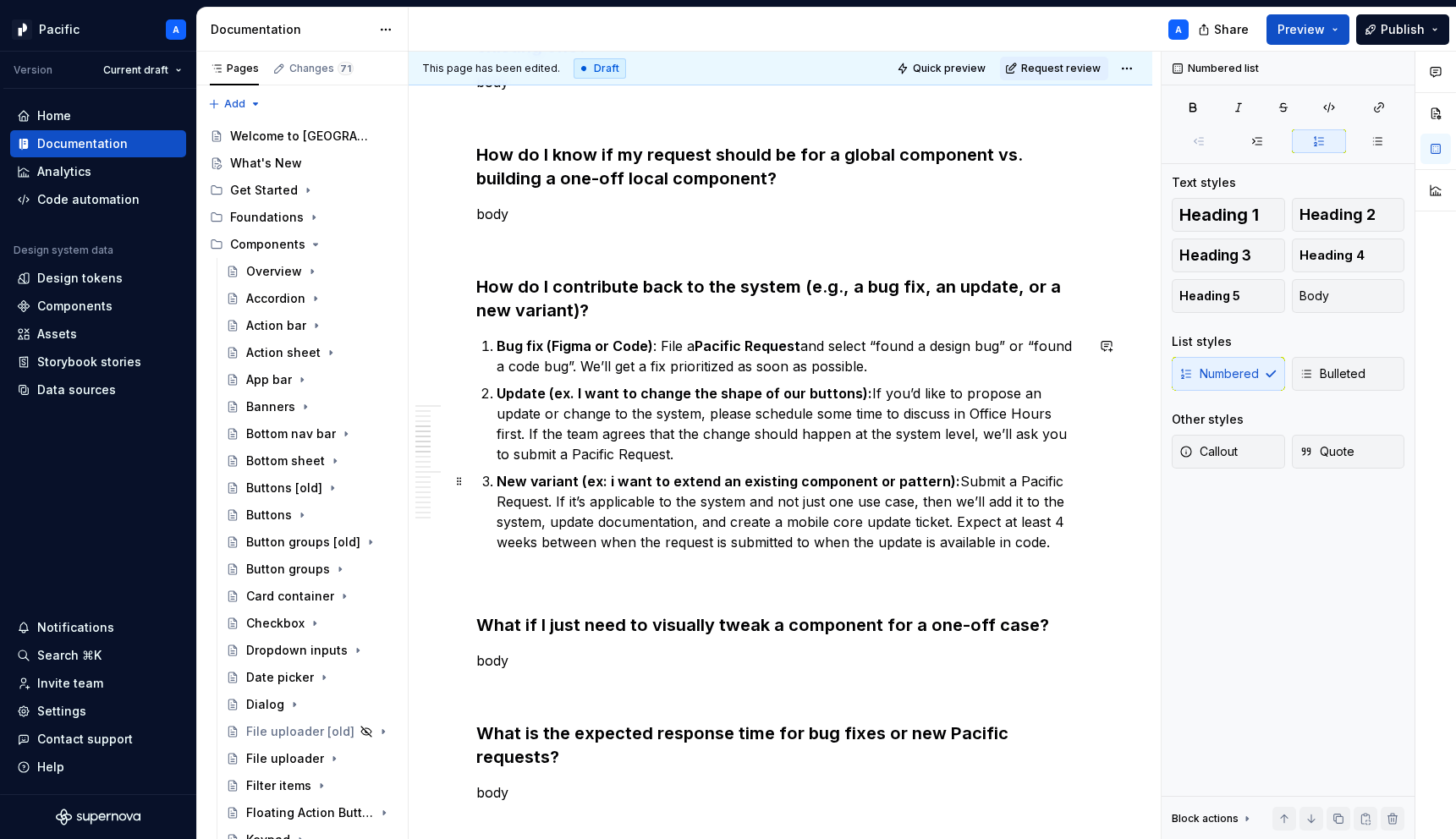
click at [1077, 544] on p "New variant (ex: i want to extend an existing component or pattern): Submit a P…" at bounding box center [790, 512] width 588 height 82
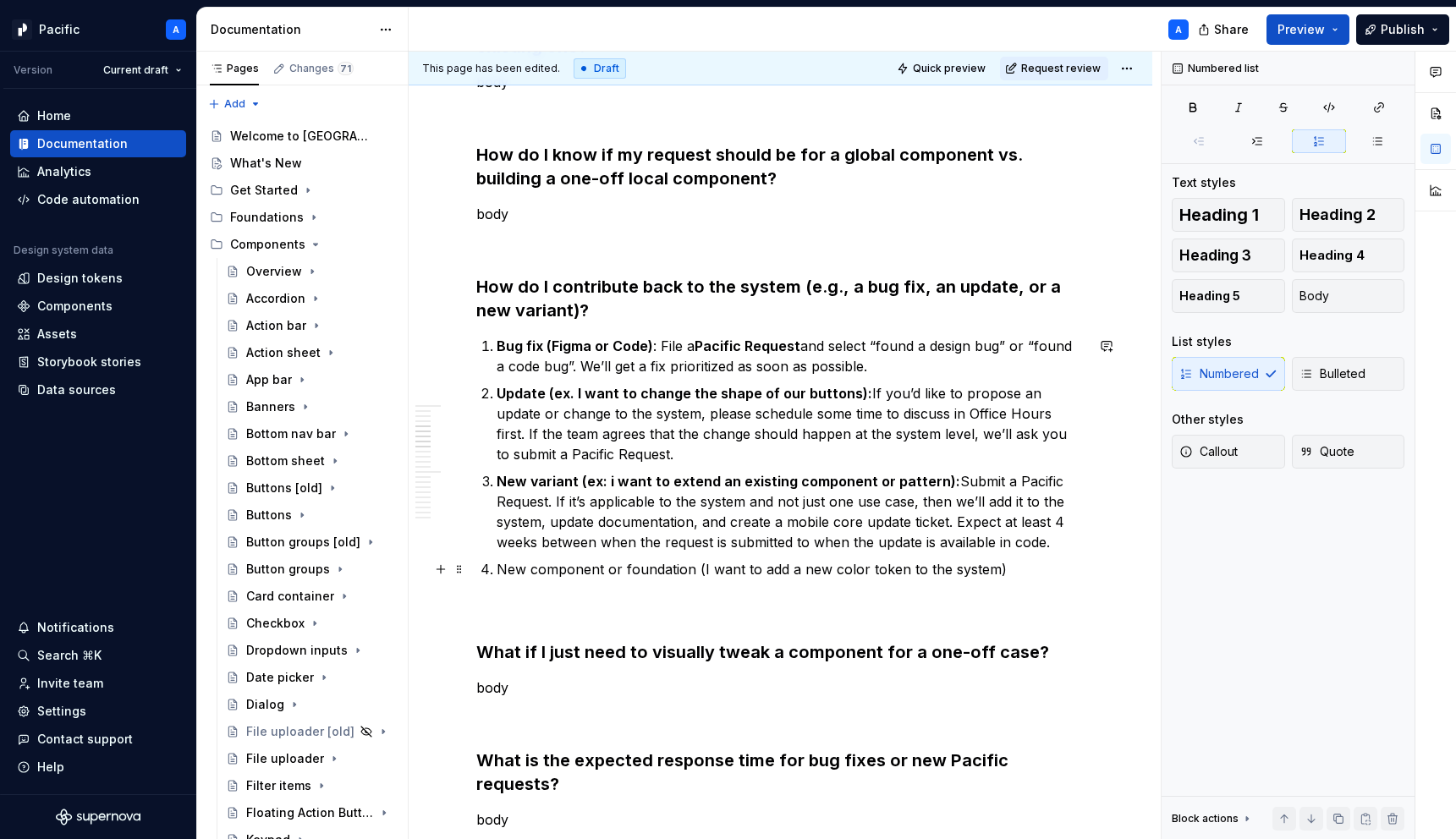
click at [699, 568] on p "New component or foundation (I want to add a new color token to the system)" at bounding box center [790, 569] width 588 height 20
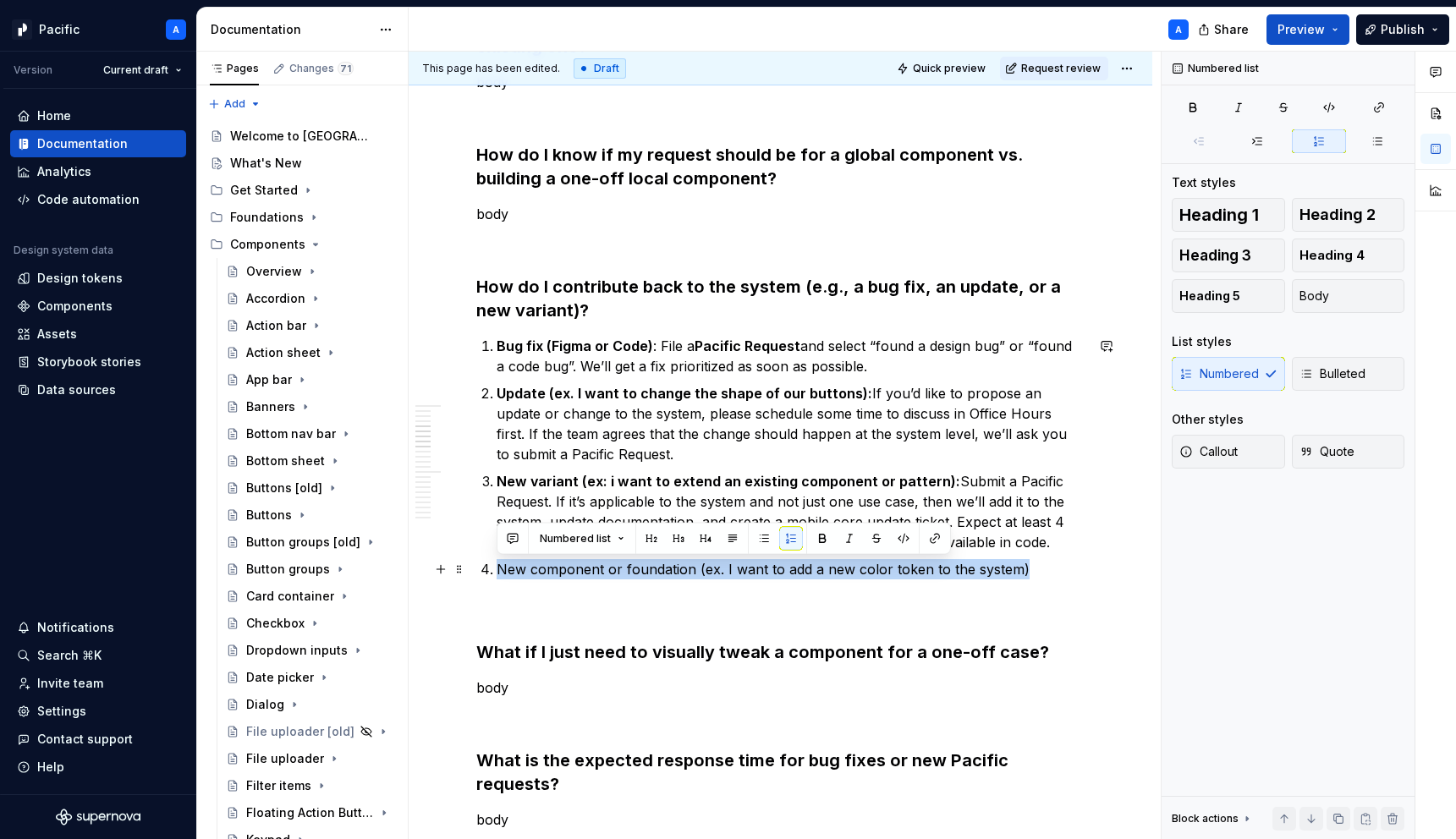
drag, startPoint x: 496, startPoint y: 567, endPoint x: 1020, endPoint y: 568, distance: 524.0
click at [1020, 568] on p "New component or foundation (ex. I want to add a new color token to the system)" at bounding box center [790, 569] width 588 height 20
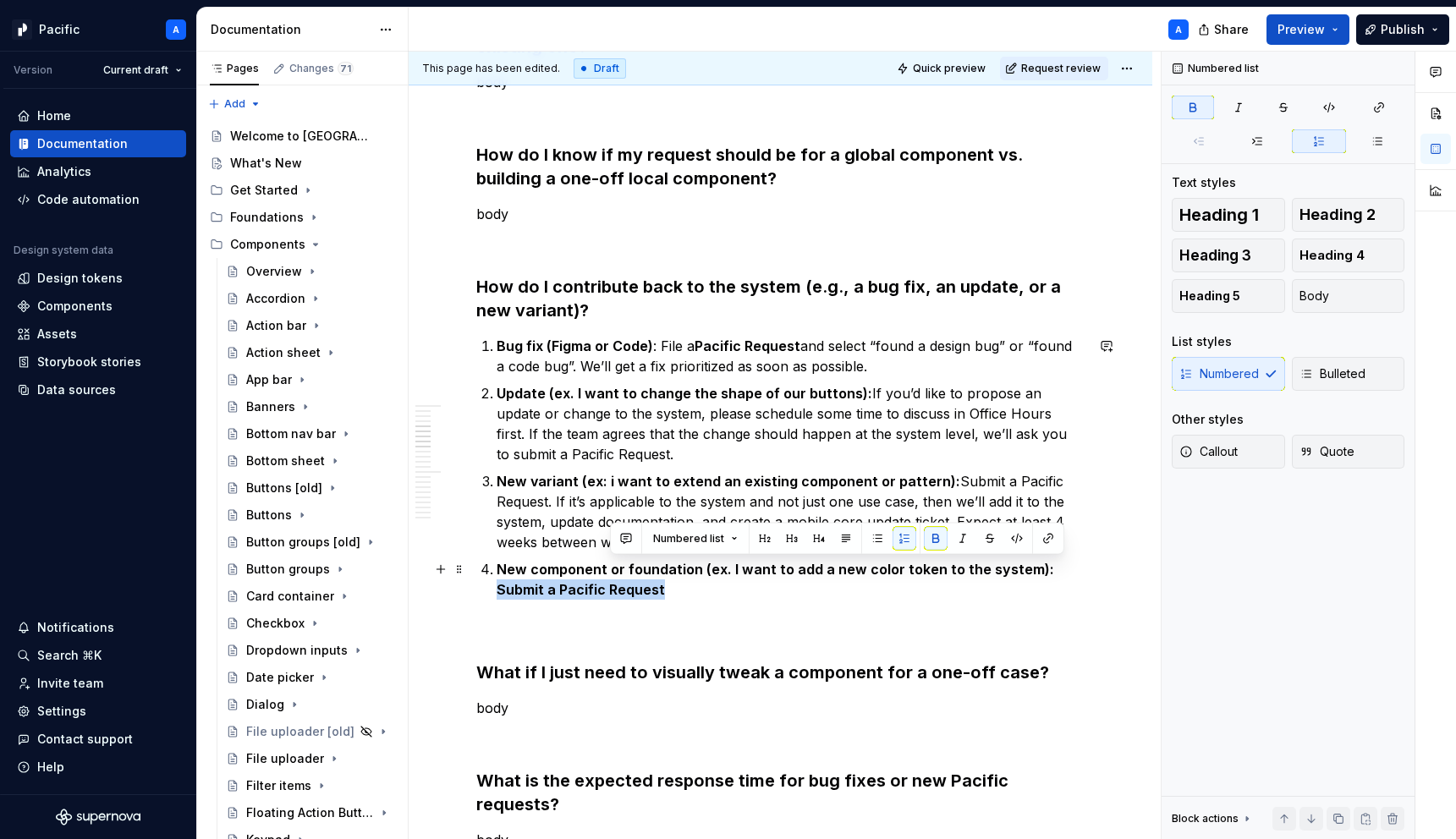
drag, startPoint x: 1037, startPoint y: 564, endPoint x: 1065, endPoint y: 583, distance: 33.8
click at [1065, 583] on p "New component or foundation (ex. I want to add a new color token to the system)…" at bounding box center [790, 580] width 588 height 41
click at [766, 585] on p "New component or foundation (ex. I want to add a new color token to the system)…" at bounding box center [790, 580] width 588 height 41
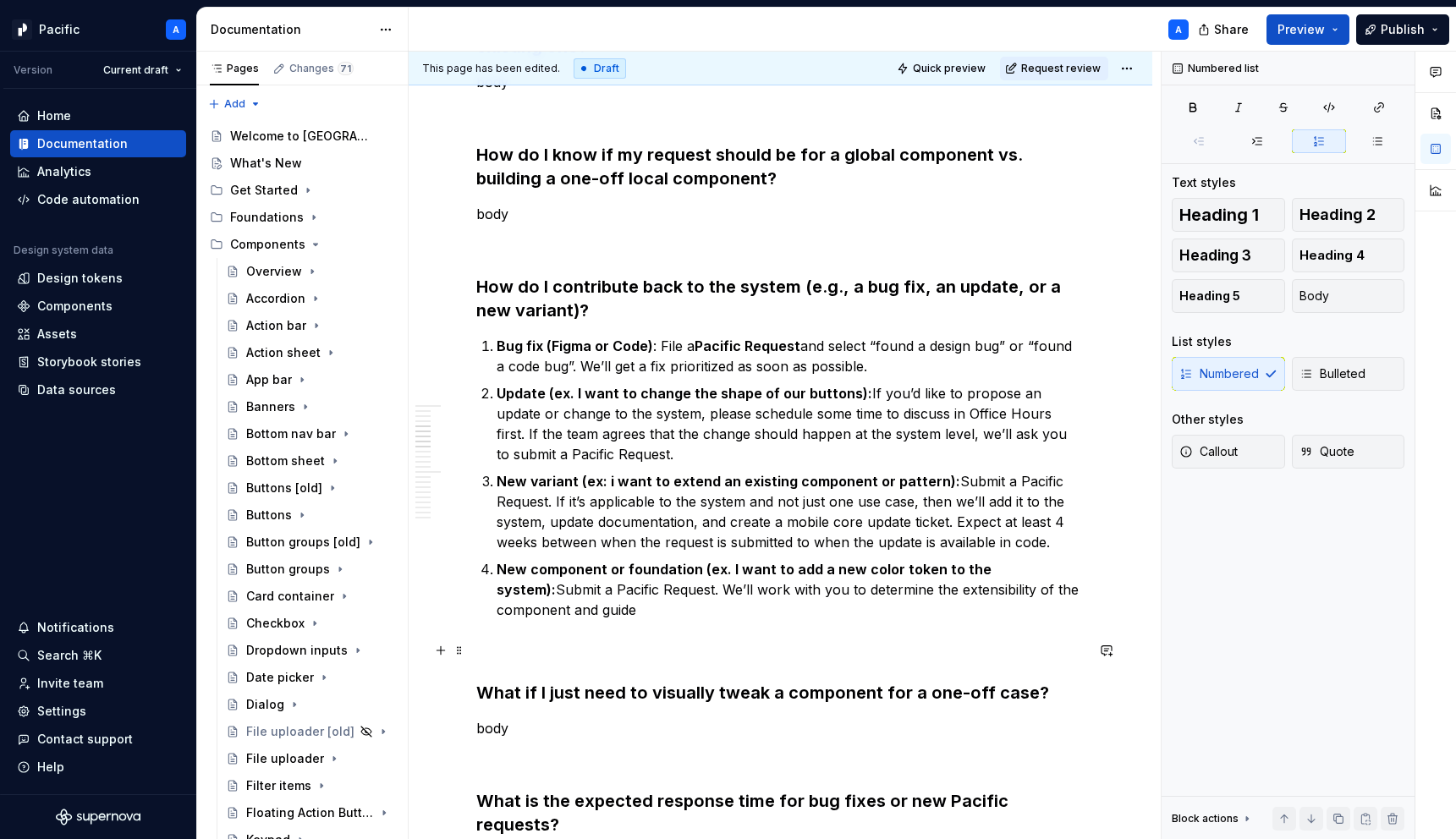
click at [882, 644] on p at bounding box center [780, 650] width 608 height 20
drag, startPoint x: 654, startPoint y: 592, endPoint x: 677, endPoint y: 606, distance: 26.9
click at [677, 606] on p "New component or foundation (ex. I want to add a new color token to the system)…" at bounding box center [790, 590] width 588 height 61
click at [939, 588] on p "New component or foundation (ex. I want to add a new color token to the system)…" at bounding box center [790, 590] width 588 height 61
click at [1074, 587] on p "New component or foundation (ex. I want to add a new color token to the system)…" at bounding box center [790, 590] width 588 height 61
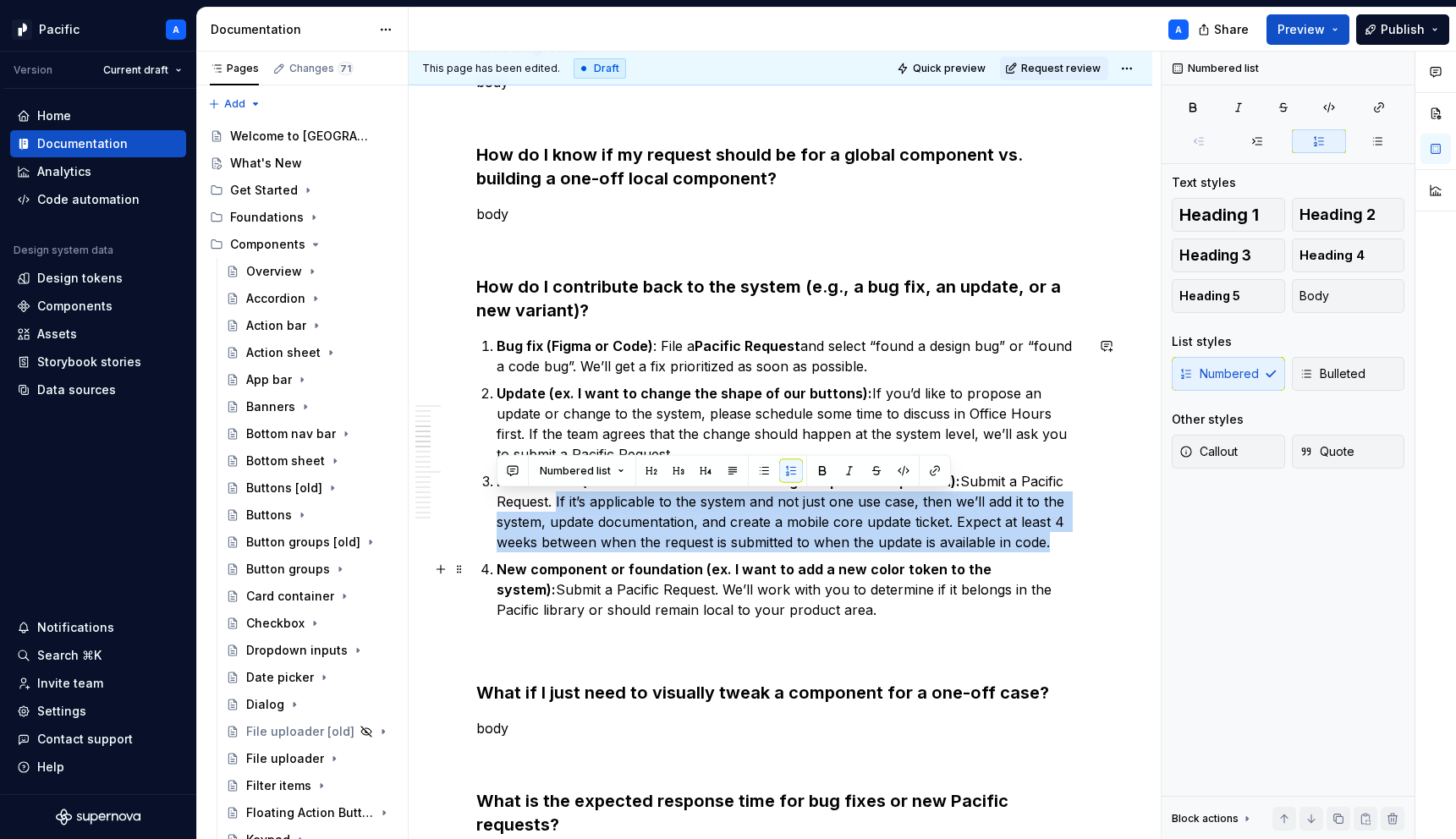
drag, startPoint x: 555, startPoint y: 499, endPoint x: 1103, endPoint y: 568, distance: 552.3
copy p "If it’s applicable to the system and not just one use case, then we’ll add it t…"
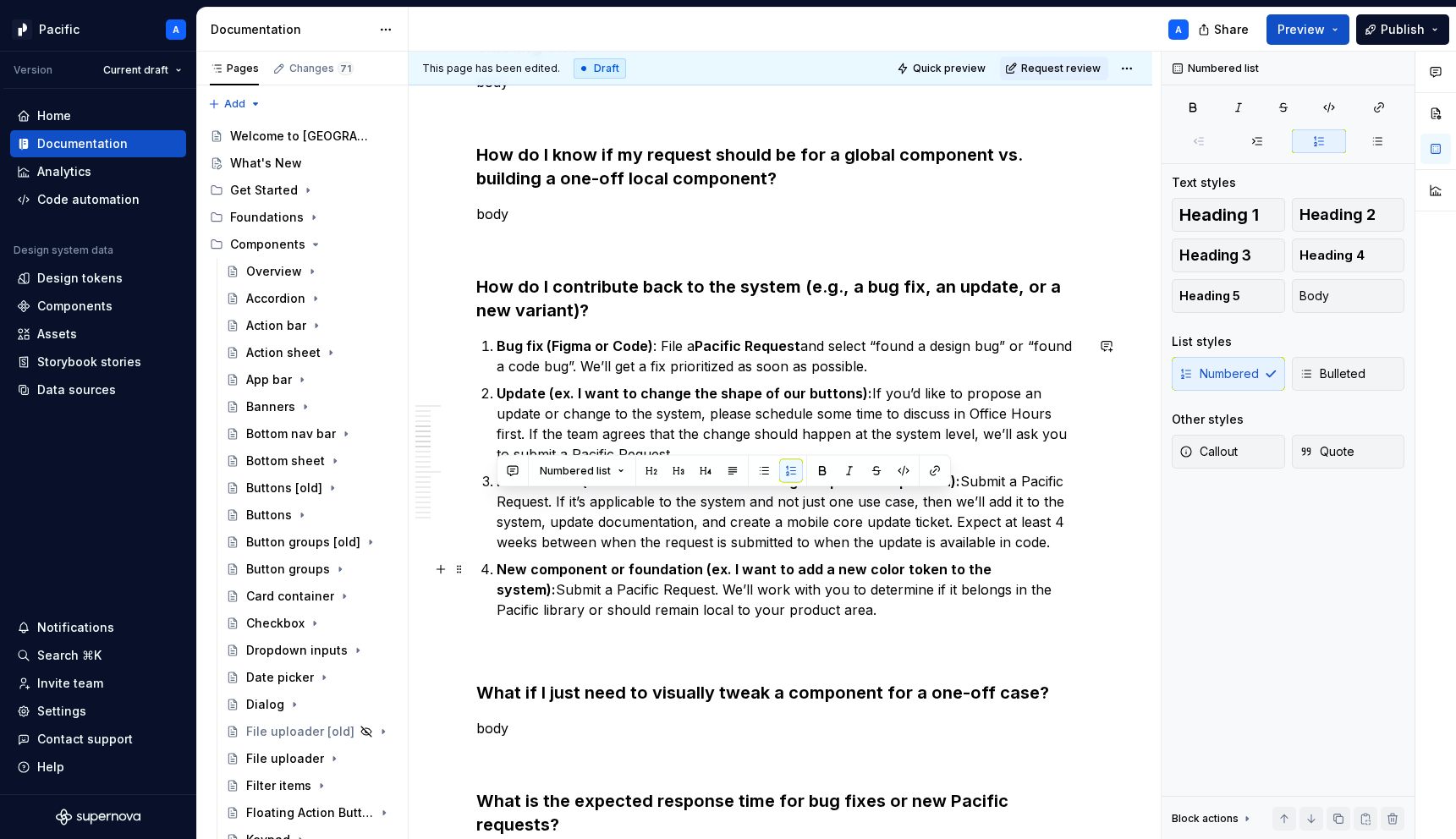
click at [783, 605] on p "New component or foundation (ex. I want to add a new color token to the system)…" at bounding box center [790, 590] width 588 height 61
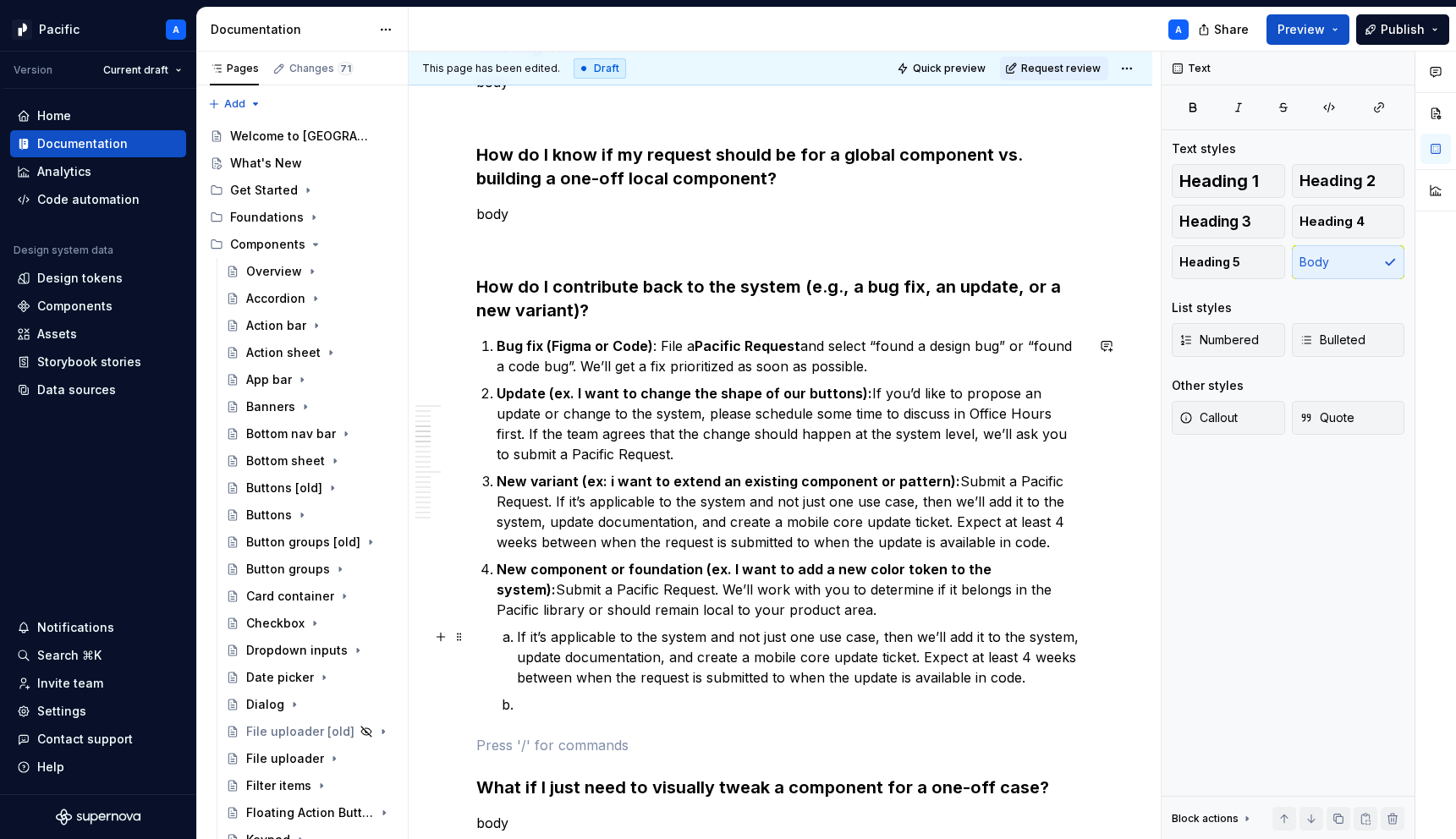
click at [517, 639] on li "If it’s applicable to the system and not just one use case, then we’ll add it t…" at bounding box center [801, 657] width 568 height 61
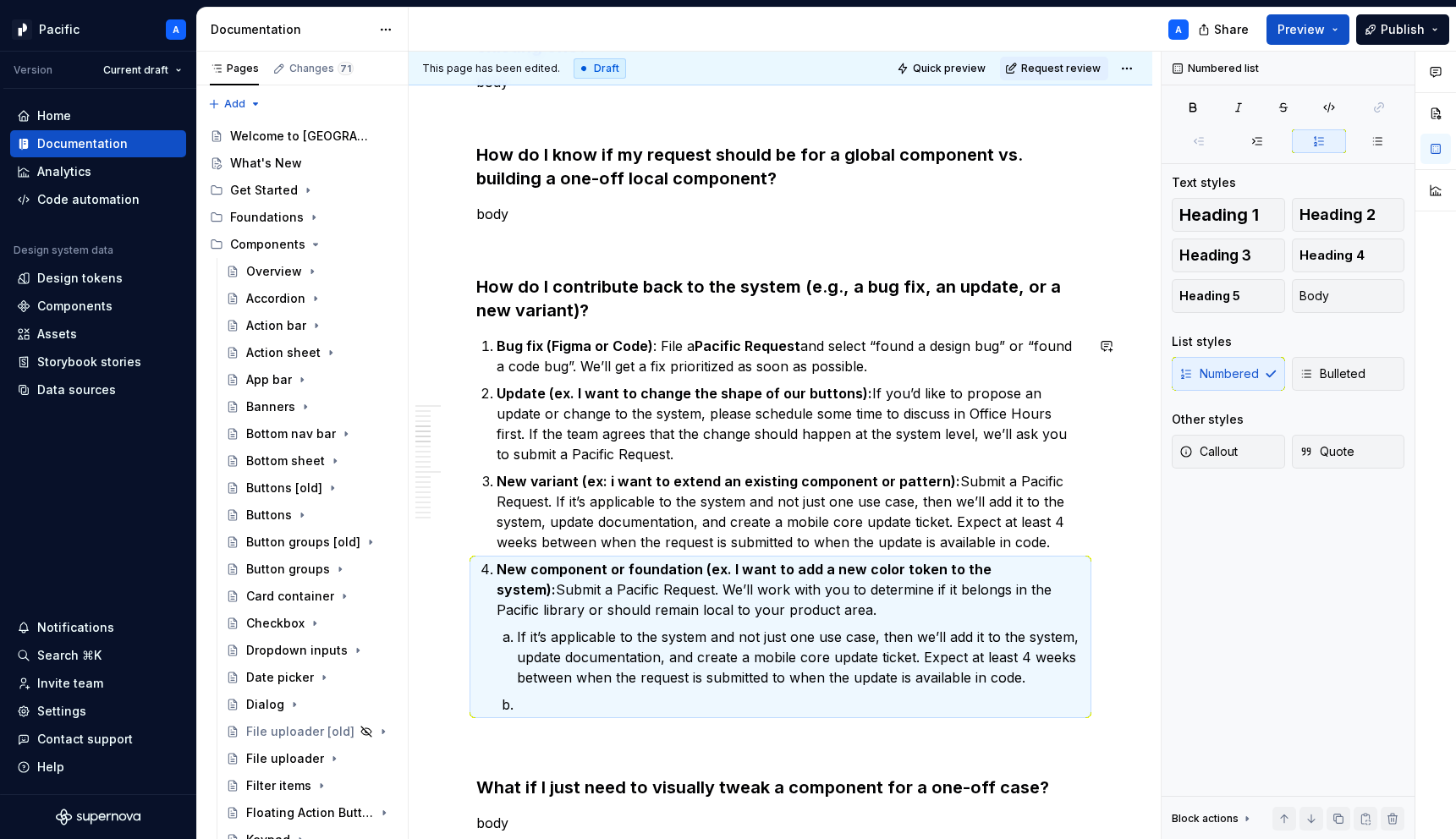
click at [517, 638] on li "If it’s applicable to the system and not just one use case, then we’ll add it t…" at bounding box center [801, 657] width 568 height 61
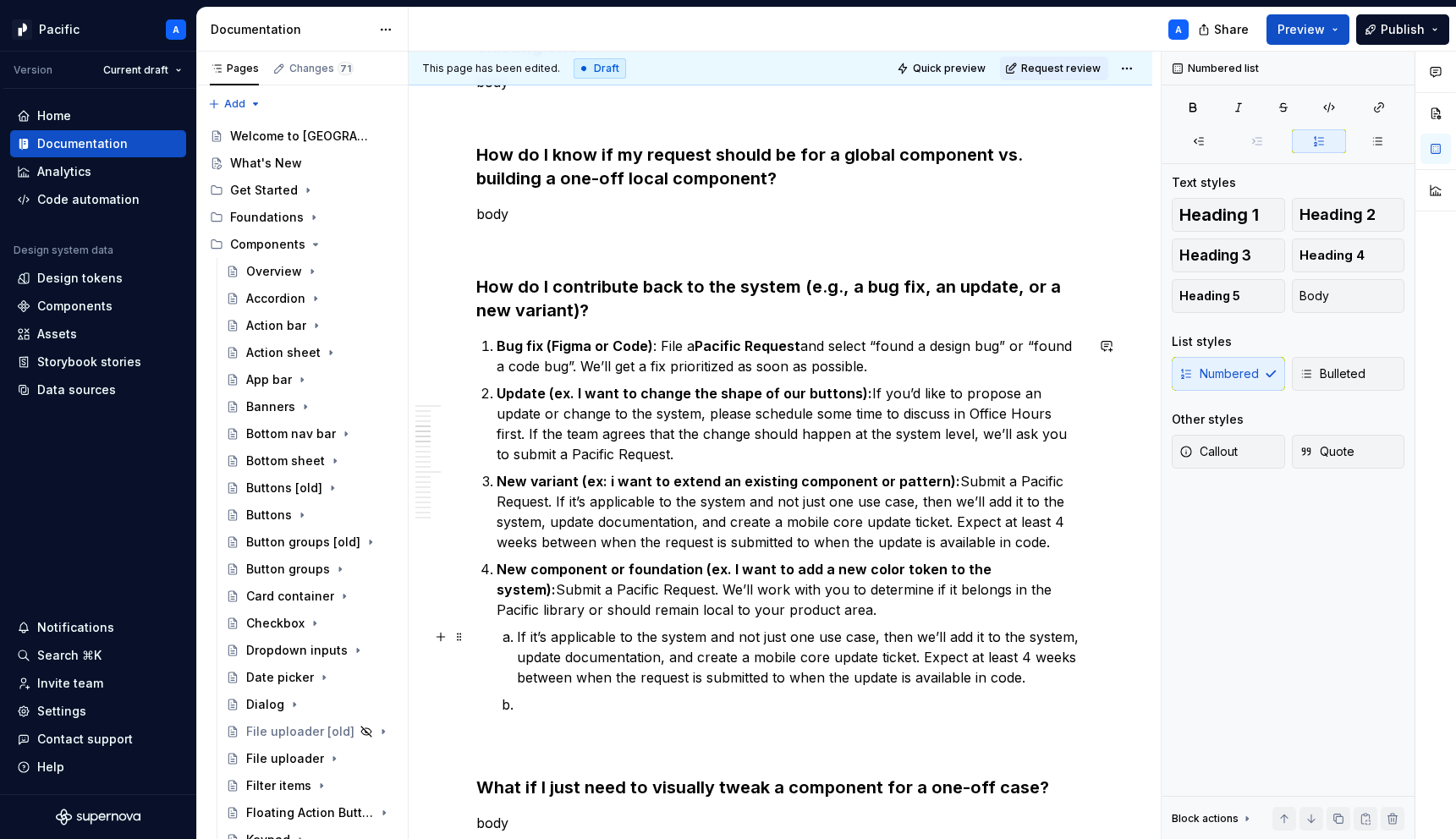
click at [517, 638] on li "If it’s applicable to the system and not just one use case, then we’ll add it t…" at bounding box center [801, 657] width 568 height 61
click at [1217, 385] on div "Numbered Bulleted" at bounding box center [1288, 374] width 232 height 34
click at [1218, 364] on div "Numbered Bulleted" at bounding box center [1288, 374] width 232 height 34
click at [1331, 301] on button "Body" at bounding box center [1349, 296] width 114 height 34
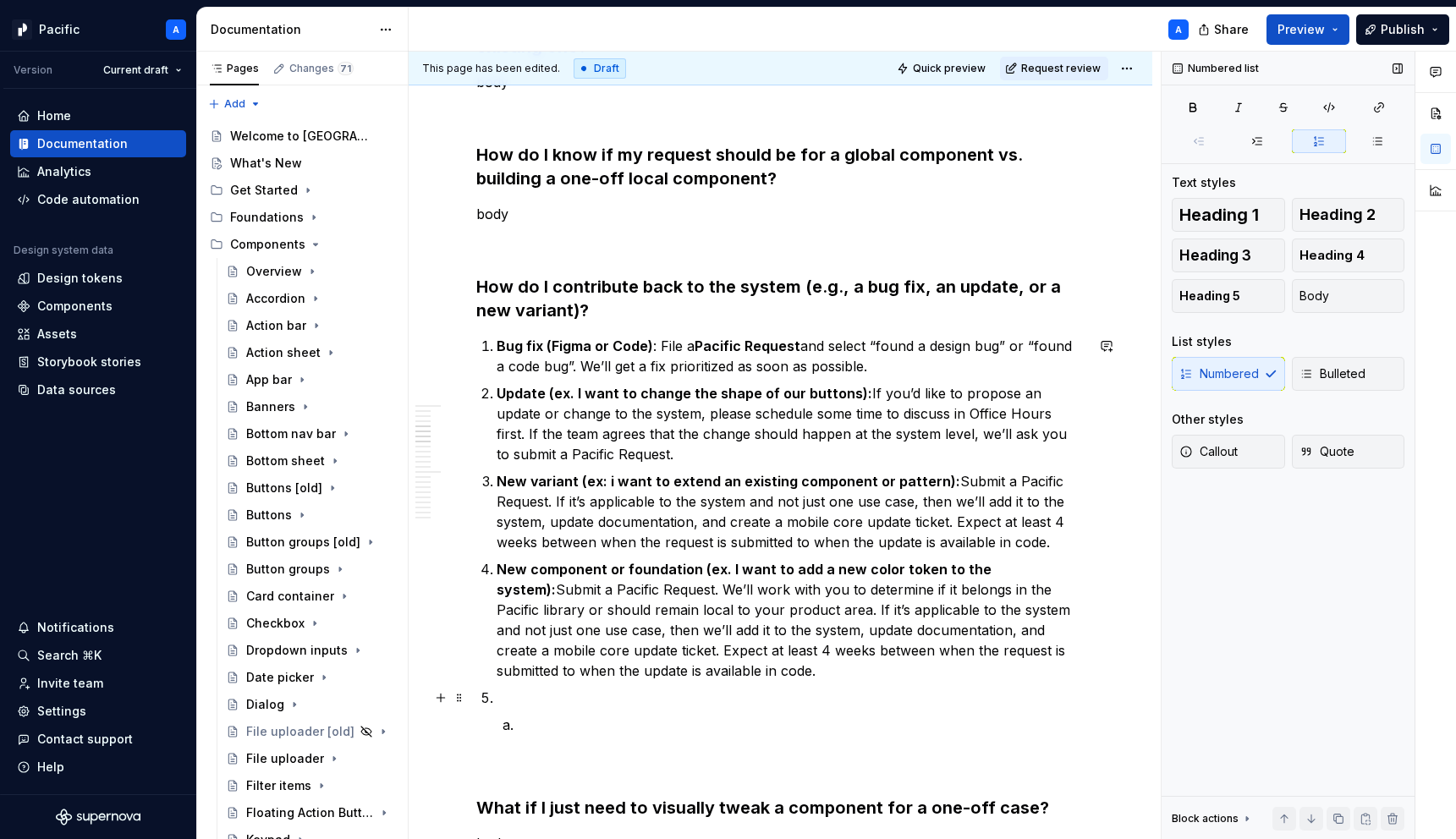
click at [513, 708] on p at bounding box center [790, 698] width 588 height 20
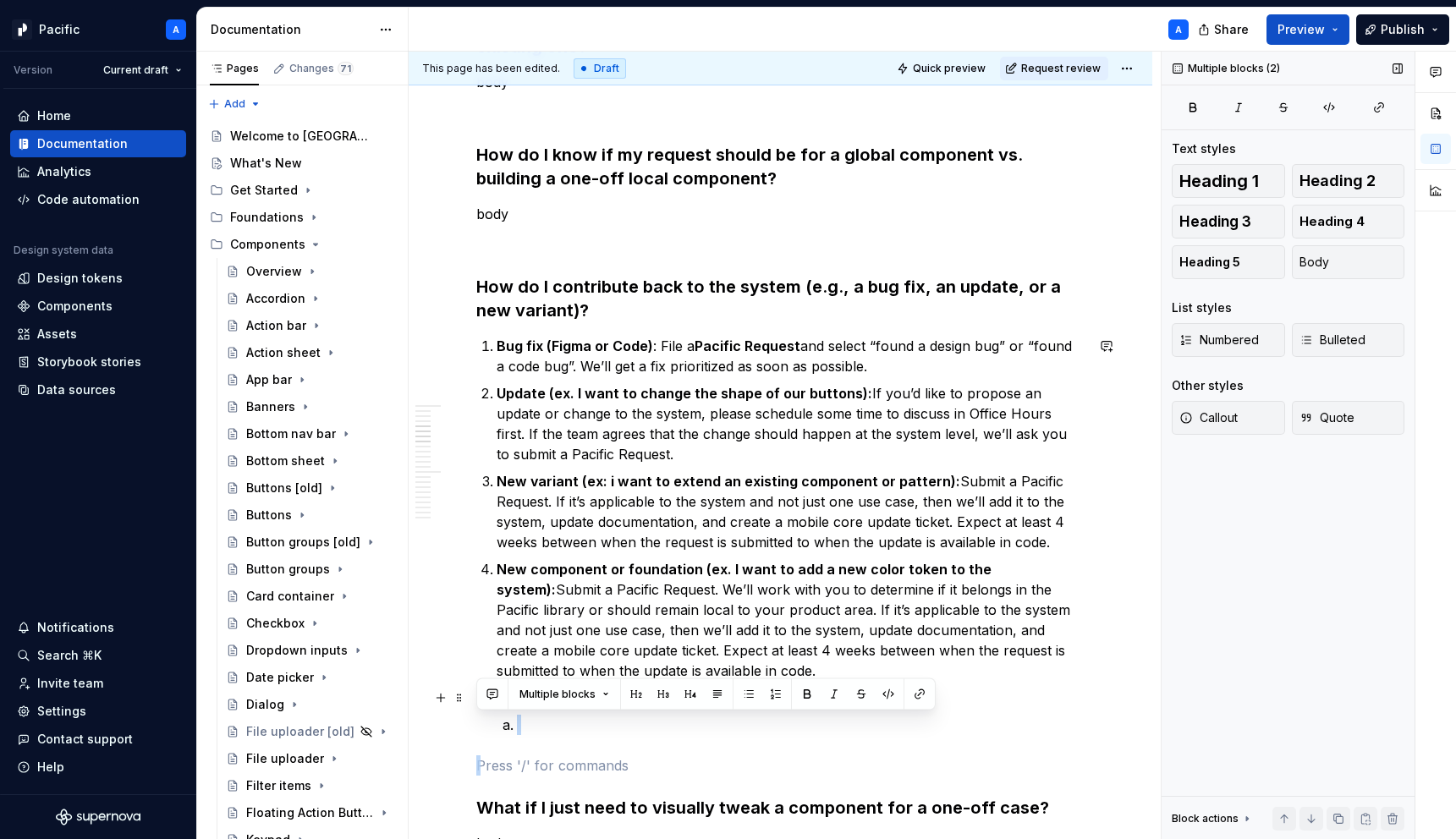
drag, startPoint x: 539, startPoint y: 749, endPoint x: 469, endPoint y: 709, distance: 80.6
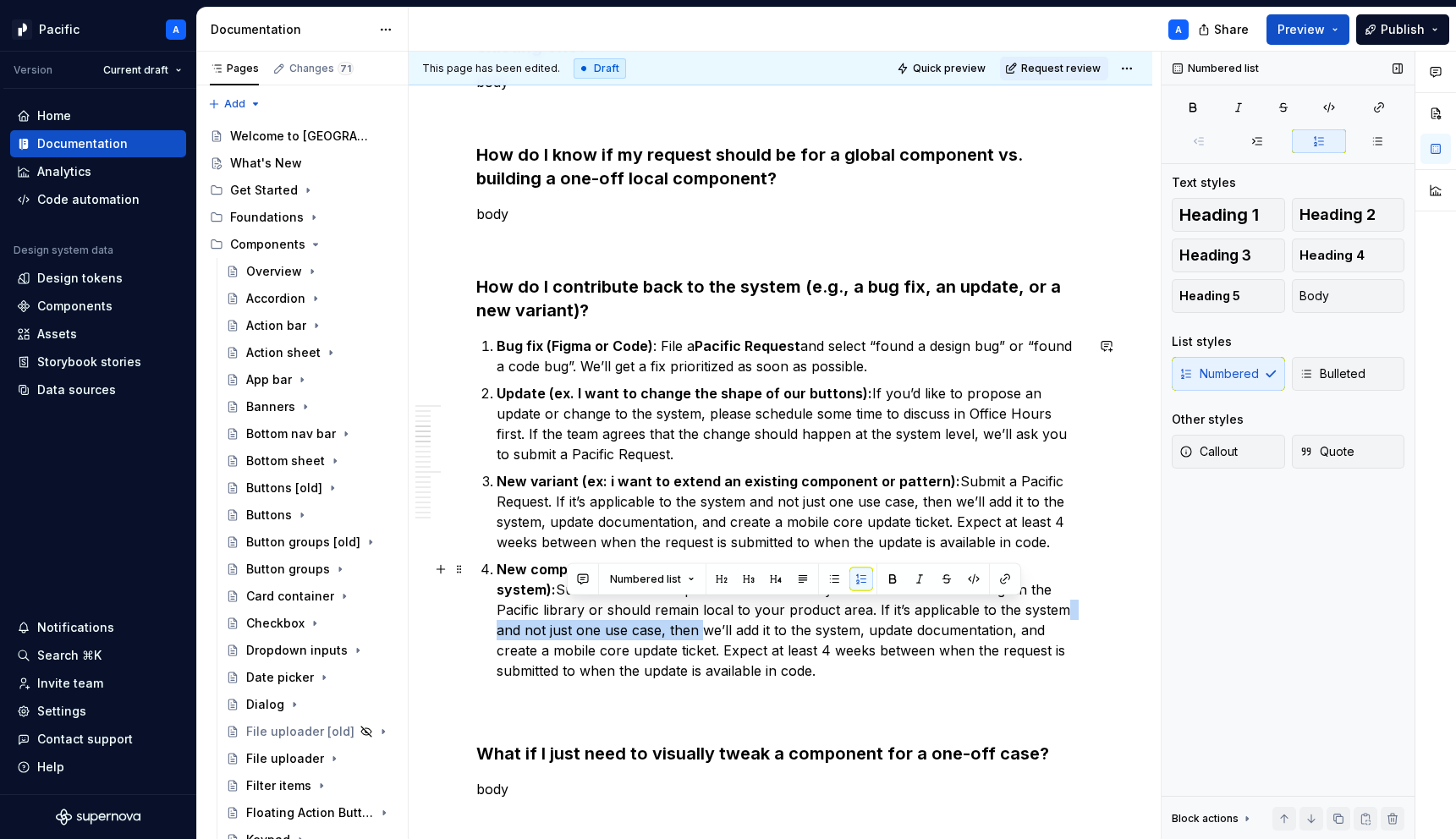
drag, startPoint x: 951, startPoint y: 609, endPoint x: 568, endPoint y: 625, distance: 383.3
click at [568, 625] on p "New component or foundation (ex. I want to add a new color token to the system)…" at bounding box center [790, 620] width 588 height 122
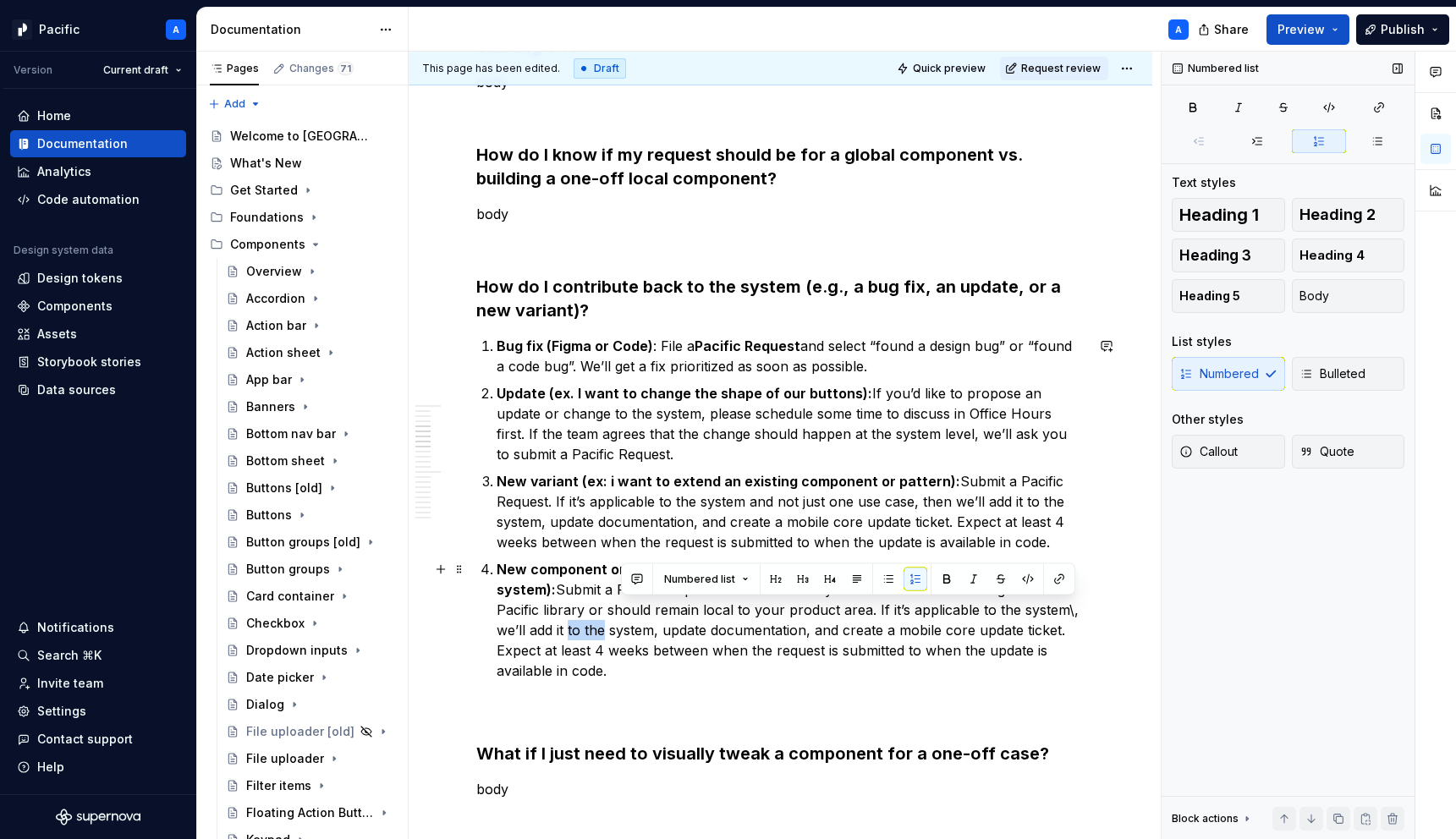
drag, startPoint x: 1036, startPoint y: 609, endPoint x: 1073, endPoint y: 611, distance: 37.1
click at [1073, 611] on p "New component or foundation (ex. I want to add a new color token to the system)…" at bounding box center [790, 620] width 588 height 122
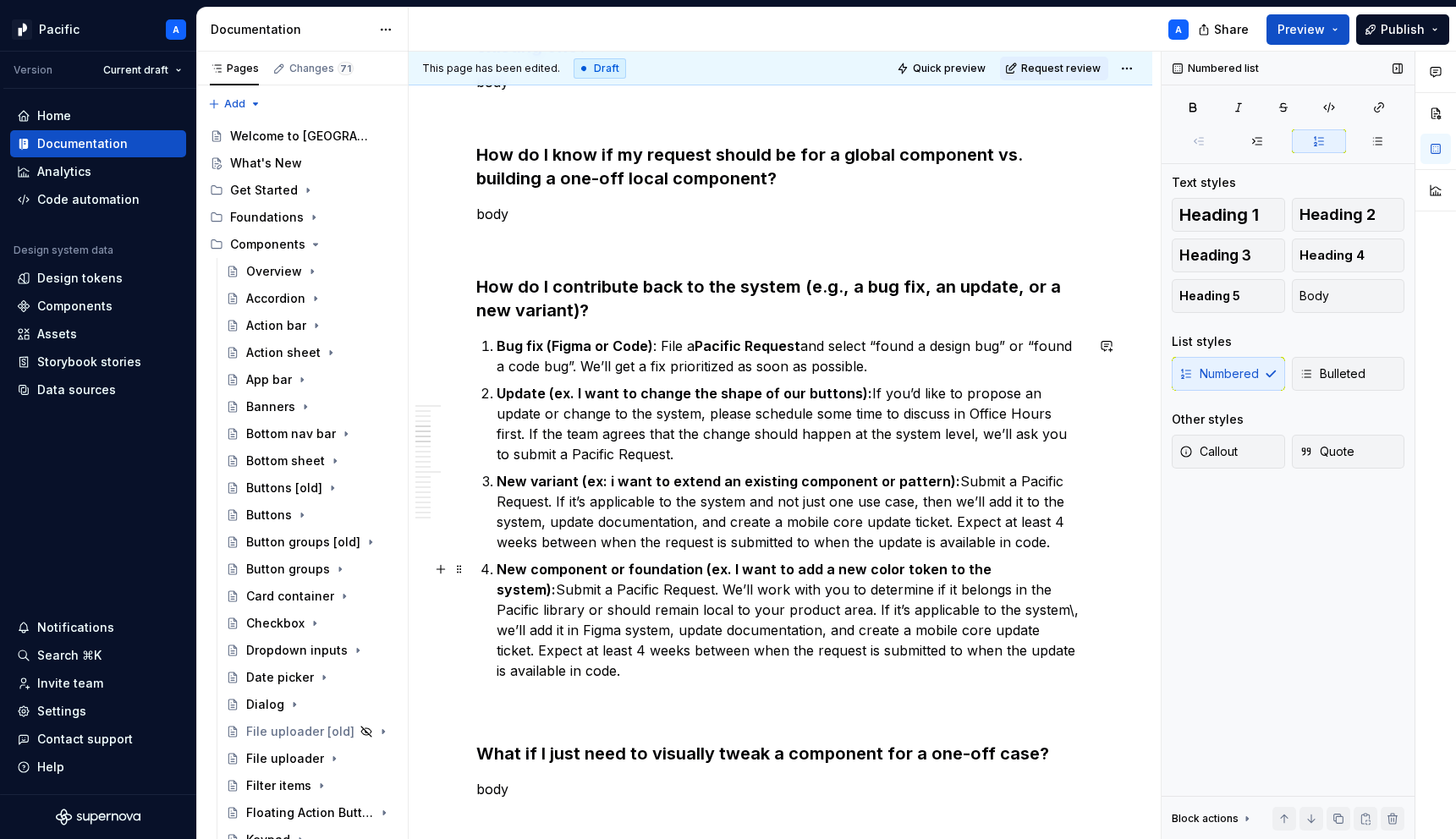
click at [575, 632] on p "New component or foundation (ex. I want to add a new color token to the system)…" at bounding box center [790, 620] width 588 height 122
click at [572, 635] on p "New component or foundation (ex. I want to add a new color token to the system)…" at bounding box center [790, 620] width 588 height 122
click at [852, 632] on p "New component or foundation (ex. I want to add a new color token to the system)…" at bounding box center [790, 620] width 588 height 122
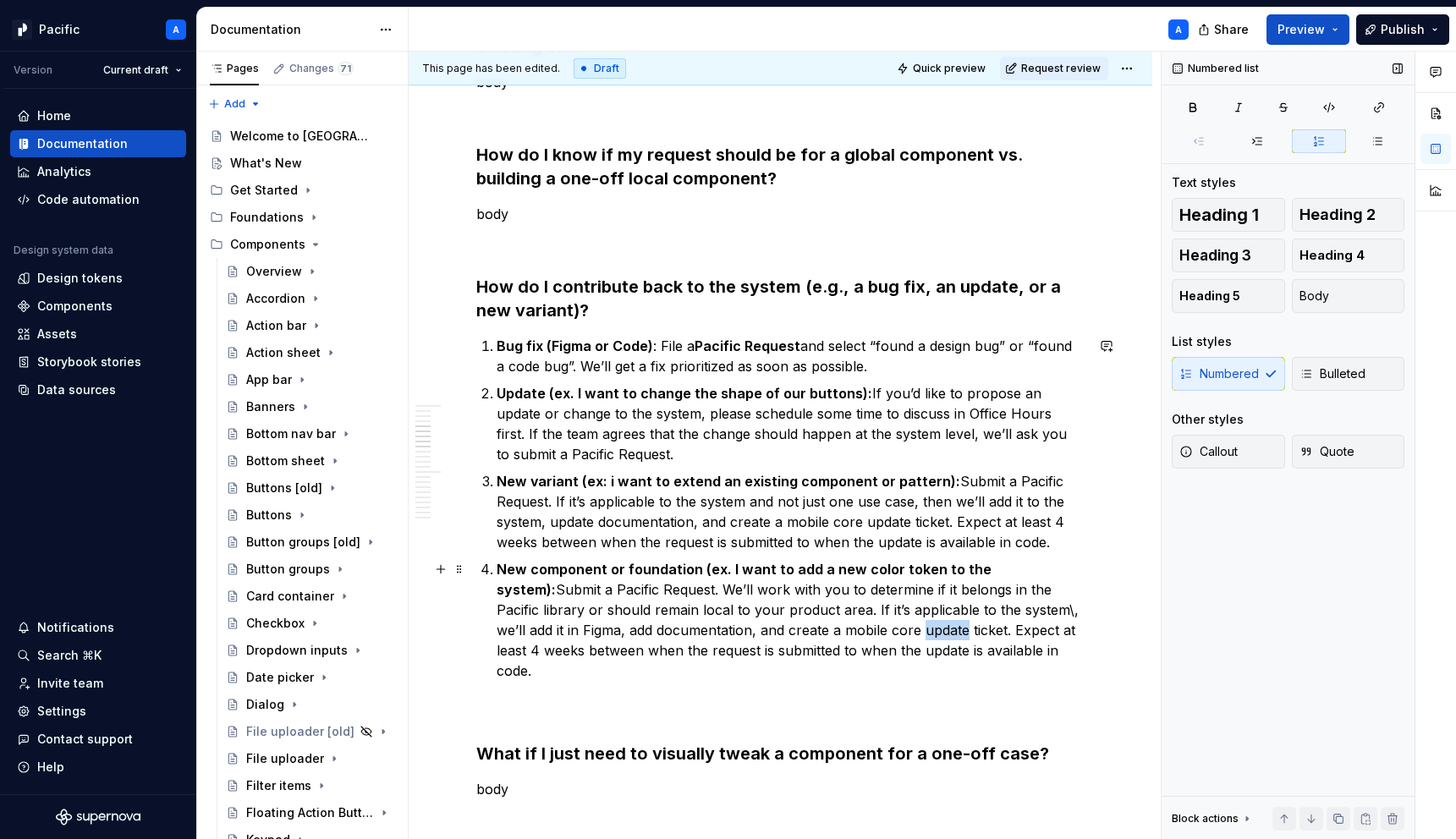
click at [852, 632] on p "New component or foundation (ex. I want to add a new color token to the system)…" at bounding box center [790, 620] width 588 height 122
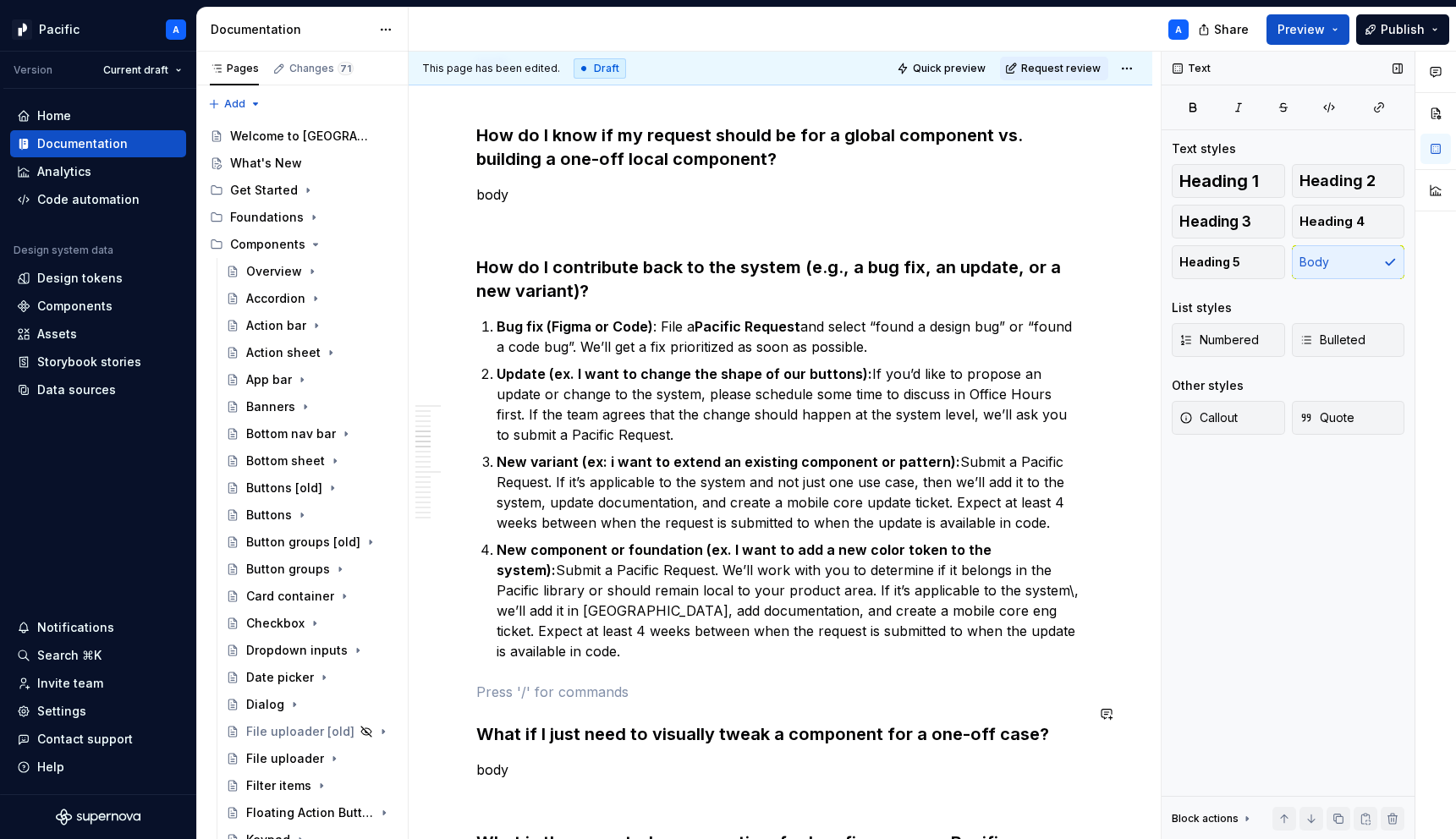
scroll to position [1348, 0]
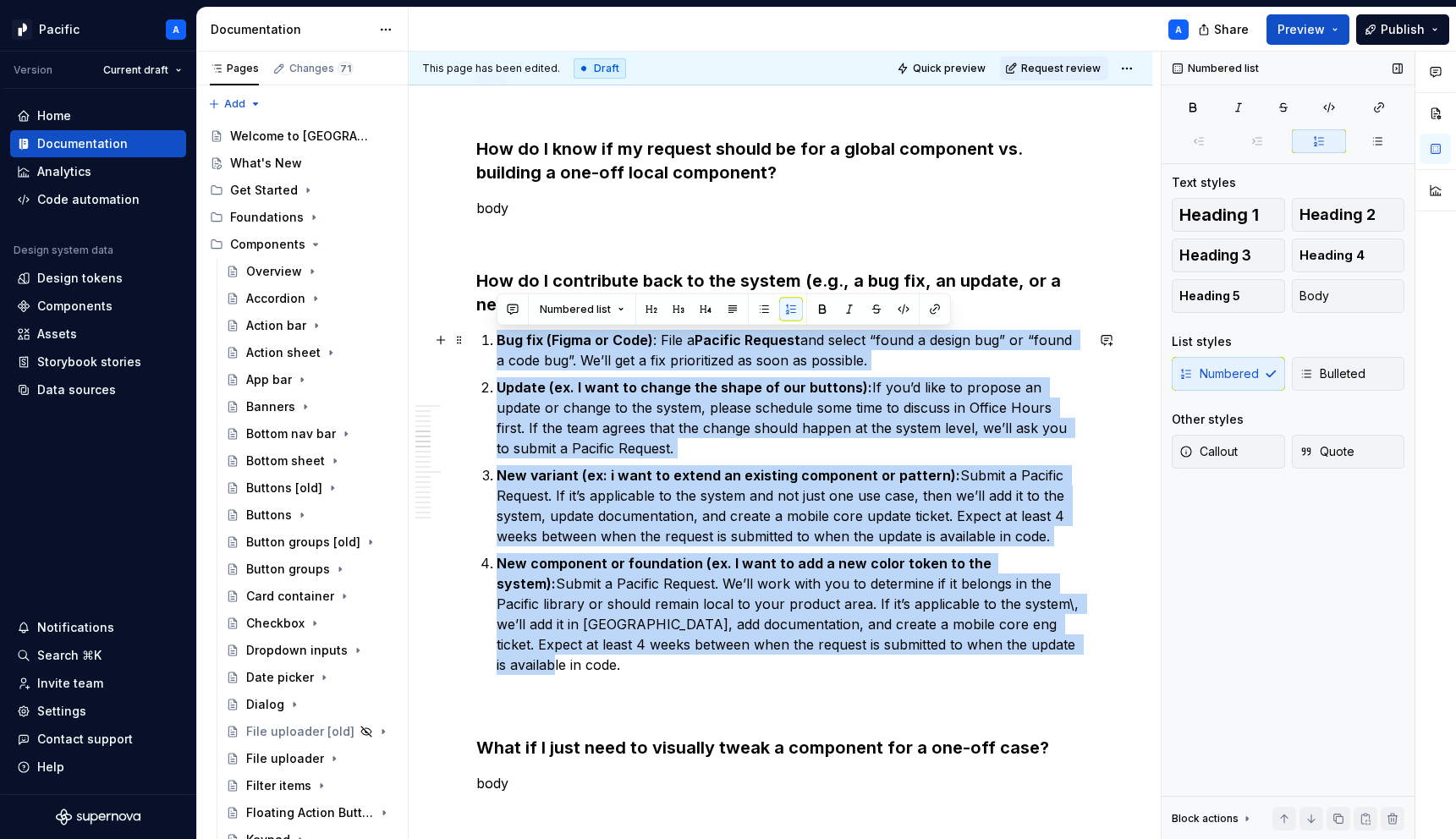
drag, startPoint x: 1025, startPoint y: 654, endPoint x: 416, endPoint y: 339, distance: 685.6
click at [1350, 363] on button "Bulleted" at bounding box center [1349, 374] width 114 height 34
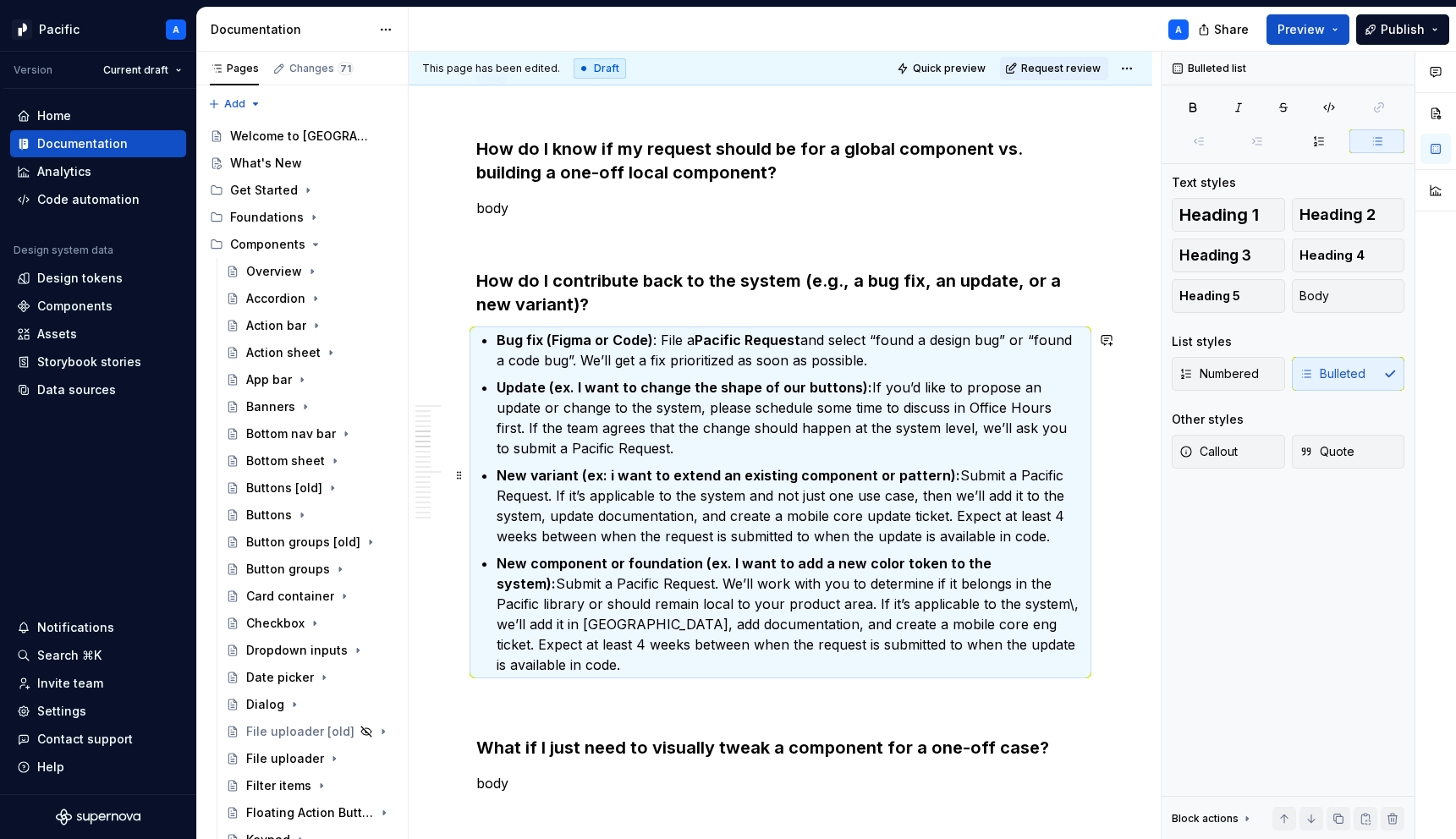
click at [769, 524] on p "New variant (ex: i want to extend an existing component or pattern): Submit a P…" at bounding box center [790, 506] width 588 height 82
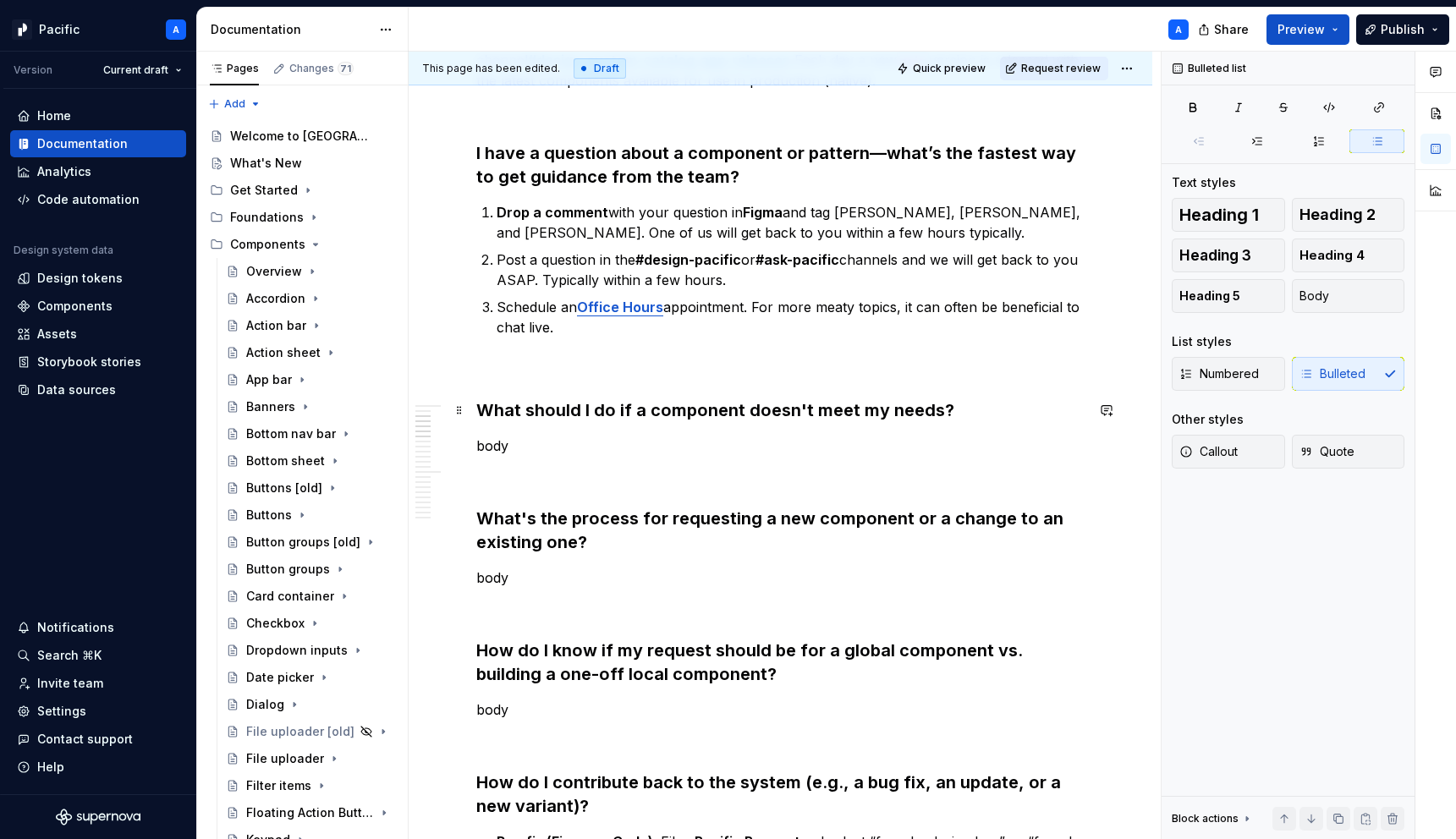
scroll to position [0, 0]
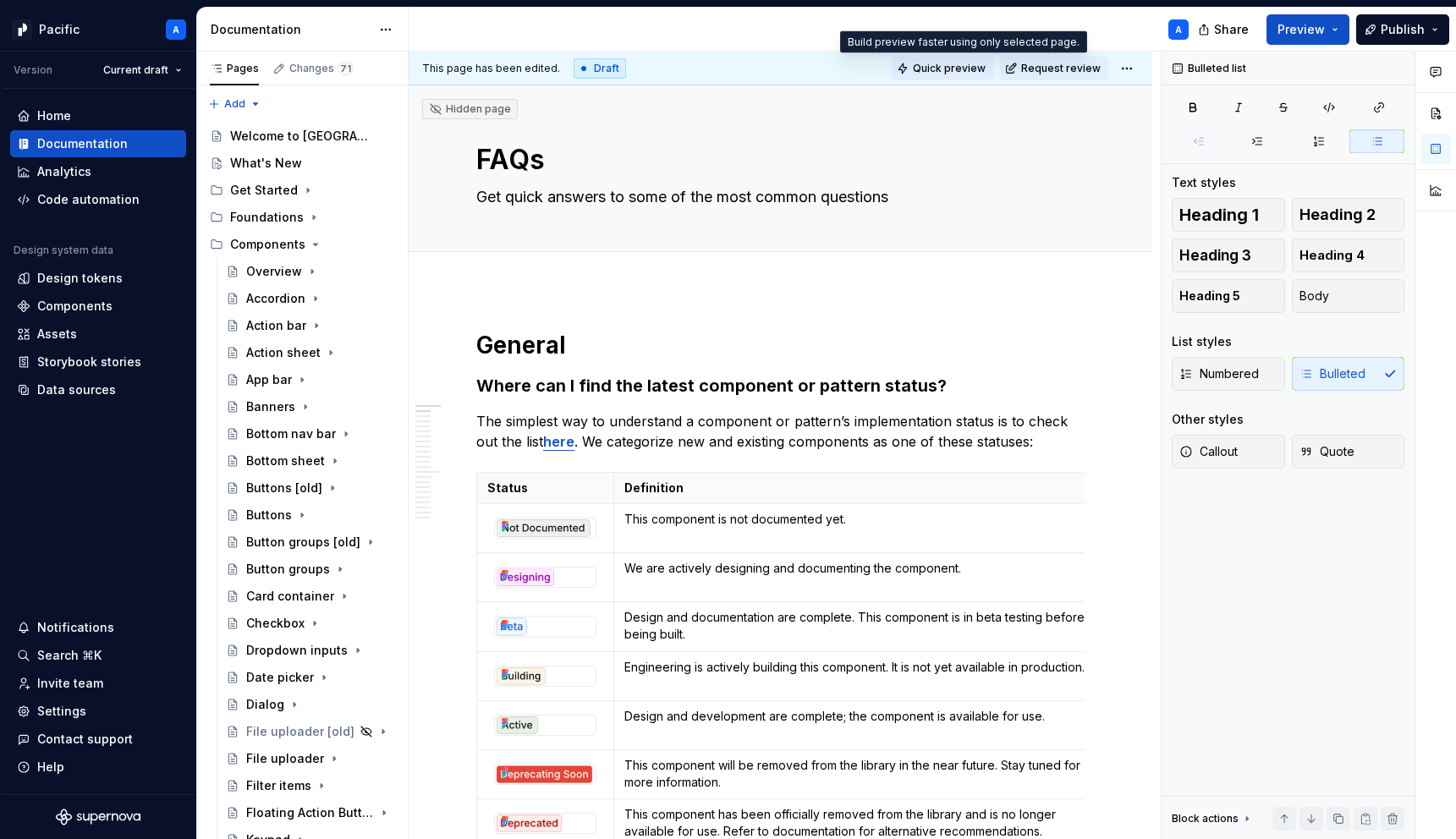
click at [971, 69] on span "Quick preview" at bounding box center [949, 68] width 73 height 13
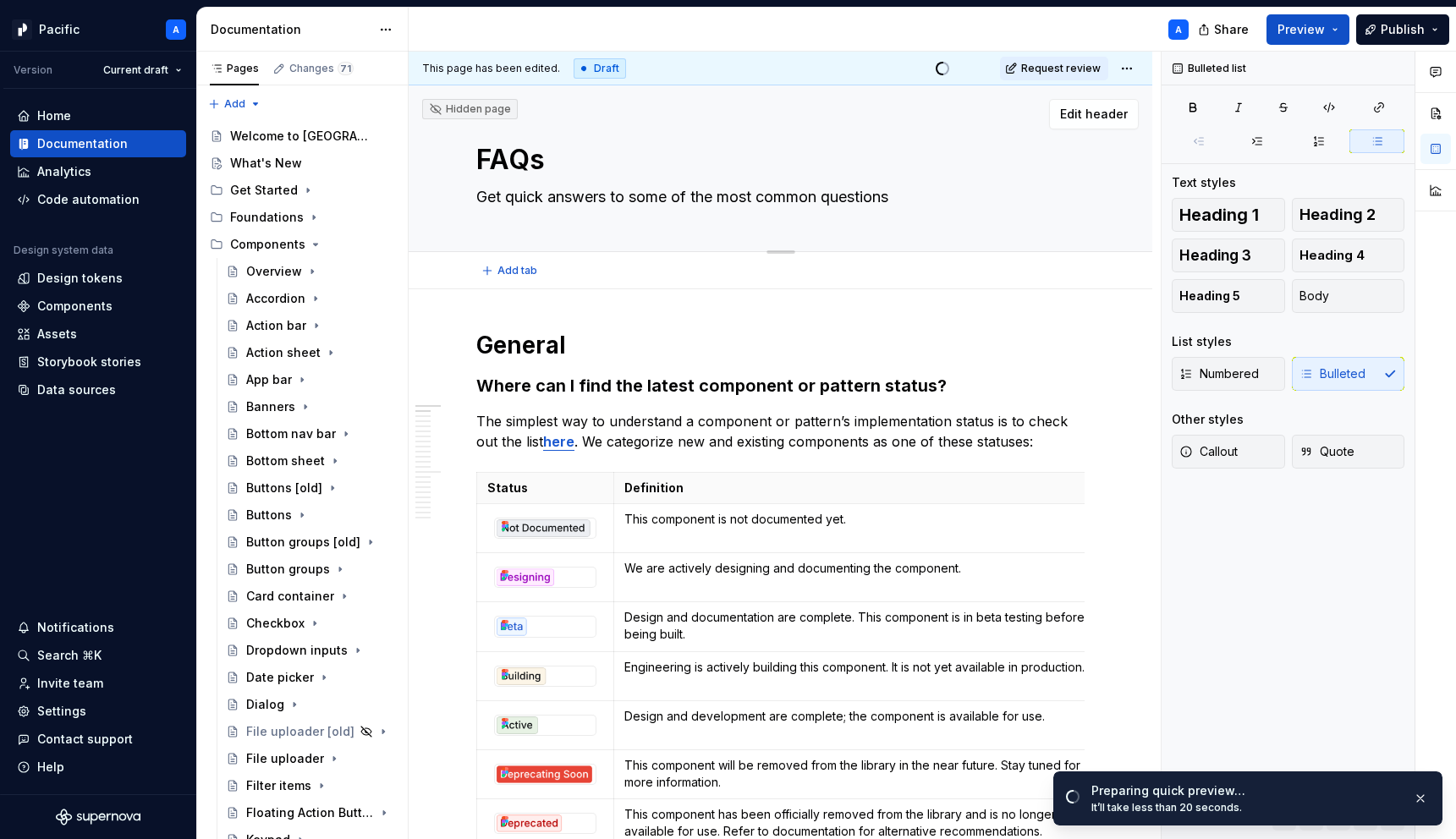
click at [945, 194] on textarea "Get quick answers to some of the most common questions" at bounding box center [777, 197] width 608 height 27
type textarea "*"
type textarea "Get quick answers to some of the most common questions"
type textarea "*"
type textarea "Get quick answers to some of the most common questions w"
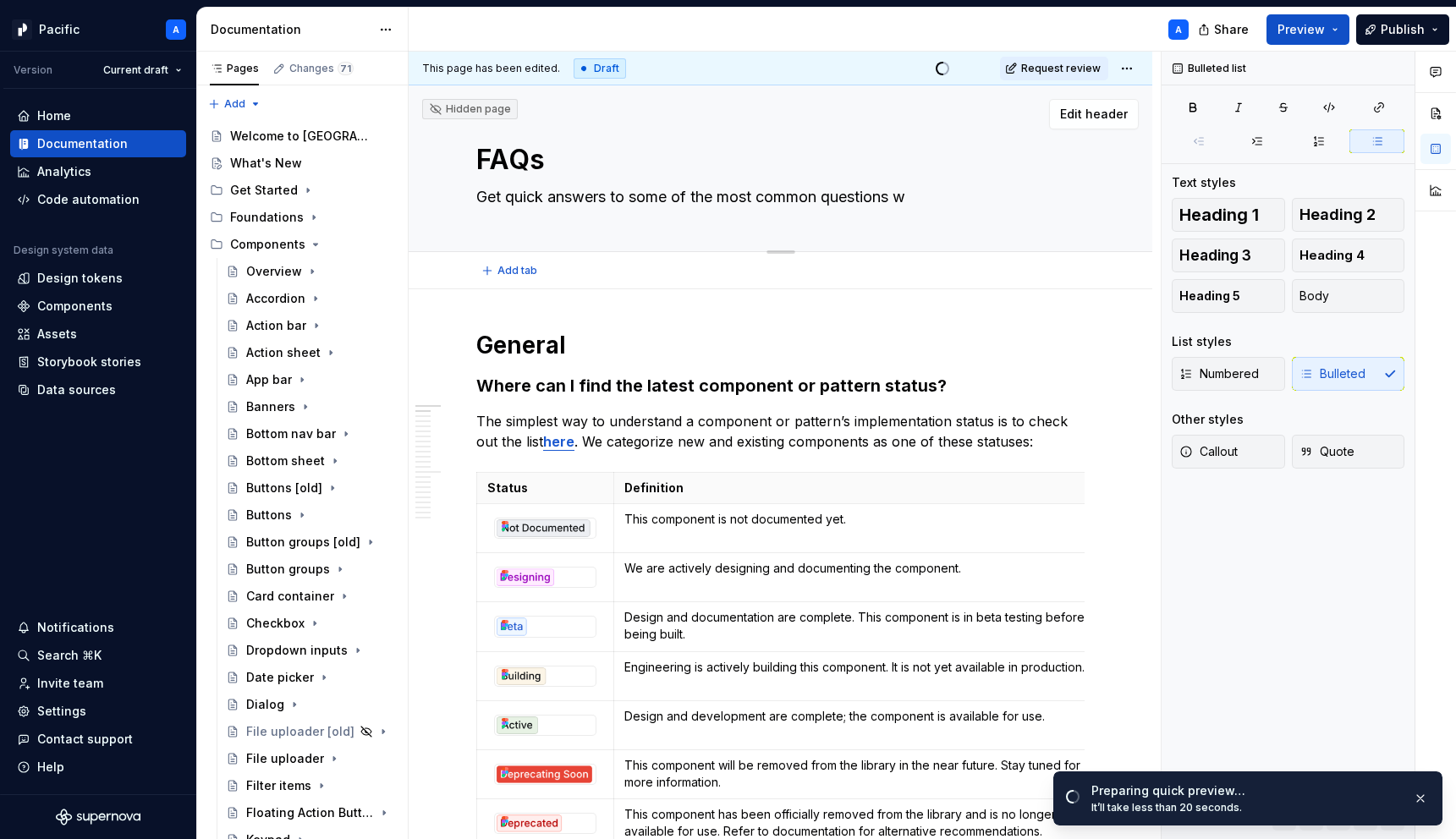
type textarea "*"
type textarea "Get quick answers to some of the most common questions we"
type textarea "*"
type textarea "Get quick answers to some of the most common questions we"
type textarea "*"
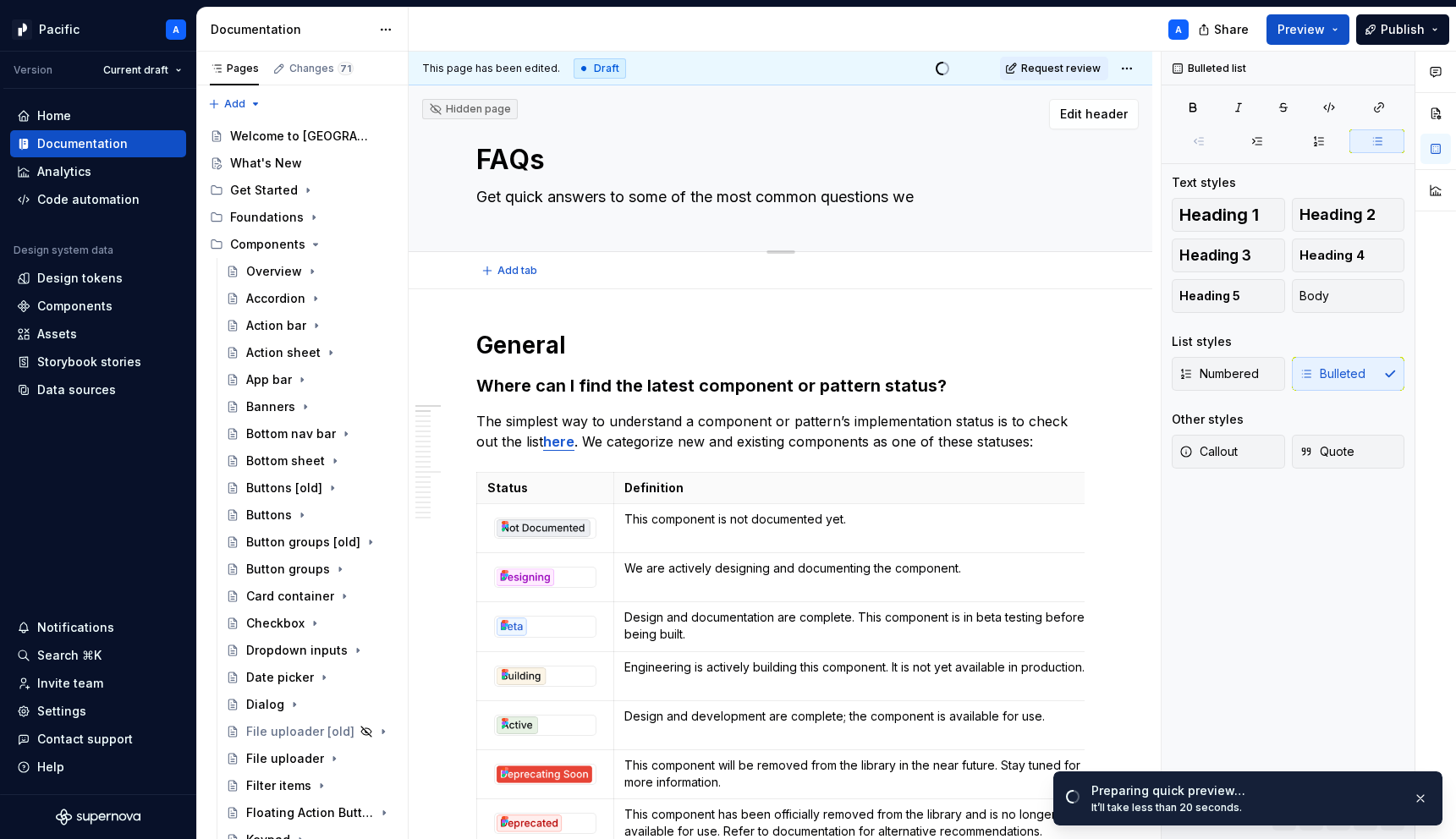
type textarea "Get quick answers to some of the most common questions we g"
type textarea "*"
type textarea "Get quick answers to some of the most common questions we ge"
type textarea "*"
type textarea "Get quick answers to some of the most common questions we get"
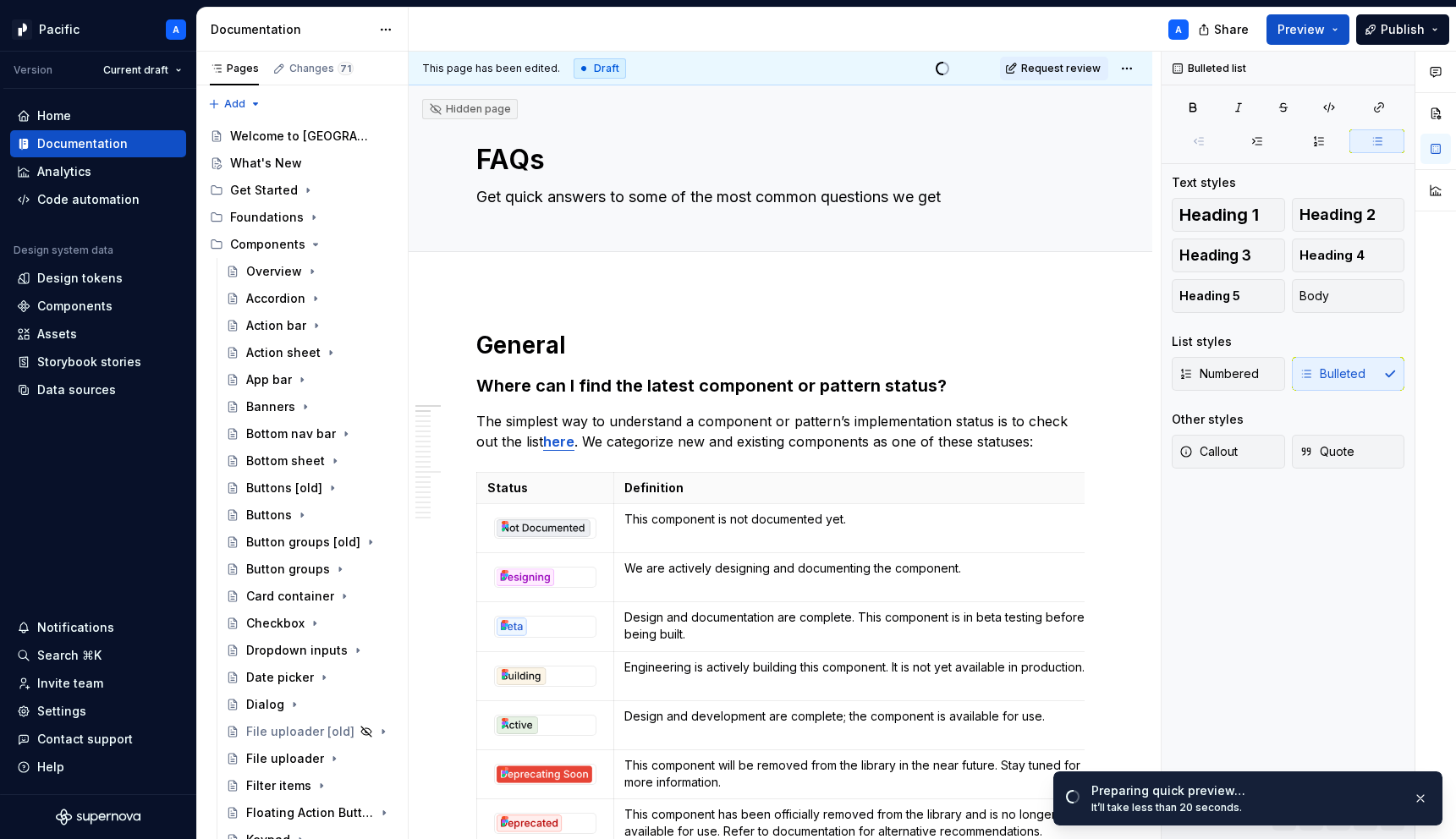
type textarea "*"
type textarea "Get quick answers to some of the most common questions we get"
click at [938, 24] on div "A" at bounding box center [805, 30] width 794 height 44
click at [964, 197] on textarea "Get quick answers to some of the most common questions we get" at bounding box center [777, 197] width 608 height 27
click at [912, 200] on textarea "Get quick answers to some of the most common questions we get" at bounding box center [777, 197] width 608 height 27
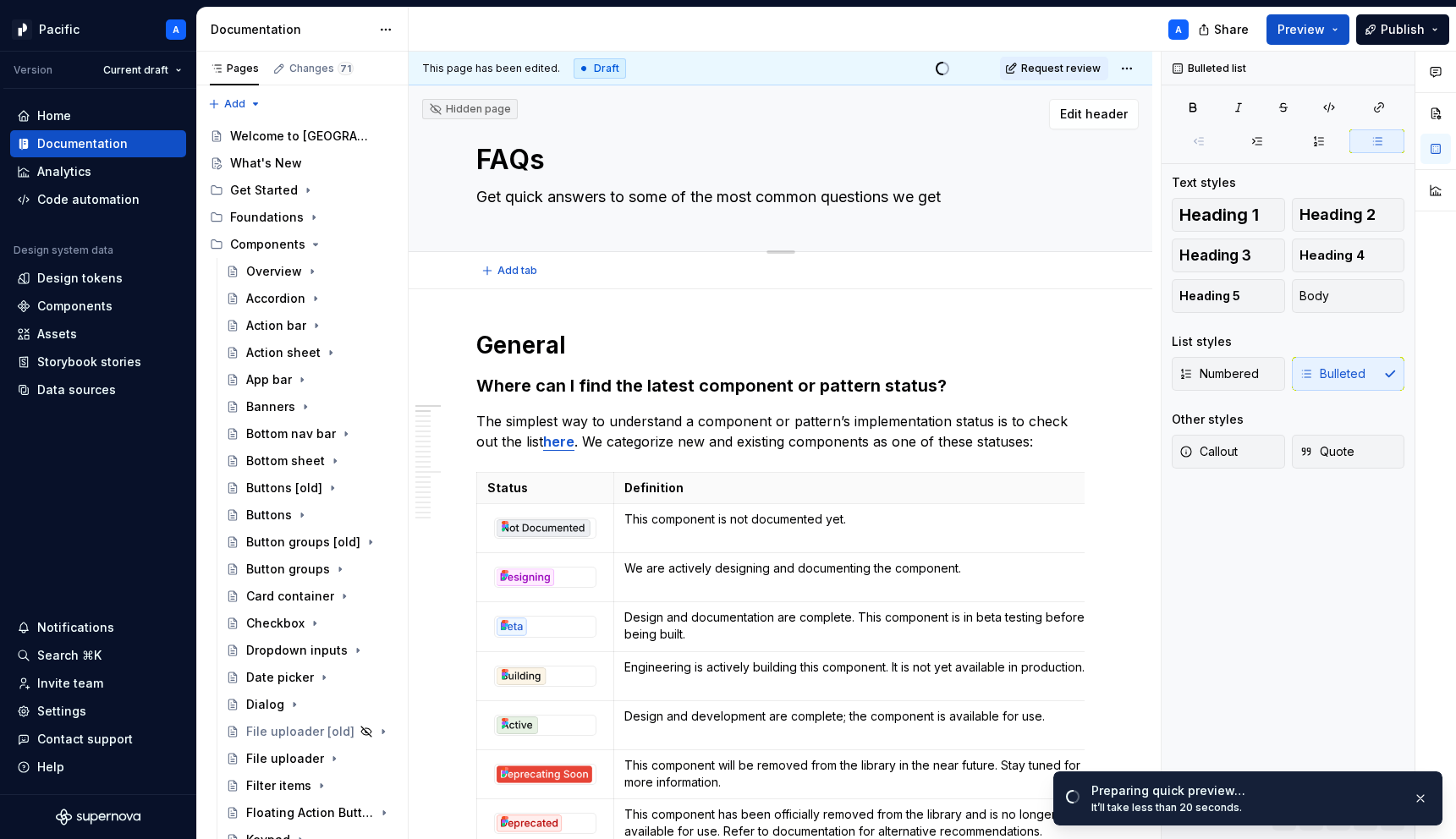
drag, startPoint x: 902, startPoint y: 197, endPoint x: 1132, endPoint y: 197, distance: 230.0
click at [1132, 197] on div "Hidden page FAQs Get quick answers to some of the most common questions we get …" at bounding box center [780, 169] width 744 height 167
type textarea "*"
type textarea "Get quick answers to some of the most common questions"
type textarea "*"
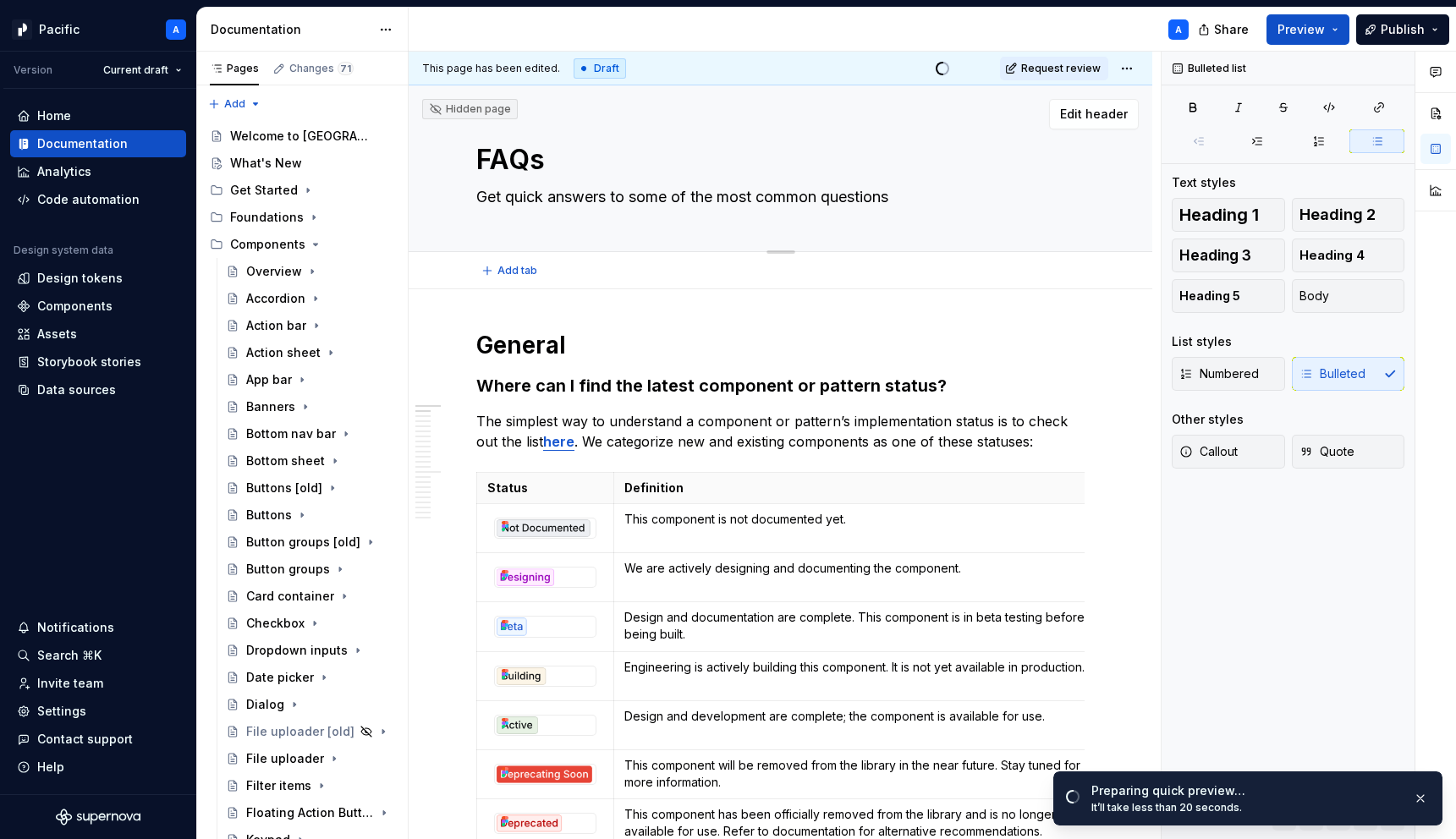
type textarea "Get quick answers to some of the most common questions"
type textarea "*"
type textarea "Get quick answers to some of the most common questions"
click at [1341, 804] on link "Open page" at bounding box center [1359, 798] width 85 height 24
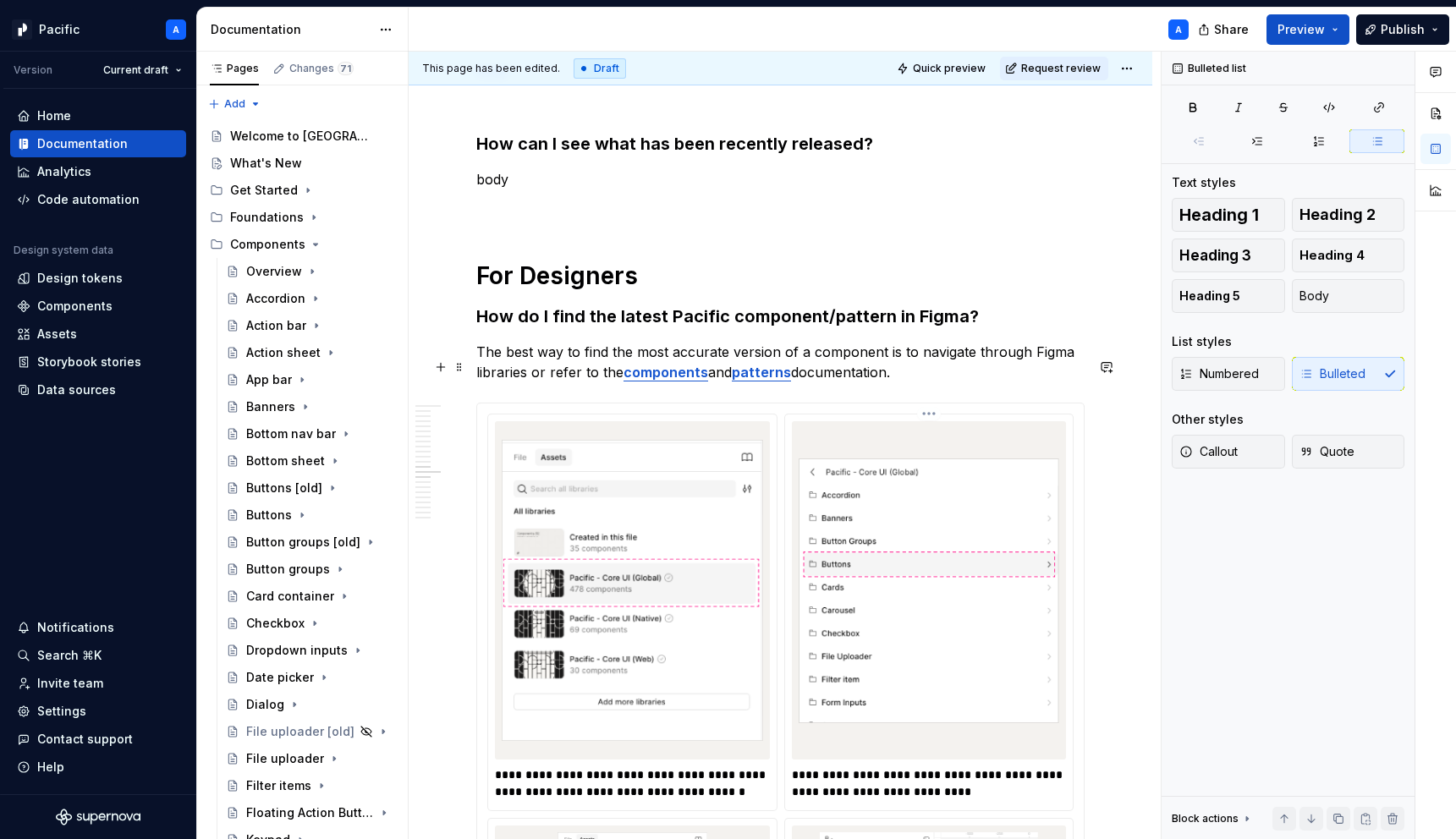
scroll to position [2569, 0]
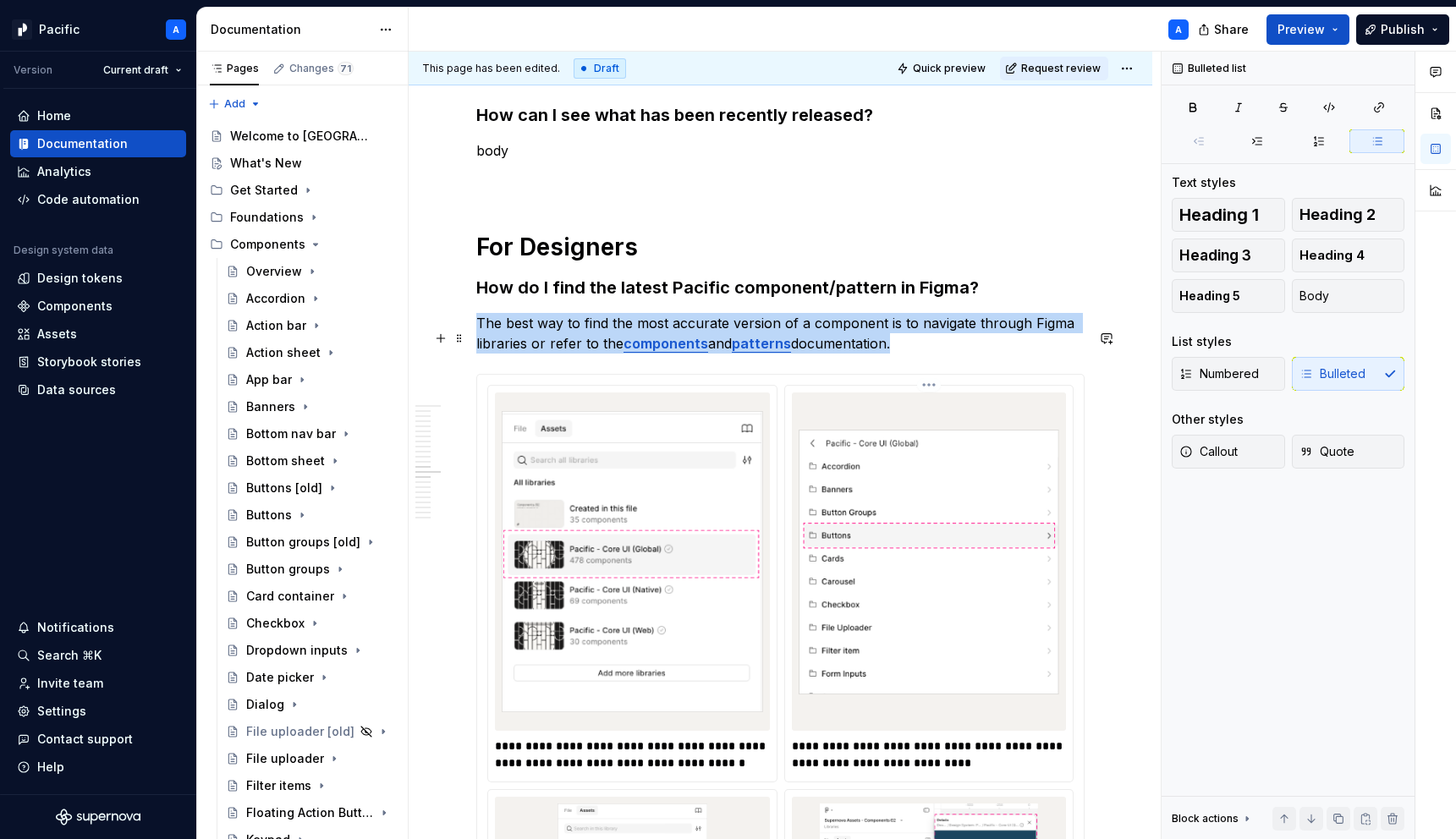
click at [844, 483] on img at bounding box center [929, 561] width 262 height 325
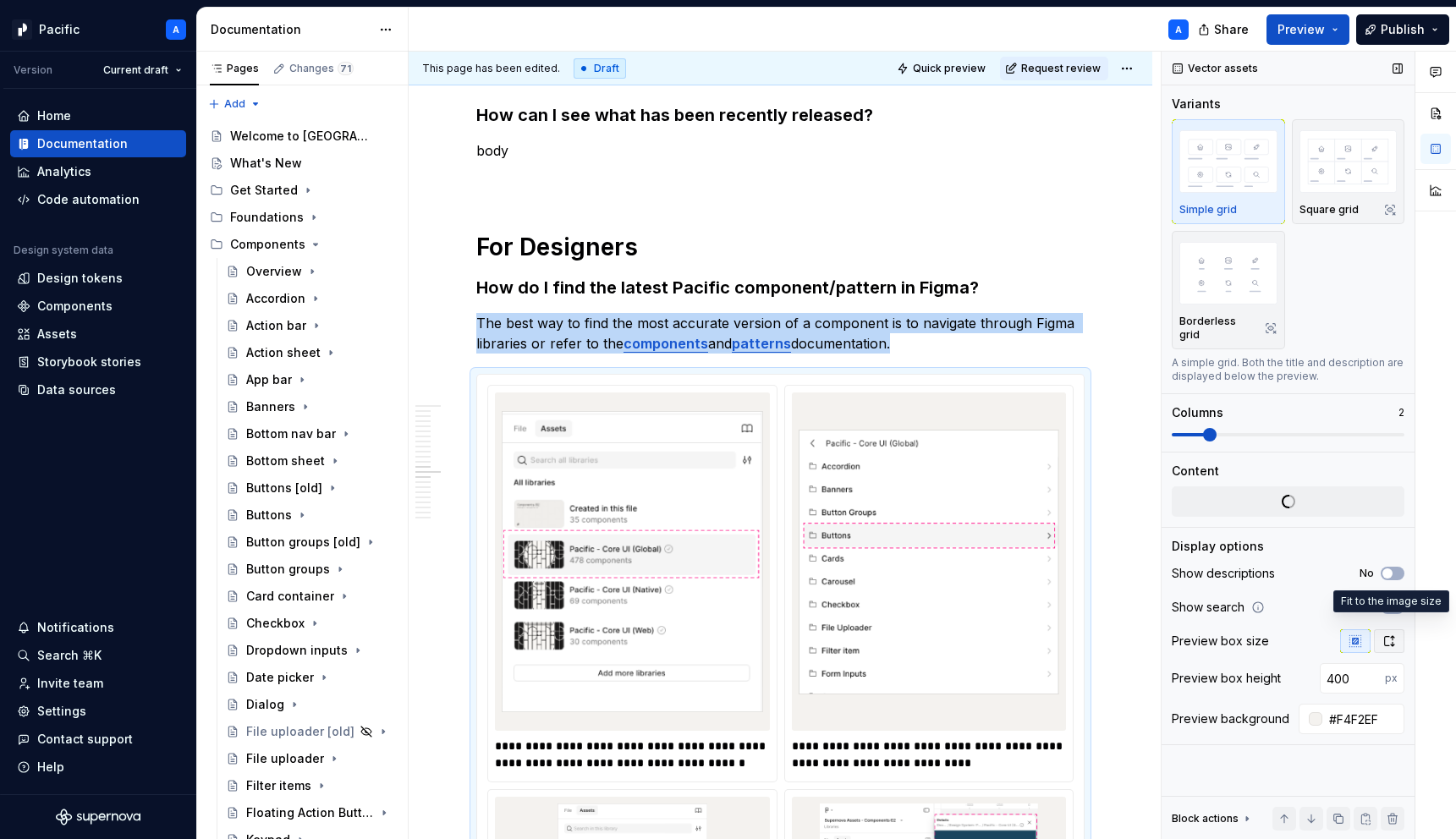
click at [1386, 635] on icon "button" at bounding box center [1389, 641] width 13 height 13
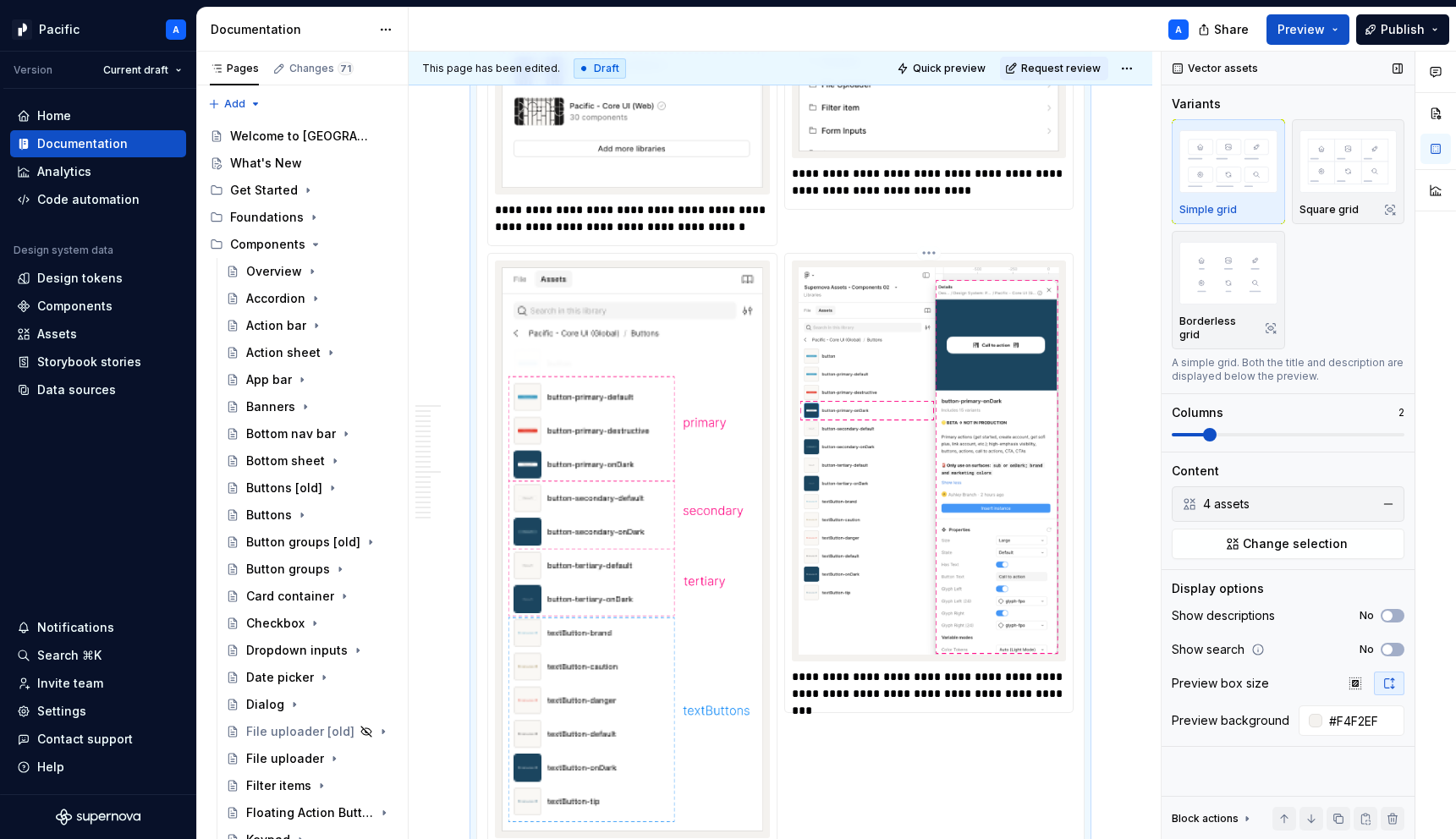
scroll to position [3085, 0]
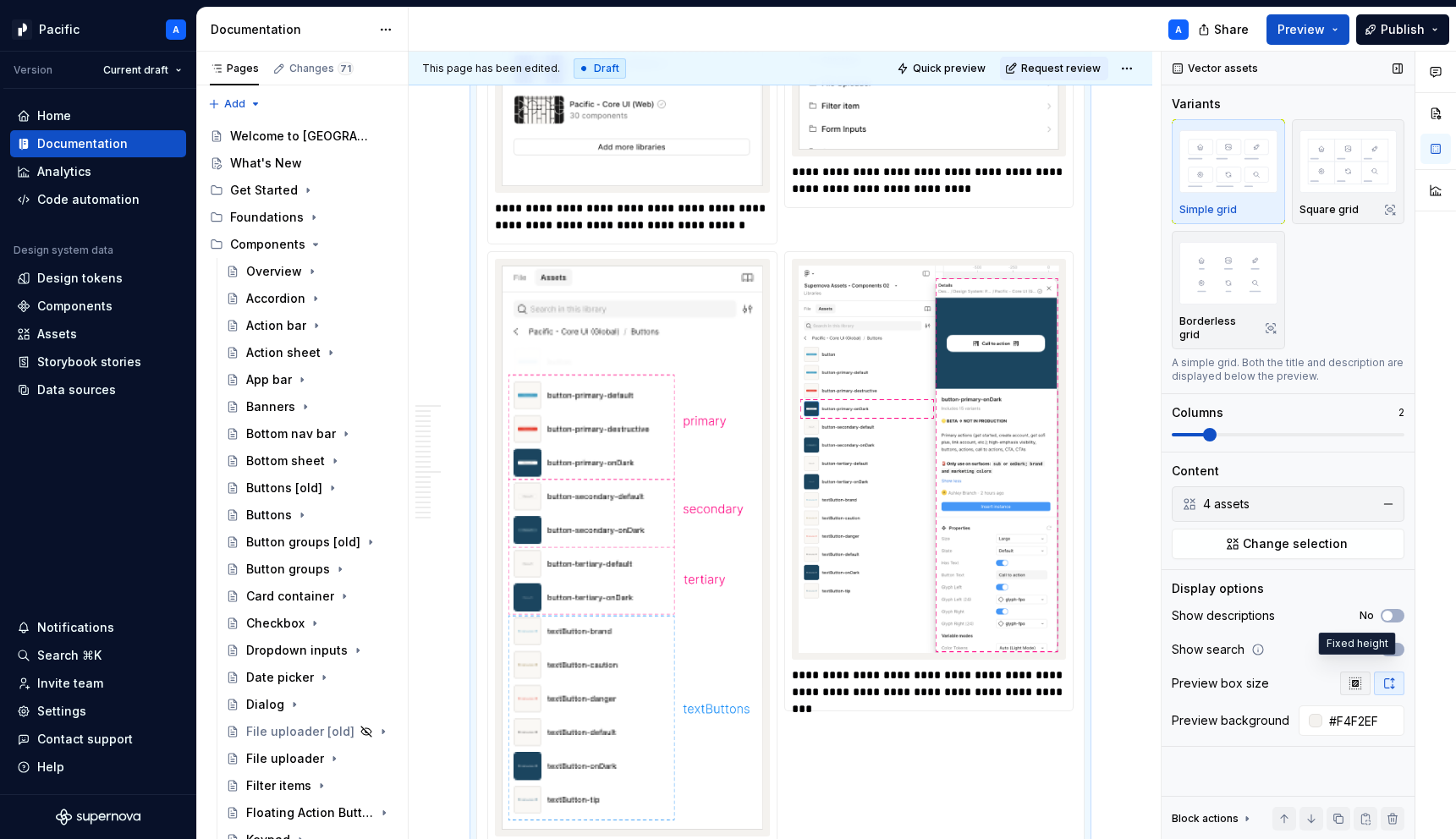
click at [1362, 672] on button "button" at bounding box center [1355, 684] width 30 height 24
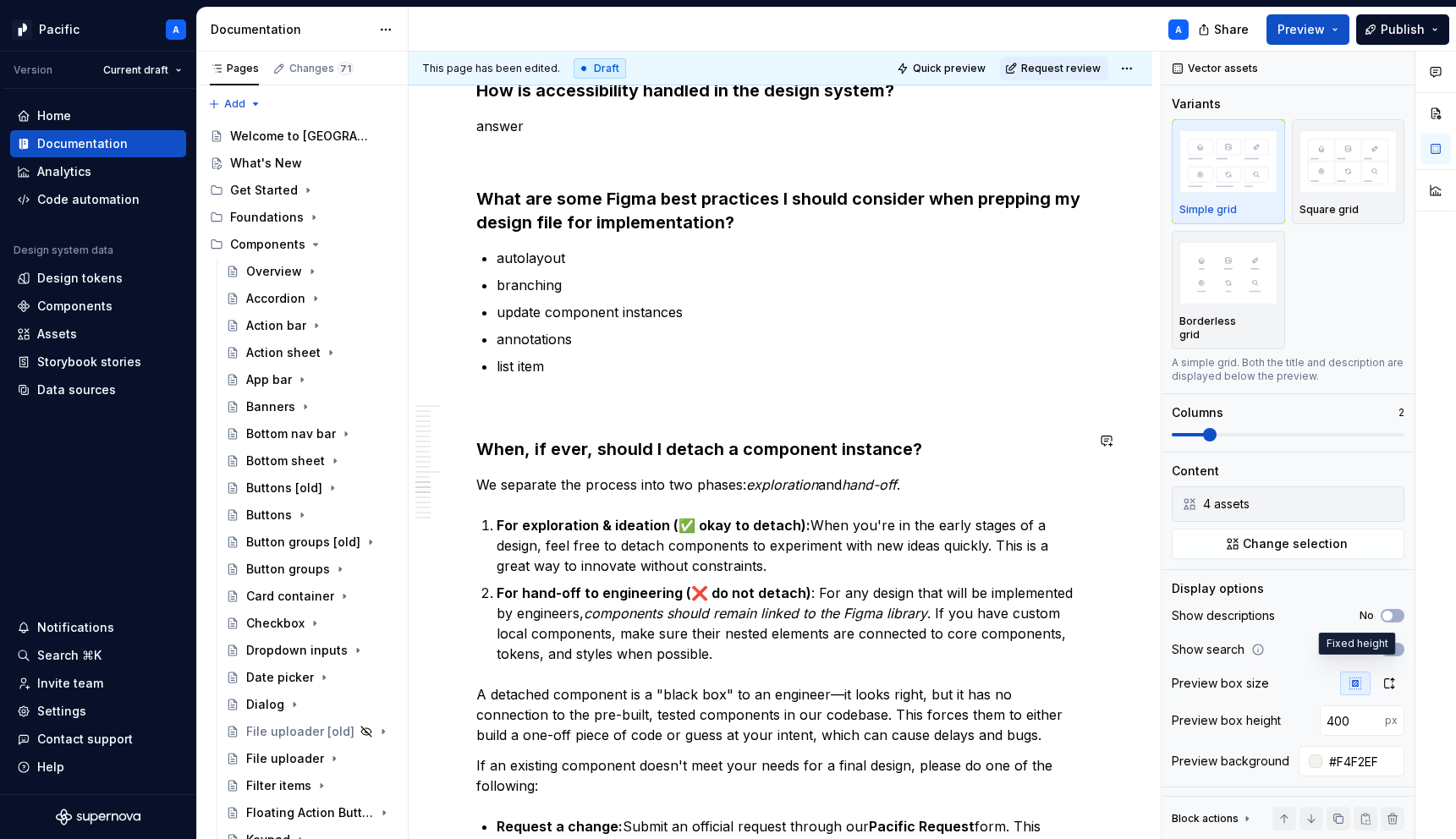
scroll to position [3774, 0]
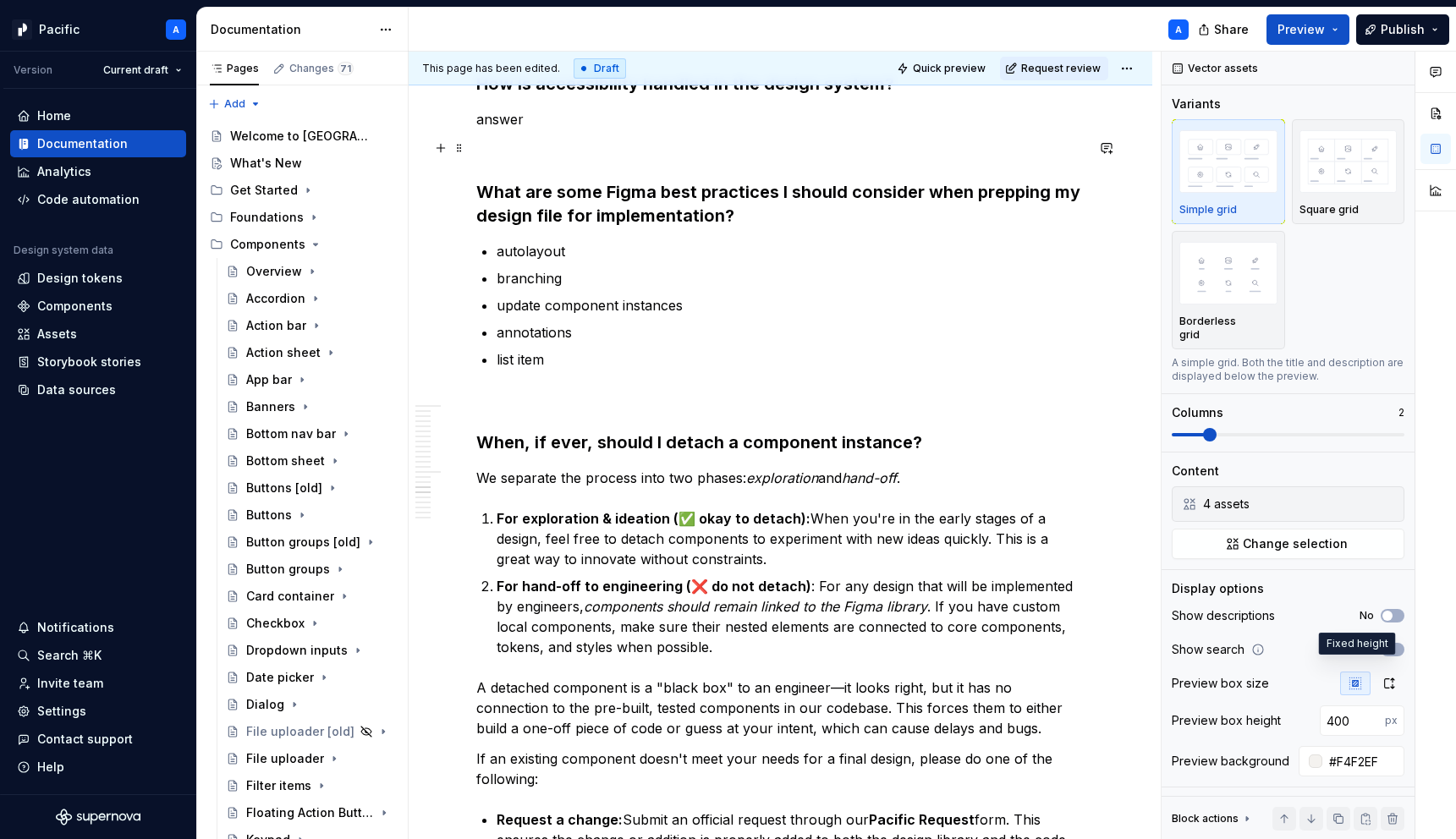
click at [595, 180] on h3 "What are some Figma best practices I should consider when prepping my design fi…" at bounding box center [780, 203] width 608 height 47
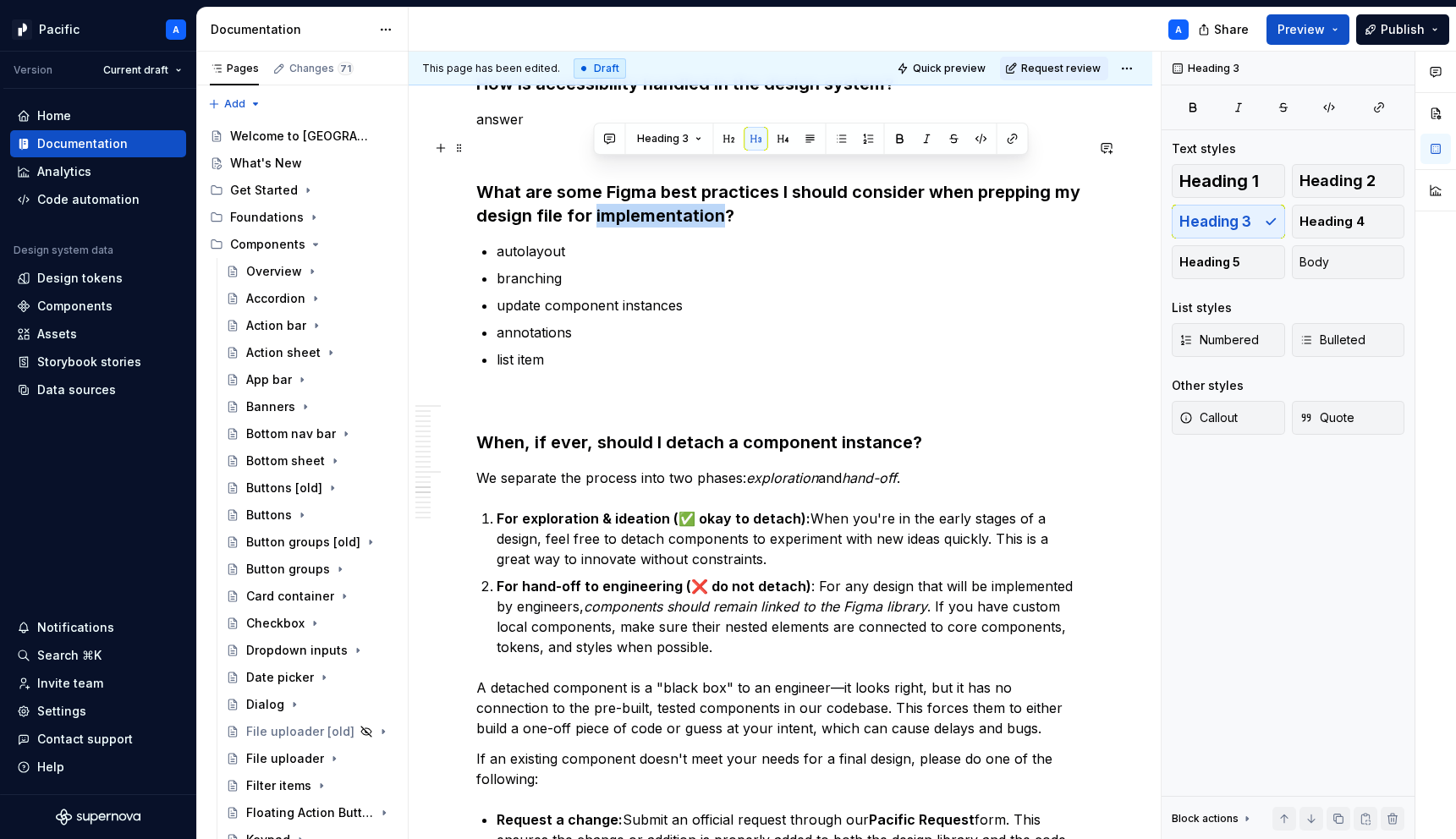
click at [595, 180] on h3 "What are some Figma best practices I should consider when prepping my design fi…" at bounding box center [780, 203] width 608 height 47
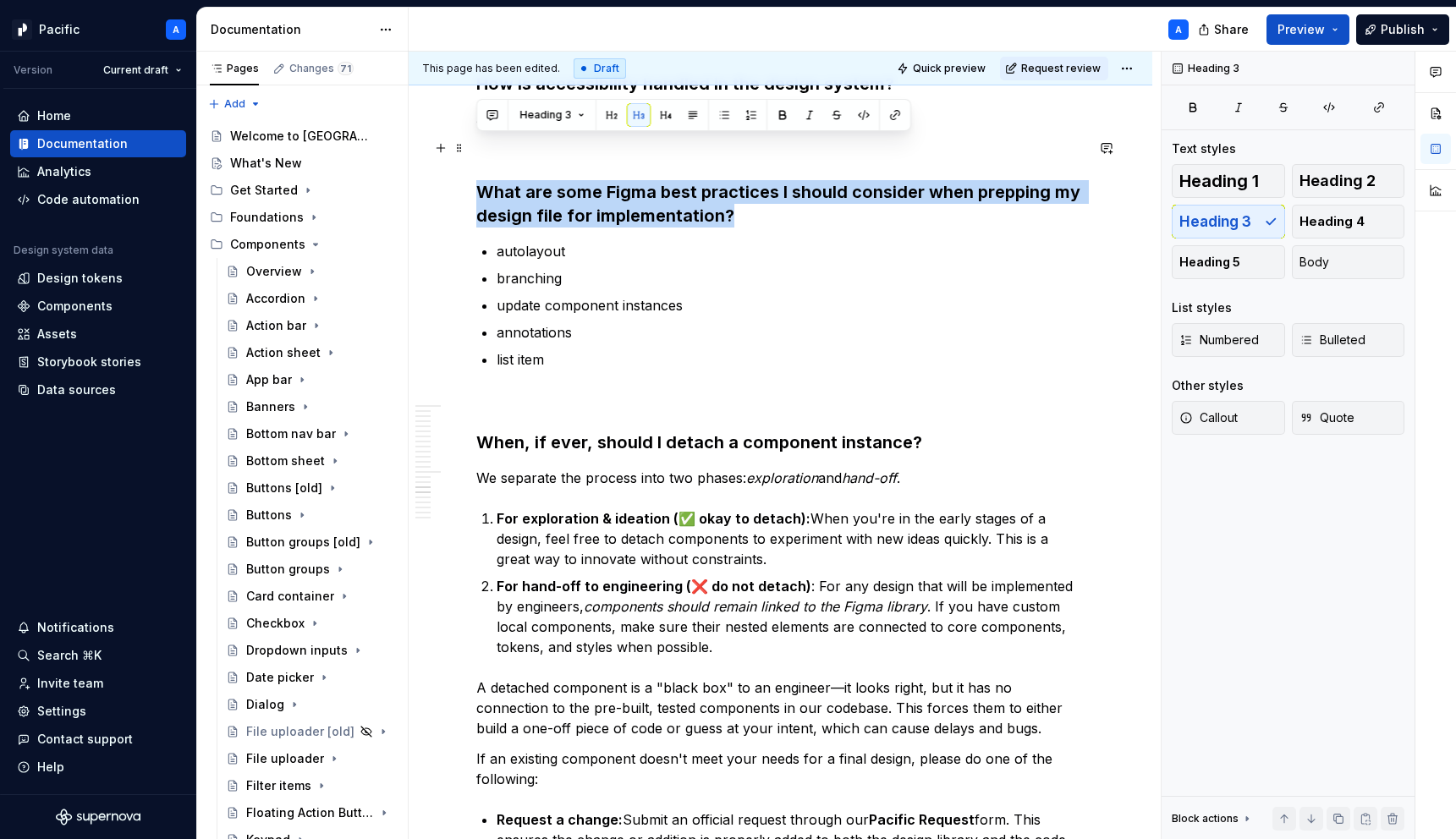
click at [595, 180] on h3 "What are some Figma best practices I should consider when prepping my design fi…" at bounding box center [780, 203] width 608 height 47
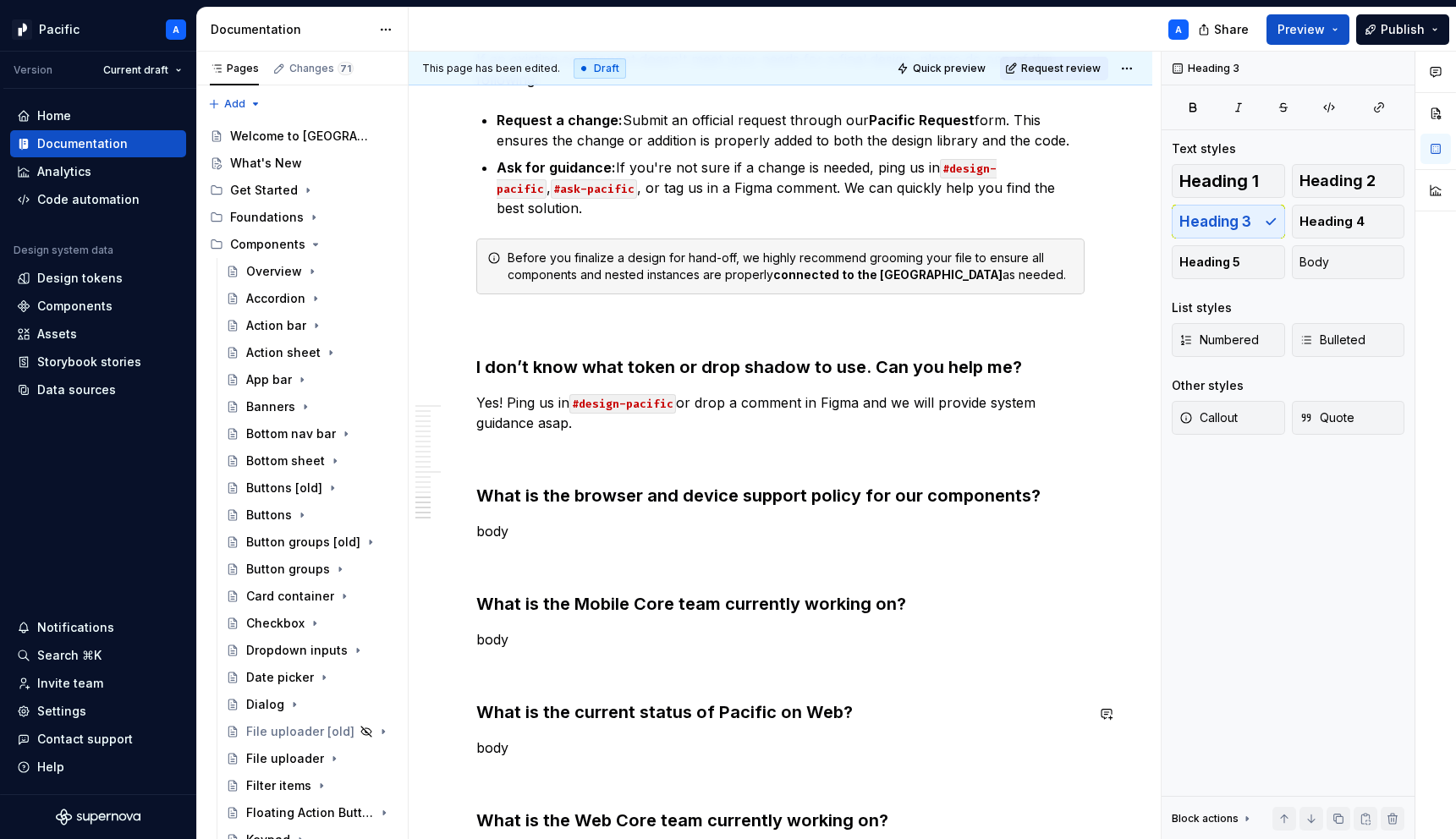
scroll to position [4466, 0]
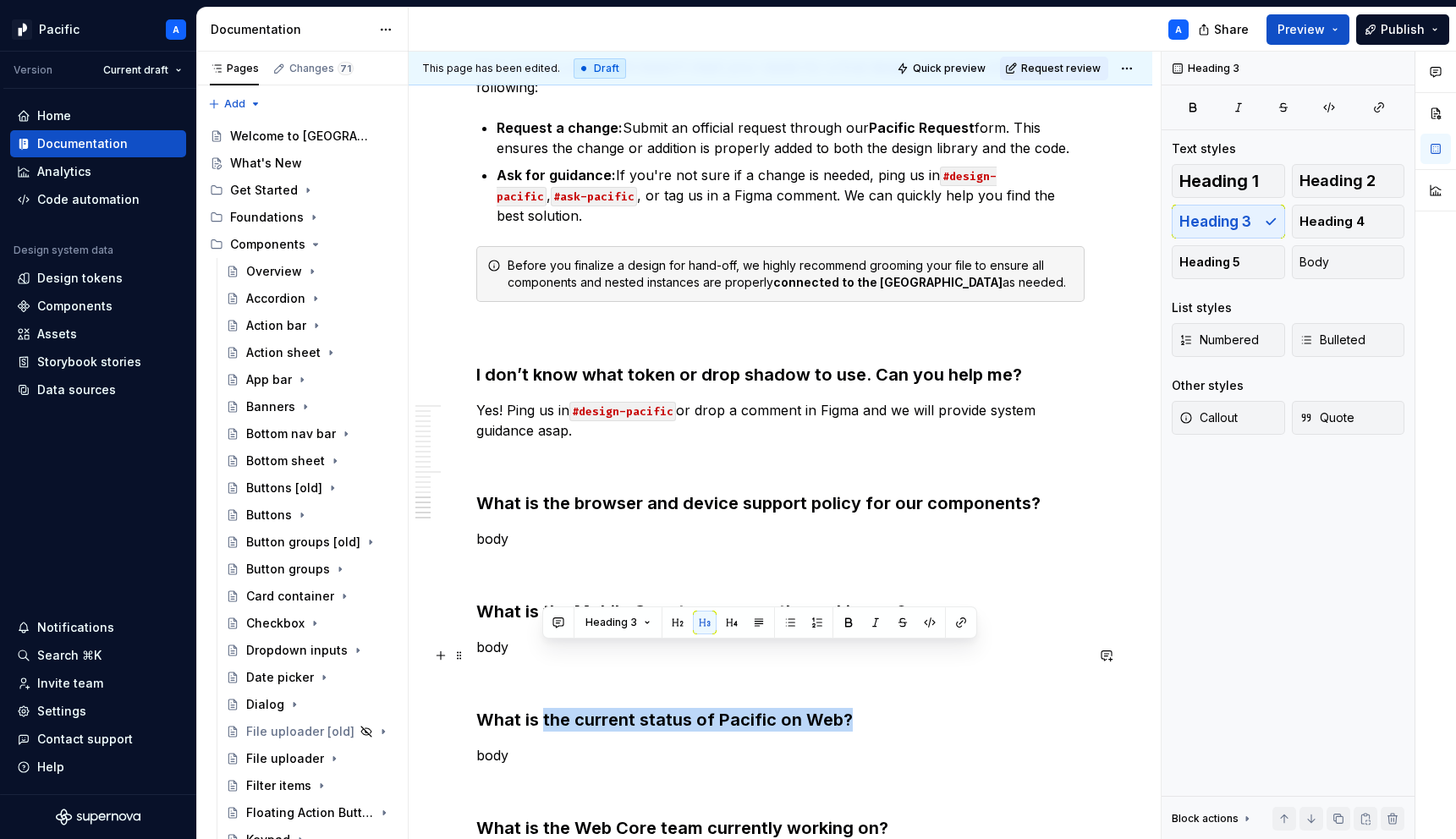
drag, startPoint x: 847, startPoint y: 655, endPoint x: 544, endPoint y: 654, distance: 303.0
click at [544, 709] on h3 "What is the current status of Pacific on Web?" at bounding box center [780, 720] width 608 height 24
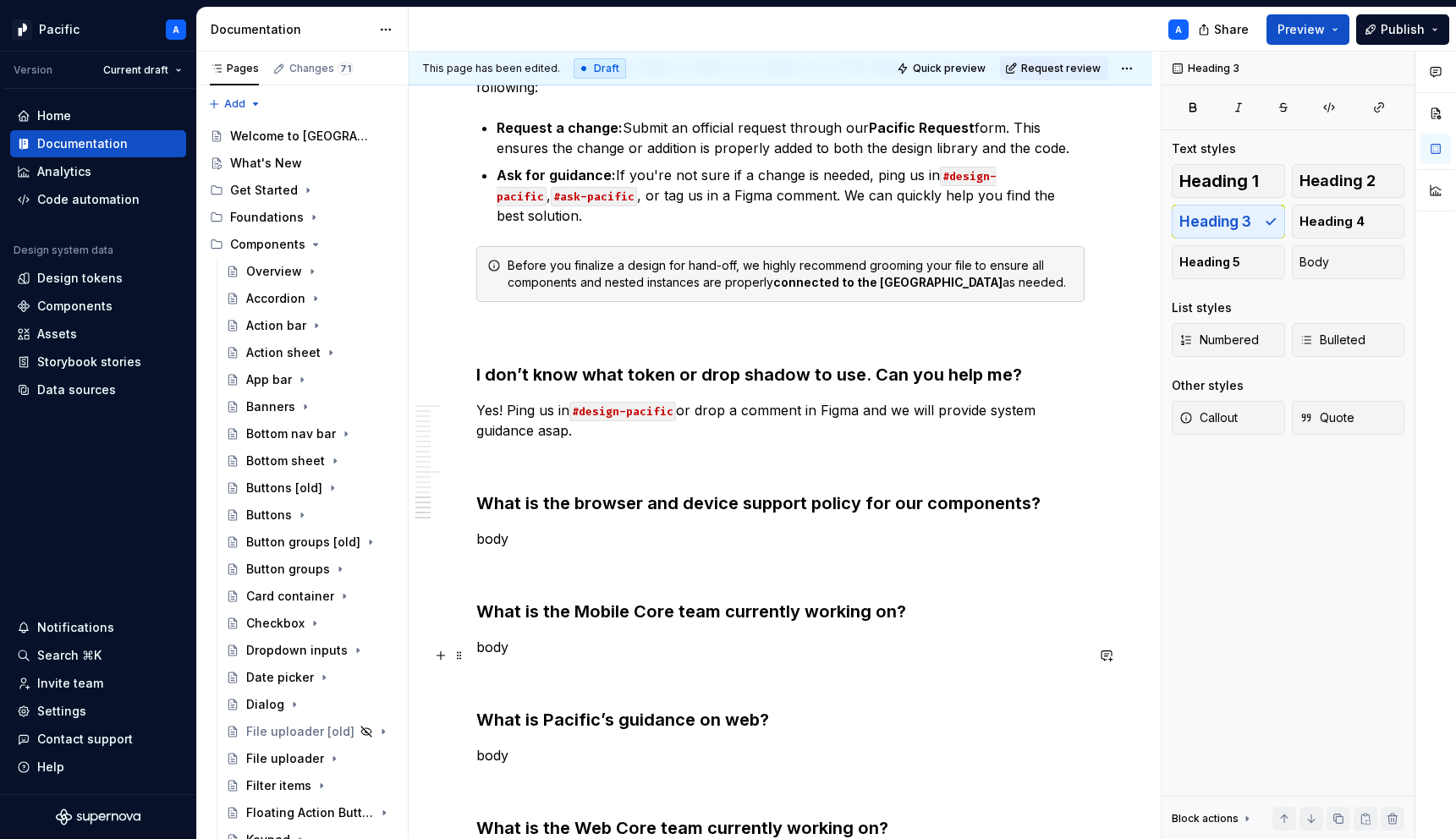
click at [701, 709] on h3 "What is Pacific’s guidance on web?" at bounding box center [780, 720] width 608 height 24
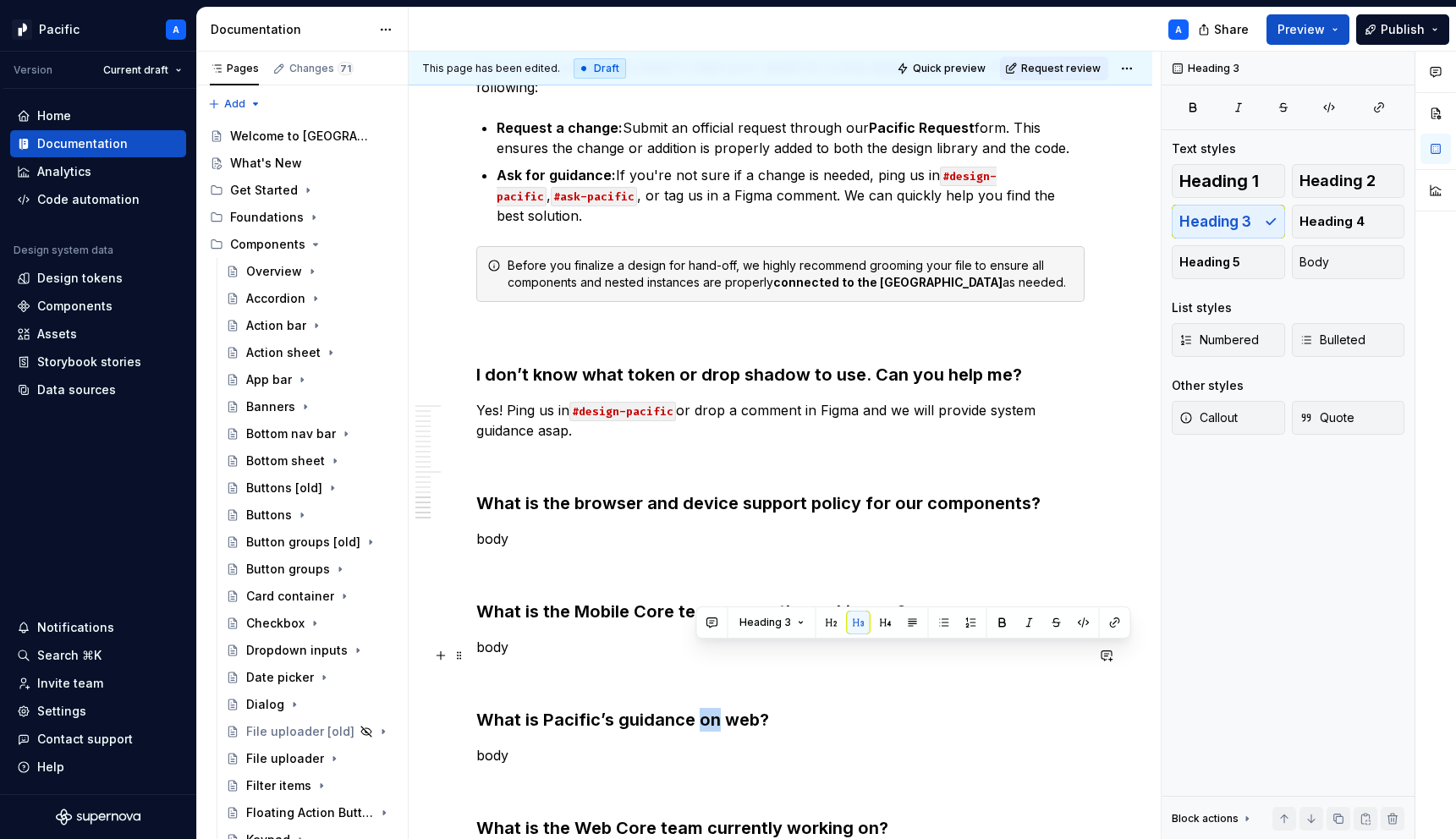
click at [701, 709] on h3 "What is Pacific’s guidance on web?" at bounding box center [780, 720] width 608 height 24
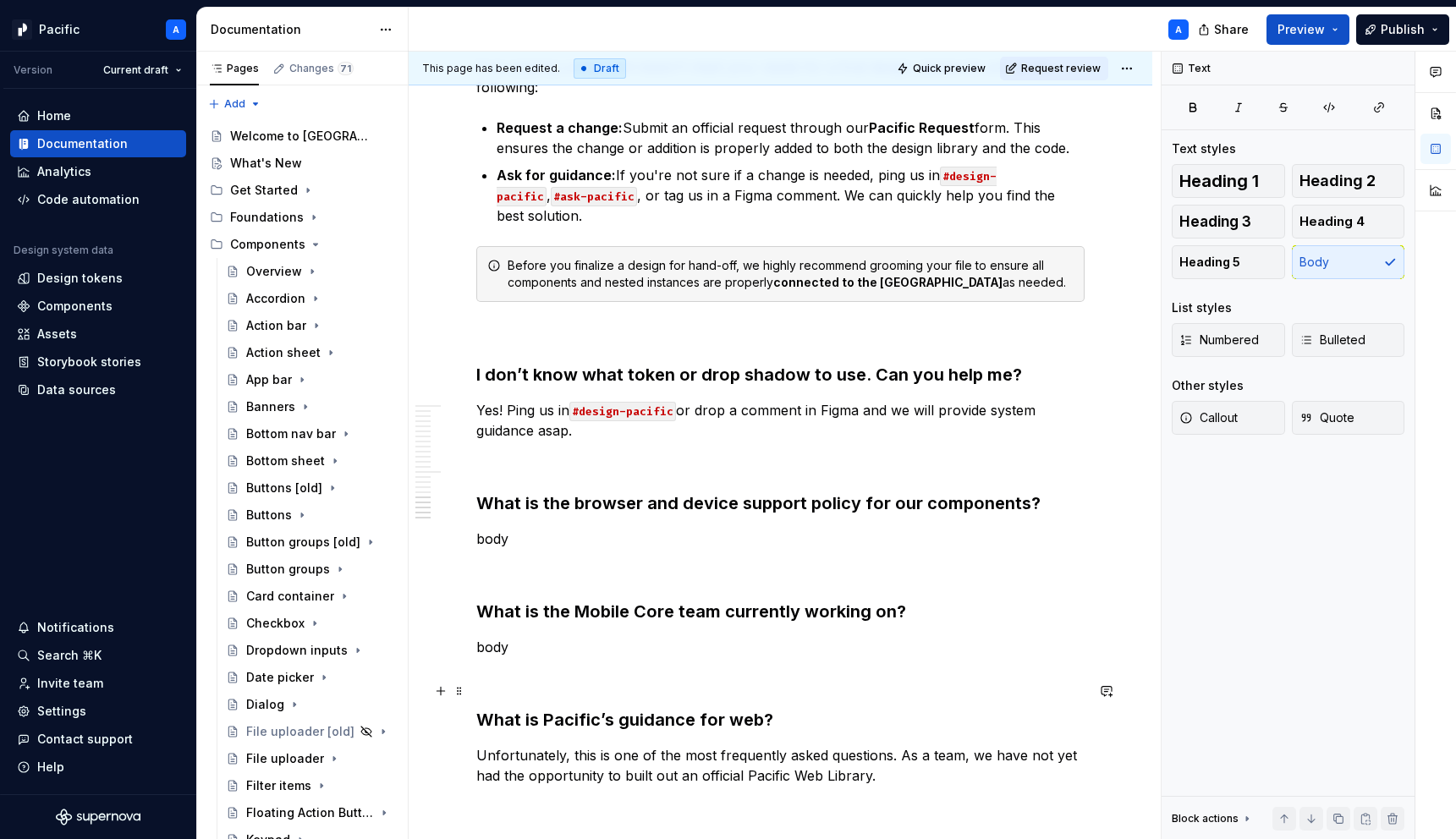
click at [866, 746] on p "Unfortunately, this is one of the most frequently asked questions. As a team, w…" at bounding box center [780, 766] width 608 height 41
drag, startPoint x: 788, startPoint y: 723, endPoint x: 791, endPoint y: 714, distance: 9.5
click at [788, 746] on p "Unfortunately, this is one of the most frequently asked questions. As a team, w…" at bounding box center [780, 776] width 608 height 61
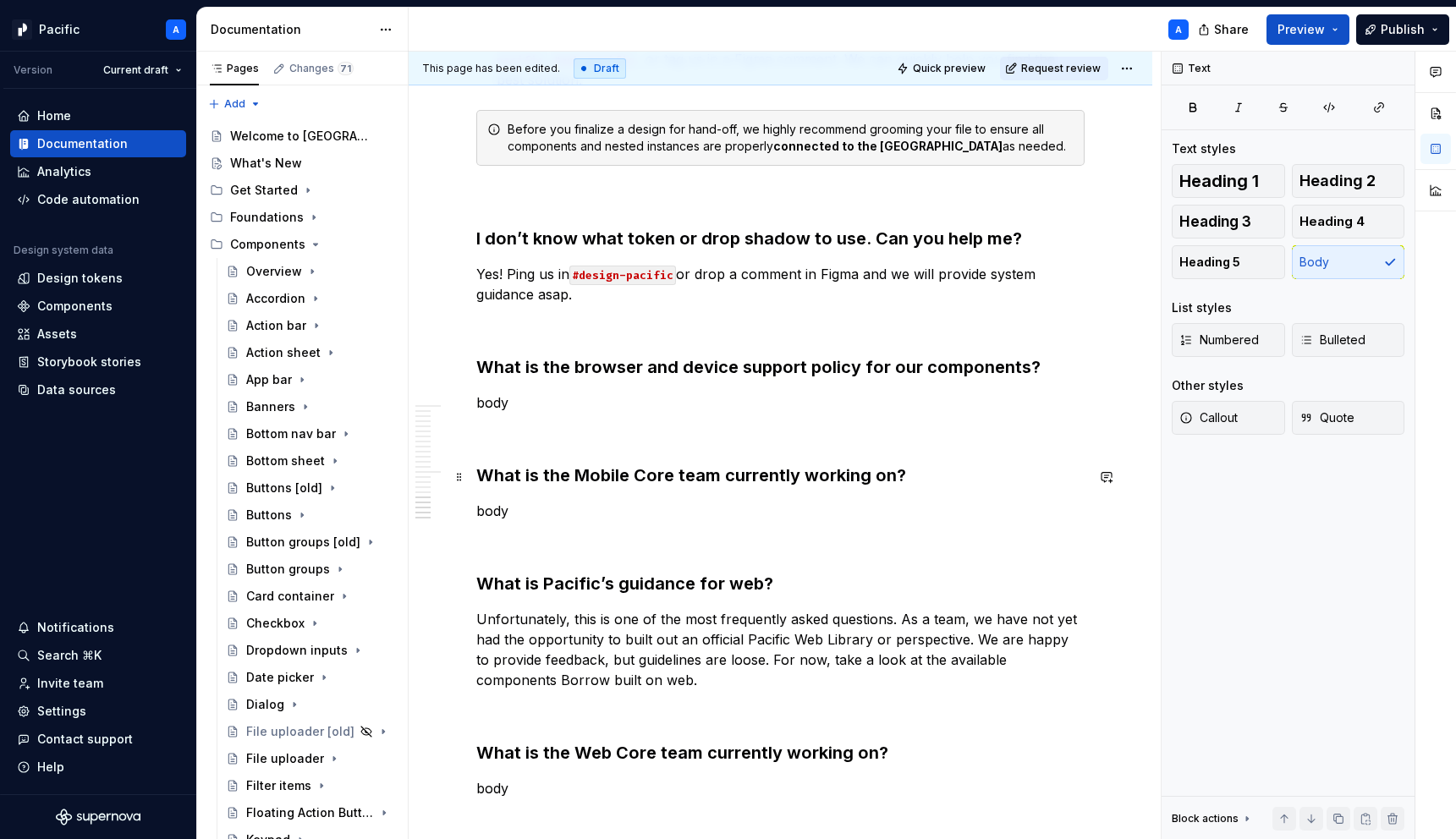
scroll to position [4607, 0]
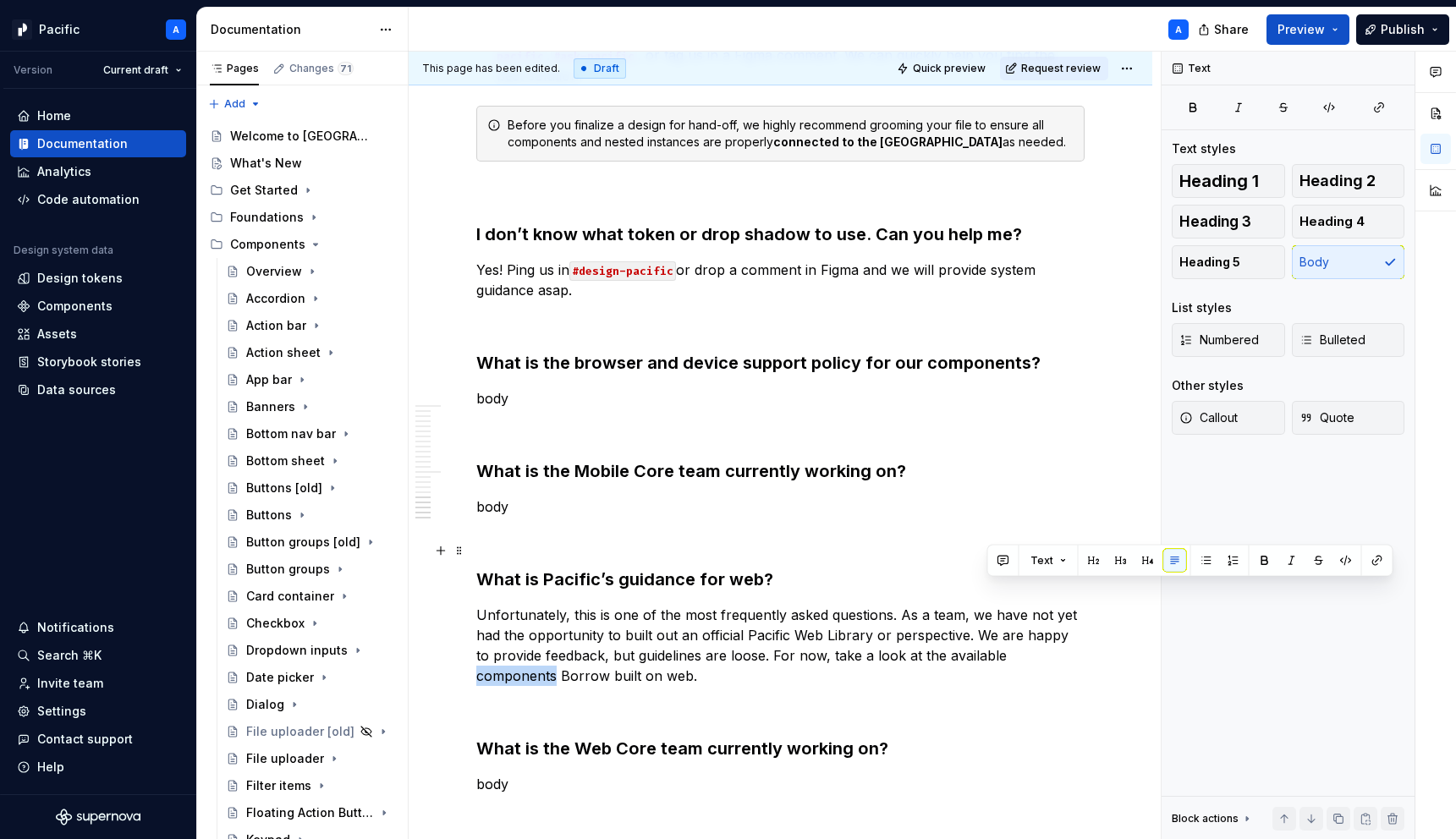
drag, startPoint x: 985, startPoint y: 593, endPoint x: 1067, endPoint y: 590, distance: 82.1
click at [1067, 605] on p "Unfortunately, this is one of the most frequently asked questions. As a team, w…" at bounding box center [780, 646] width 608 height 82
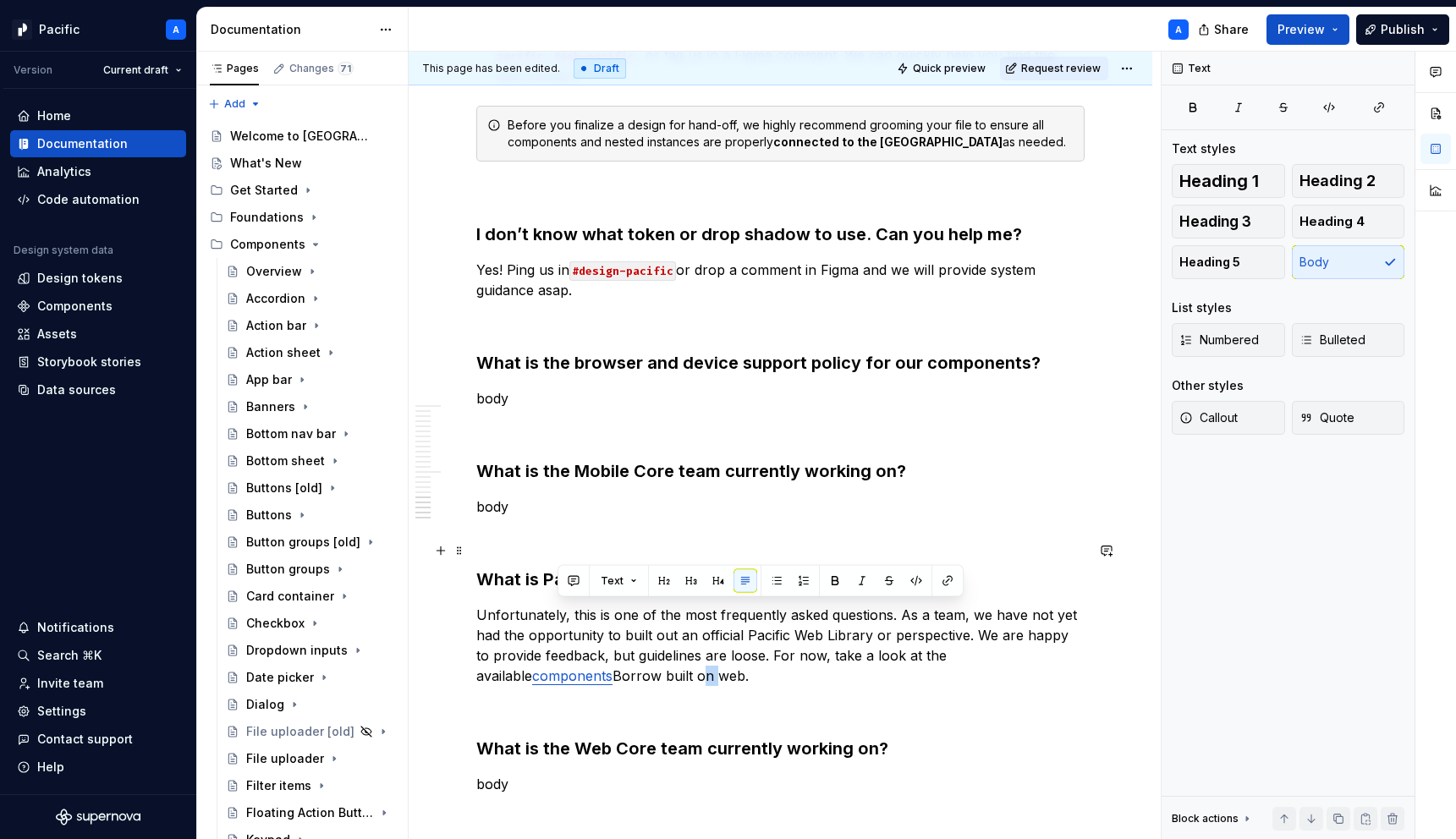
drag, startPoint x: 556, startPoint y: 610, endPoint x: 570, endPoint y: 610, distance: 14.0
click at [570, 610] on p "Unfortunately, this is one of the most frequently asked questions. As a team, w…" at bounding box center [780, 646] width 608 height 82
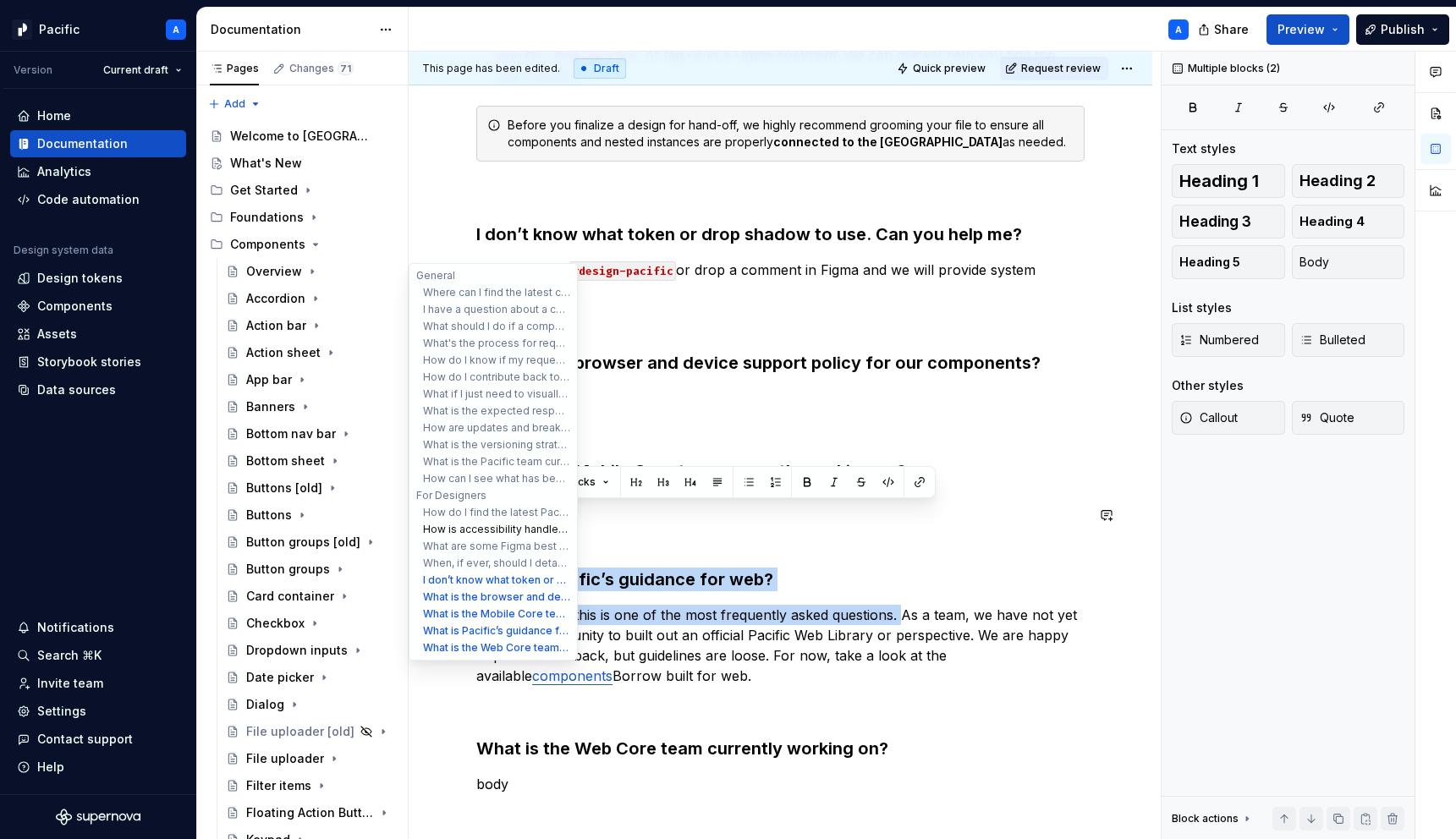
drag, startPoint x: 899, startPoint y: 549, endPoint x: 439, endPoint y: 524, distance: 460.7
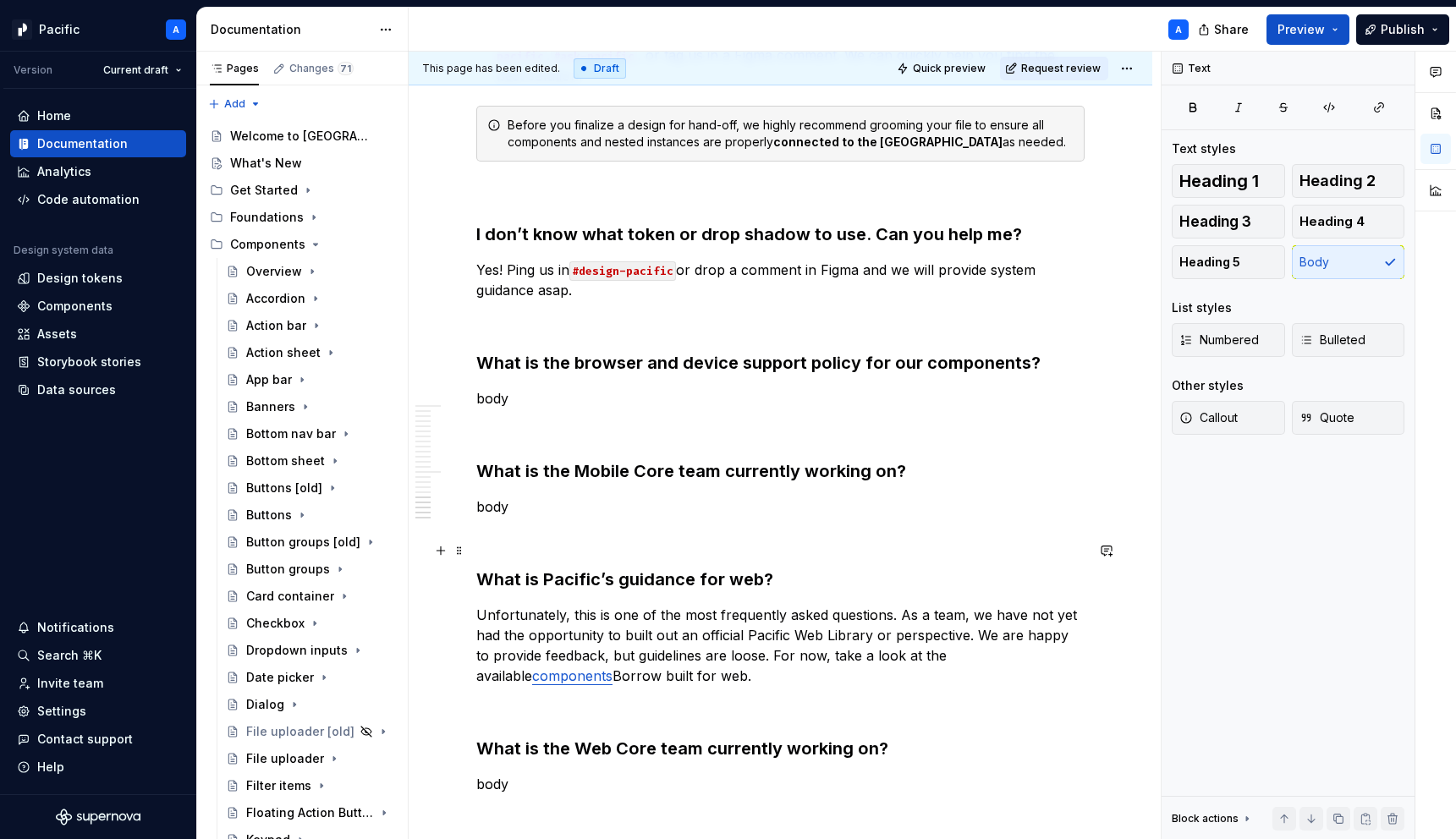
click at [909, 605] on p "Unfortunately, this is one of the most frequently asked questions. As a team, w…" at bounding box center [780, 646] width 608 height 82
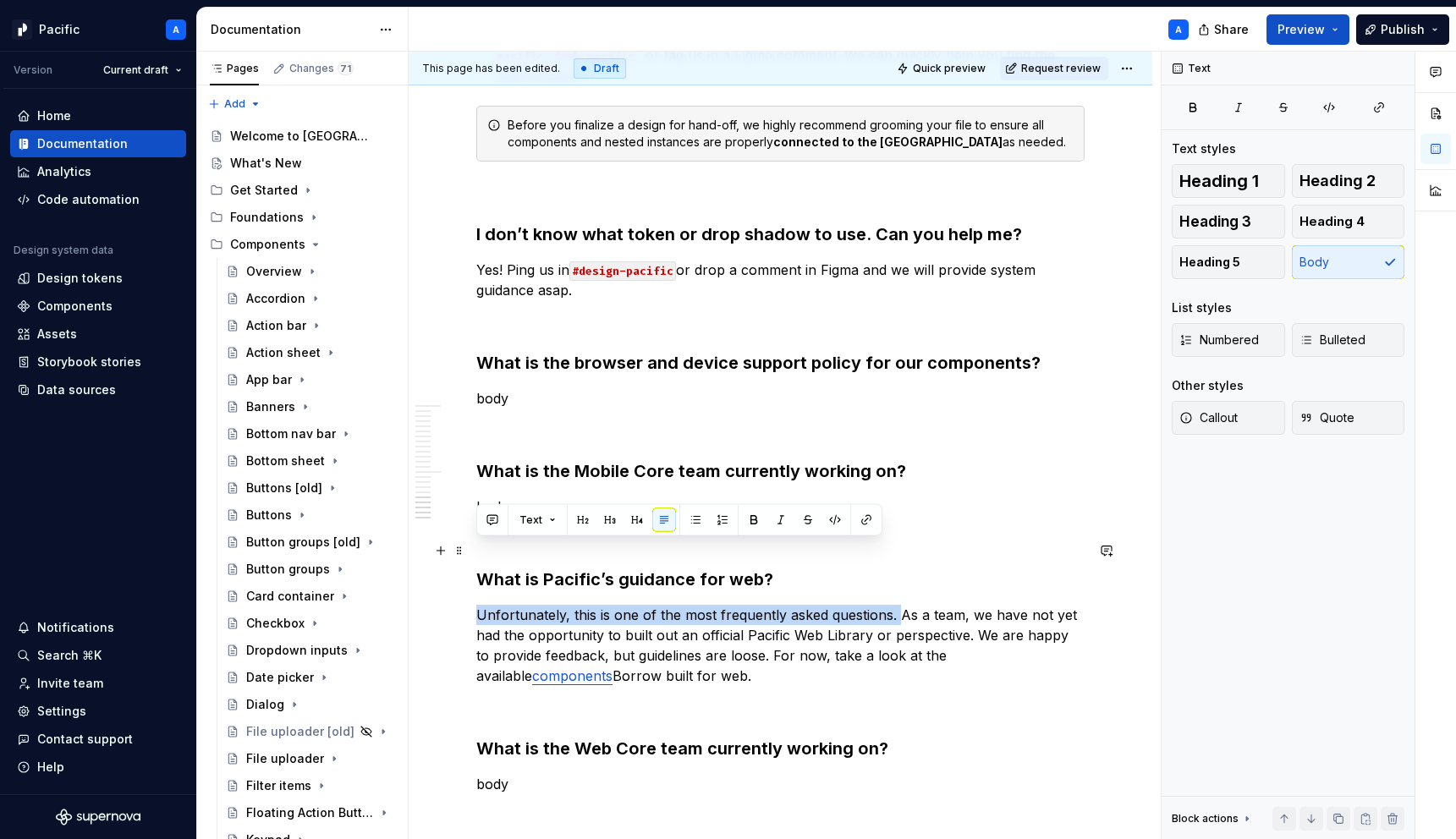
drag, startPoint x: 896, startPoint y: 553, endPoint x: 475, endPoint y: 549, distance: 421.0
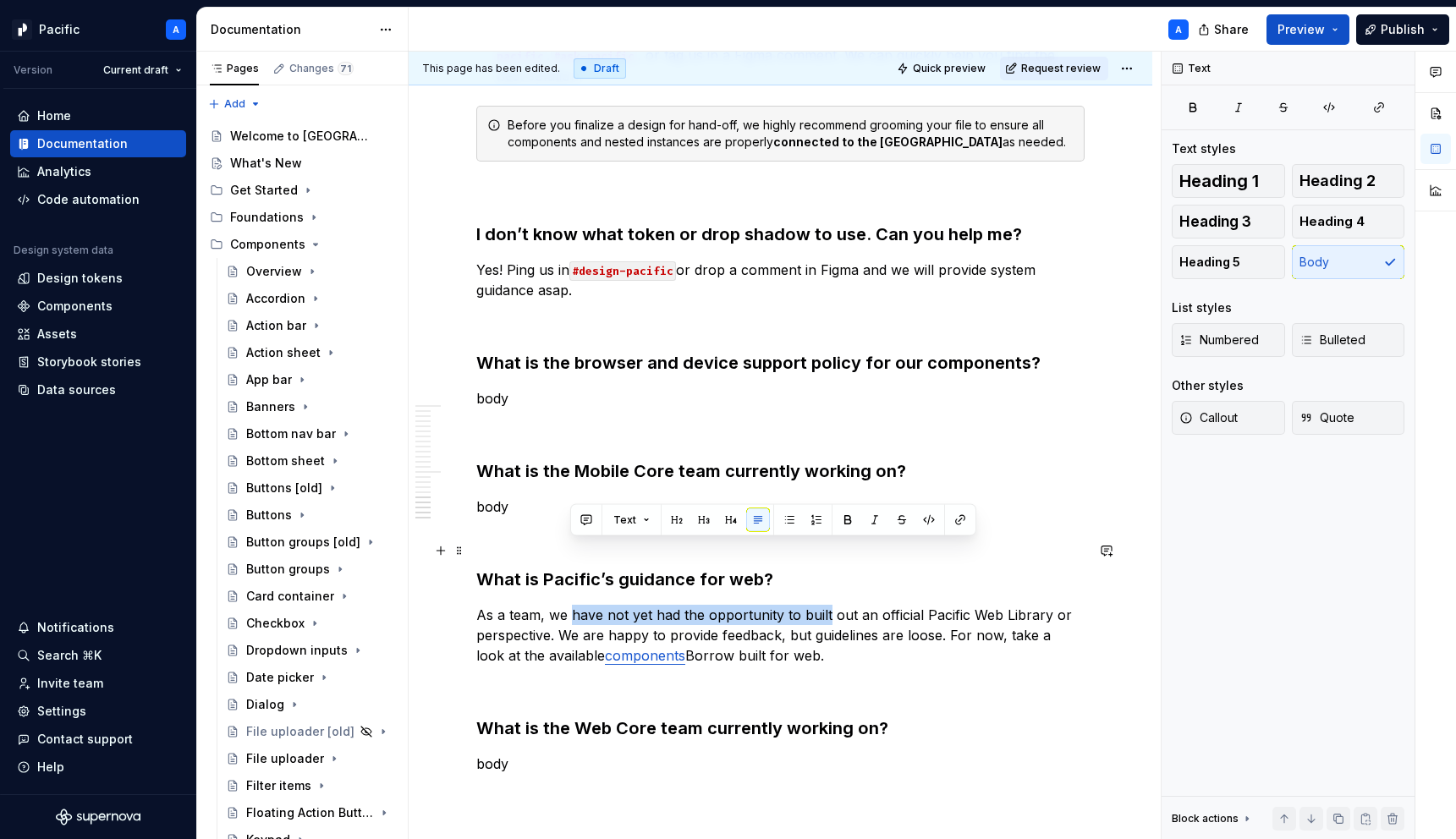
drag, startPoint x: 569, startPoint y: 548, endPoint x: 824, endPoint y: 555, distance: 255.1
click at [824, 605] on p "As a team, we have not yet had the opportunity to built out an official Pacific…" at bounding box center [780, 635] width 608 height 61
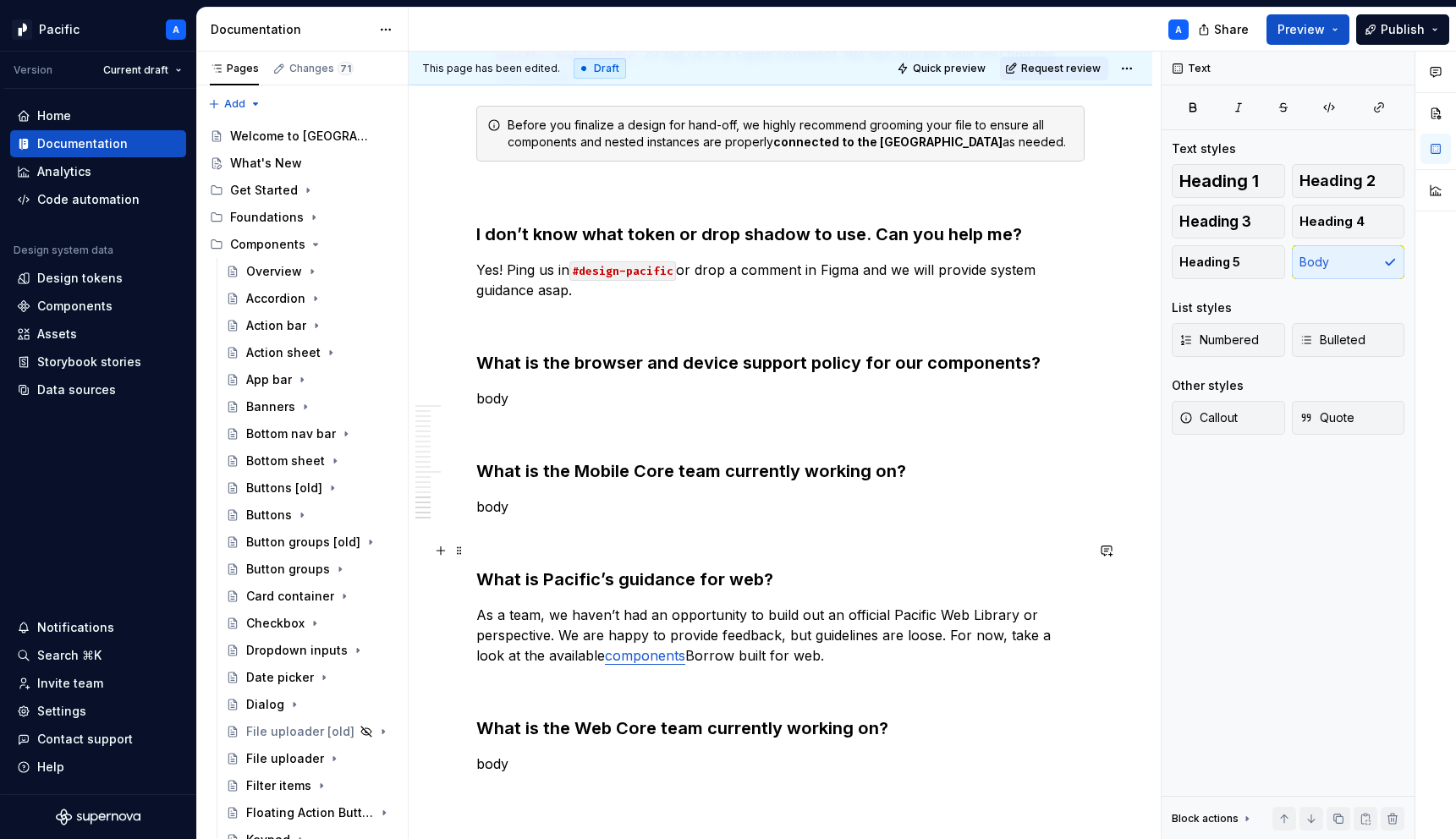
click at [1014, 605] on p "As a team, we haven’t had an opportunity to build out an official Pacific Web L…" at bounding box center [780, 635] width 608 height 61
click at [1036, 605] on p "As a team, we haven’t had an opportunity to build out an official Pacific Web L…" at bounding box center [780, 635] width 608 height 61
click at [1053, 605] on p "As a team, we haven’t had an opportunity to build out an official Pacific Web L…" at bounding box center [780, 635] width 608 height 61
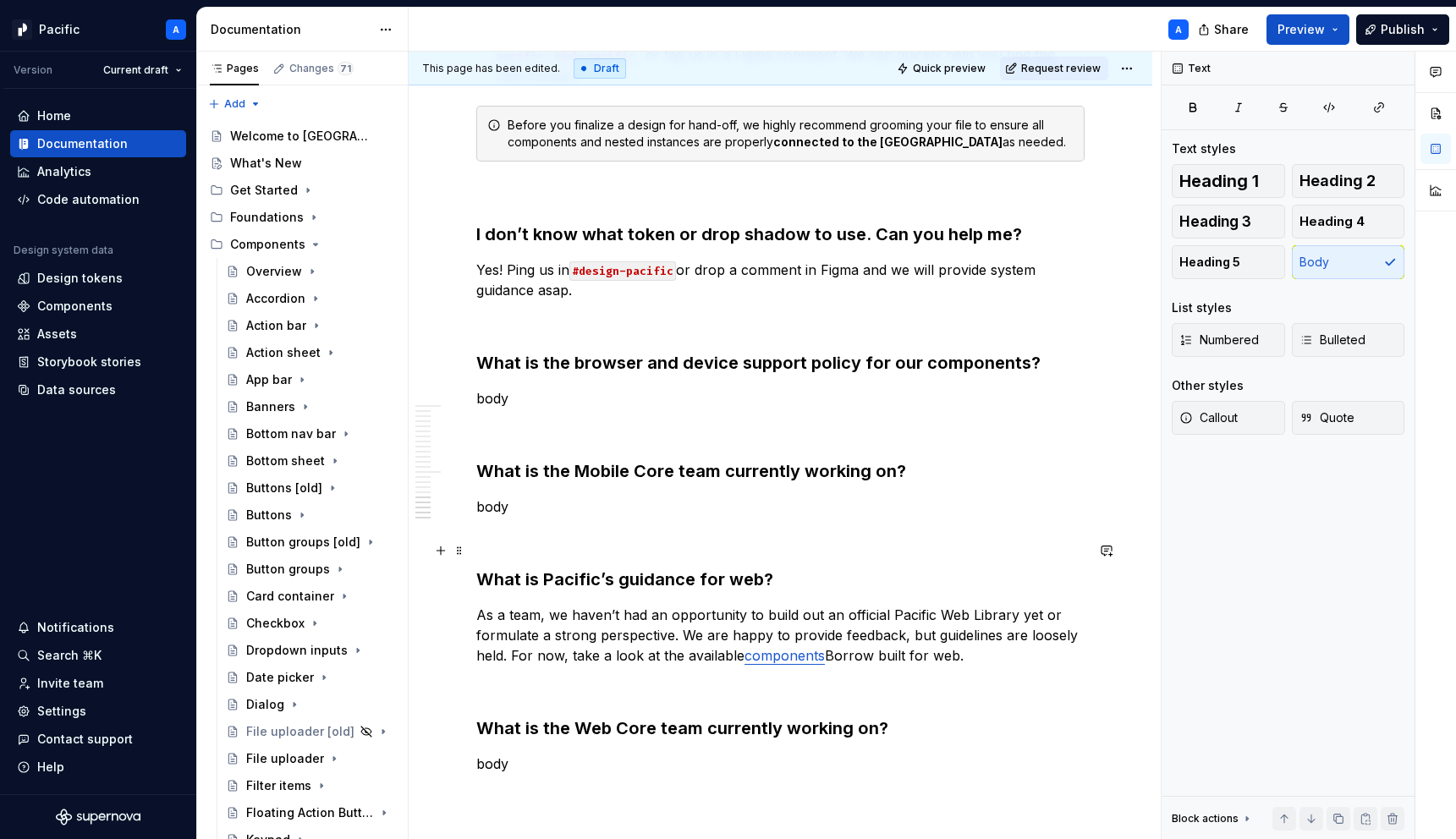
click at [1006, 605] on p "As a team, we haven’t had an opportunity to build out an official Pacific Web L…" at bounding box center [780, 635] width 608 height 61
click at [765, 647] on link "components" at bounding box center [785, 655] width 81 height 17
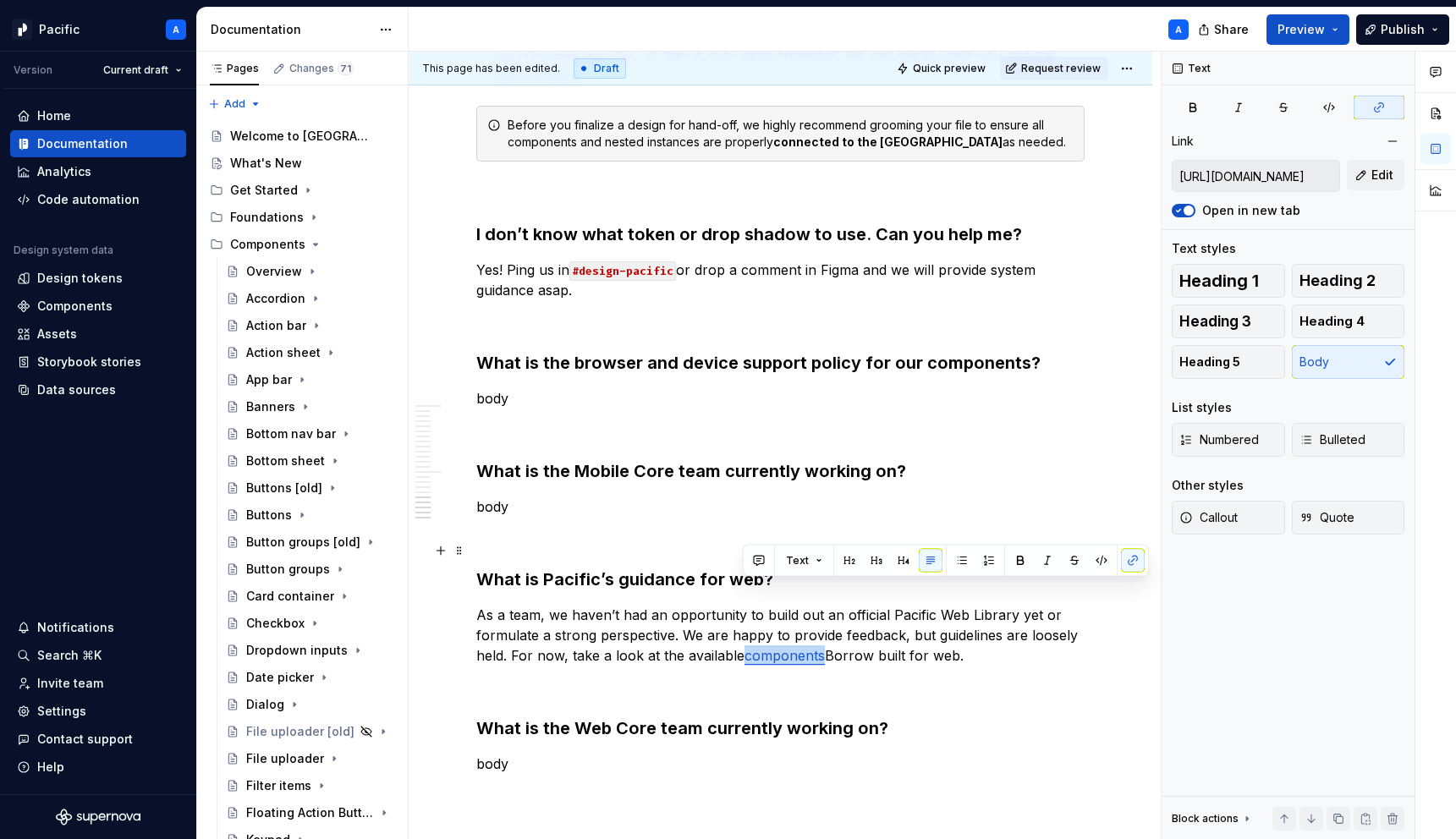
click at [765, 647] on link "components" at bounding box center [785, 655] width 81 height 17
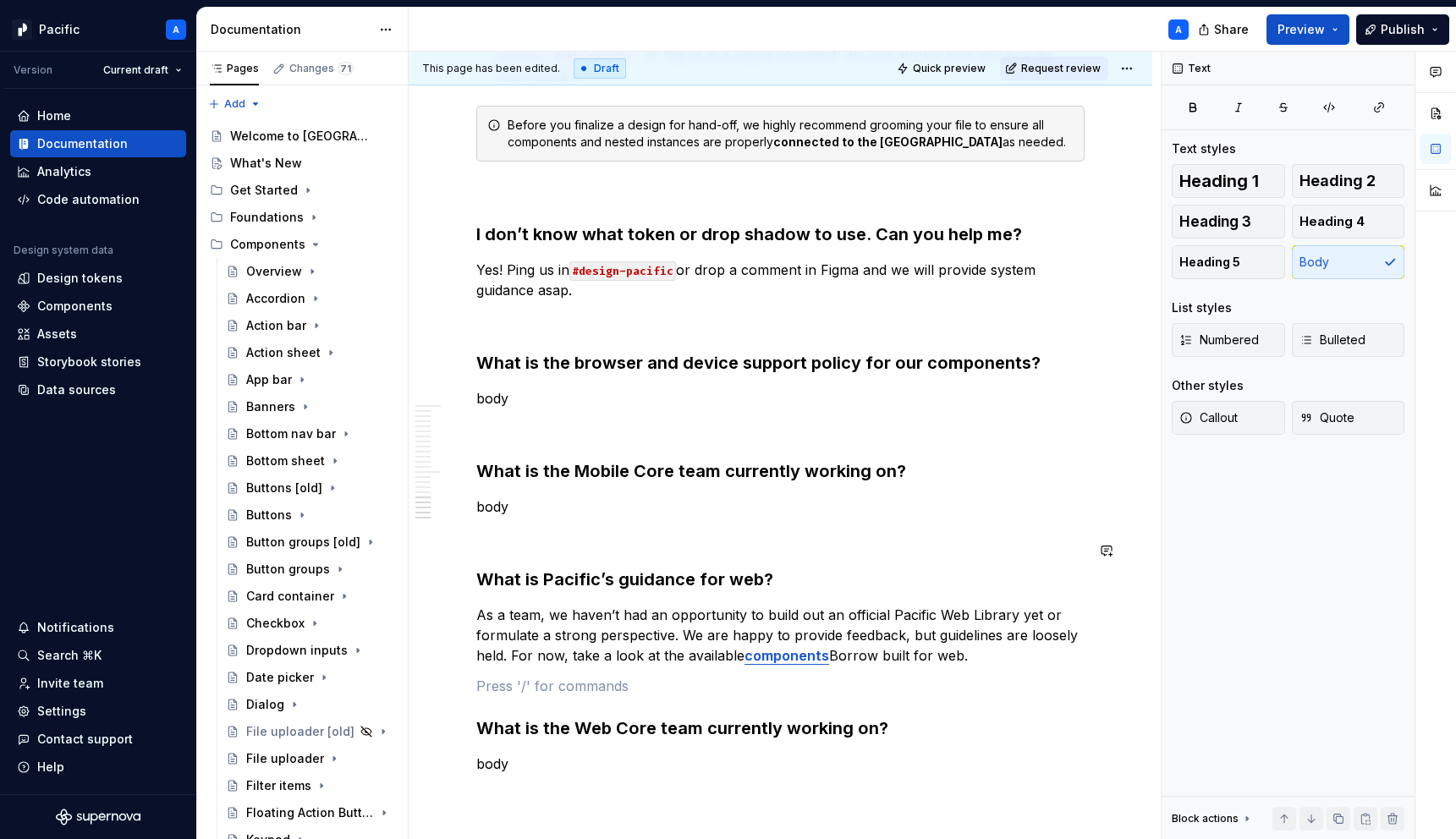
click at [996, 605] on p "As a team, we haven’t had an opportunity to build out an official Pacific Web L…" at bounding box center [780, 635] width 608 height 61
click at [501, 605] on p "As a team, we haven’t had an opportunity to build out an official Pacific Web L…" at bounding box center [780, 635] width 608 height 61
click at [592, 605] on p "As a team, we haven’t had an opportunity to build out an official Pacific Web L…" at bounding box center [780, 635] width 608 height 61
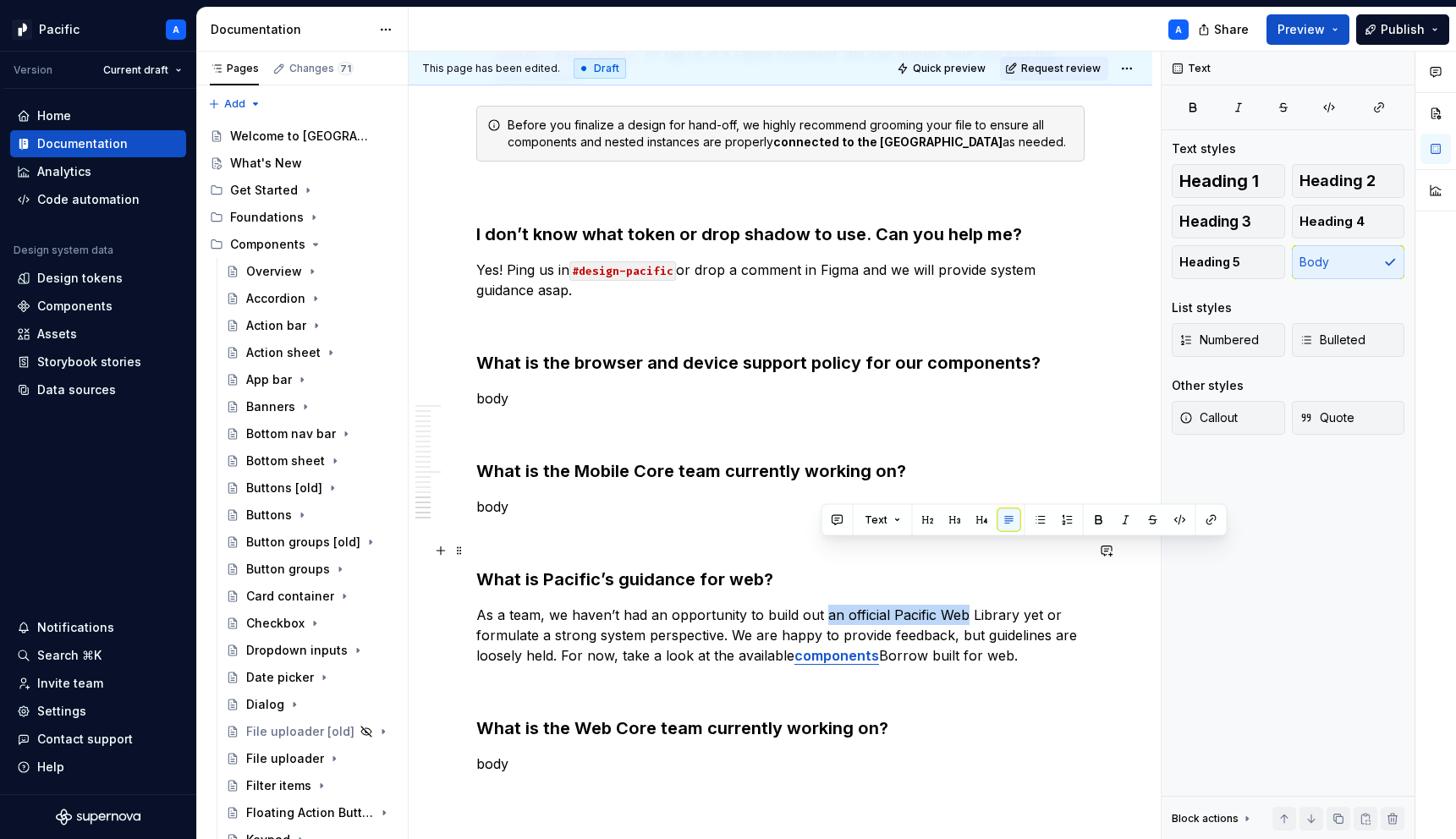
drag, startPoint x: 821, startPoint y: 550, endPoint x: 962, endPoint y: 551, distance: 141.0
click at [962, 605] on p "As a team, we haven’t had an opportunity to build out an official Pacific Web L…" at bounding box center [780, 635] width 608 height 61
drag, startPoint x: 795, startPoint y: 549, endPoint x: 919, endPoint y: 551, distance: 124.0
click at [919, 605] on p "As a team, we haven’t had an opportunity to build out the web Library yet or fo…" at bounding box center [780, 635] width 608 height 61
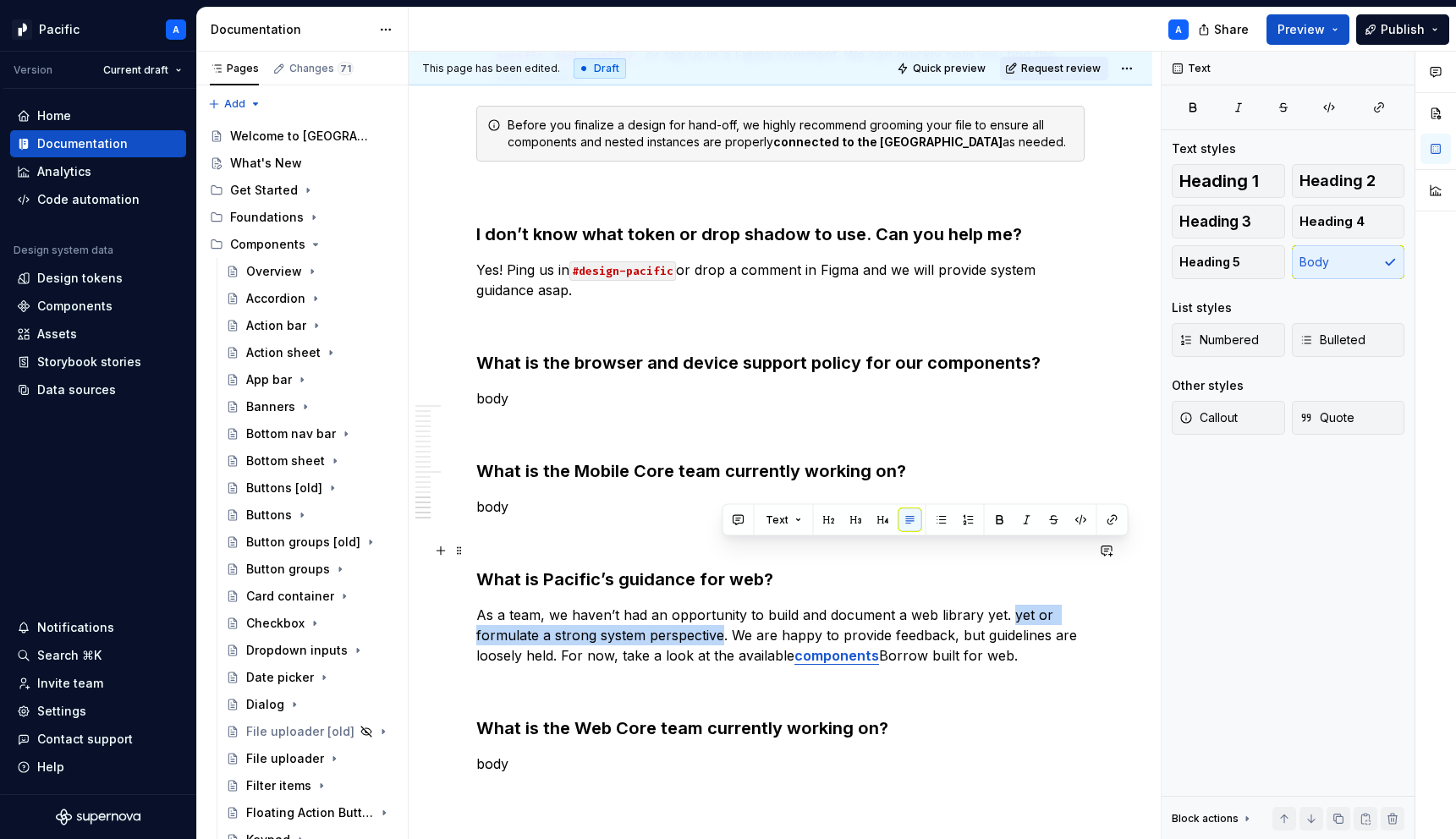
drag, startPoint x: 1008, startPoint y: 550, endPoint x: 722, endPoint y: 568, distance: 286.6
click at [722, 605] on p "As a team, we haven’t had an opportunity to build and document a web library ye…" at bounding box center [780, 635] width 608 height 61
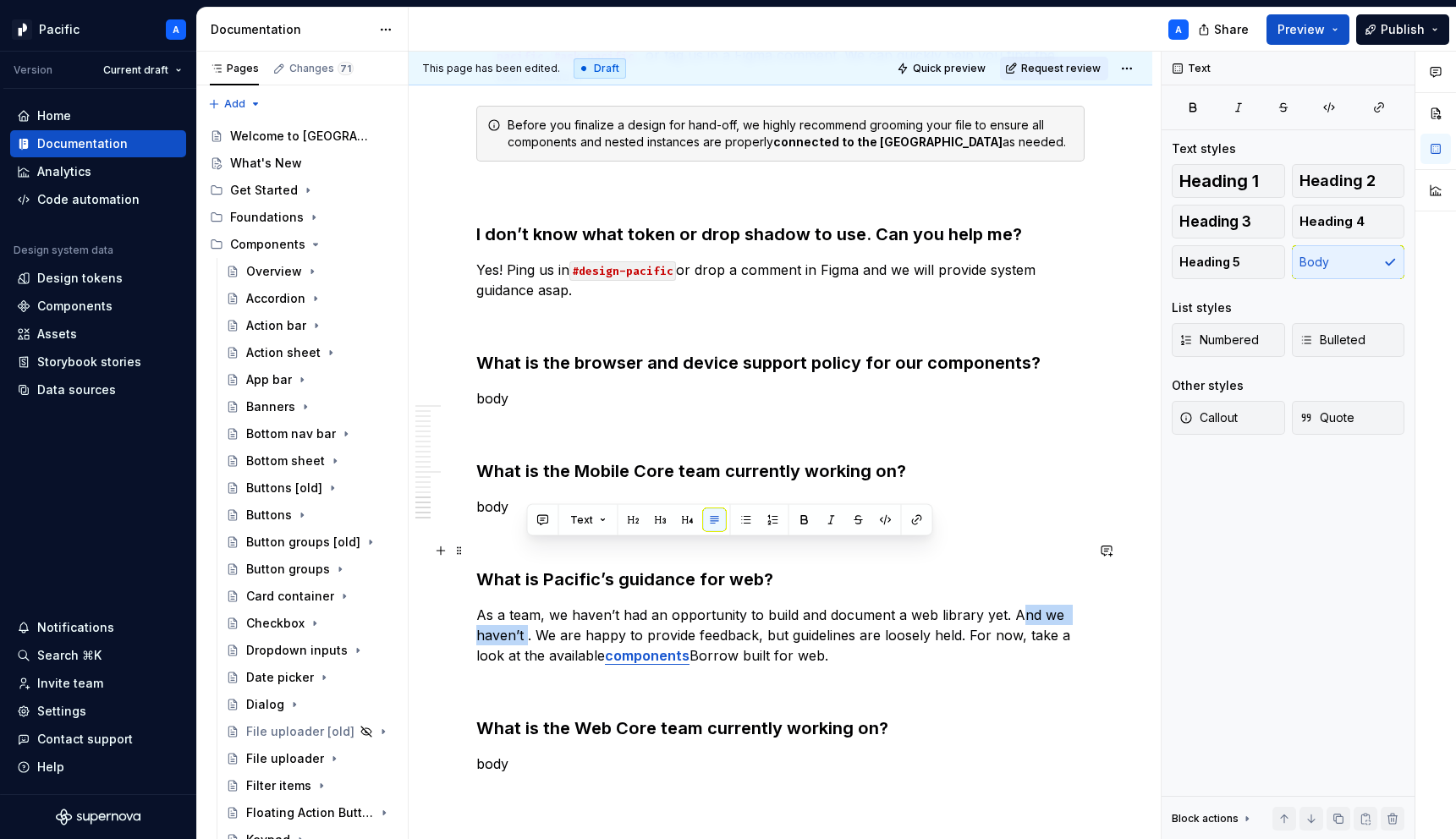
drag, startPoint x: 525, startPoint y: 570, endPoint x: 1012, endPoint y: 548, distance: 487.5
click at [1012, 605] on p "As a team, we haven’t had an opportunity to build and document a web library ye…" at bounding box center [780, 635] width 608 height 61
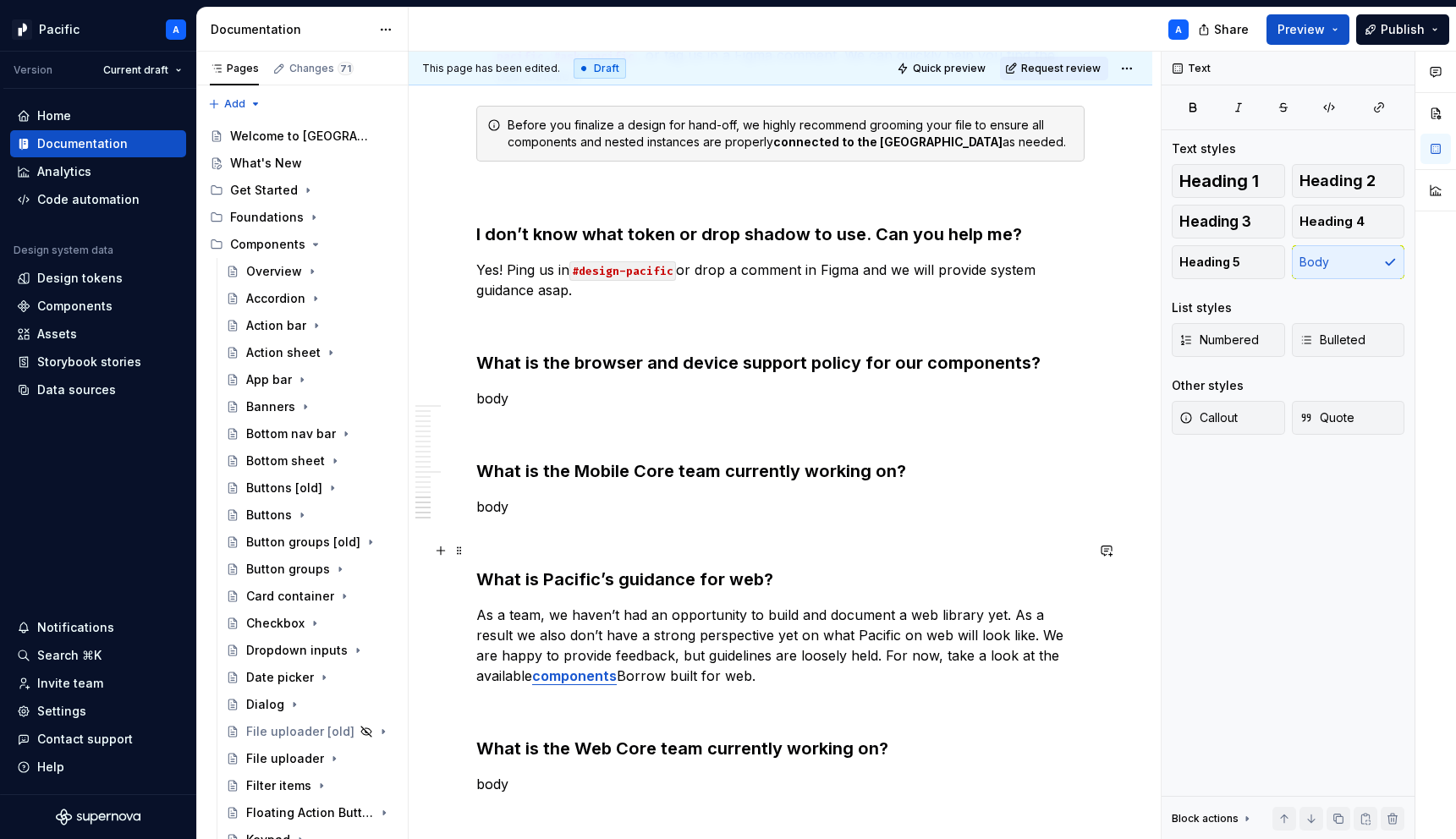
click at [806, 605] on p "As a team, we haven’t had an opportunity to build and document a web library ye…" at bounding box center [780, 646] width 608 height 82
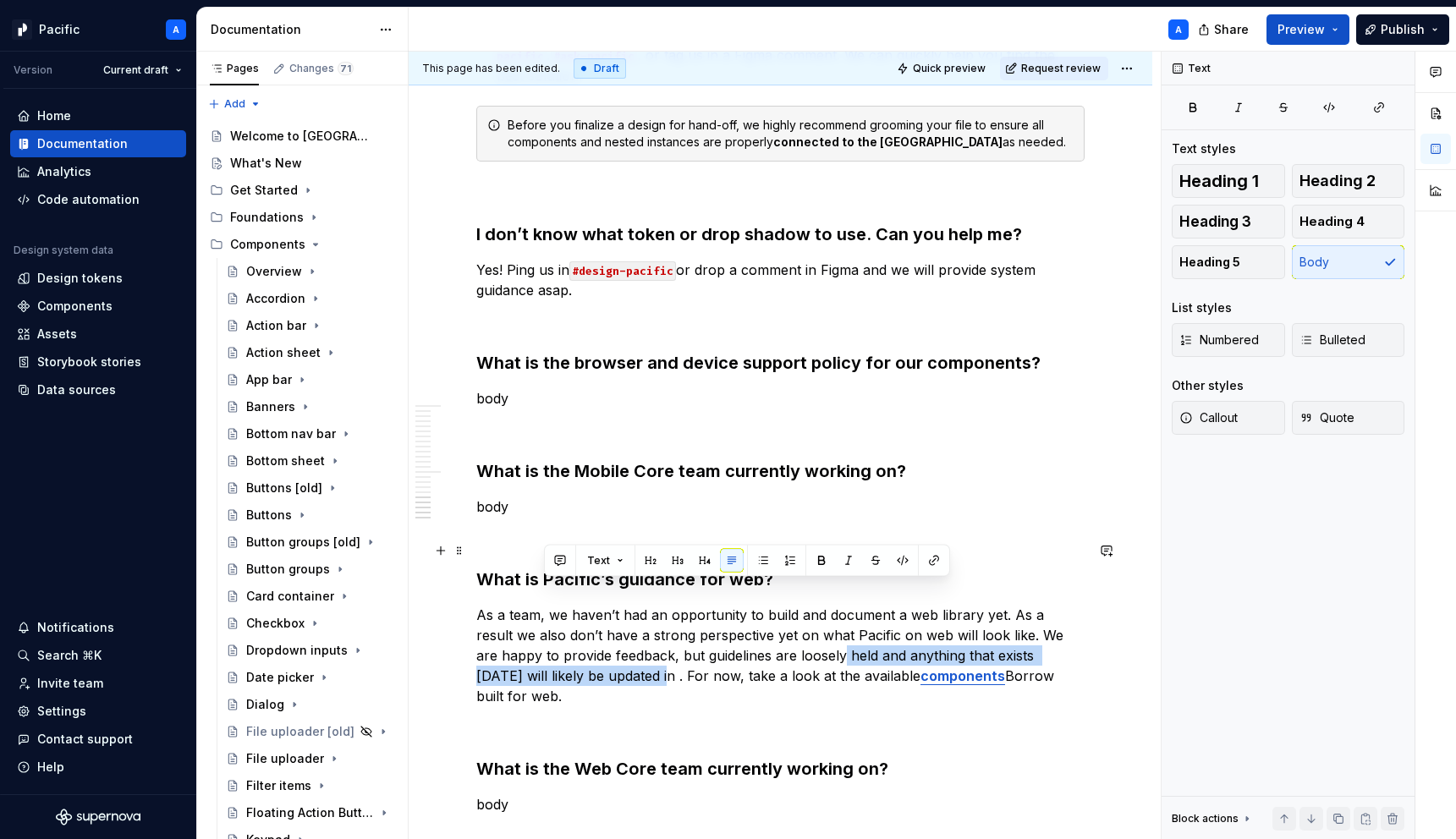
drag, startPoint x: 541, startPoint y: 612, endPoint x: 774, endPoint y: 587, distance: 234.3
click at [774, 605] on p "As a team, we haven’t had an opportunity to build and document a web library ye…" at bounding box center [780, 655] width 608 height 101
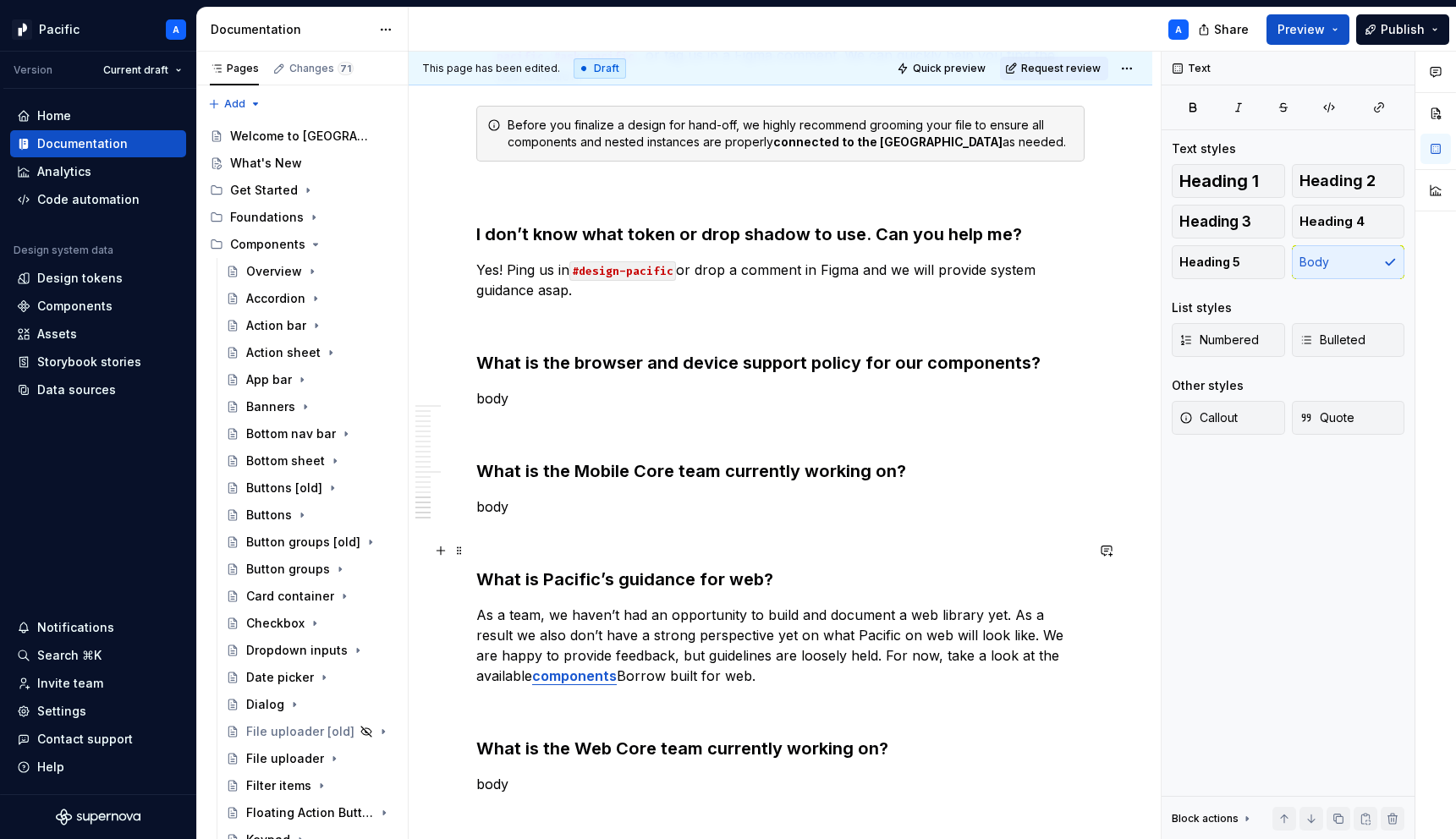
click at [702, 616] on p "As a team, we haven’t had an opportunity to build and document a web library ye…" at bounding box center [780, 646] width 608 height 82
click at [584, 696] on p at bounding box center [780, 706] width 608 height 20
click at [582, 774] on p "body" at bounding box center [780, 784] width 608 height 20
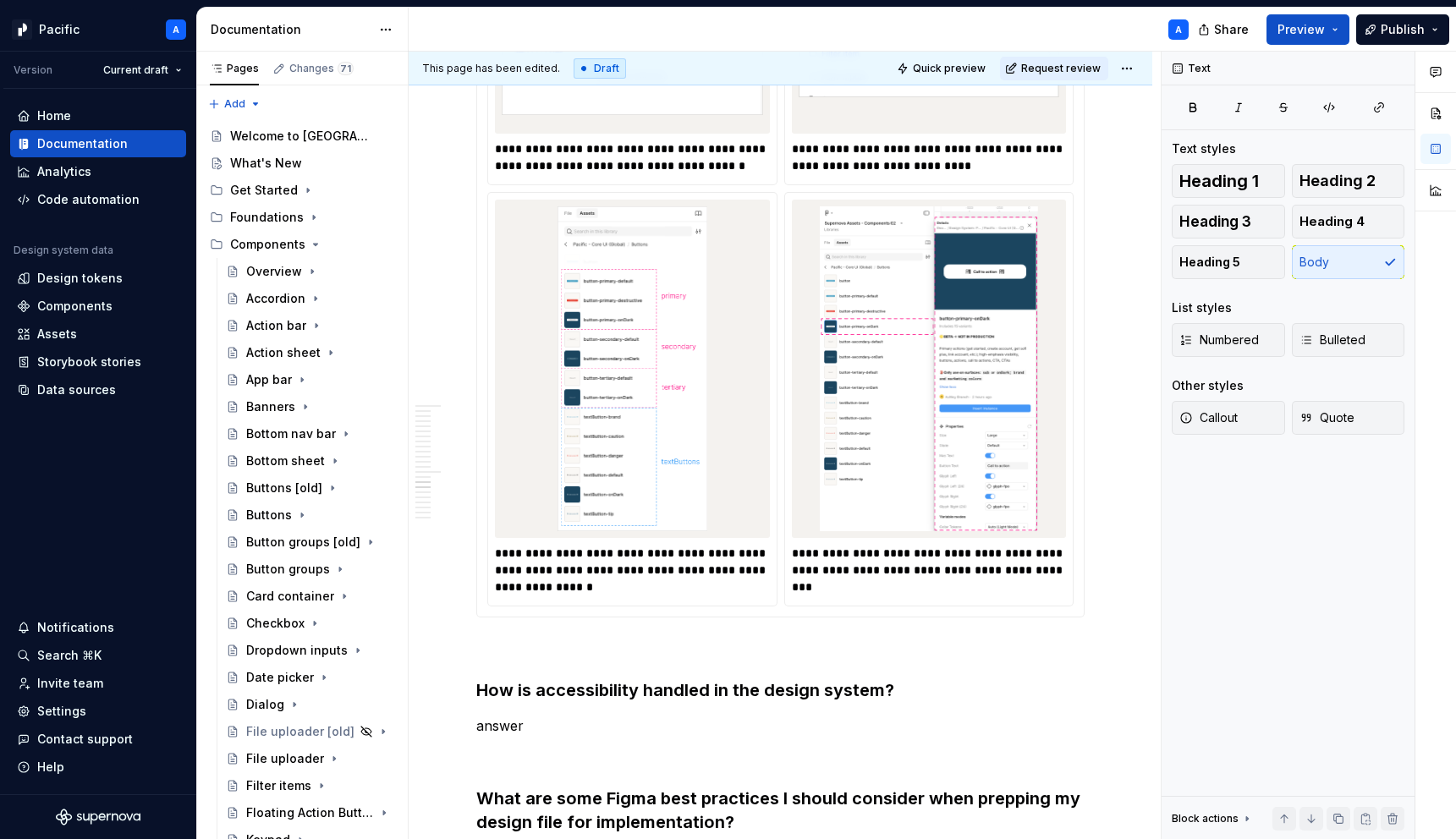
scroll to position [3152, 0]
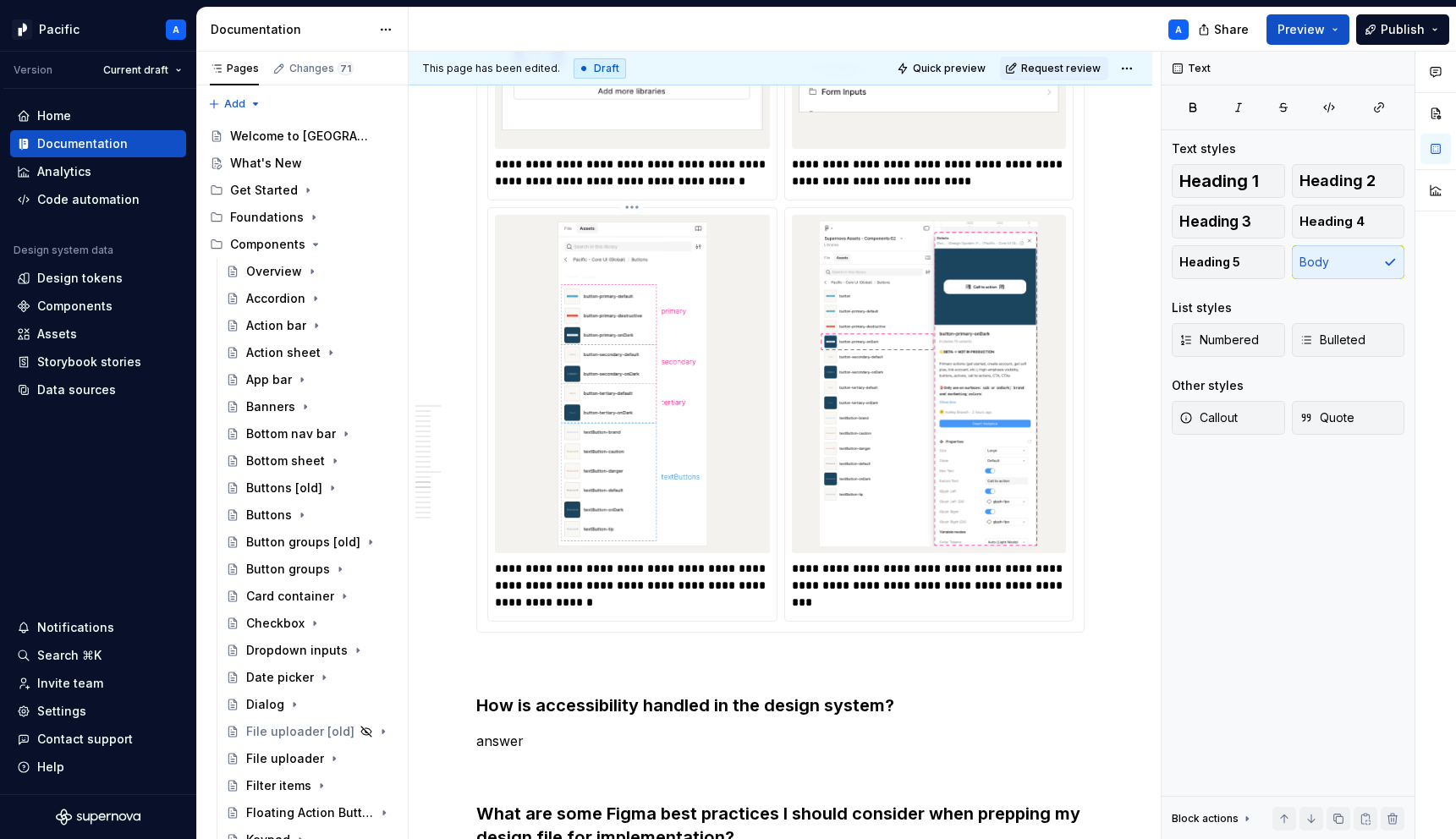
click at [597, 498] on img at bounding box center [632, 384] width 262 height 325
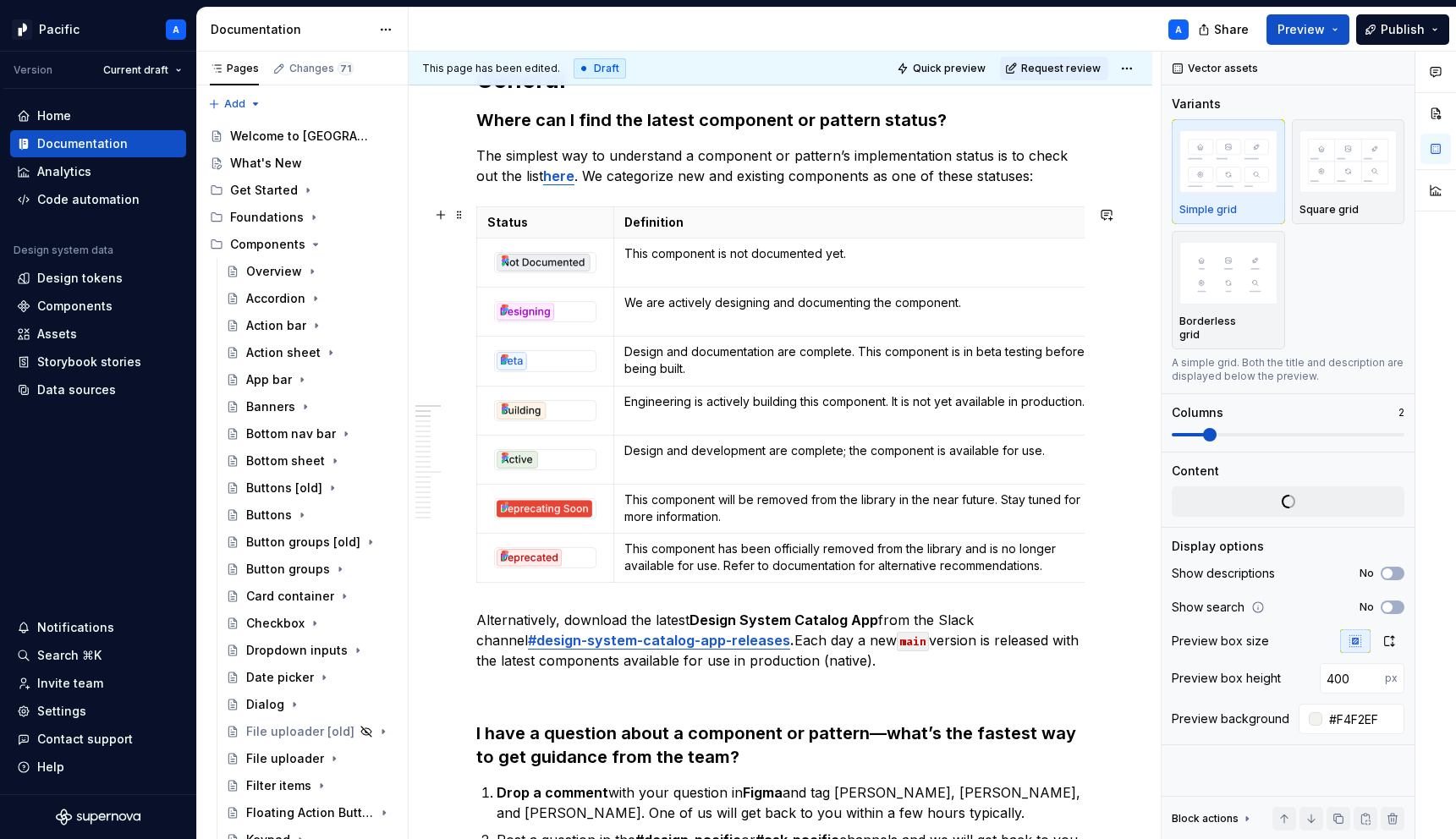
scroll to position [0, 0]
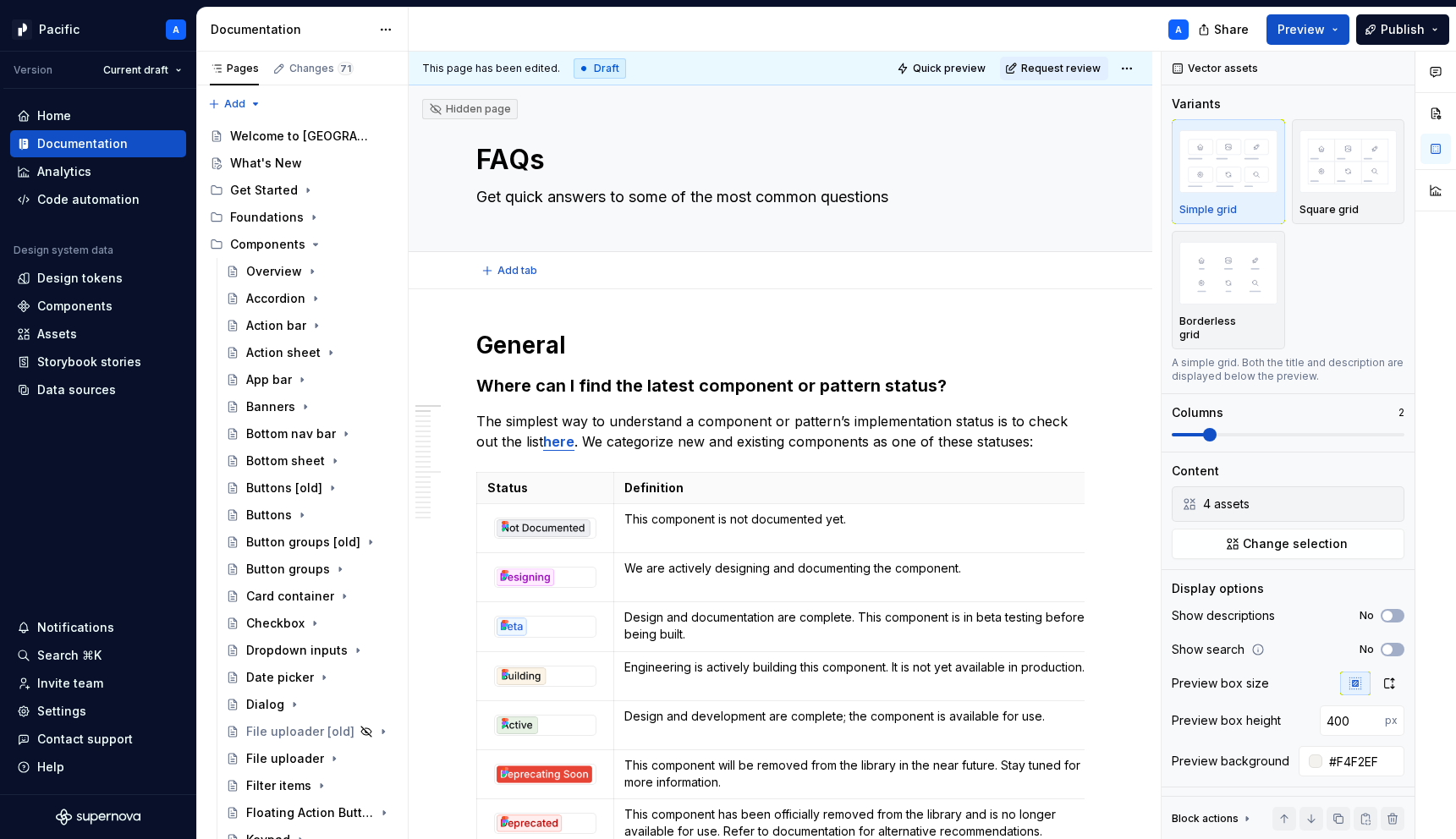
type textarea "*"
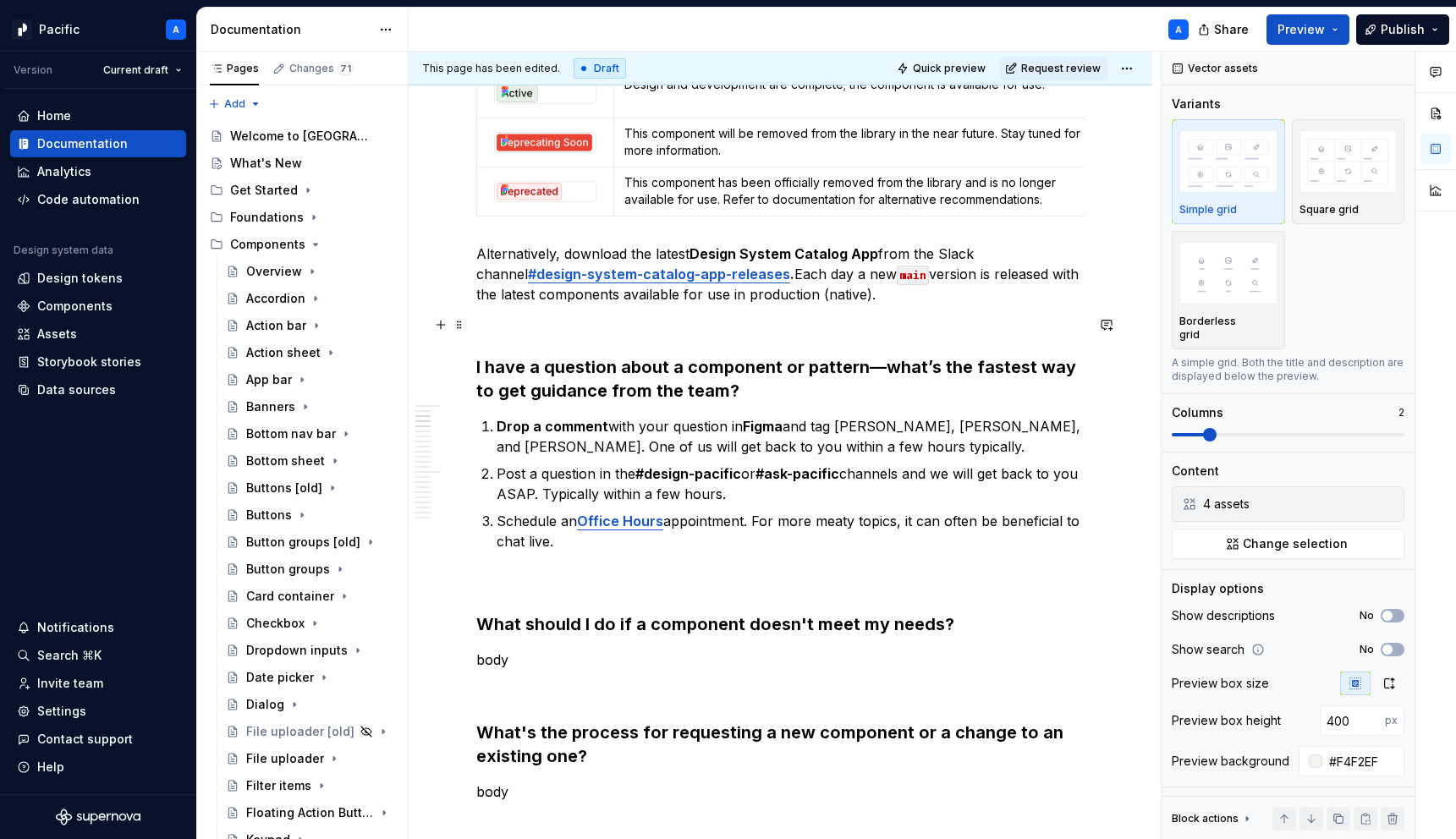
scroll to position [635, 0]
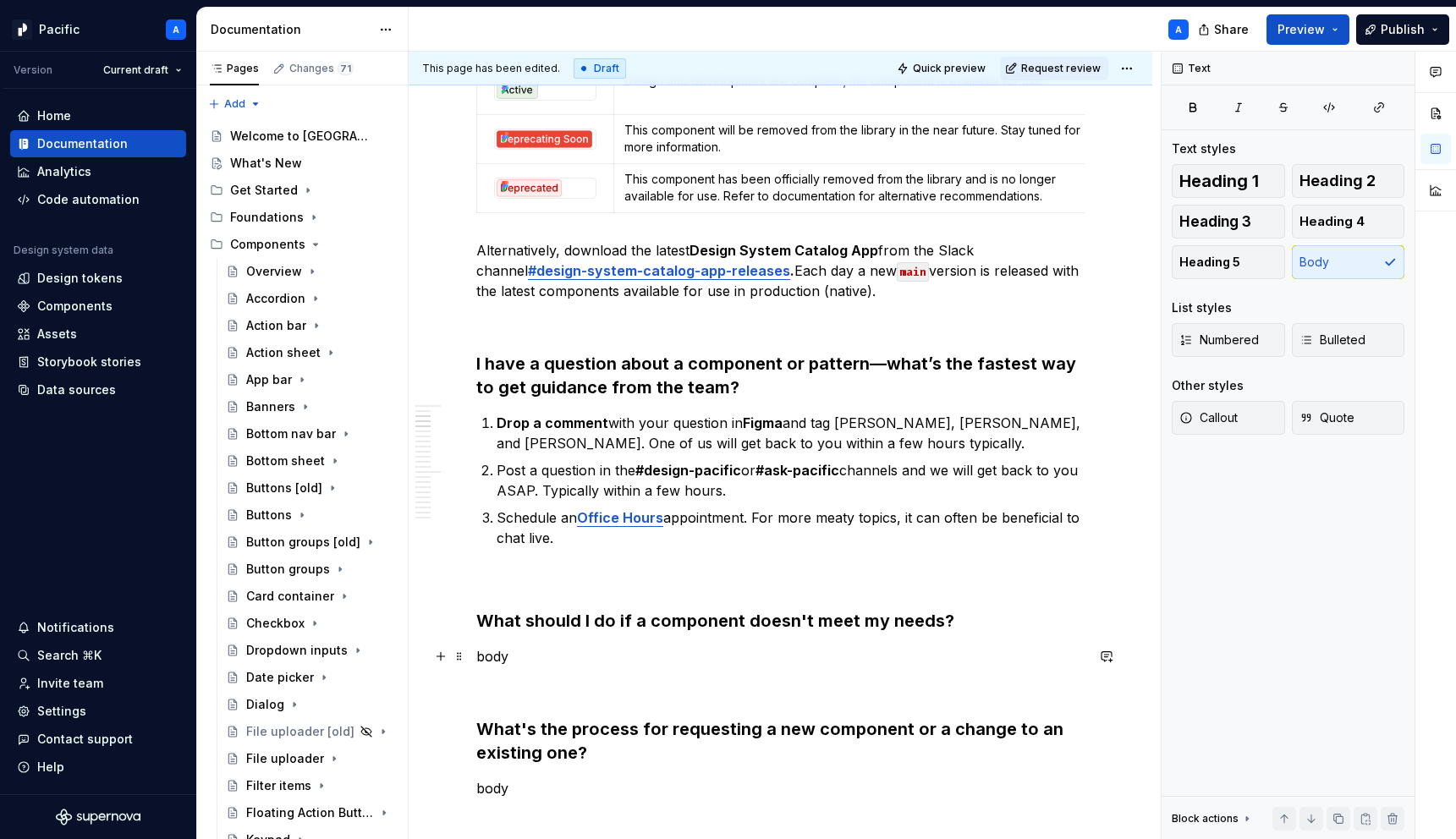
click at [497, 654] on p "body" at bounding box center [780, 656] width 608 height 20
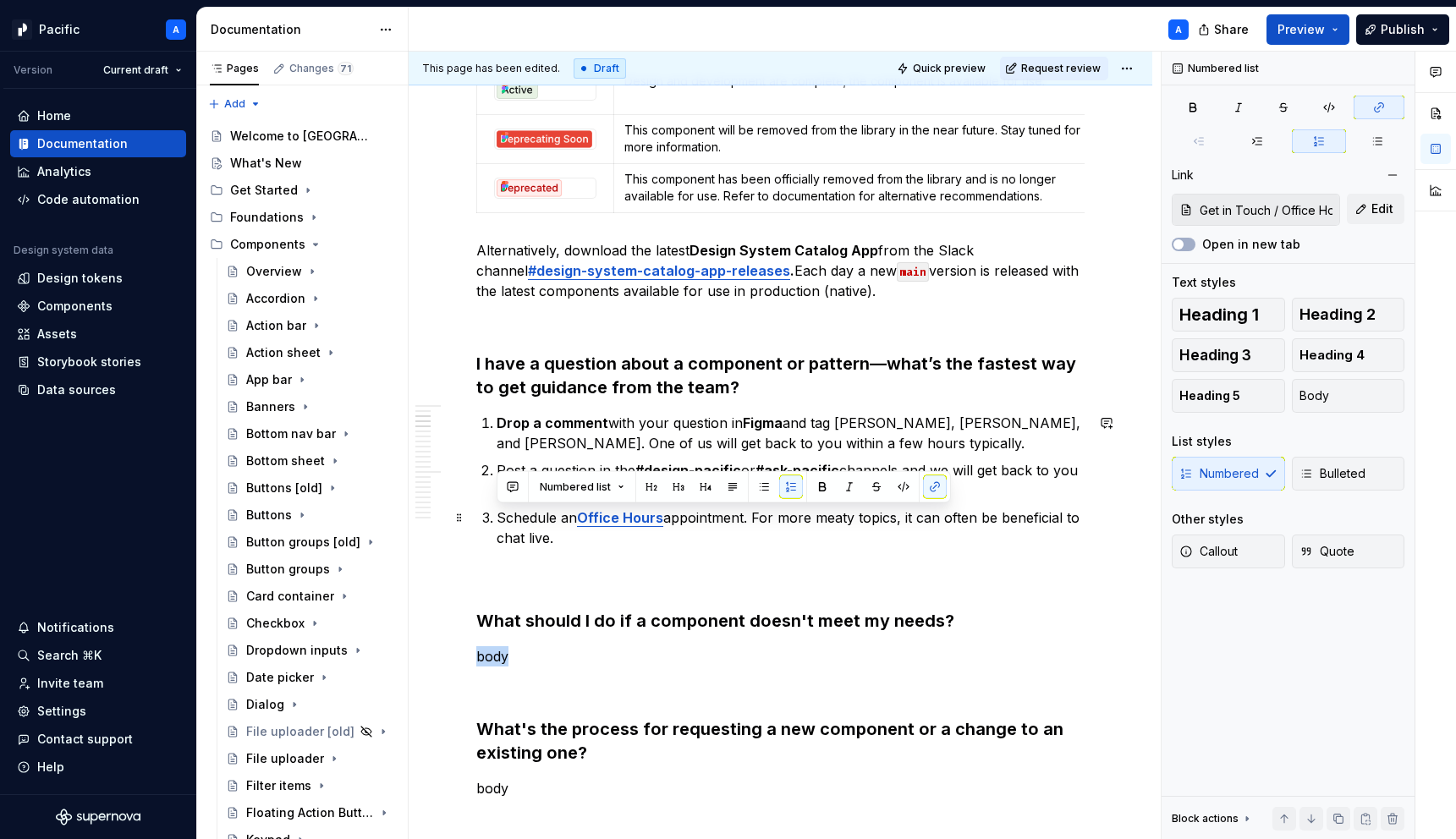
drag, startPoint x: 559, startPoint y: 542, endPoint x: 471, endPoint y: 509, distance: 94.0
copy p "Schedule an Office Hours appointment. For more meaty topics, it can often be be…"
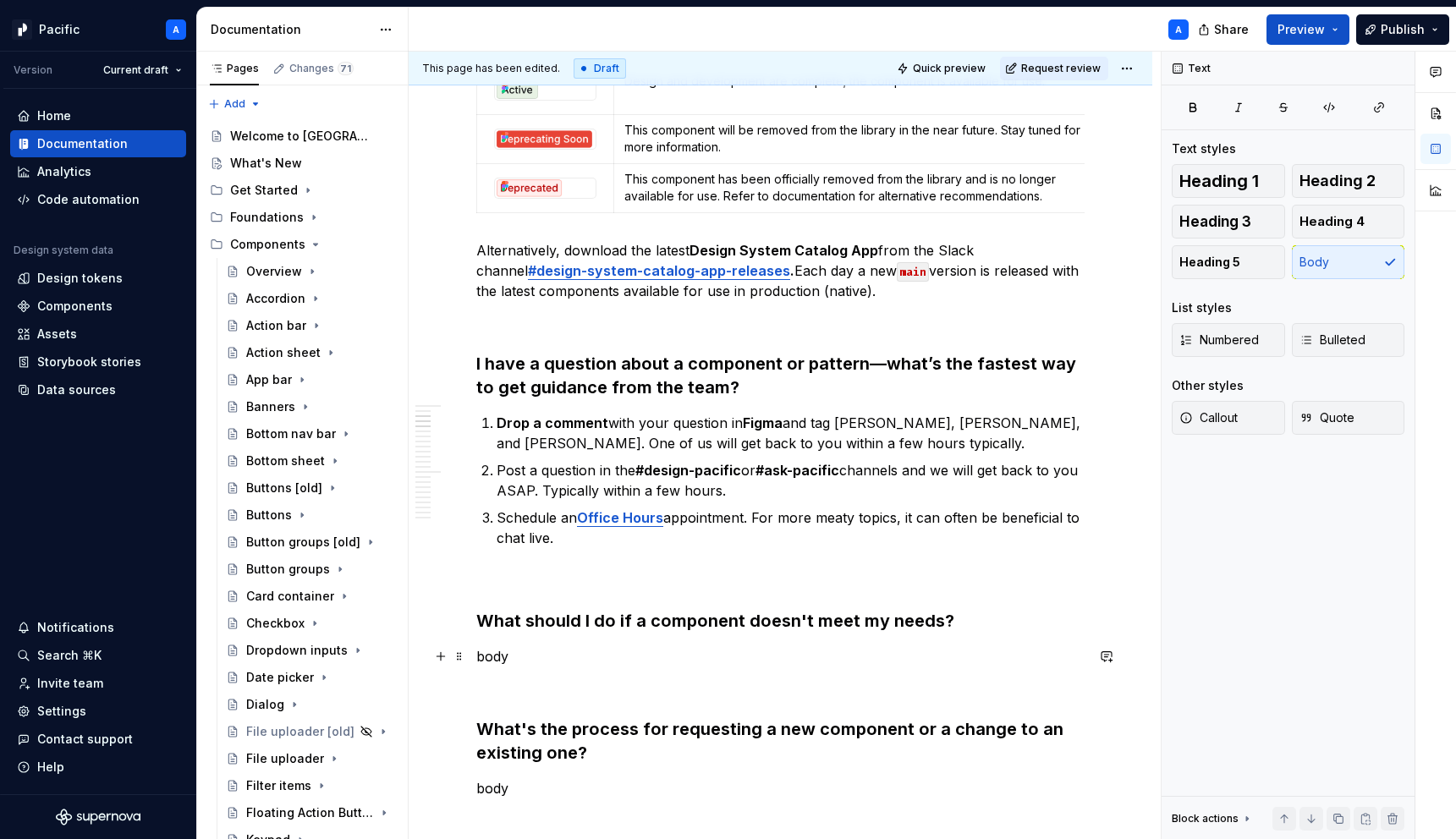
click at [512, 650] on p "body" at bounding box center [780, 656] width 608 height 20
click at [477, 651] on p "body1" at bounding box center [780, 656] width 608 height 20
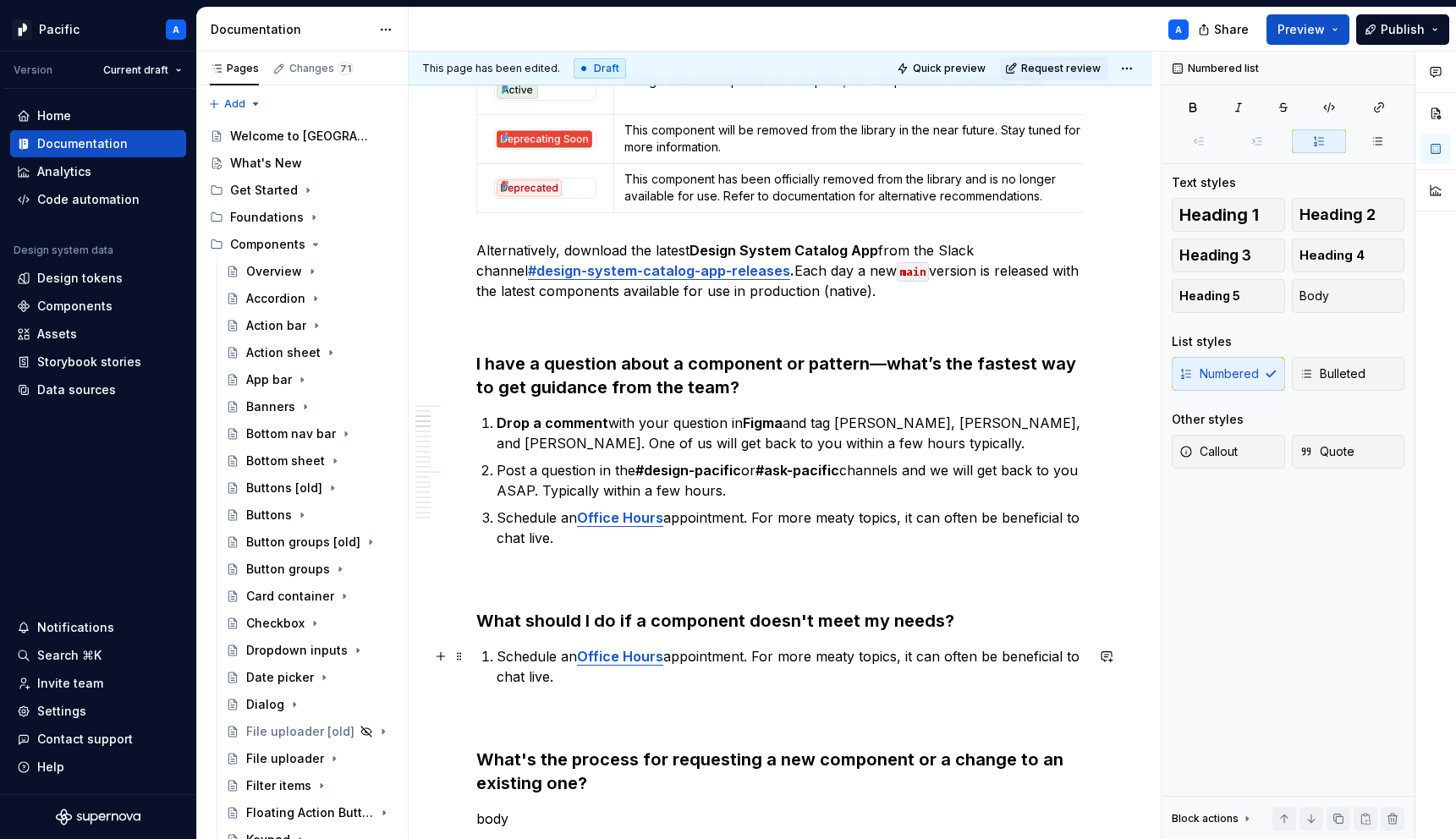
click at [753, 656] on p "Schedule an Office Hours appointment. For more meaty topics, it can often be be…" at bounding box center [790, 667] width 588 height 41
drag, startPoint x: 781, startPoint y: 670, endPoint x: 755, endPoint y: 652, distance: 31.6
click at [755, 652] on p "Schedule an Office Hours appointment. For more meaty topics, it can often be be…" at bounding box center [790, 667] width 588 height 41
click at [497, 654] on p "Schedule an Office Hours appointment. We may be able to recommend another solut…" at bounding box center [790, 667] width 588 height 41
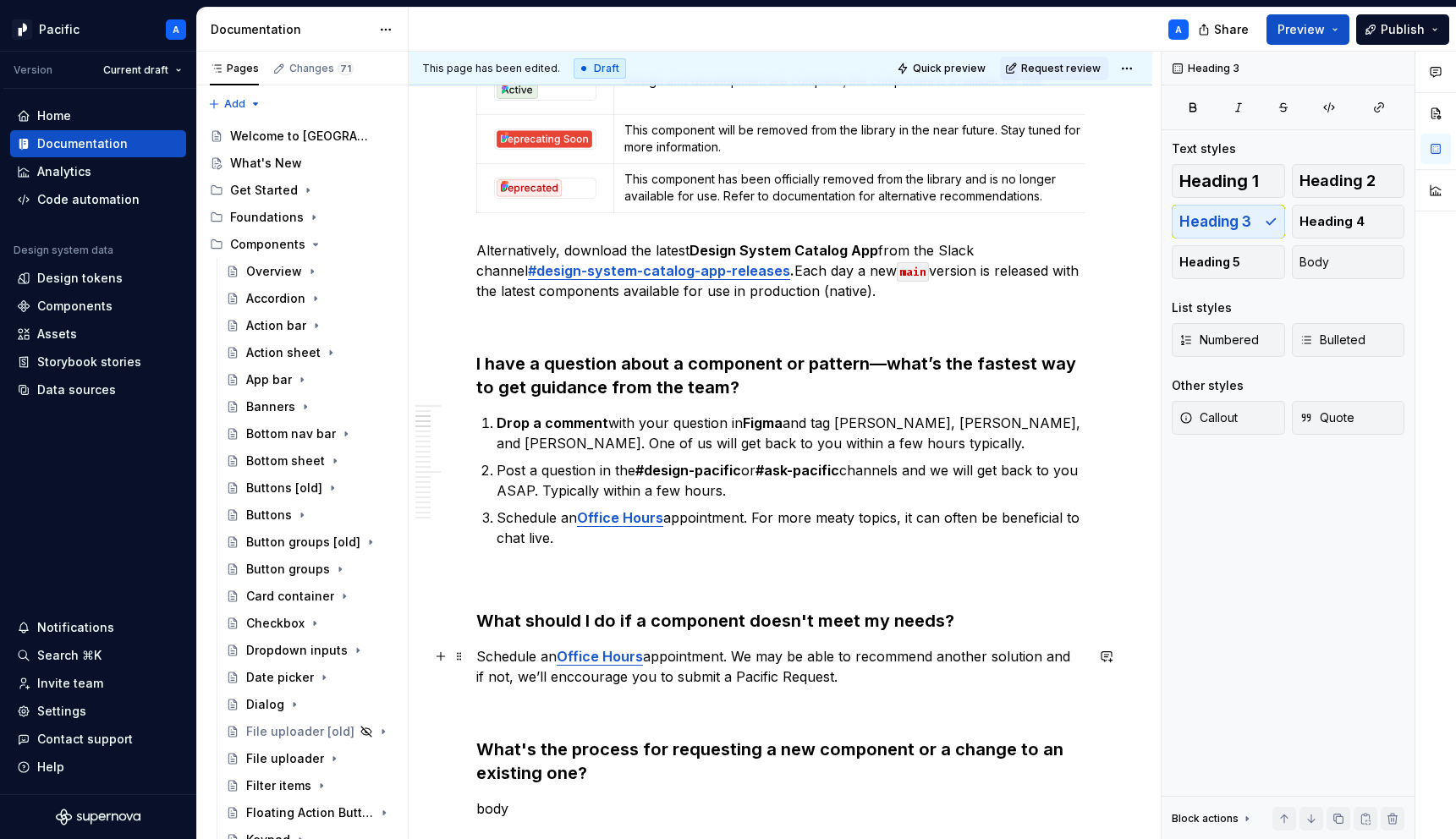
click at [829, 673] on p "Schedule an Office Hours appointment. We may be able to recommend another solut…" at bounding box center [780, 667] width 608 height 41
drag, startPoint x: 816, startPoint y: 678, endPoint x: 718, endPoint y: 677, distance: 98.0
click at [718, 677] on p "Schedule an Office Hours appointment. We may be able to recommend another solut…" at bounding box center [780, 667] width 608 height 41
click at [1151, 647] on div "Heading 3" at bounding box center [936, 647] width 434 height 32
click at [1134, 647] on button "button" at bounding box center [1138, 647] width 24 height 24
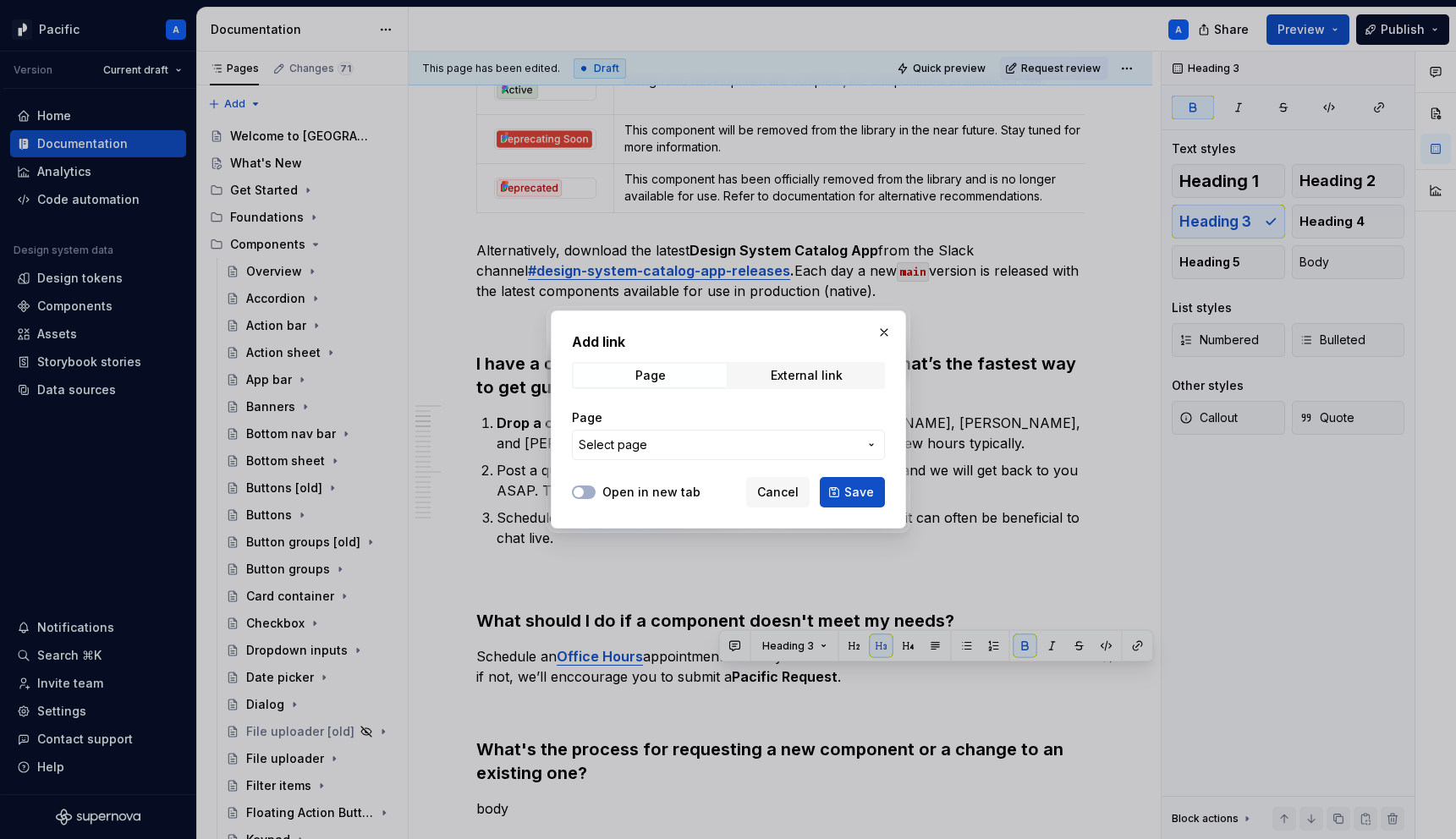
click at [880, 336] on button "button" at bounding box center [884, 333] width 24 height 24
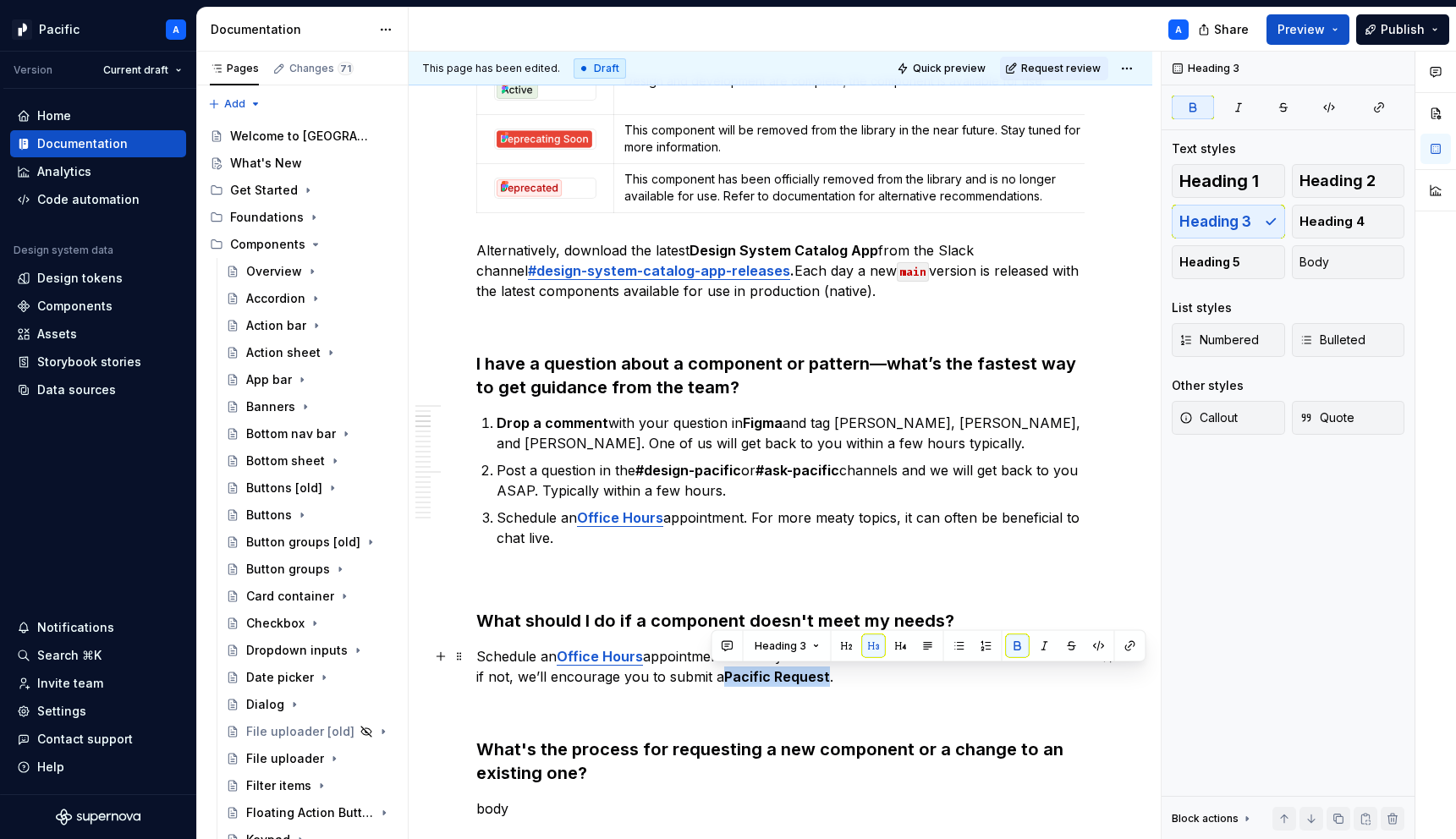
drag, startPoint x: 712, startPoint y: 677, endPoint x: 814, endPoint y: 670, distance: 102.2
click at [814, 670] on p "Schedule an Office Hours appointment. We may be able to recommend another solut…" at bounding box center [780, 667] width 608 height 41
click at [1123, 643] on button "button" at bounding box center [1130, 647] width 24 height 24
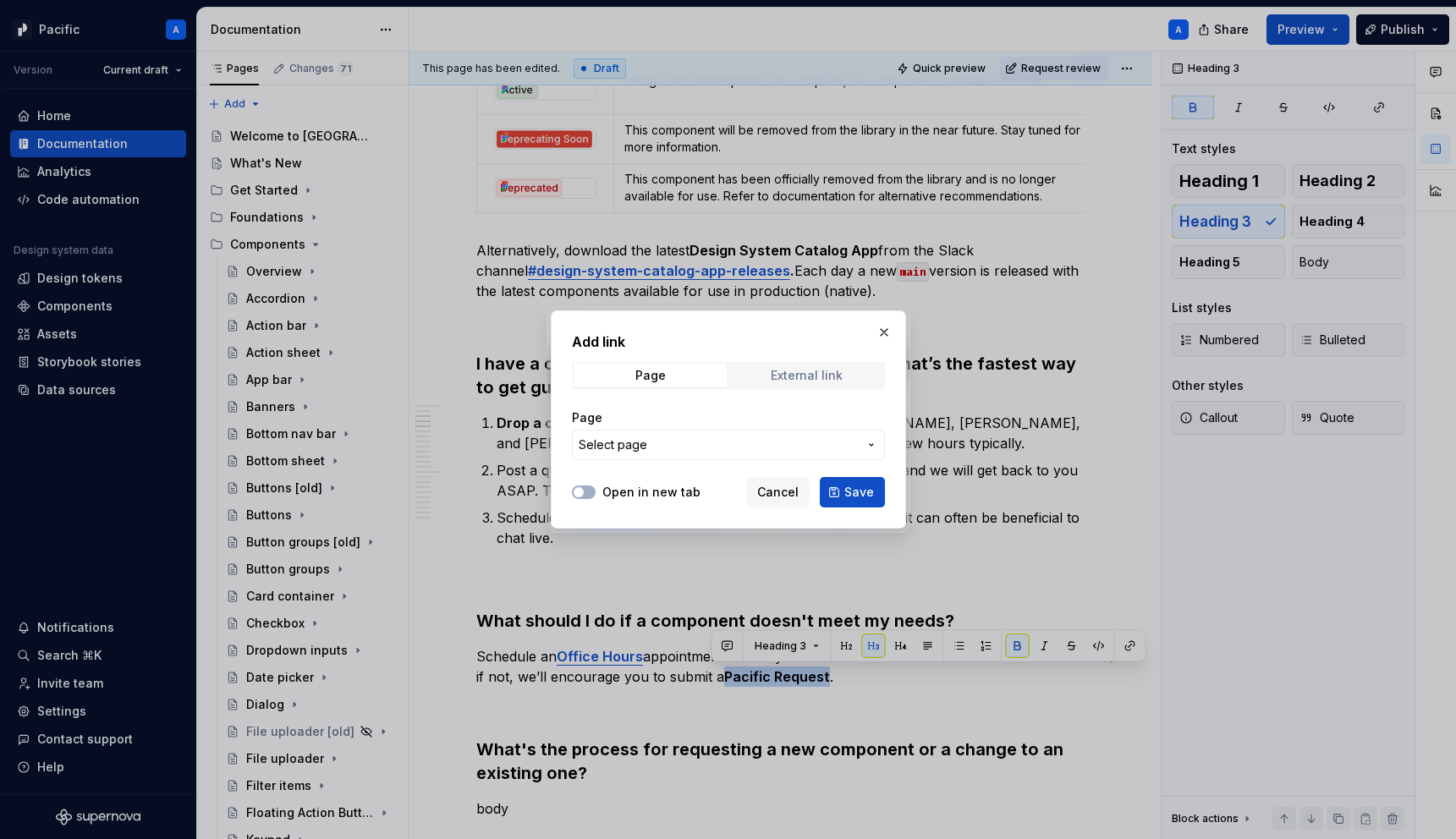
click at [818, 372] on div "External link" at bounding box center [806, 375] width 72 height 13
click at [756, 448] on input "URL" at bounding box center [728, 445] width 313 height 30
click at [696, 376] on span "Page" at bounding box center [650, 375] width 153 height 24
click at [712, 443] on span "Select page" at bounding box center [718, 444] width 279 height 17
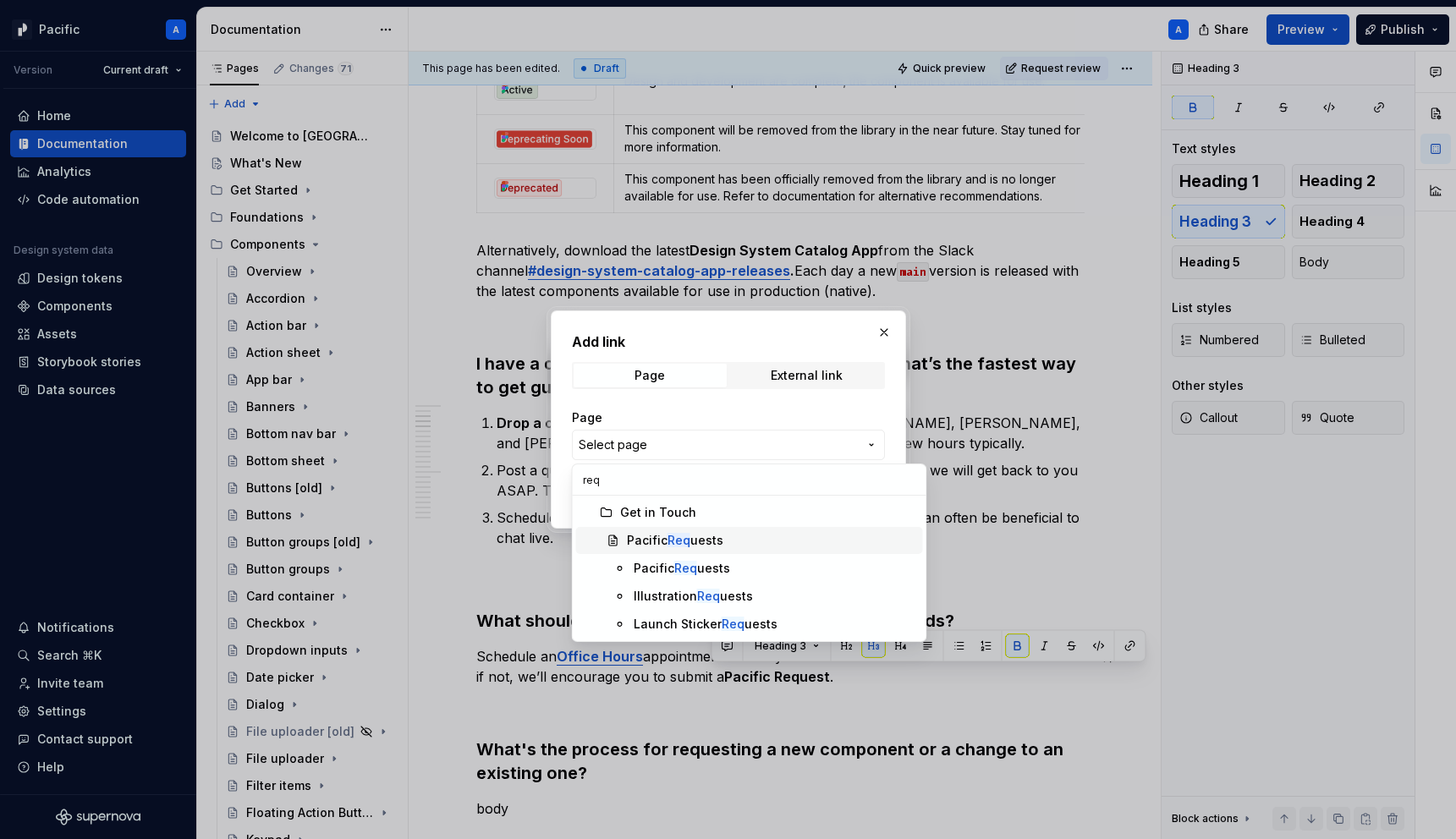
type input "req"
click at [715, 539] on div "Pacific Req uests" at bounding box center [675, 540] width 97 height 17
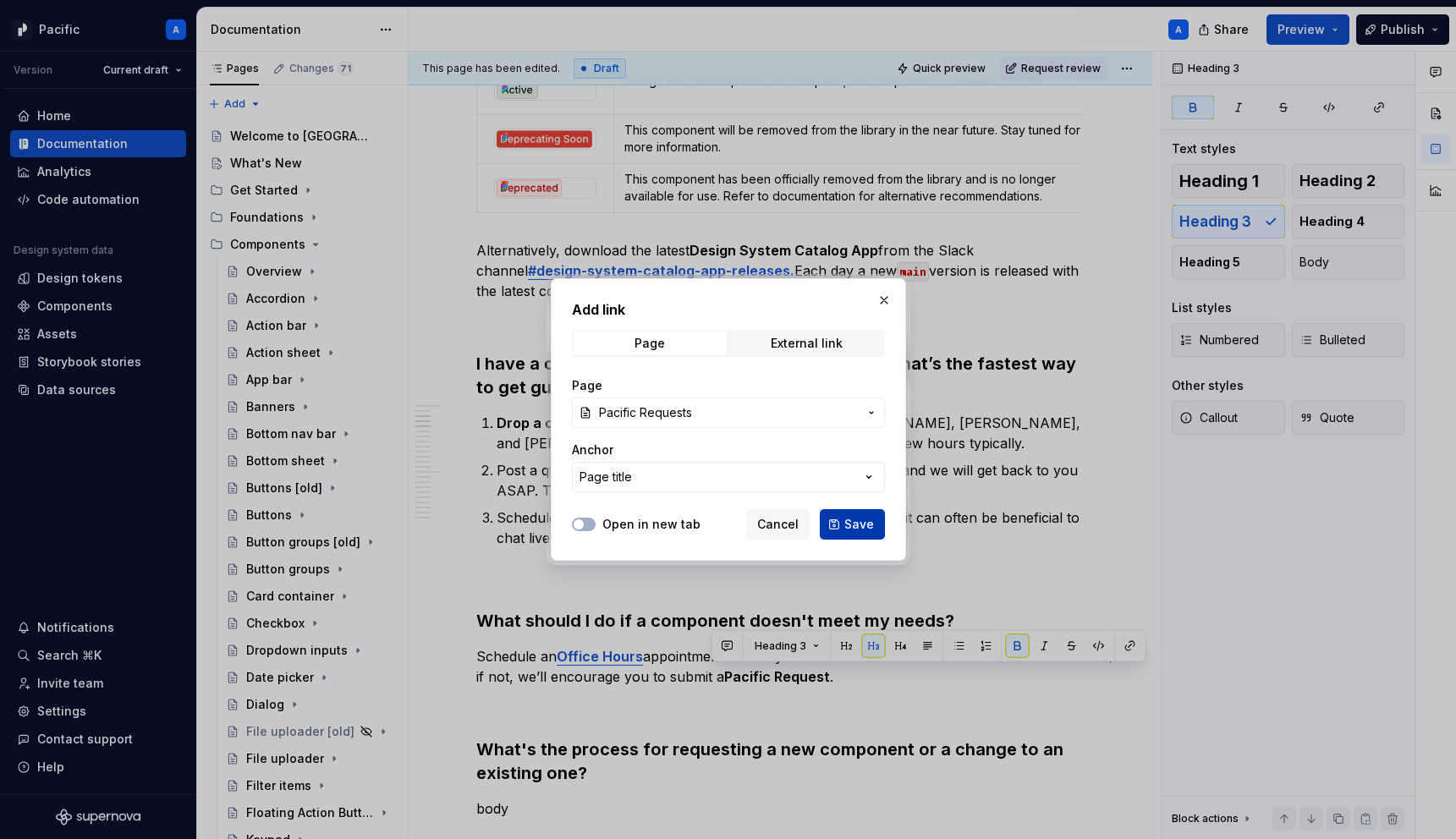
click at [863, 526] on span "Save" at bounding box center [858, 524] width 29 height 17
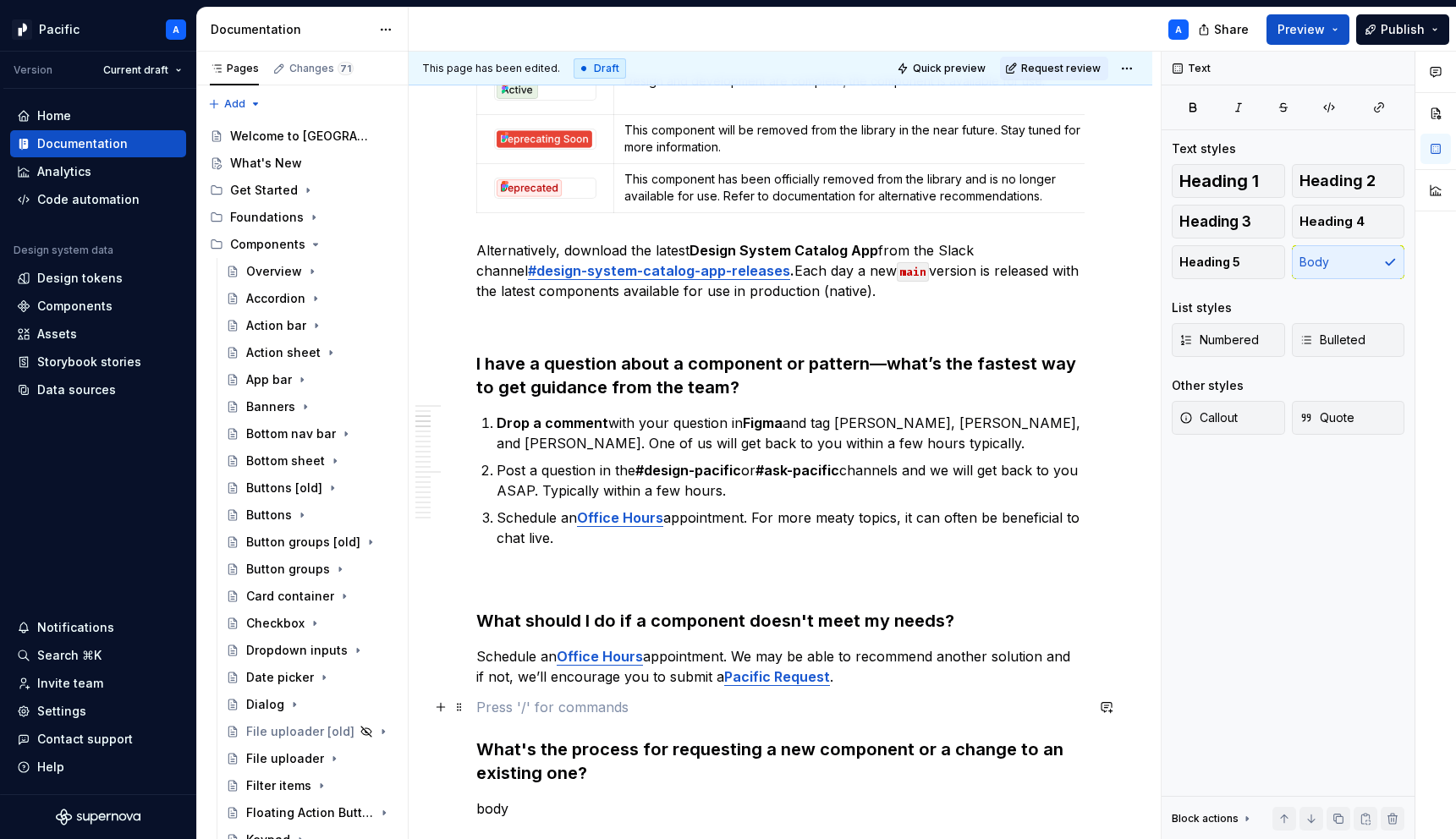
click at [667, 717] on p at bounding box center [780, 707] width 608 height 20
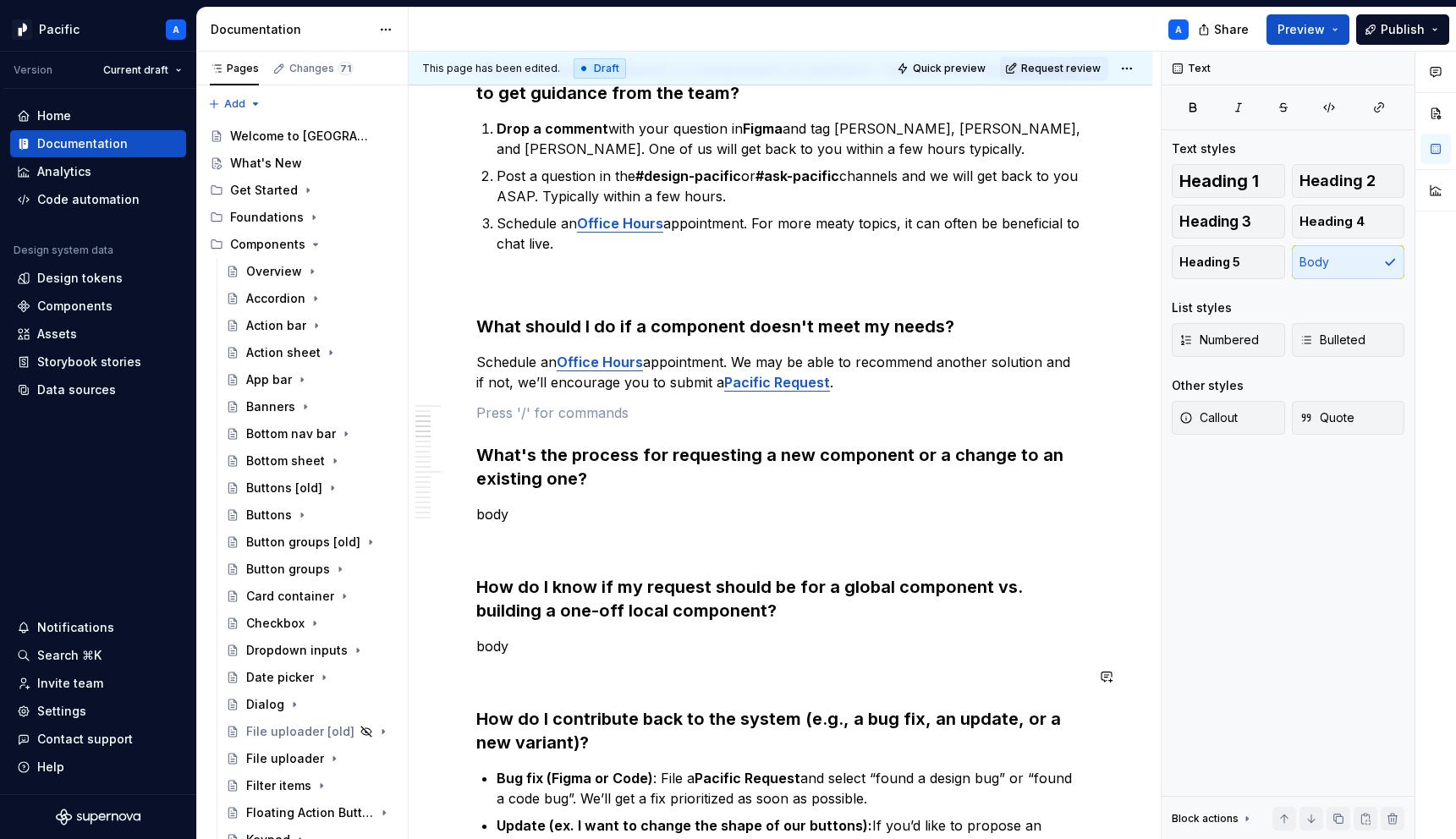
scroll to position [942, 0]
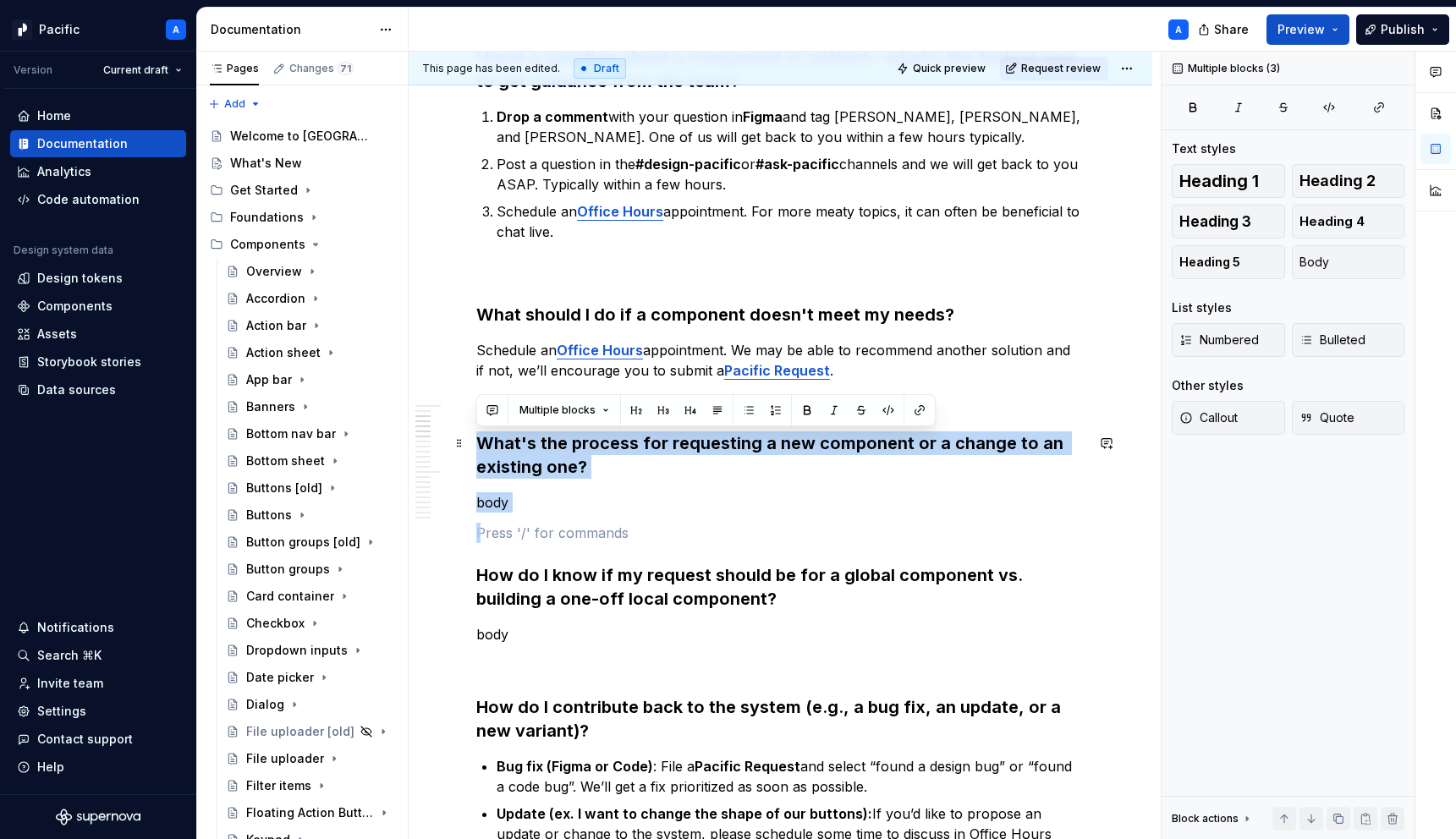
drag, startPoint x: 609, startPoint y: 514, endPoint x: 475, endPoint y: 446, distance: 150.3
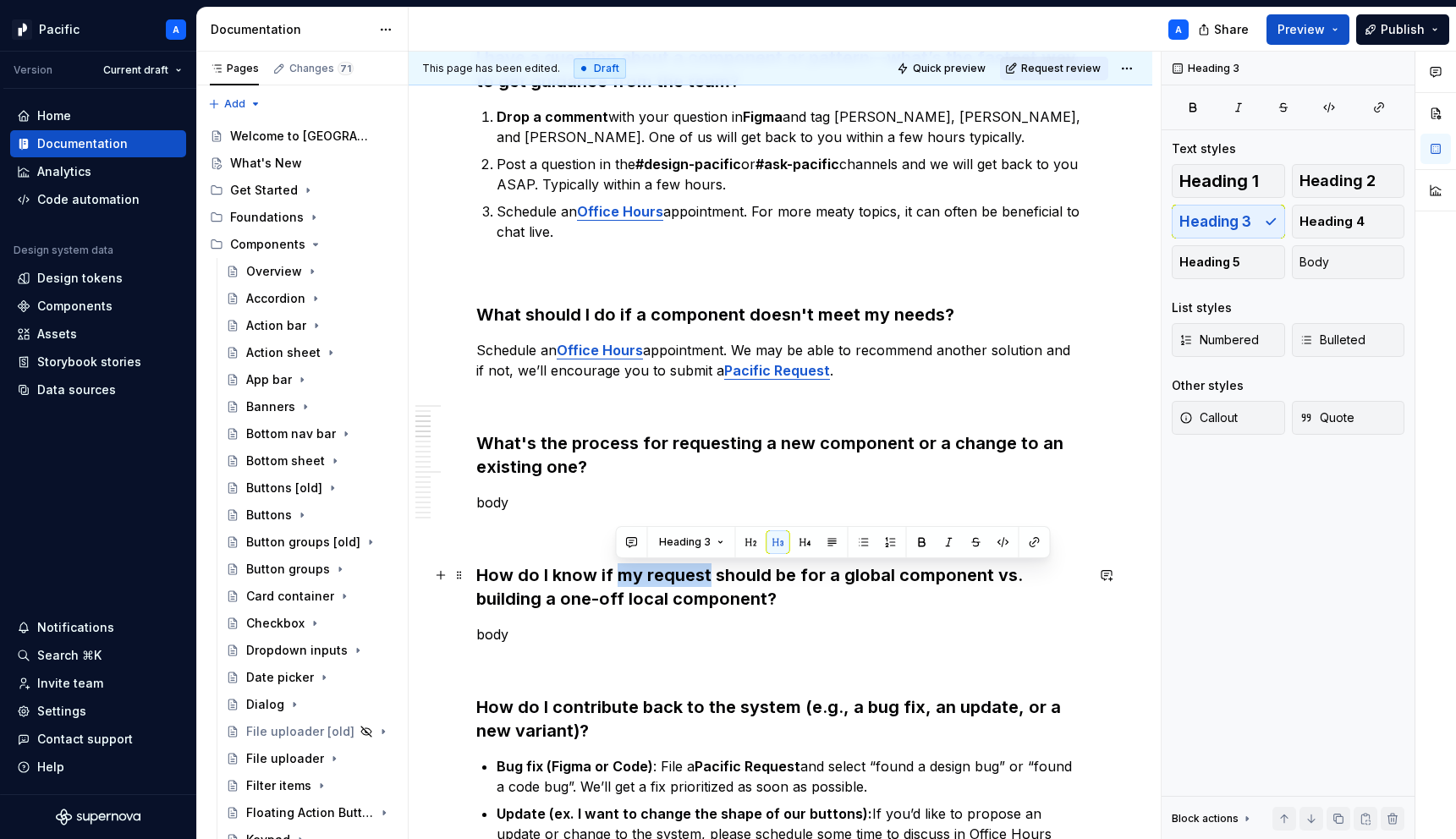
drag, startPoint x: 617, startPoint y: 577, endPoint x: 706, endPoint y: 568, distance: 89.5
click at [706, 568] on h3 "How do I know if my request should be for a global component vs. building a one…" at bounding box center [780, 586] width 608 height 47
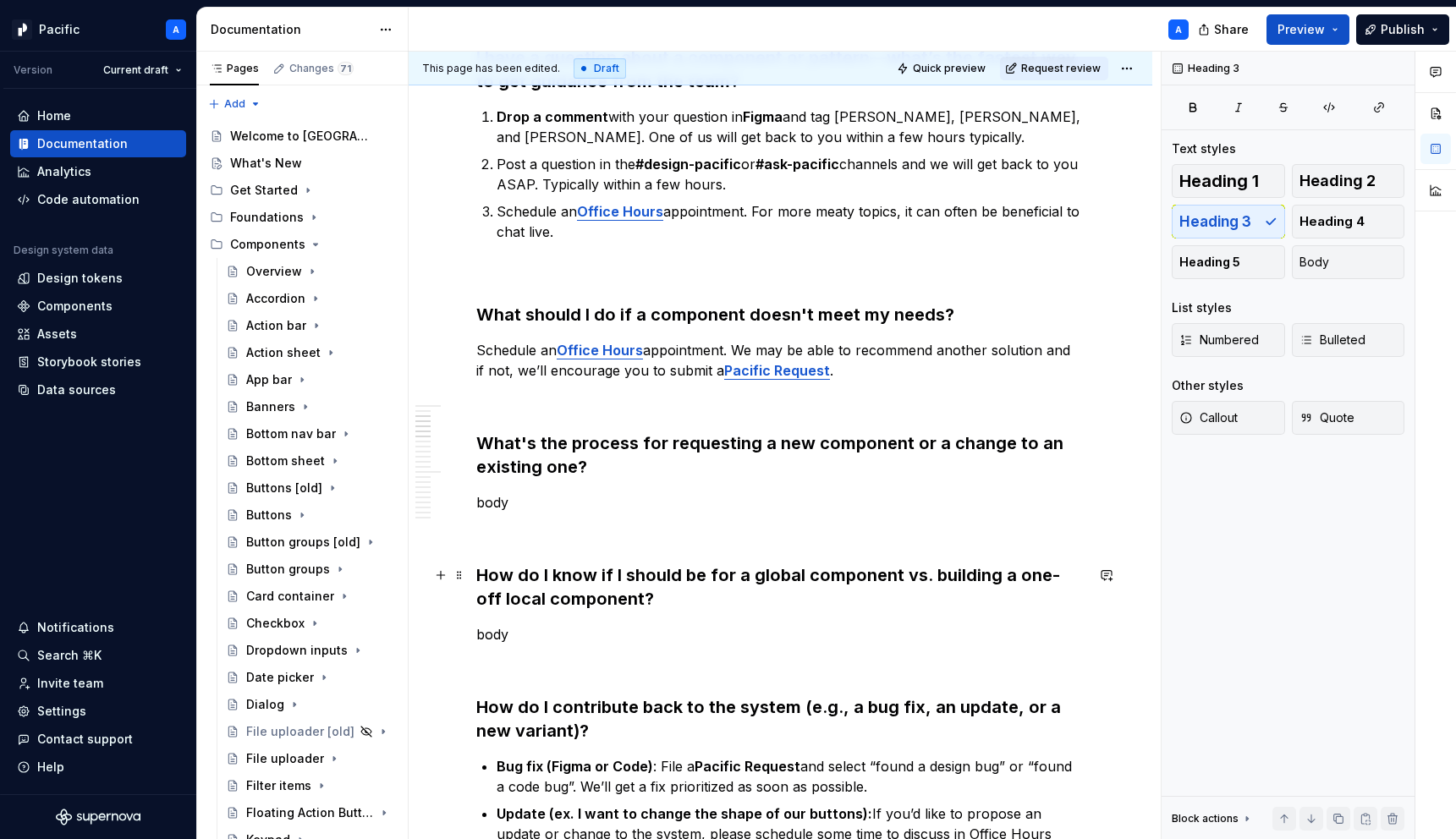
click at [685, 580] on h3 "How do I know if I should be for a global component vs. building a one-off loca…" at bounding box center [780, 586] width 608 height 47
click at [638, 567] on h3 "How do I know if my request should be for a global component vs. building a one…" at bounding box center [780, 586] width 608 height 47
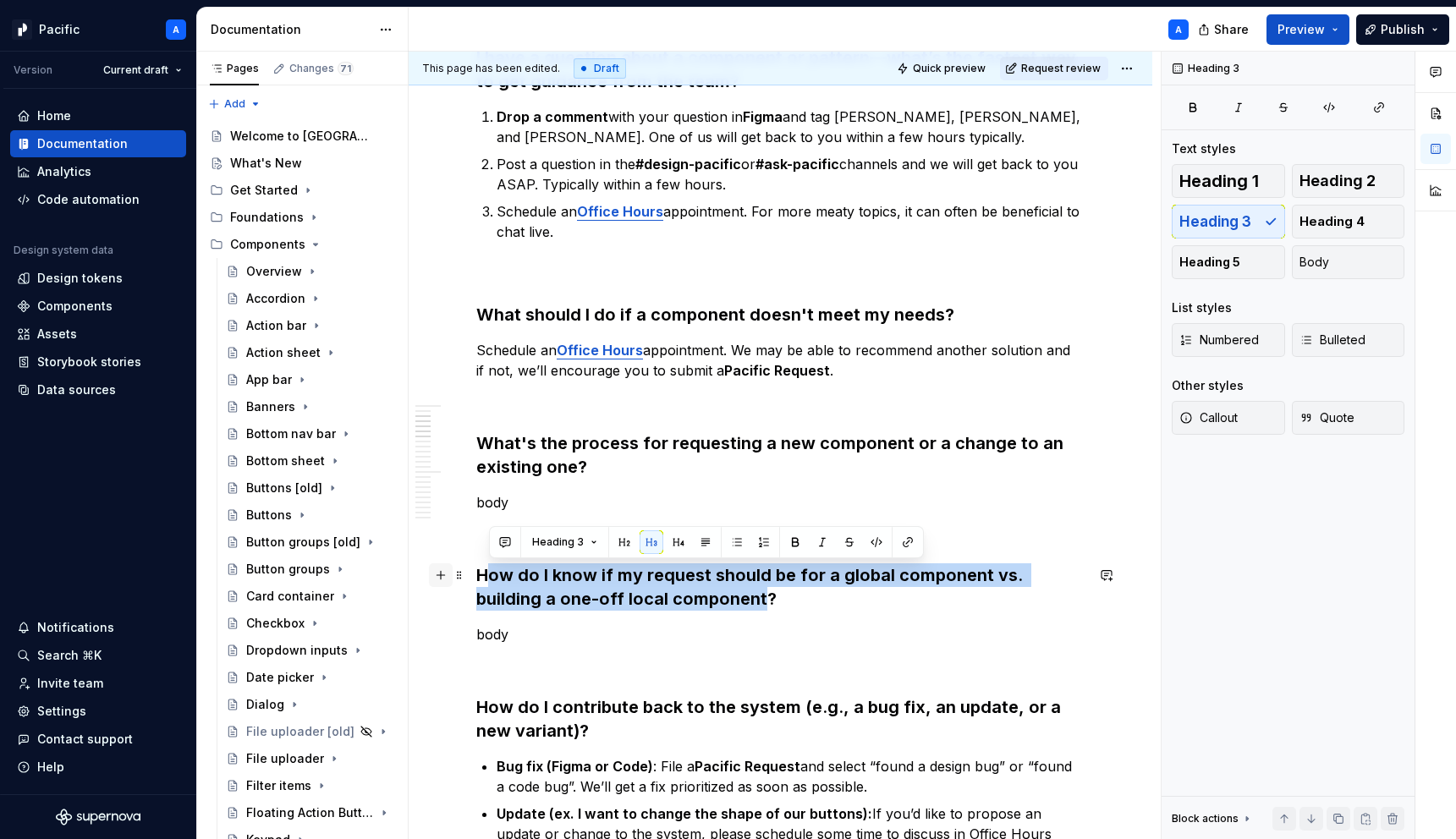
drag, startPoint x: 695, startPoint y: 601, endPoint x: 446, endPoint y: 578, distance: 250.1
click at [483, 576] on h3 "How do I know if my request should be for a global component vs. building a one…" at bounding box center [780, 586] width 608 height 47
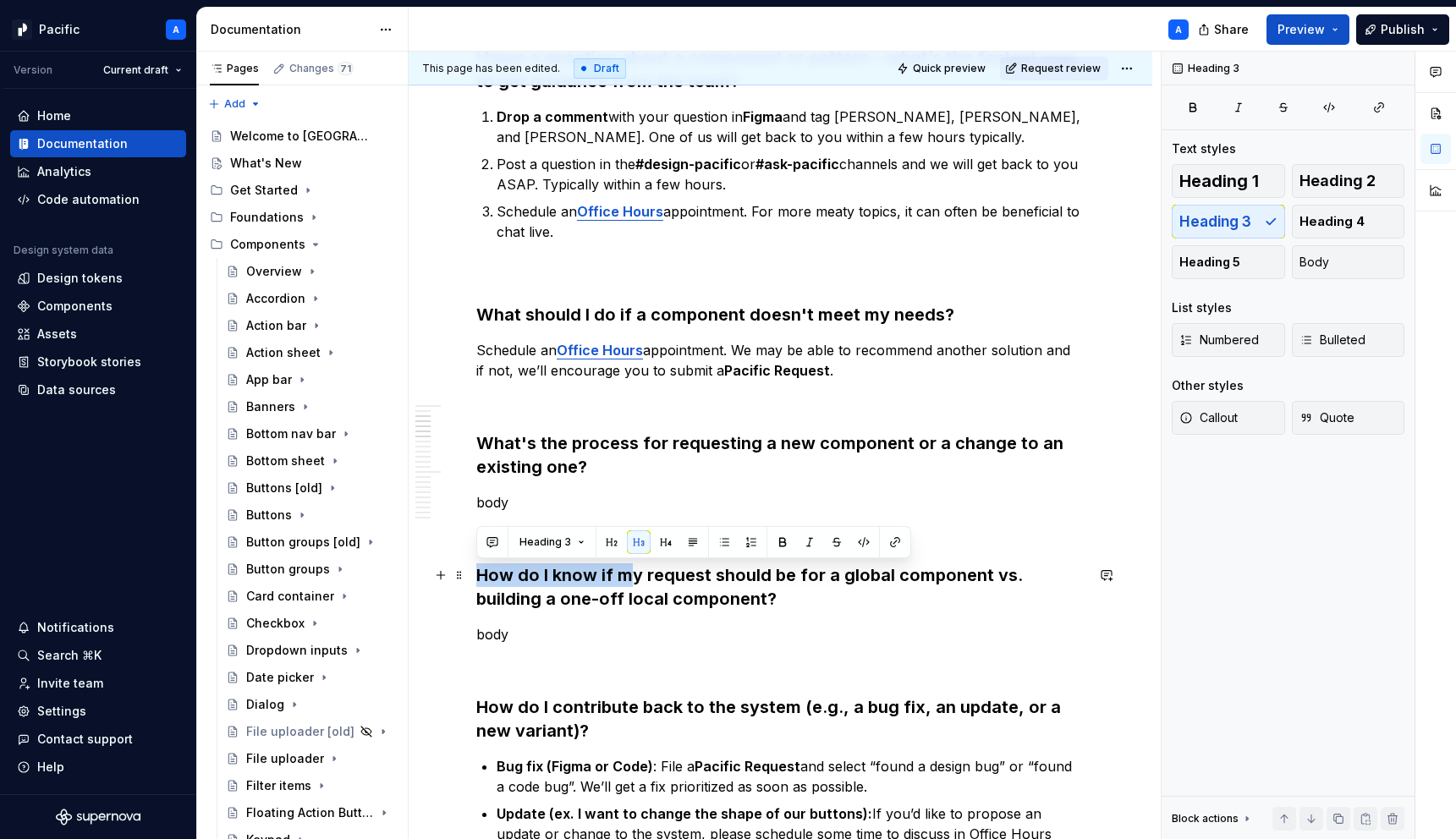
drag, startPoint x: 480, startPoint y: 575, endPoint x: 635, endPoint y: 574, distance: 155.0
click at [635, 574] on h3 "How do I know if my request should be for a global component vs. building a one…" at bounding box center [780, 586] width 608 height 47
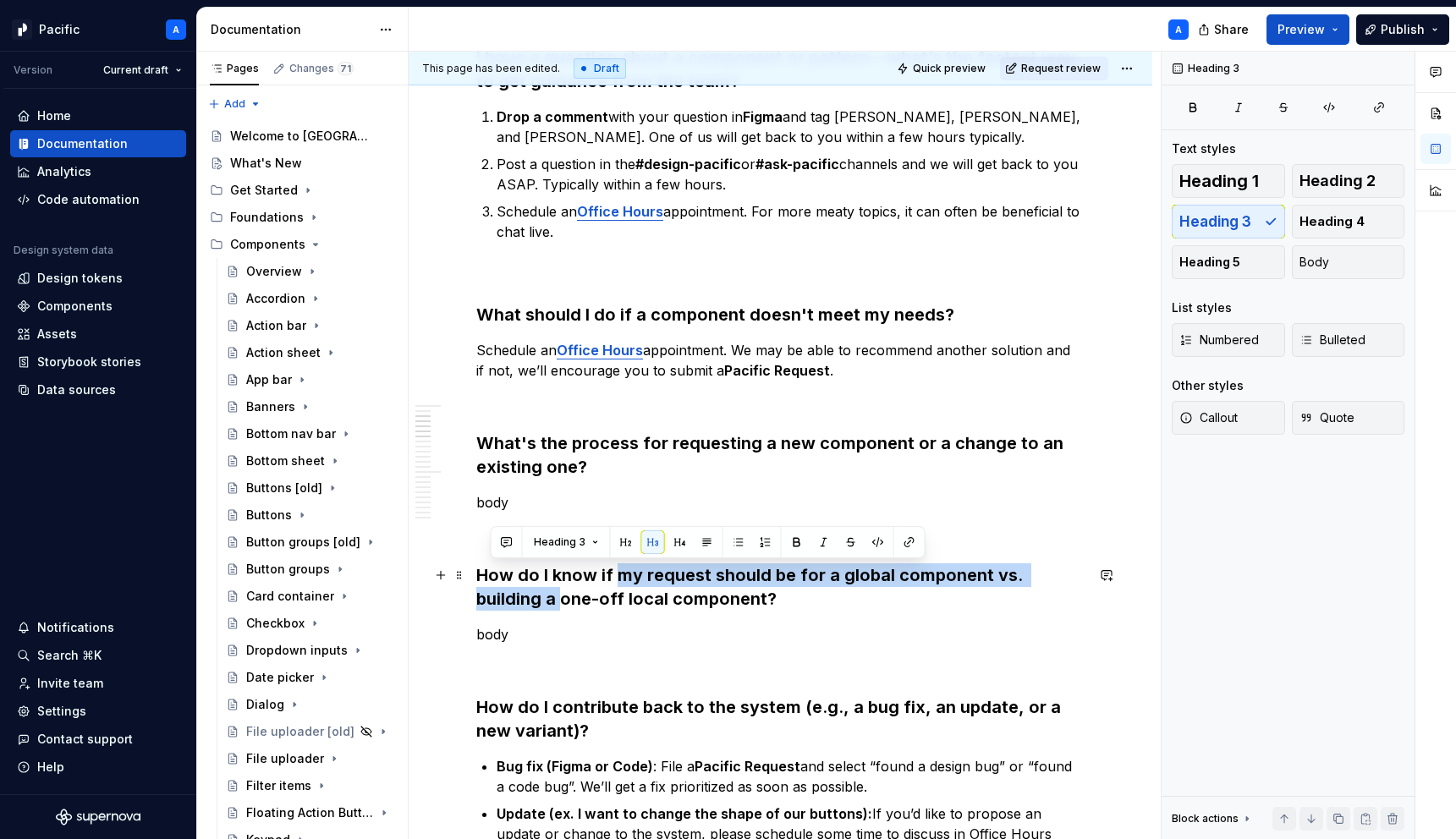
drag, startPoint x: 614, startPoint y: 574, endPoint x: 491, endPoint y: 597, distance: 125.1
click at [491, 597] on h3 "How do I know if my request should be for a global component vs. building a one…" at bounding box center [780, 586] width 608 height 47
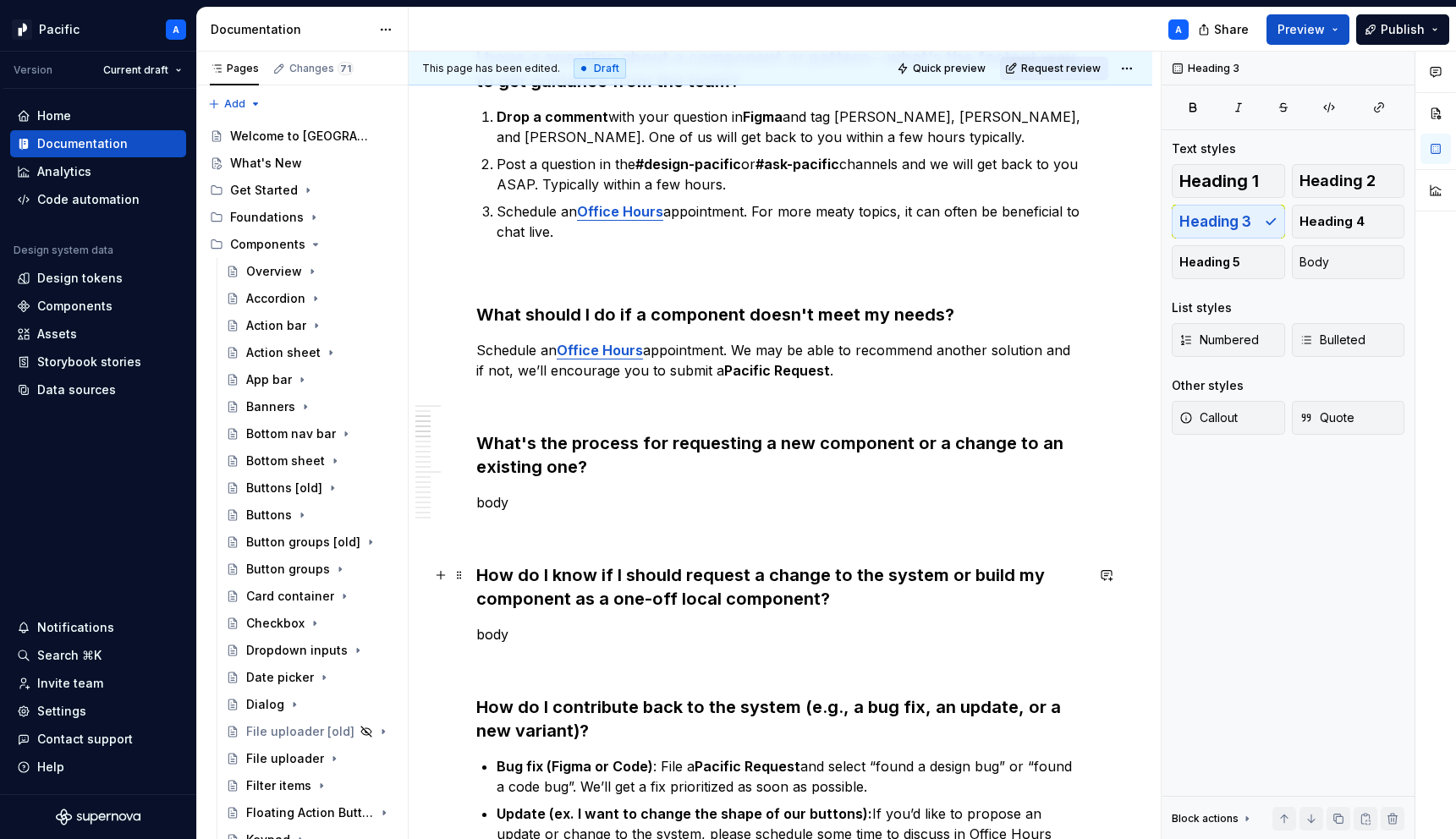
click at [696, 587] on h3 "How do I know if I should request a change to the system or build my component …" at bounding box center [780, 586] width 608 height 47
click at [764, 595] on h3 "How do I know if I should request a change to the system or build my component …" at bounding box center [780, 586] width 608 height 47
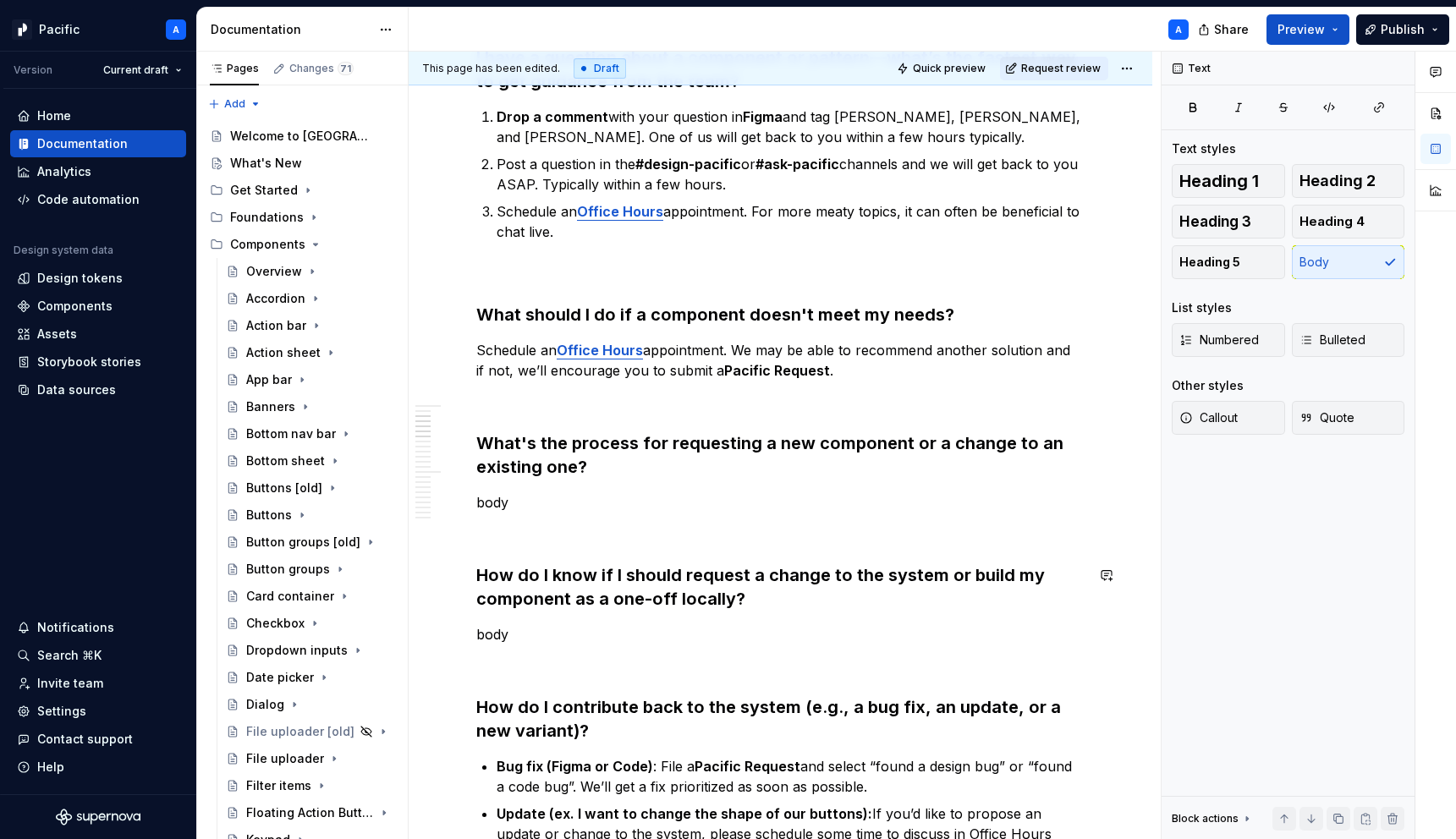
click at [659, 630] on p "body" at bounding box center [780, 634] width 608 height 20
click at [649, 640] on p "body" at bounding box center [780, 634] width 608 height 20
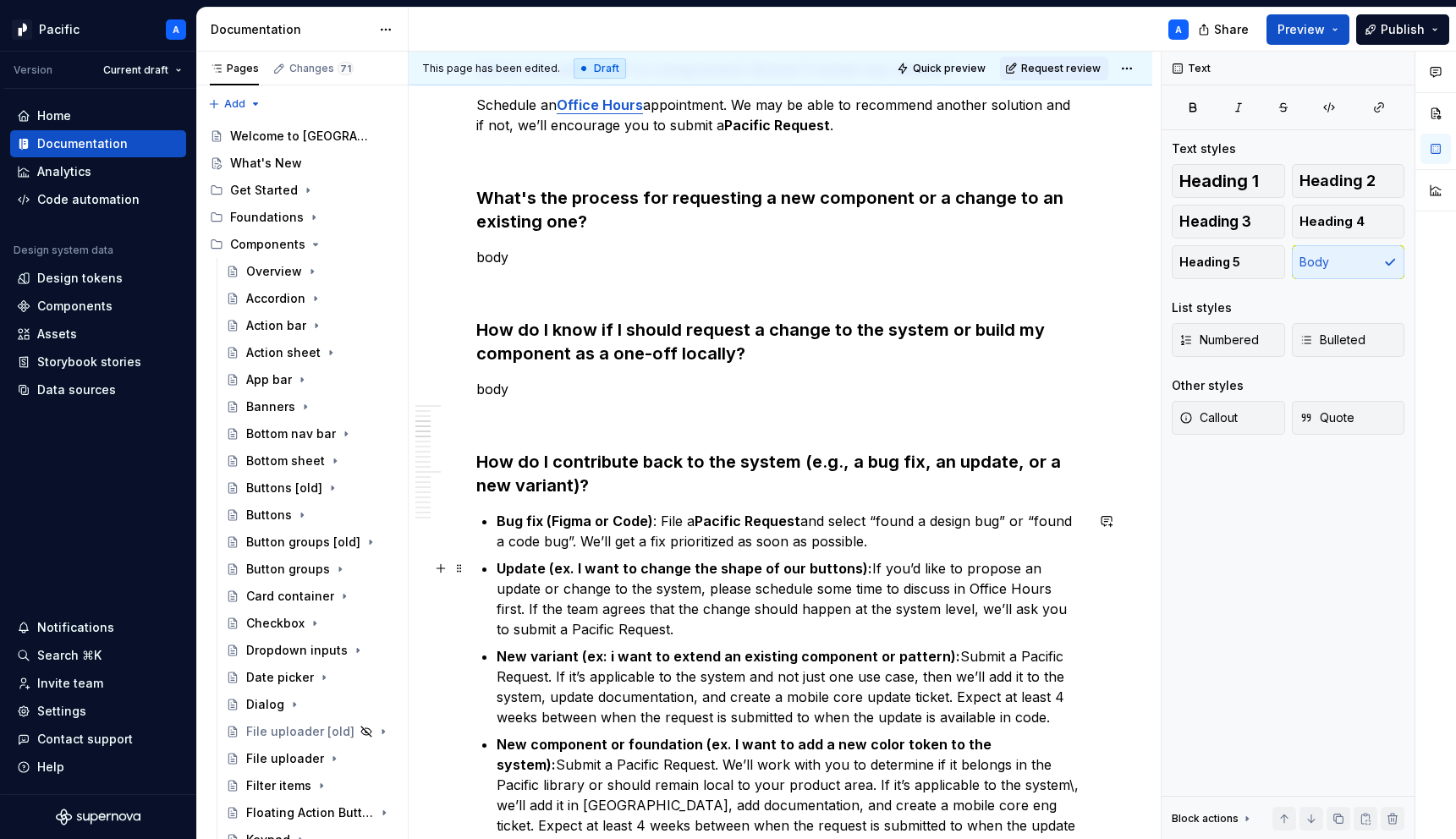
scroll to position [1196, 0]
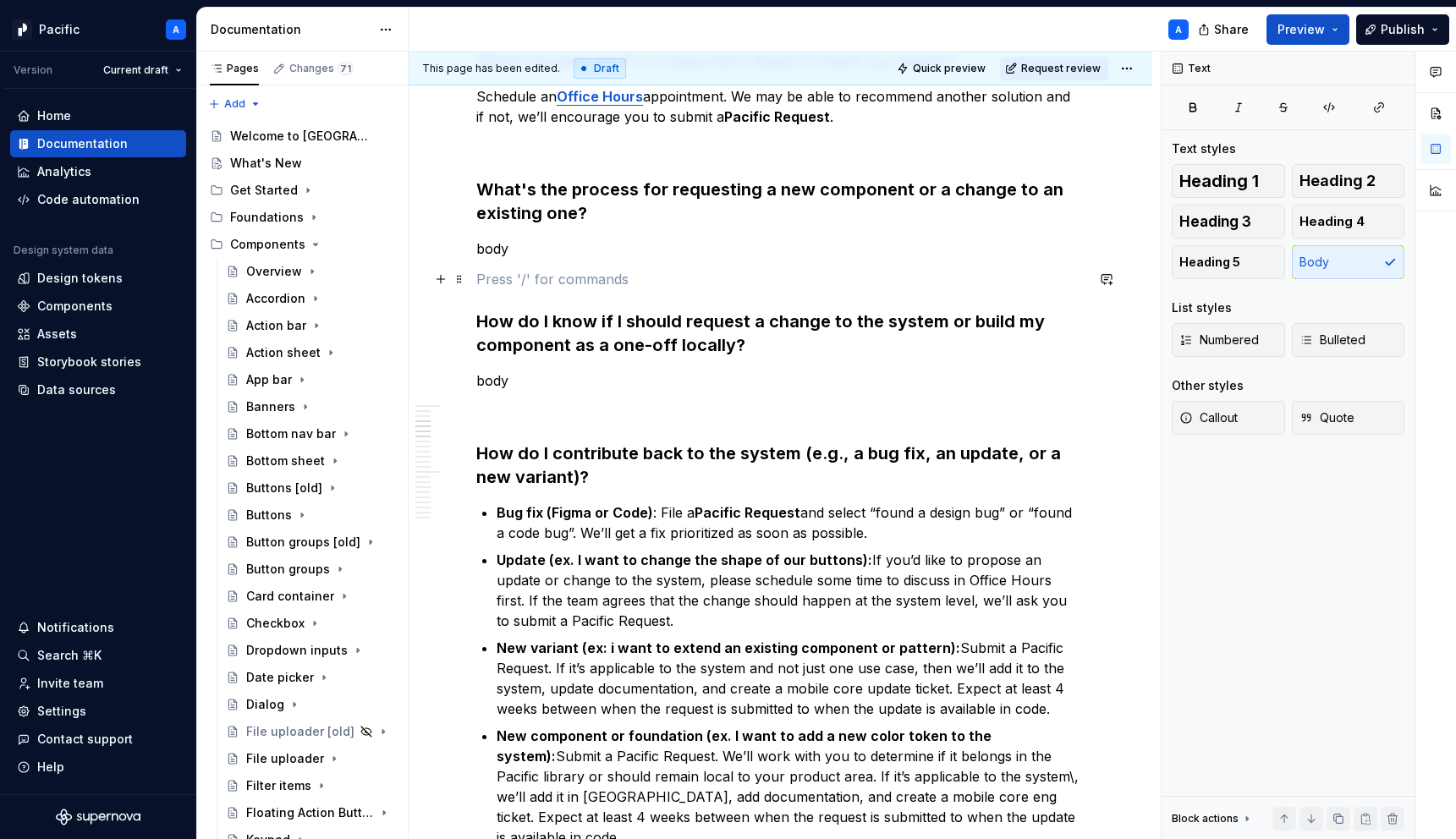
click at [592, 281] on p at bounding box center [780, 278] width 608 height 20
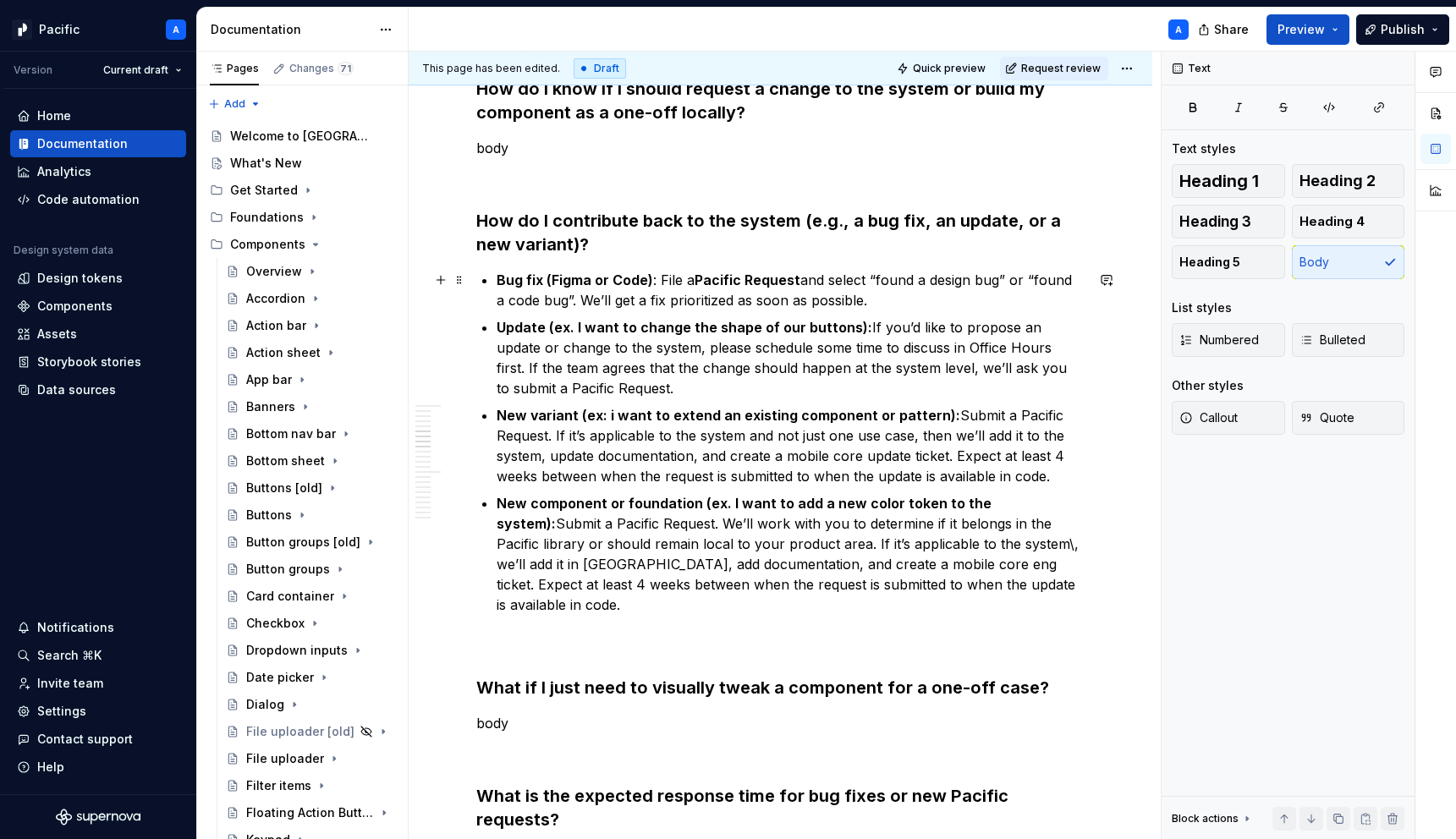
scroll to position [1444, 0]
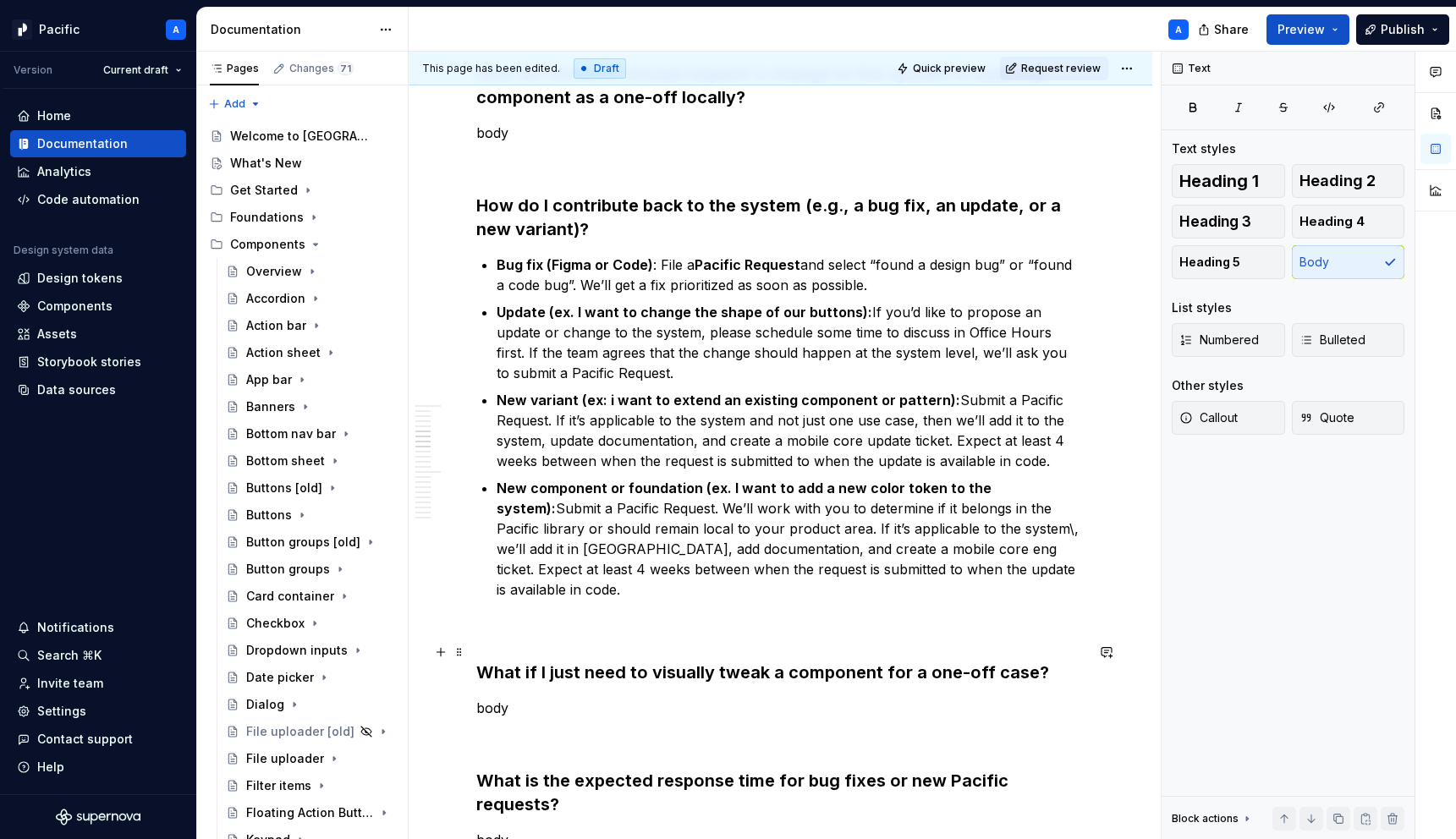
click at [632, 661] on h3 "What if I just need to visually tweak a component for a one-off case?" at bounding box center [780, 672] width 608 height 24
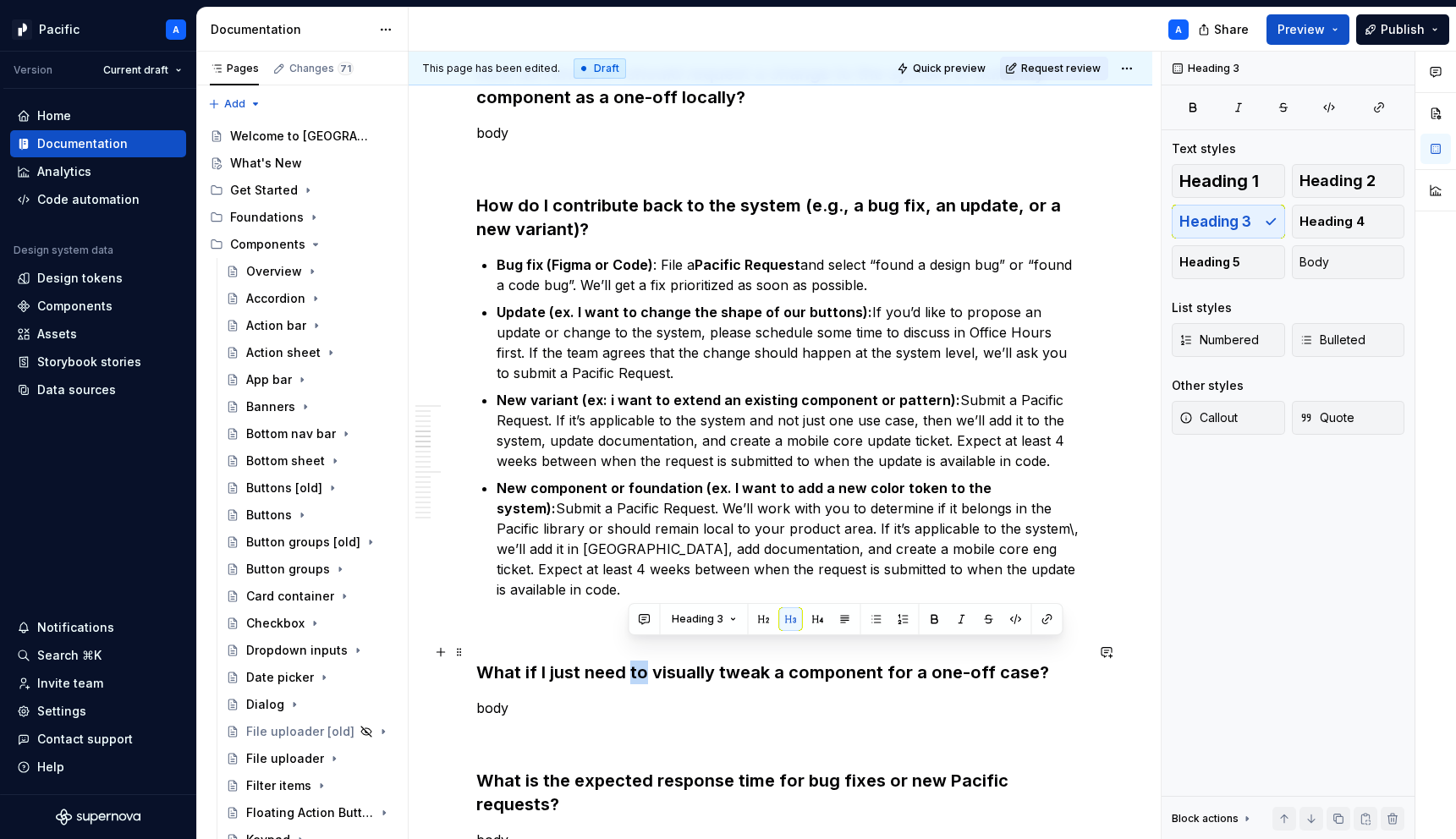
click at [632, 661] on h3 "What if I just need to visually tweak a component for a one-off case?" at bounding box center [780, 672] width 608 height 24
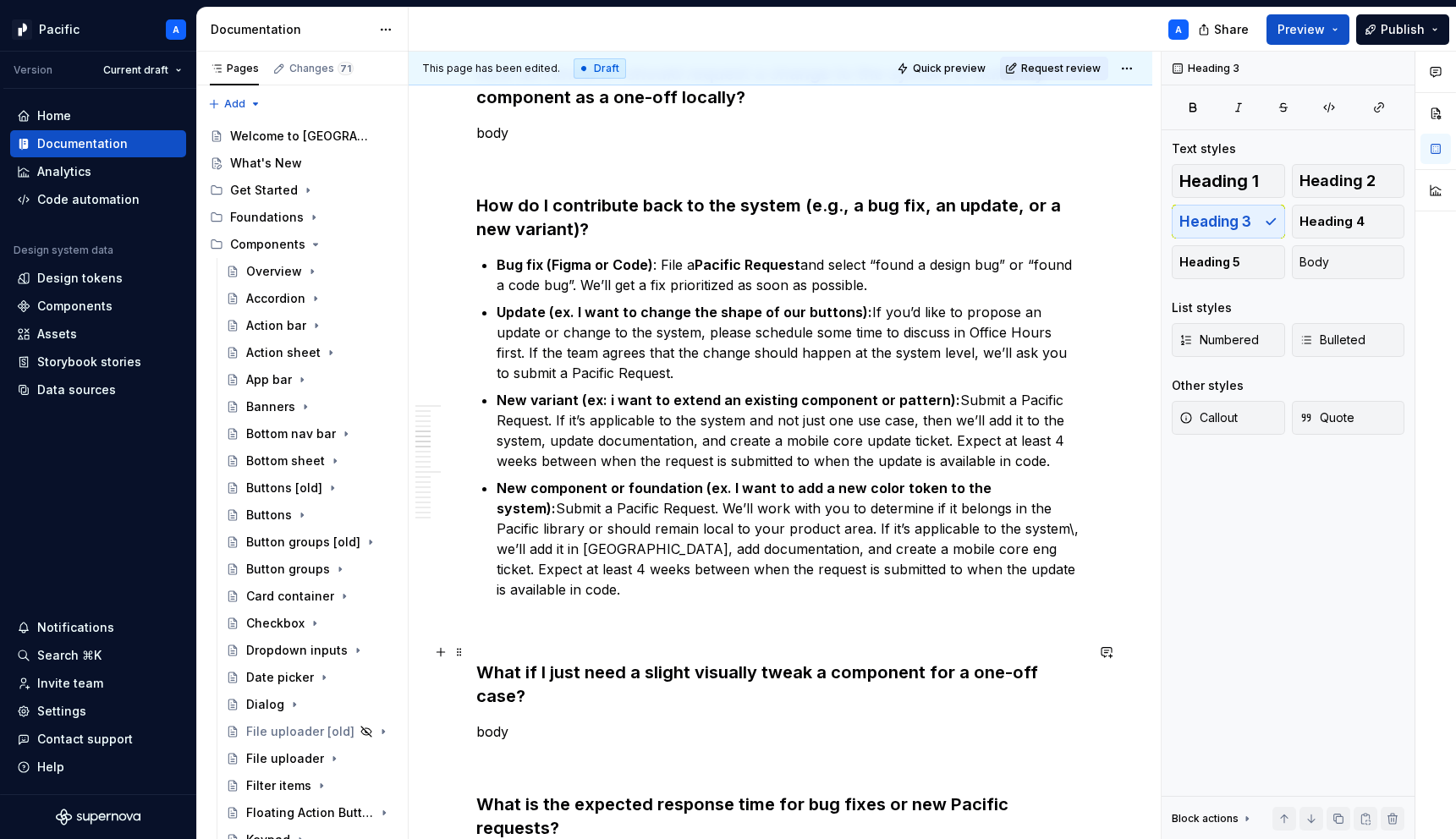
click at [591, 661] on h3 "What if I just need a slight visually tweak a component for a one-off case?" at bounding box center [780, 684] width 608 height 47
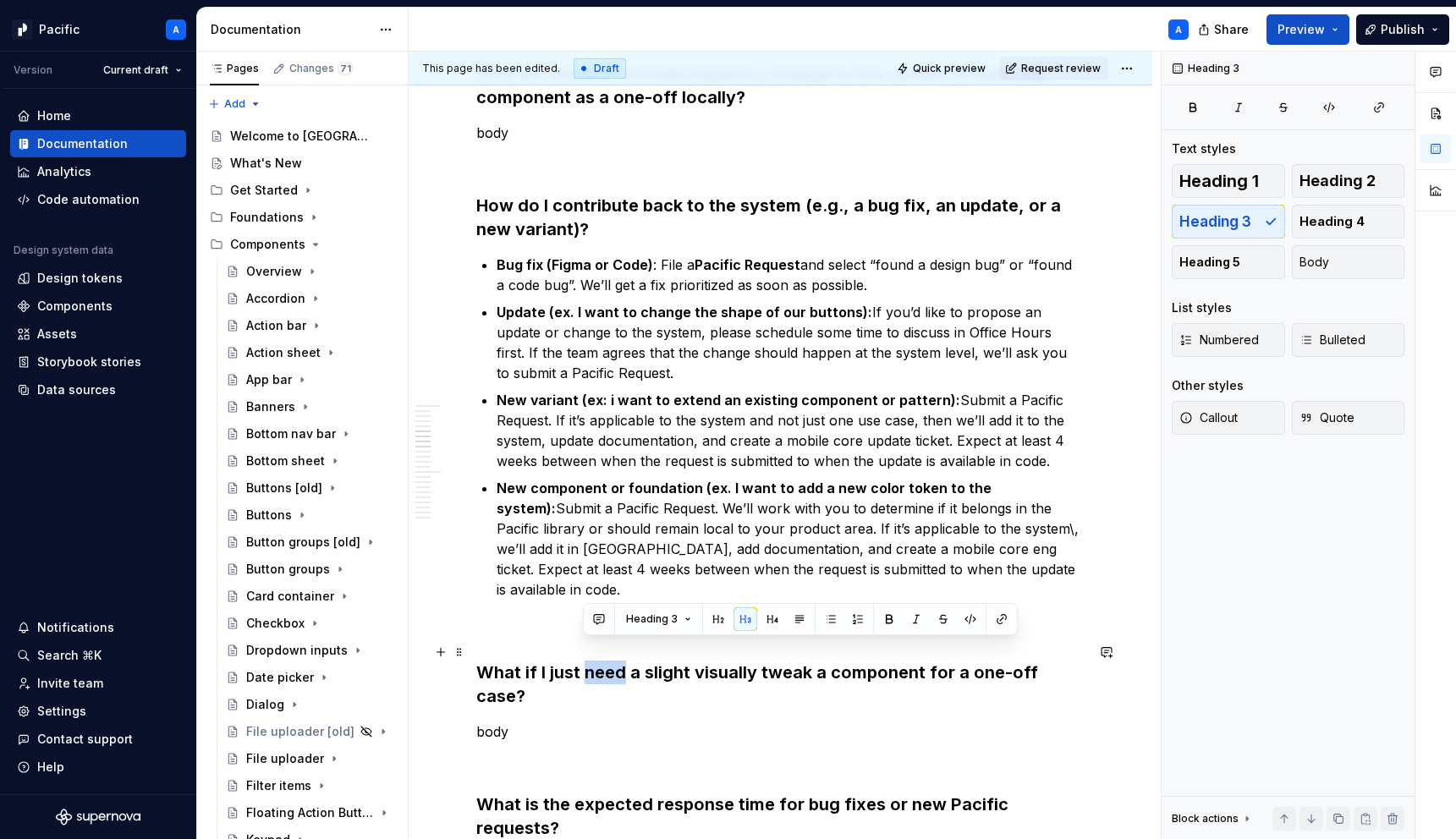
click at [591, 661] on h3 "What if I just need a slight visually tweak a component for a one-off case?" at bounding box center [780, 684] width 608 height 47
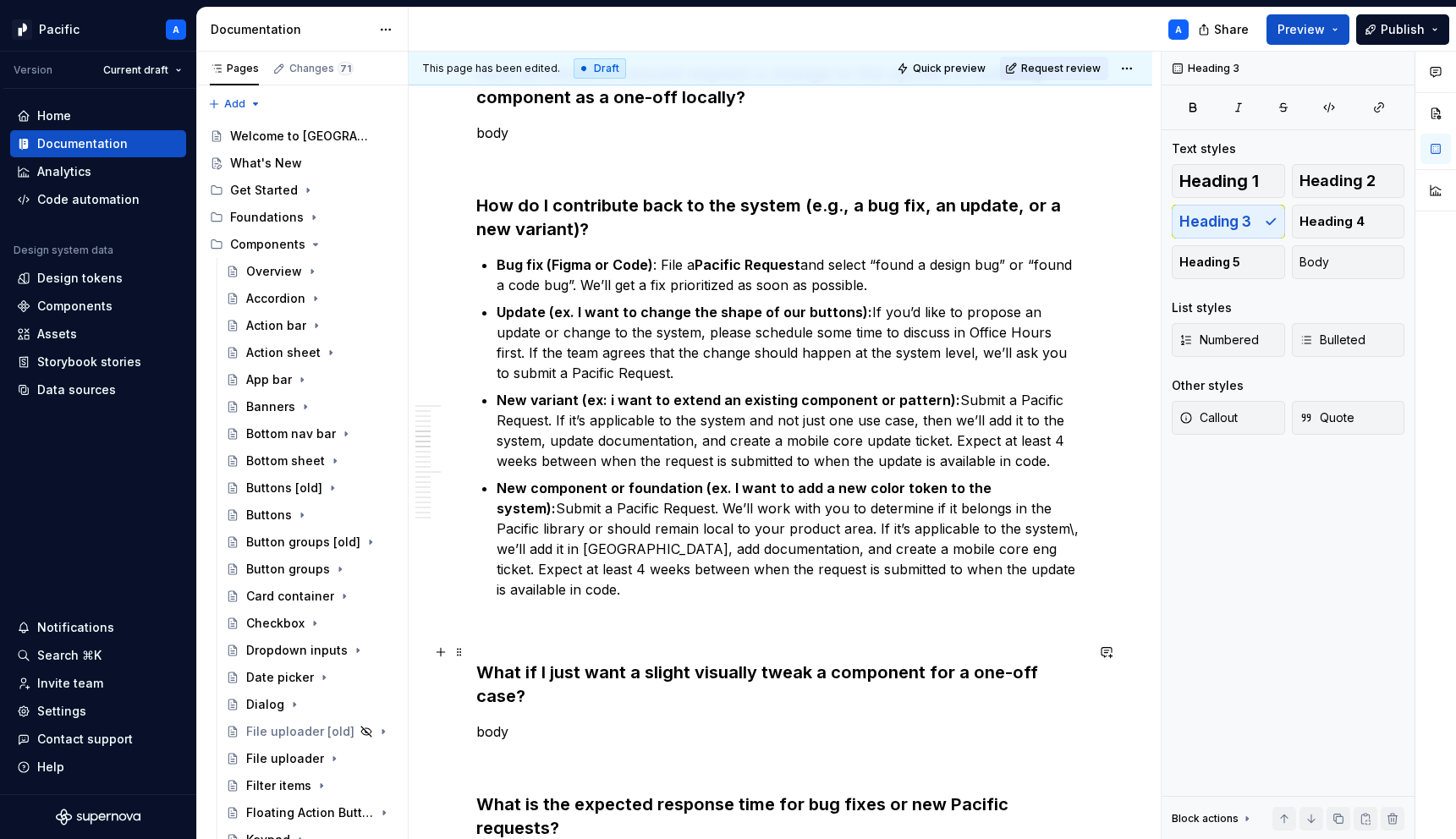
click at [622, 661] on h3 "What if I just want a slight visually tweak a component for a one-off case?" at bounding box center [780, 684] width 608 height 47
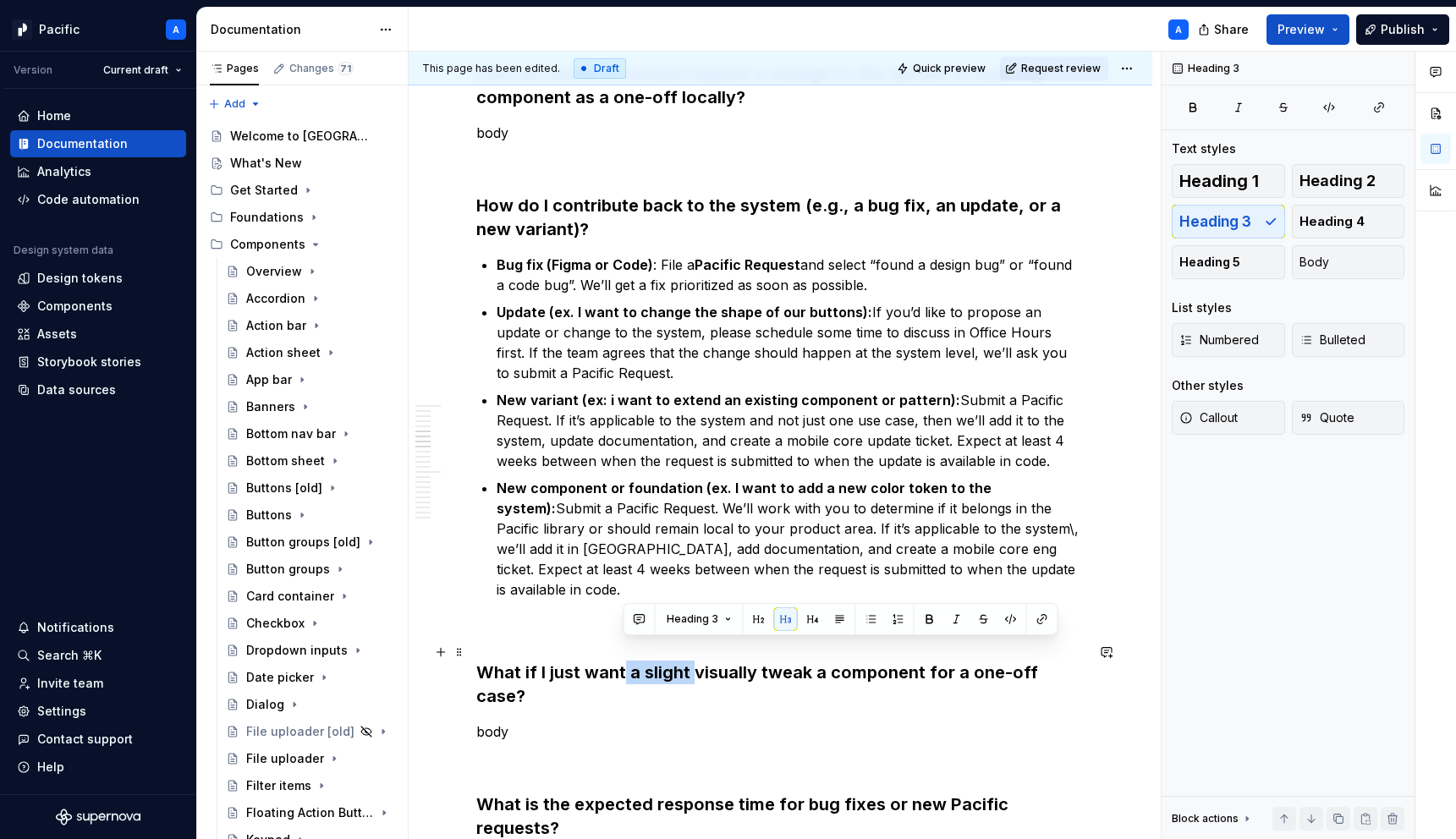
drag, startPoint x: 624, startPoint y: 655, endPoint x: 690, endPoint y: 657, distance: 66.0
click at [690, 661] on h3 "What if I just want a slight visually tweak a component for a one-off case?" at bounding box center [780, 684] width 608 height 47
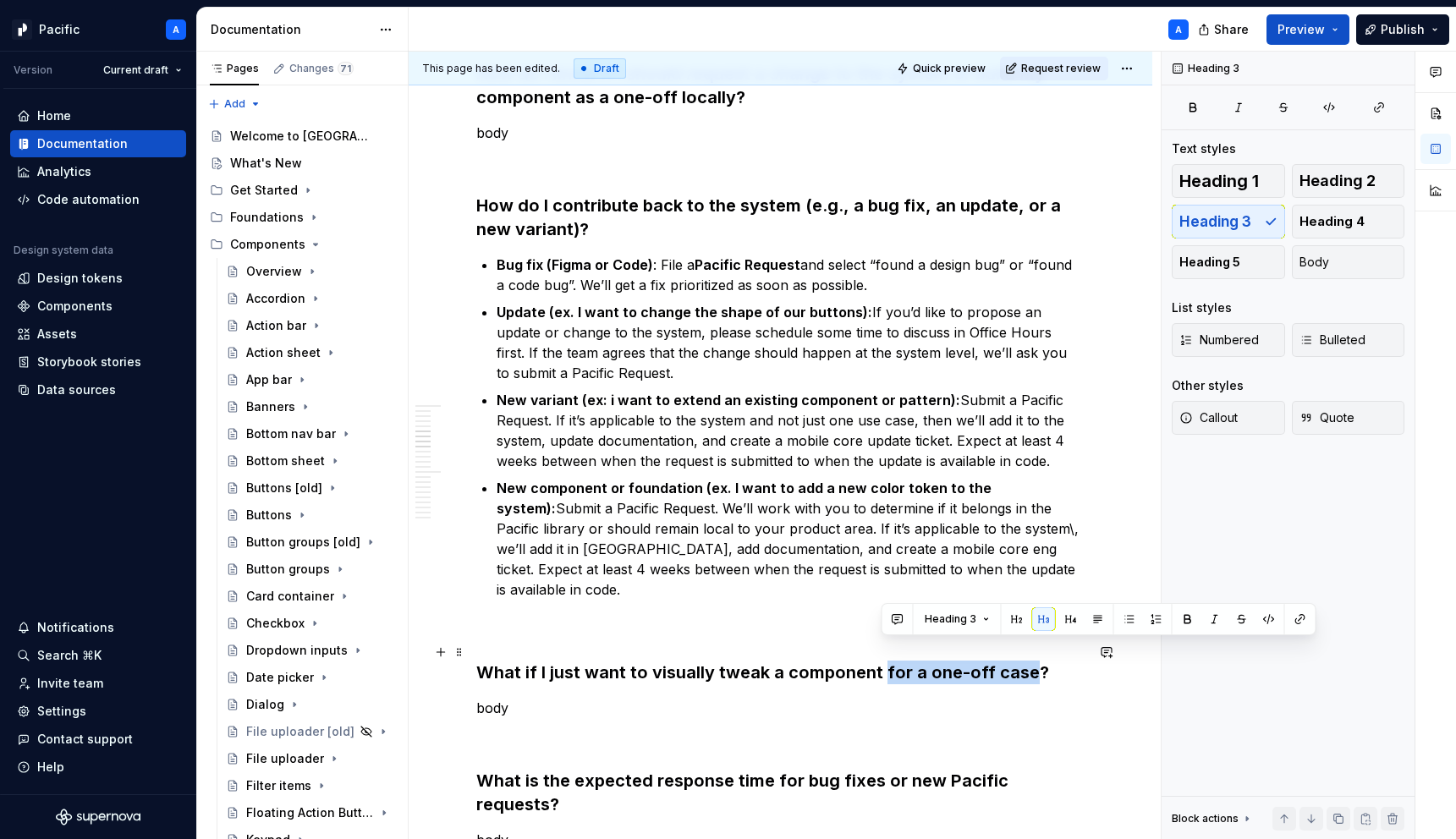
drag, startPoint x: 881, startPoint y: 650, endPoint x: 1029, endPoint y: 652, distance: 148.0
click at [1029, 661] on h3 "What if I just want to visually tweak a component for a one-off case?" at bounding box center [780, 672] width 608 height 24
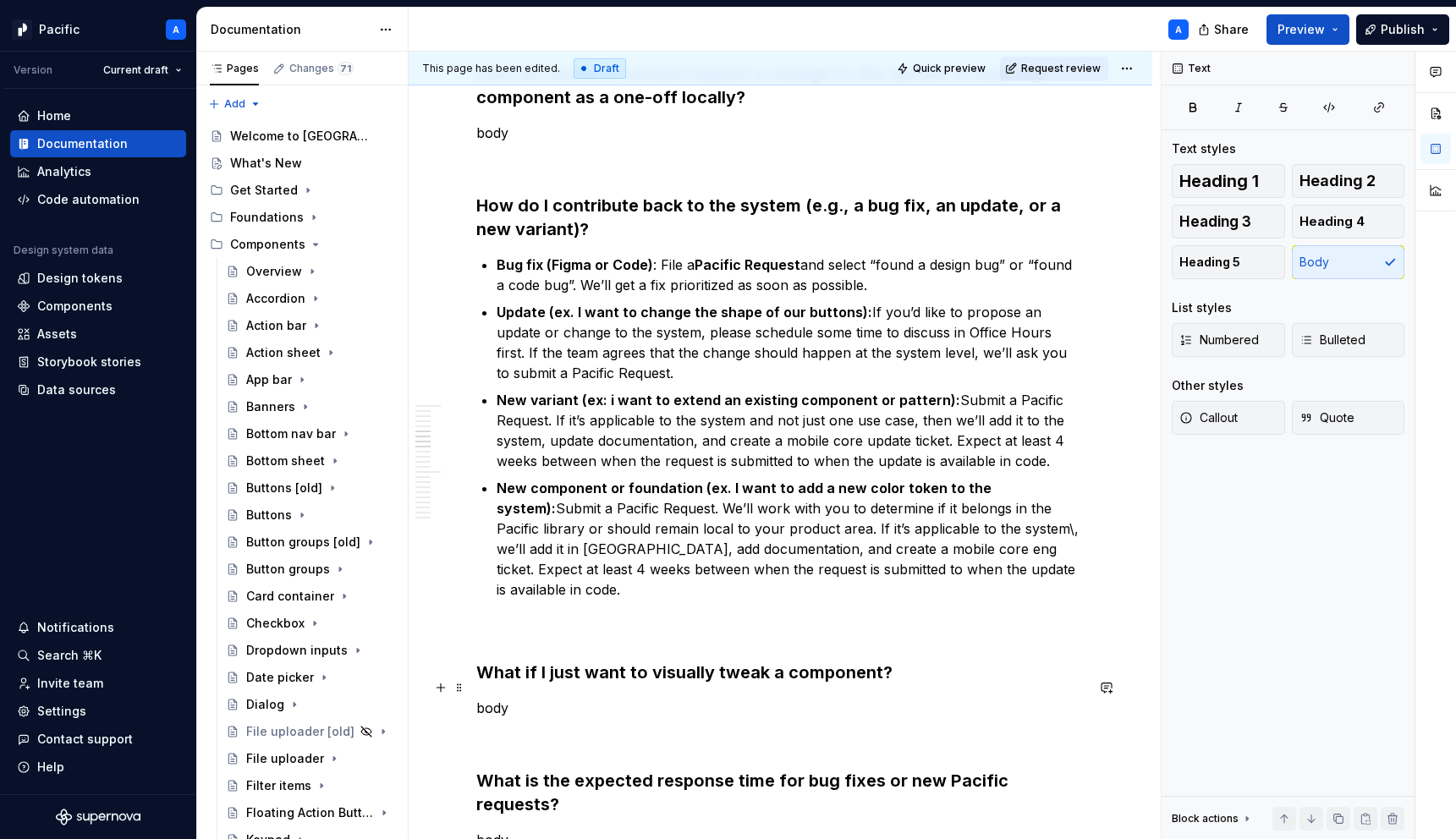
click at [767, 698] on p "body" at bounding box center [780, 708] width 608 height 20
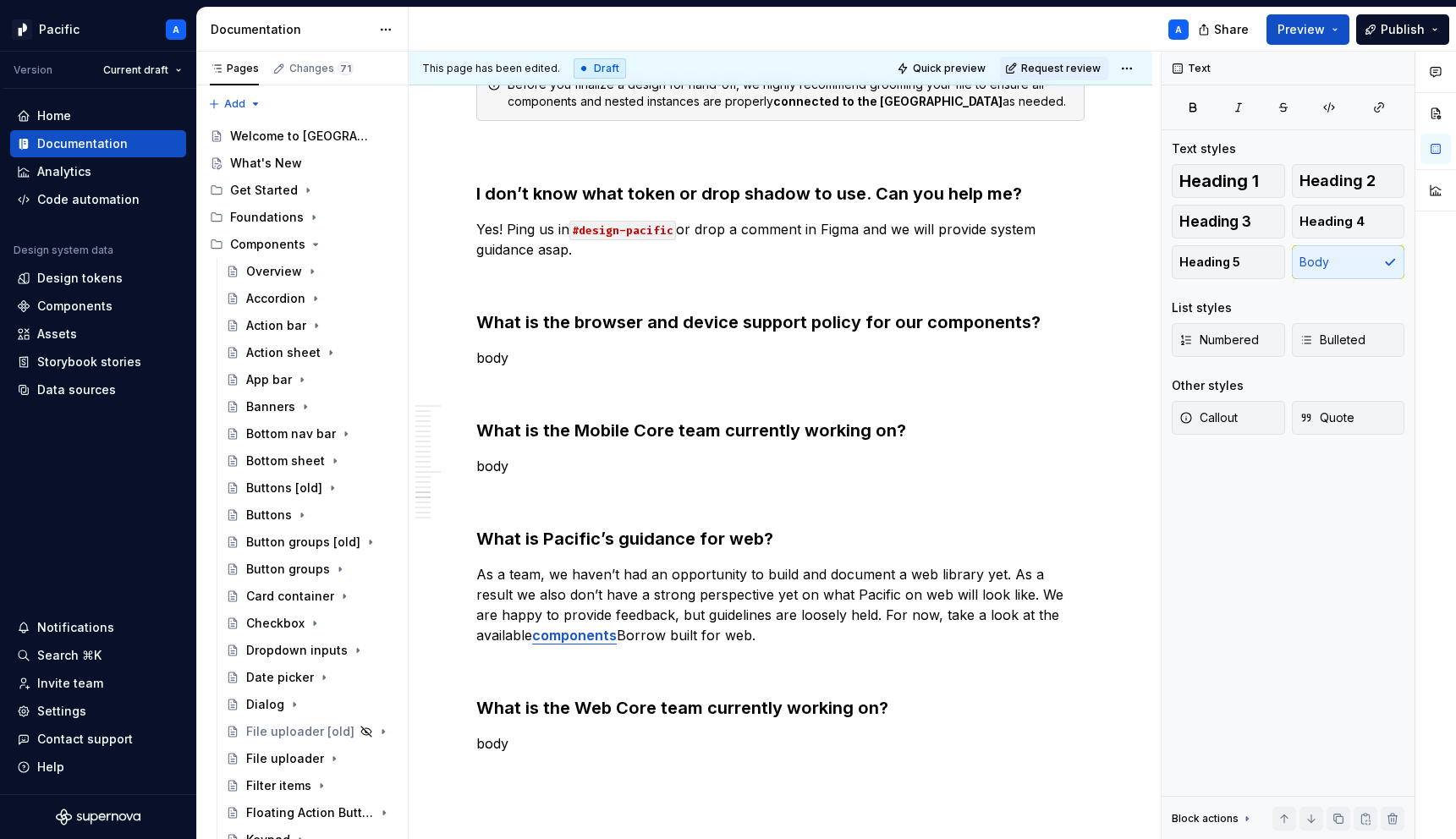
scroll to position [4819, 0]
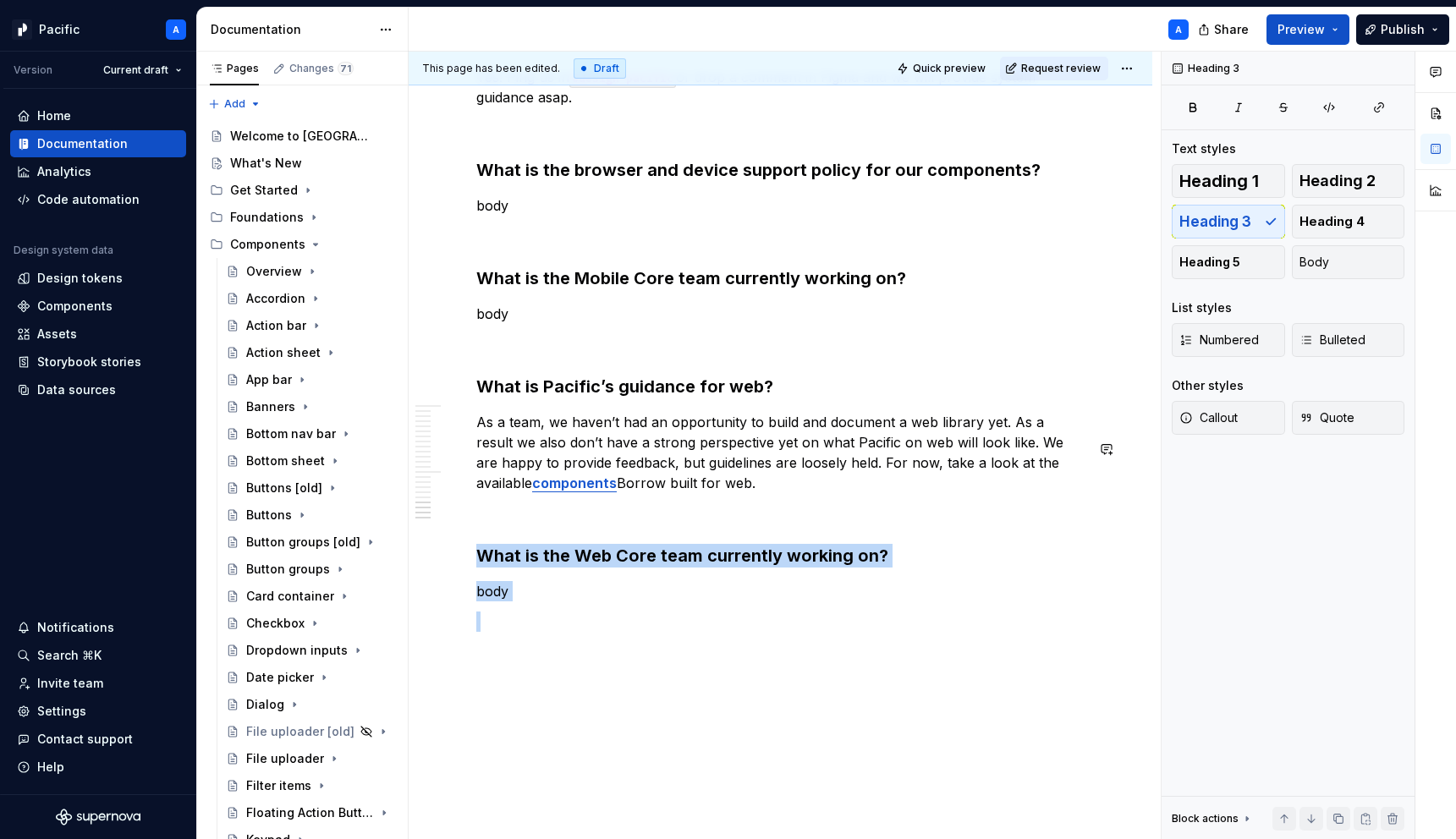
drag, startPoint x: 739, startPoint y: 461, endPoint x: 778, endPoint y: 596, distance: 140.5
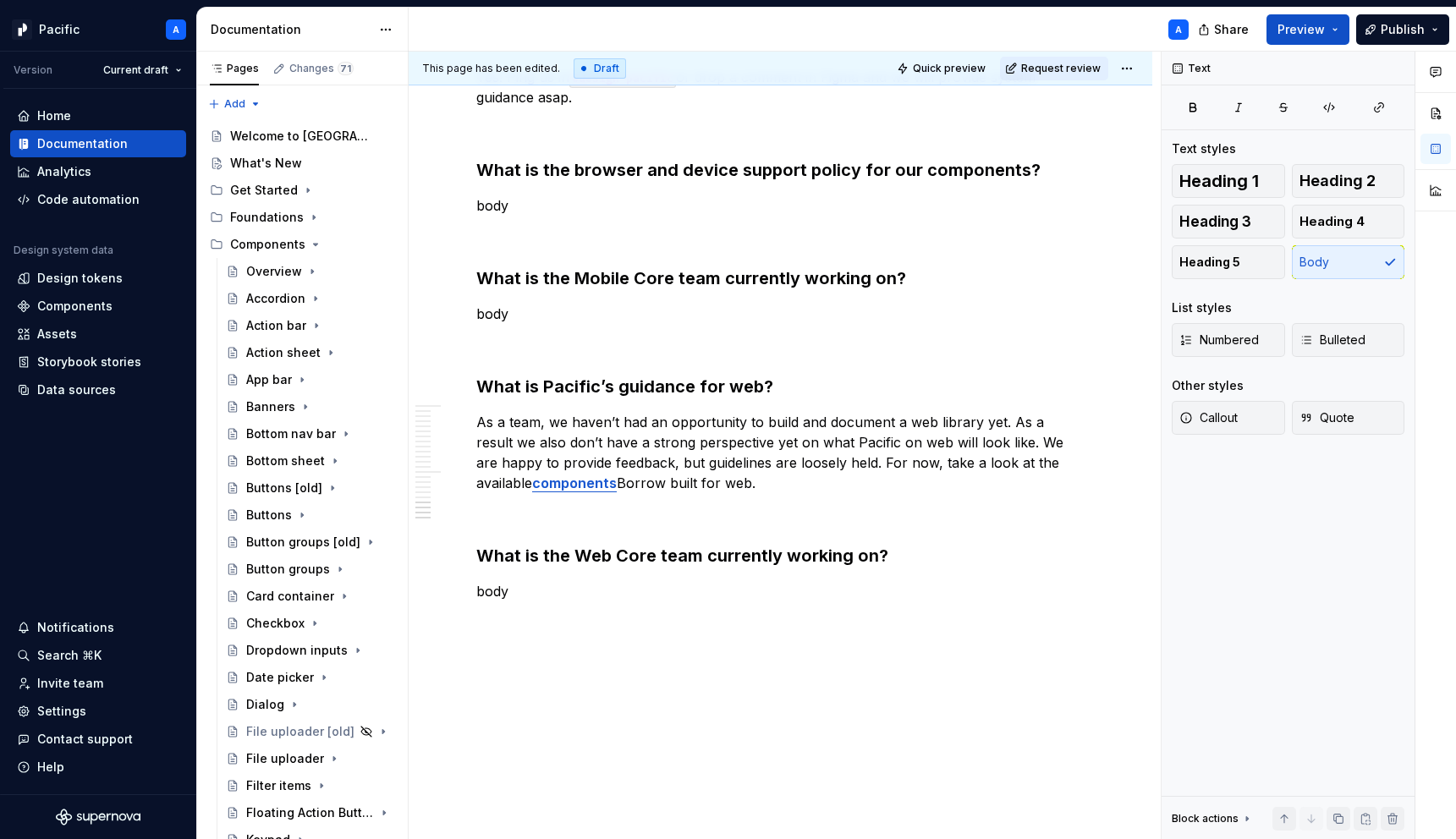
scroll to position [4789, 0]
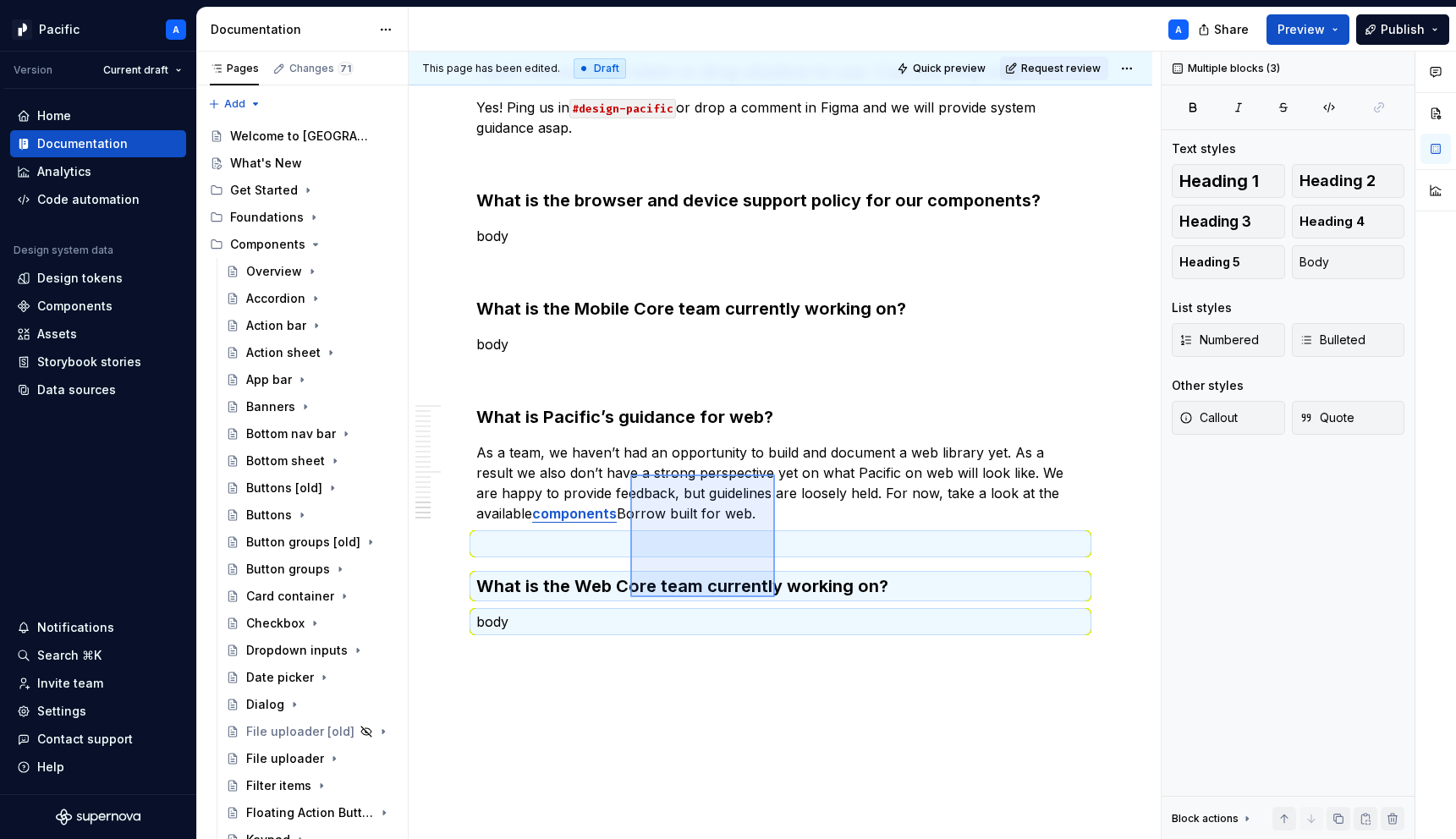
drag, startPoint x: 774, startPoint y: 599, endPoint x: 631, endPoint y: 480, distance: 186.0
click at [631, 480] on div "This page has been edited. Draft Quick preview Request review Hidden page FAQs …" at bounding box center [785, 445] width 752 height 788
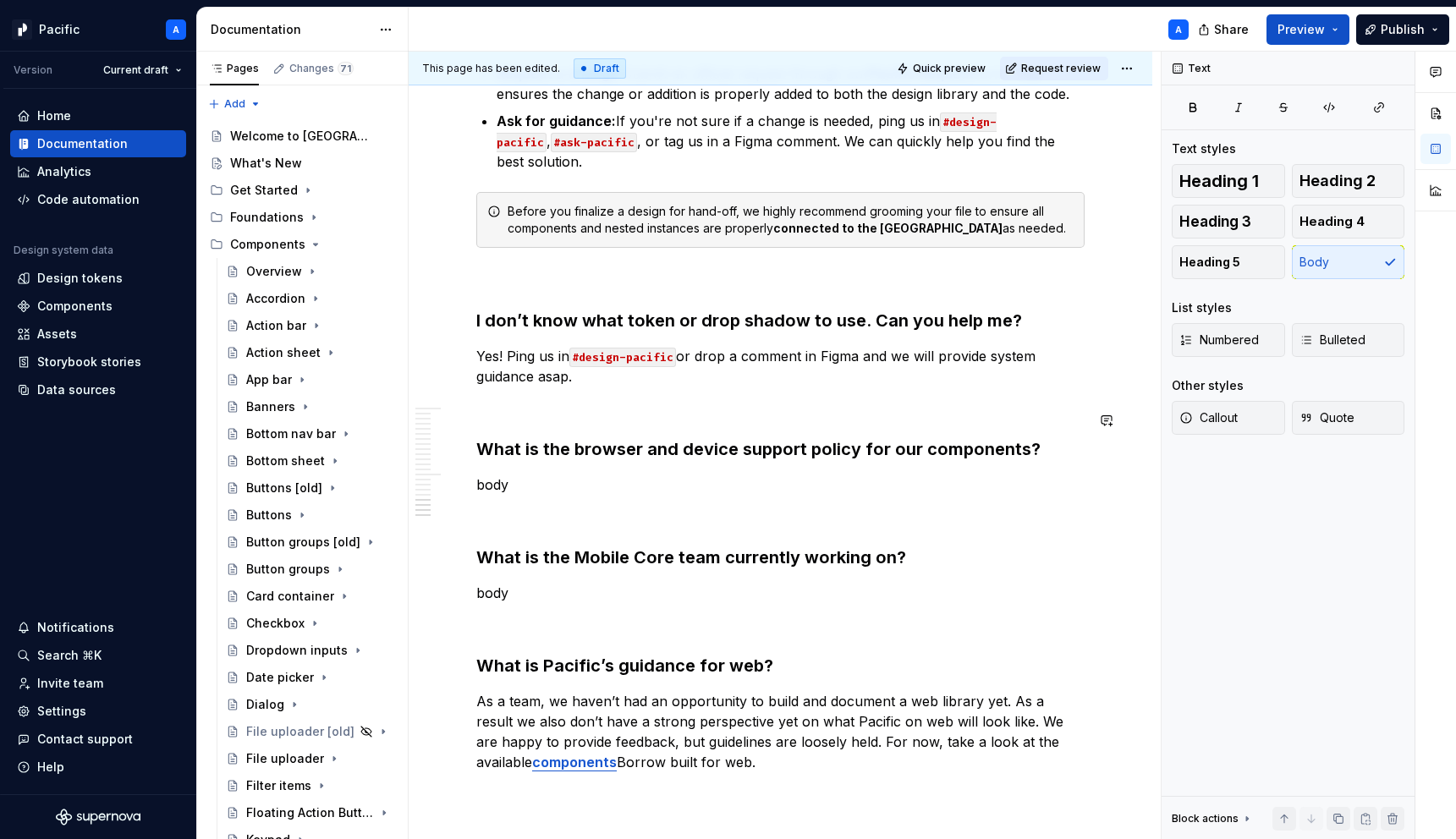
scroll to position [4516, 0]
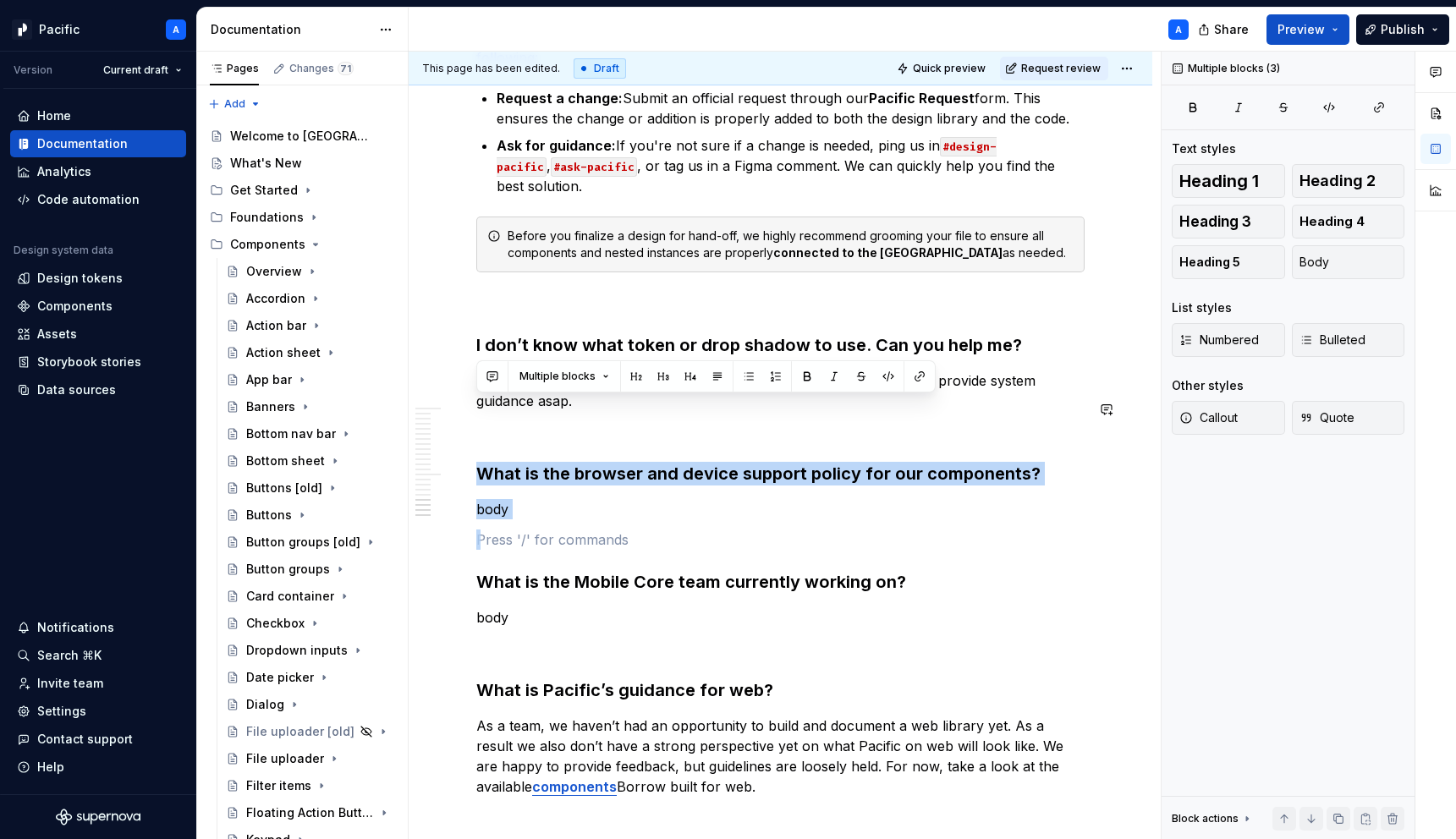
drag, startPoint x: 724, startPoint y: 464, endPoint x: 505, endPoint y: 391, distance: 230.8
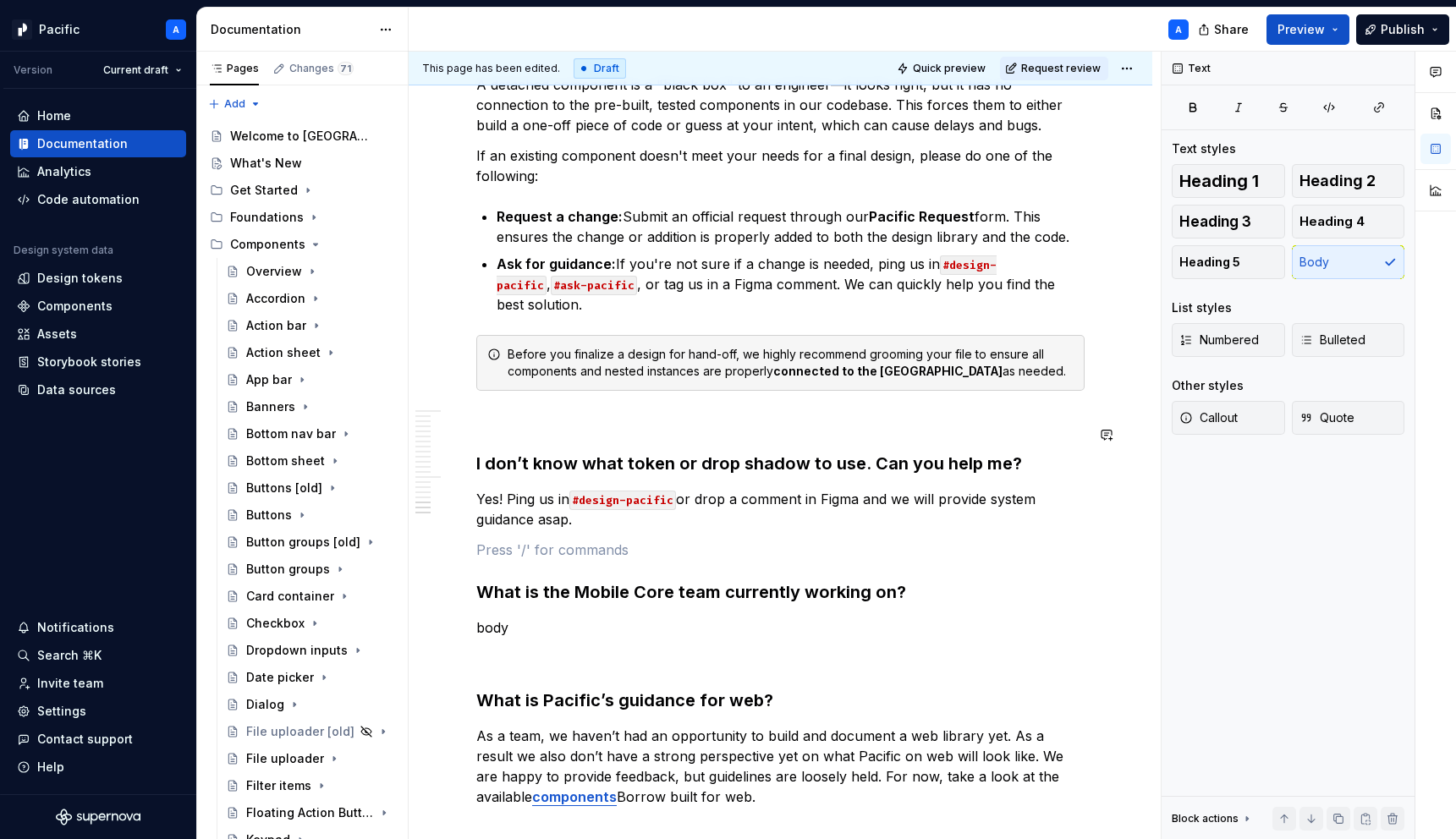
scroll to position [4392, 0]
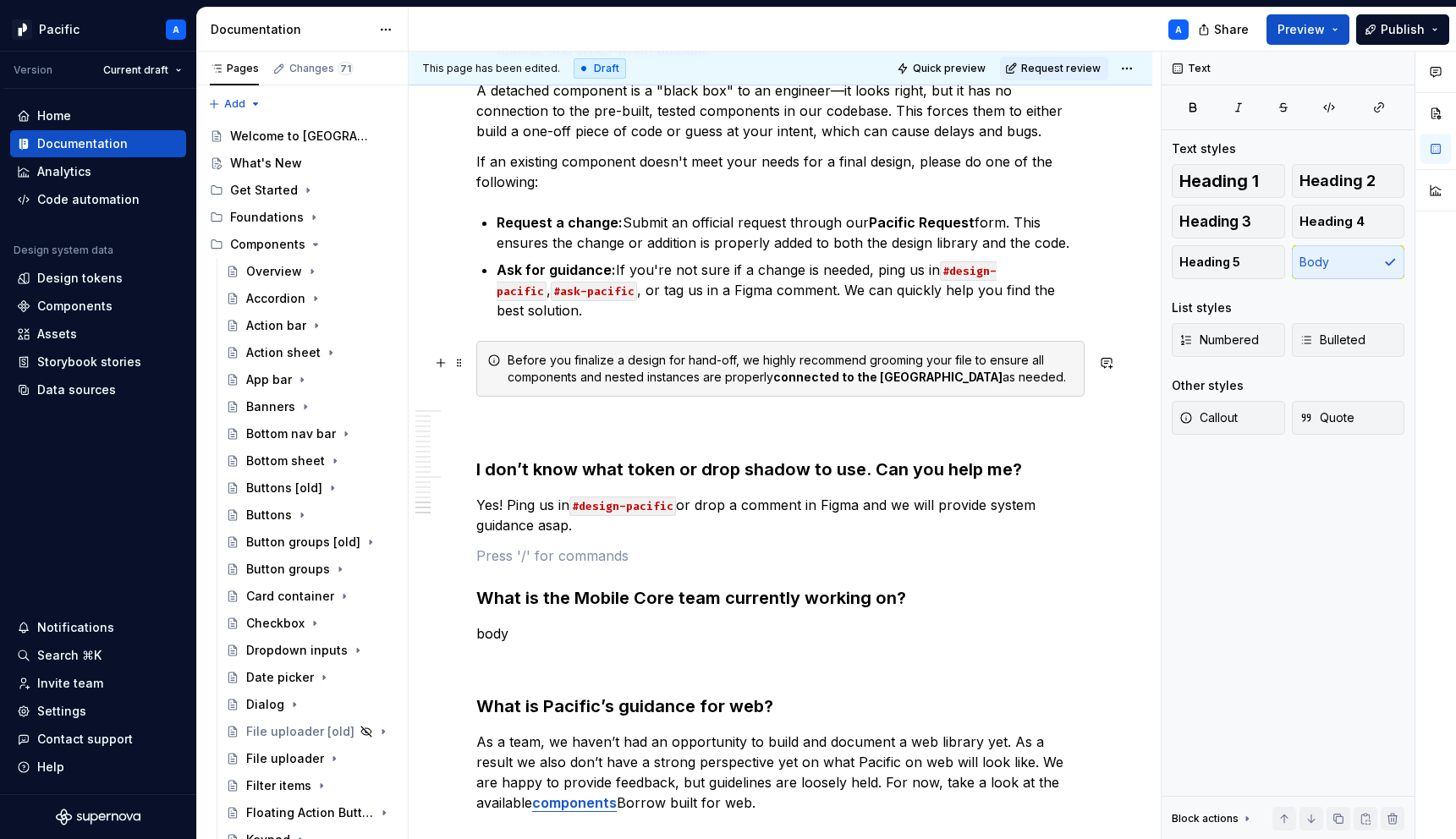
click at [509, 417] on p at bounding box center [780, 427] width 608 height 20
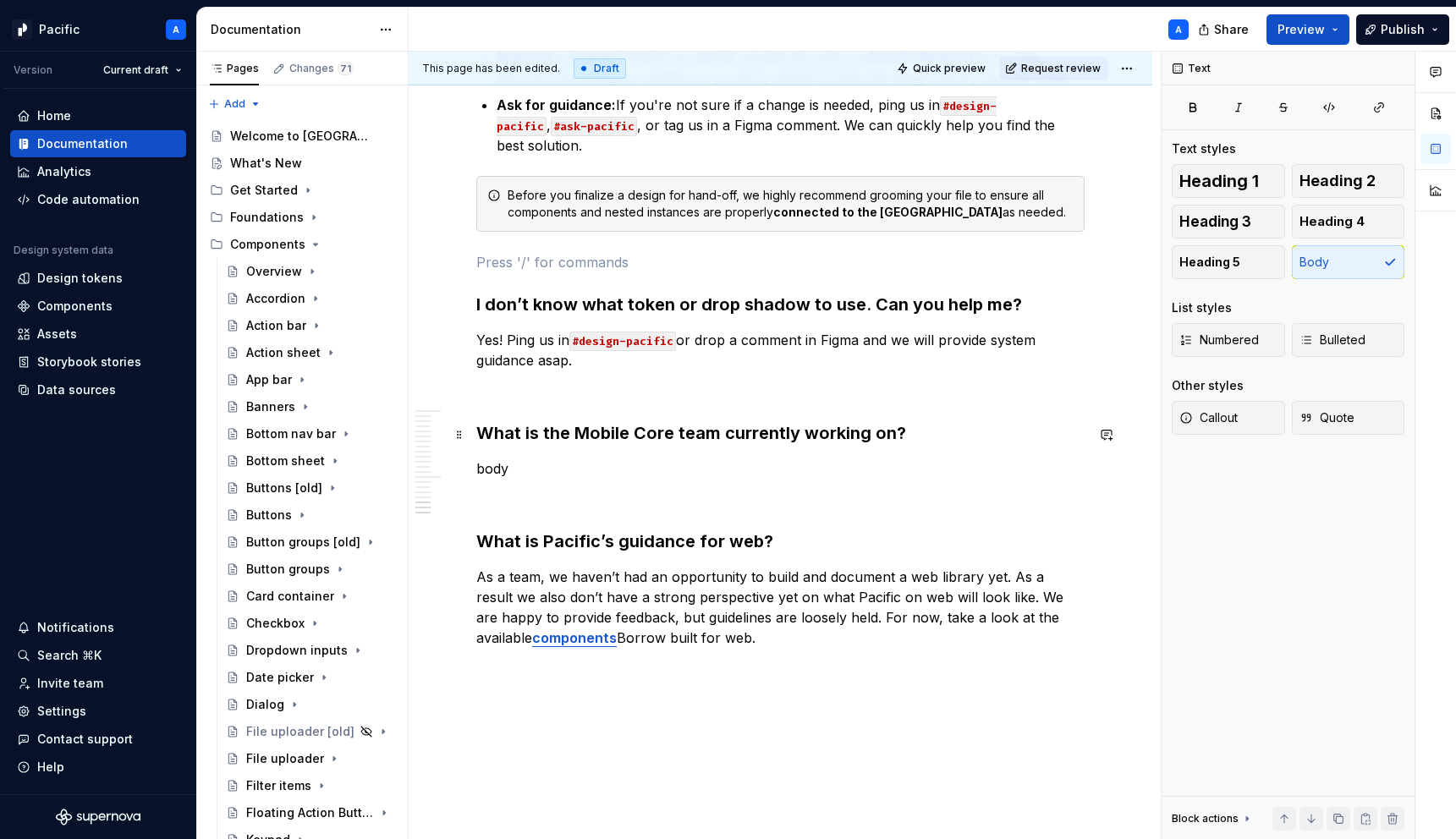
scroll to position [4573, 0]
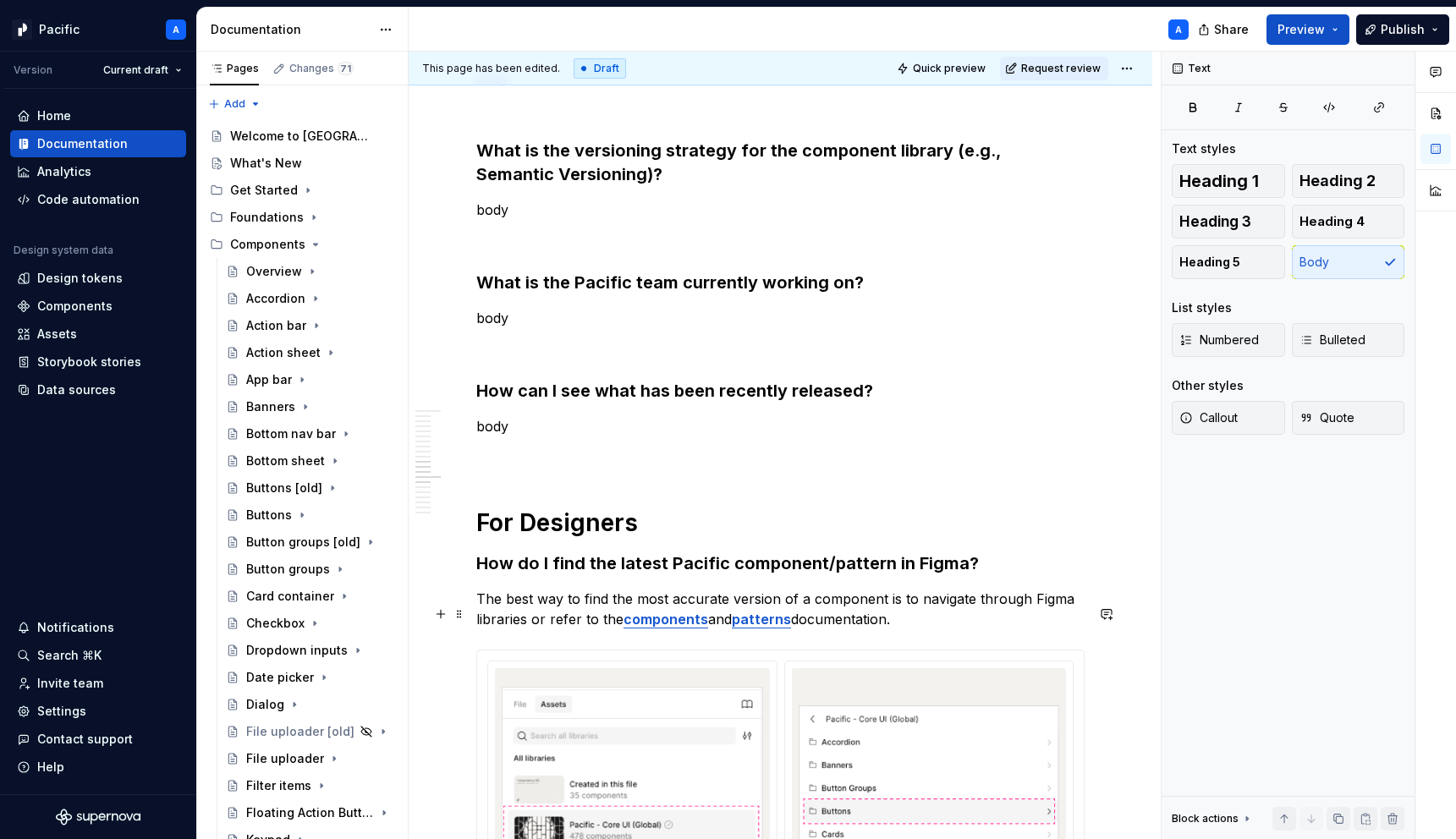
scroll to position [2317, 0]
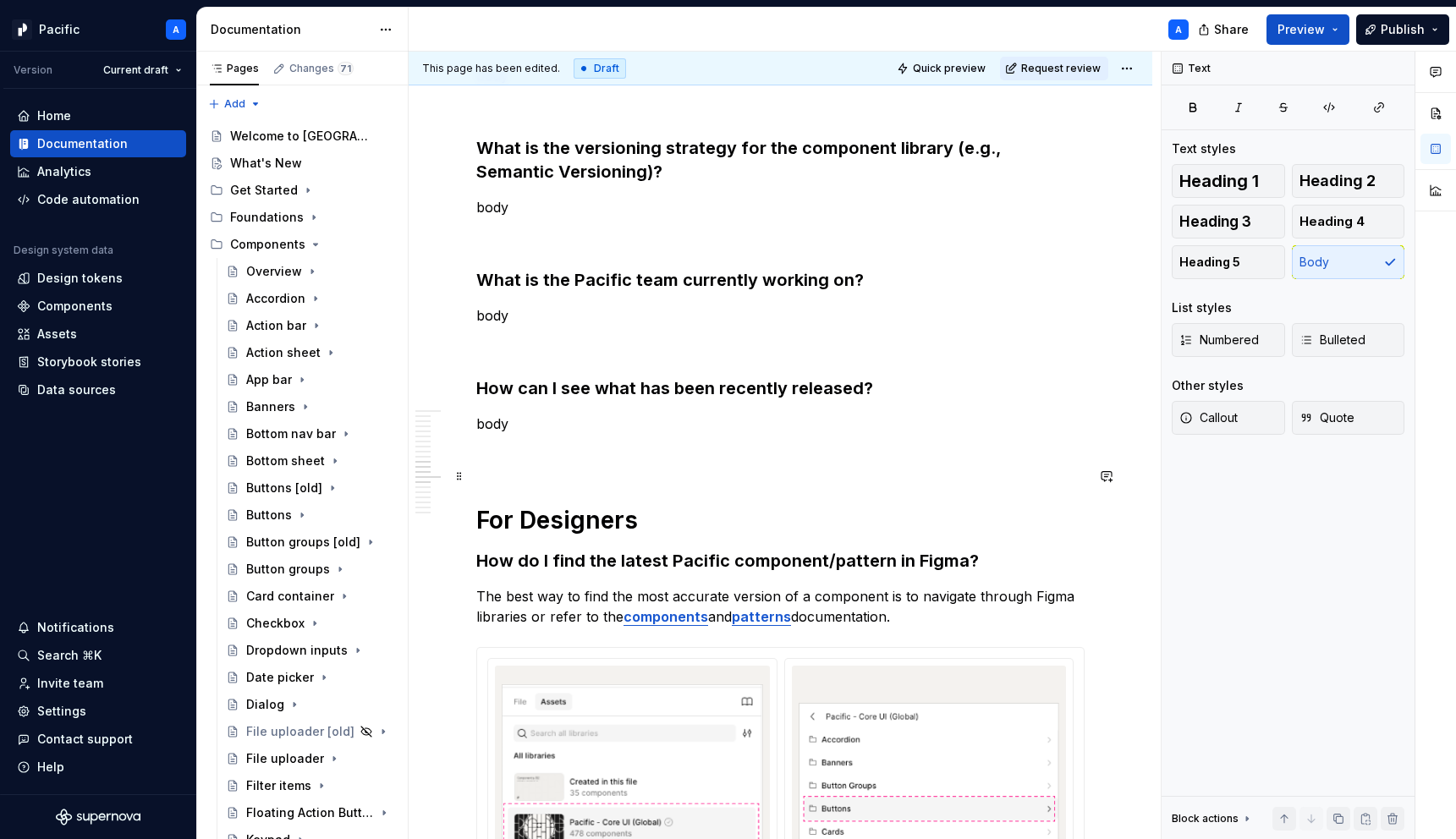
click at [601, 506] on h1 "For Designers" at bounding box center [780, 521] width 608 height 30
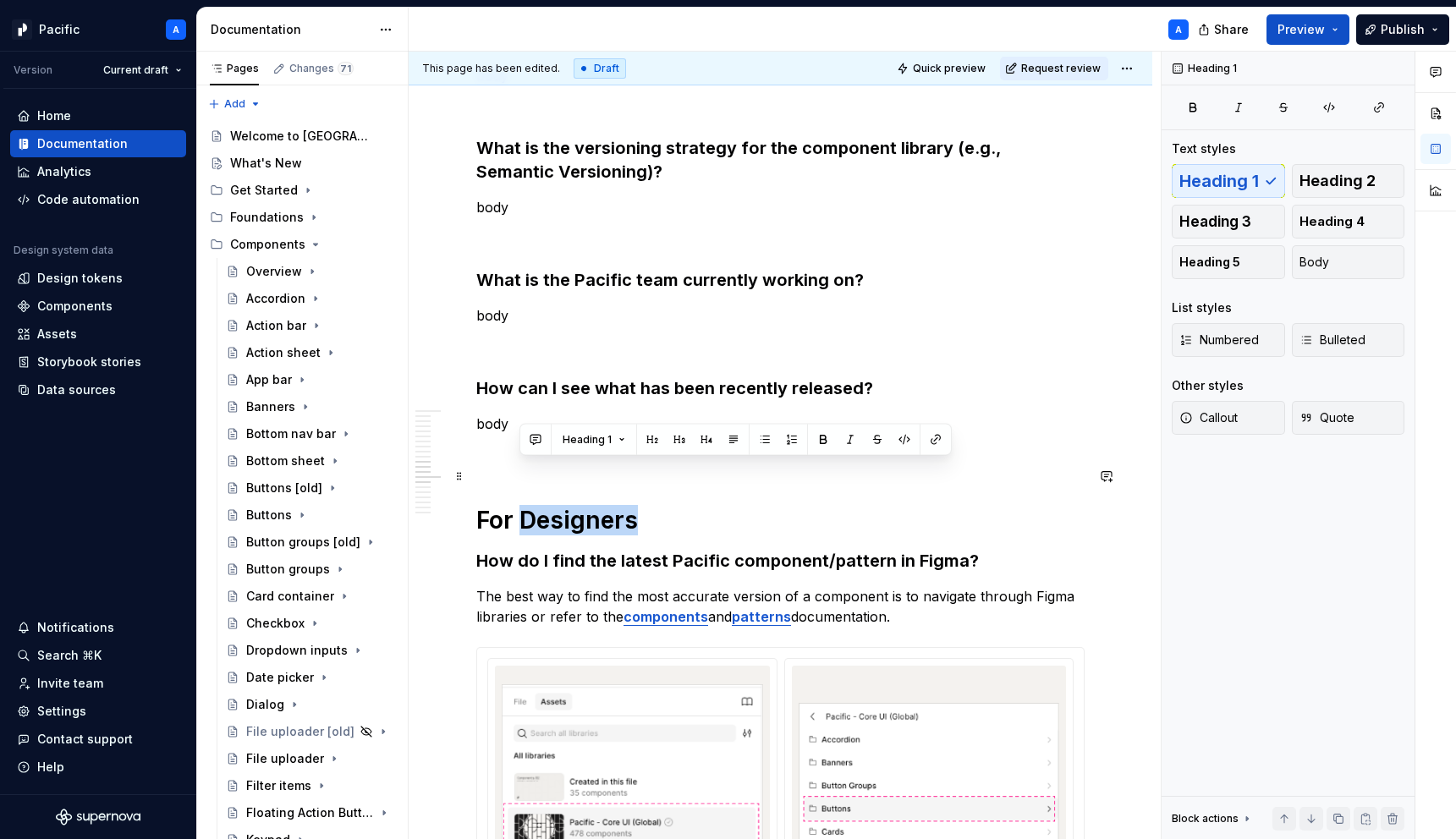
click at [601, 506] on h1 "For Designers" at bounding box center [780, 521] width 608 height 30
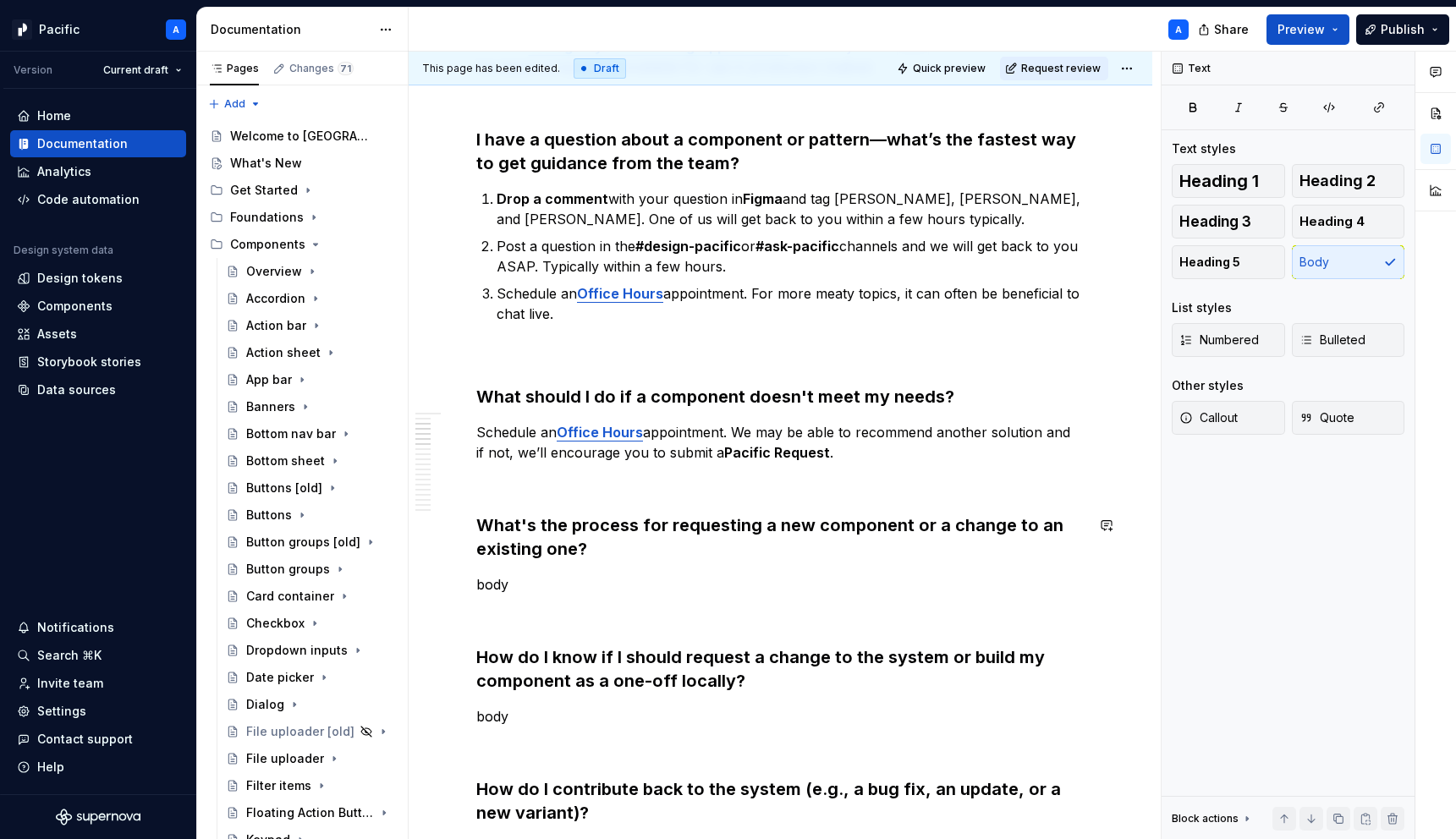
scroll to position [0, 0]
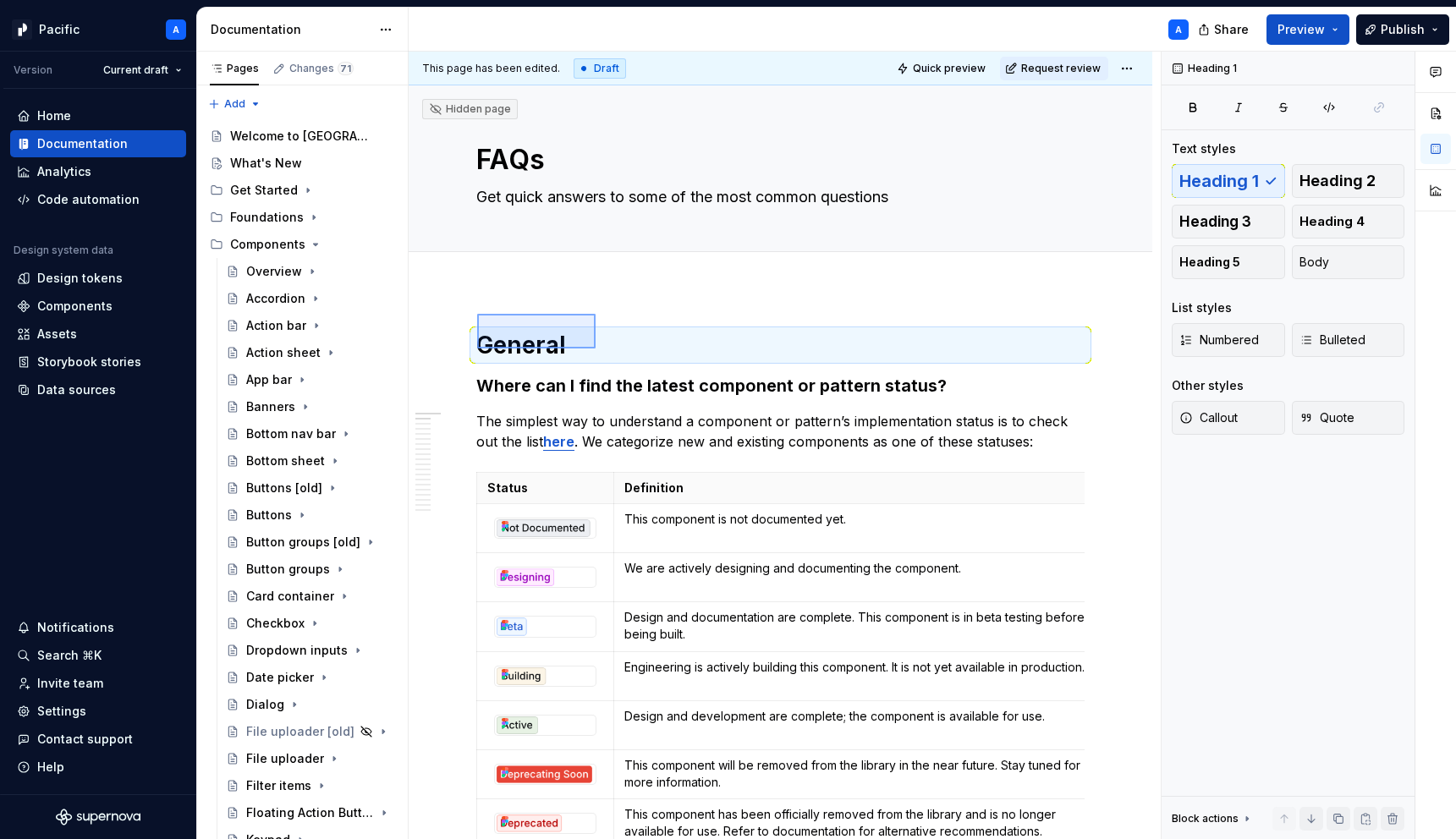
drag, startPoint x: 494, startPoint y: 325, endPoint x: 597, endPoint y: 349, distance: 105.8
click at [597, 349] on div "This page has been edited. Draft Quick preview Request review Hidden page FAQs …" at bounding box center [785, 445] width 752 height 788
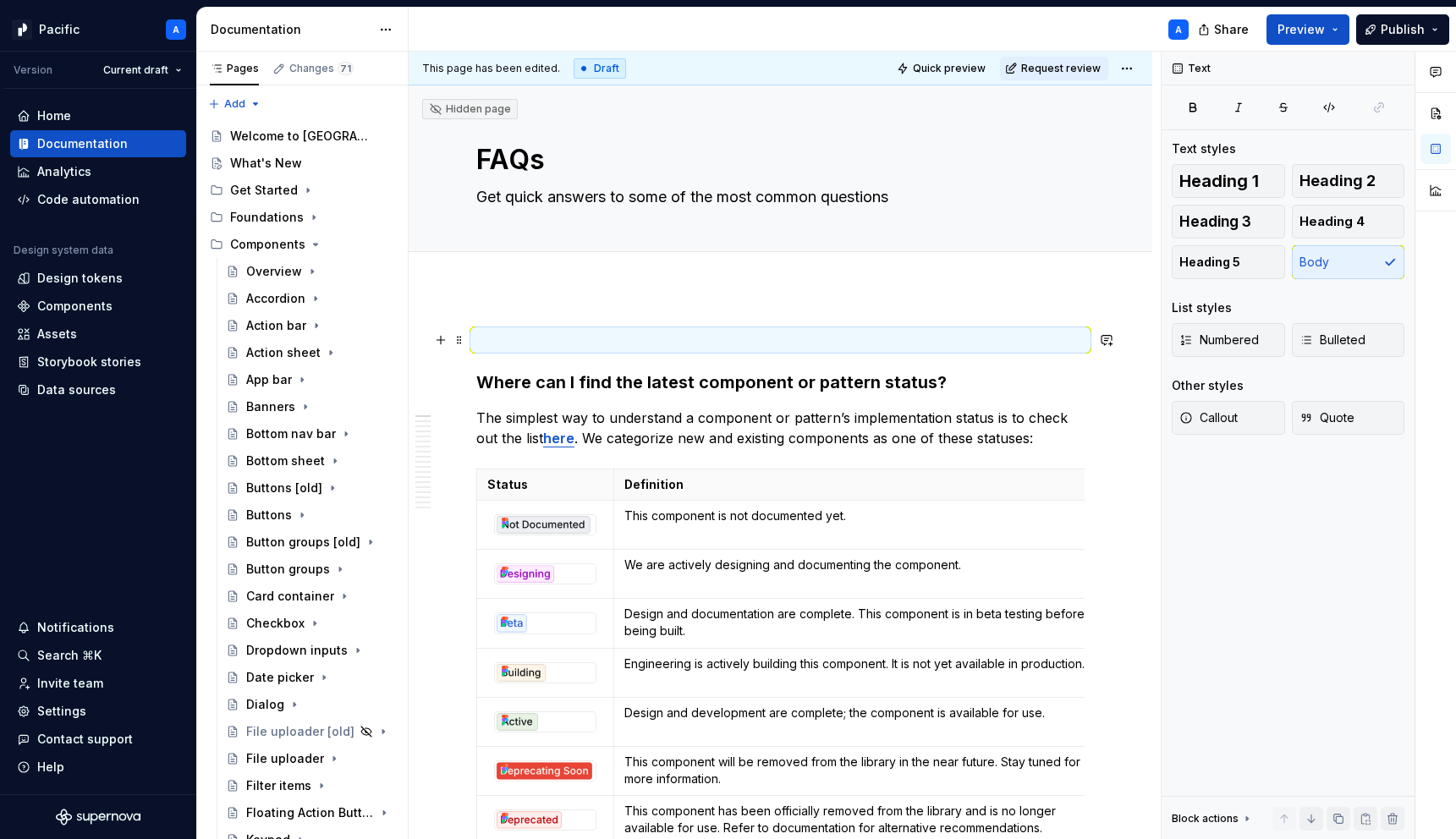
click at [589, 337] on p at bounding box center [780, 340] width 608 height 20
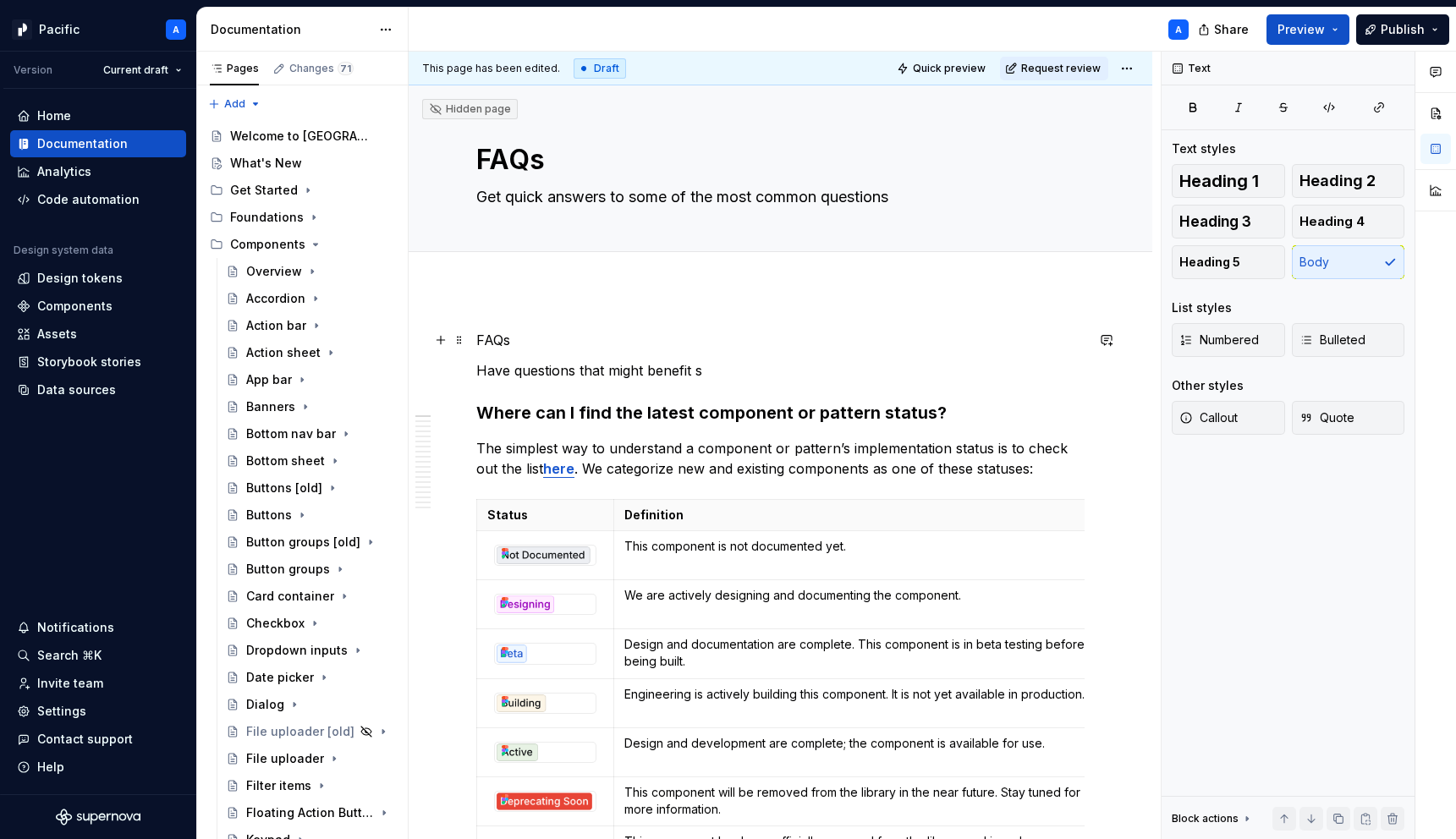
click at [504, 337] on p "FAQs" at bounding box center [780, 340] width 608 height 20
click at [1262, 188] on button "Heading 1" at bounding box center [1228, 181] width 114 height 34
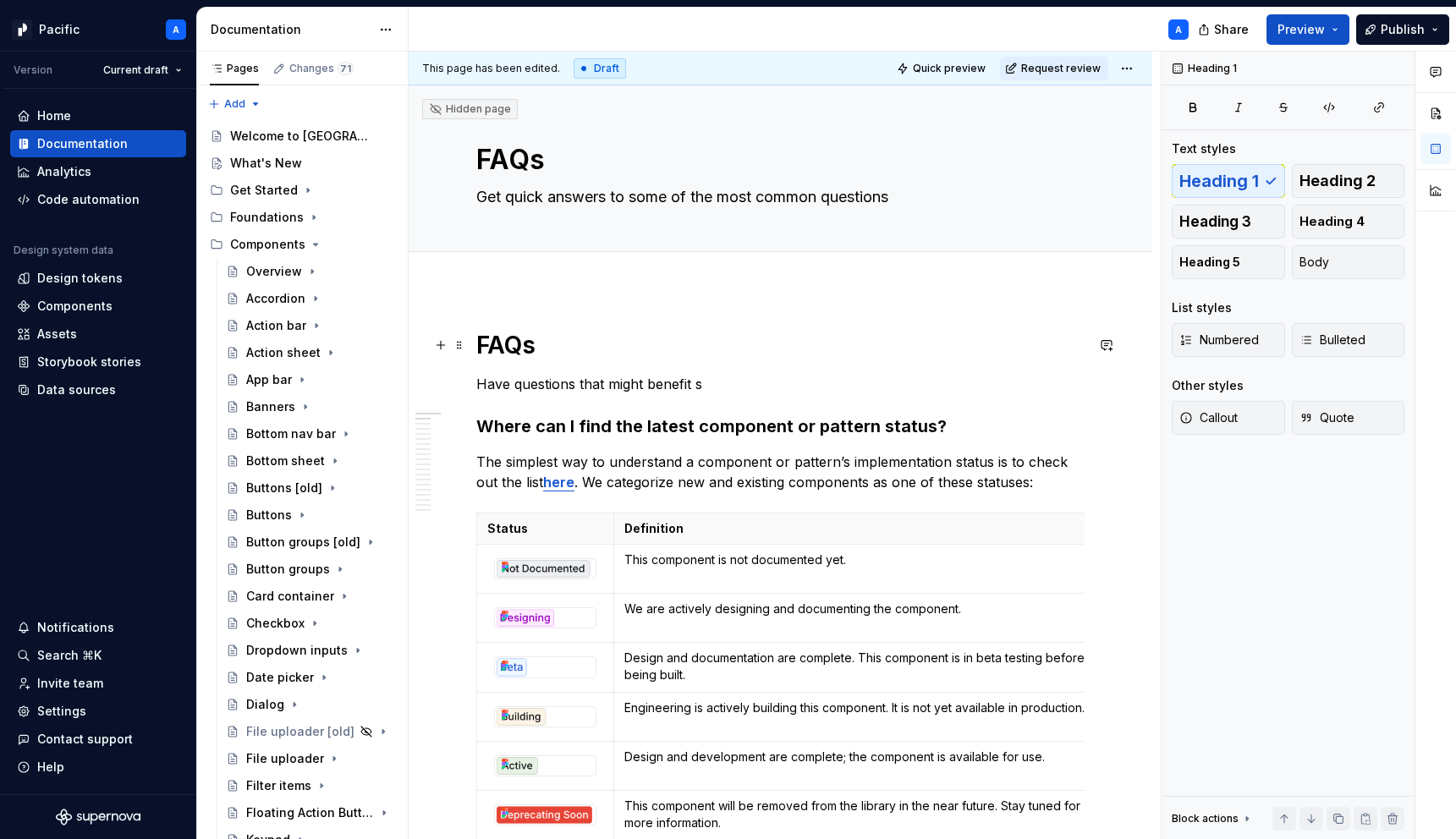
click at [641, 339] on h1 "FAQs" at bounding box center [780, 345] width 608 height 30
click at [733, 382] on p "Have questions that might benefit s" at bounding box center [780, 384] width 608 height 20
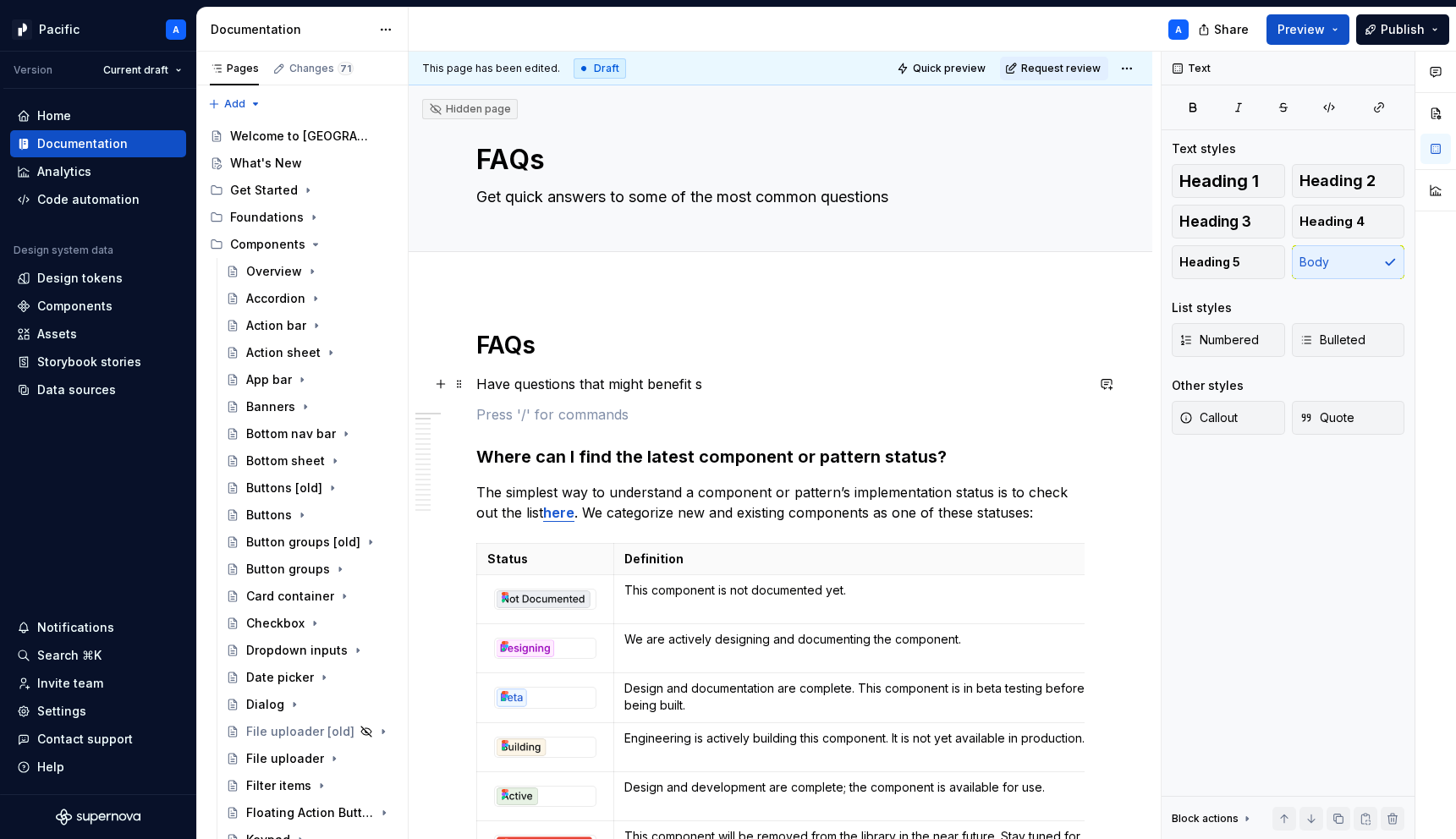
click at [708, 384] on p "Have questions that might benefit s" at bounding box center [780, 384] width 608 height 20
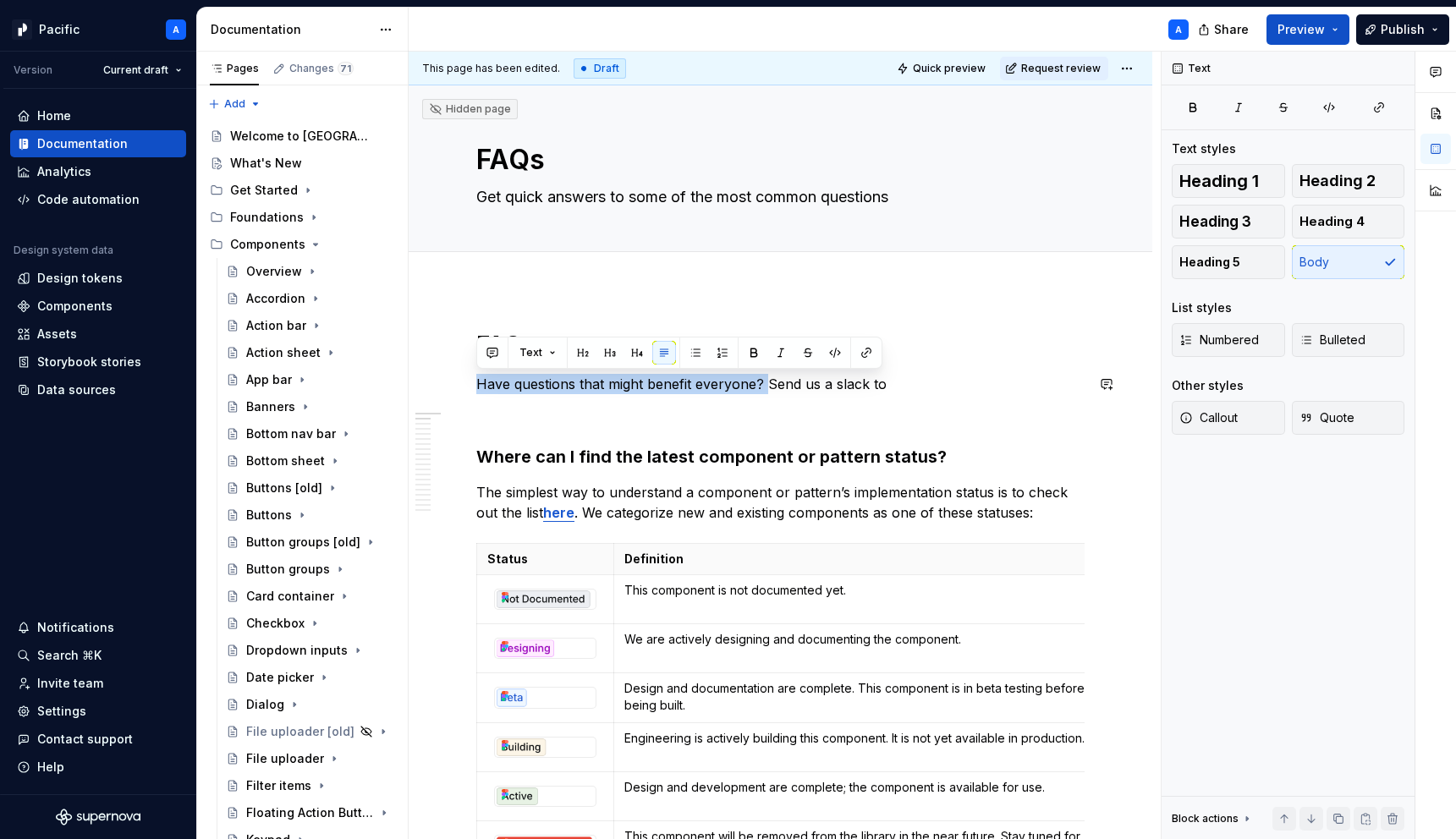
drag, startPoint x: 768, startPoint y: 380, endPoint x: 887, endPoint y: 372, distance: 119.3
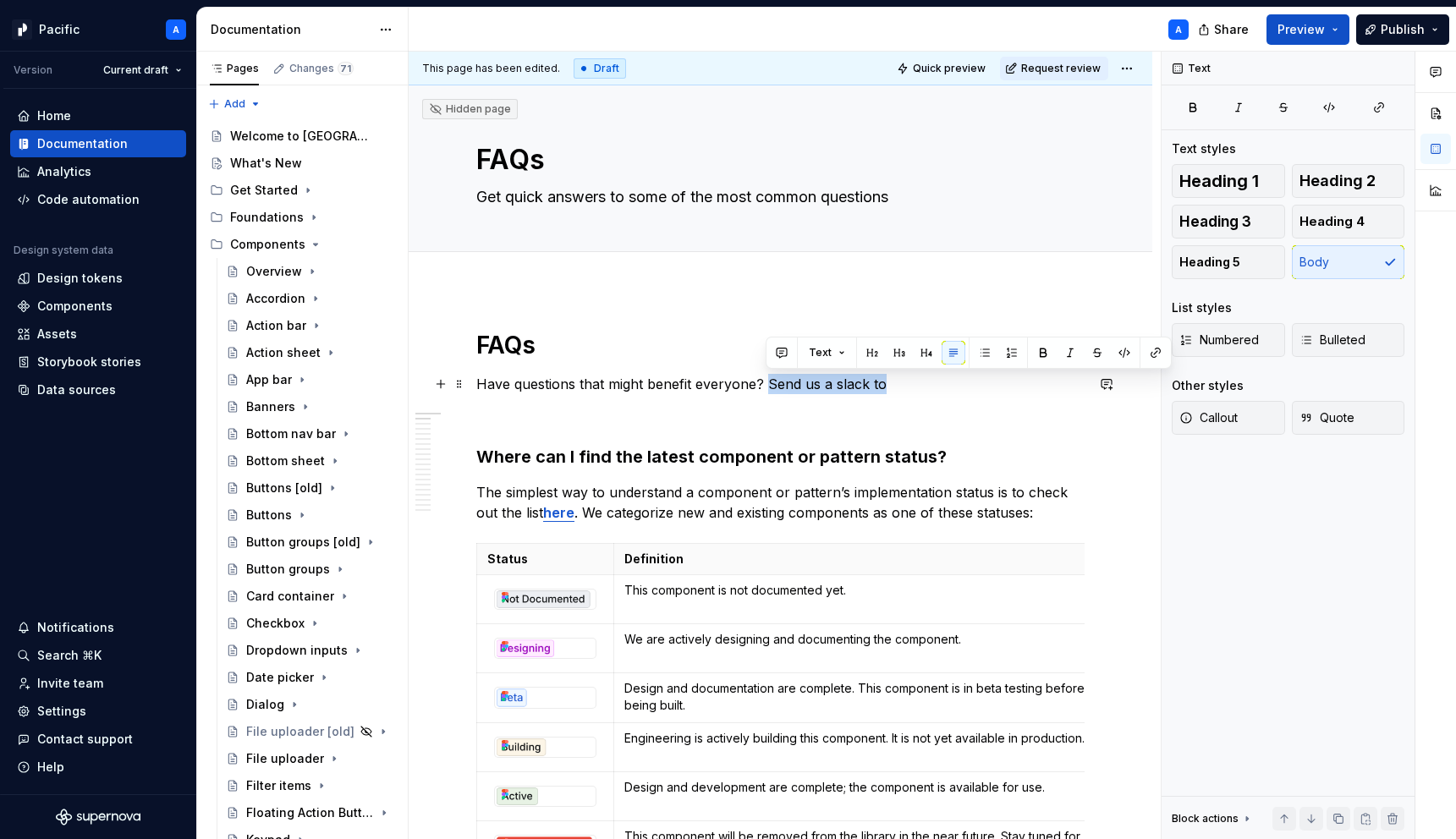
drag, startPoint x: 885, startPoint y: 383, endPoint x: 769, endPoint y: 379, distance: 116.1
click at [769, 379] on p "Have questions that might benefit everyone? Send us a slack to" at bounding box center [780, 384] width 608 height 20
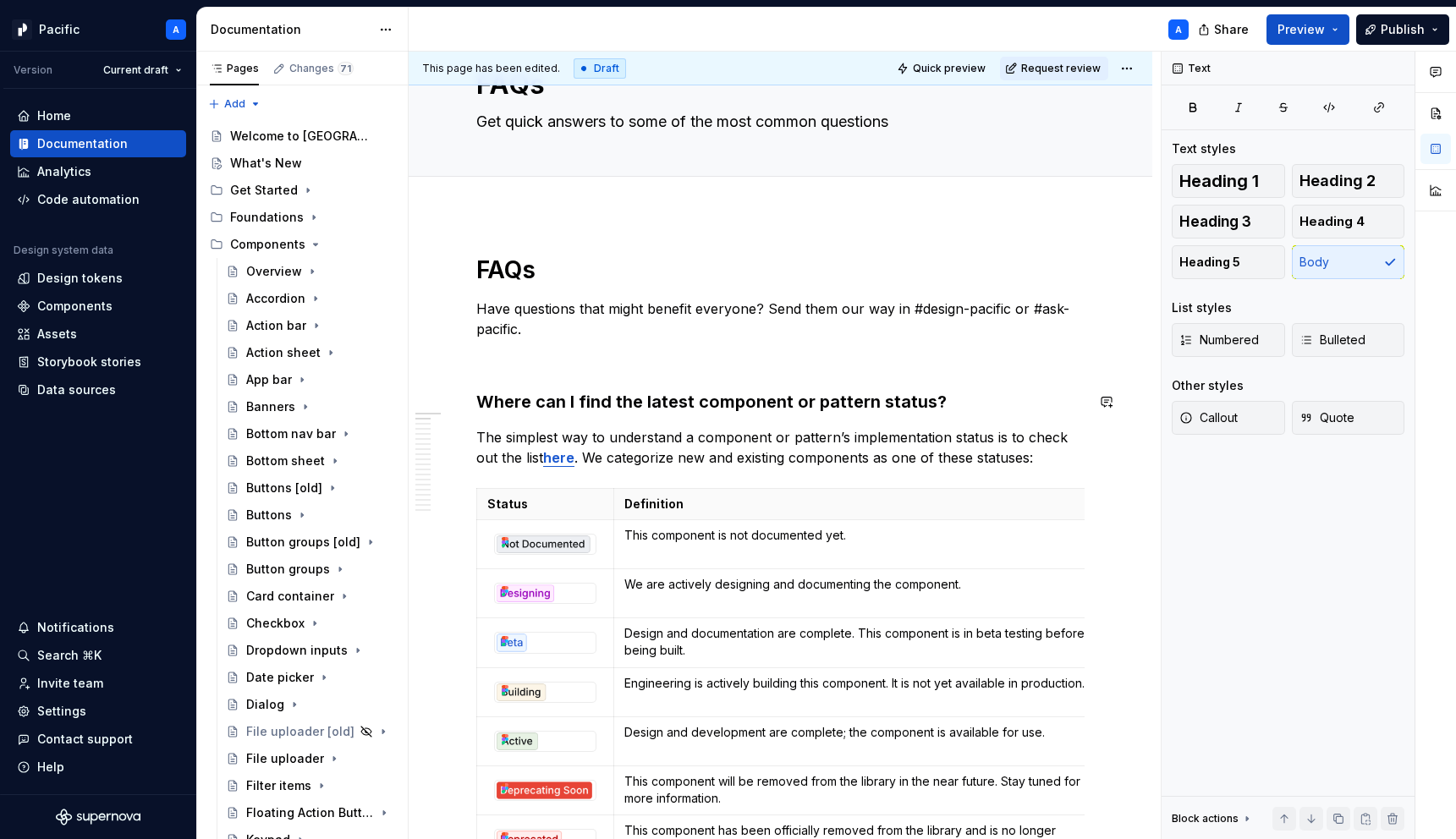
scroll to position [71, 0]
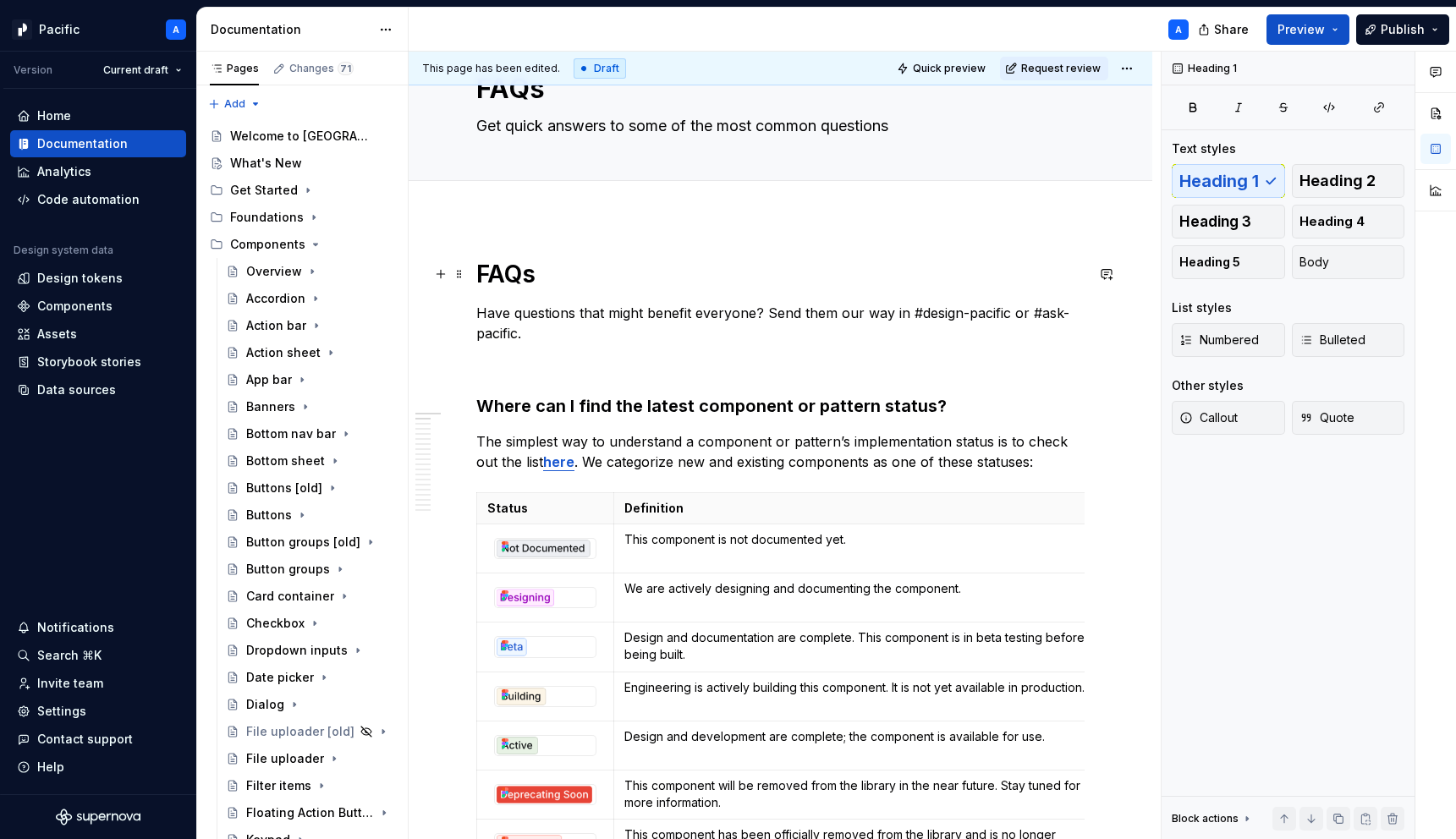
click at [489, 282] on h1 "FAQs" at bounding box center [780, 274] width 608 height 30
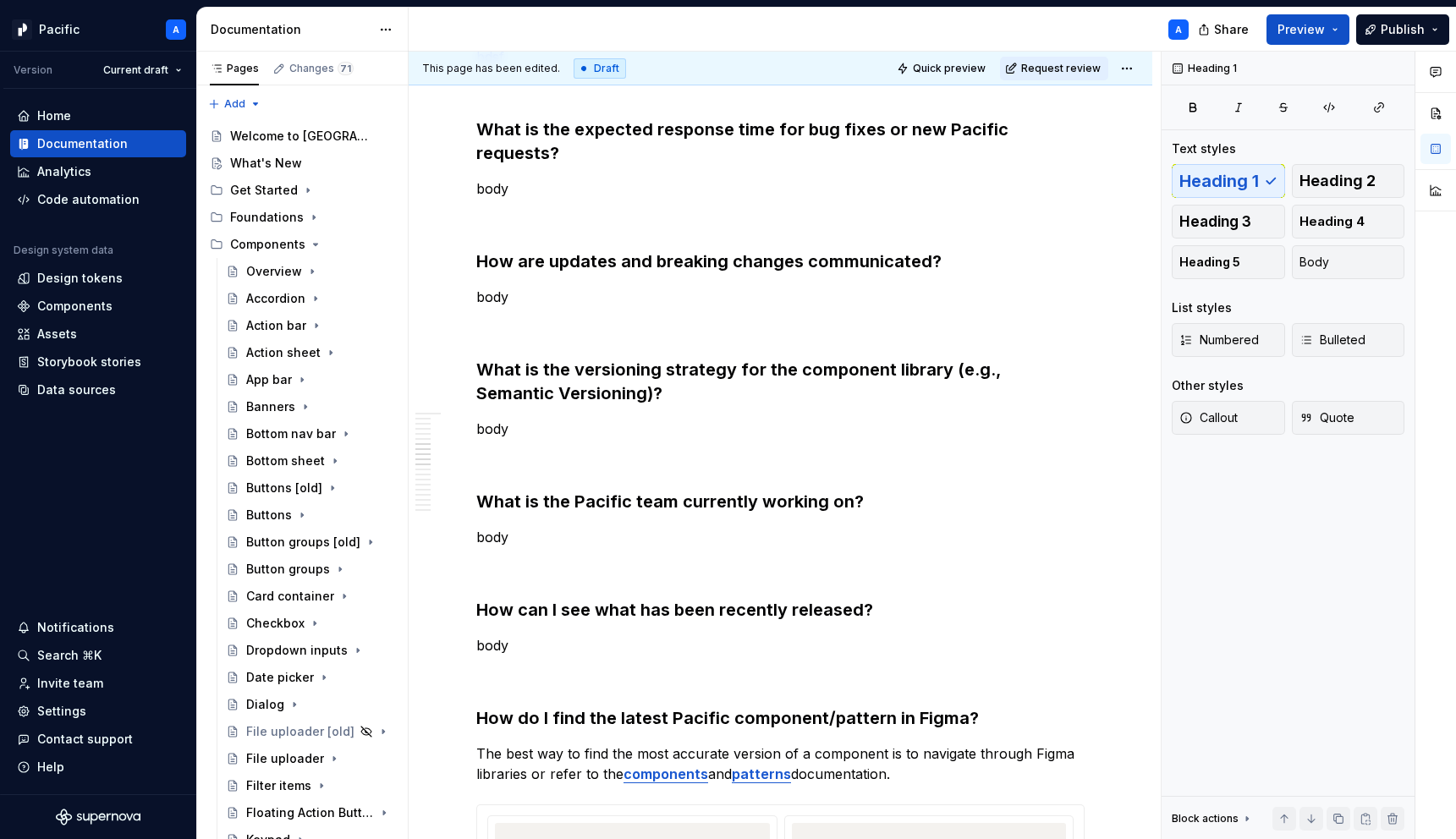
scroll to position [2300, 0]
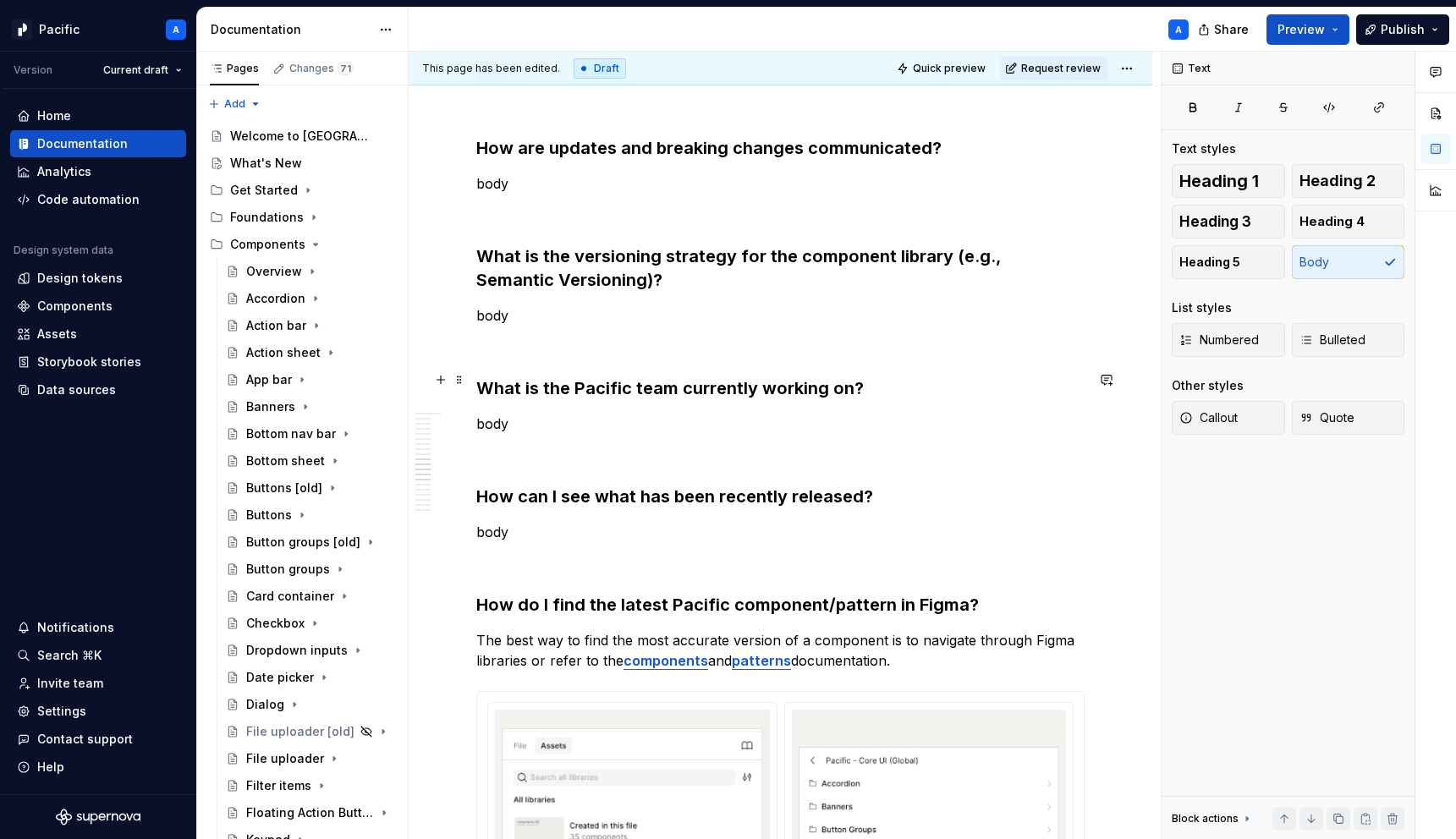
click at [515, 414] on p "body" at bounding box center [780, 424] width 608 height 20
click at [558, 522] on p "body" at bounding box center [780, 532] width 608 height 20
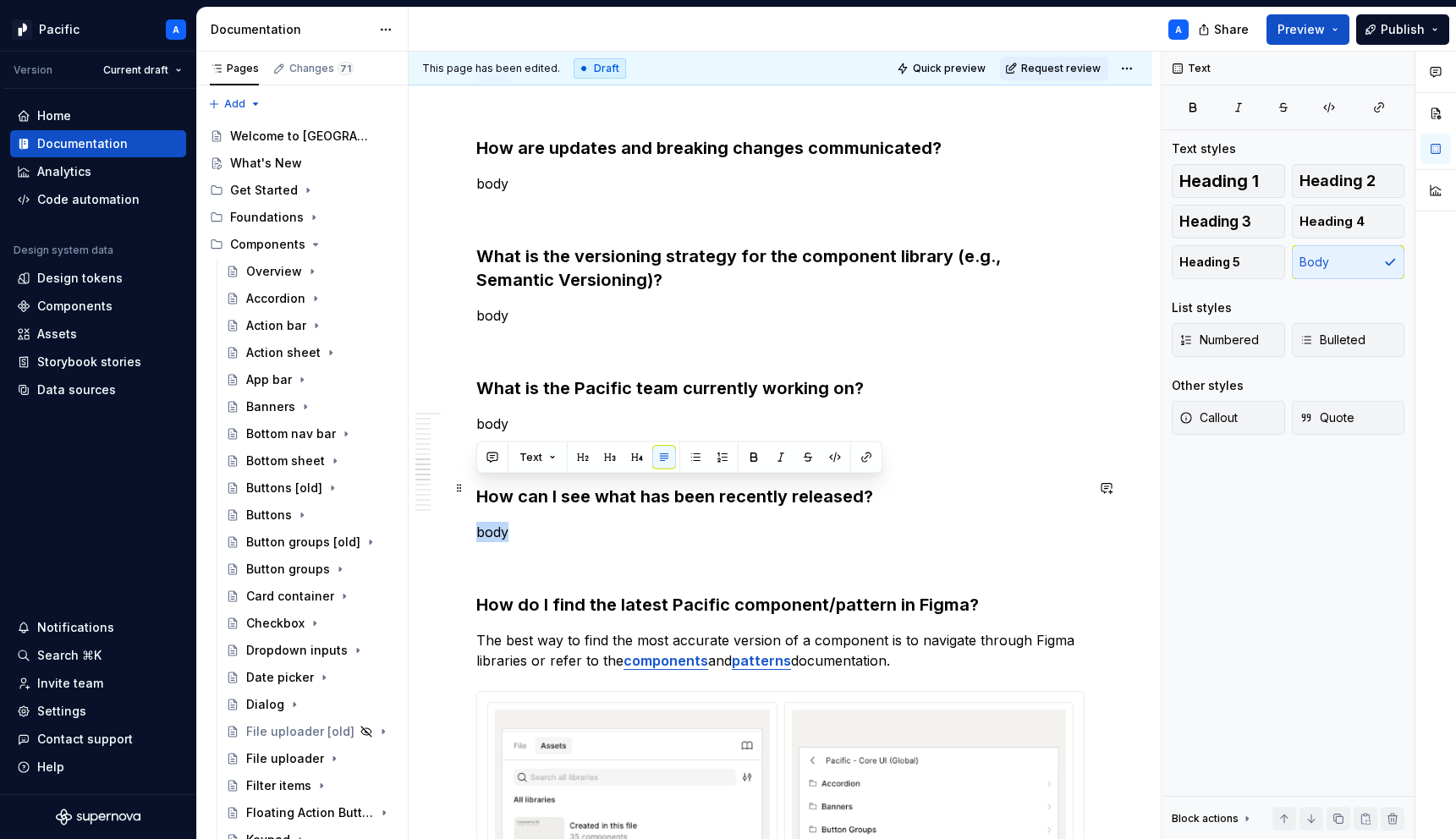
click at [558, 522] on p "body" at bounding box center [780, 532] width 608 height 20
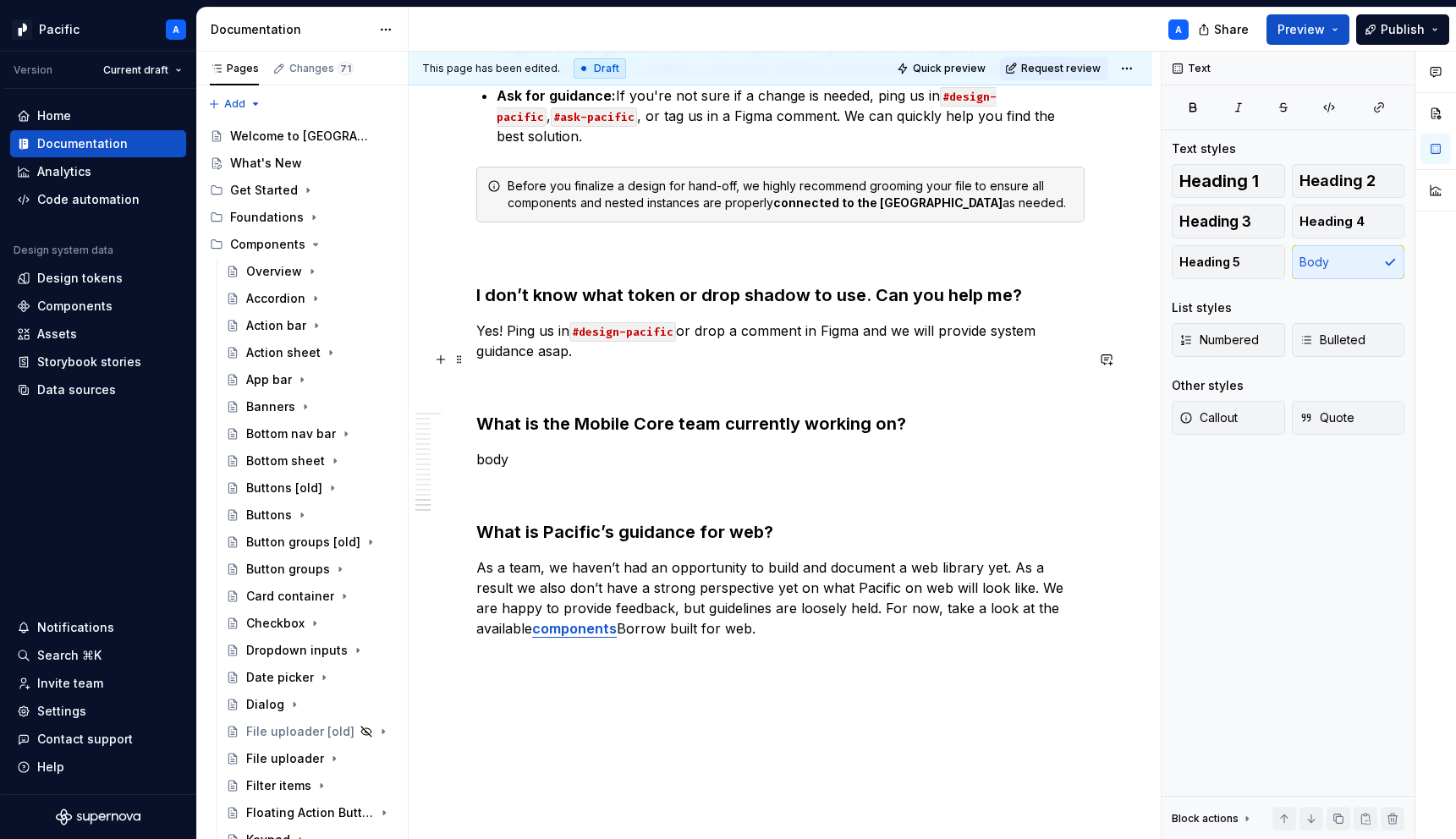
scroll to position [4630, 0]
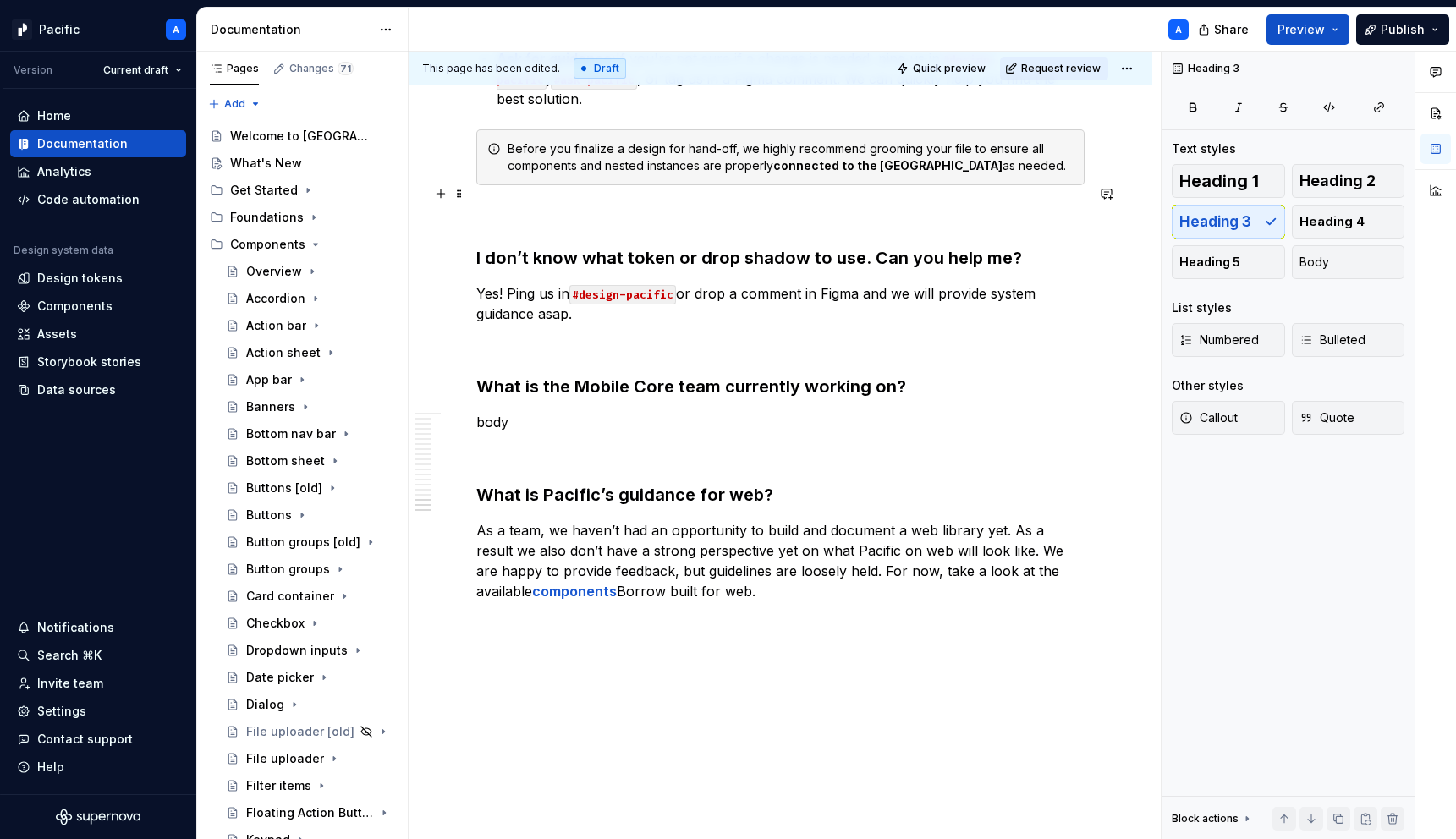
click at [694, 247] on h3 "I don’t know what token or drop shadow to use. Can you help me?" at bounding box center [780, 258] width 608 height 24
click at [853, 247] on h3 "I don’t know what token or style (drop shadow to use. Can you help me?" at bounding box center [780, 258] width 608 height 24
click at [746, 247] on h3 "I don’t know what token or style (drop shadow) to use. Can you help me?" at bounding box center [780, 258] width 608 height 24
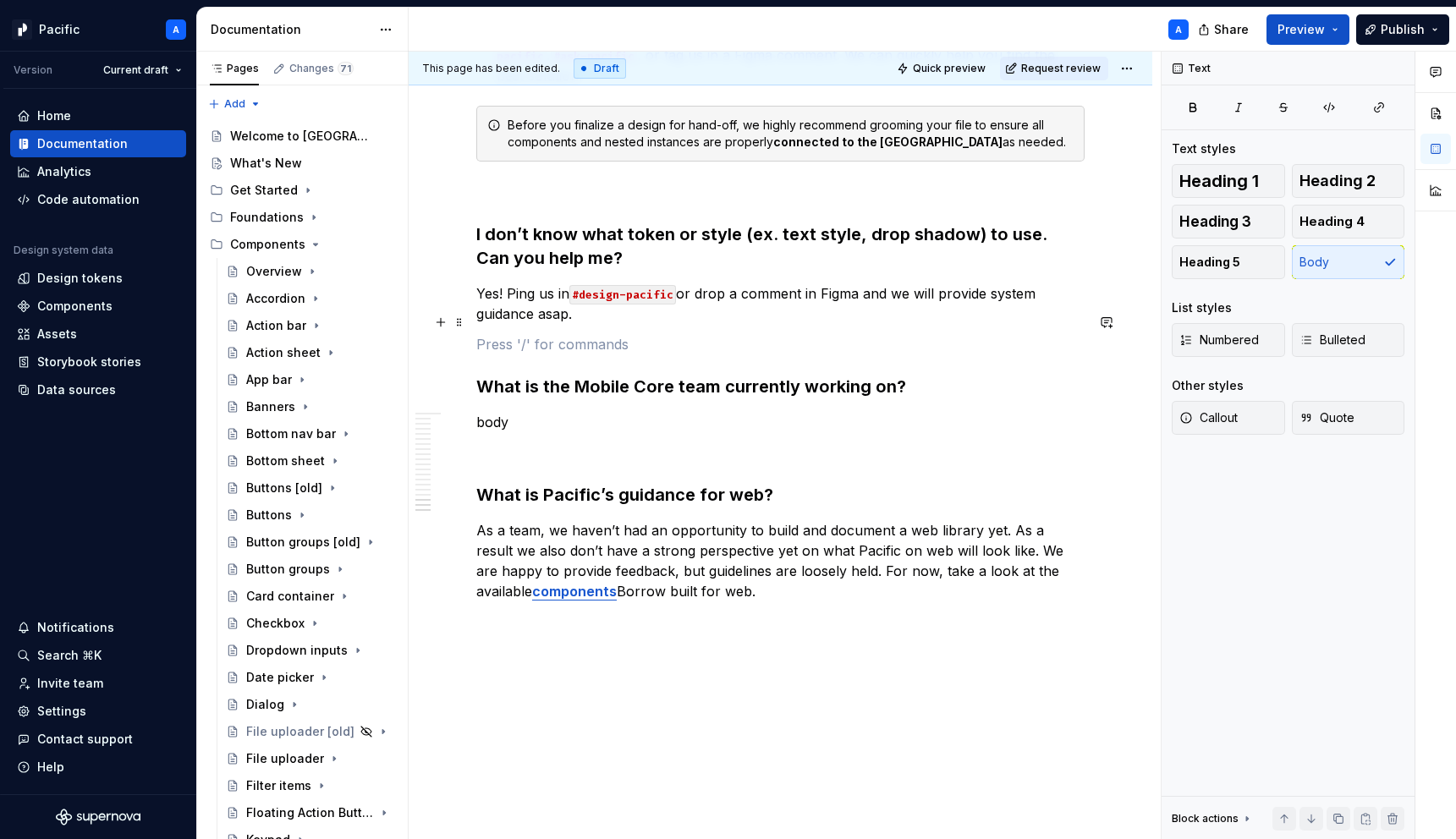
click at [828, 375] on h3 "What is the Mobile Core team currently working on?" at bounding box center [780, 387] width 608 height 24
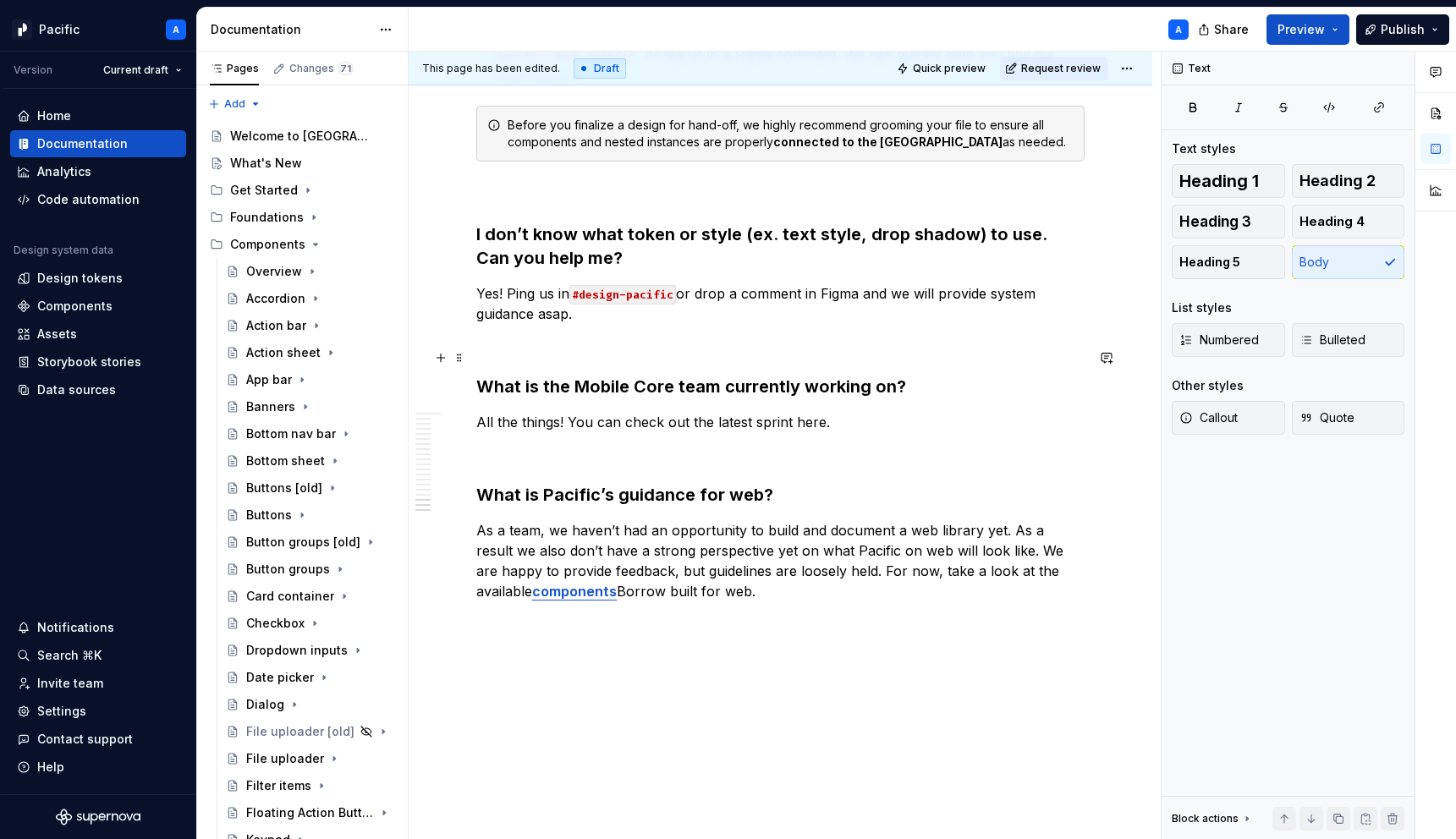
click at [806, 412] on p "All the things! You can check out the latest sprint here." at bounding box center [780, 422] width 608 height 20
click at [778, 412] on p "All the things! You can check out the latest sprint here." at bounding box center [780, 422] width 608 height 20
click at [772, 412] on p "All the things! You can check out the latest sprint here." at bounding box center [780, 422] width 608 height 20
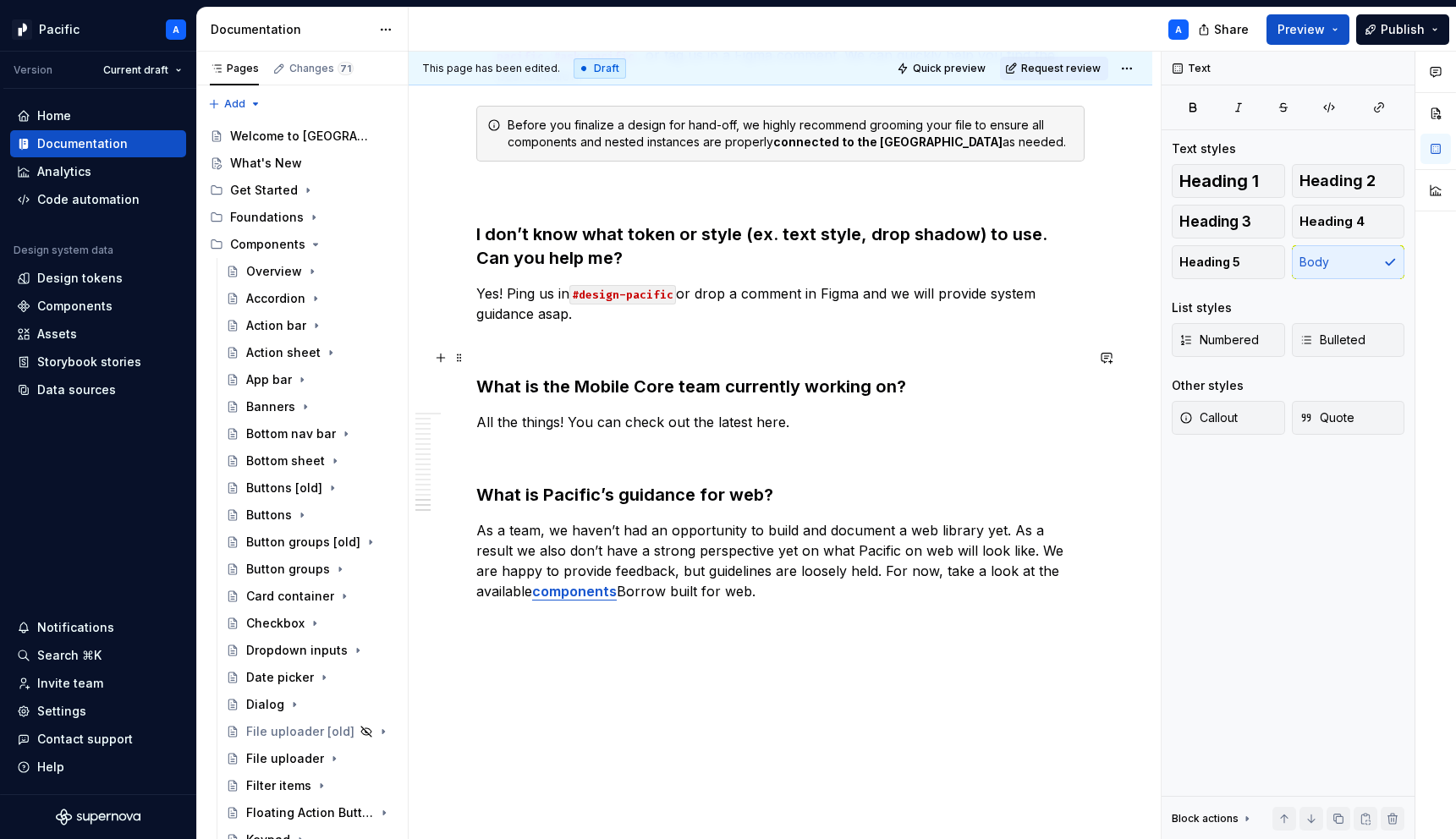
drag, startPoint x: 715, startPoint y: 357, endPoint x: 776, endPoint y: 354, distance: 61.1
click at [776, 412] on p "All the things! You can check out the latest here." at bounding box center [780, 422] width 608 height 20
drag, startPoint x: 779, startPoint y: 357, endPoint x: 712, endPoint y: 353, distance: 67.1
click at [712, 412] on p "All the things! You can check out the latest here." at bounding box center [780, 422] width 608 height 20
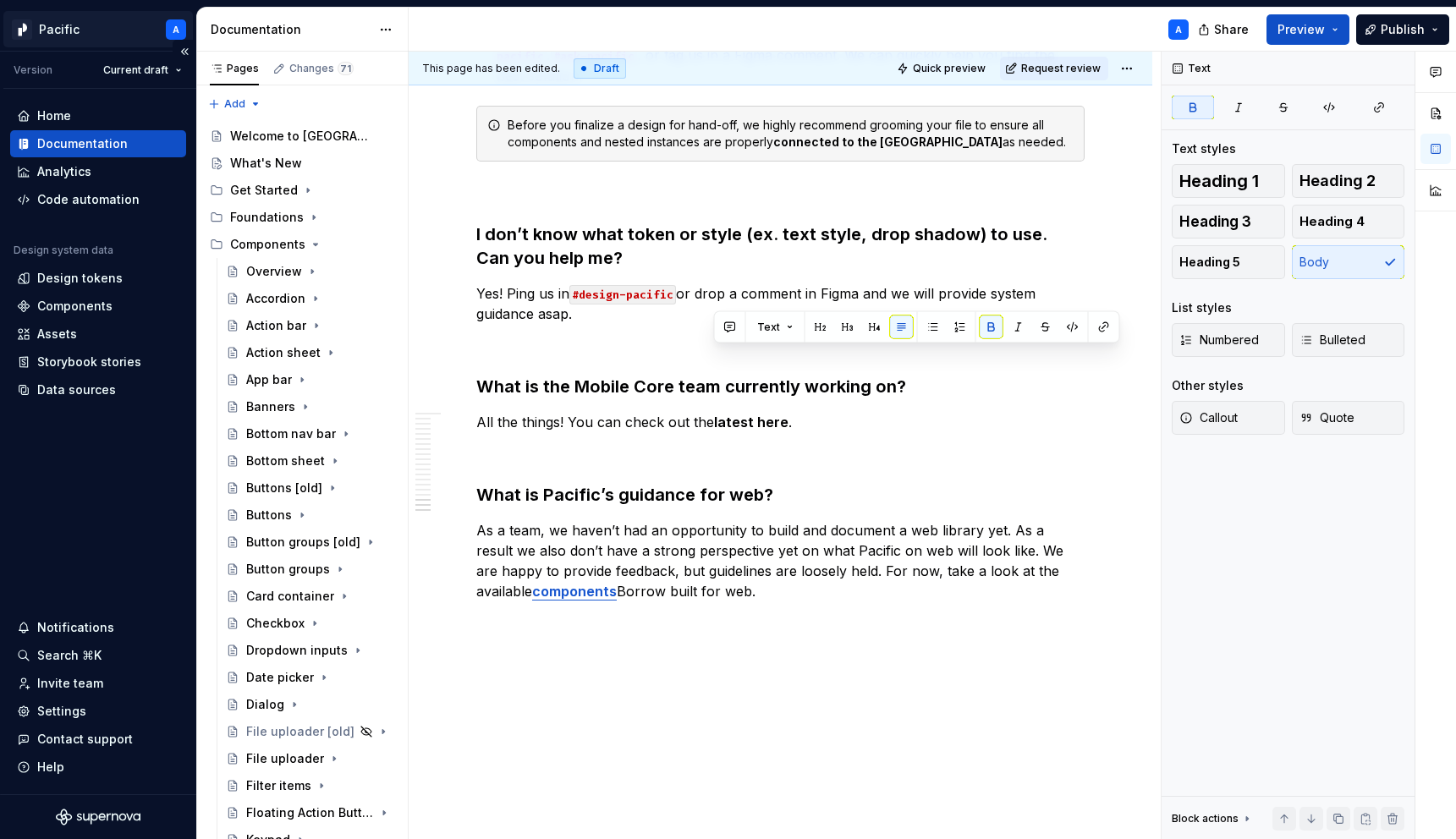
type textarea "*"
click at [1103, 322] on button "button" at bounding box center [1104, 327] width 24 height 24
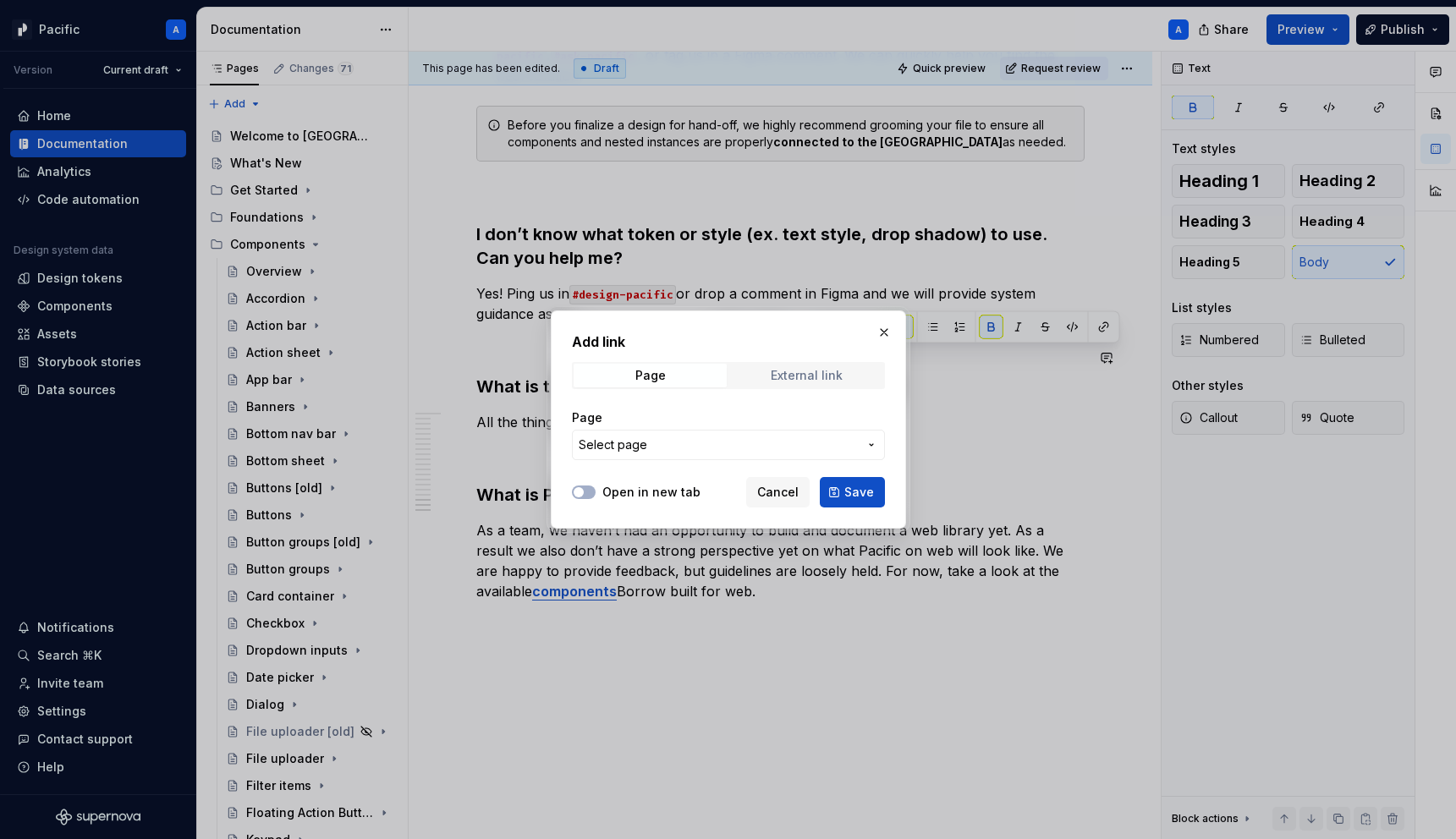
click at [819, 374] on div "External link" at bounding box center [806, 375] width 72 height 13
click at [818, 444] on input "URL" at bounding box center [728, 445] width 313 height 30
paste input "[URL][DOMAIN_NAME]"
type input "[URL][DOMAIN_NAME]"
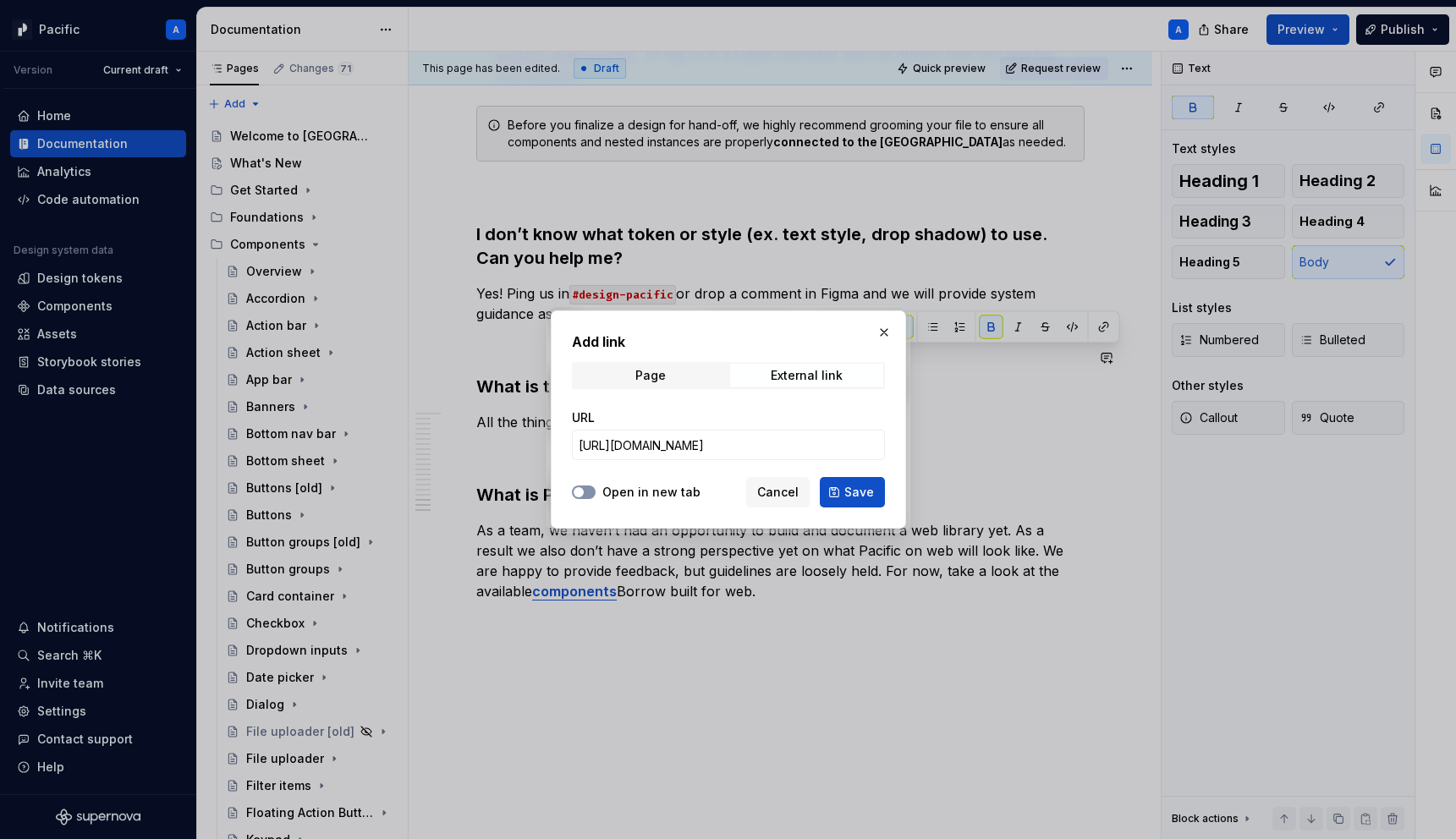
scroll to position [0, 0]
click at [585, 486] on button "Open in new tab" at bounding box center [583, 492] width 24 height 13
click at [878, 482] on button "Save" at bounding box center [851, 492] width 65 height 30
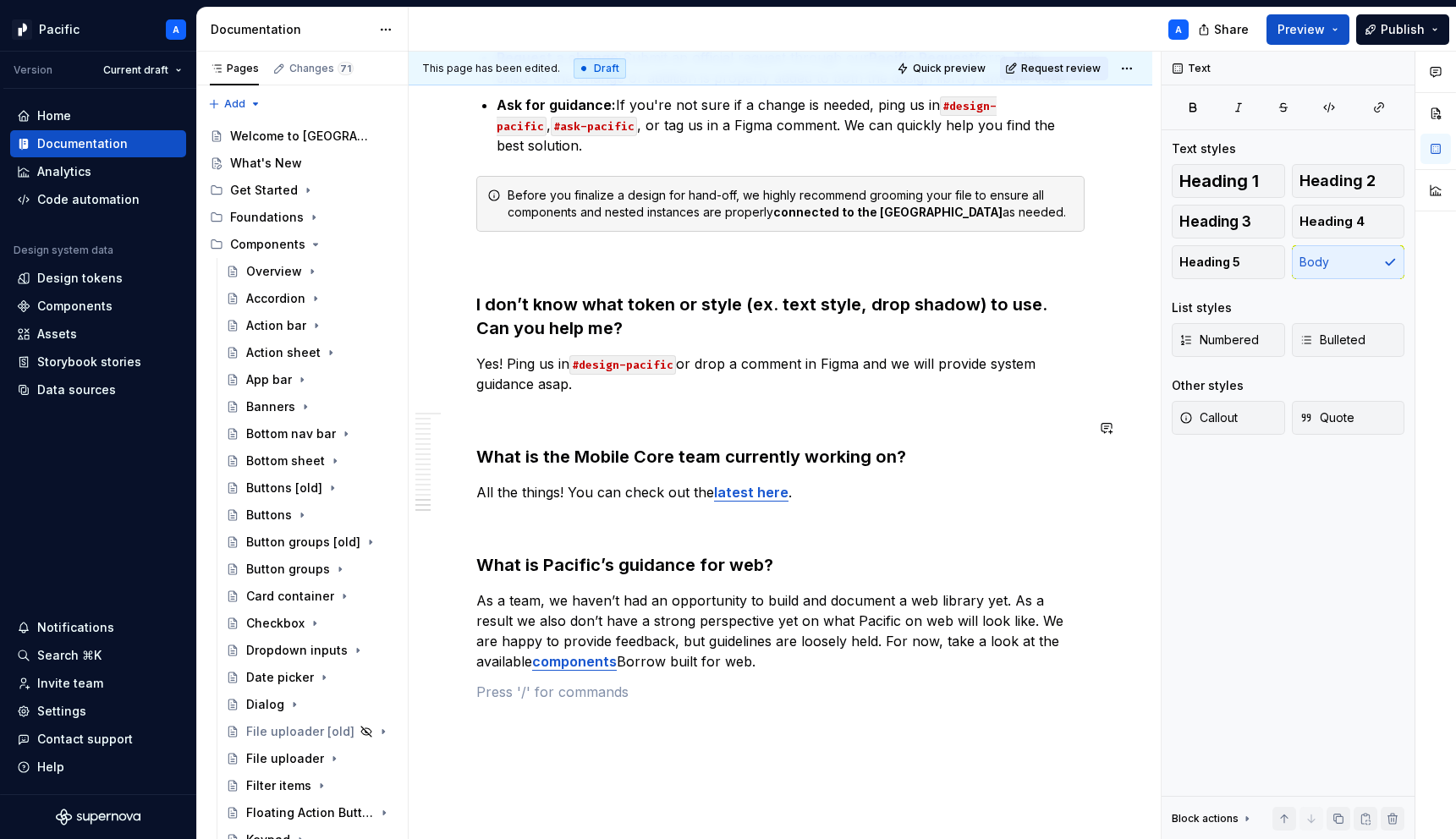
scroll to position [4571, 0]
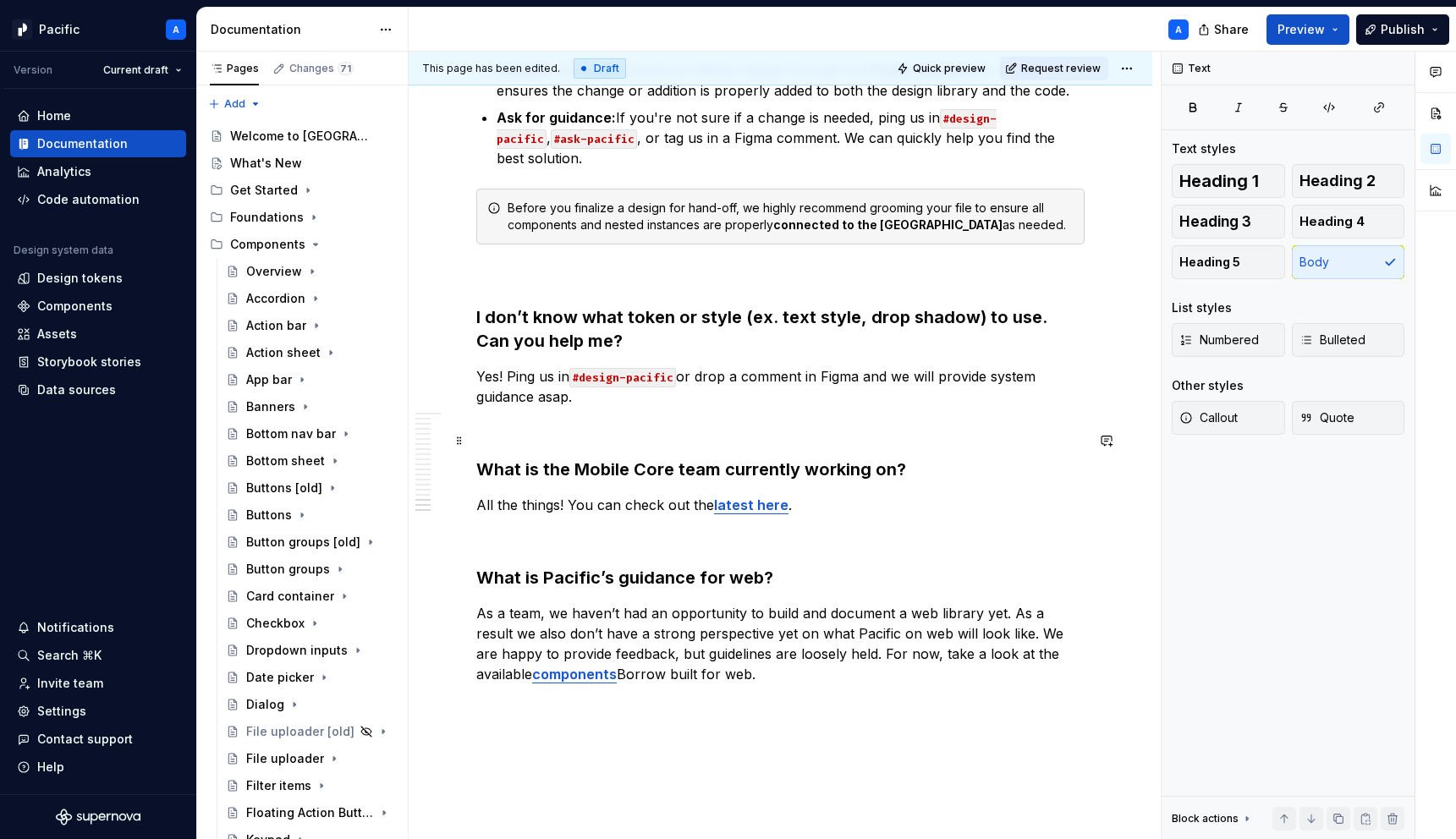
click at [567, 495] on p "All the things! You can check out the latest here ." at bounding box center [780, 505] width 608 height 20
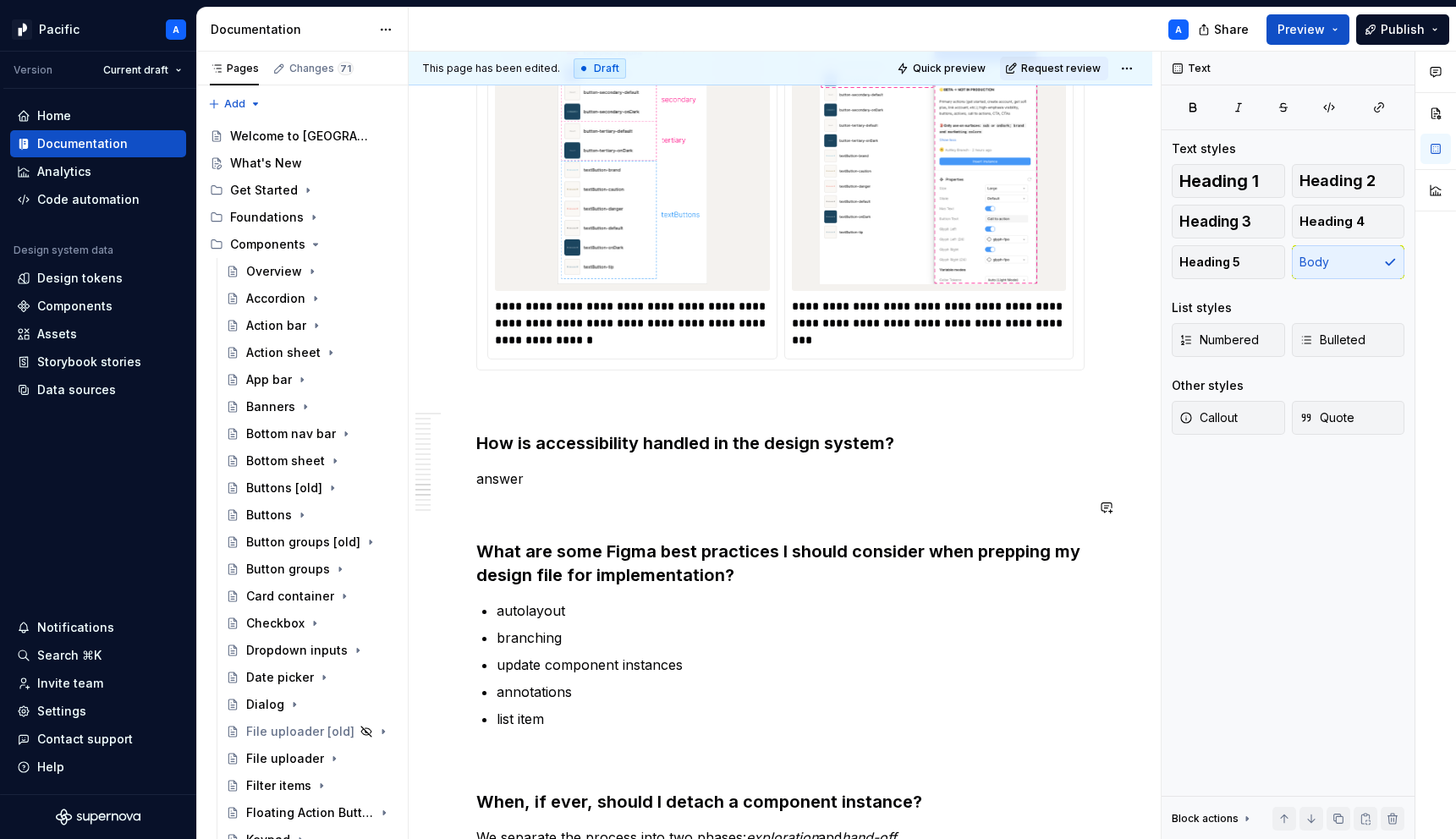
scroll to position [3459, 0]
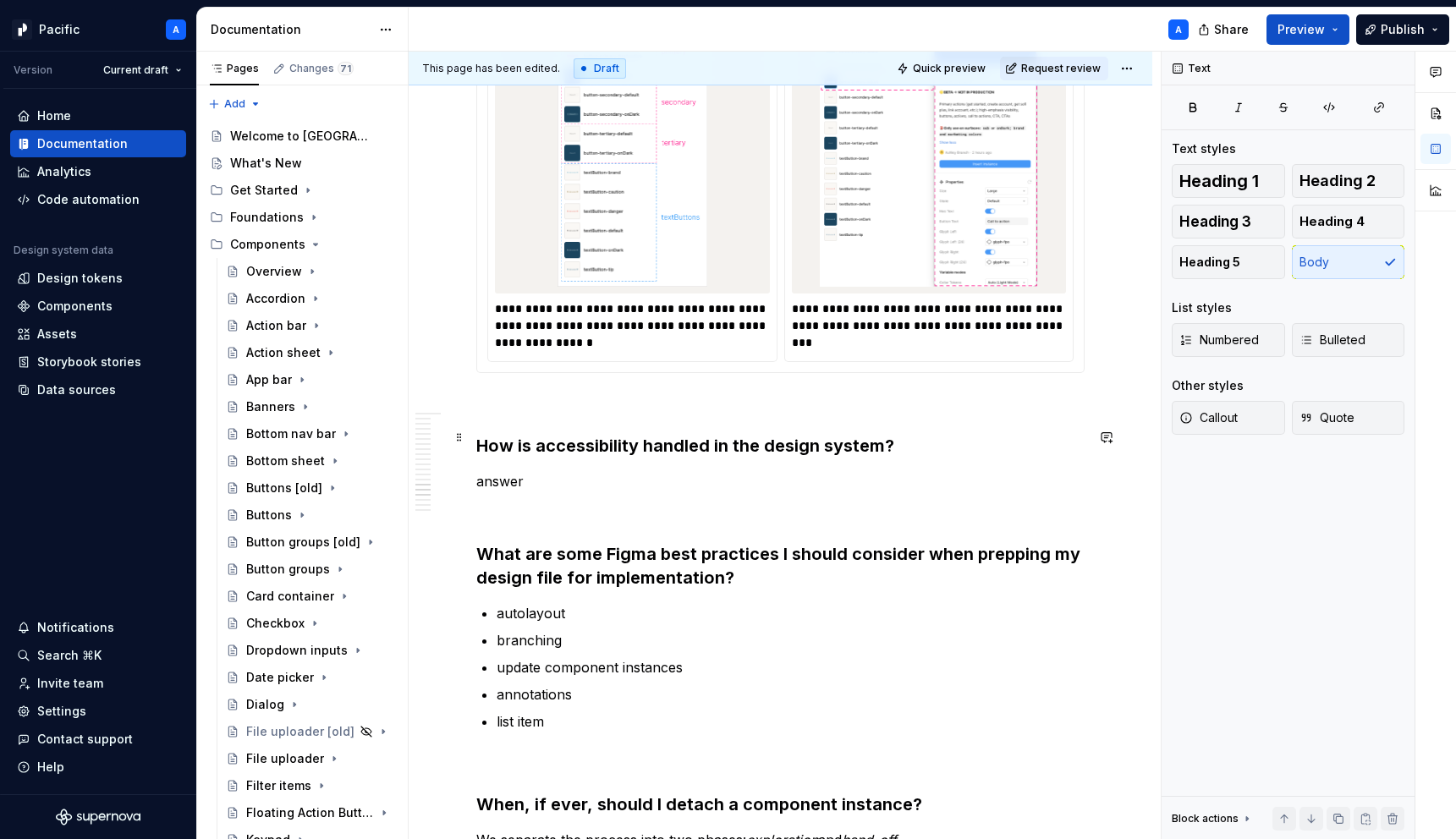
click at [578, 471] on p "answer" at bounding box center [780, 481] width 608 height 20
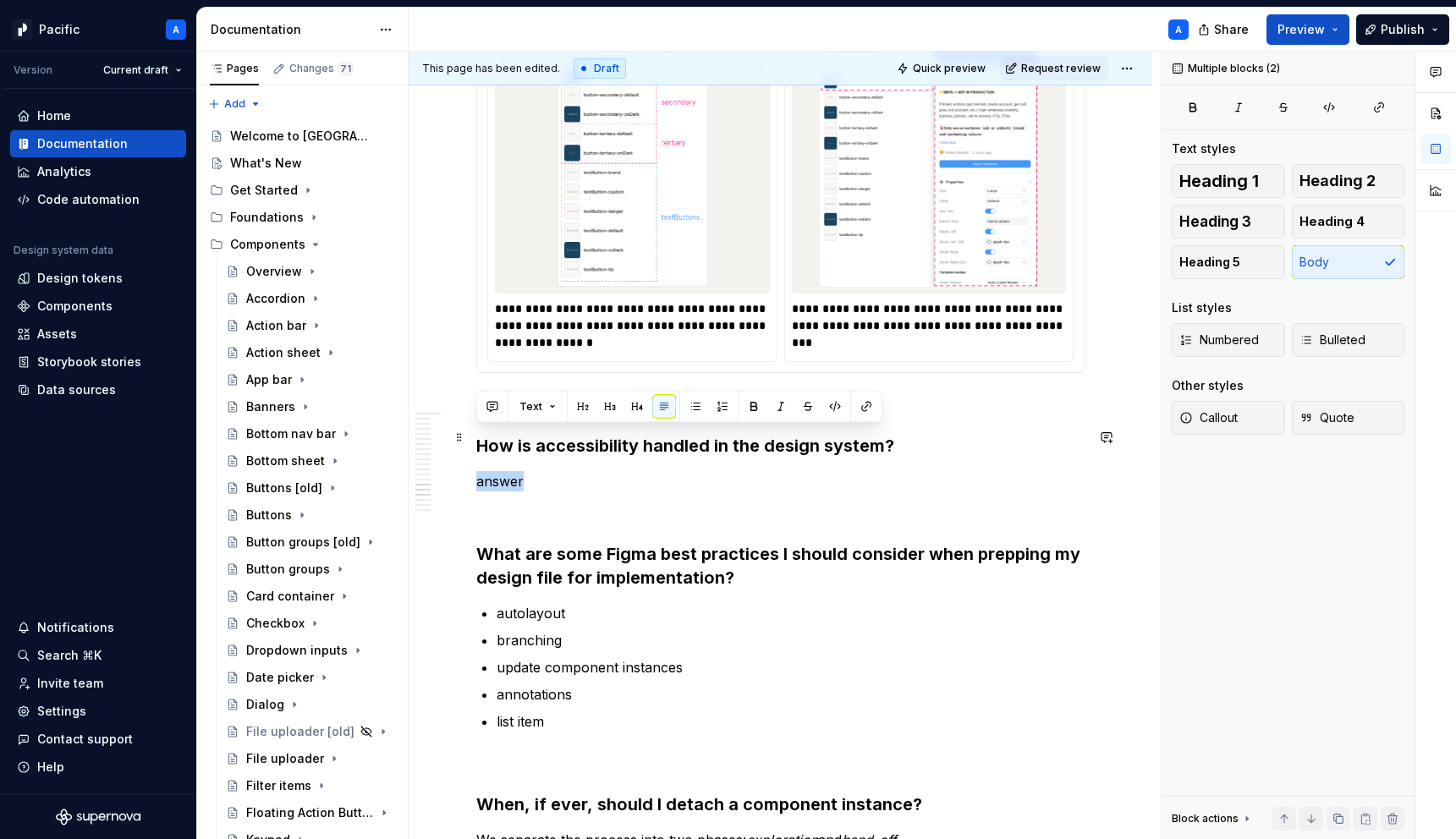
click at [578, 471] on p "answer" at bounding box center [780, 481] width 608 height 20
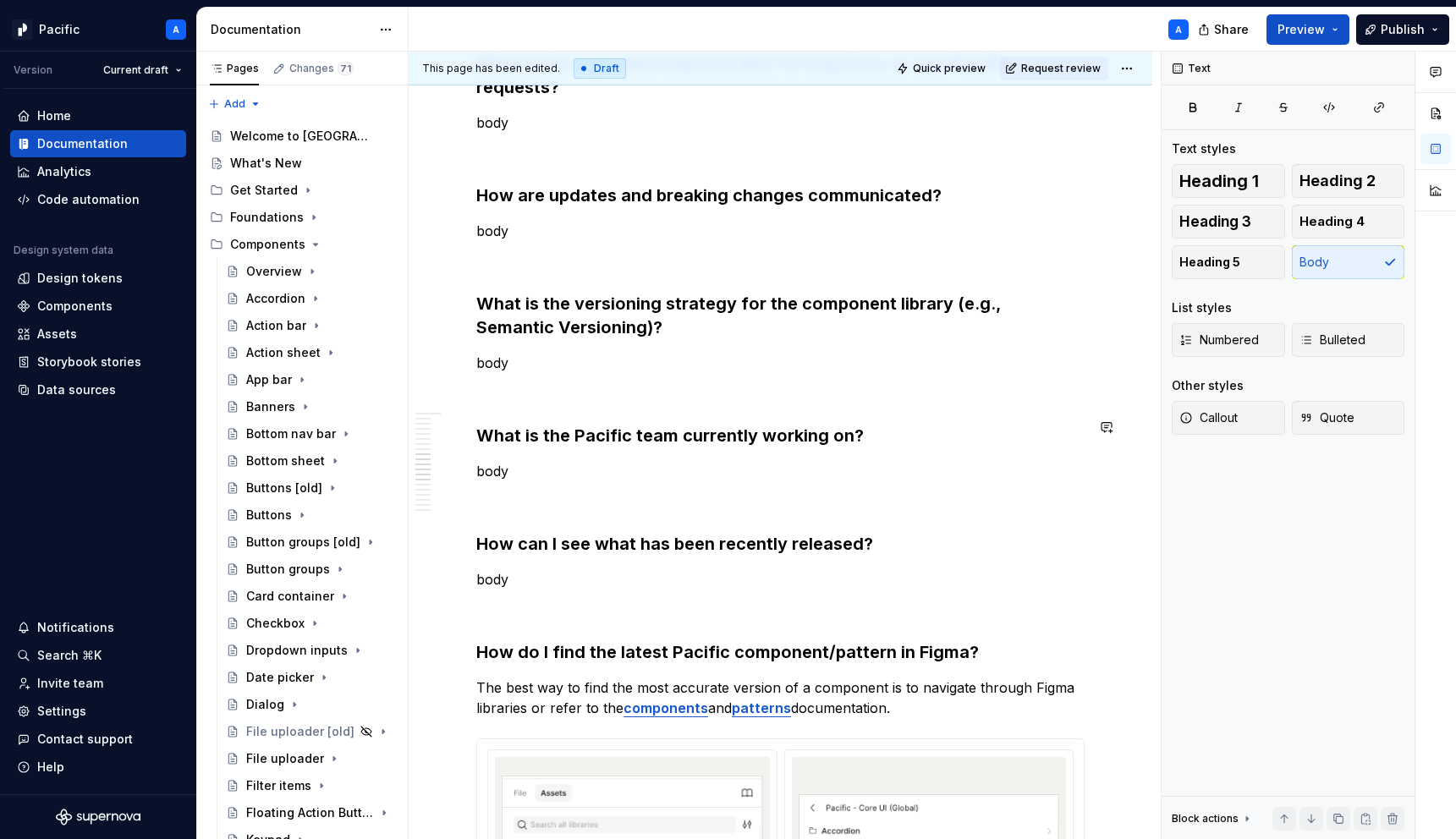
scroll to position [2254, 0]
click at [503, 568] on p "body" at bounding box center [780, 577] width 608 height 20
click at [691, 568] on p "Easy peasy, we track all changes a few ways:" at bounding box center [780, 577] width 608 height 20
click at [892, 568] on p "Easy peasy, we track all changes to the system a few ways:" at bounding box center [780, 577] width 608 height 20
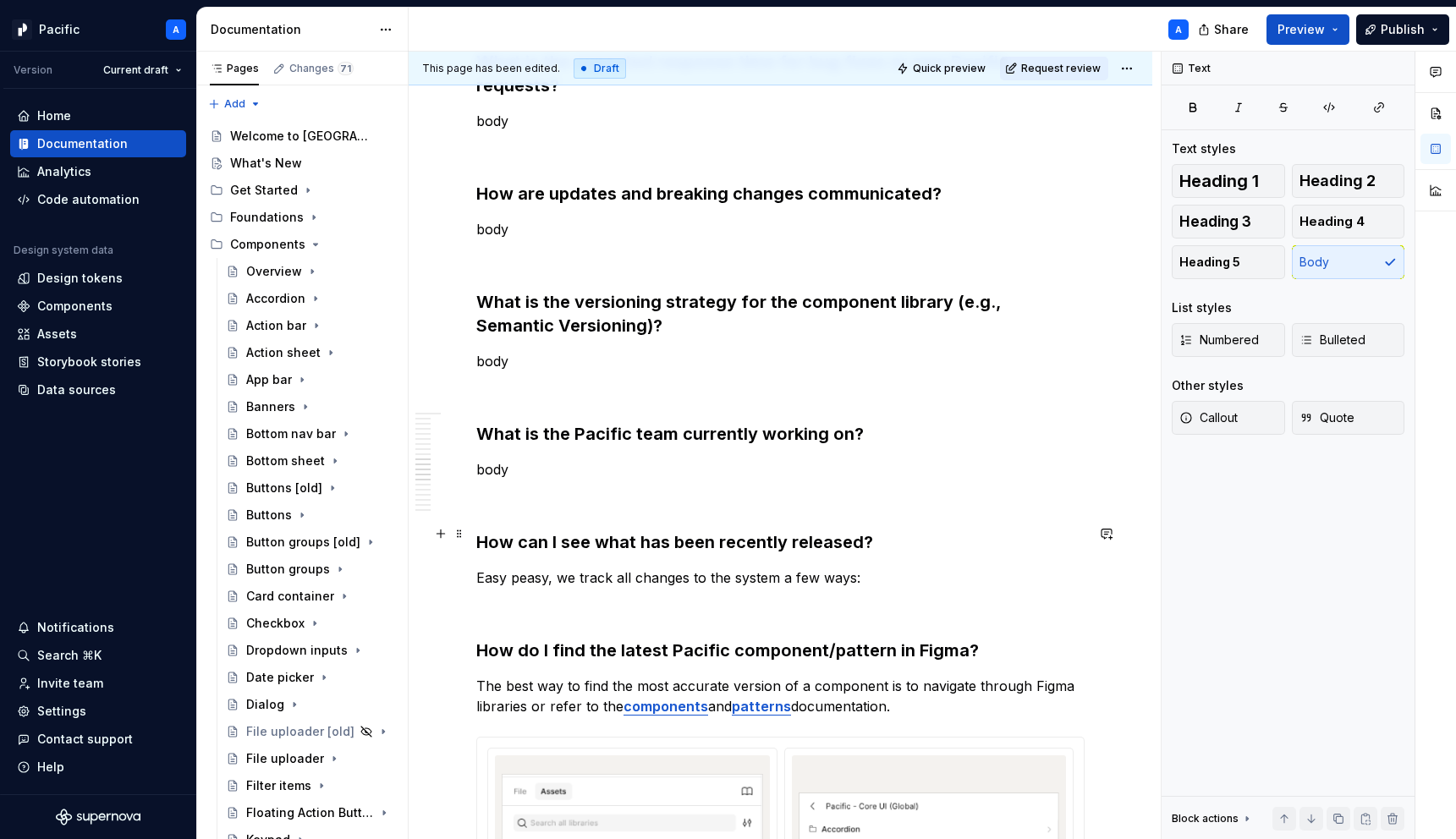
click at [688, 568] on p "Easy peasy, we track all changes to the system a few ways:" at bounding box center [780, 577] width 608 height 20
click at [928, 568] on p "Easy peasy, we track all changes/updates to the system a few ways:" at bounding box center [780, 577] width 608 height 20
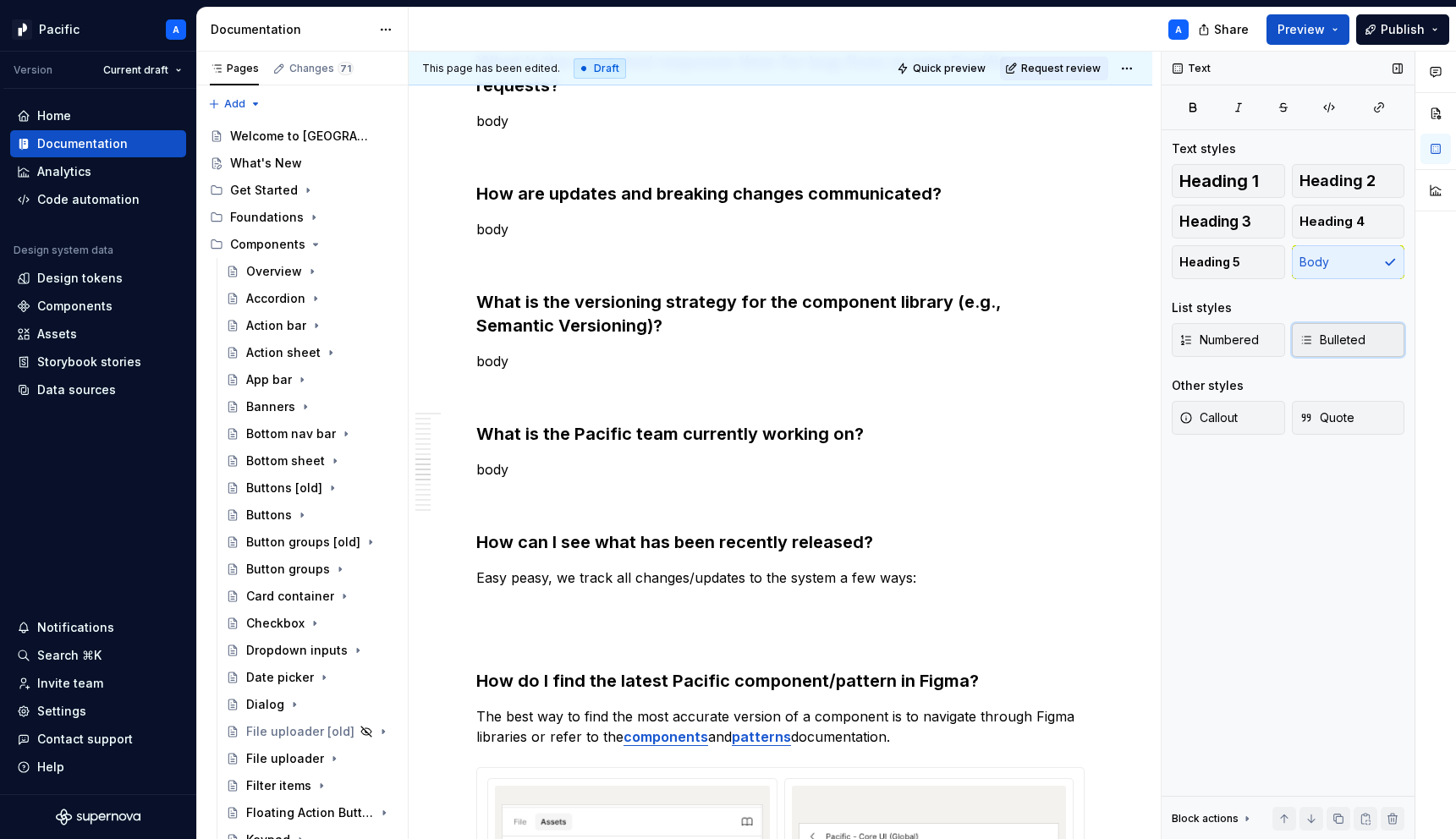
click at [1319, 341] on span "Bulleted" at bounding box center [1332, 340] width 66 height 17
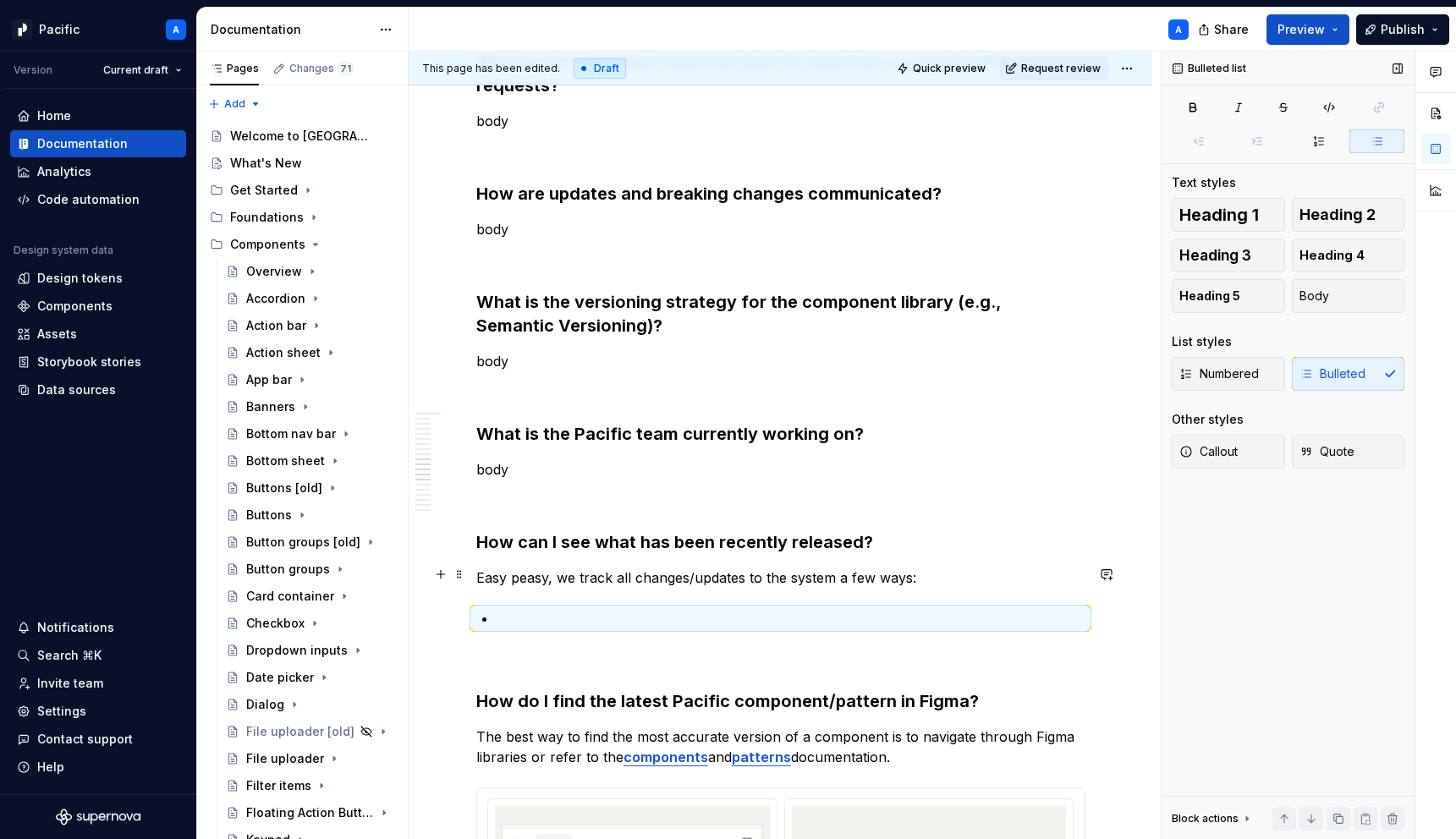
click at [600, 608] on p at bounding box center [790, 618] width 588 height 20
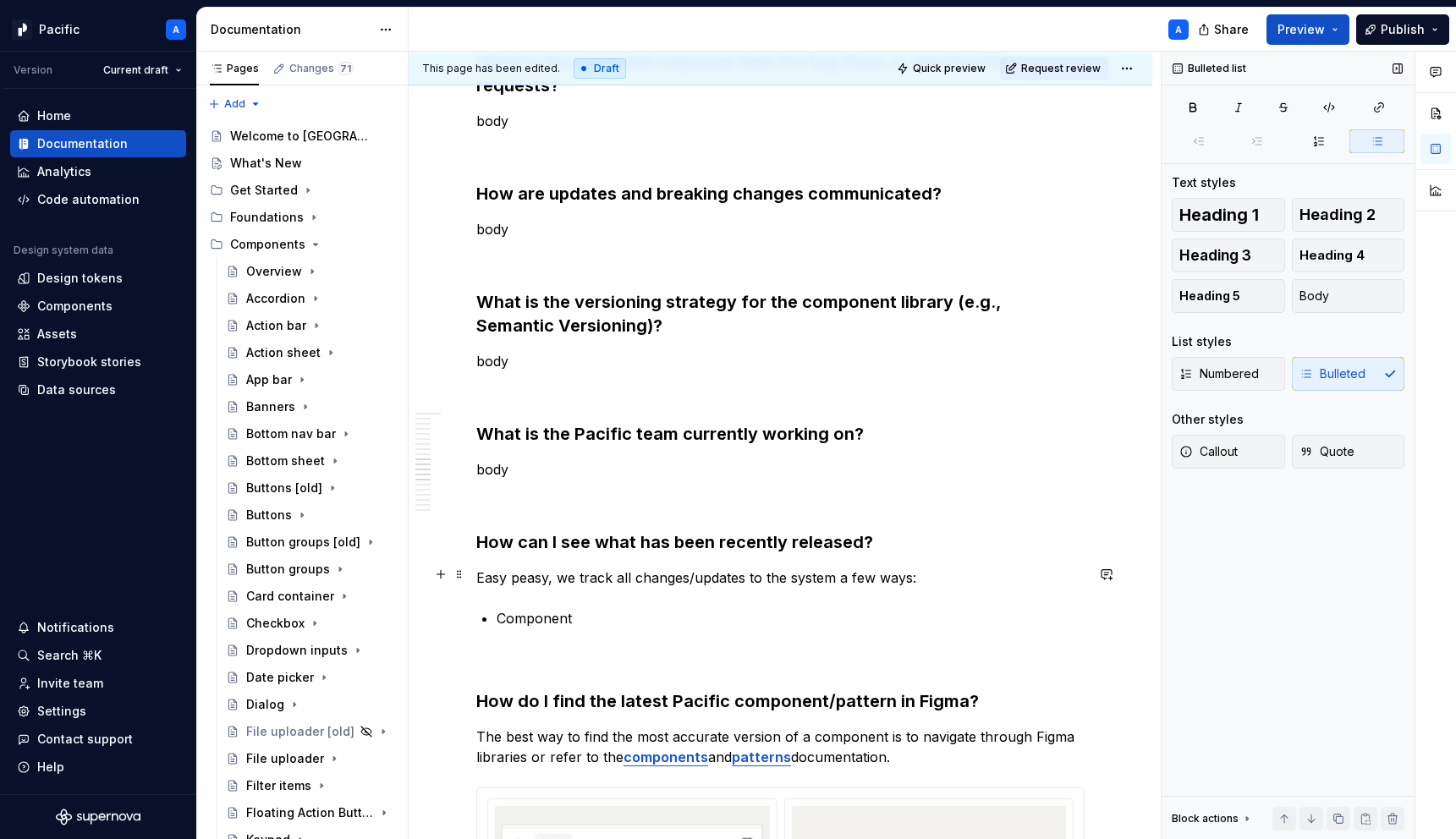
click at [550, 608] on p "Component" at bounding box center [790, 618] width 588 height 20
drag, startPoint x: 492, startPoint y: 576, endPoint x: 602, endPoint y: 574, distance: 110.0
click at [602, 574] on div "FAQs Have questions that might benefit everyone? Send them our way in #design-p…" at bounding box center [780, 578] width 608 height 5007
click at [648, 608] on p "Version releases :" at bounding box center [790, 618] width 588 height 20
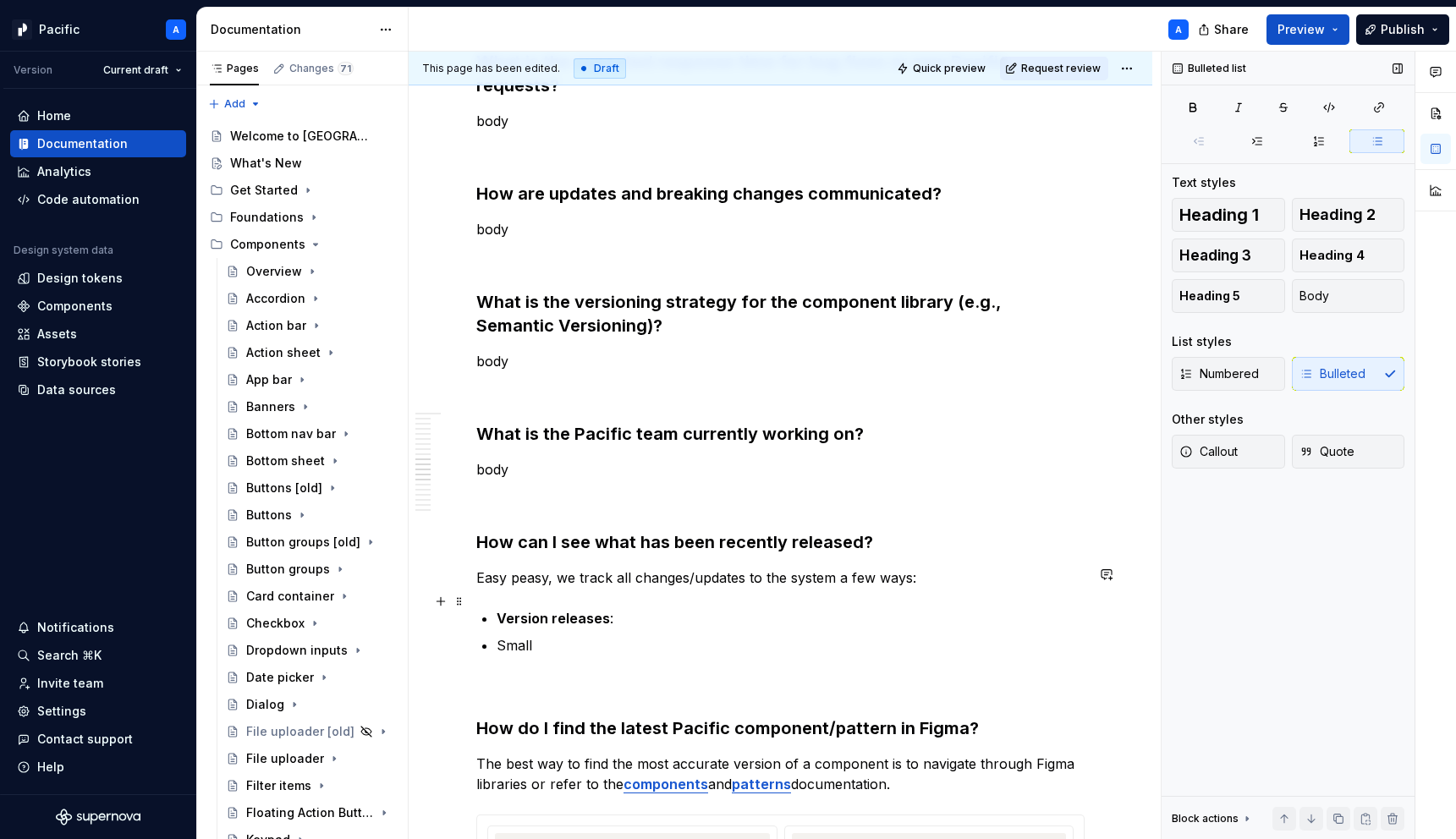
click at [515, 635] on p "Small" at bounding box center [790, 645] width 588 height 20
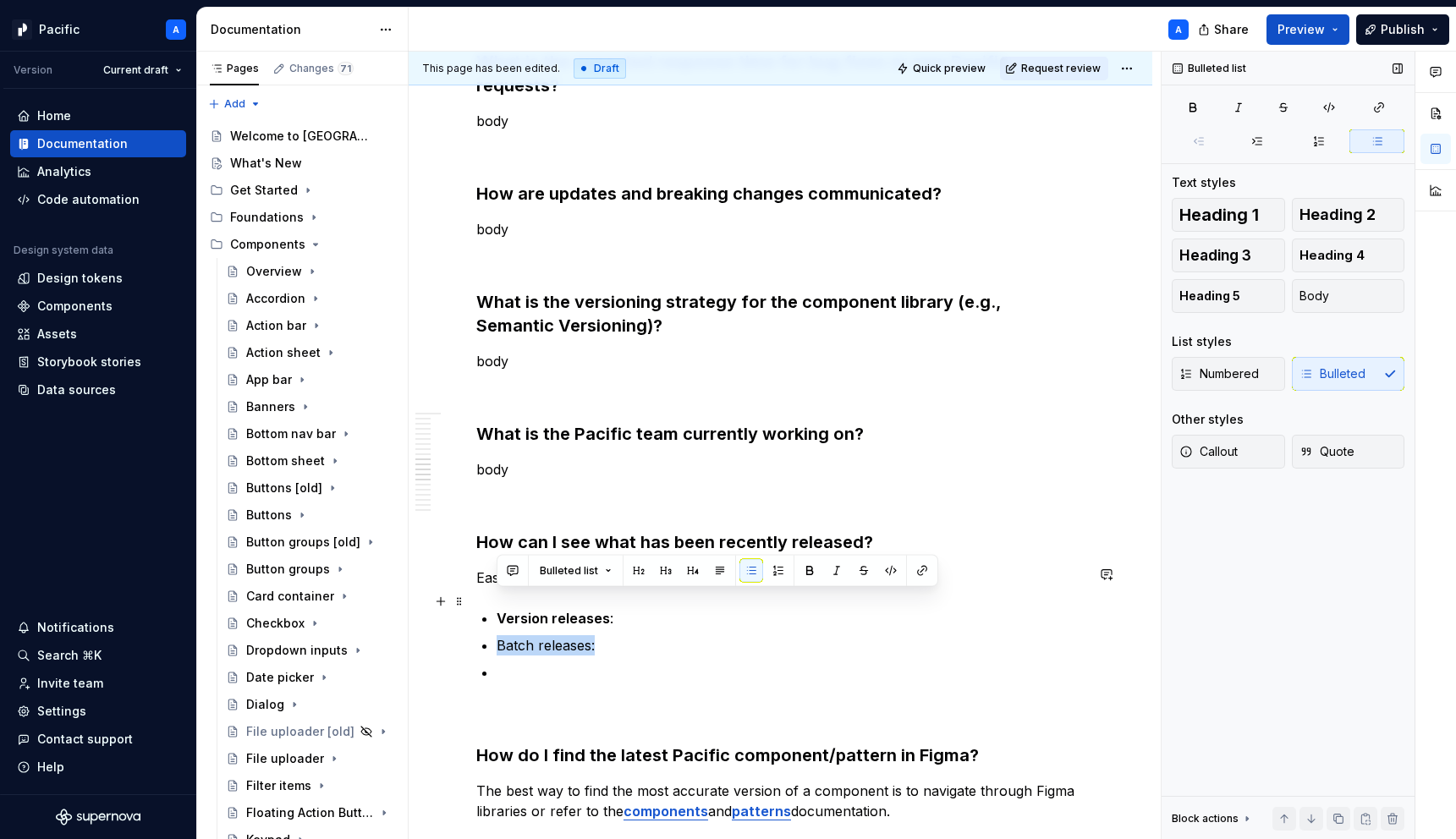
drag, startPoint x: 593, startPoint y: 604, endPoint x: 489, endPoint y: 600, distance: 104.1
click at [497, 635] on li "Batch releases:" at bounding box center [790, 645] width 588 height 20
click at [536, 635] on p "Batch releases:" at bounding box center [790, 645] width 588 height 20
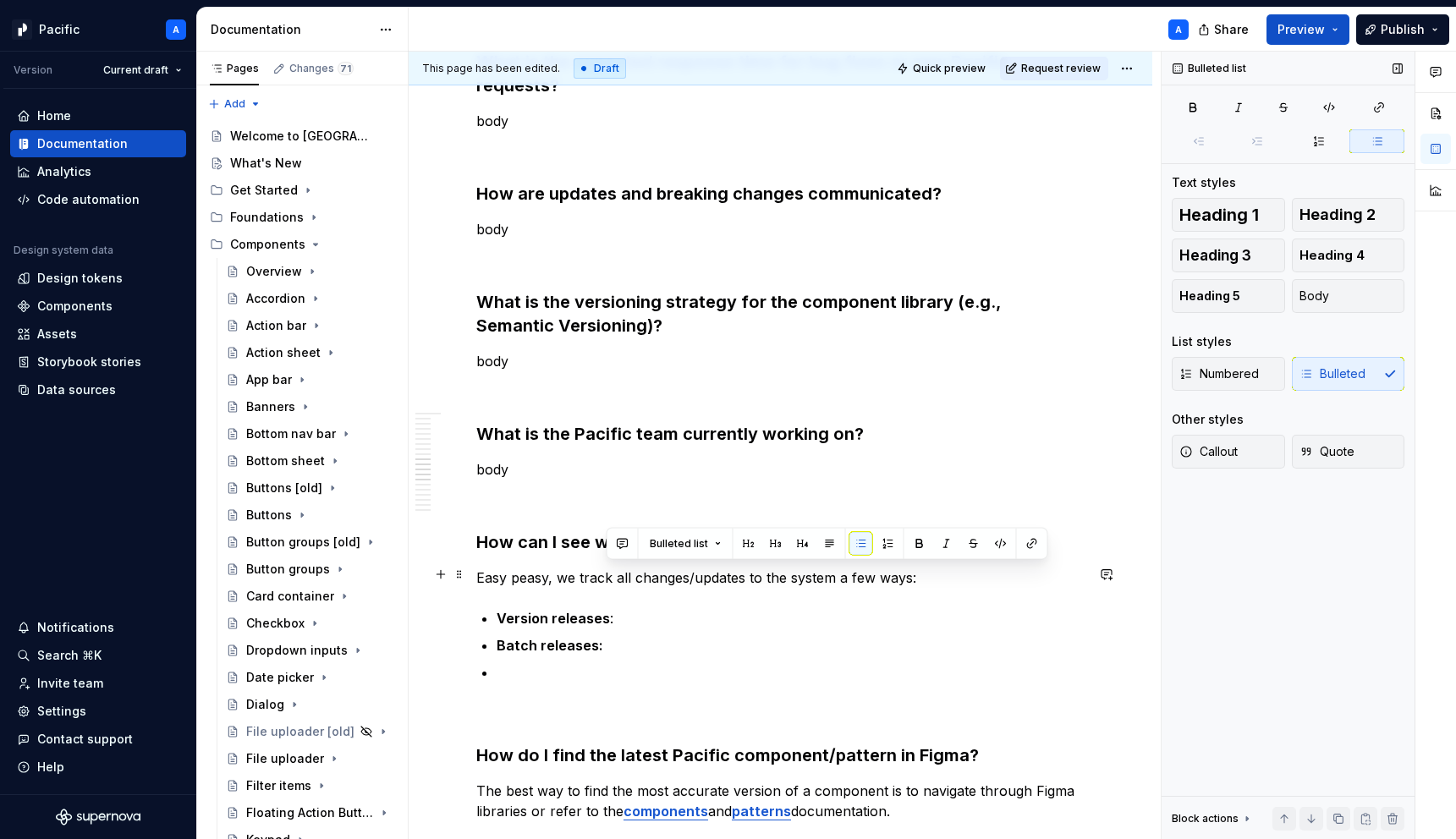
drag, startPoint x: 622, startPoint y: 572, endPoint x: 605, endPoint y: 572, distance: 17.0
click at [605, 608] on p "Version releases :" at bounding box center [790, 618] width 588 height 20
click at [589, 617] on ul "Version releases: Batch releases:" at bounding box center [790, 646] width 588 height 74
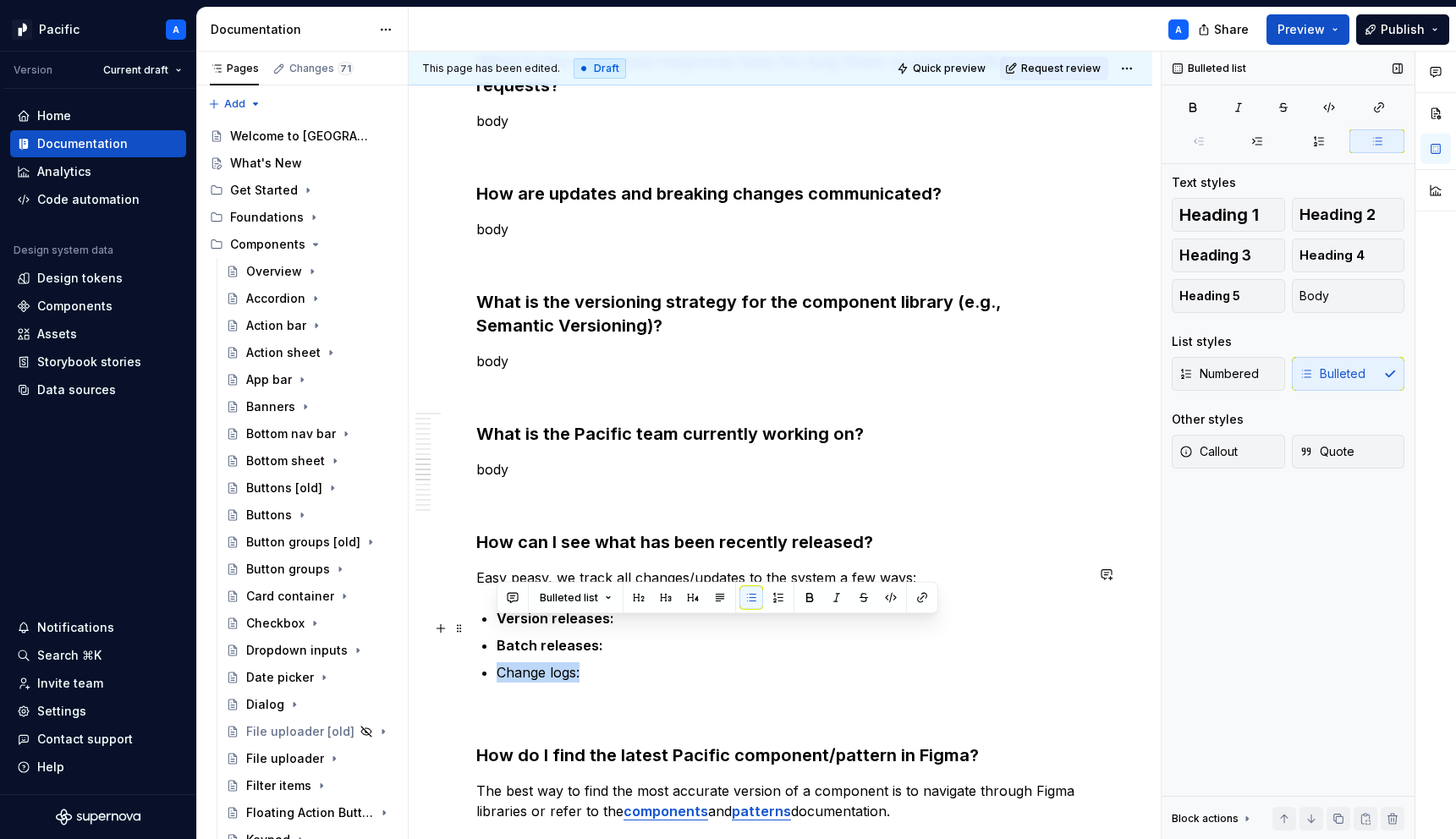
drag, startPoint x: 545, startPoint y: 628, endPoint x: 494, endPoint y: 627, distance: 51.0
click at [494, 627] on div "FAQs Have questions that might benefit everyone? Send them our way in #design-p…" at bounding box center [780, 606] width 608 height 5061
click at [591, 641] on div "FAQs Have questions that might benefit everyone? Send them our way in #design-p…" at bounding box center [780, 606] width 608 height 5061
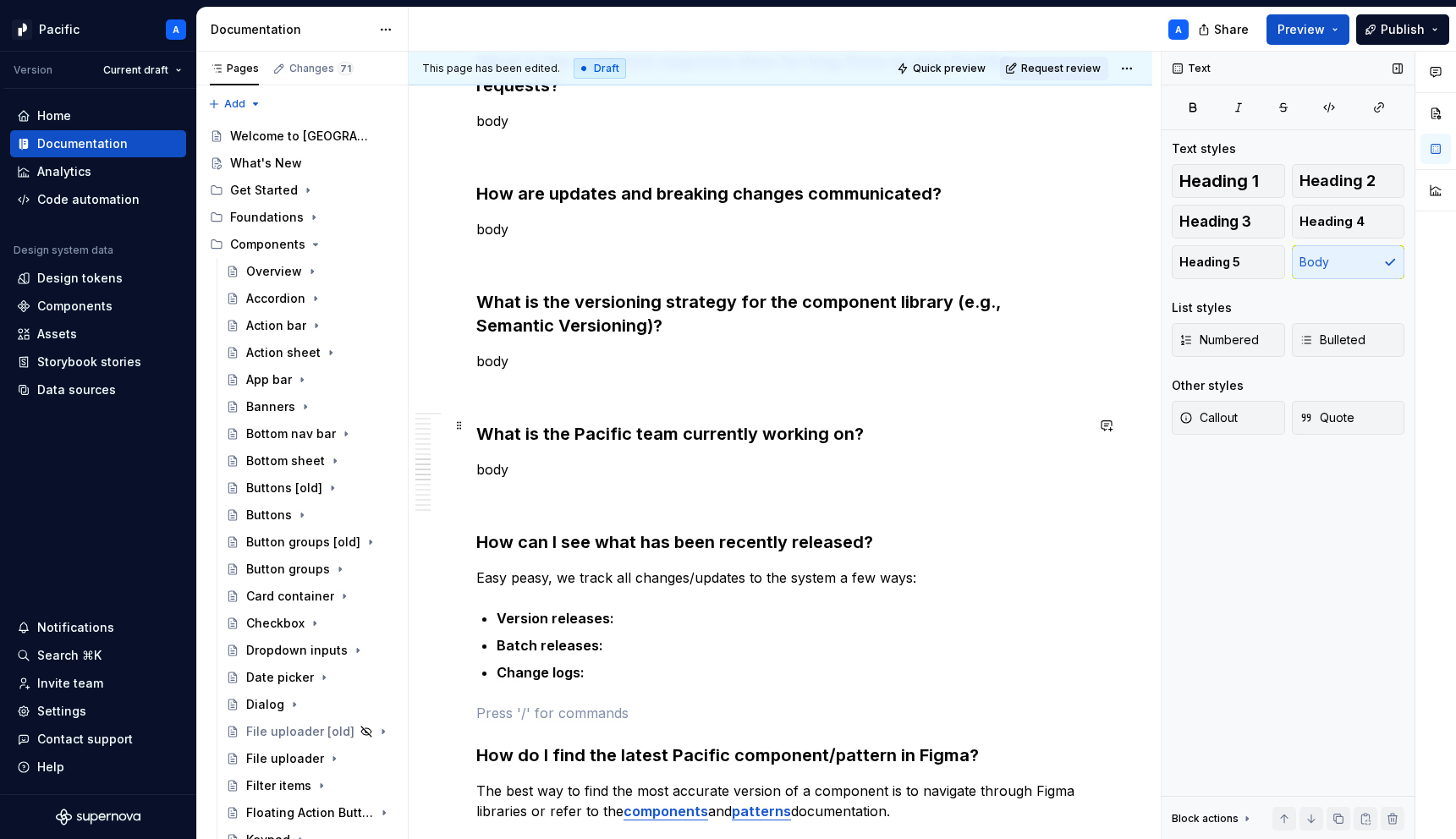
click at [573, 459] on p "body" at bounding box center [780, 469] width 608 height 20
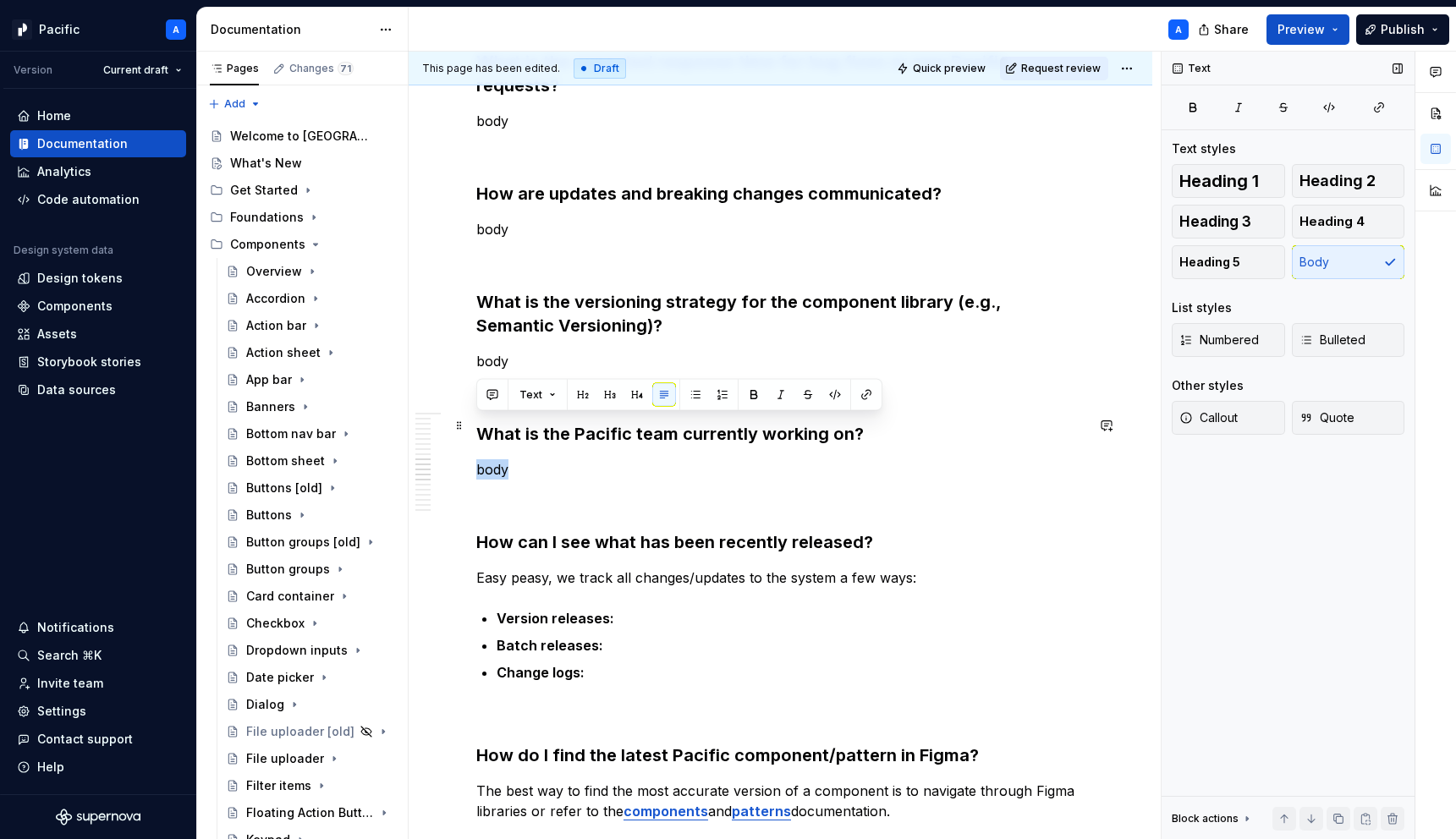
click at [573, 459] on p "body" at bounding box center [780, 469] width 608 height 20
type textarea "*"
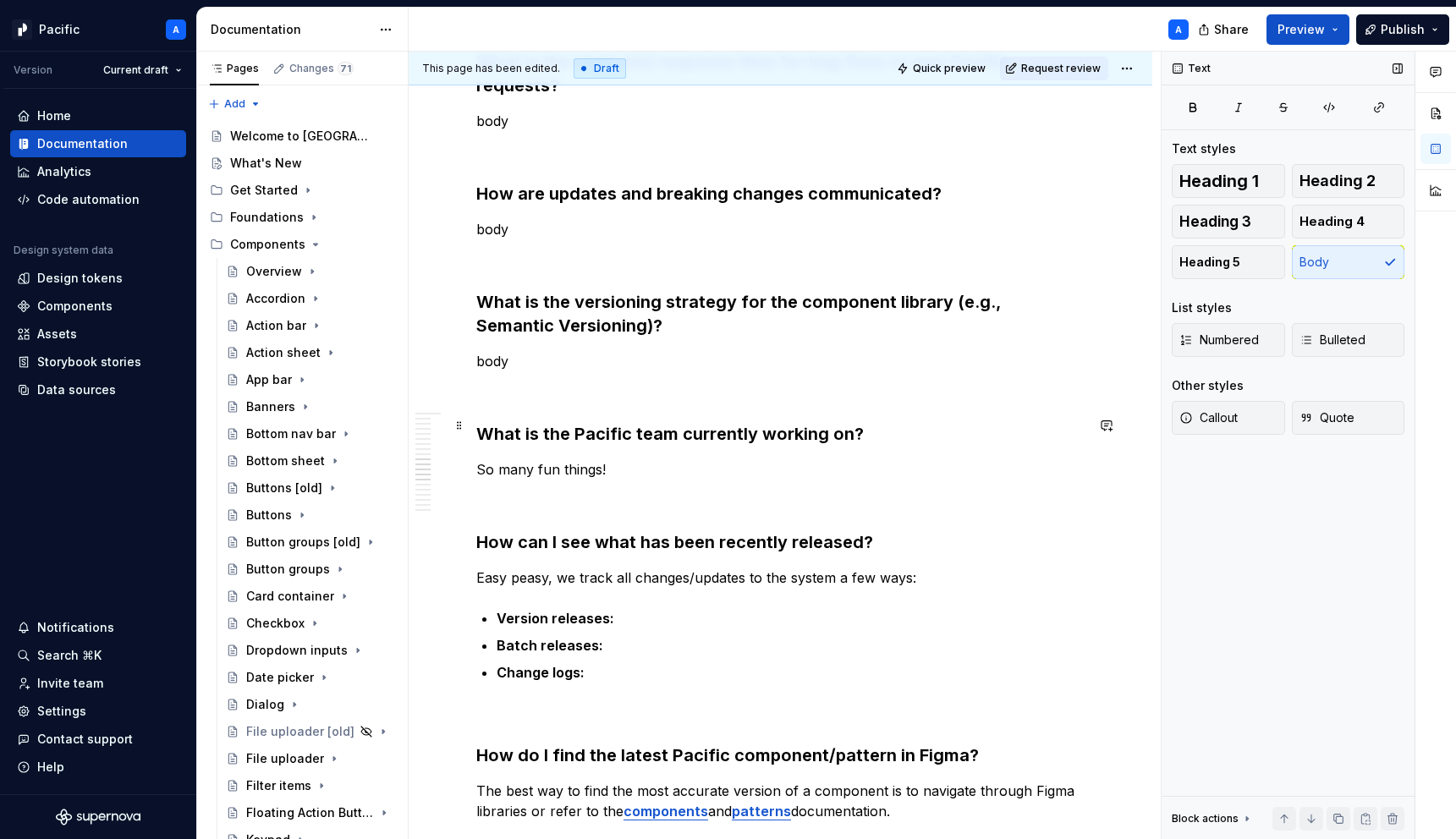
click at [560, 459] on p "So many fun things!" at bounding box center [780, 469] width 608 height 20
click at [711, 459] on p "So many fun and exciting things!" at bounding box center [780, 469] width 608 height 20
click at [838, 459] on p "So many fun and exciting things! Keep track of requests or" at bounding box center [780, 469] width 608 height 20
click at [846, 459] on p "So many fun and exciting things! Keep track of requests here." at bounding box center [780, 469] width 608 height 20
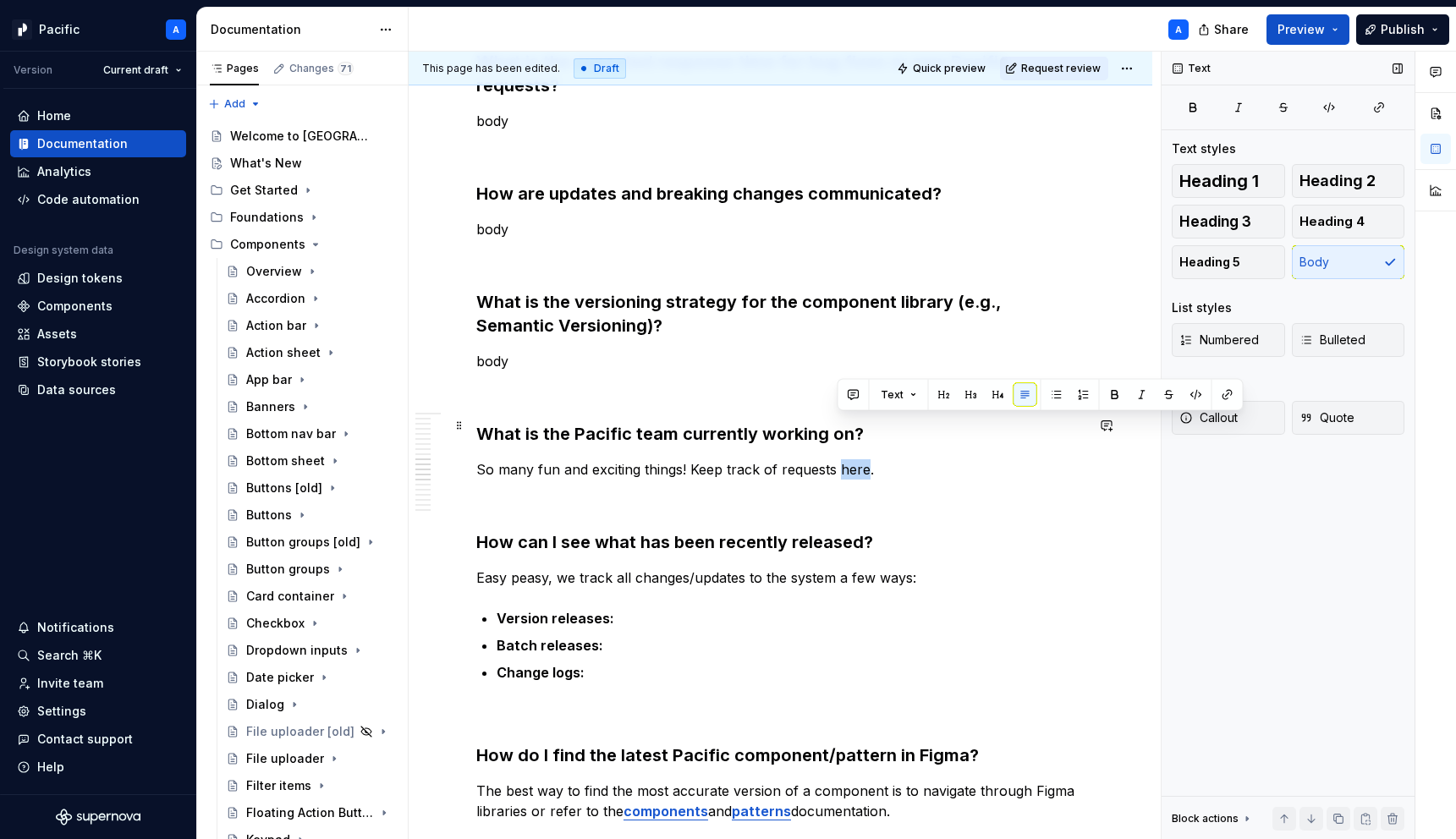
click at [846, 459] on p "So many fun and exciting things! Keep track of requests here." at bounding box center [780, 469] width 608 height 20
click at [1116, 398] on button "button" at bounding box center [1115, 395] width 24 height 24
click at [1226, 398] on button "button" at bounding box center [1227, 395] width 24 height 24
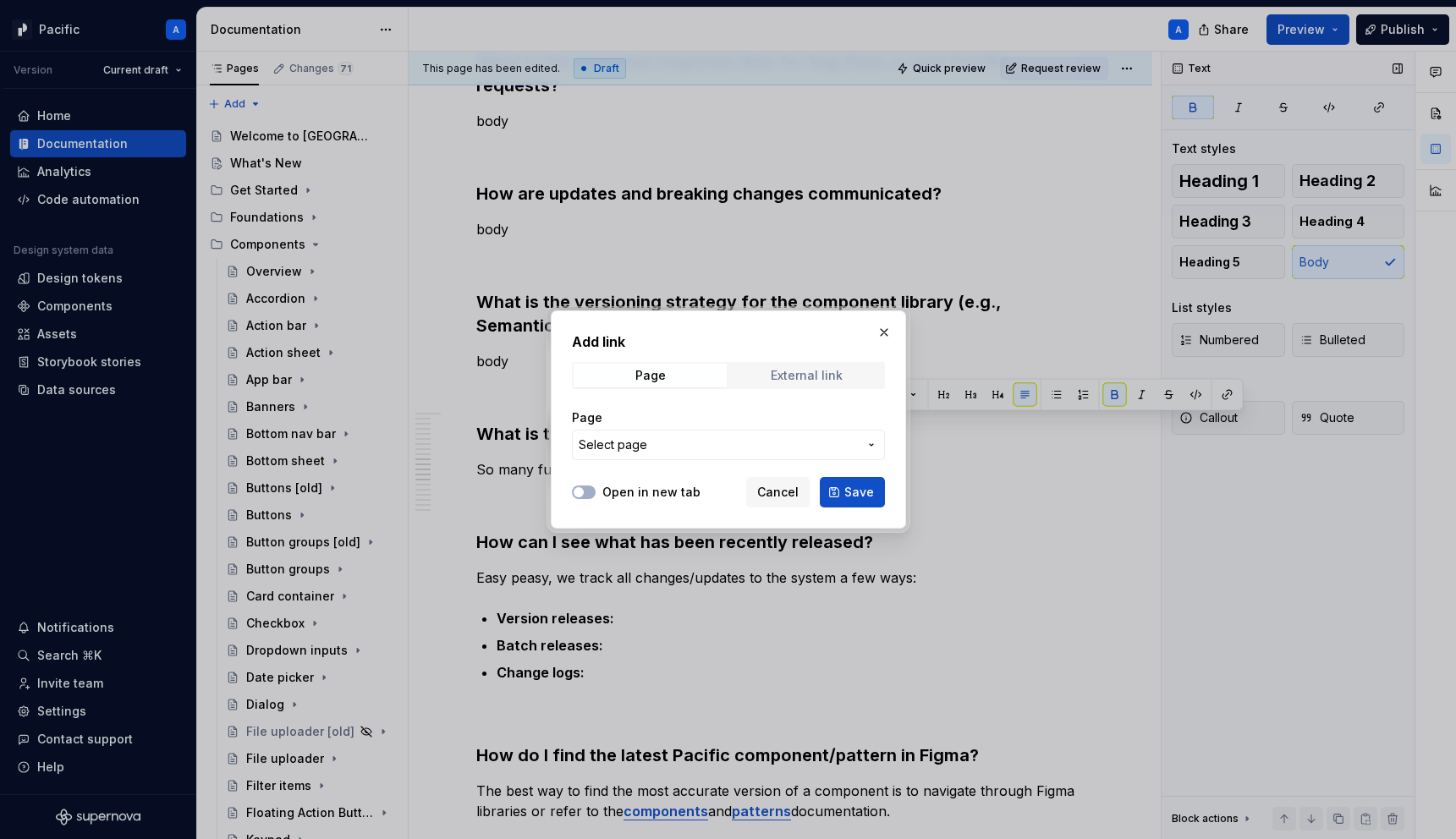
click at [804, 369] on div "External link" at bounding box center [806, 375] width 72 height 13
click at [799, 443] on input "URL" at bounding box center [728, 445] width 313 height 30
paste input "[URL][DOMAIN_NAME]"
type input "[URL][DOMAIN_NAME]"
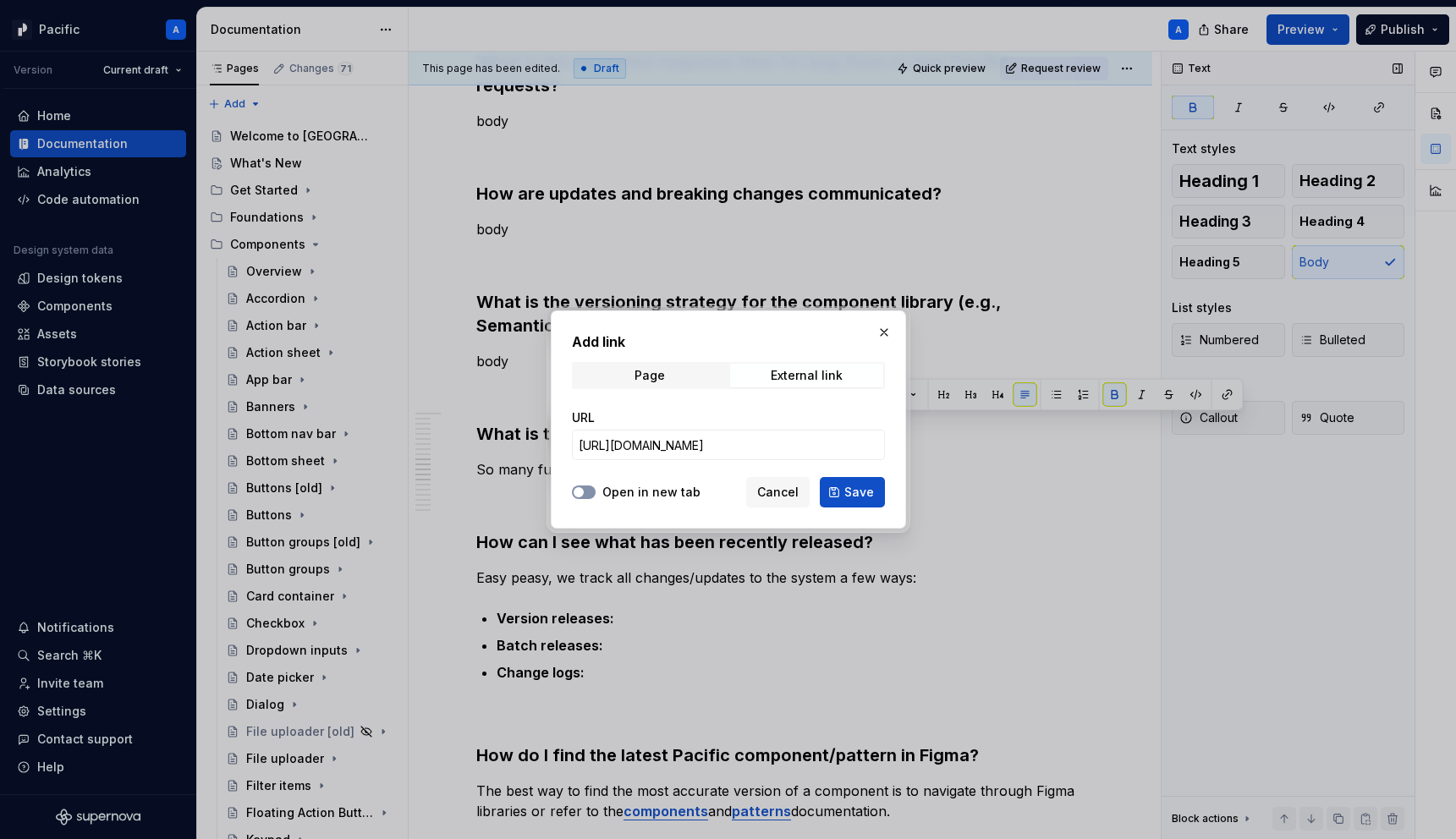
scroll to position [0, 0]
click at [580, 491] on span "button" at bounding box center [578, 492] width 10 height 10
click at [865, 495] on span "Save" at bounding box center [858, 492] width 29 height 17
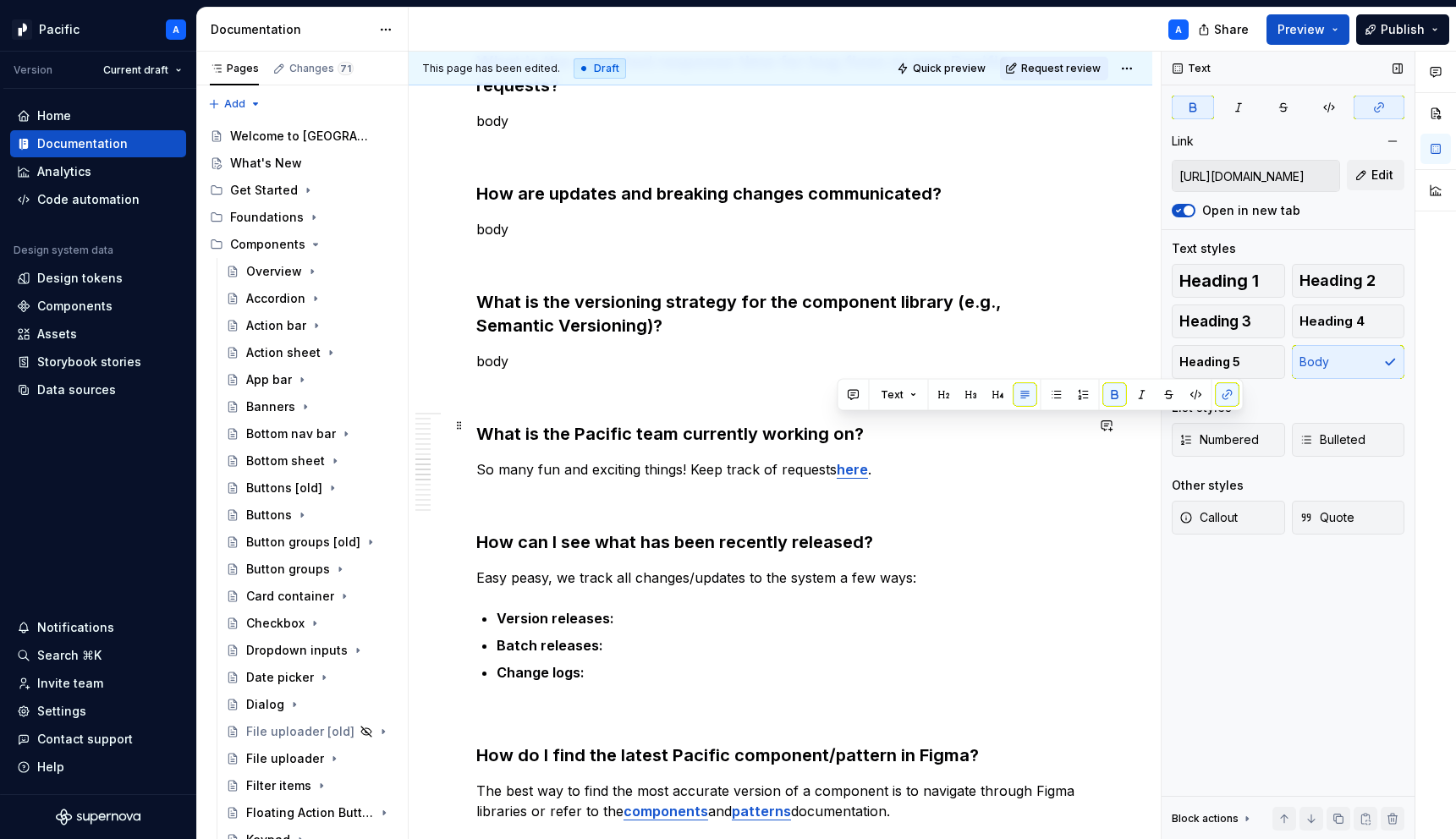
click at [791, 459] on p "So many fun and exciting things! Keep track of requests here ." at bounding box center [780, 469] width 608 height 20
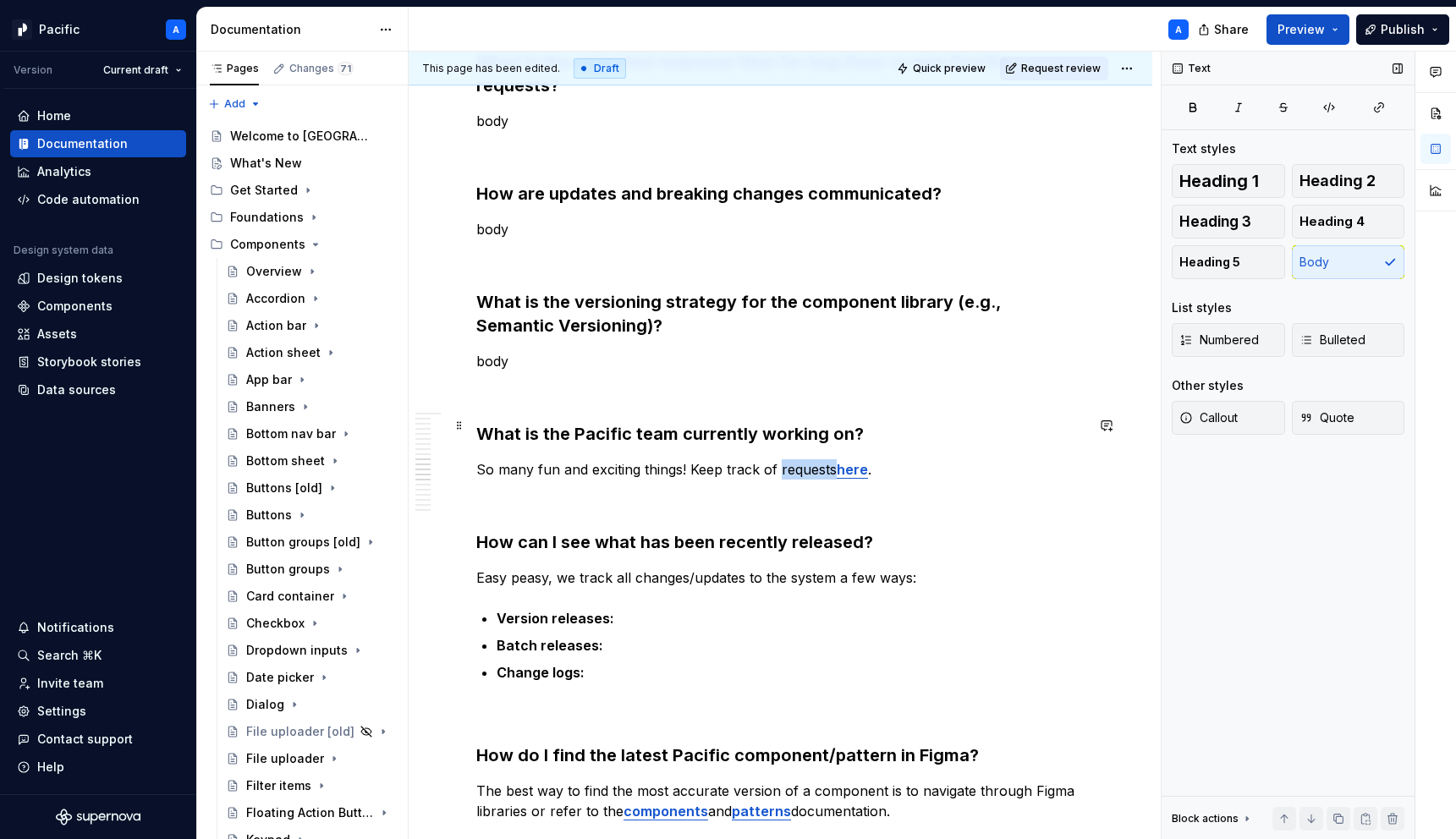
click at [791, 459] on p "So many fun and exciting things! Keep track of requests here ." at bounding box center [780, 469] width 608 height 20
click at [918, 459] on p "So many fun and exciting things! Keep track of things here ." at bounding box center [780, 469] width 608 height 20
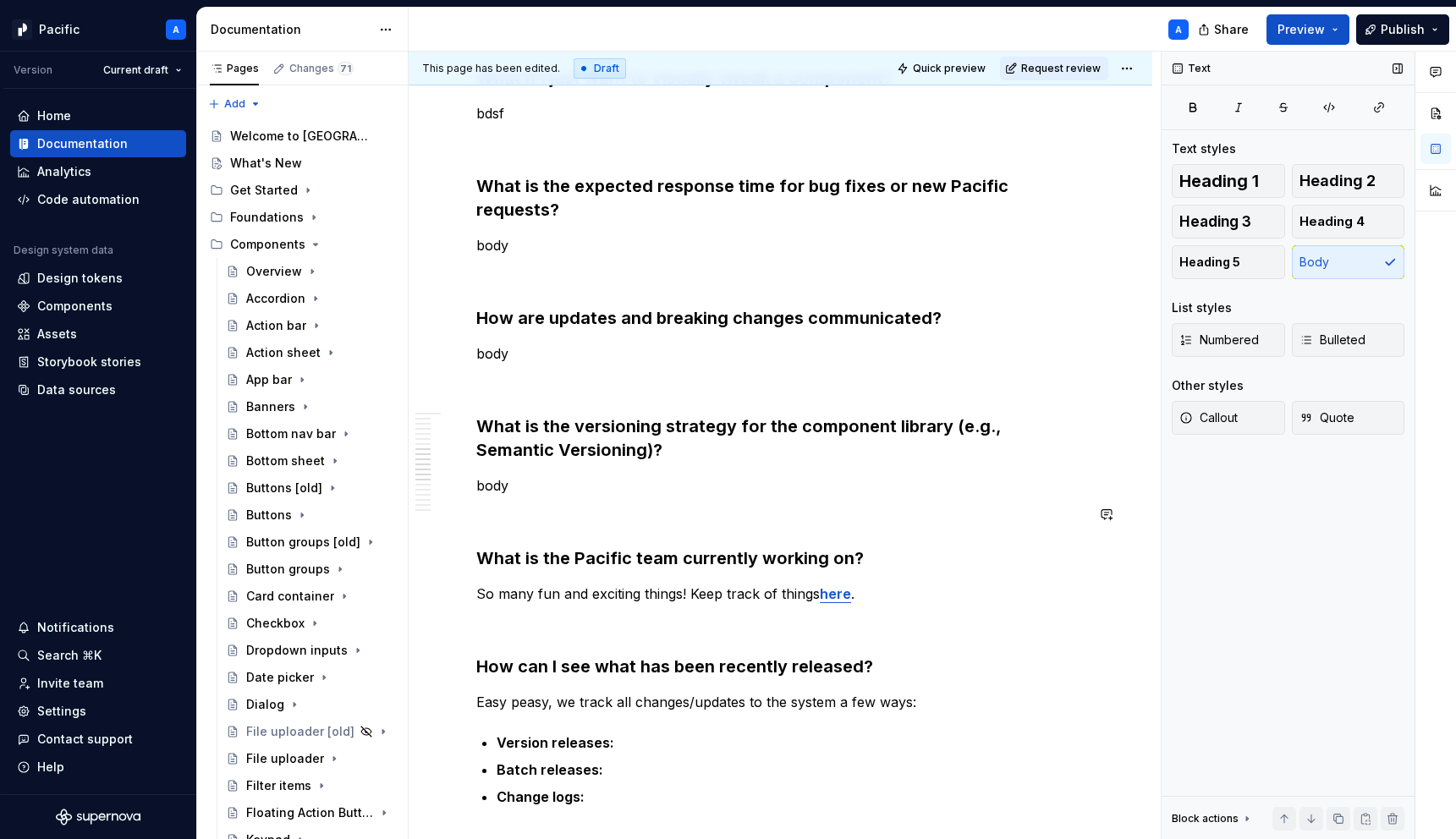
scroll to position [2128, 0]
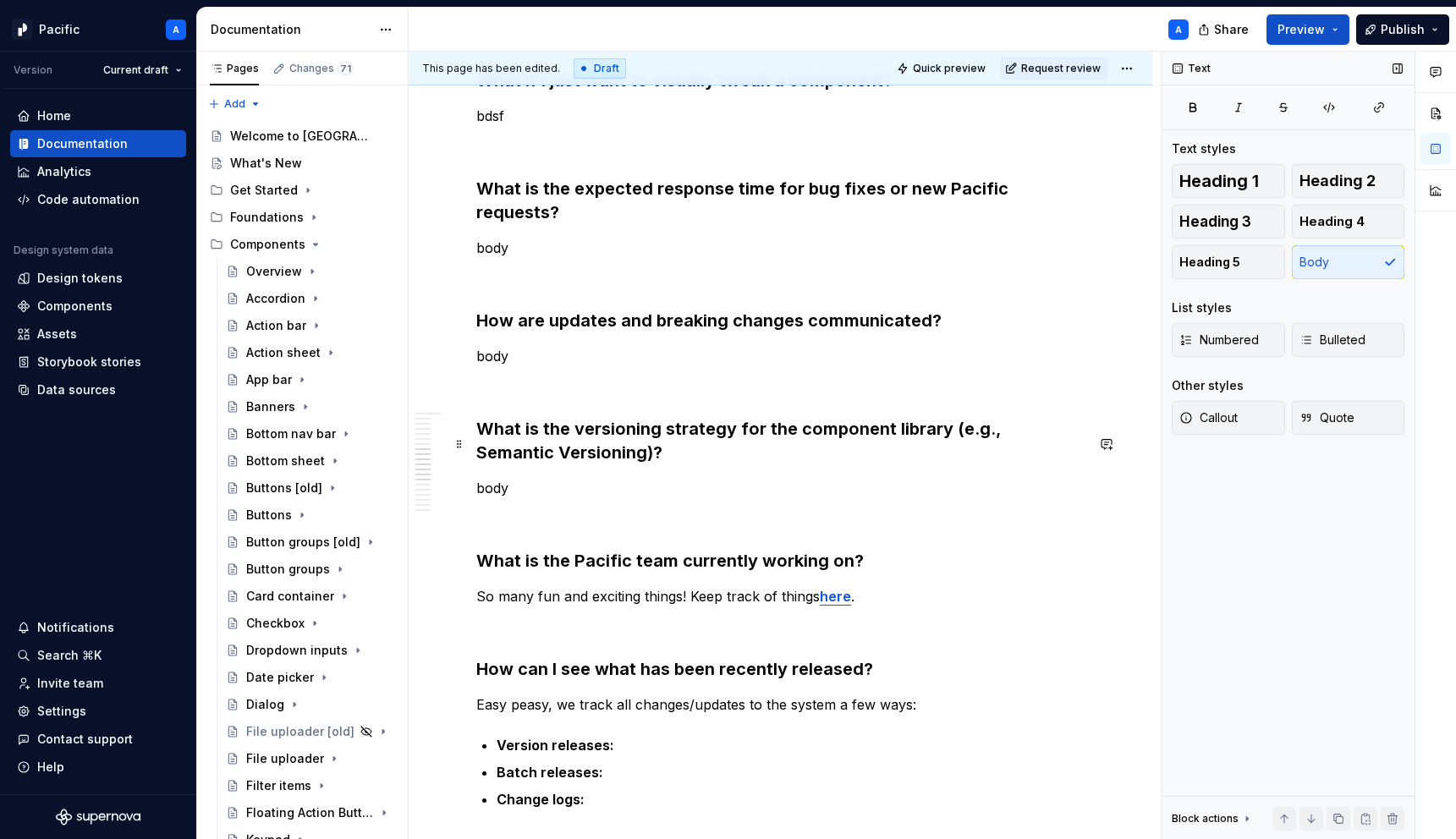
click at [642, 478] on p "body" at bounding box center [780, 488] width 608 height 20
click at [643, 508] on p at bounding box center [780, 518] width 608 height 20
click at [1005, 417] on h3 "What is the versioning strategy for the component library (e.g., Semantic Versi…" at bounding box center [780, 440] width 608 height 47
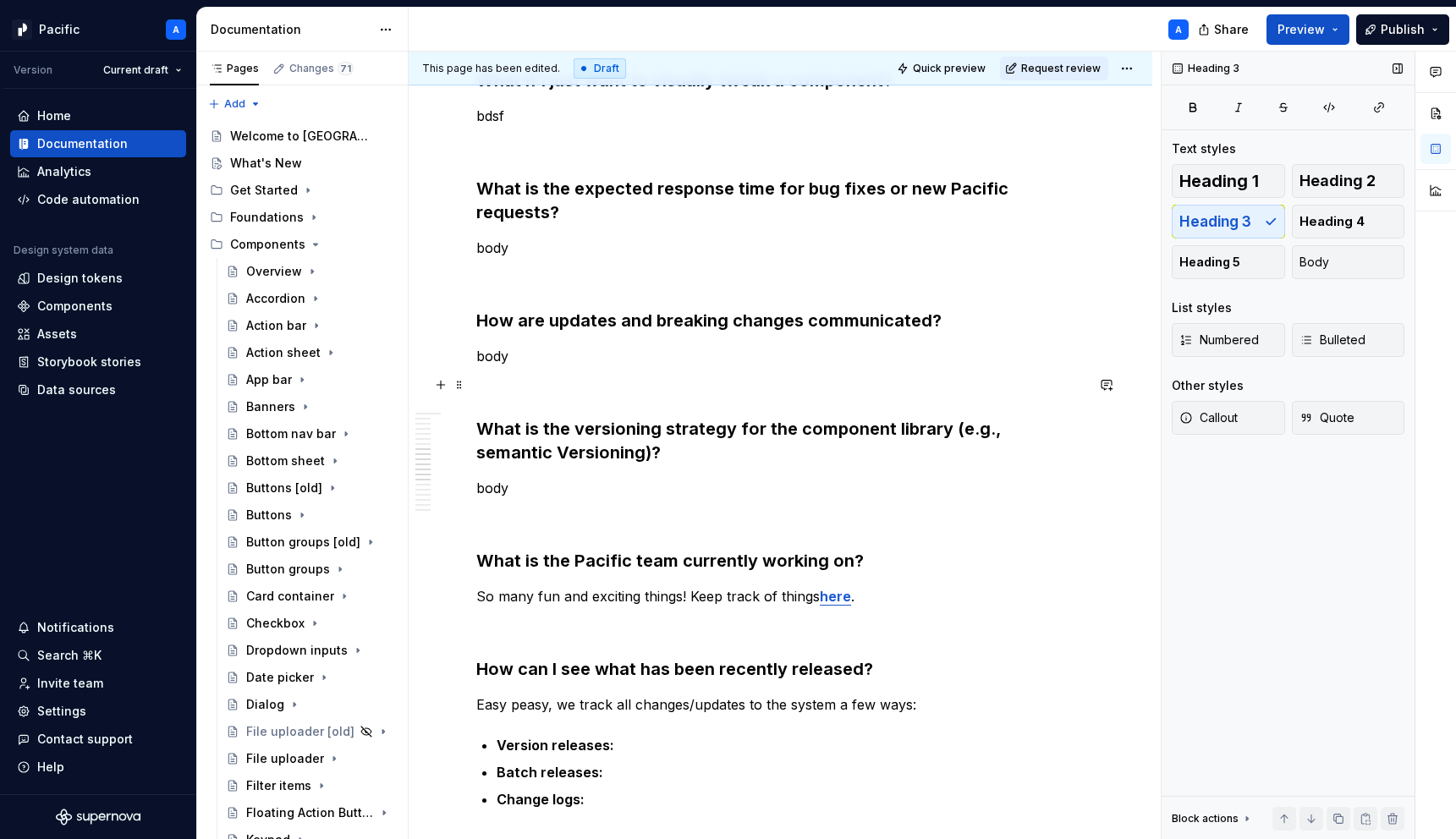
click at [487, 417] on h3 "What is the versioning strategy for the component library (e.g., semantic Versi…" at bounding box center [780, 440] width 608 height 47
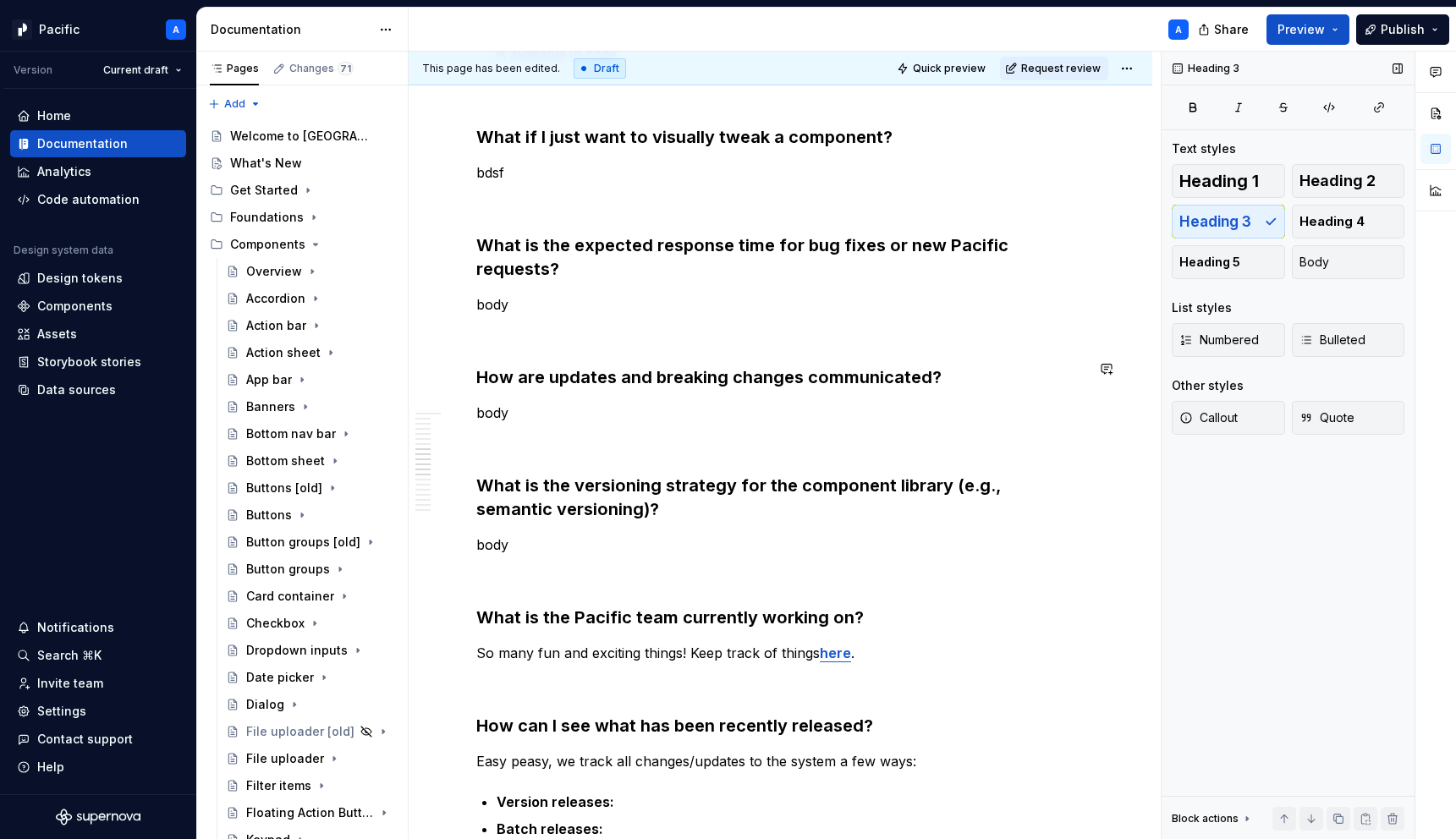
scroll to position [2035, 0]
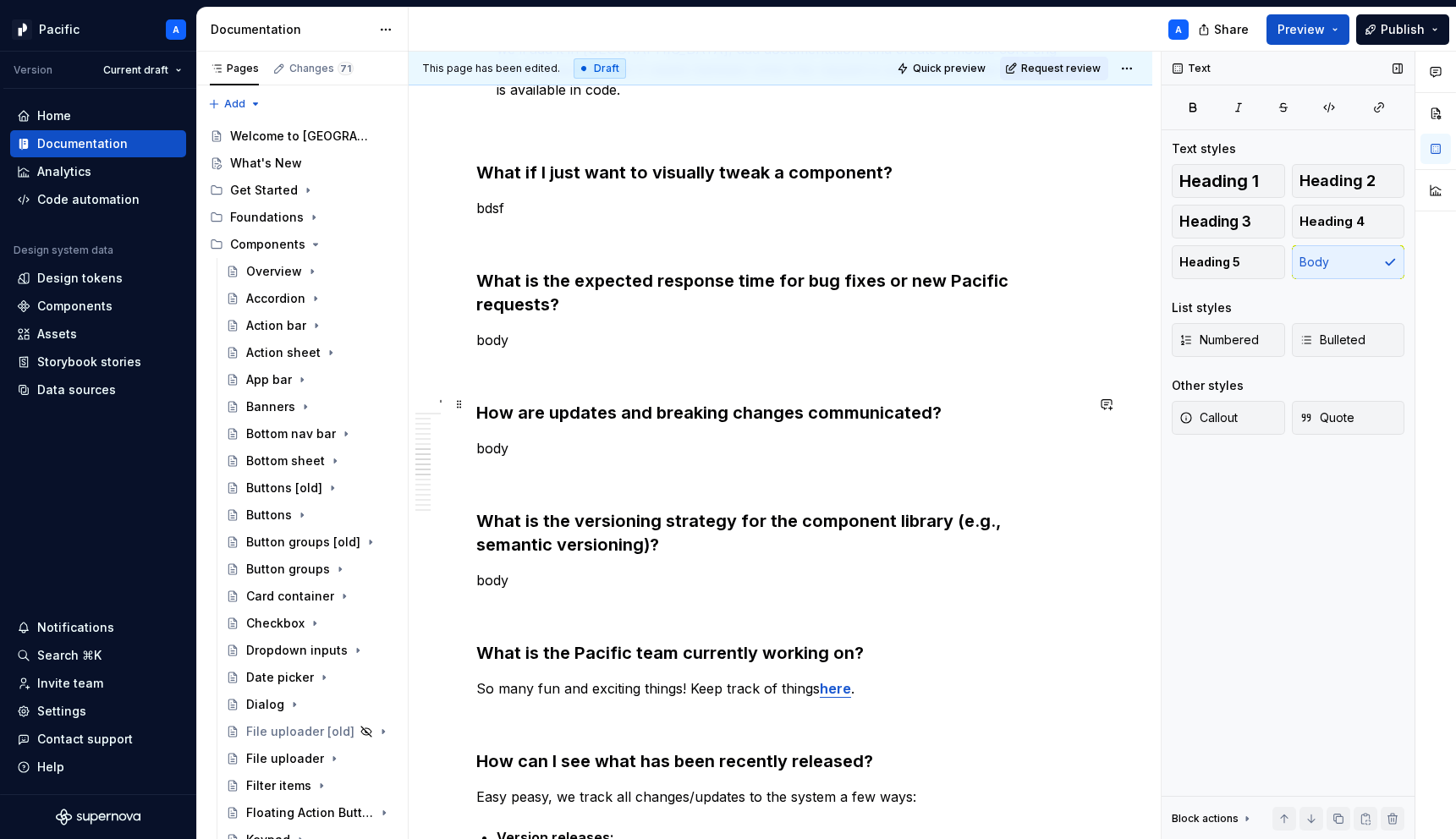
click at [756, 438] on p "body" at bounding box center [780, 448] width 608 height 20
click at [749, 469] on p at bounding box center [780, 479] width 608 height 20
click at [544, 330] on p "body" at bounding box center [780, 340] width 608 height 20
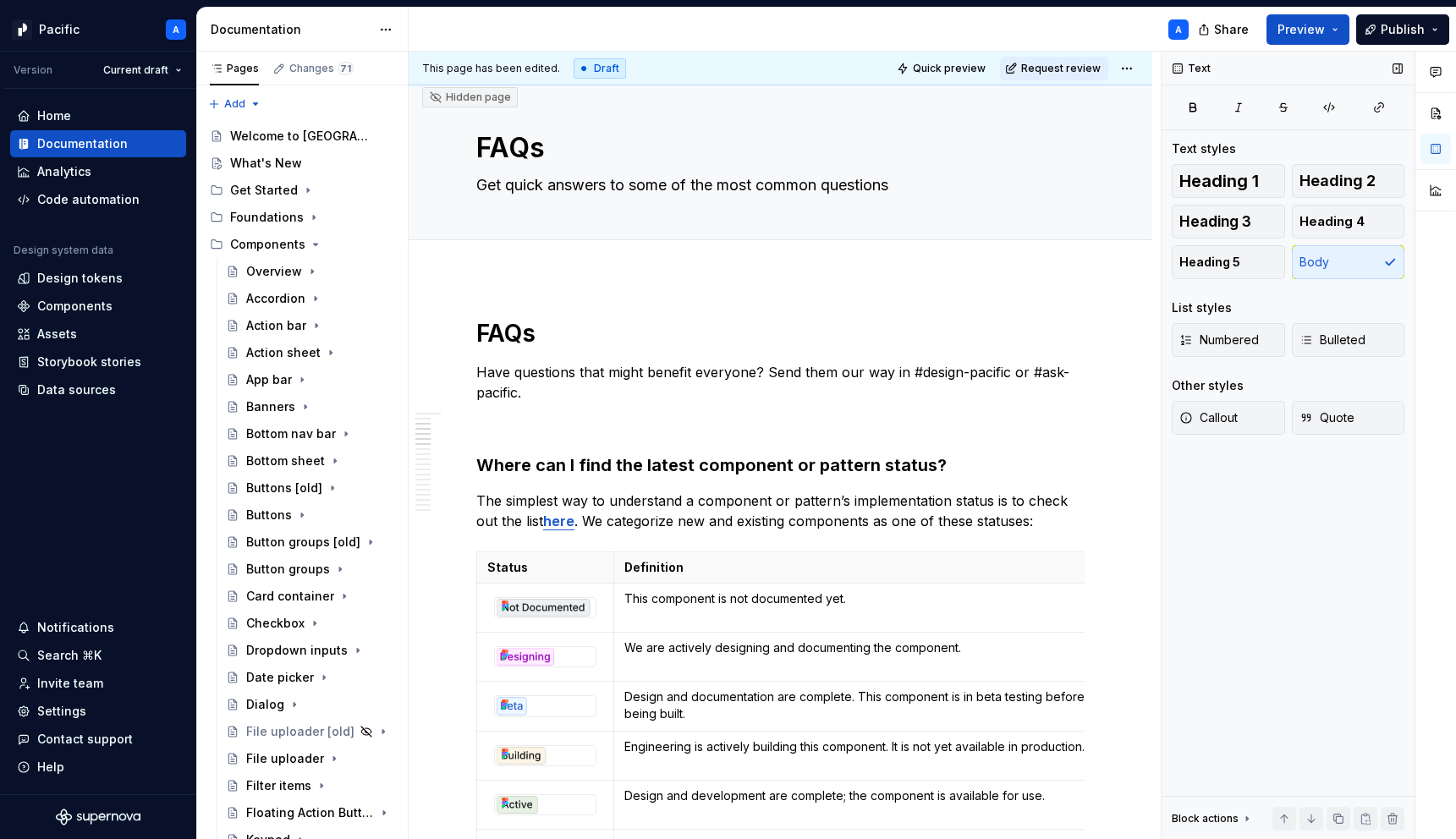
scroll to position [0, 0]
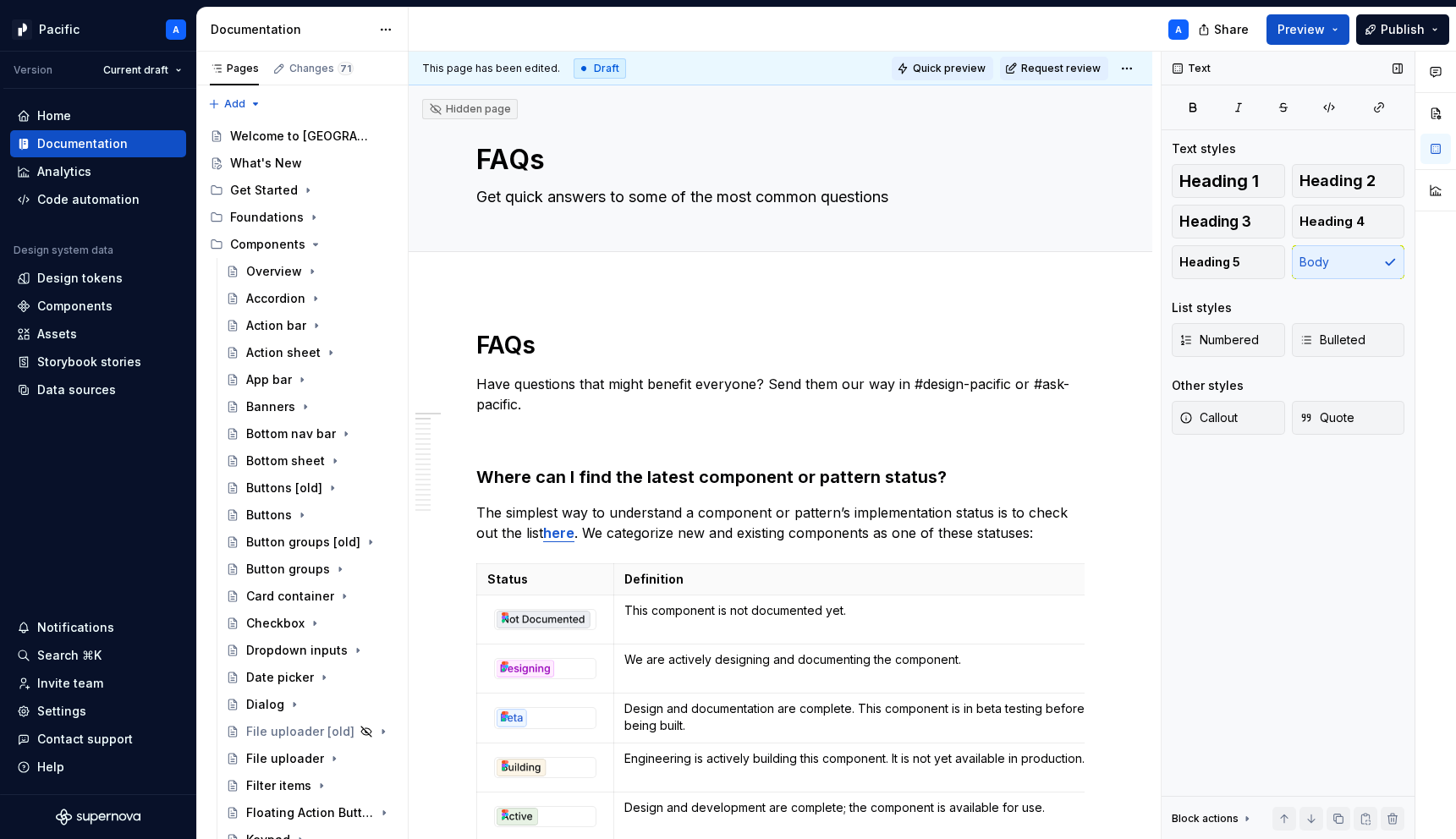
click at [962, 57] on span "Quick preview" at bounding box center [943, 68] width 101 height 24
click at [969, 75] on button "Quick preview" at bounding box center [943, 68] width 101 height 24
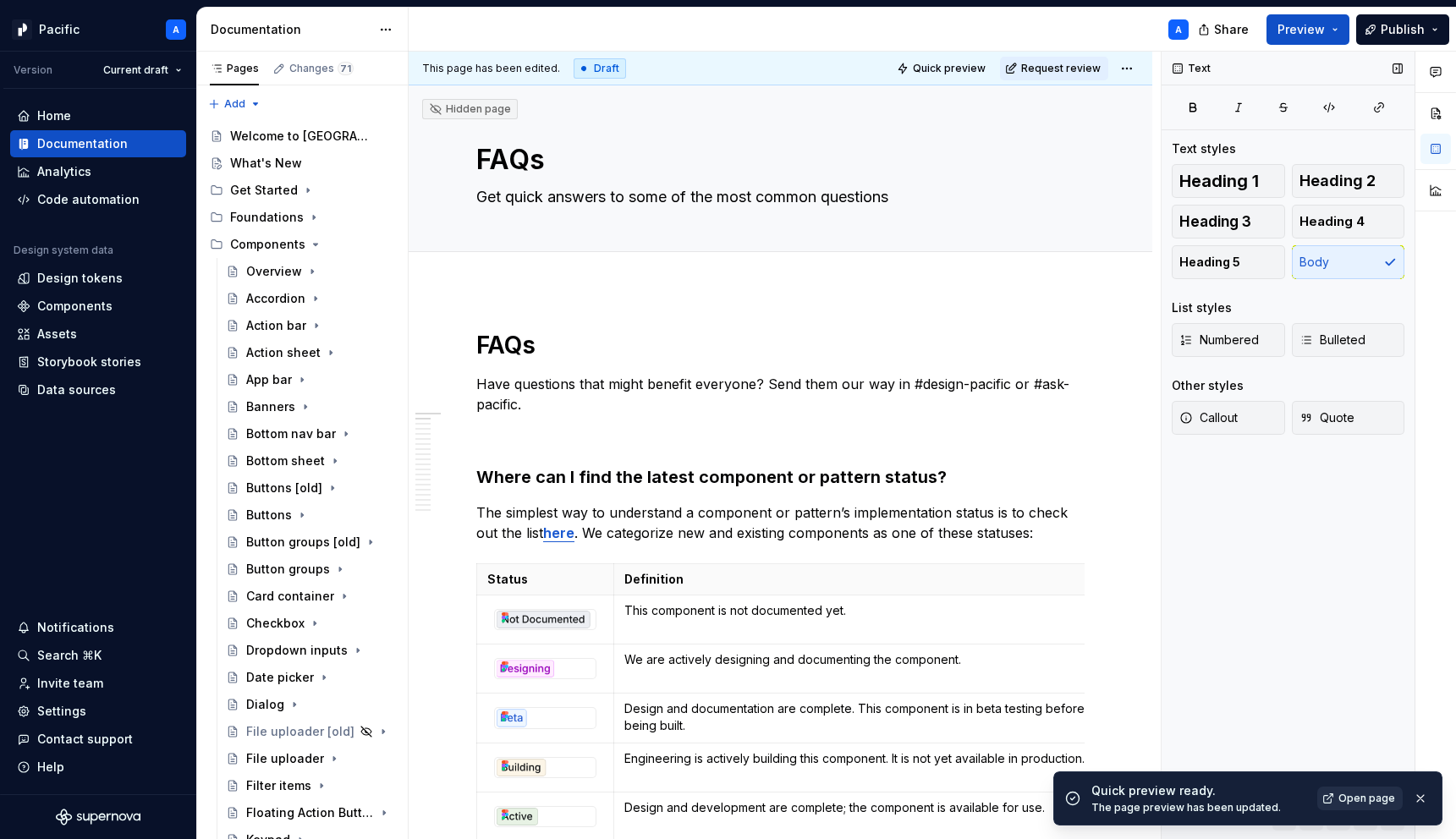
click at [1375, 798] on span "Open page" at bounding box center [1366, 798] width 57 height 13
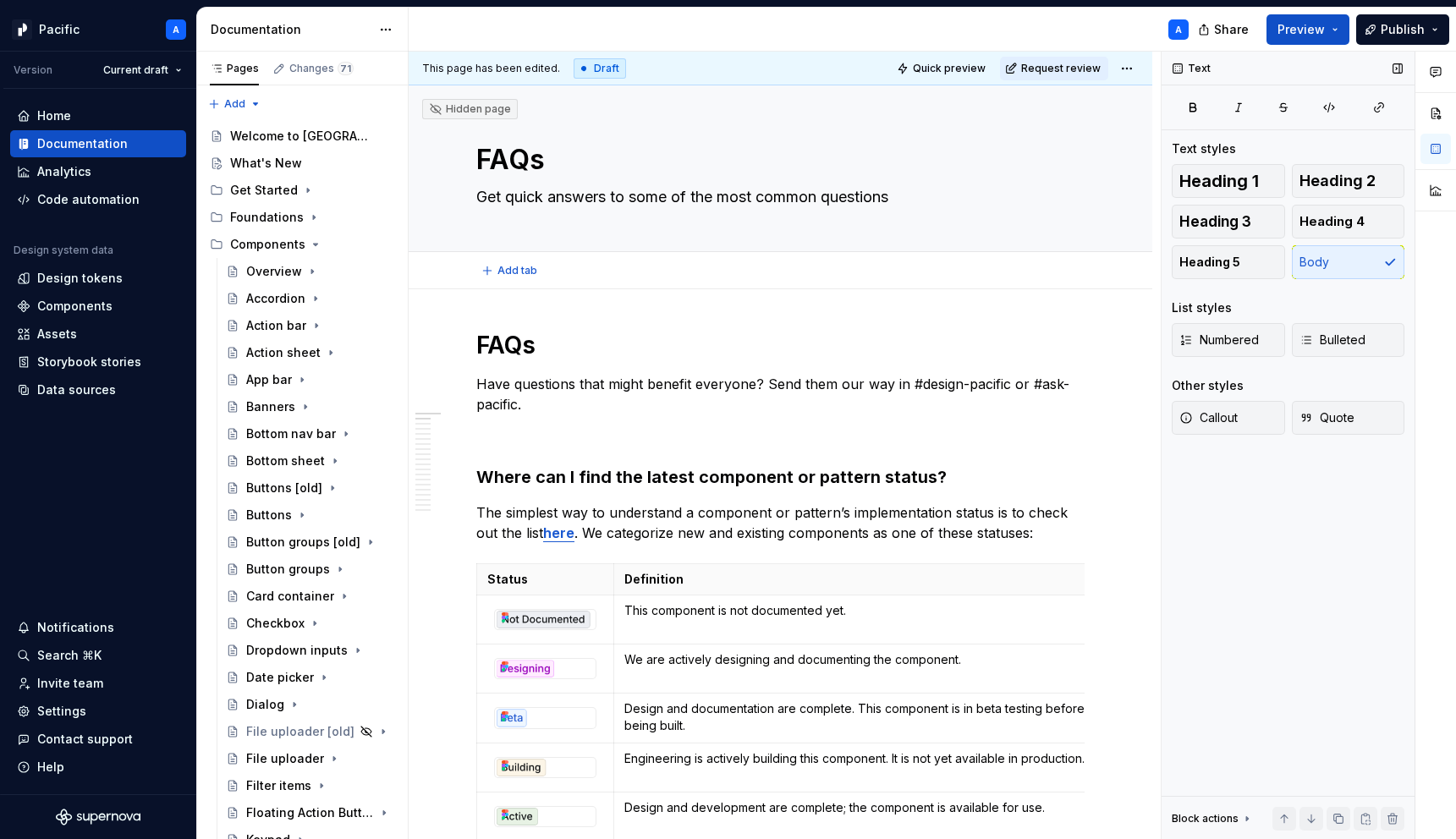
type textarea "*"
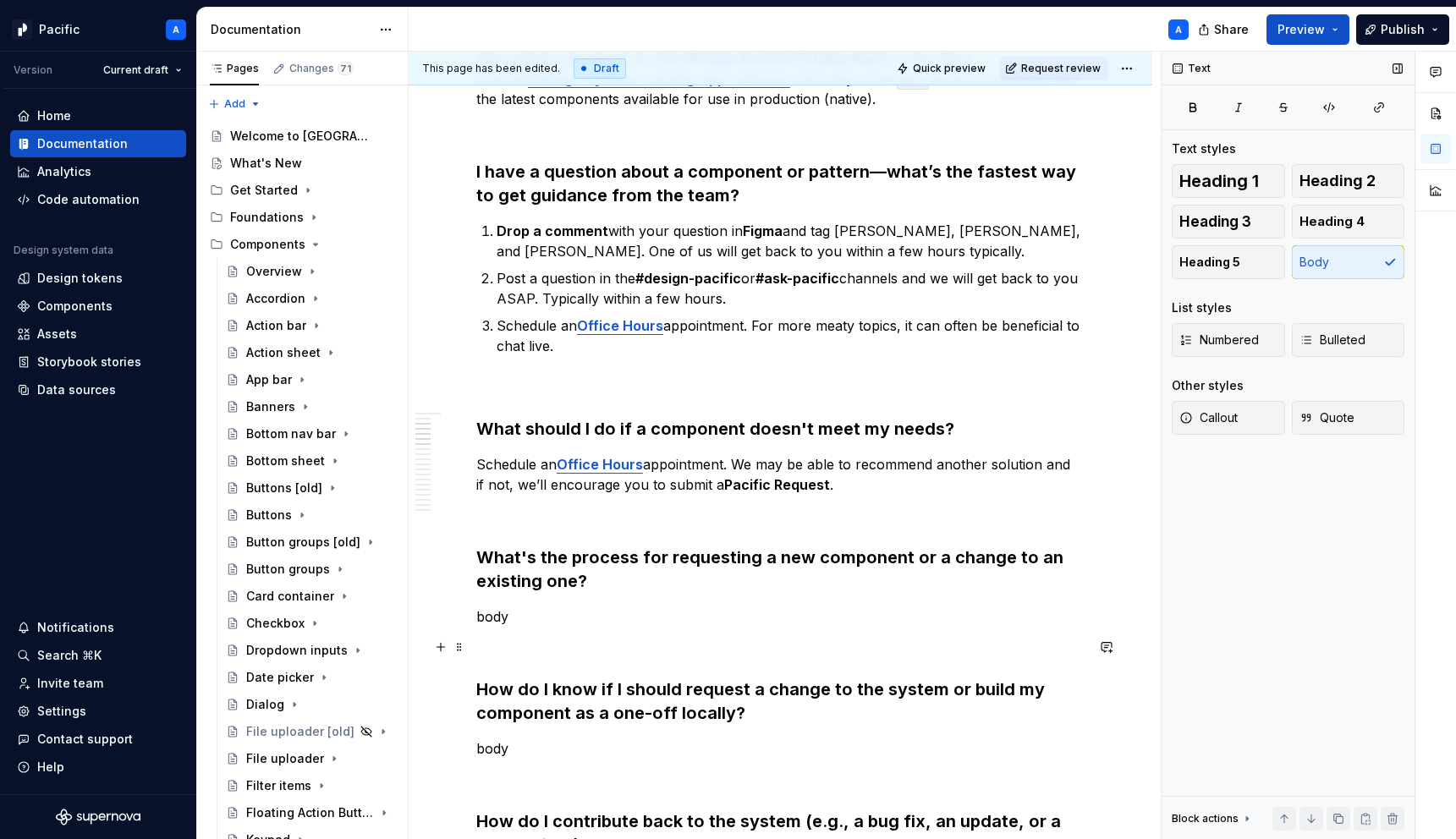
scroll to position [915, 0]
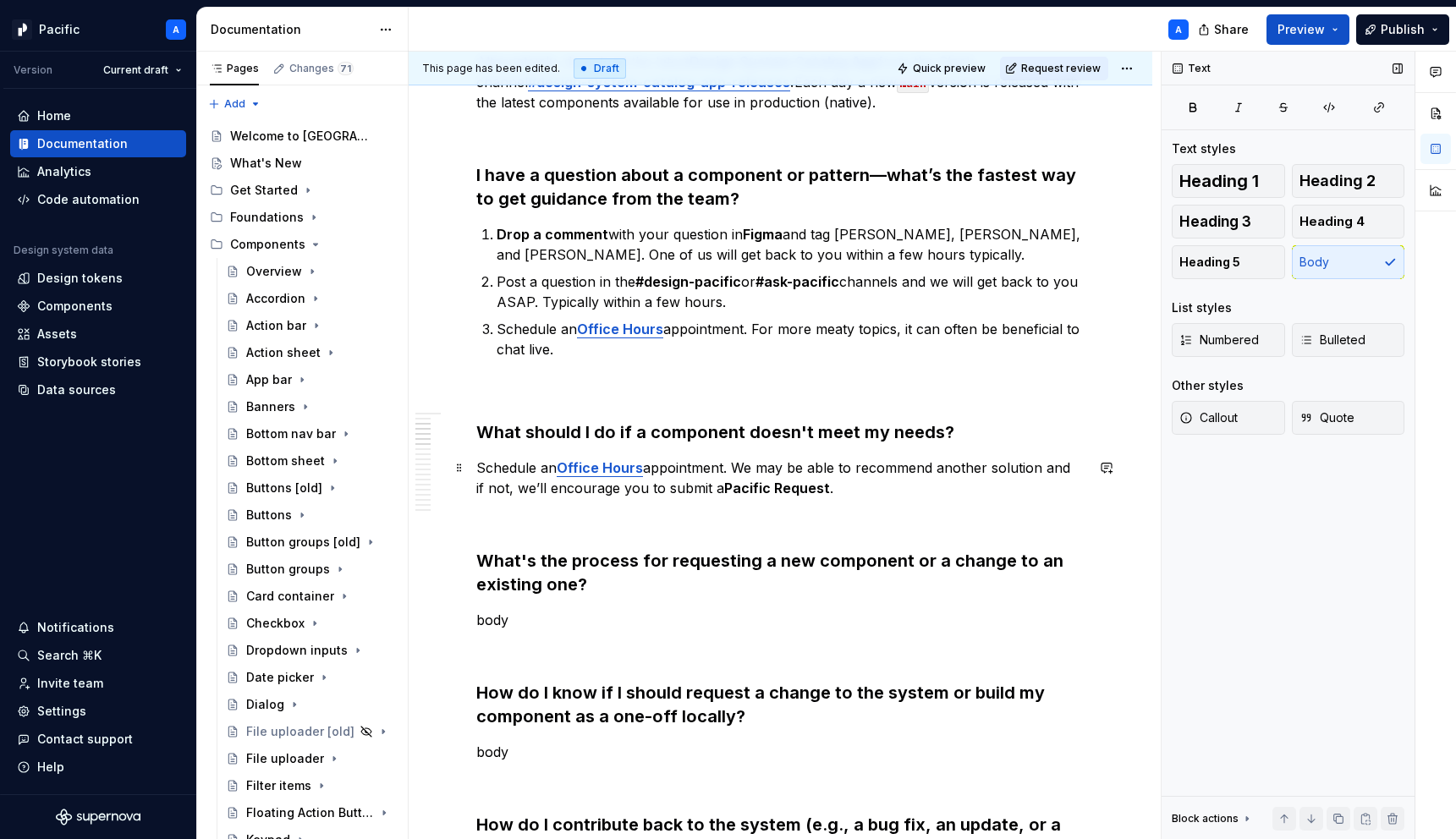
click at [752, 484] on strong "Pacific Request" at bounding box center [777, 488] width 106 height 17
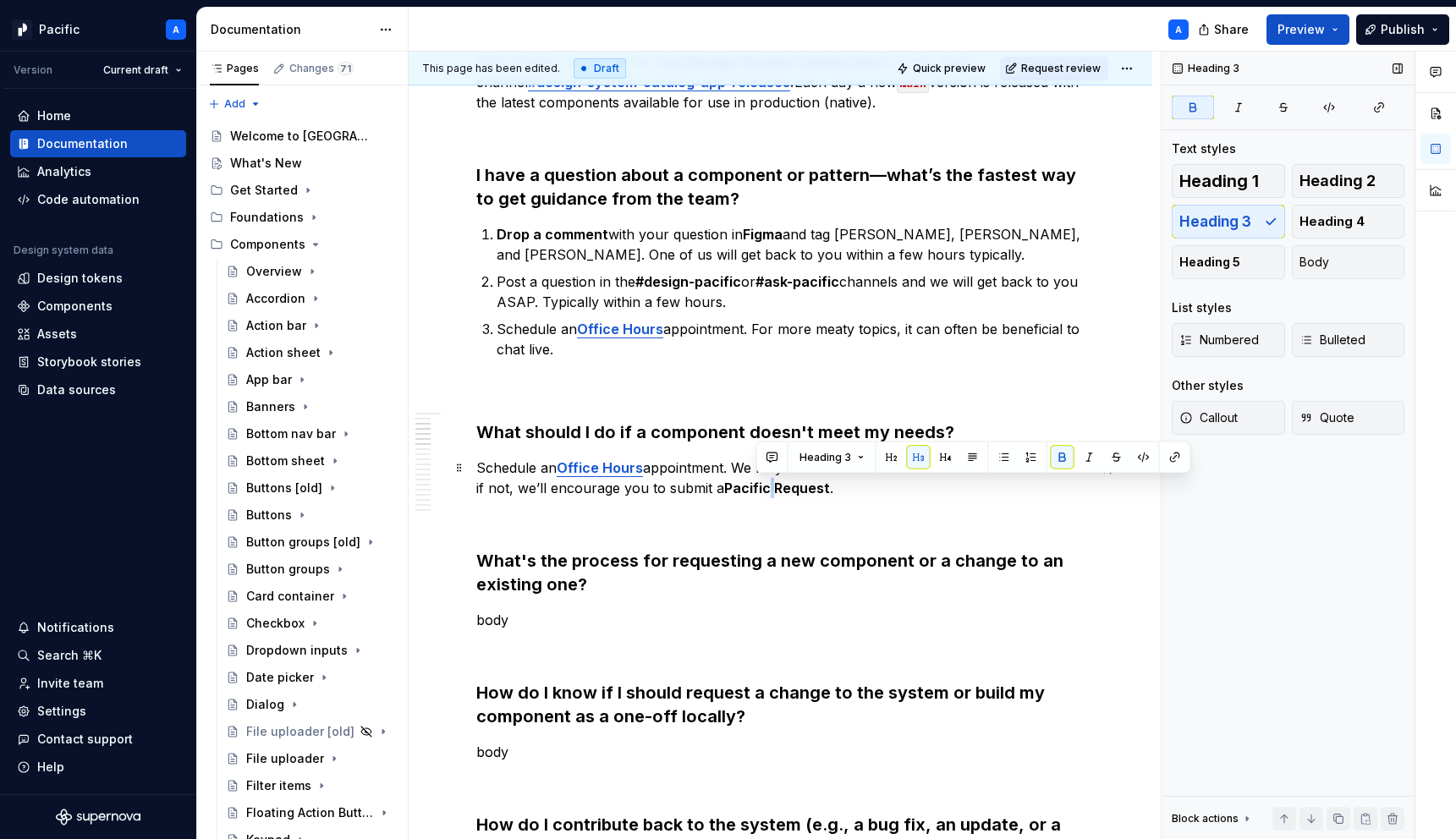
click at [752, 484] on strong "Pacific Request" at bounding box center [777, 488] width 106 height 17
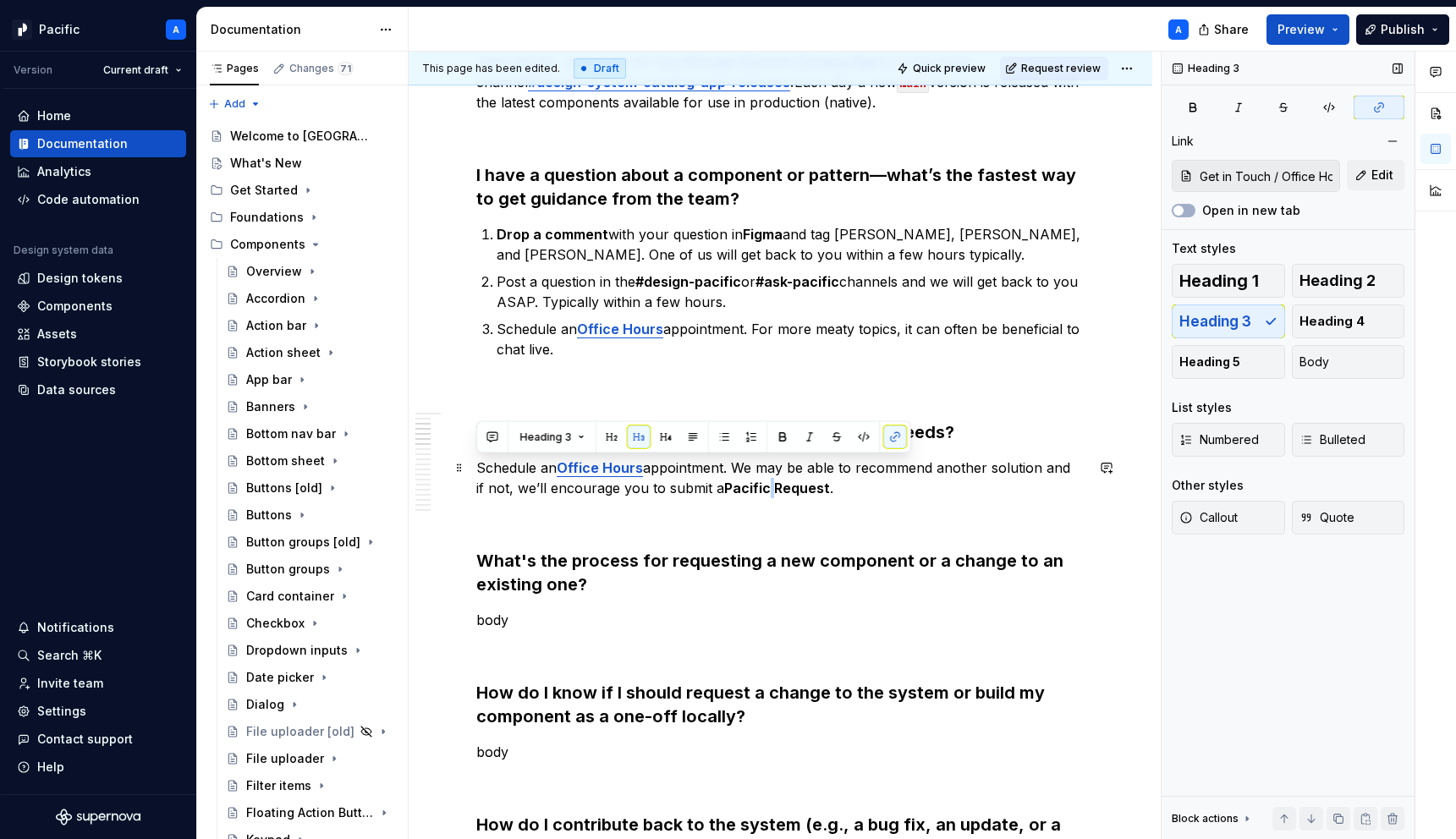
click at [752, 484] on strong "Pacific Request" at bounding box center [777, 488] width 106 height 17
click at [1359, 364] on button "Body" at bounding box center [1349, 362] width 114 height 34
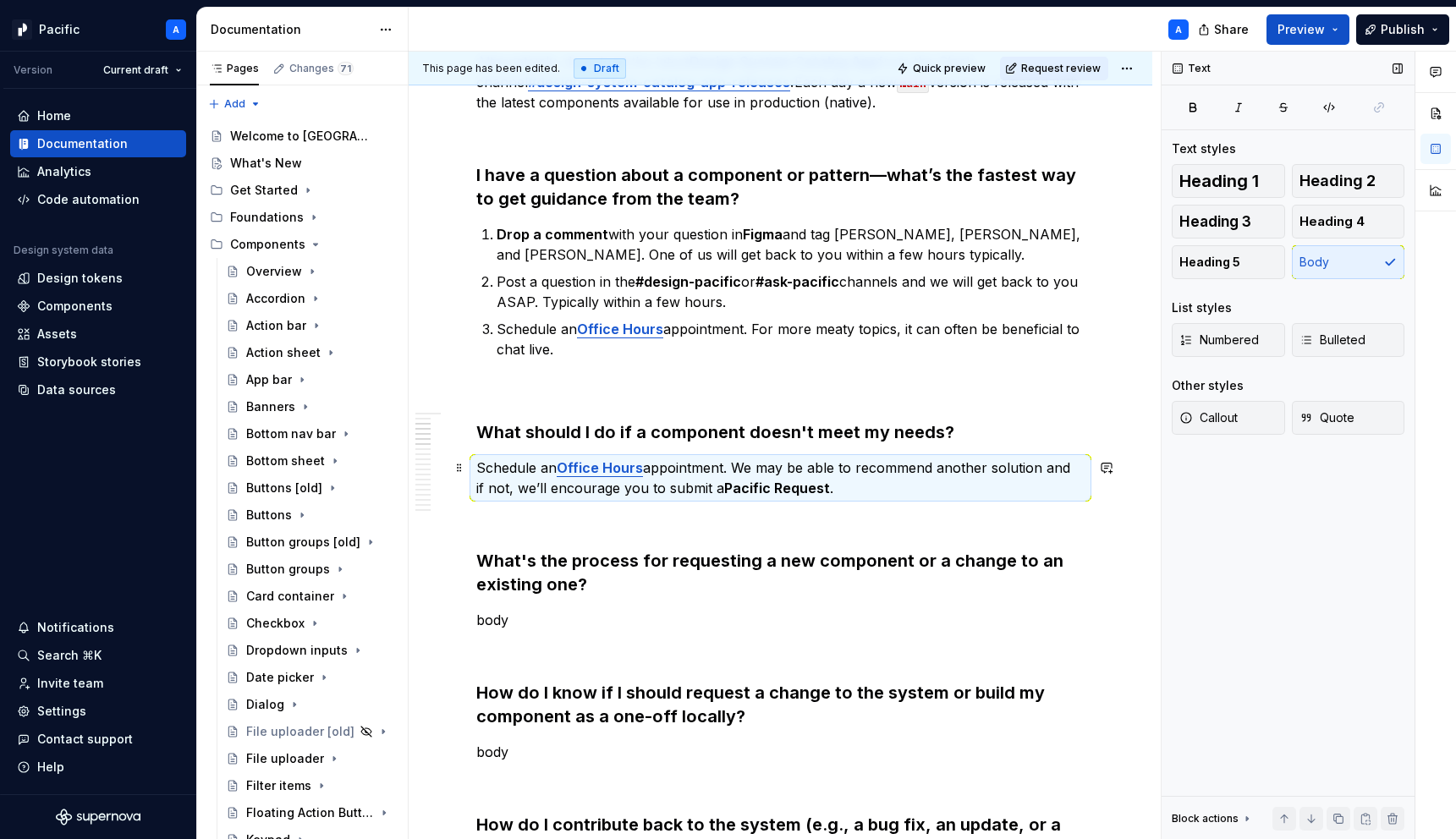
click at [818, 479] on p "Schedule an Office Hours appointment. We may be able to recommend another solut…" at bounding box center [780, 478] width 608 height 41
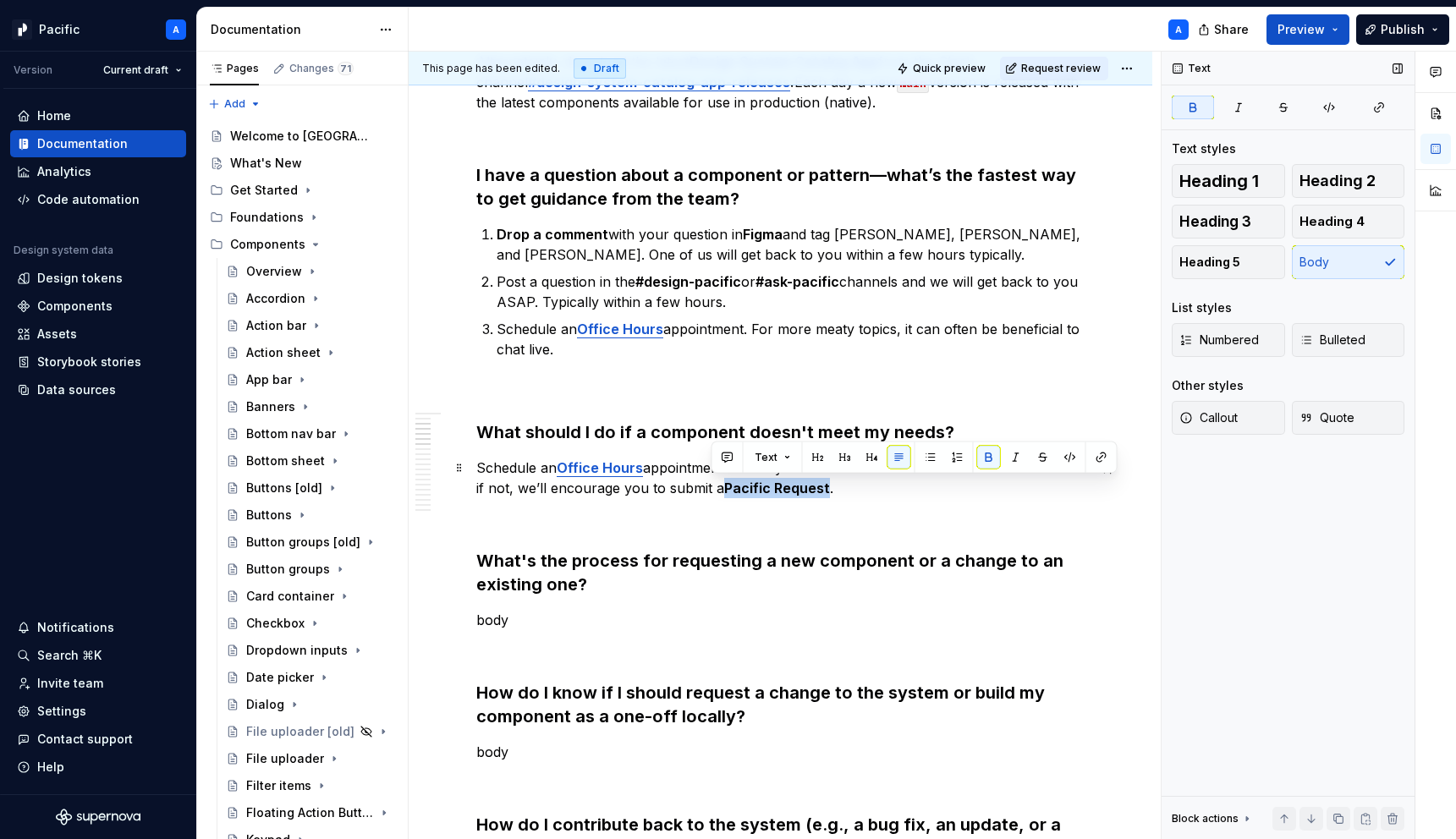
drag, startPoint x: 711, startPoint y: 493, endPoint x: 811, endPoint y: 492, distance: 100.0
click at [811, 492] on strong "Pacific Request" at bounding box center [777, 488] width 106 height 17
click at [1098, 459] on button "button" at bounding box center [1101, 458] width 24 height 24
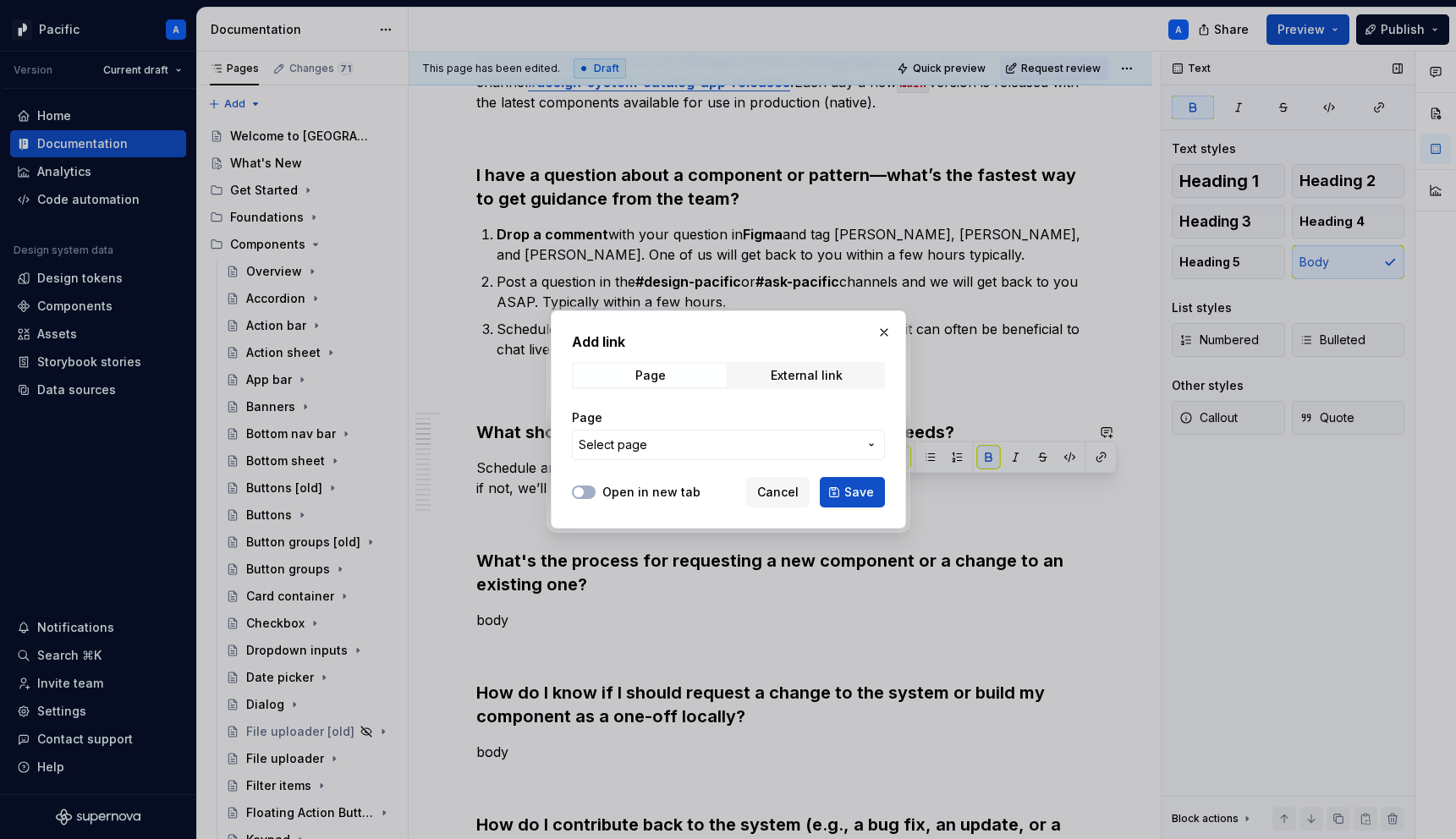
click at [776, 391] on div "Add link Page External link Page Select page" at bounding box center [728, 401] width 313 height 138
click at [775, 380] on div "External link" at bounding box center [806, 375] width 72 height 13
click at [662, 366] on span "Page" at bounding box center [650, 375] width 153 height 24
click at [664, 447] on span "Select page" at bounding box center [718, 444] width 279 height 17
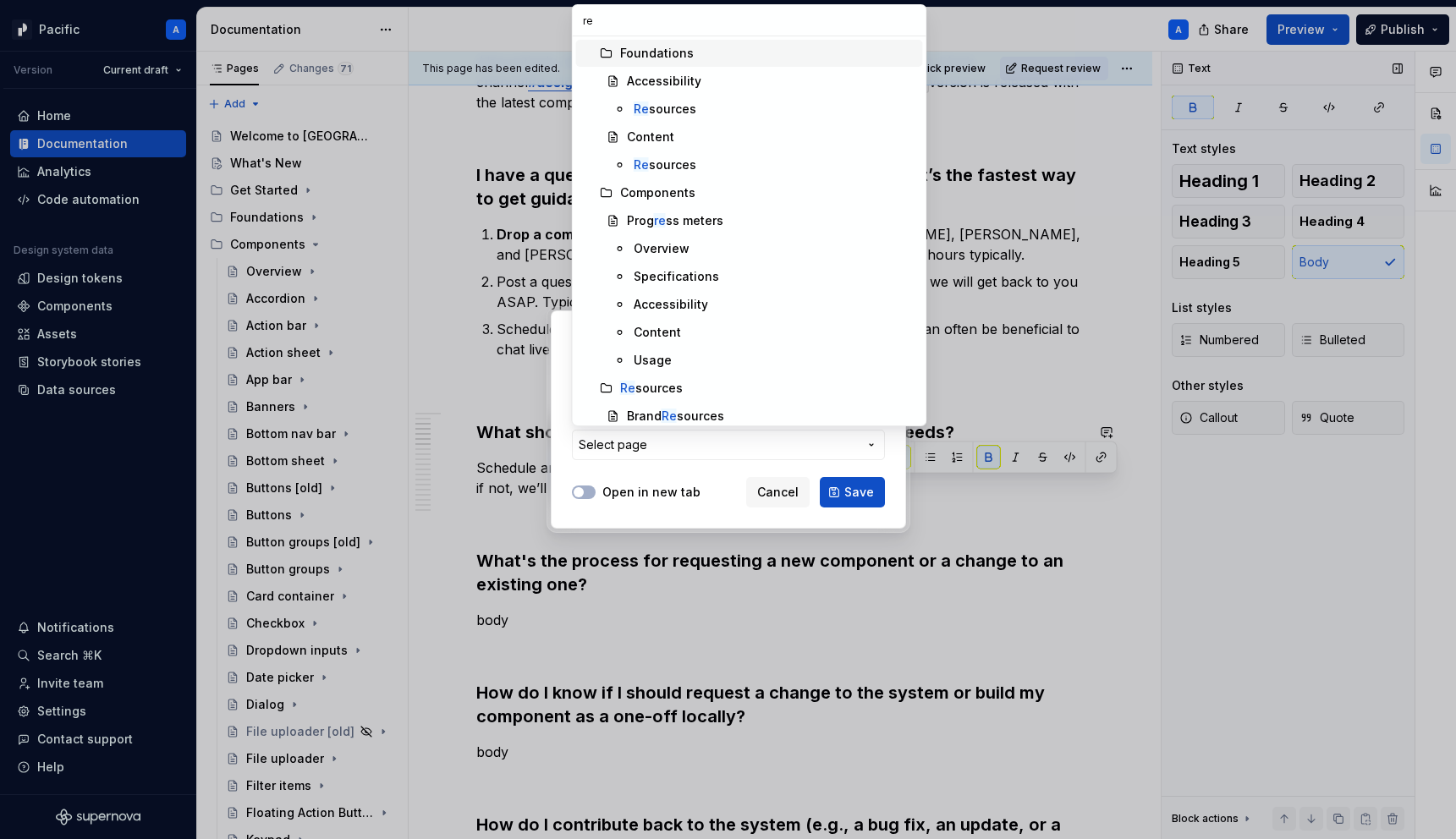
type input "req"
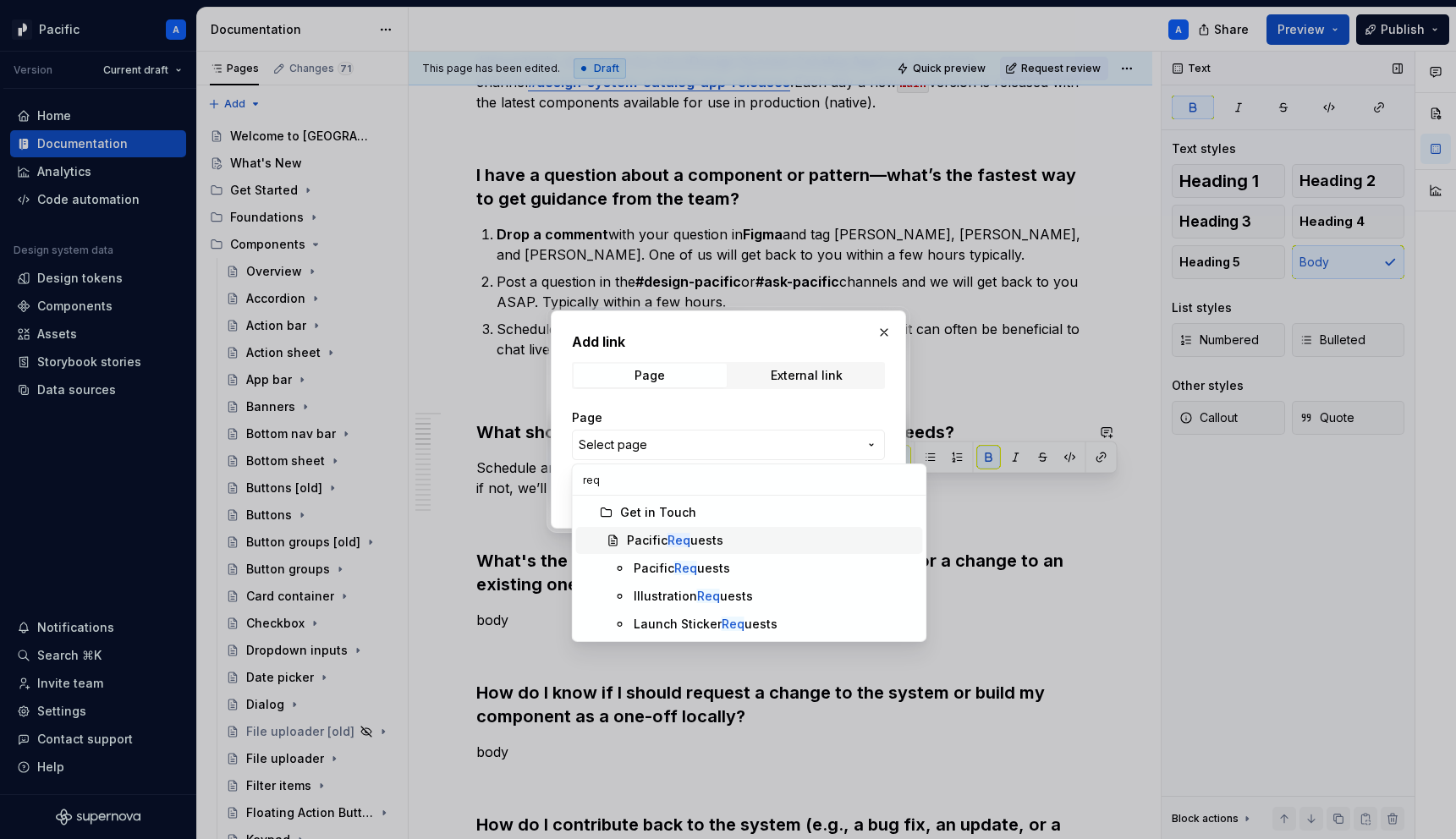
click at [645, 546] on div "Pacific Req uests" at bounding box center [675, 540] width 97 height 17
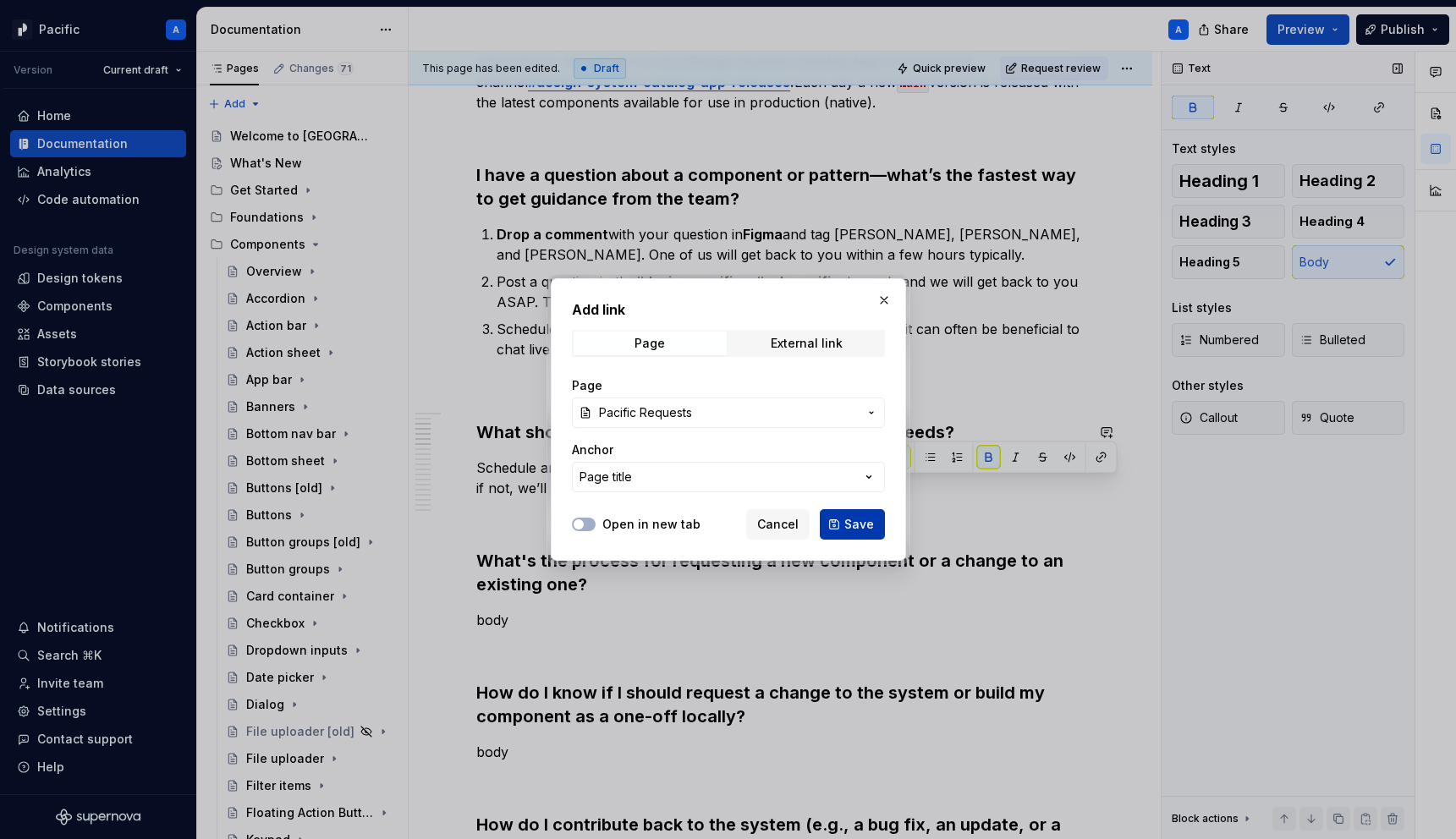
click at [845, 534] on button "Save" at bounding box center [851, 524] width 65 height 30
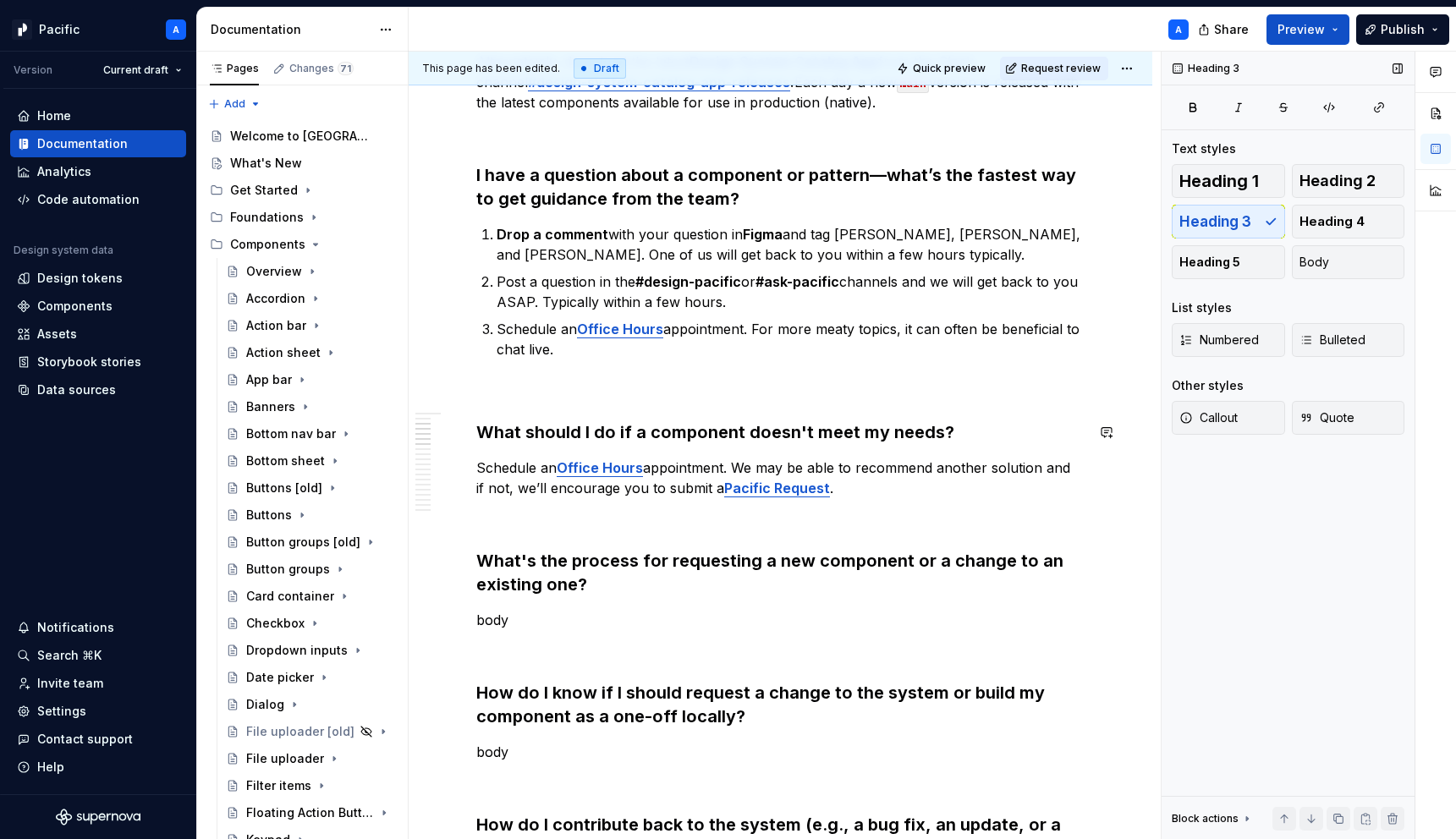
click at [599, 619] on p "body" at bounding box center [780, 620] width 608 height 20
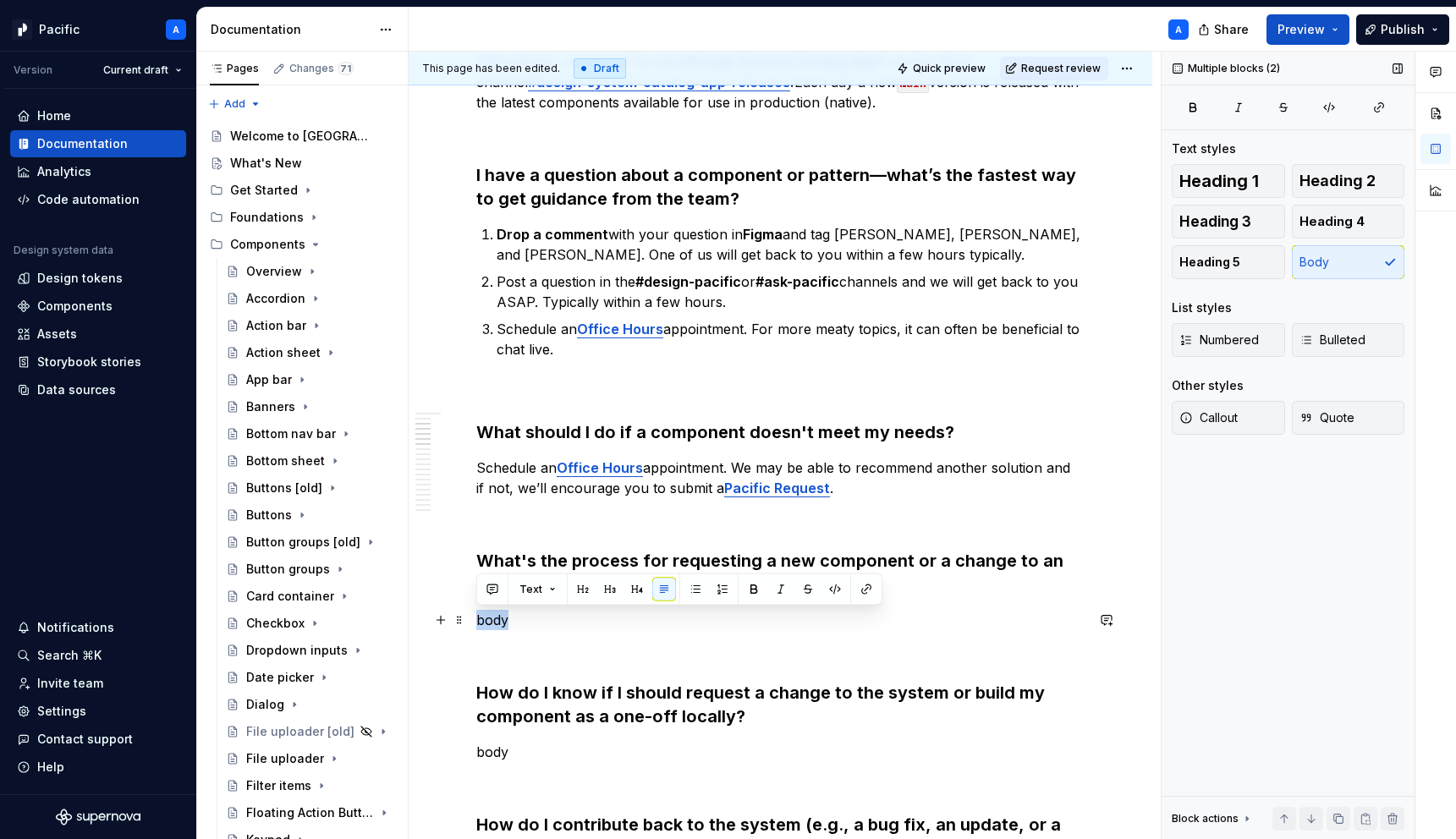
click at [599, 619] on p "body" at bounding box center [780, 620] width 608 height 20
click at [592, 658] on p at bounding box center [780, 650] width 608 height 20
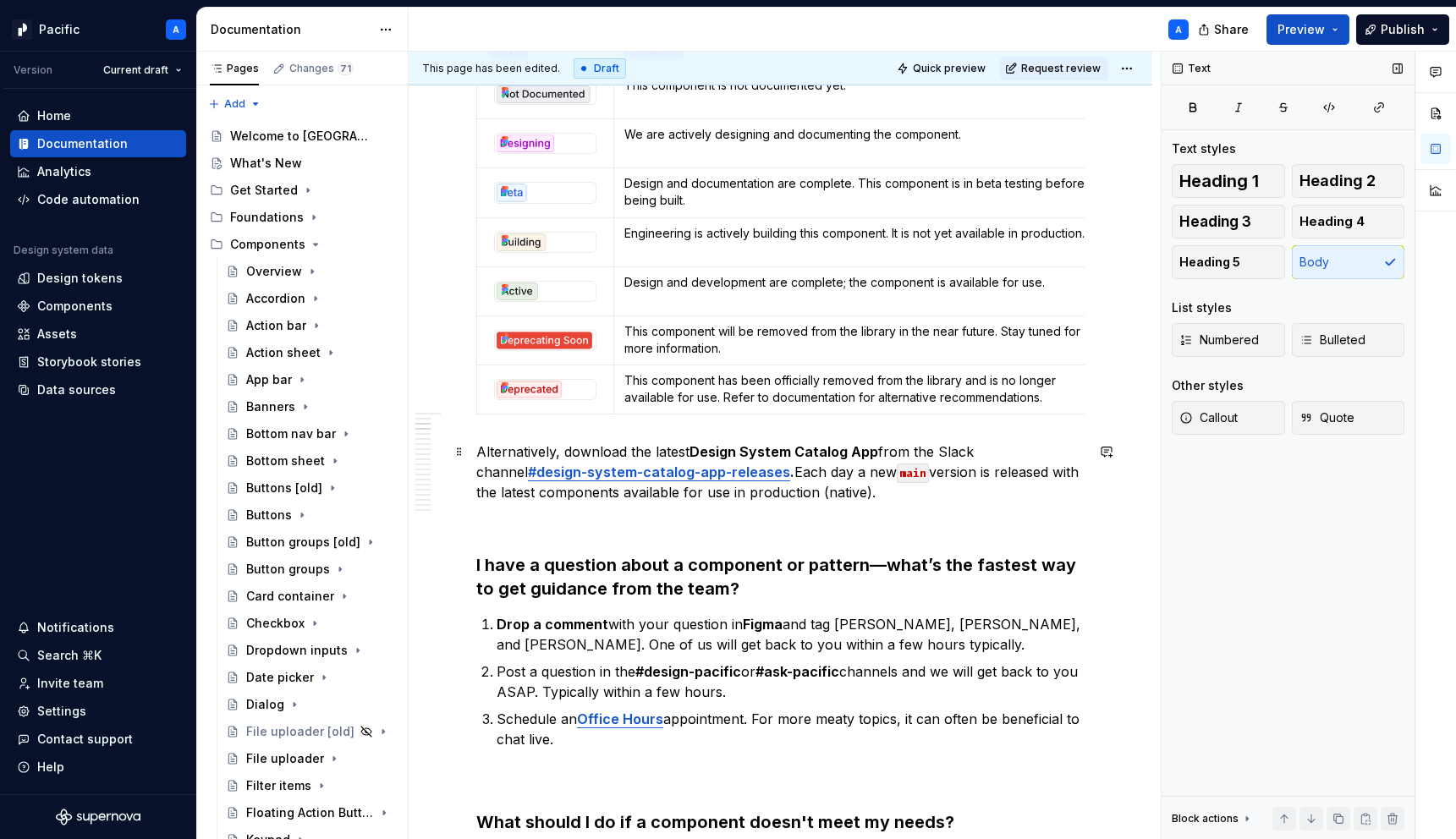
scroll to position [0, 0]
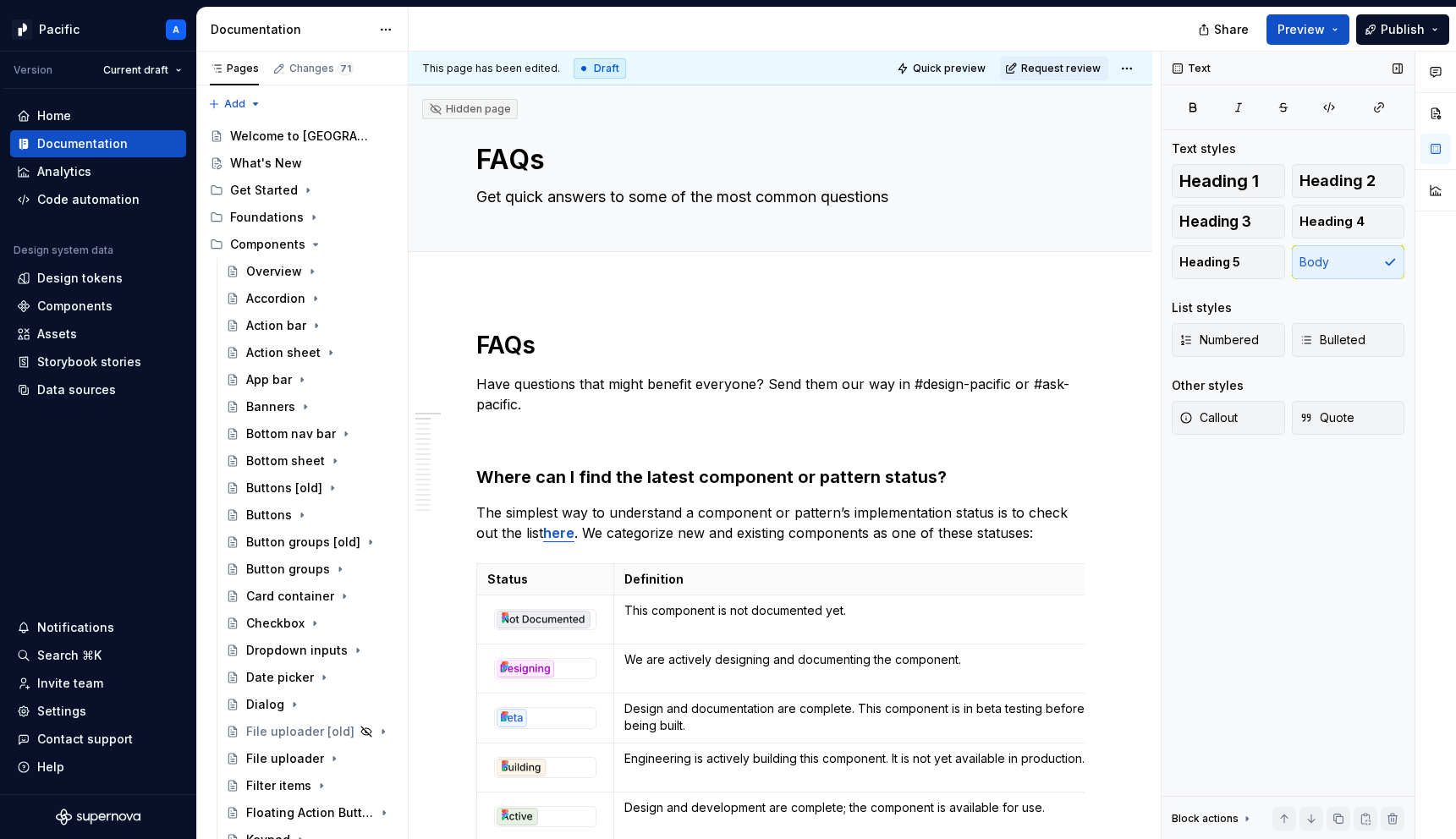
type textarea "*"
